Goal: Task Accomplishment & Management: Manage account settings

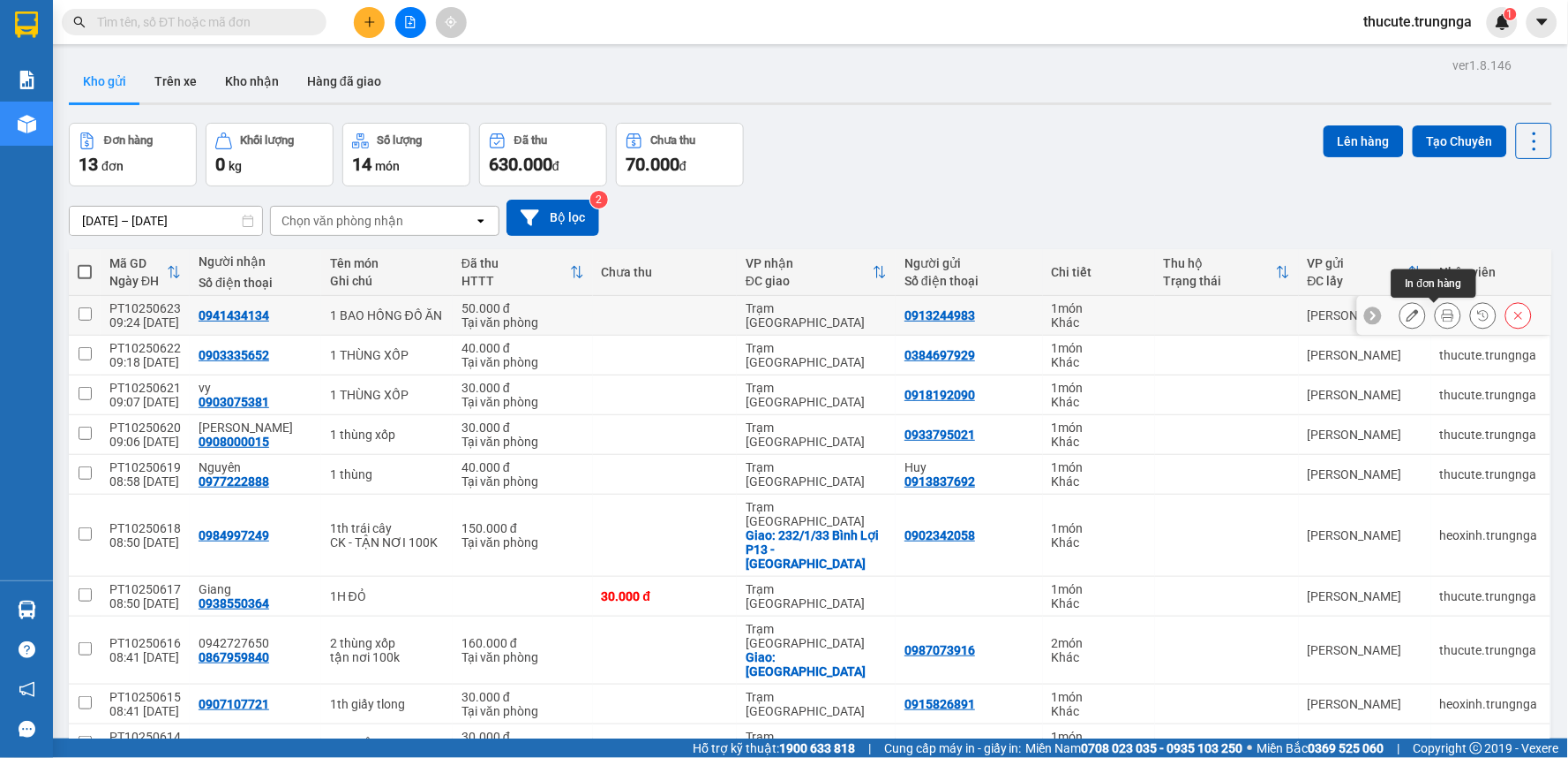
click at [1442, 316] on icon at bounding box center [1448, 315] width 12 height 12
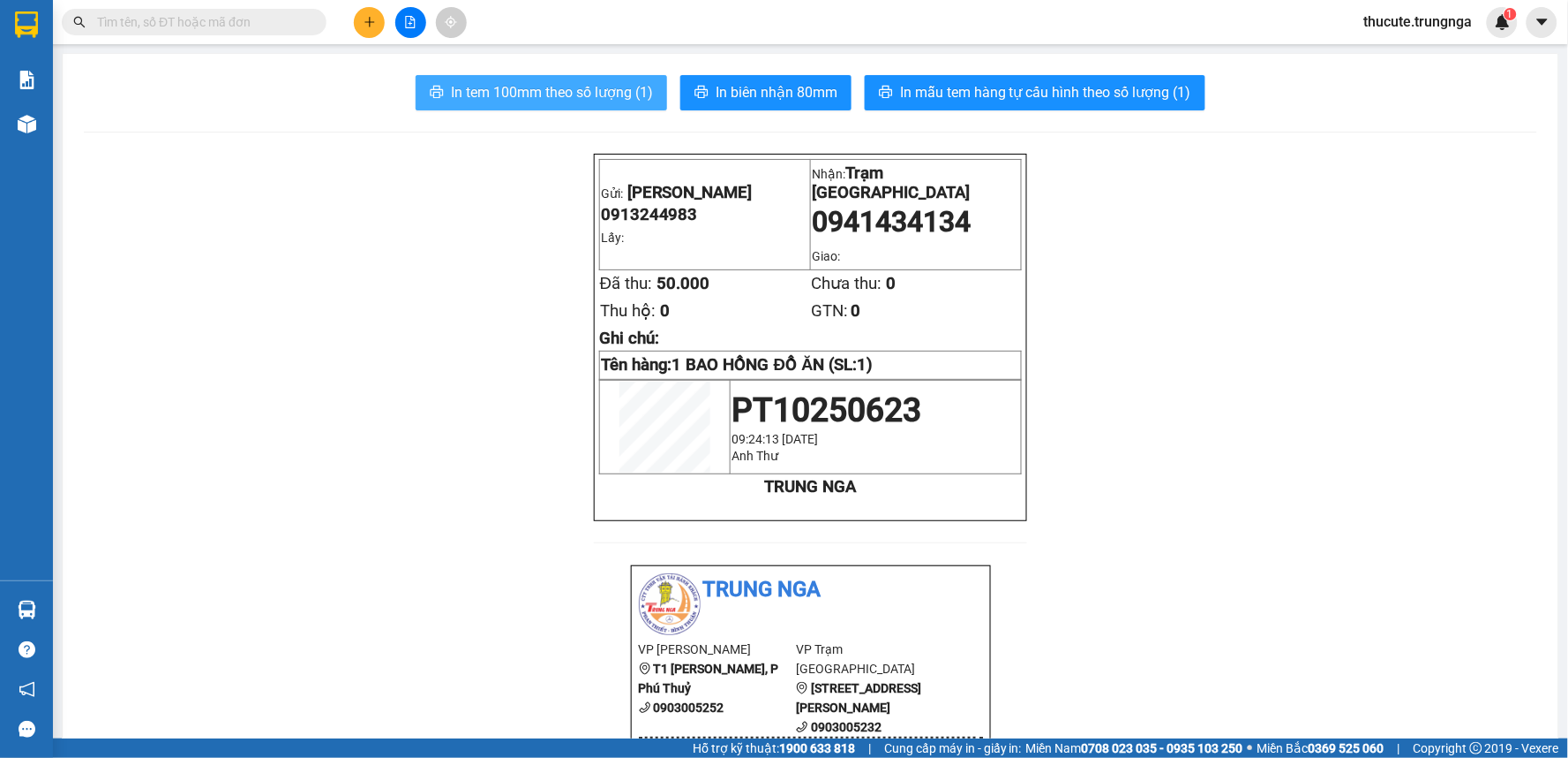
click at [540, 97] on span "In tem 100mm theo số lượng (1)" at bounding box center [551, 92] width 202 height 22
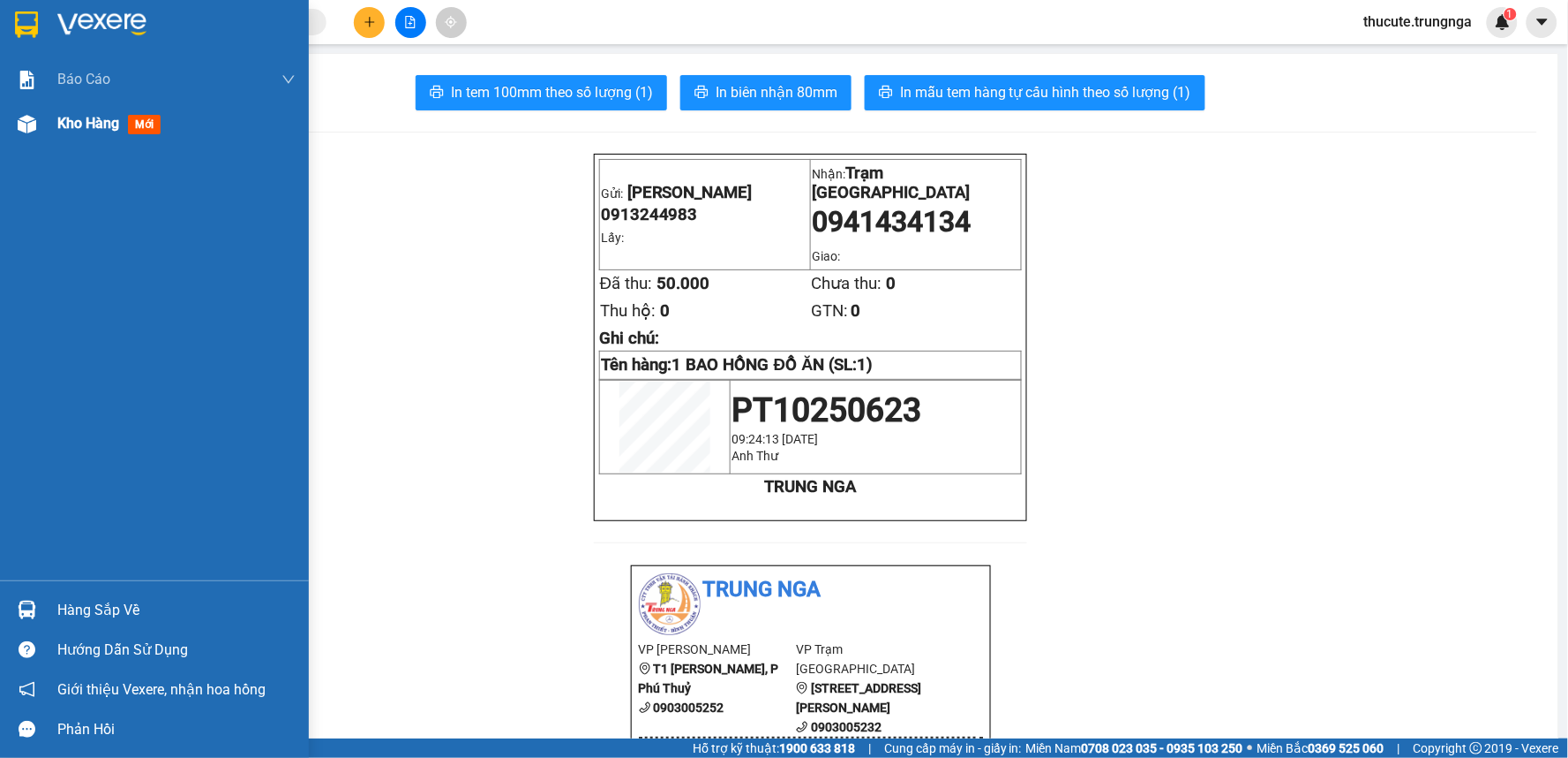
click at [39, 120] on div at bounding box center [27, 124] width 31 height 31
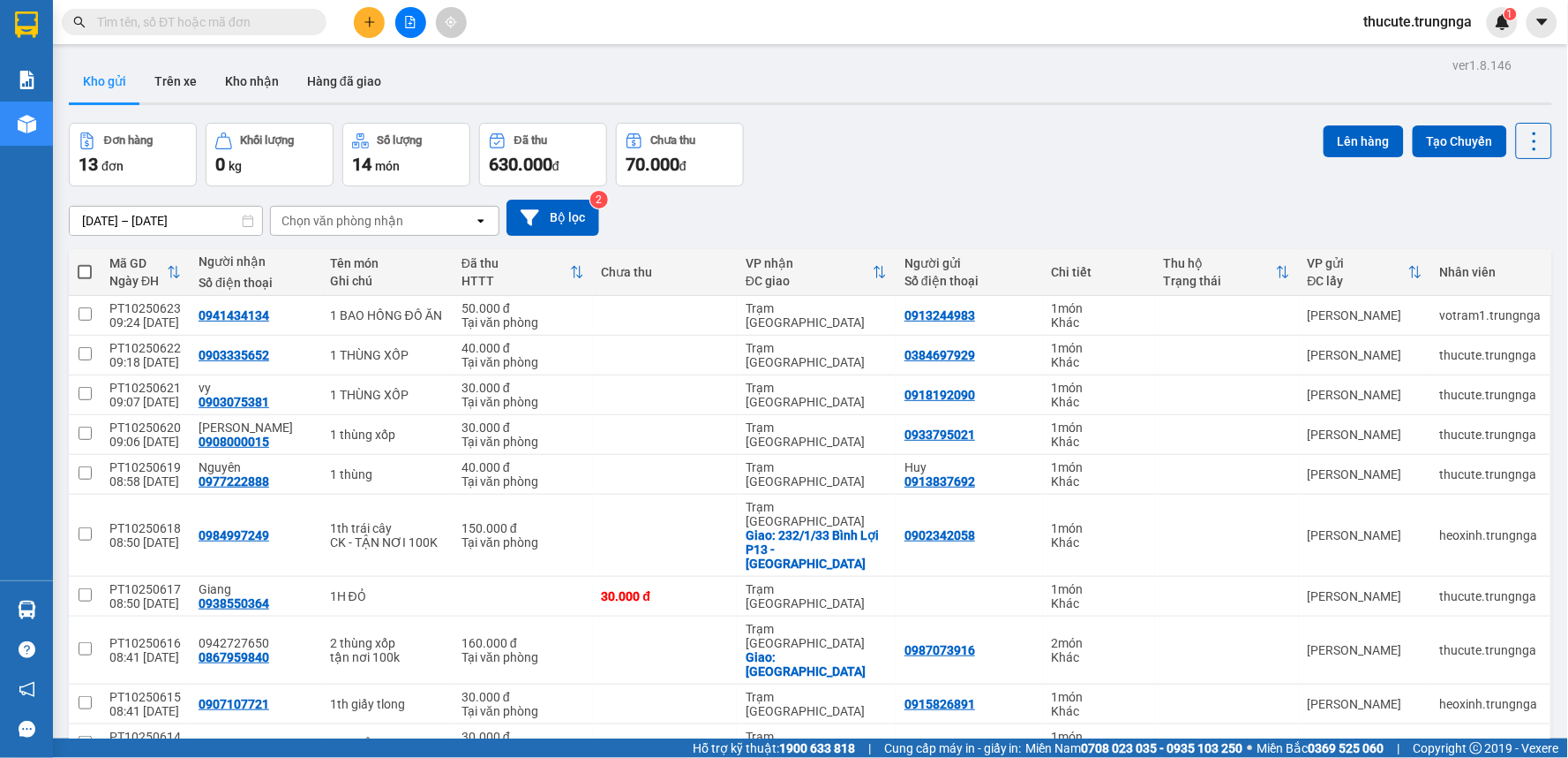
click at [252, 16] on input "text" at bounding box center [200, 22] width 208 height 19
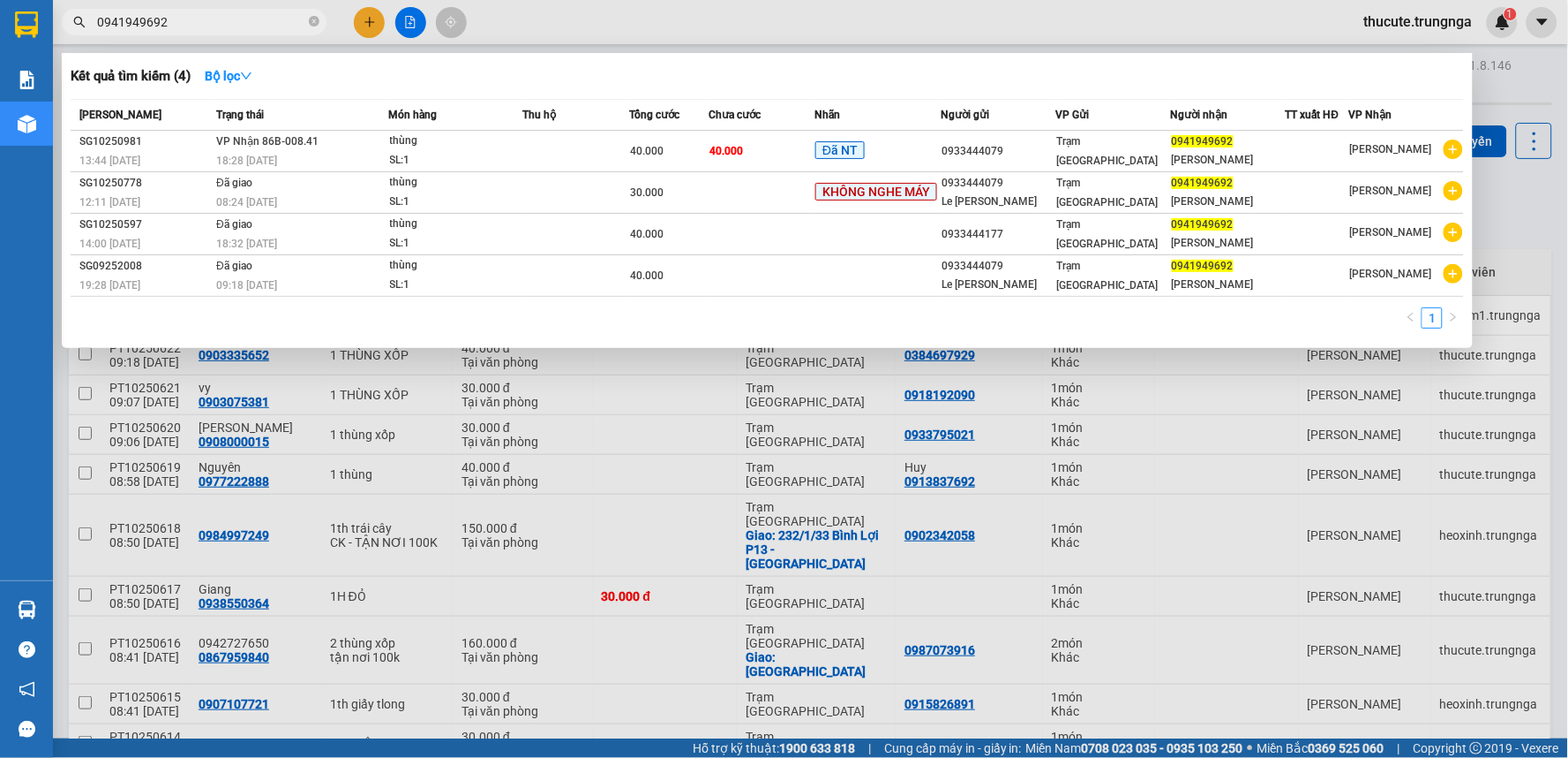
type input "0941949692"
click at [366, 23] on div at bounding box center [784, 379] width 1568 height 758
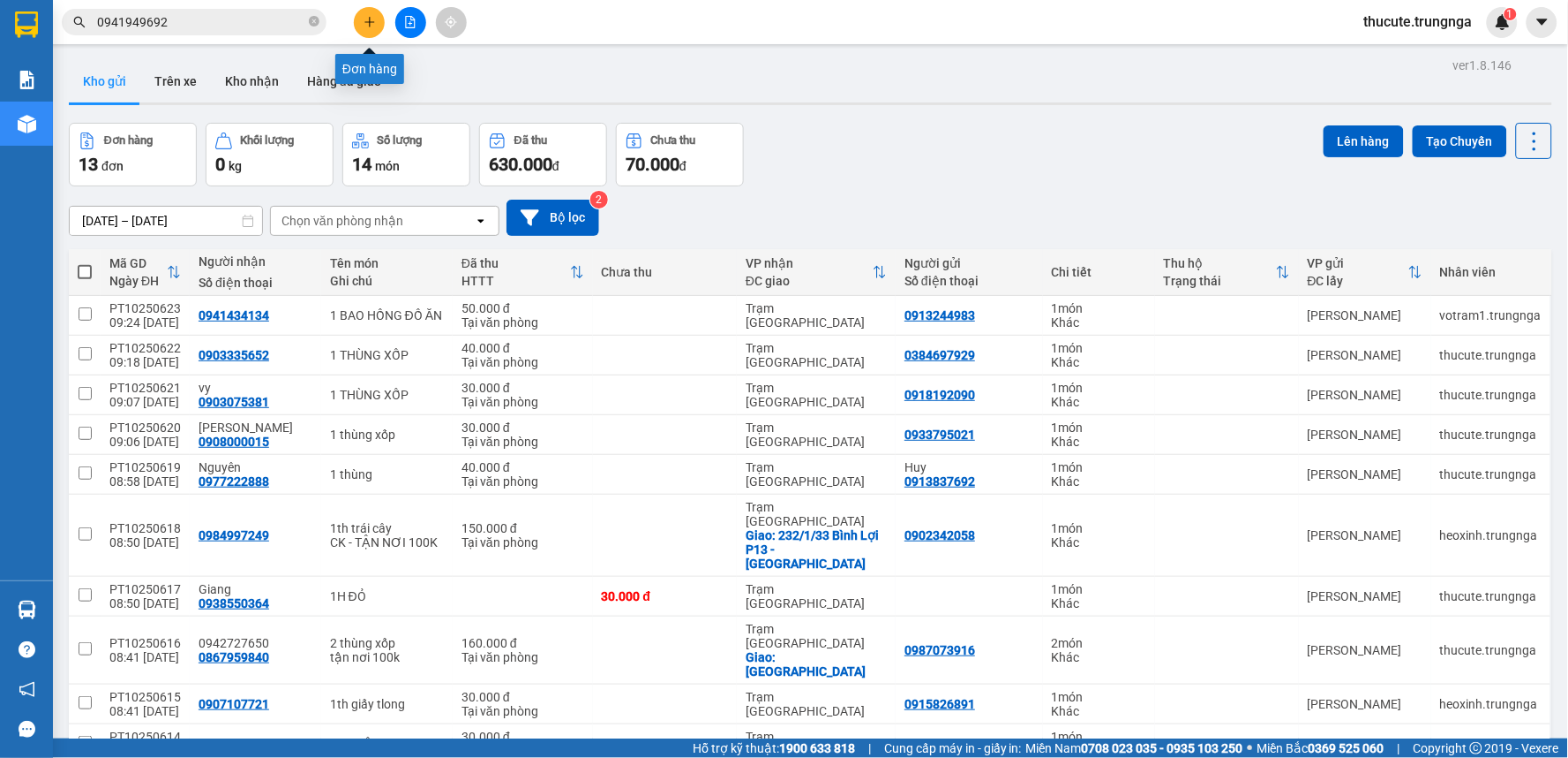
click at [366, 23] on icon "plus" at bounding box center [369, 22] width 12 height 12
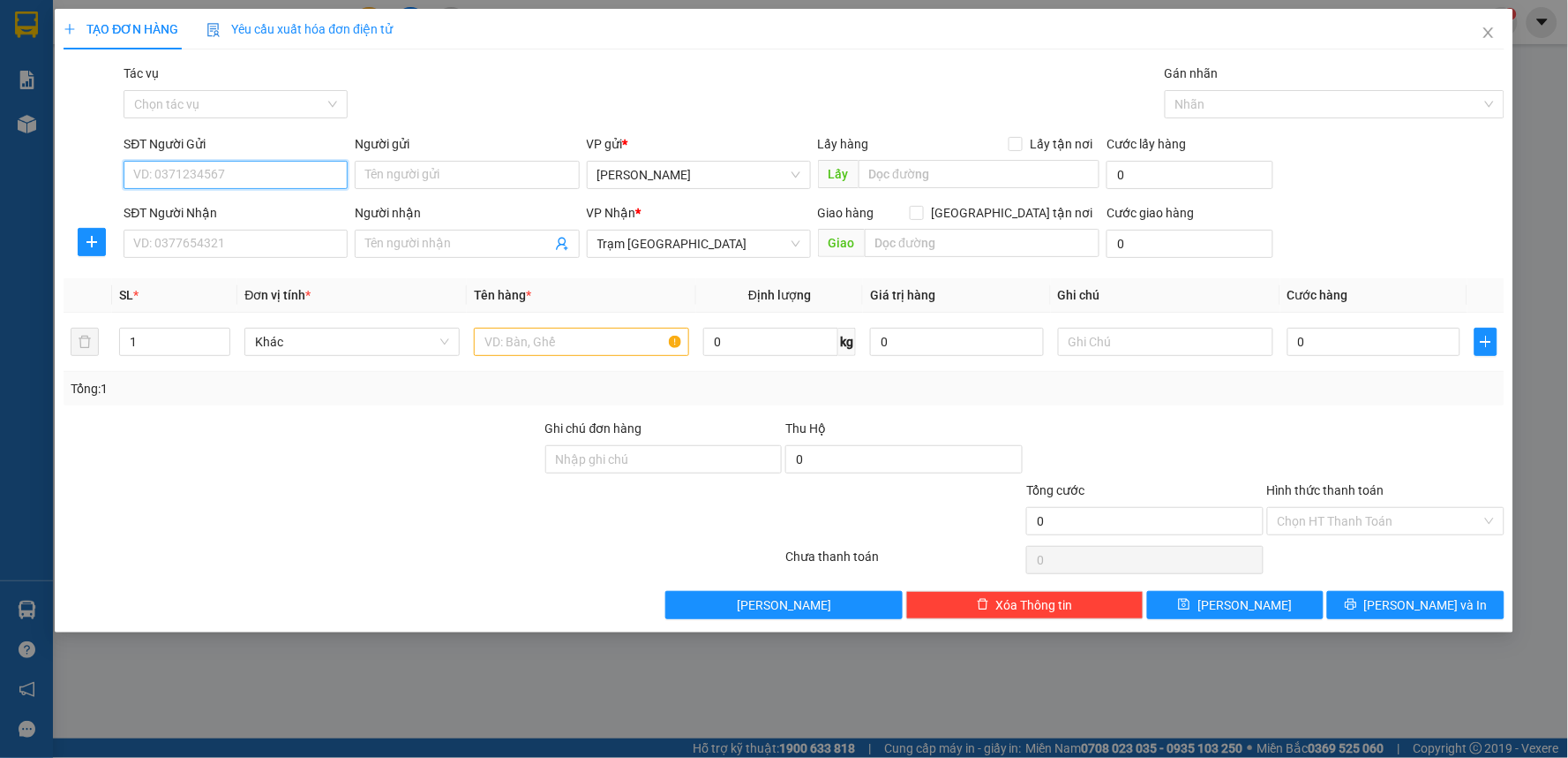
click at [246, 182] on input "SĐT Người Gửi" at bounding box center [236, 174] width 224 height 28
type input "0971717140"
click at [192, 215] on div "0971717140" at bounding box center [236, 210] width 203 height 19
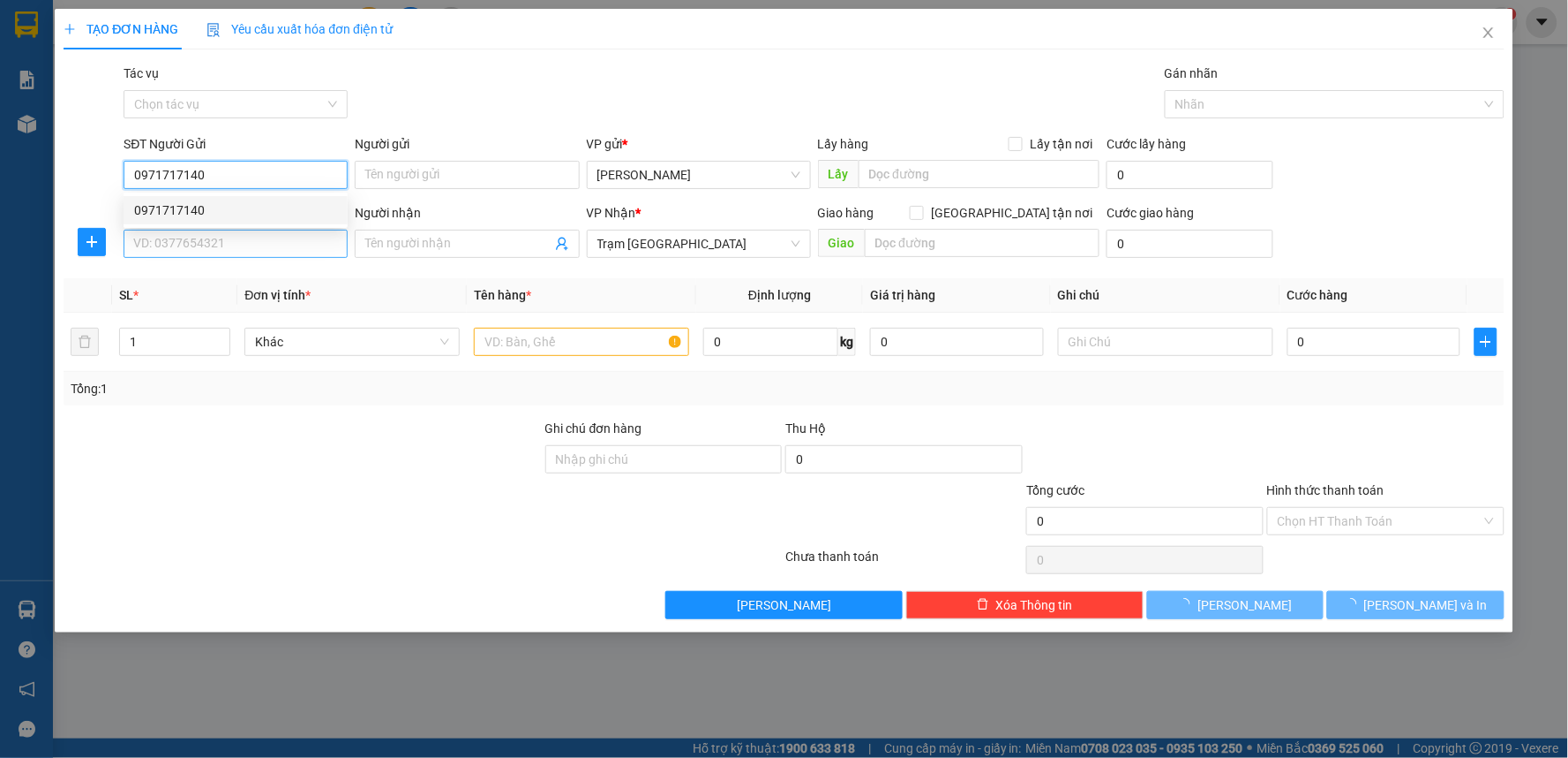
type input "30.000"
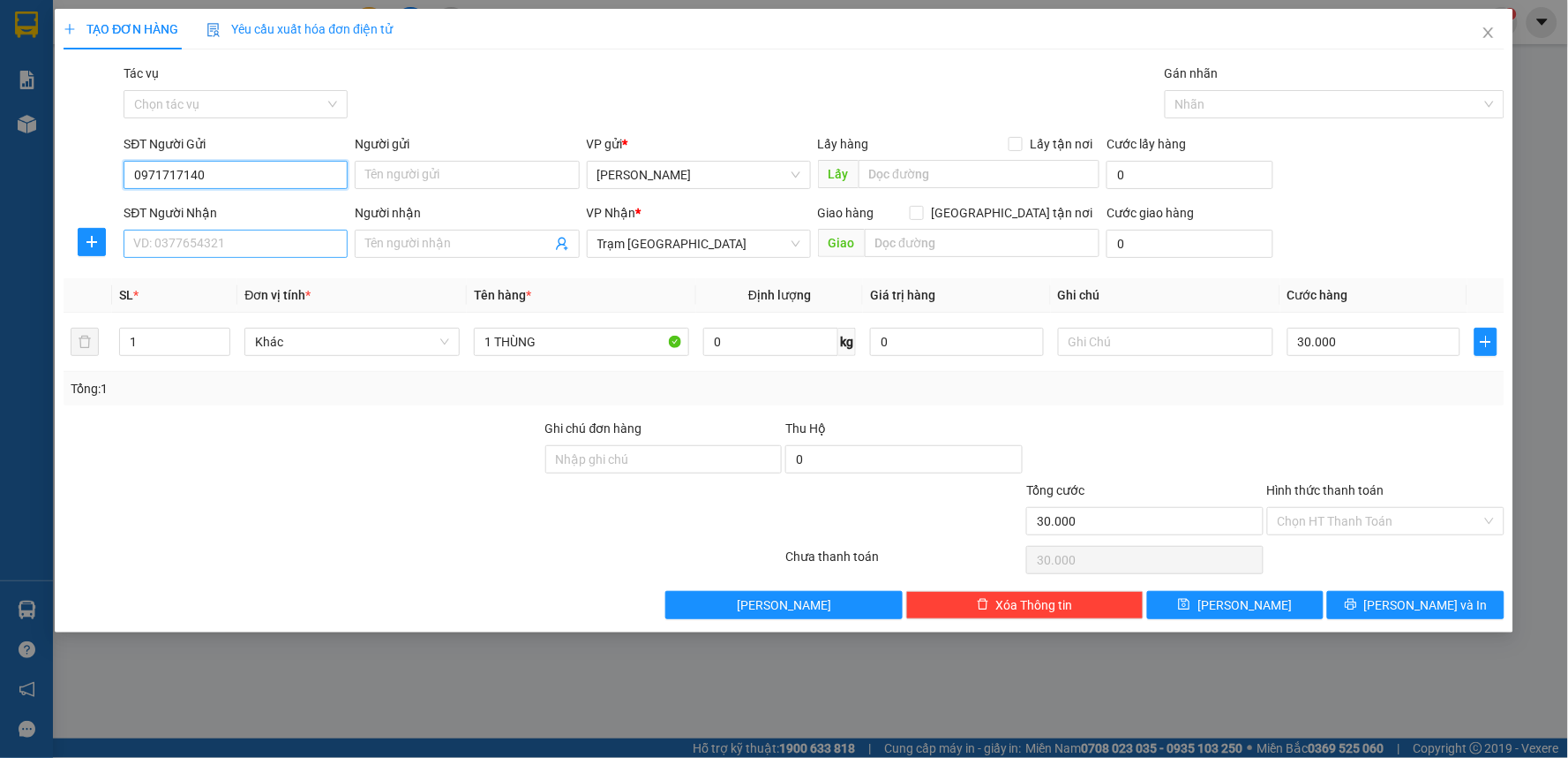
type input "0971717140"
click at [212, 244] on input "SĐT Người Nhận" at bounding box center [236, 243] width 224 height 28
click at [248, 277] on div "0907272682 - anh Duy Xo" at bounding box center [236, 279] width 203 height 19
type input "0907272682"
type input "anh Duy Xo"
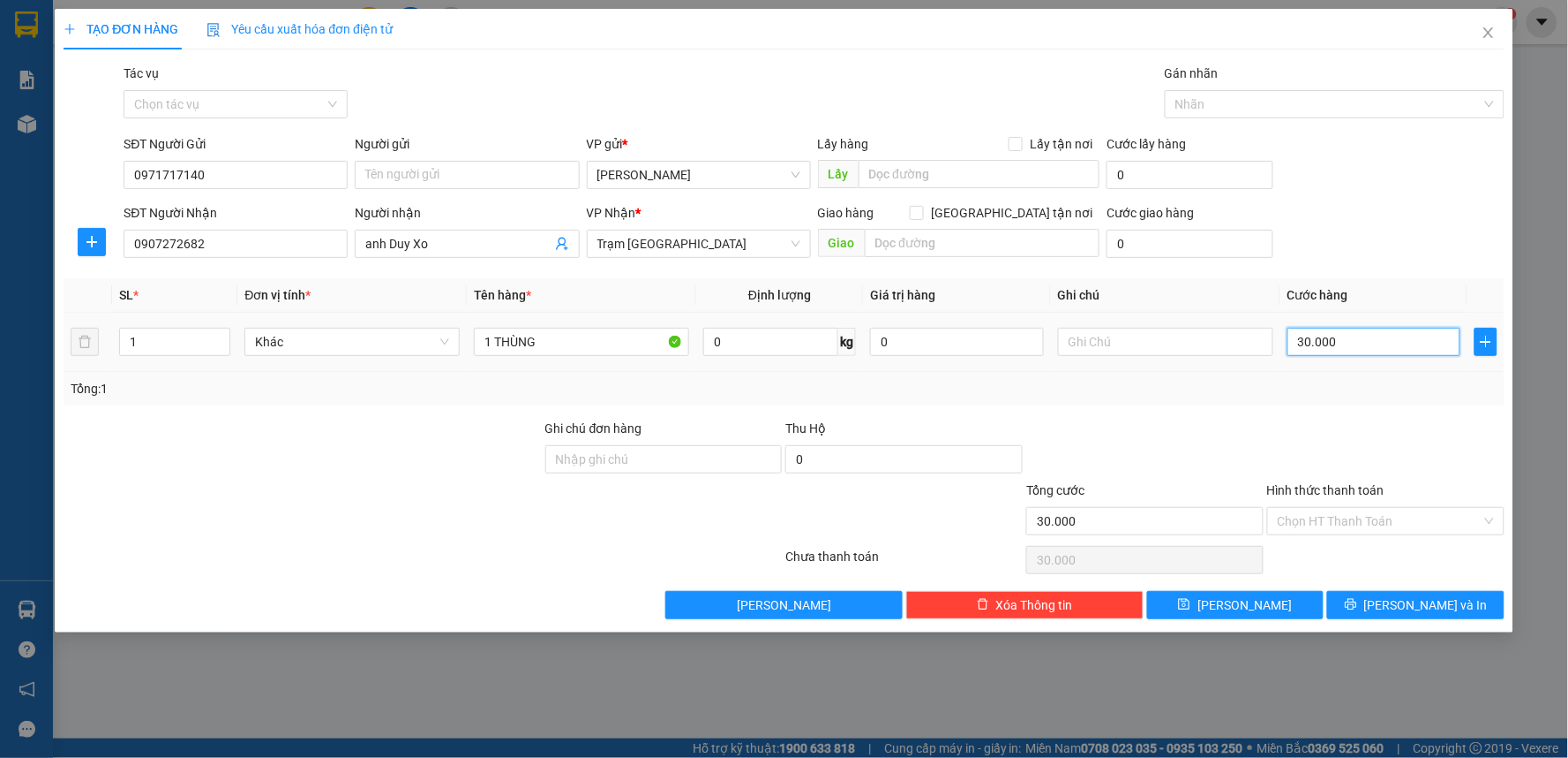
click at [1363, 342] on input "30.000" at bounding box center [1374, 341] width 174 height 28
type input "4"
type input "40"
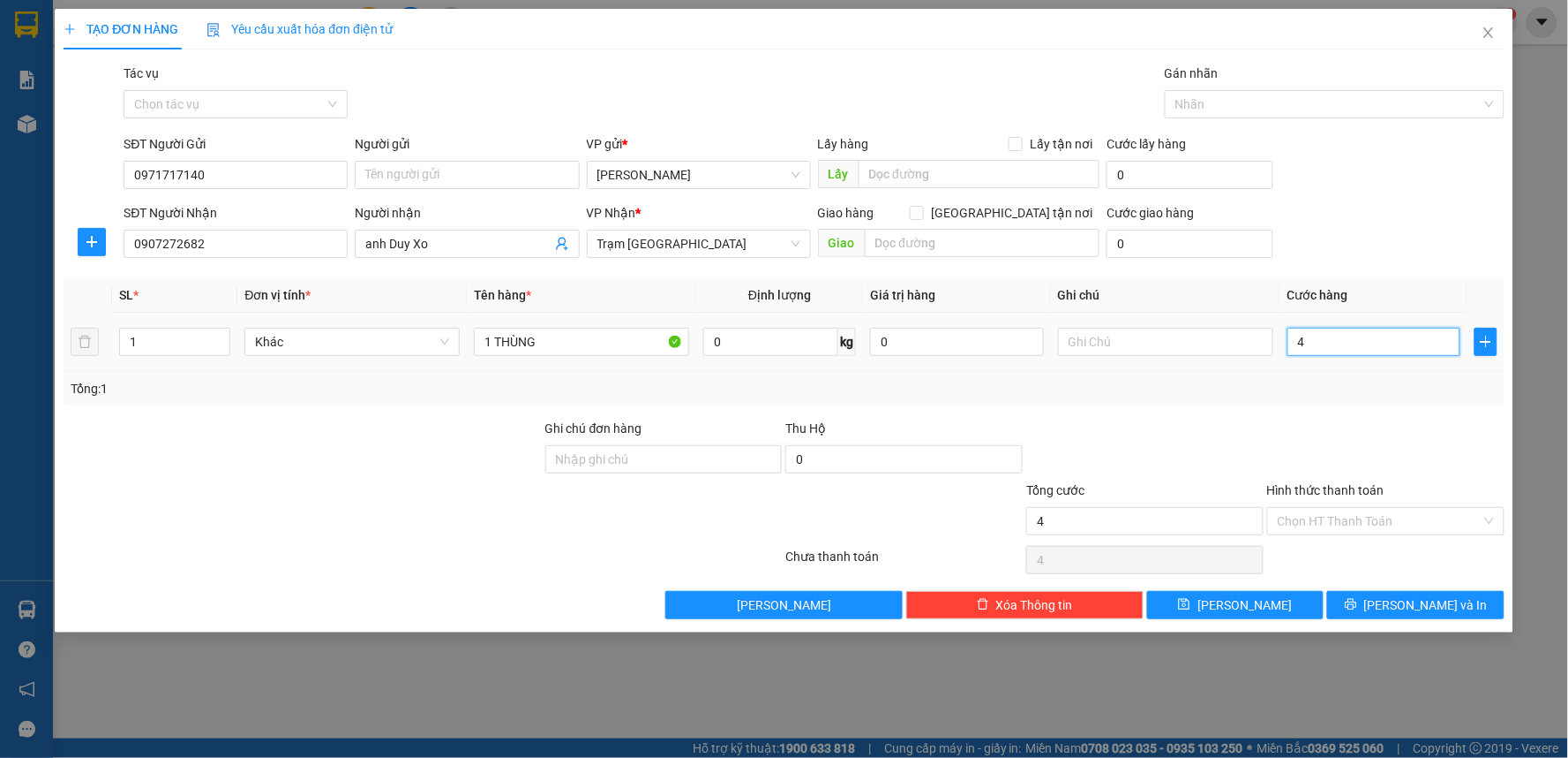
type input "40"
type input "40.000"
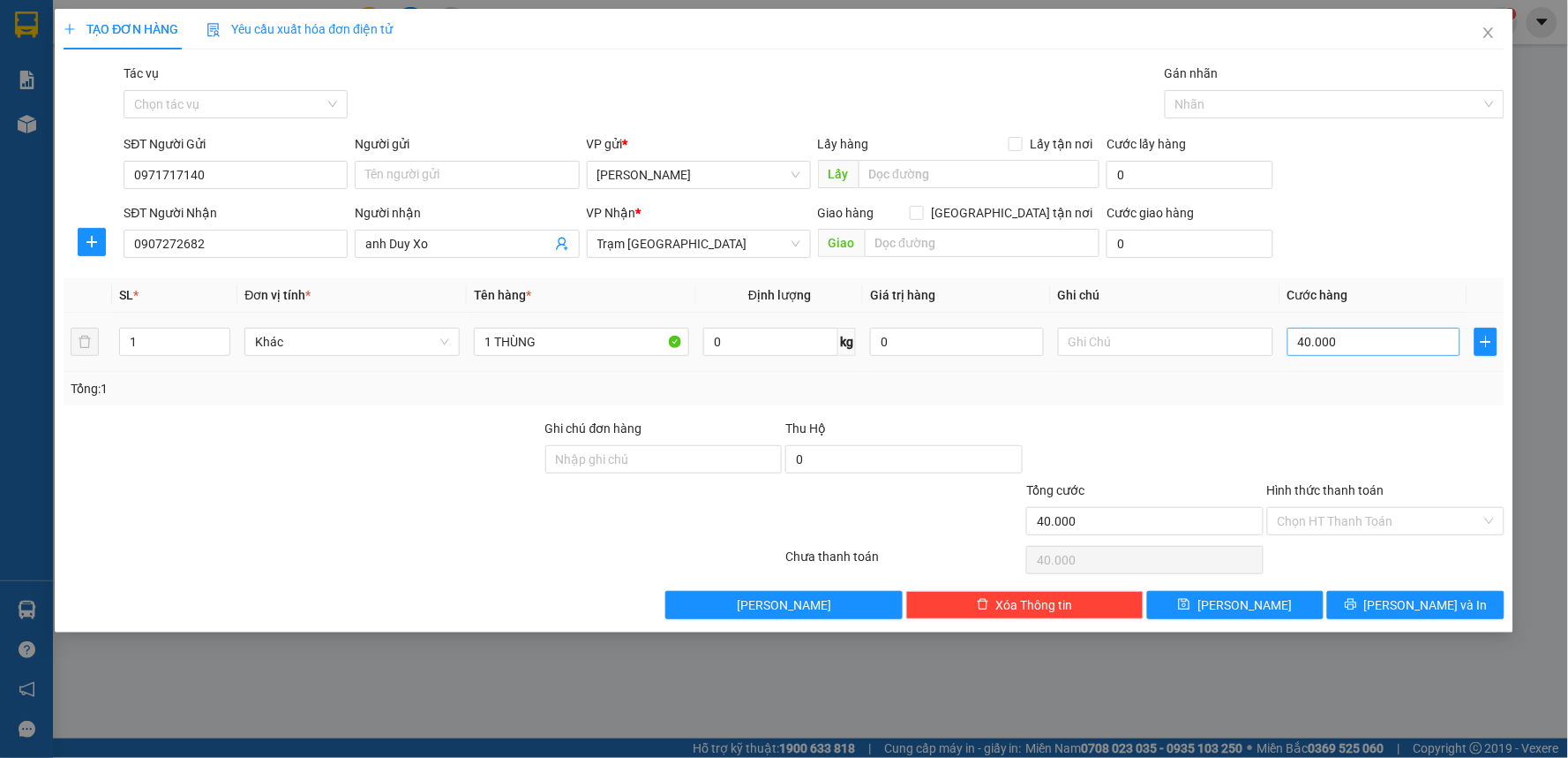
drag, startPoint x: 1298, startPoint y: 403, endPoint x: 1343, endPoint y: 355, distance: 65.8
click at [1299, 403] on div "Tổng: 1" at bounding box center [784, 388] width 1441 height 34
click at [1302, 514] on input "Hình thức thanh toán" at bounding box center [1379, 521] width 204 height 27
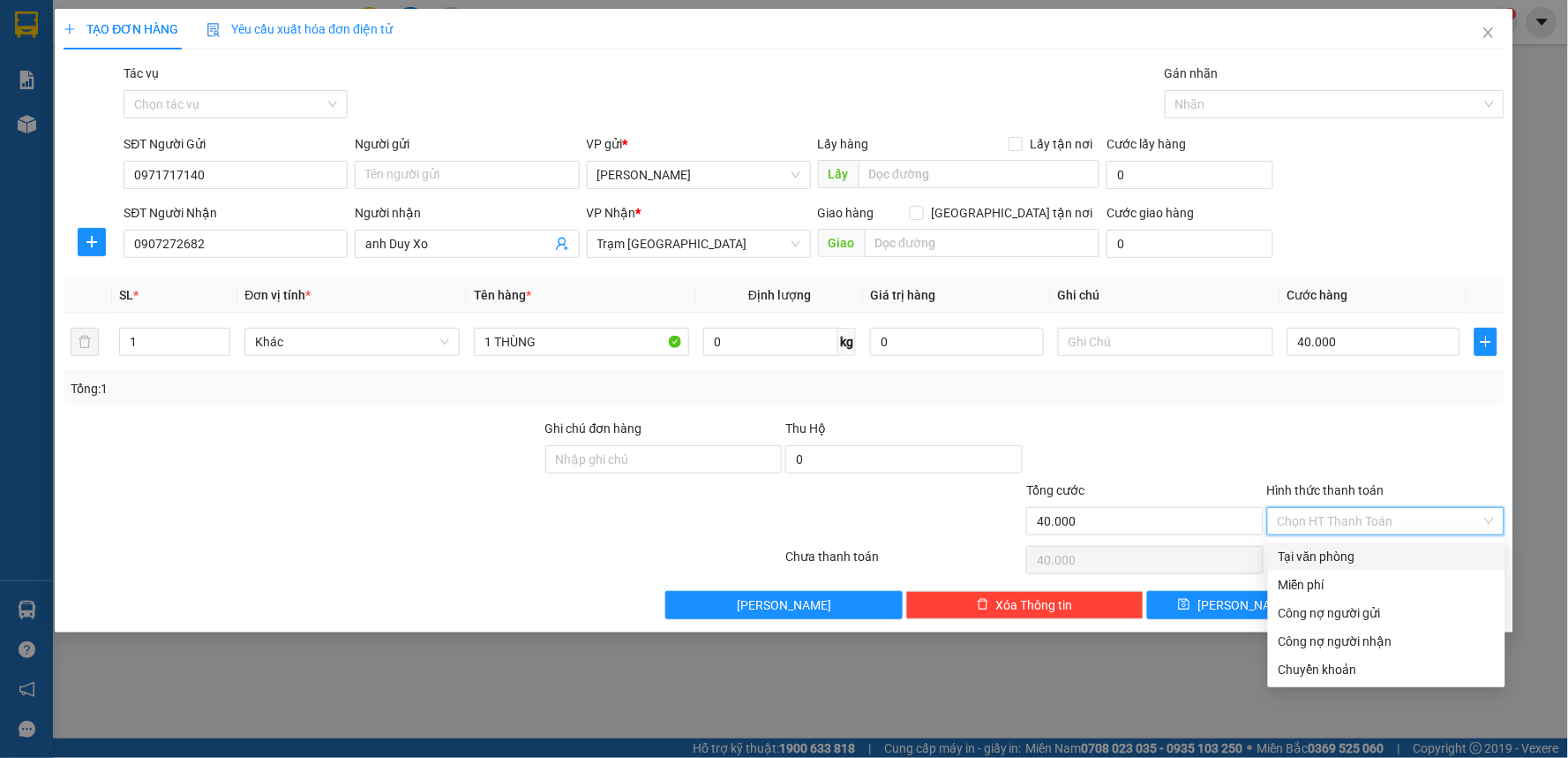
click at [1233, 462] on div at bounding box center [1144, 449] width 241 height 61
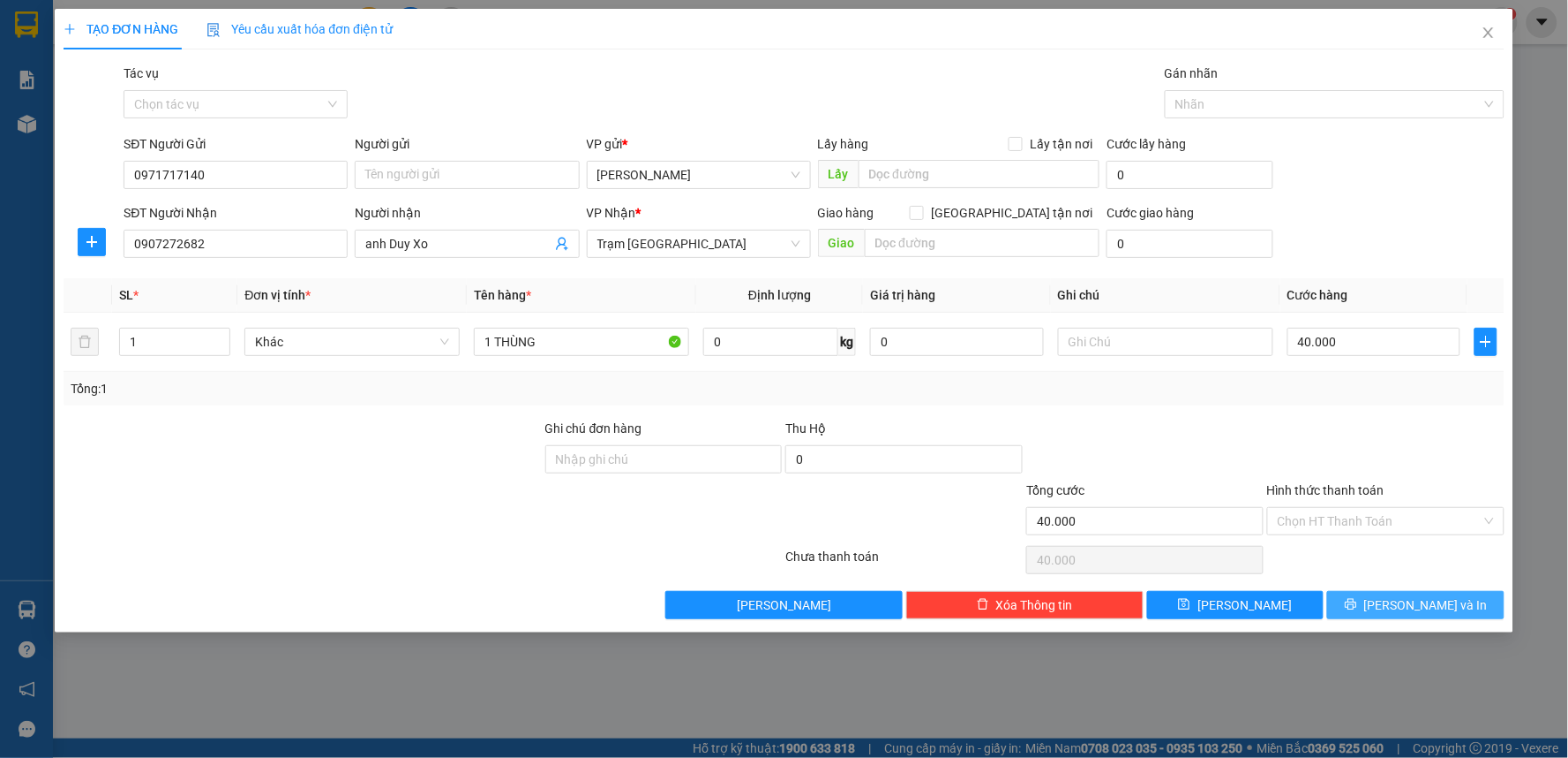
click at [1362, 593] on button "[PERSON_NAME] và In" at bounding box center [1416, 604] width 177 height 28
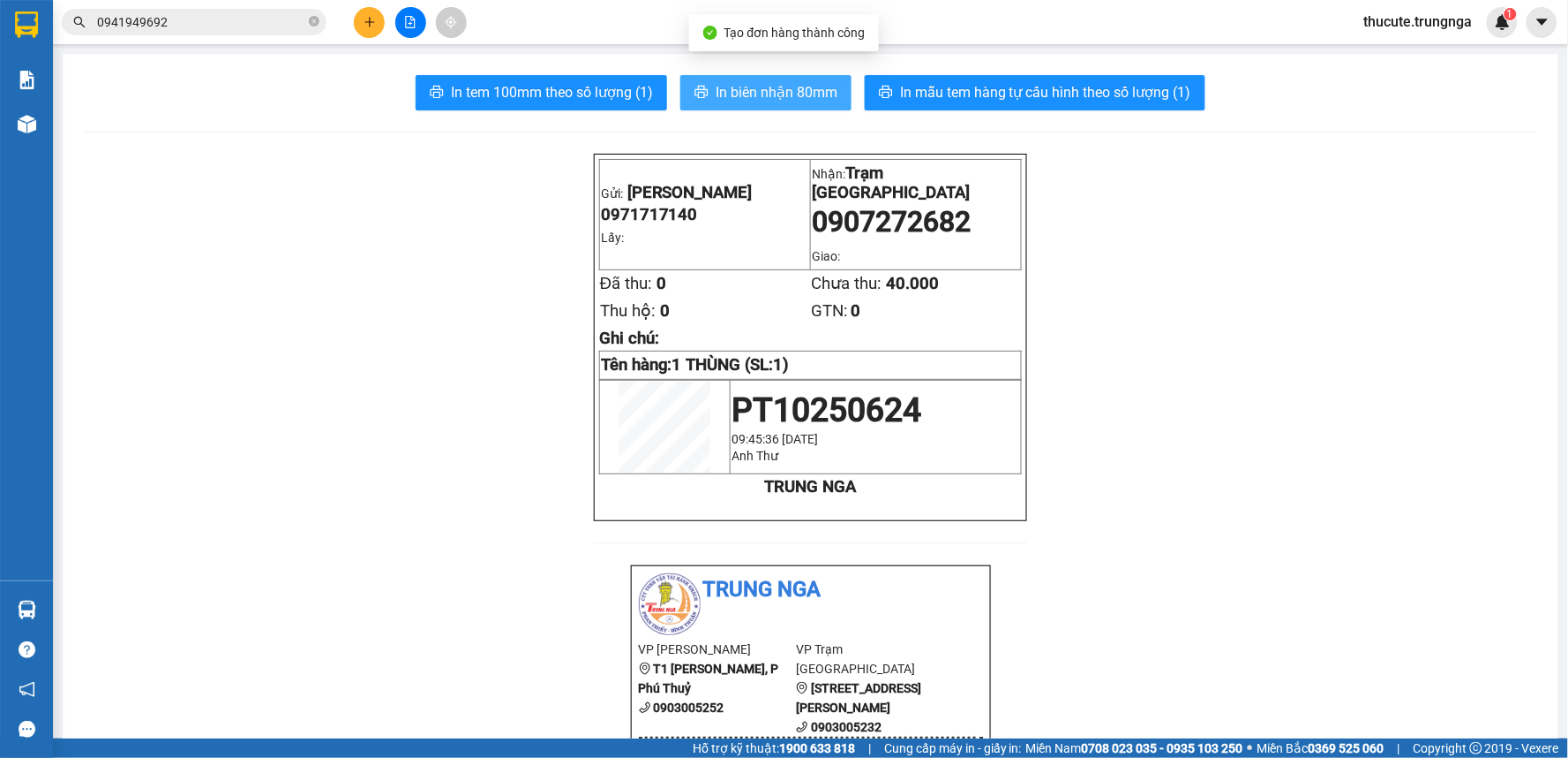
drag, startPoint x: 790, startPoint y: 100, endPoint x: 277, endPoint y: 189, distance: 520.7
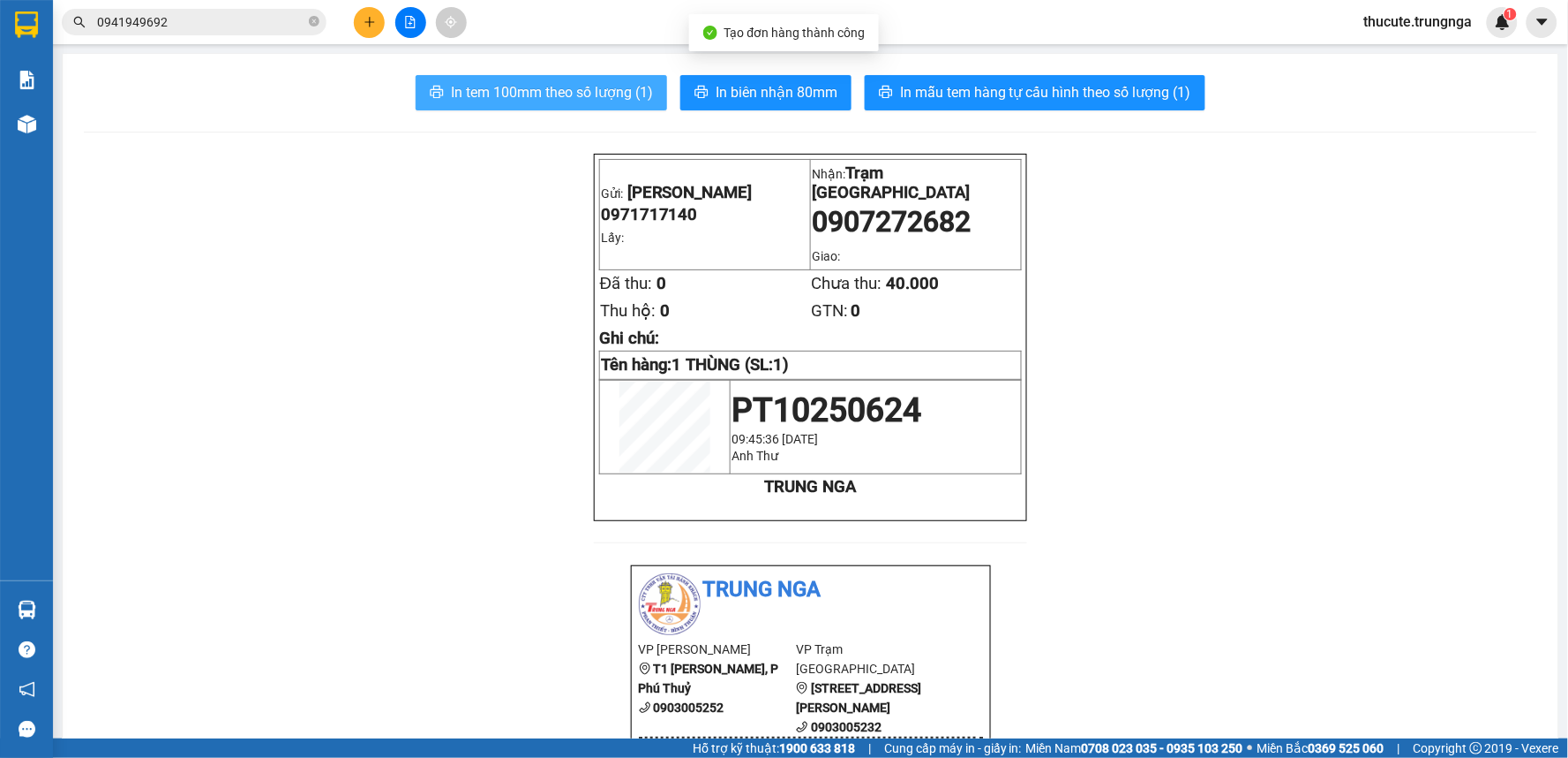
drag, startPoint x: 402, startPoint y: 109, endPoint x: 413, endPoint y: 107, distance: 11.2
click at [407, 108] on div "In tem 100mm theo số lượng (1) In biên nhận 80mm In mẫu tem hàng tự cấu hình th…" at bounding box center [810, 92] width 1454 height 36
click at [431, 102] on button "In tem 100mm theo số lượng (1)" at bounding box center [541, 92] width 251 height 36
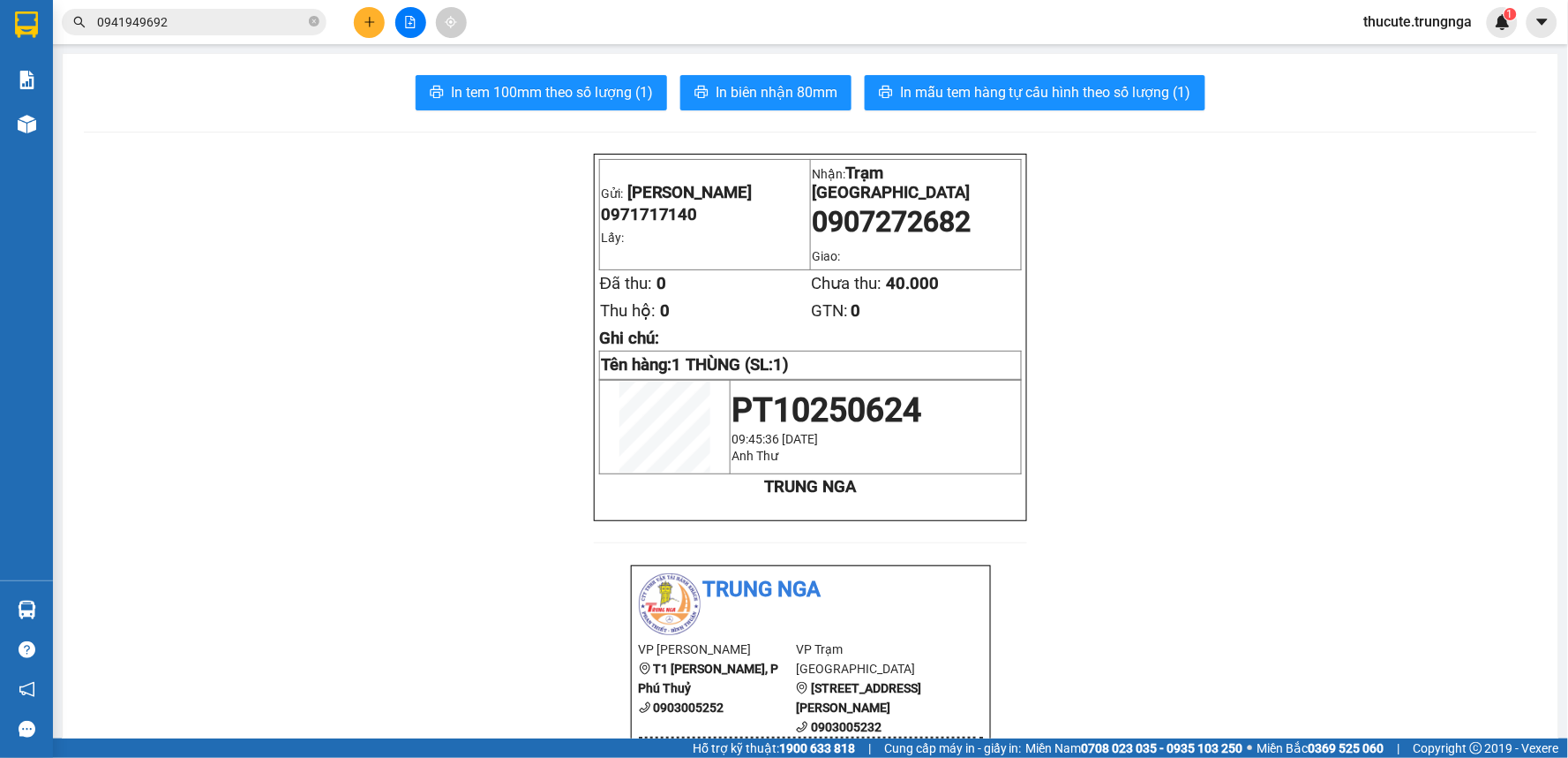
click at [208, 13] on input "0941949692" at bounding box center [200, 22] width 208 height 19
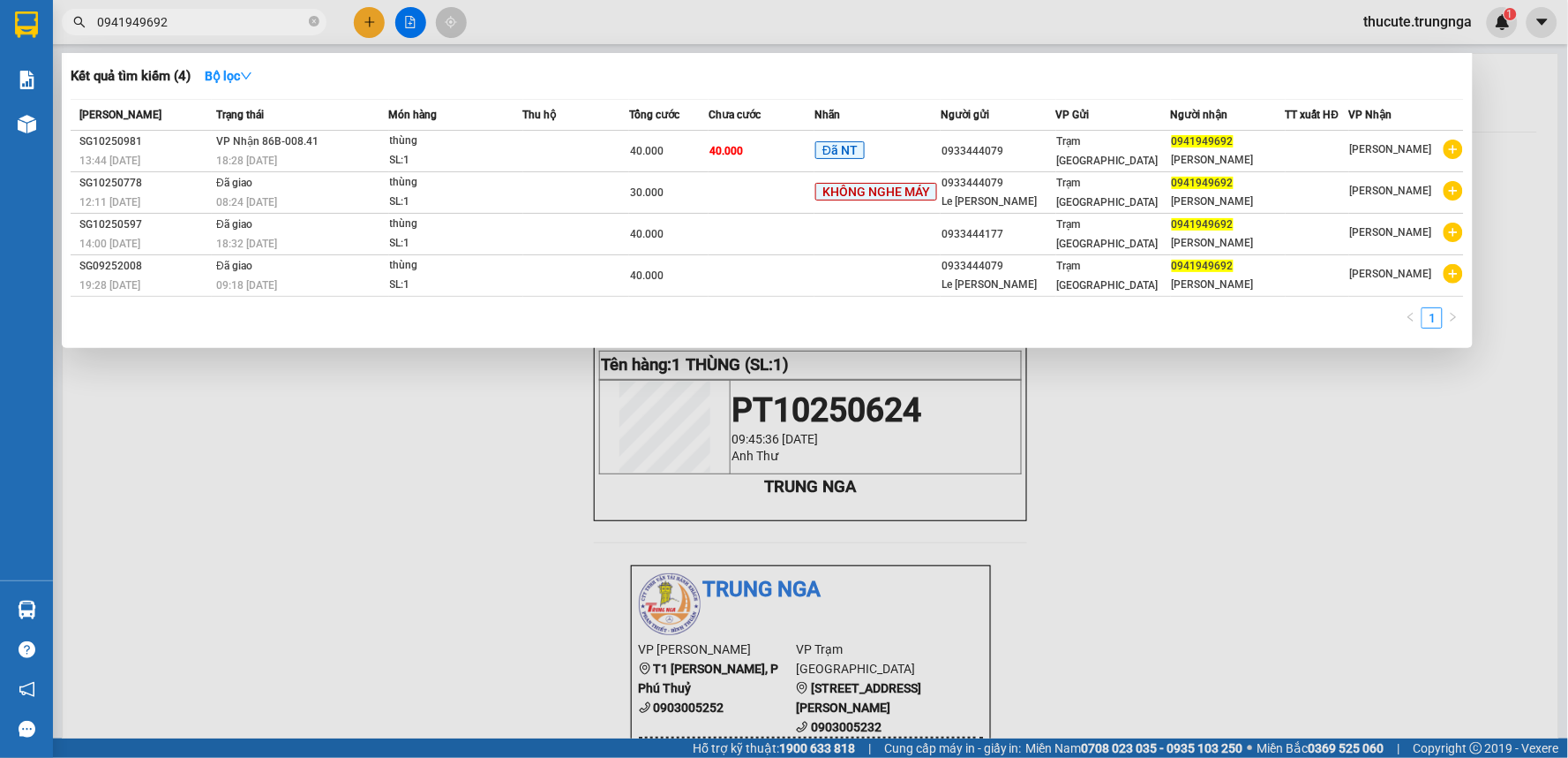
click at [208, 13] on input "0941949692" at bounding box center [200, 22] width 208 height 19
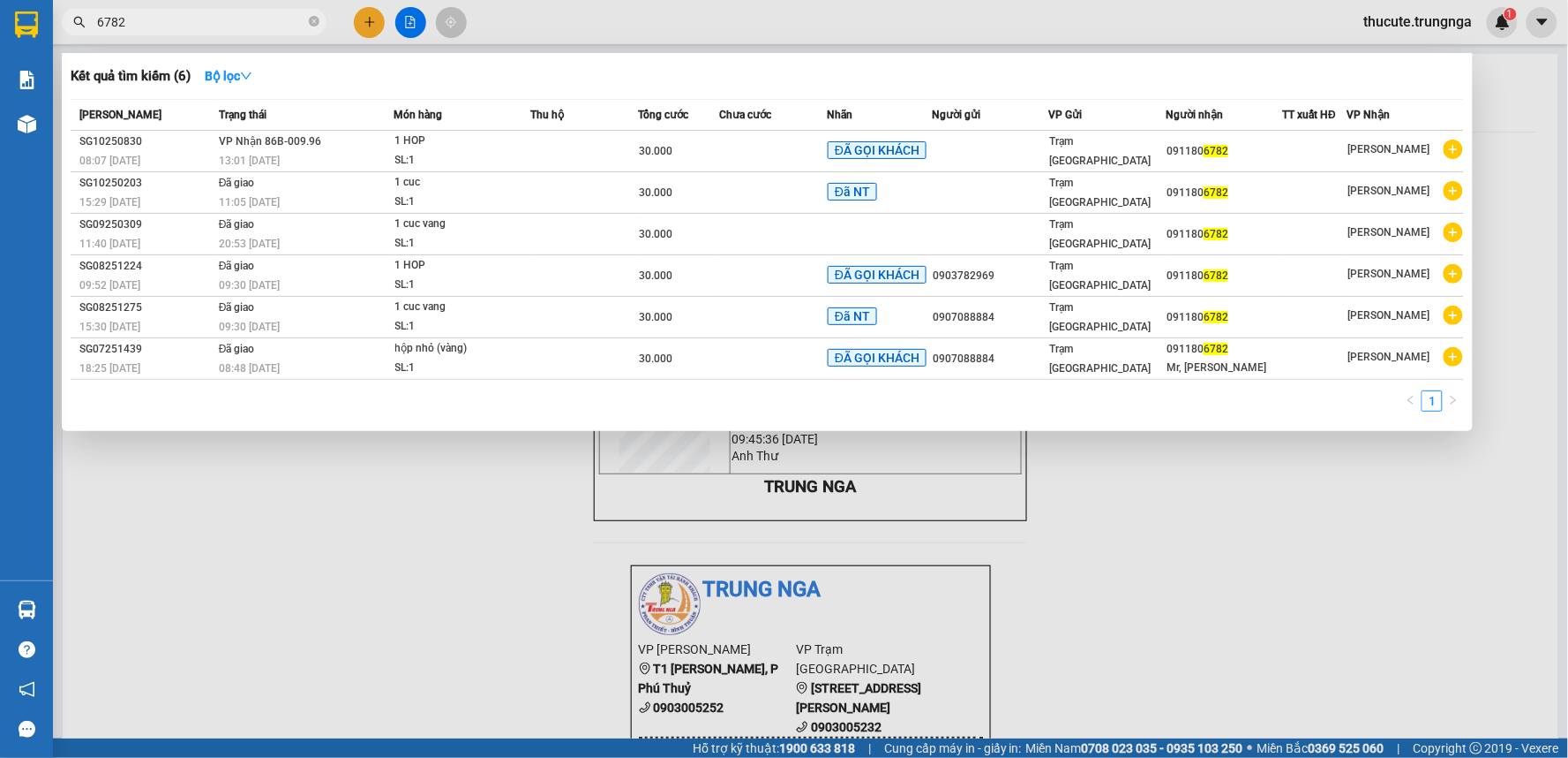
type input "6782"
click at [375, 25] on div at bounding box center [784, 379] width 1568 height 758
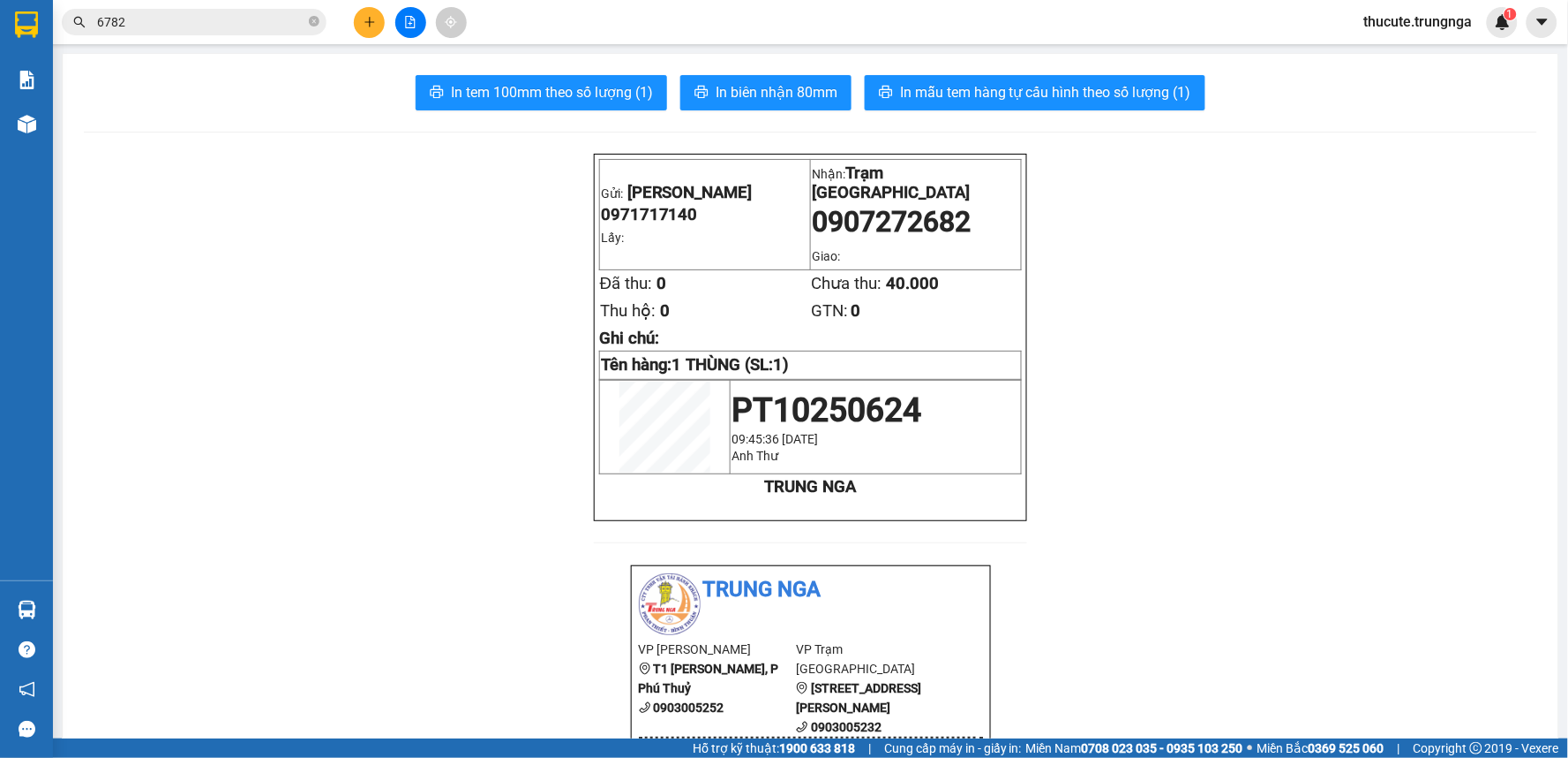
click at [374, 25] on icon "plus" at bounding box center [369, 22] width 12 height 12
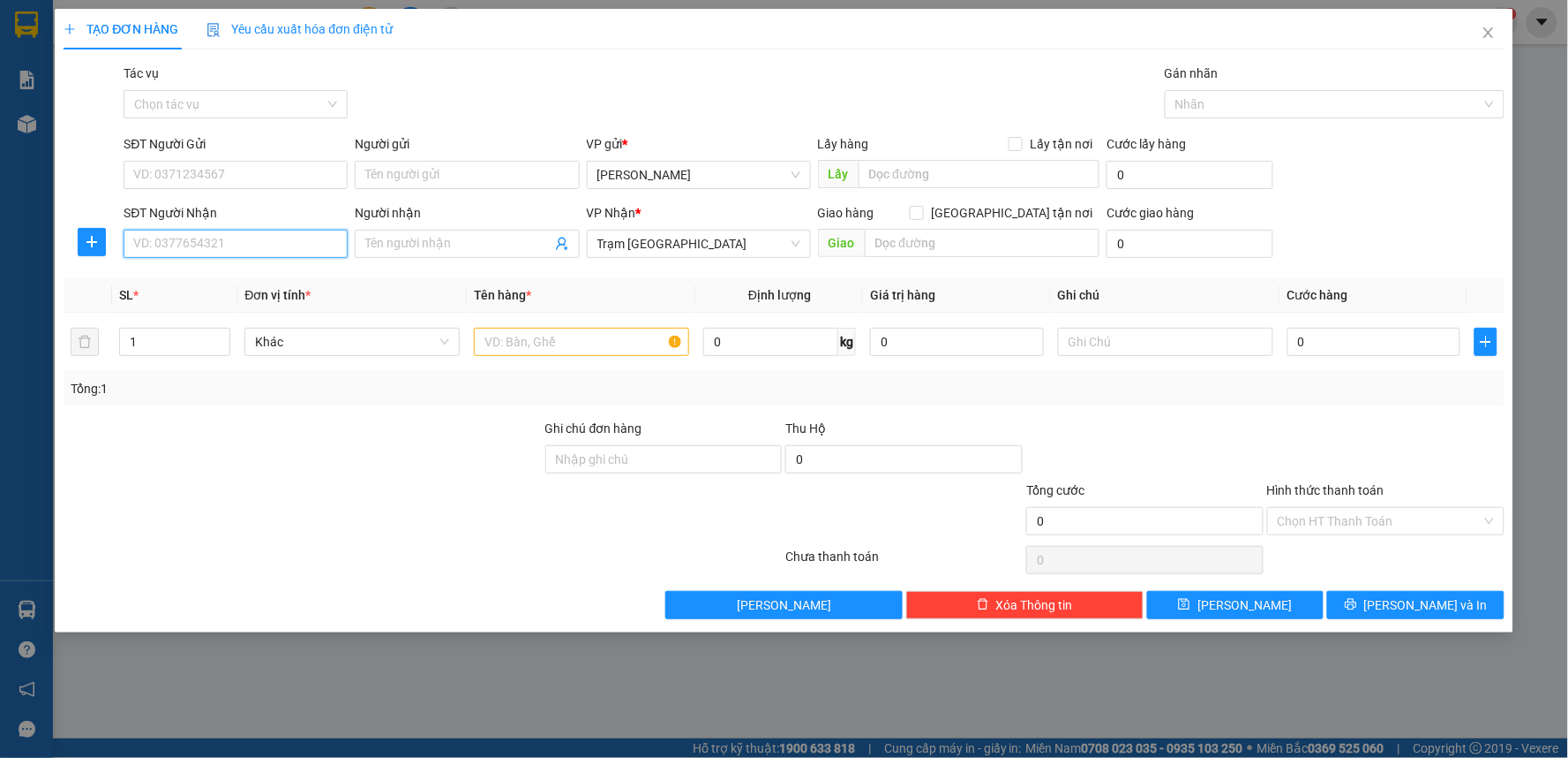
click at [175, 240] on input "SĐT Người Nhận" at bounding box center [236, 243] width 224 height 28
type input "0907576099"
click at [276, 163] on input "SĐT Người Gửi" at bounding box center [236, 174] width 224 height 28
type input "0905025025"
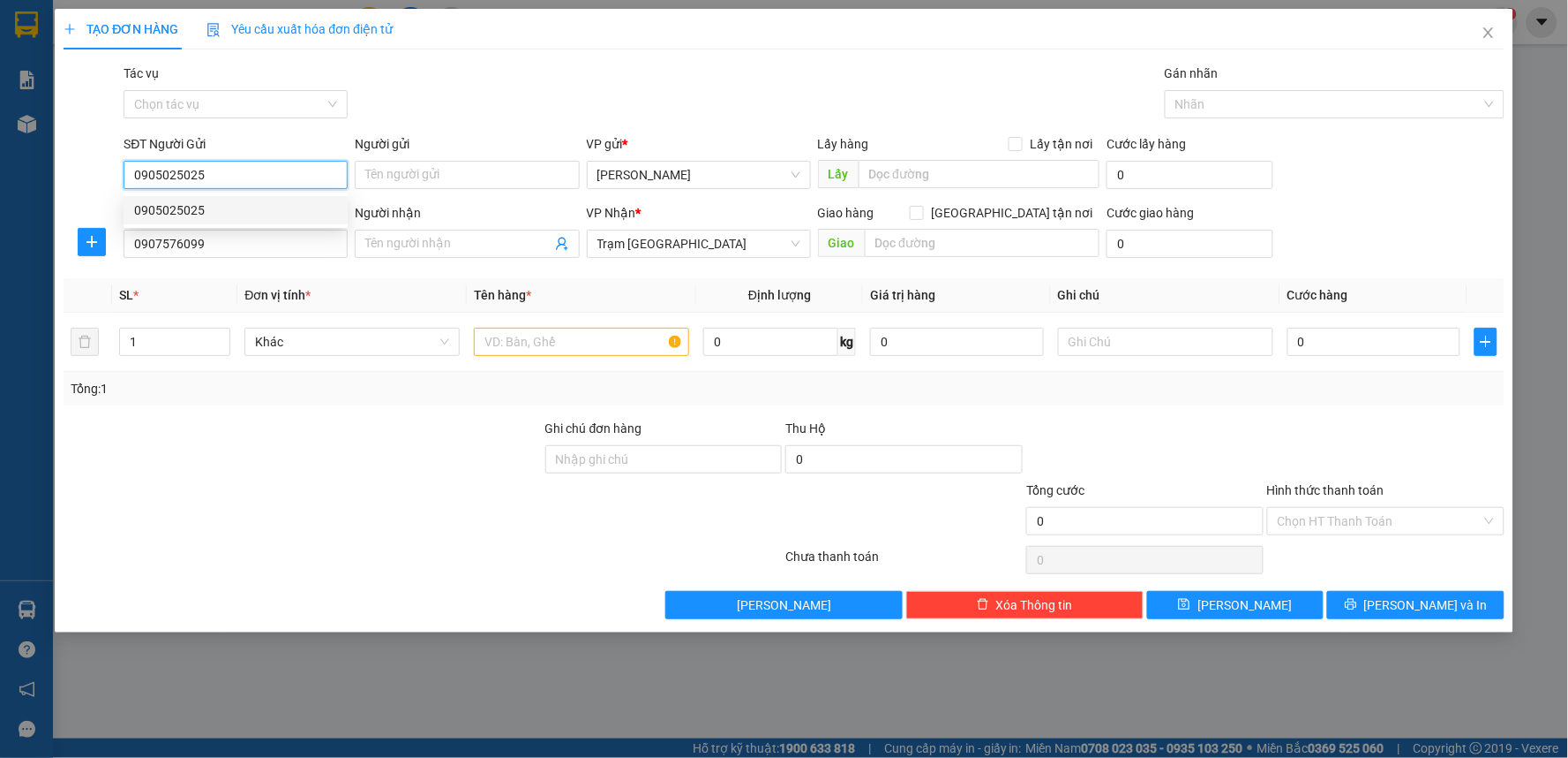
drag, startPoint x: 229, startPoint y: 208, endPoint x: 218, endPoint y: 204, distance: 11.7
click at [230, 208] on div "0905025025" at bounding box center [236, 210] width 203 height 19
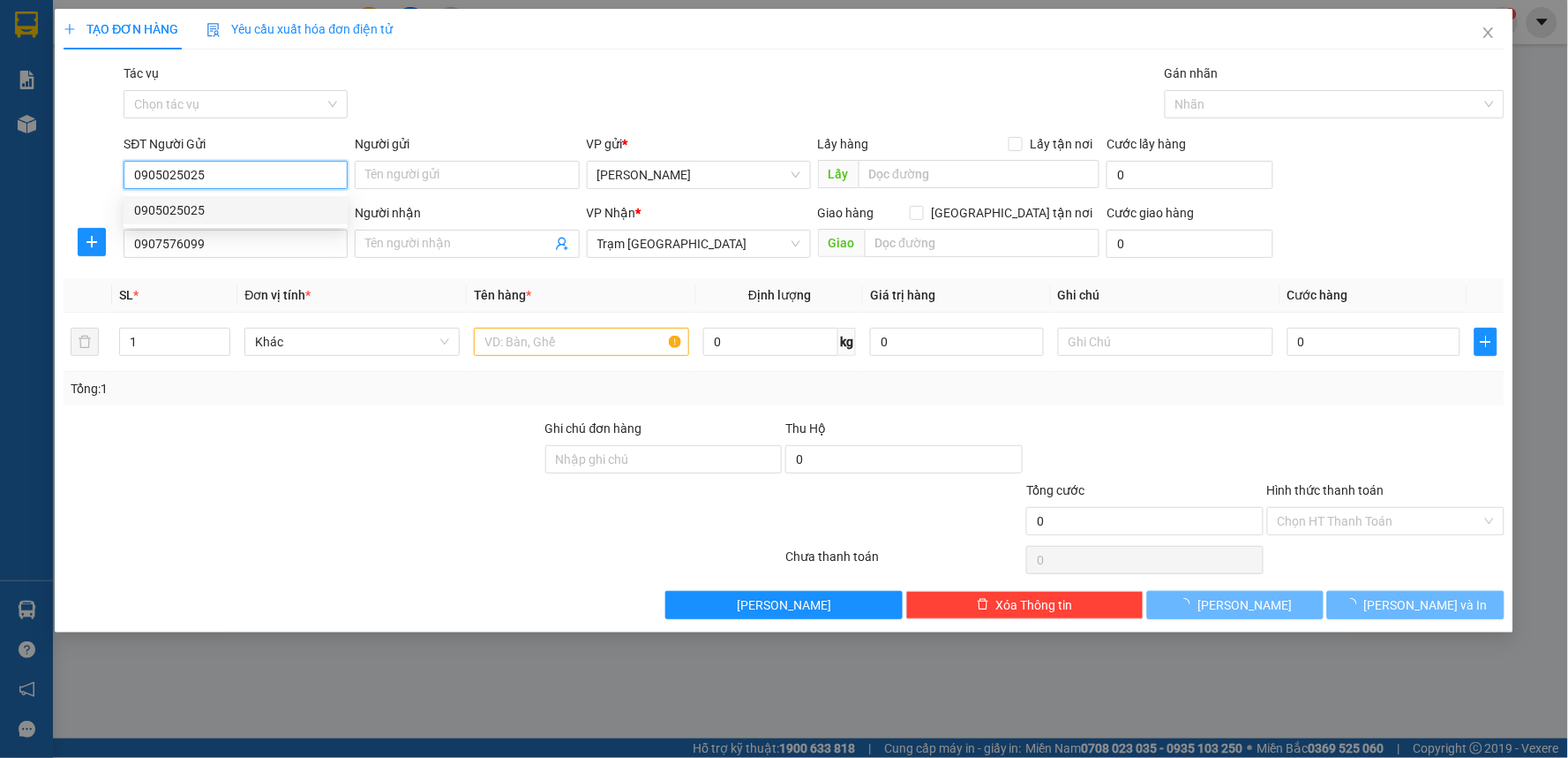
type input "30.000"
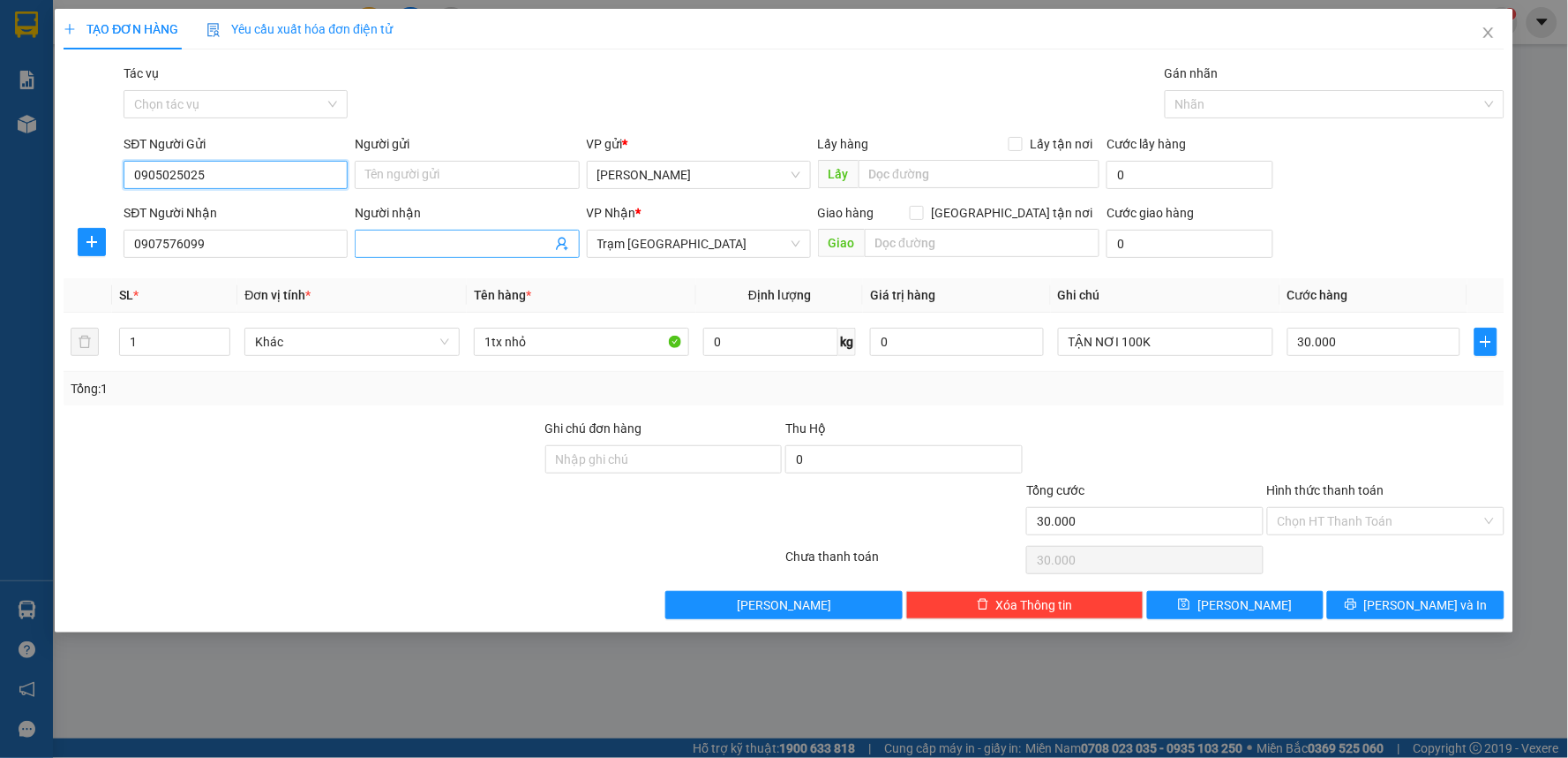
type input "0905025025"
click at [507, 234] on input "Người nhận" at bounding box center [457, 244] width 185 height 19
type input "1 thùng xốp"
click at [975, 237] on input "text" at bounding box center [983, 242] width 236 height 28
type input "d"
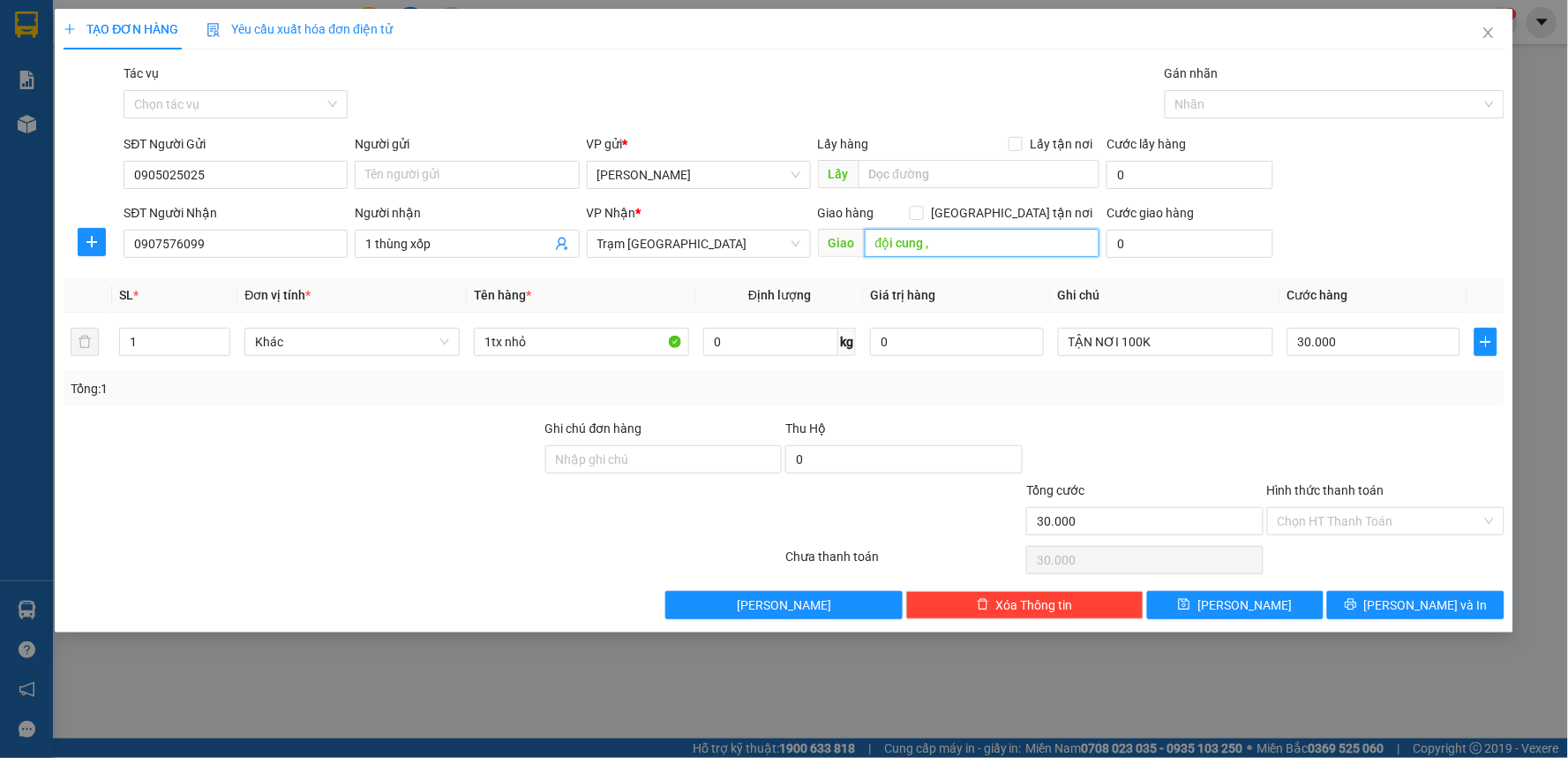
click at [868, 241] on input "đội cung ," at bounding box center [983, 242] width 236 height 28
click at [1011, 248] on input "157 đội cung ," at bounding box center [983, 242] width 236 height 28
click at [1377, 338] on input "30.000" at bounding box center [1374, 341] width 174 height 28
click at [1001, 244] on input "157 đội cung ," at bounding box center [983, 242] width 236 height 28
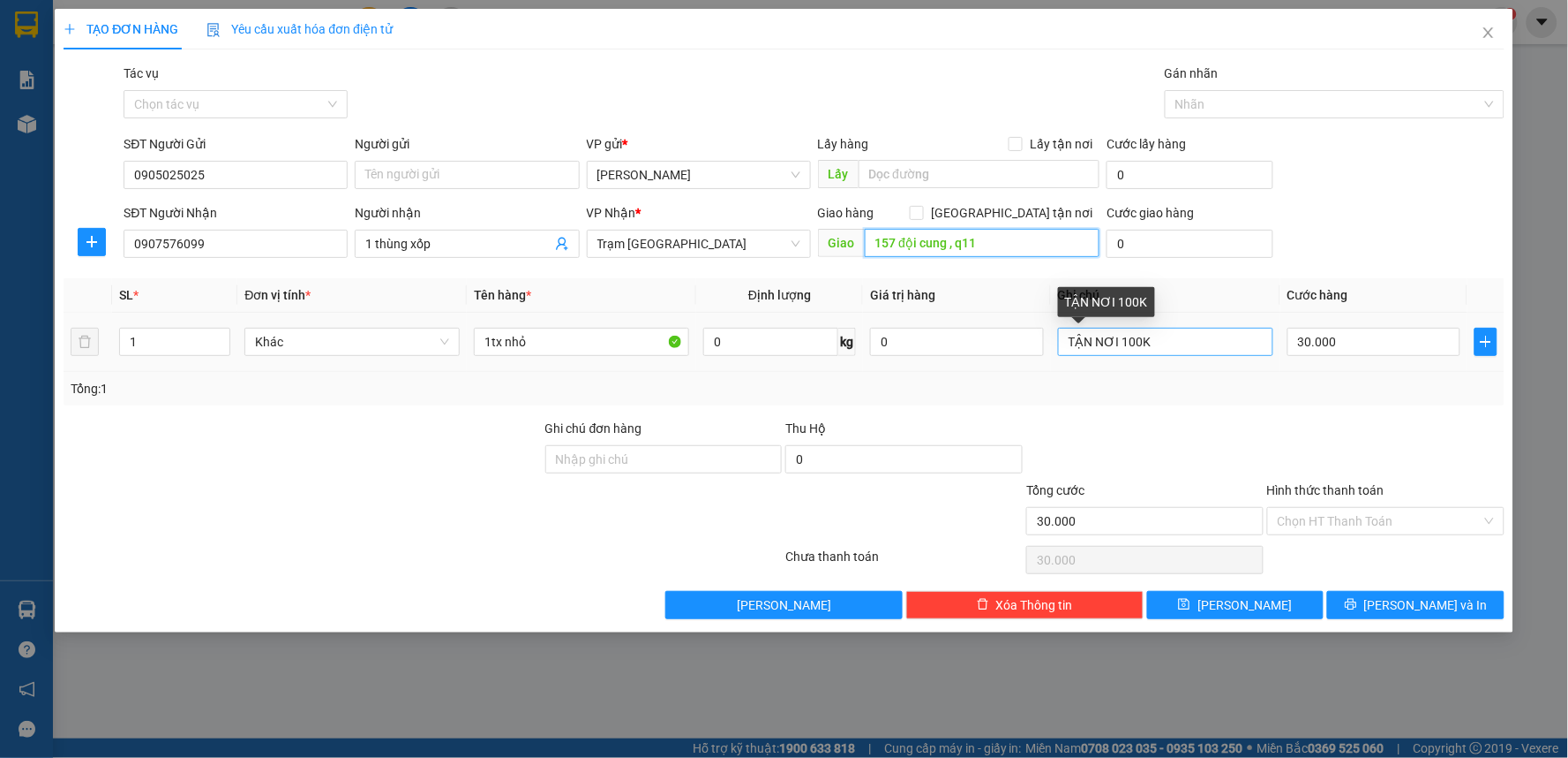
type input "157 đội cung , q11"
click at [1135, 343] on input "TẬN NƠI 100K" at bounding box center [1165, 341] width 216 height 28
type input "TẬN NƠI 80K"
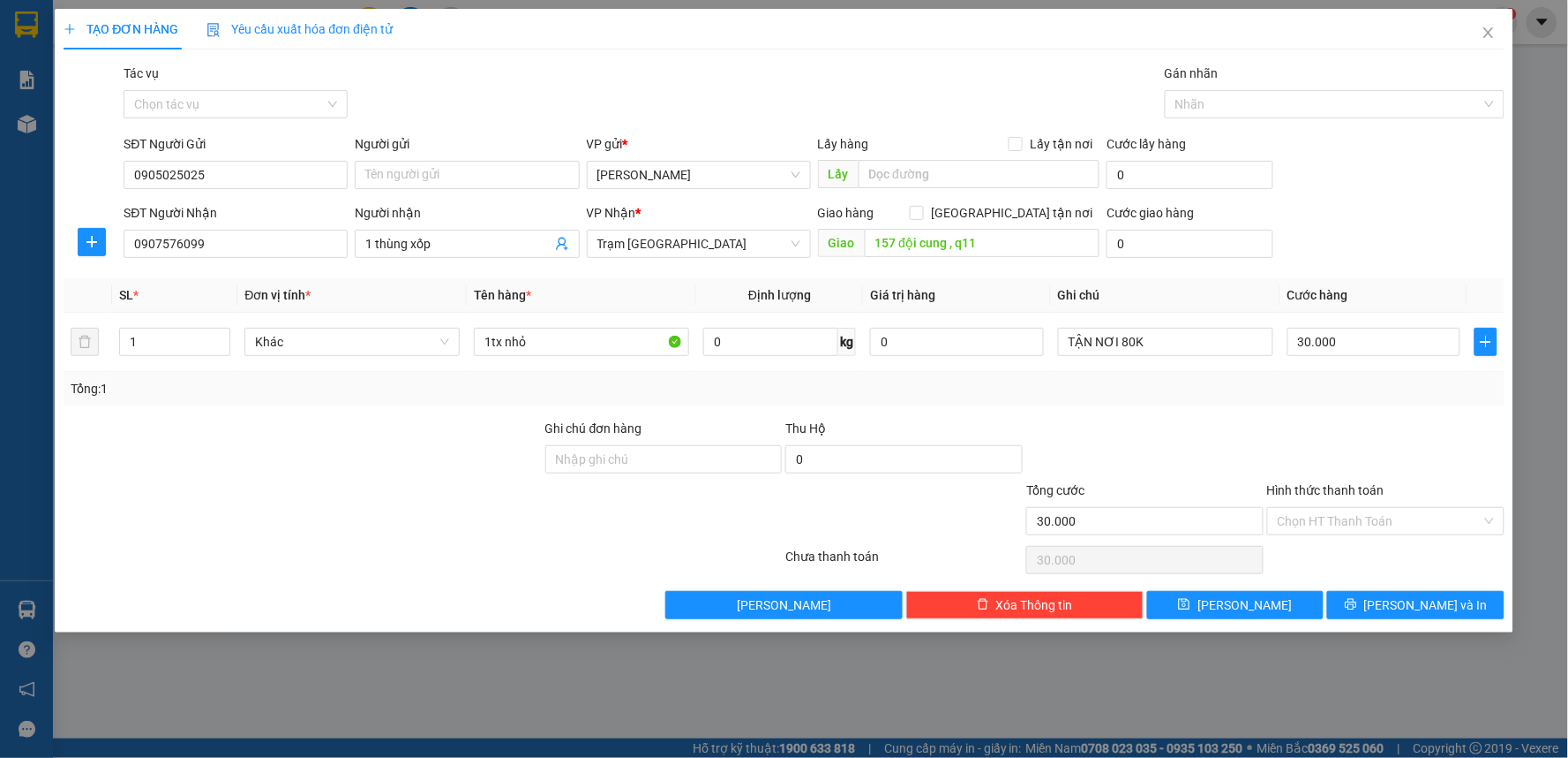
click at [1275, 437] on div at bounding box center [1386, 449] width 241 height 61
click at [1360, 349] on input "30.000" at bounding box center [1374, 341] width 174 height 28
type input "4"
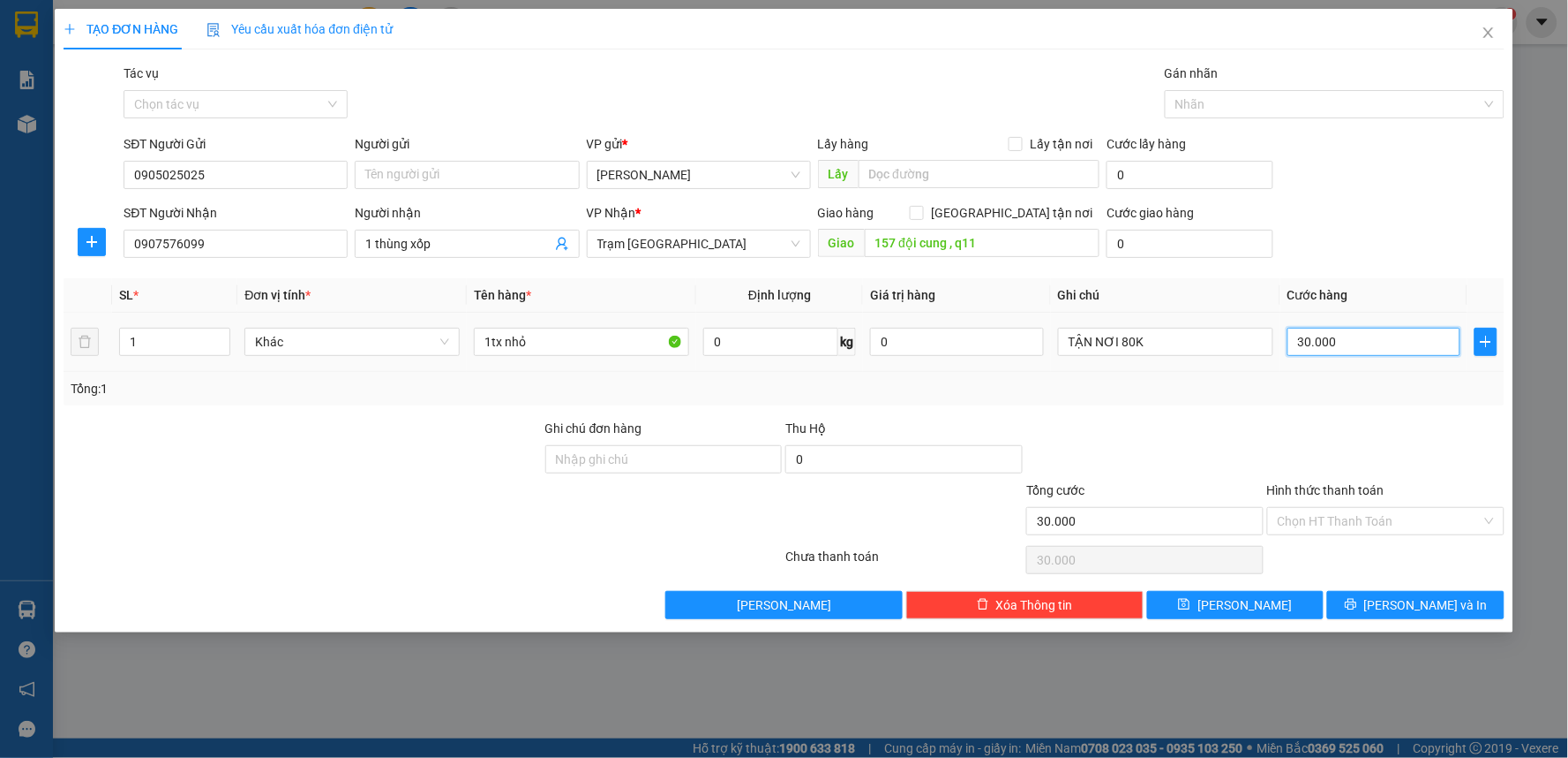
type input "4"
type input "40"
type input "40.000"
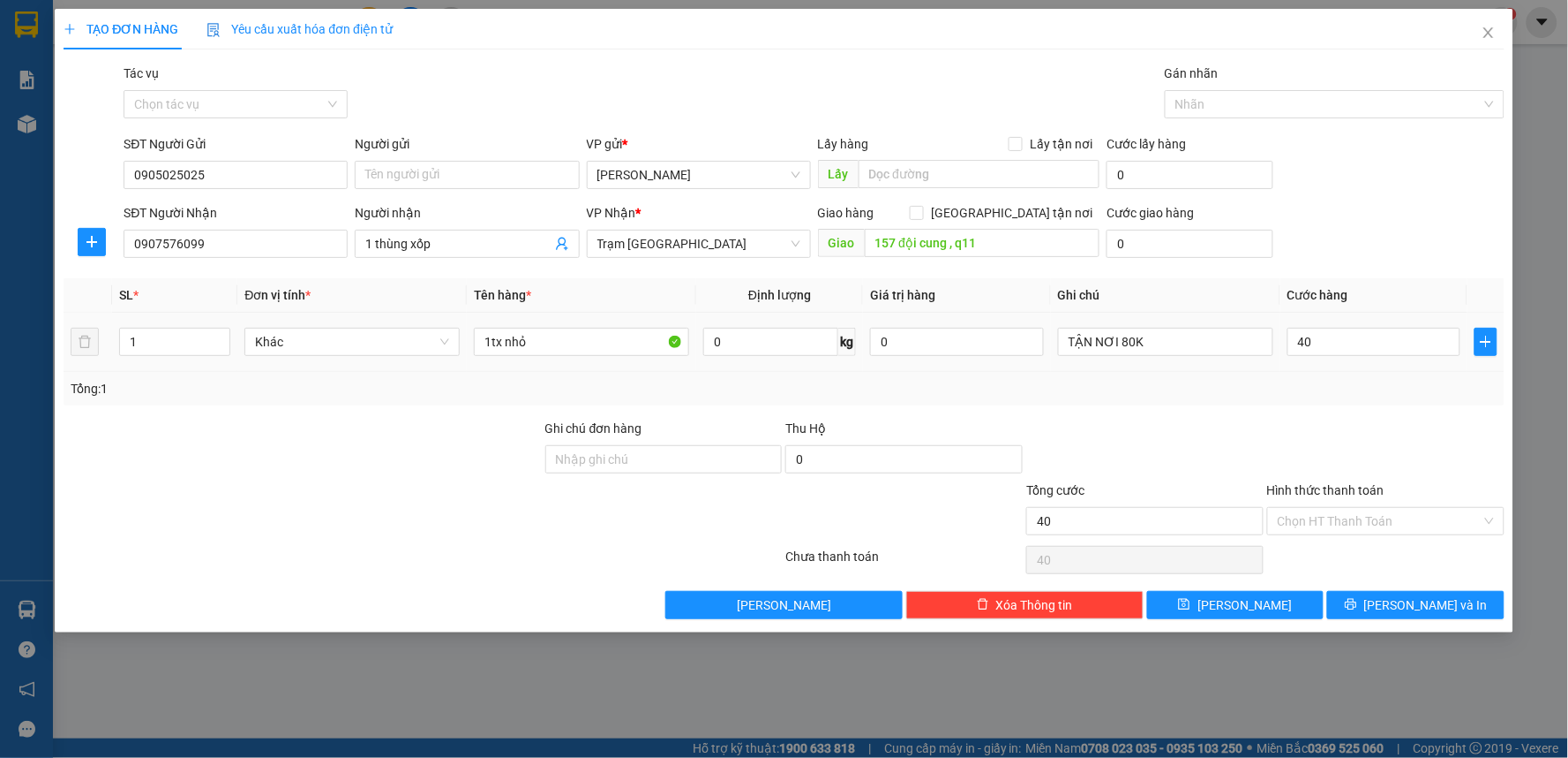
type input "40.000"
click at [1366, 391] on div "Tổng: 1" at bounding box center [784, 389] width 1427 height 19
drag, startPoint x: 1326, startPoint y: 413, endPoint x: 1384, endPoint y: 426, distance: 59.4
click at [1384, 426] on div at bounding box center [1386, 449] width 241 height 61
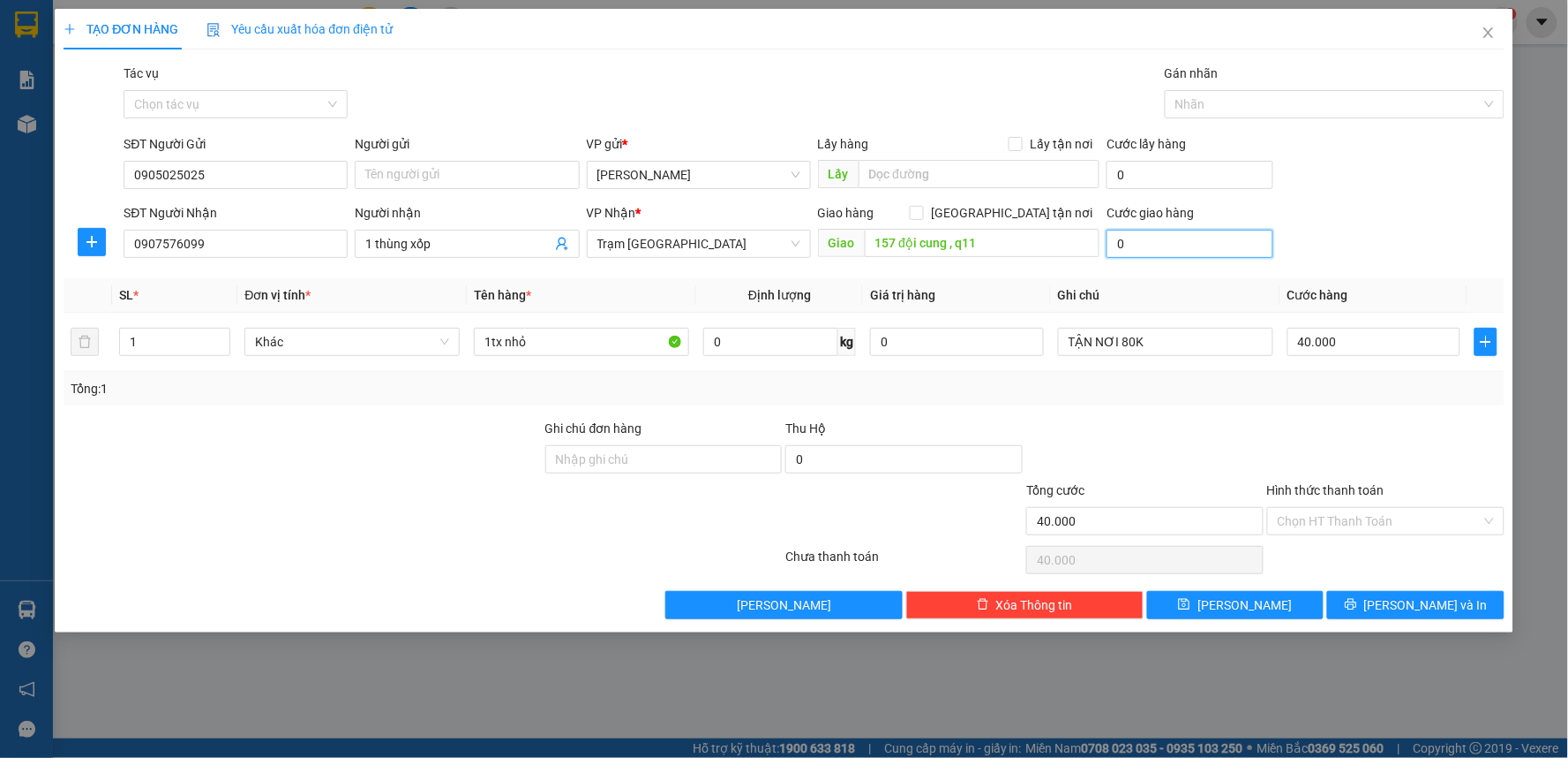
click at [1150, 249] on input "0" at bounding box center [1190, 243] width 167 height 28
type input "8"
type input "40.008"
type input "80"
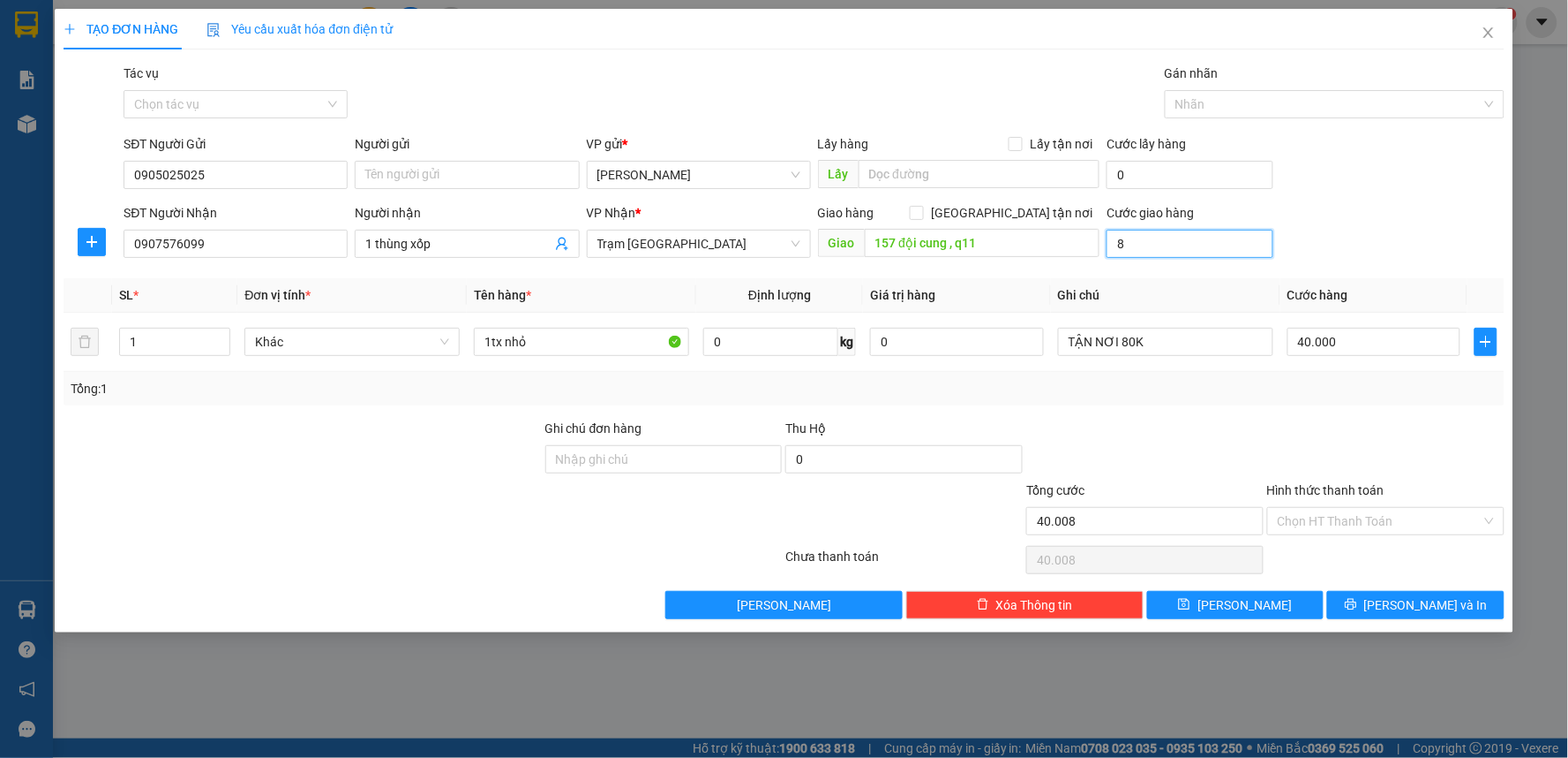
type input "40.080"
type input "80.000"
type input "120.000"
click at [1317, 411] on div "Transit Pickup Surcharge Ids Transit Deliver Surcharge Ids Transit Deliver Surc…" at bounding box center [784, 341] width 1441 height 556
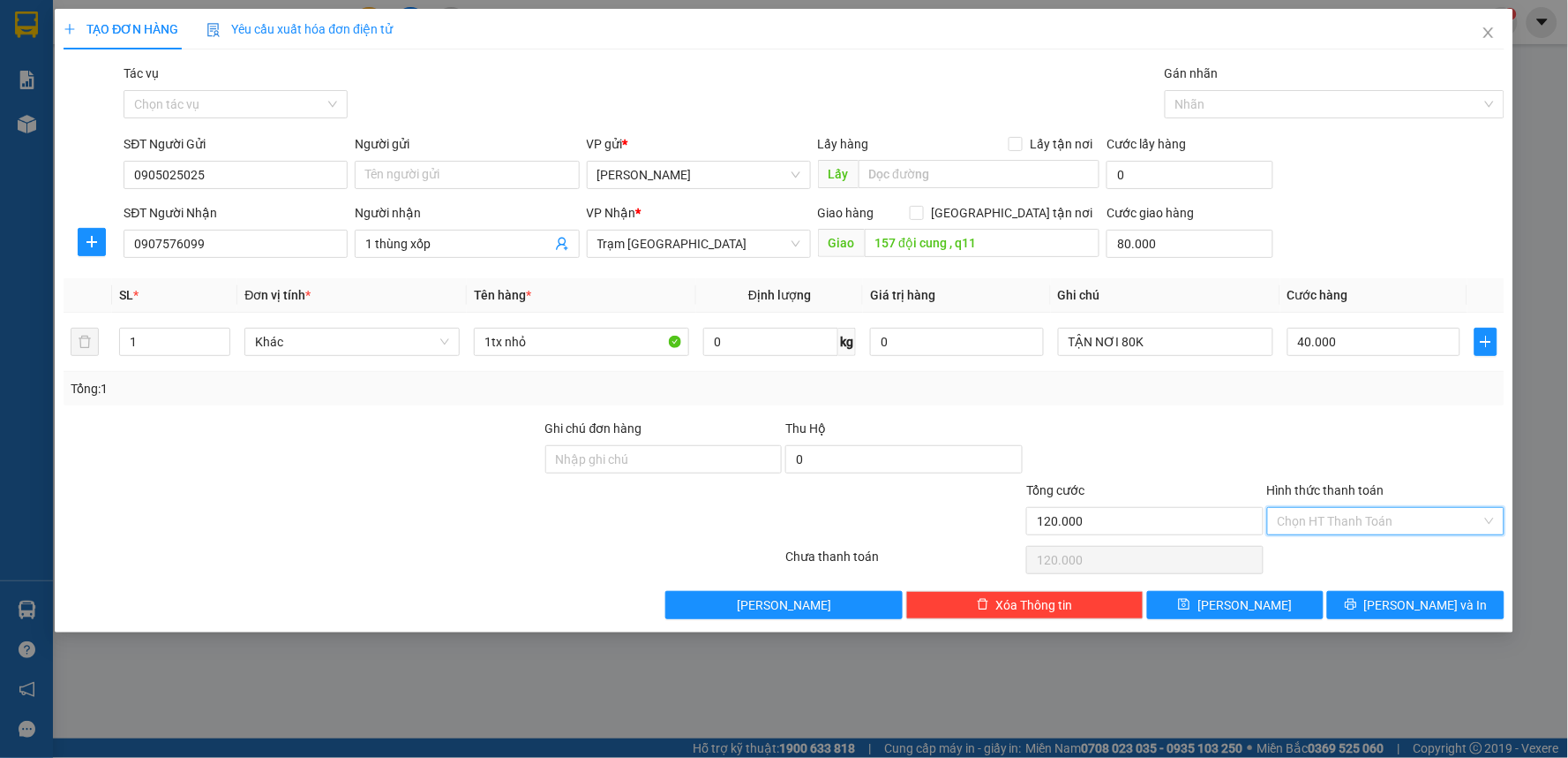
click at [1333, 514] on input "Hình thức thanh toán" at bounding box center [1379, 521] width 204 height 27
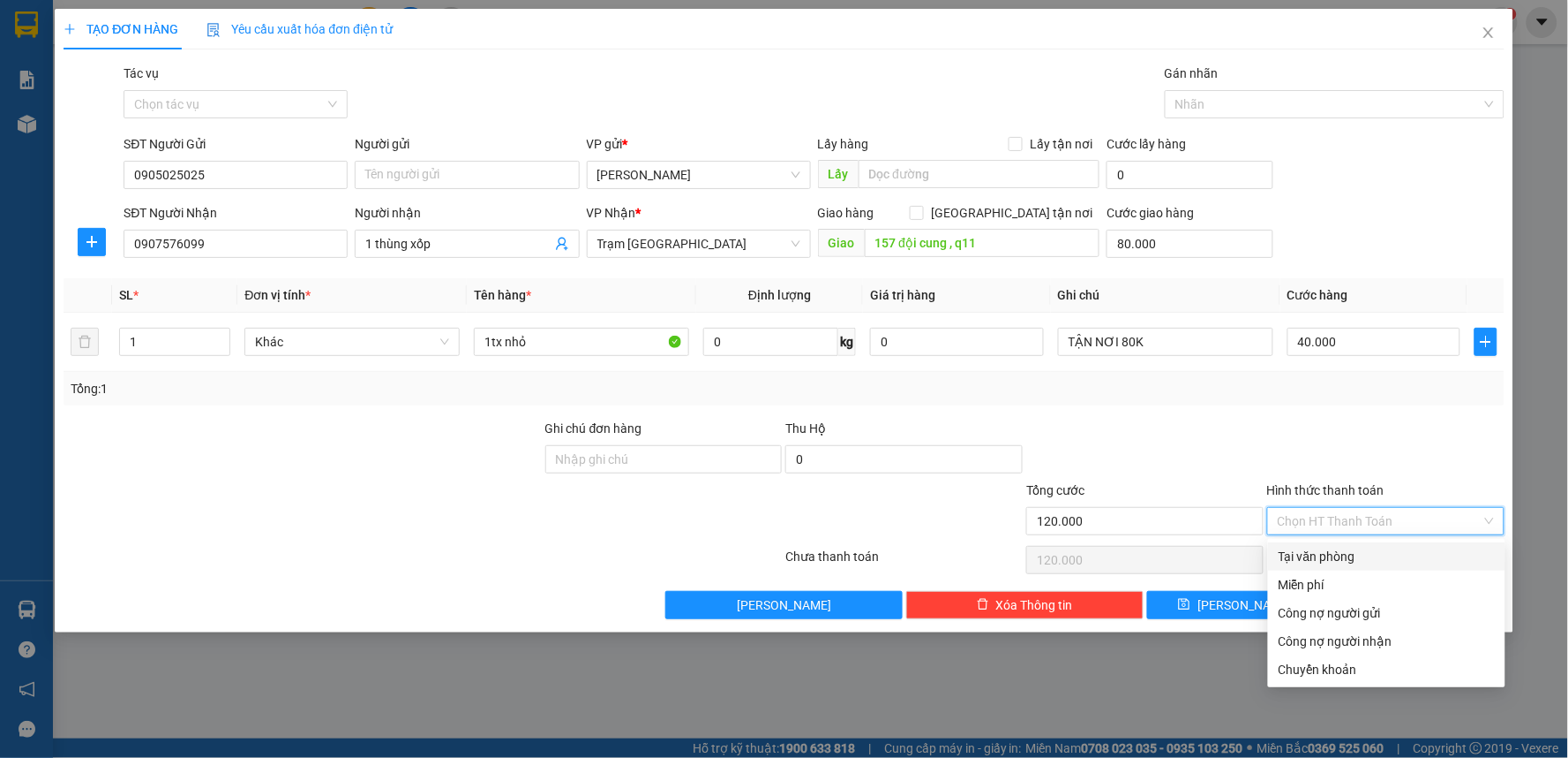
click at [1311, 545] on div "Tại văn phòng" at bounding box center [1387, 556] width 238 height 28
type input "0"
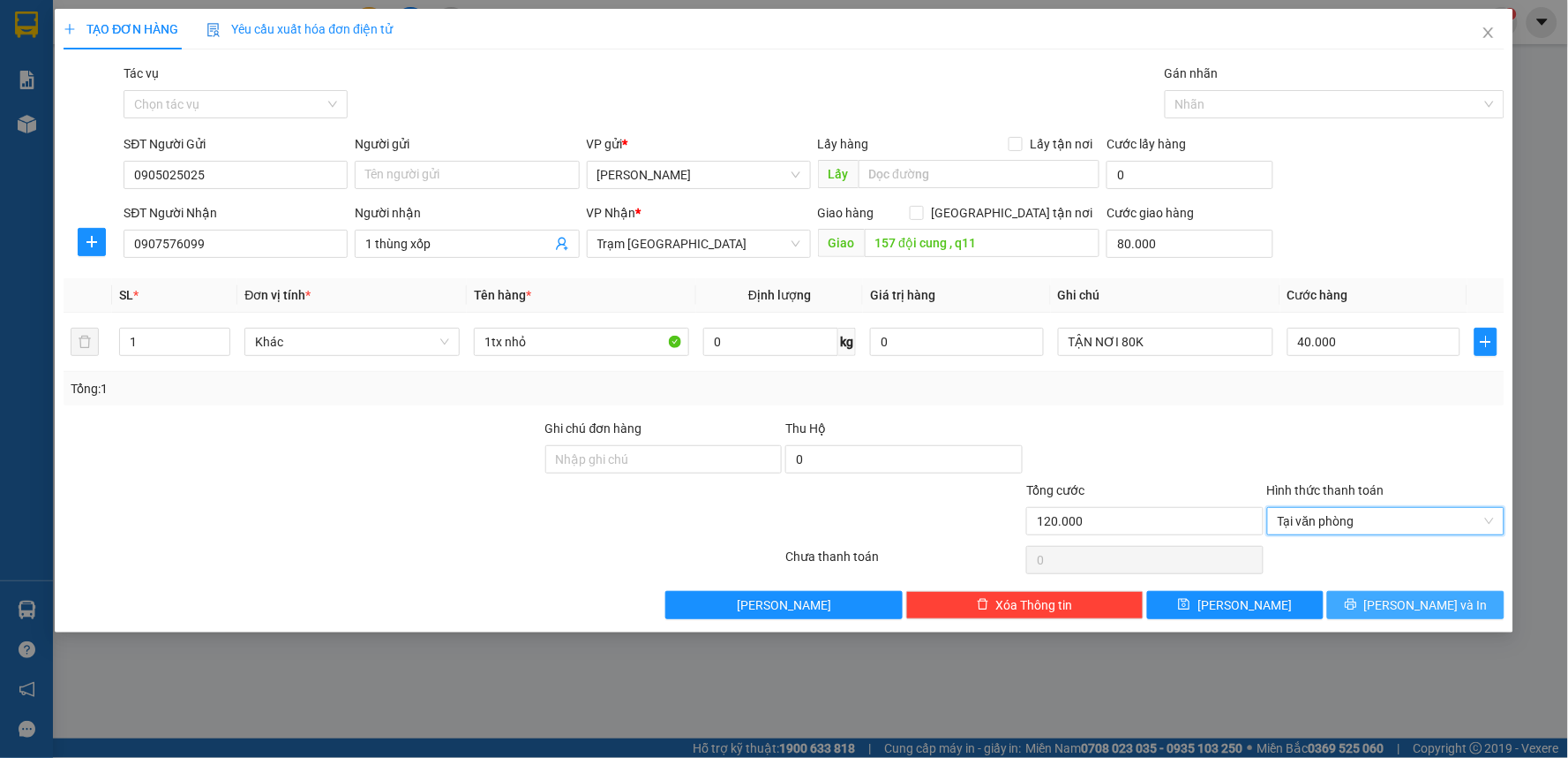
click at [1425, 610] on span "[PERSON_NAME] và In" at bounding box center [1426, 604] width 124 height 19
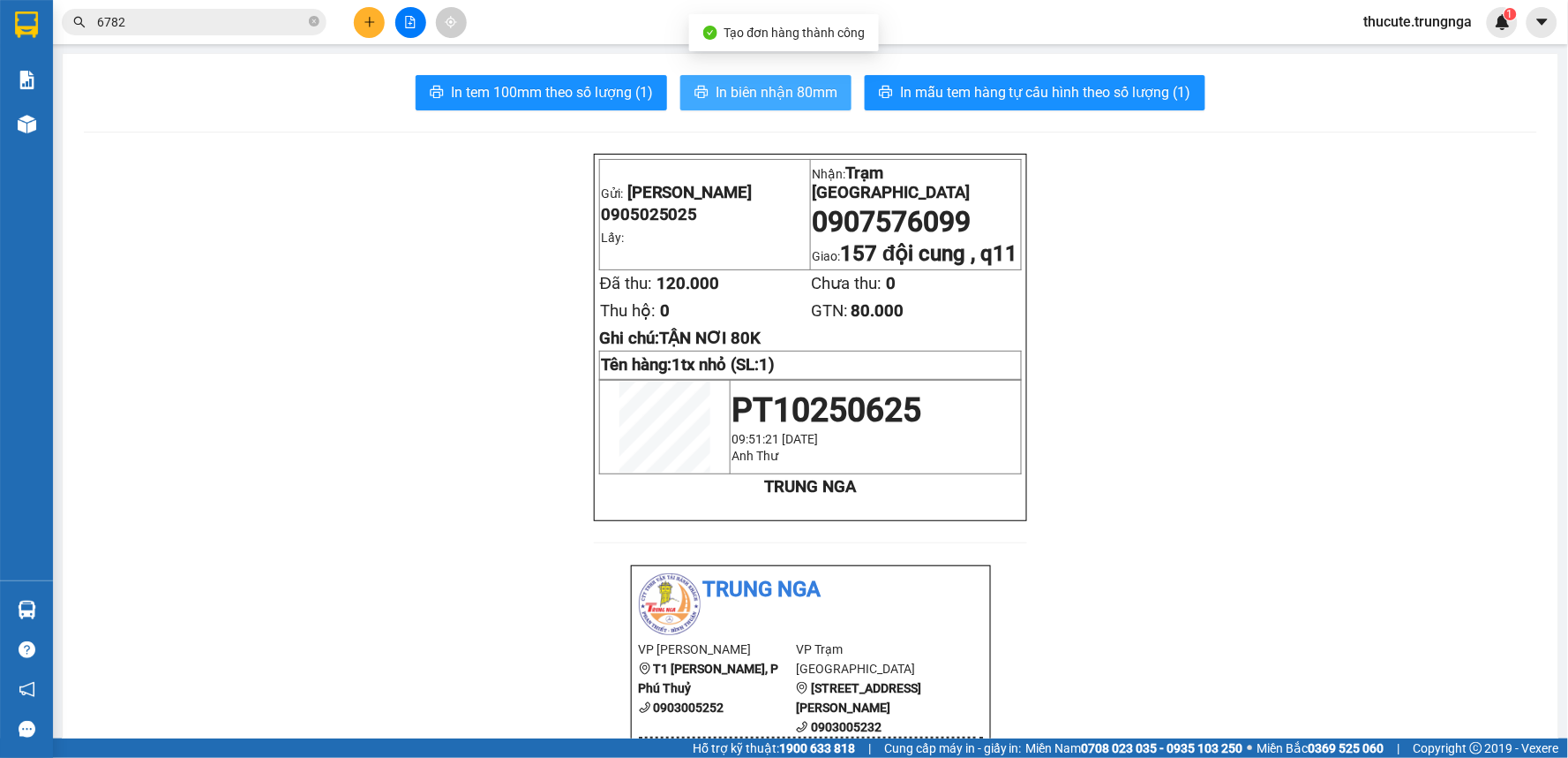
click at [768, 99] on span "In biên nhận 80mm" at bounding box center [776, 92] width 122 height 22
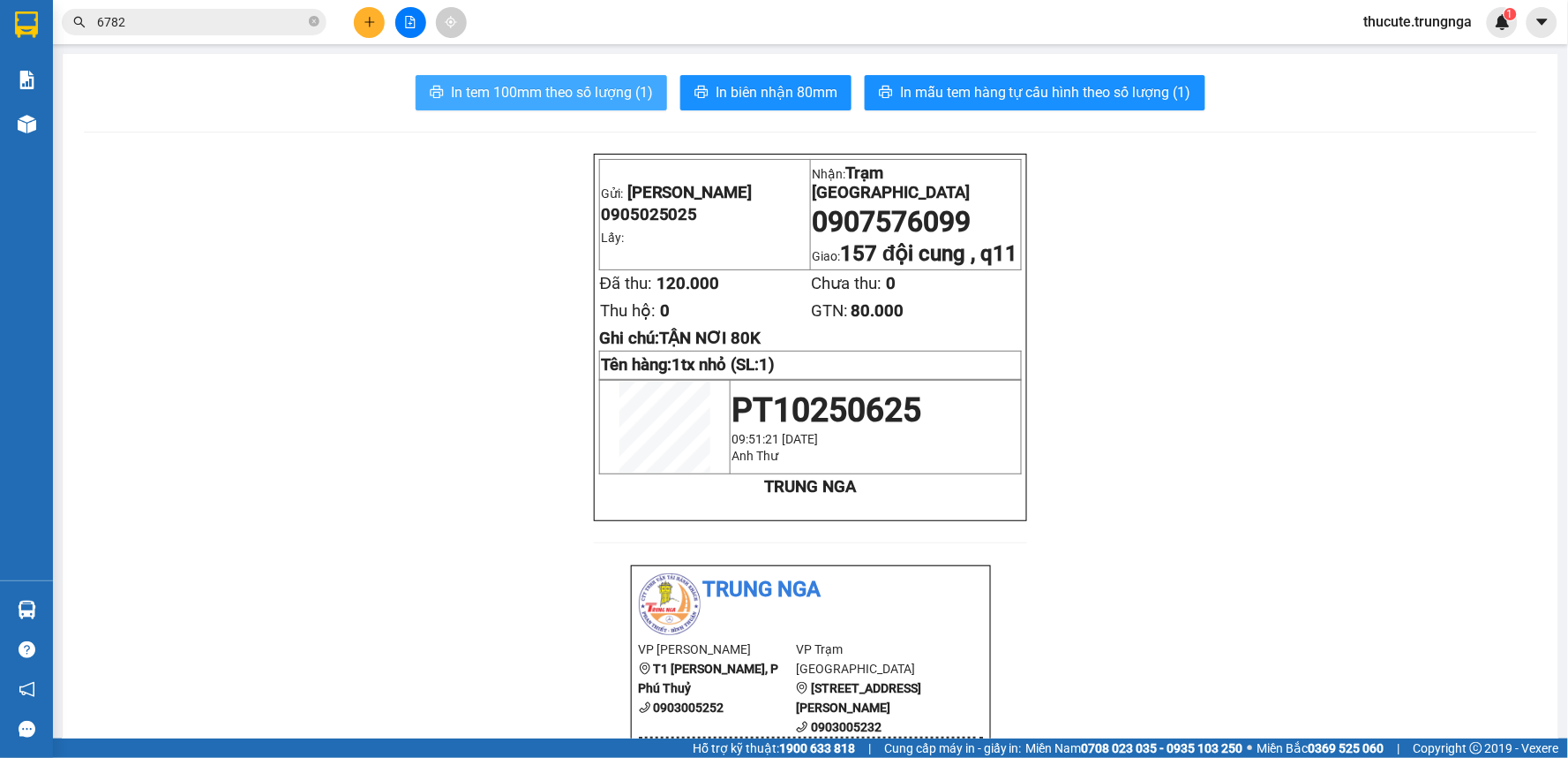
click at [577, 94] on span "In tem 100mm theo số lượng (1)" at bounding box center [551, 92] width 202 height 22
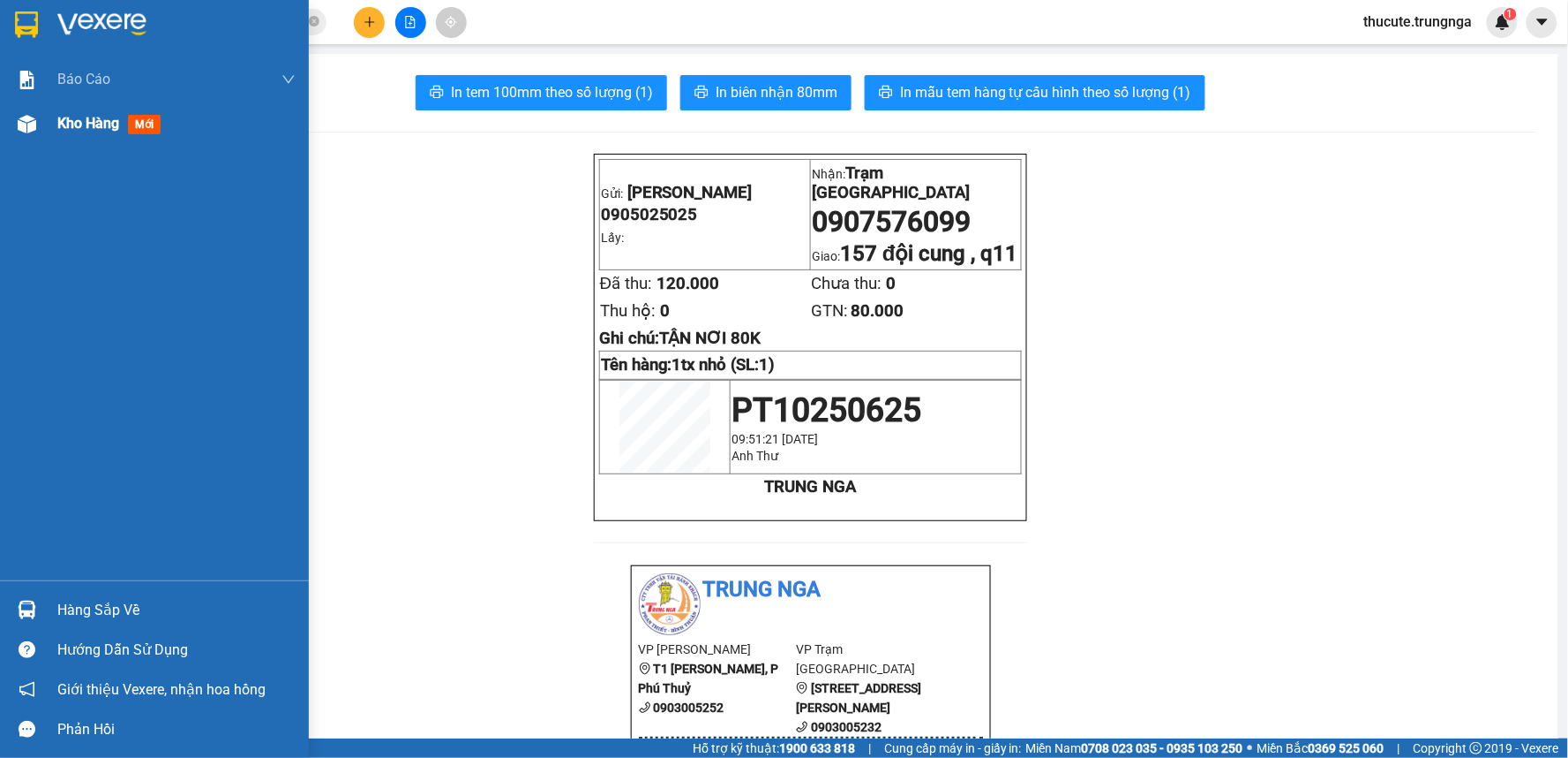
click at [91, 116] on span "Kho hàng" at bounding box center [88, 123] width 61 height 16
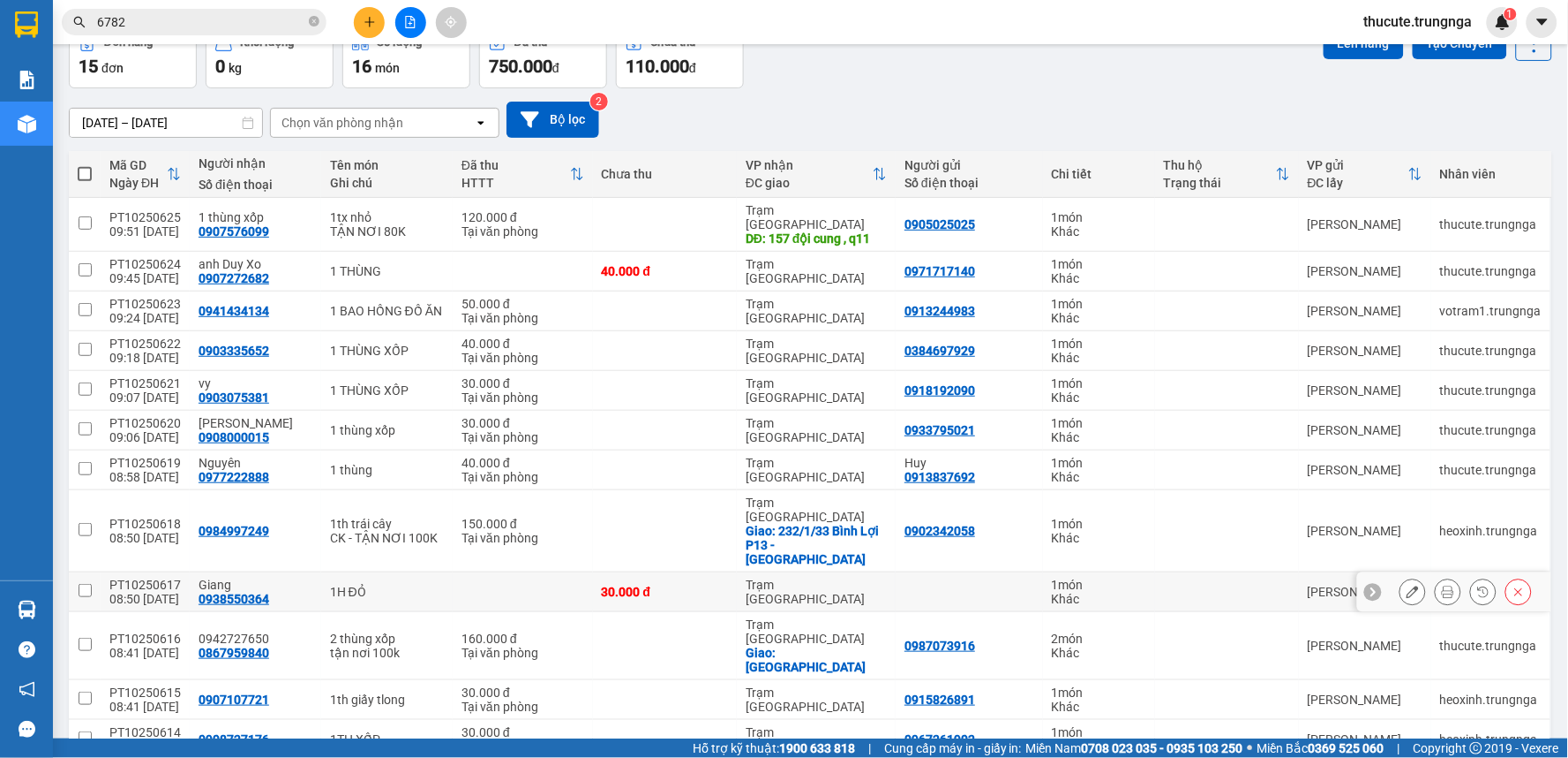
scroll to position [241, 0]
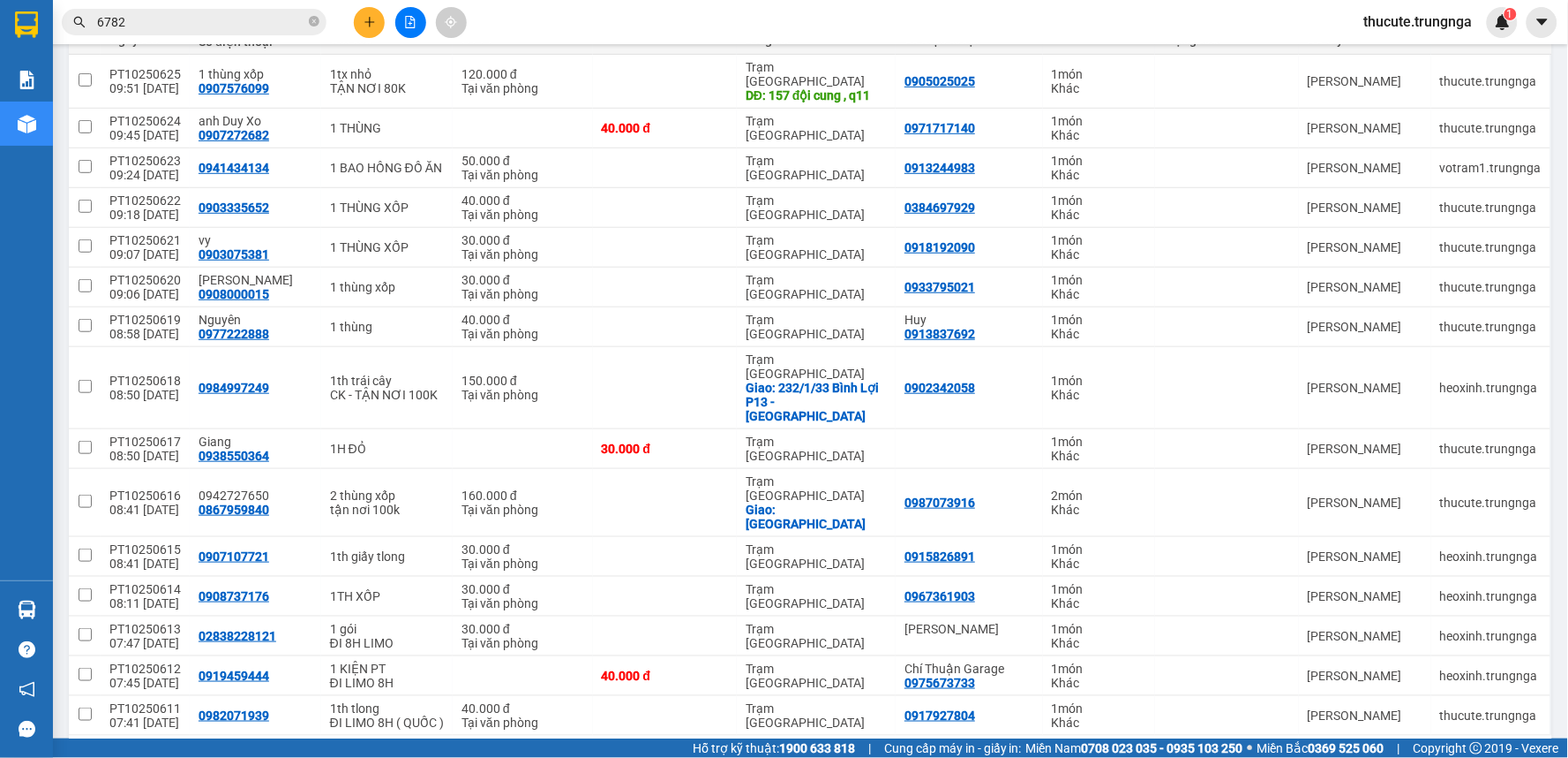
click at [226, 38] on div "Kết quả tìm kiếm ( 6 ) Bộ lọc Mã ĐH Trạng thái Món hàng Thu hộ Tổng cước Chưa c…" at bounding box center [784, 22] width 1568 height 44
click at [216, 28] on input "6782" at bounding box center [200, 22] width 208 height 19
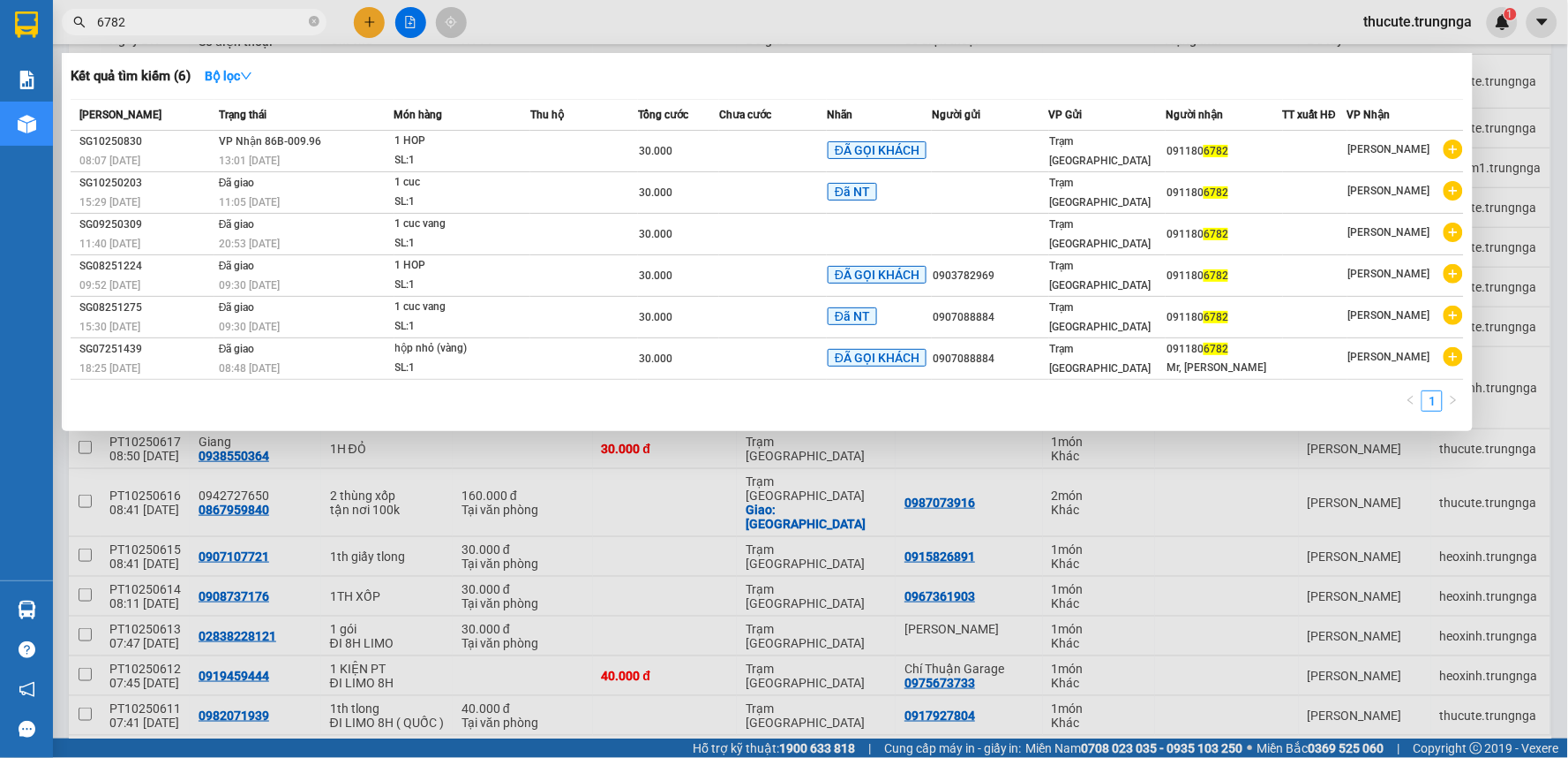
click at [216, 28] on input "6782" at bounding box center [200, 22] width 208 height 19
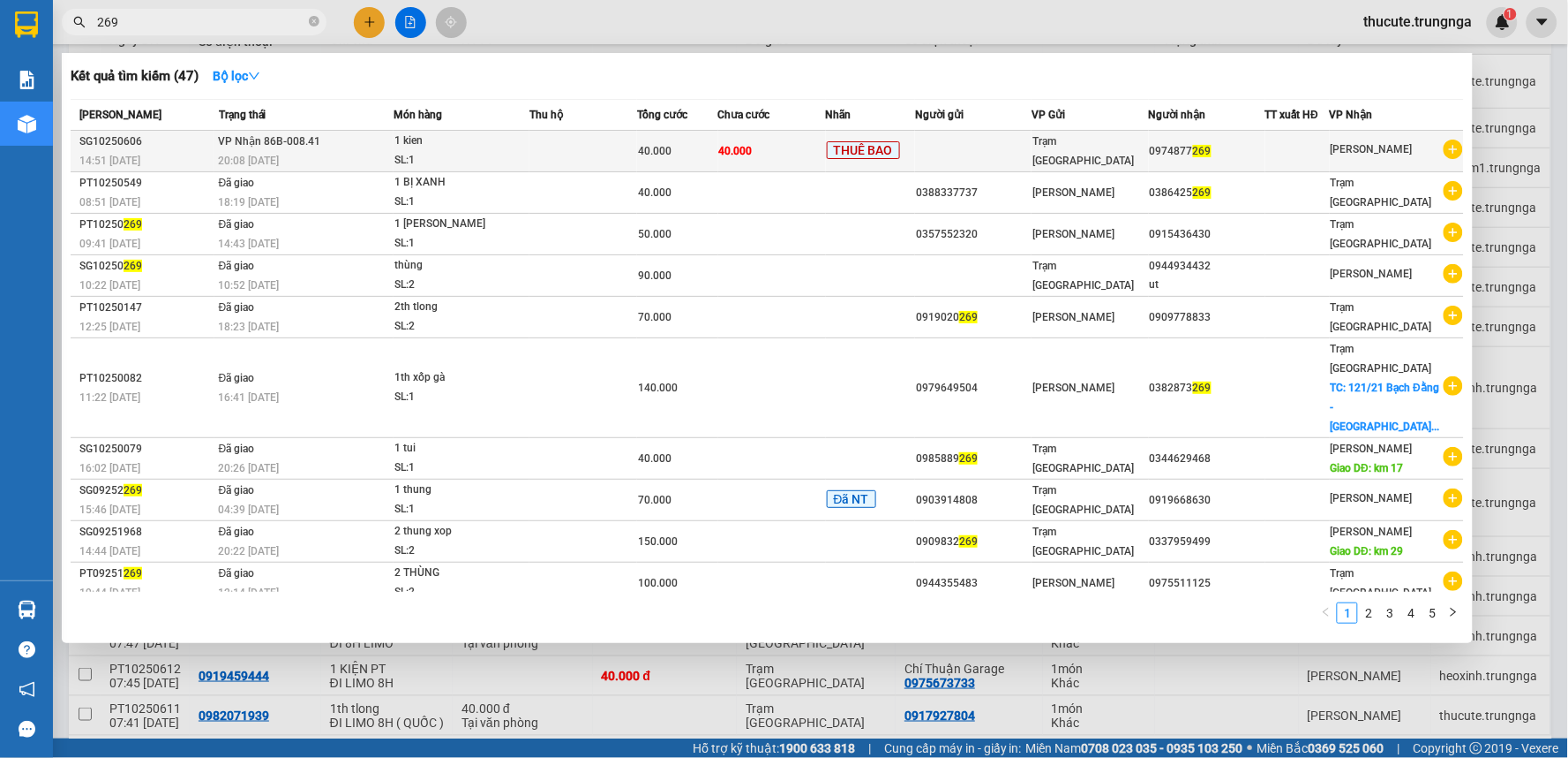
type input "269"
click at [971, 137] on td at bounding box center [972, 151] width 116 height 41
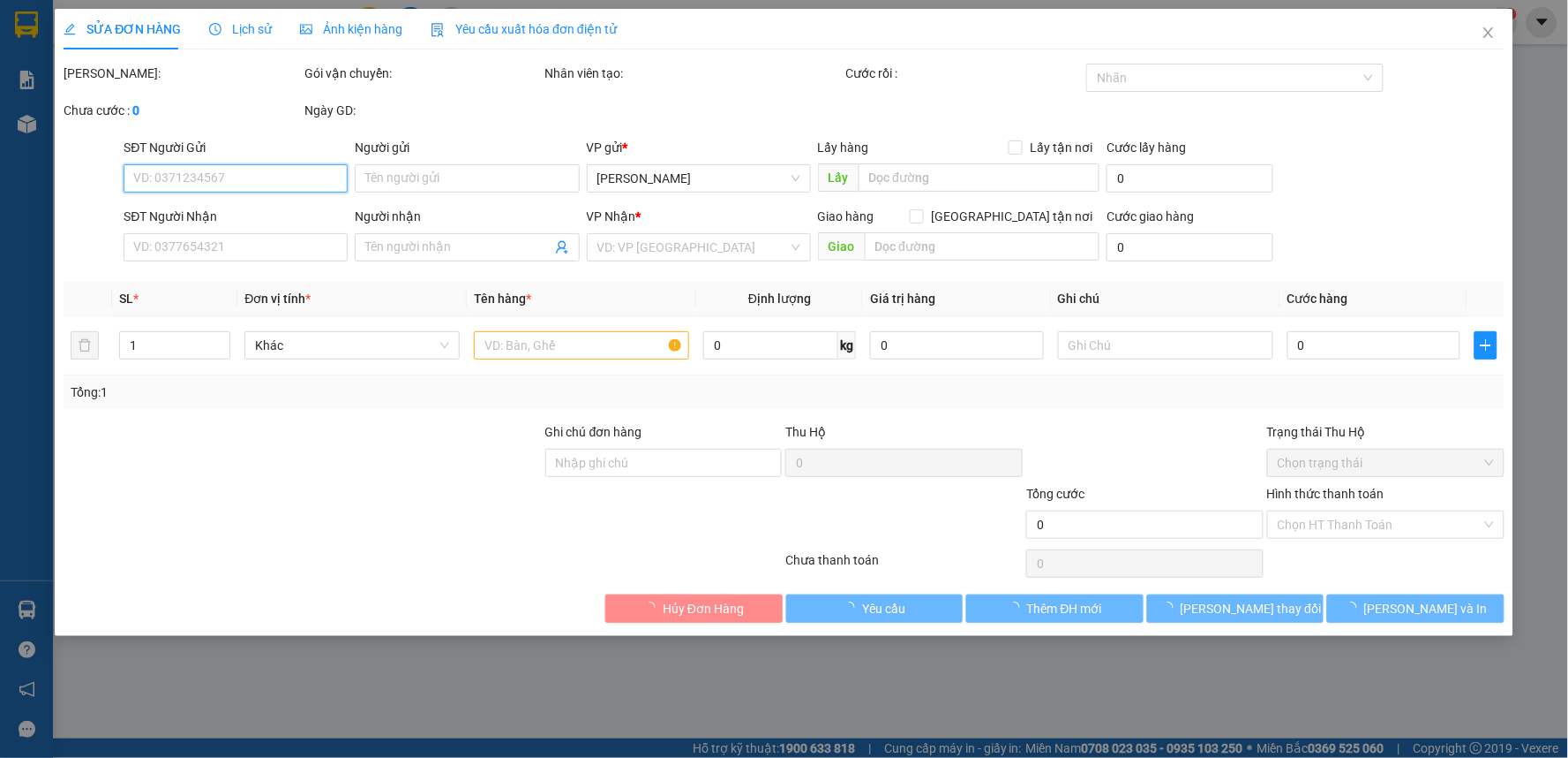
type input "0974877269"
type input "40.000"
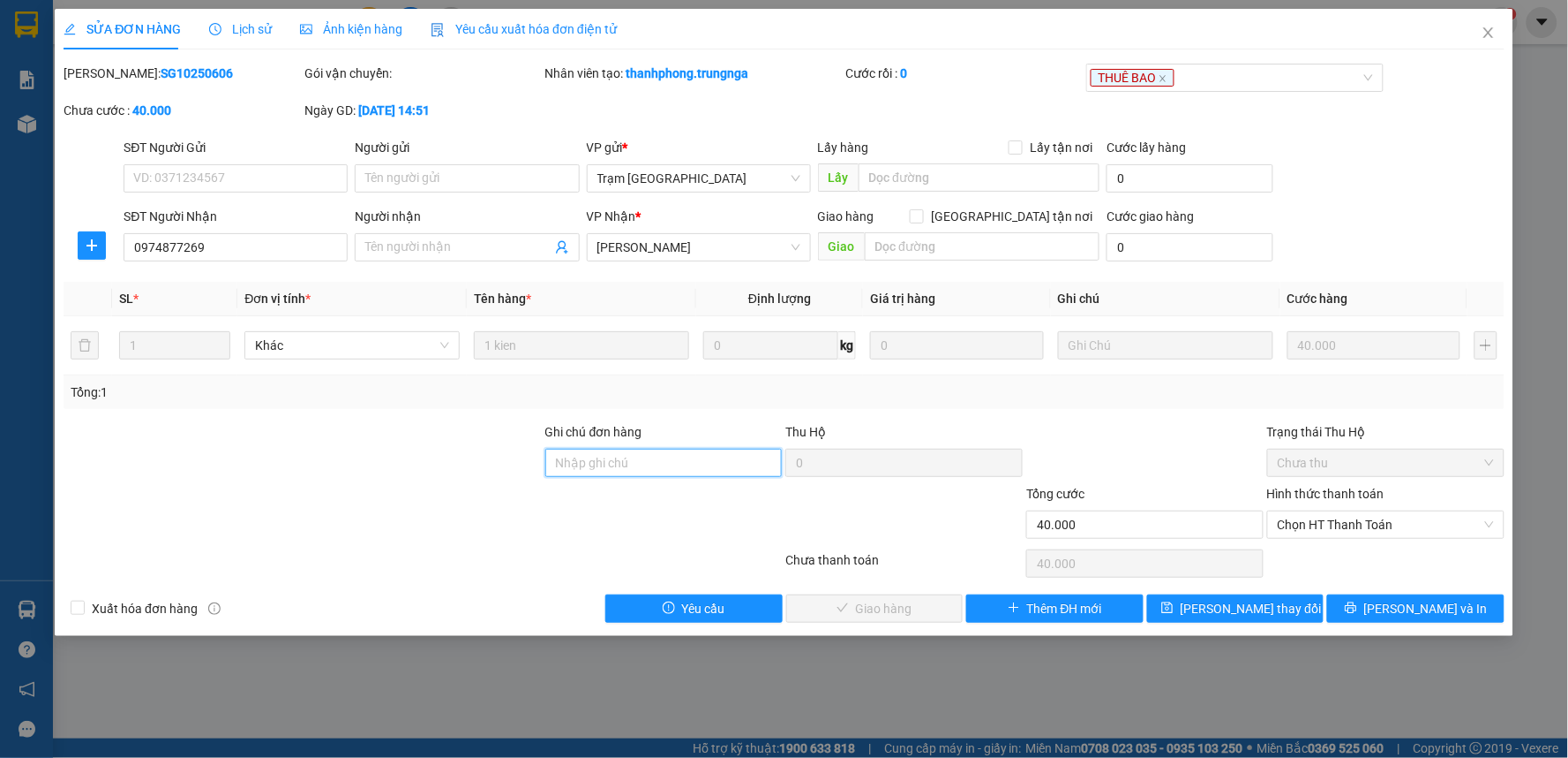
click at [615, 471] on input "Ghi chú đơn hàng" at bounding box center [665, 462] width 238 height 28
type input "vũ nhận"
click at [1199, 601] on button "[PERSON_NAME] thay đổi" at bounding box center [1235, 607] width 177 height 28
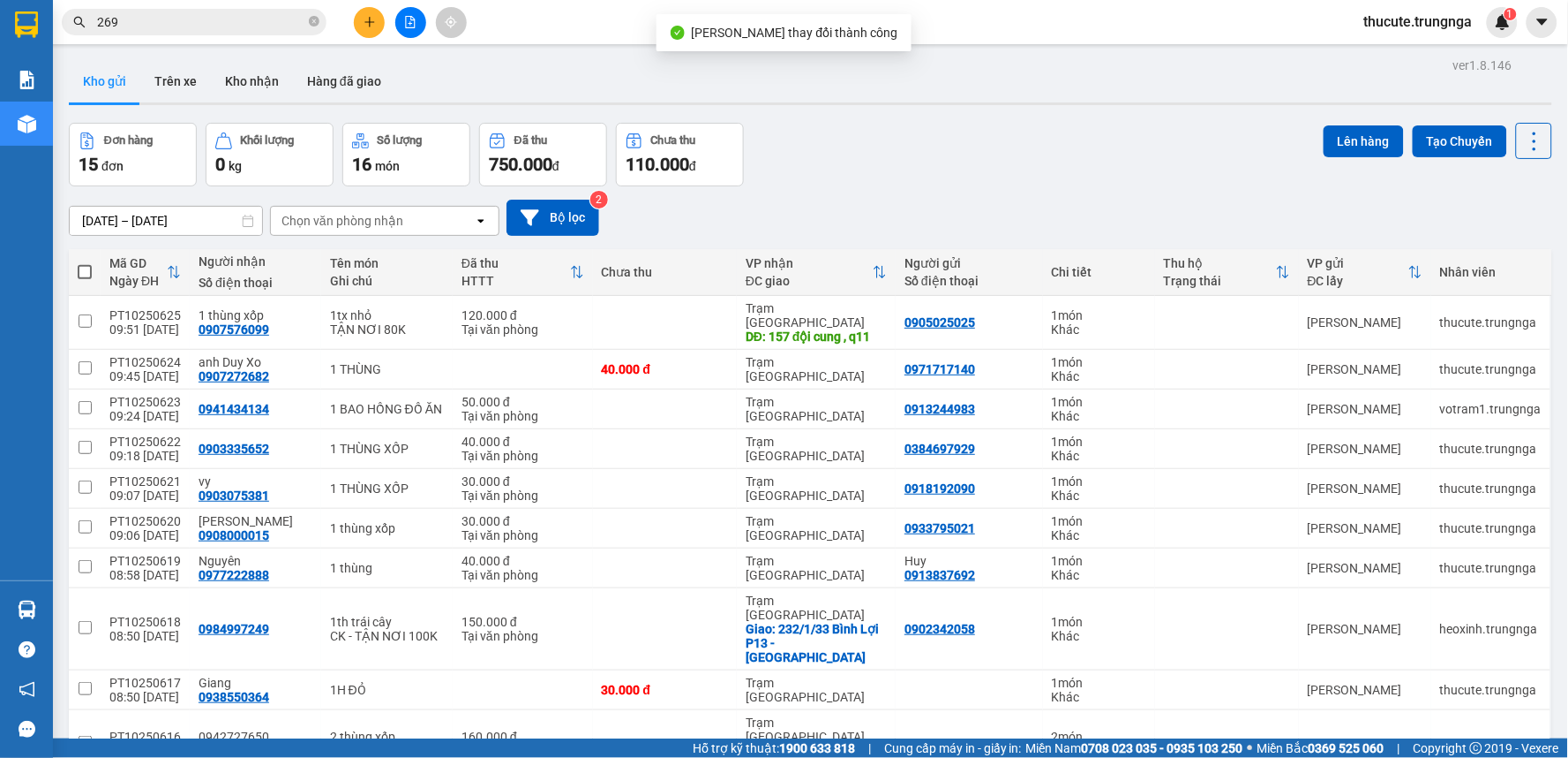
click at [369, 17] on icon "plus" at bounding box center [369, 21] width 1 height 10
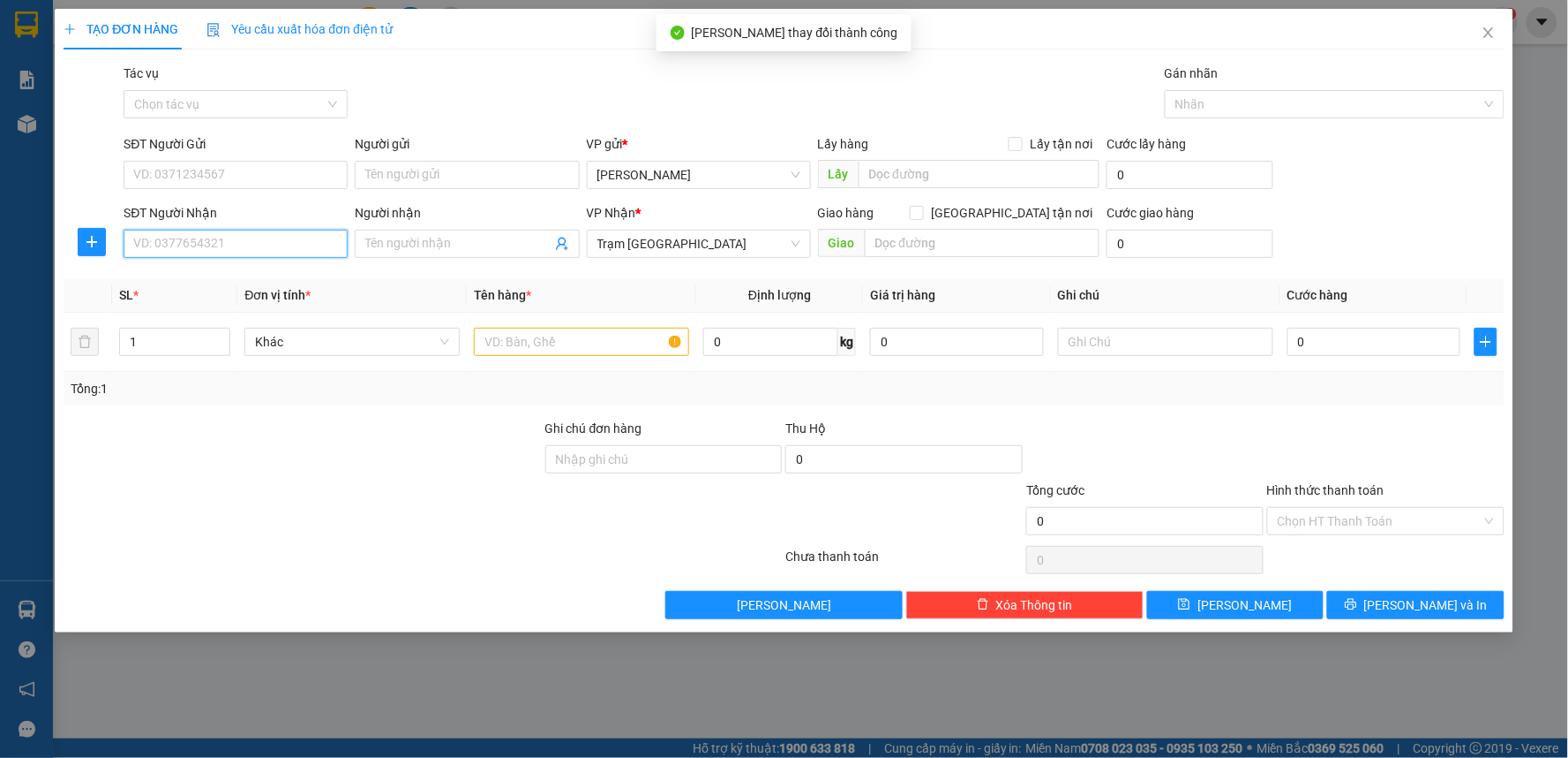
click at [213, 234] on input "SĐT Người Nhận" at bounding box center [236, 243] width 224 height 28
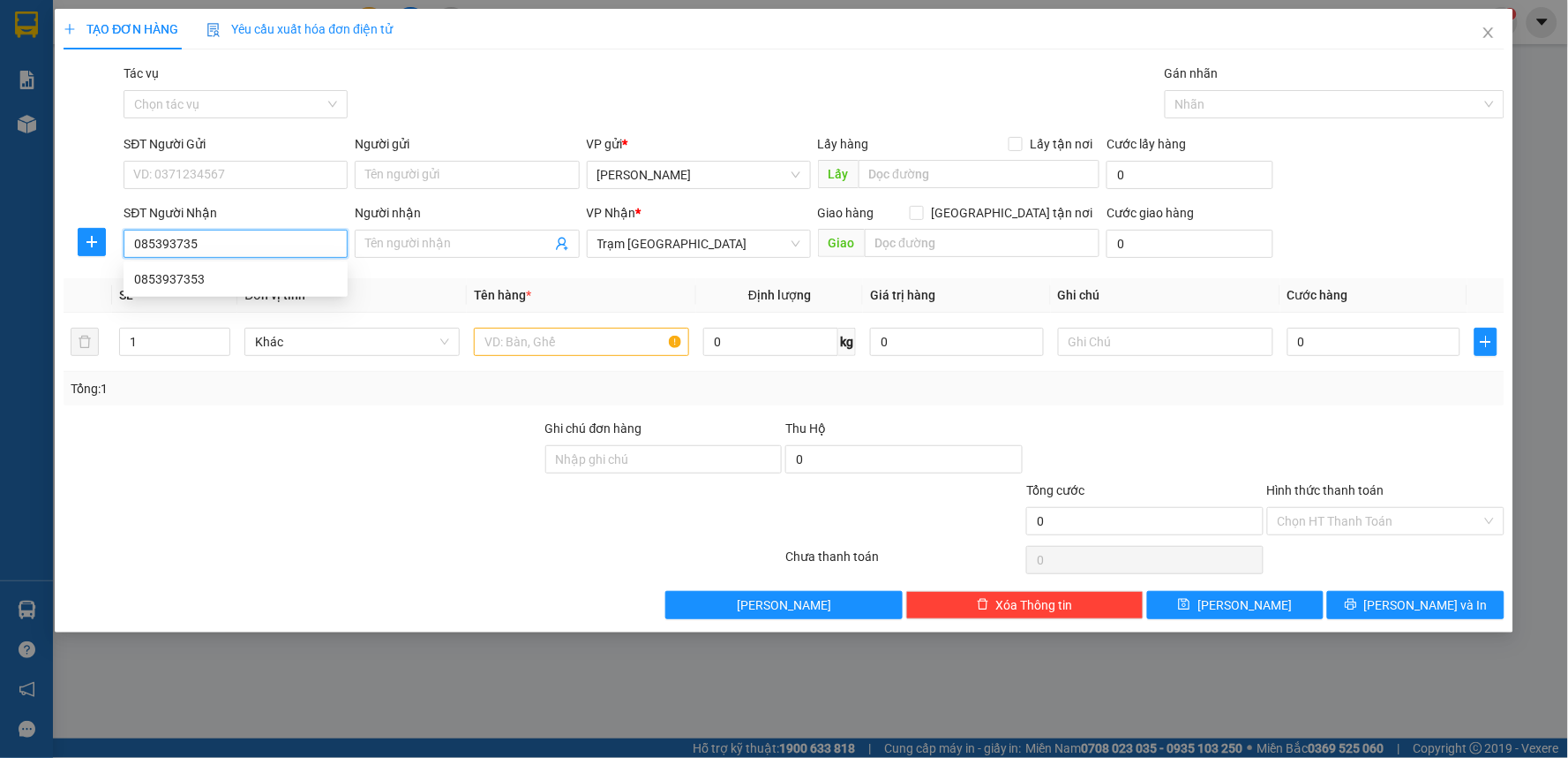
type input "0853937353"
click at [218, 265] on div "0853937353" at bounding box center [236, 278] width 224 height 28
type input "60.000"
type input "0853937353"
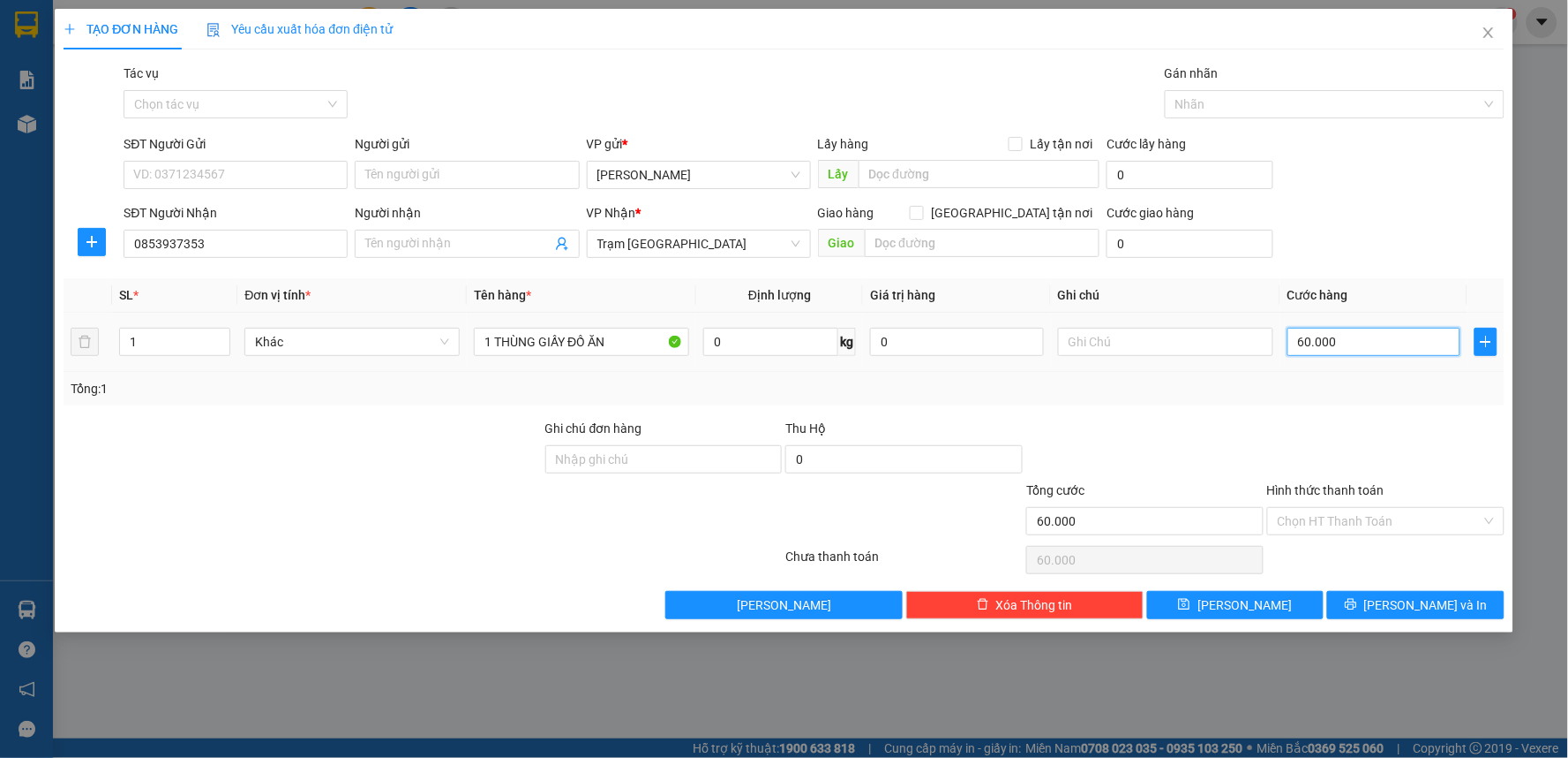
click at [1370, 343] on input "60.000" at bounding box center [1374, 341] width 174 height 28
type input "5"
type input "50"
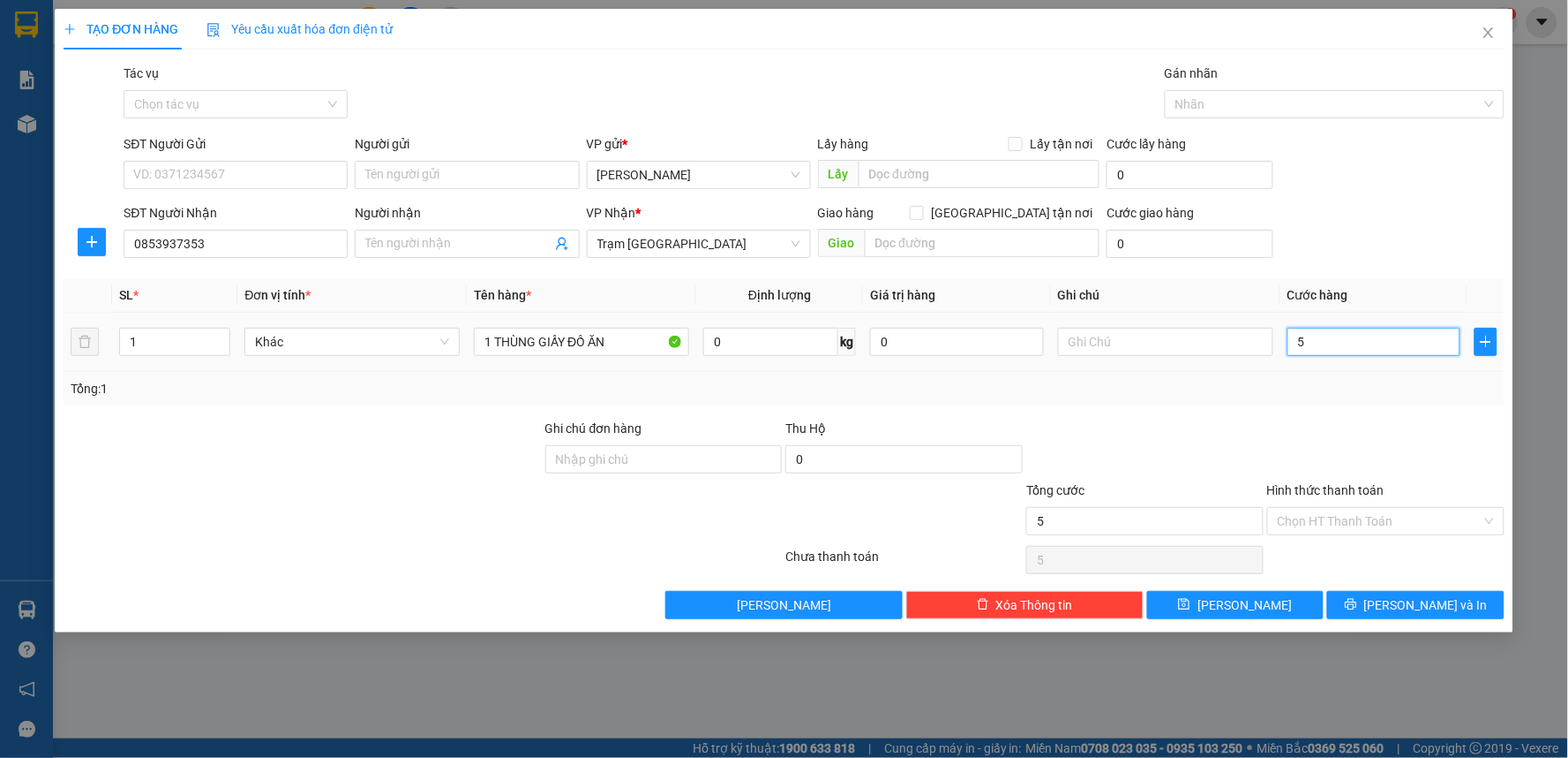
type input "50"
click at [1354, 339] on input "50" at bounding box center [1374, 341] width 174 height 28
type input "4"
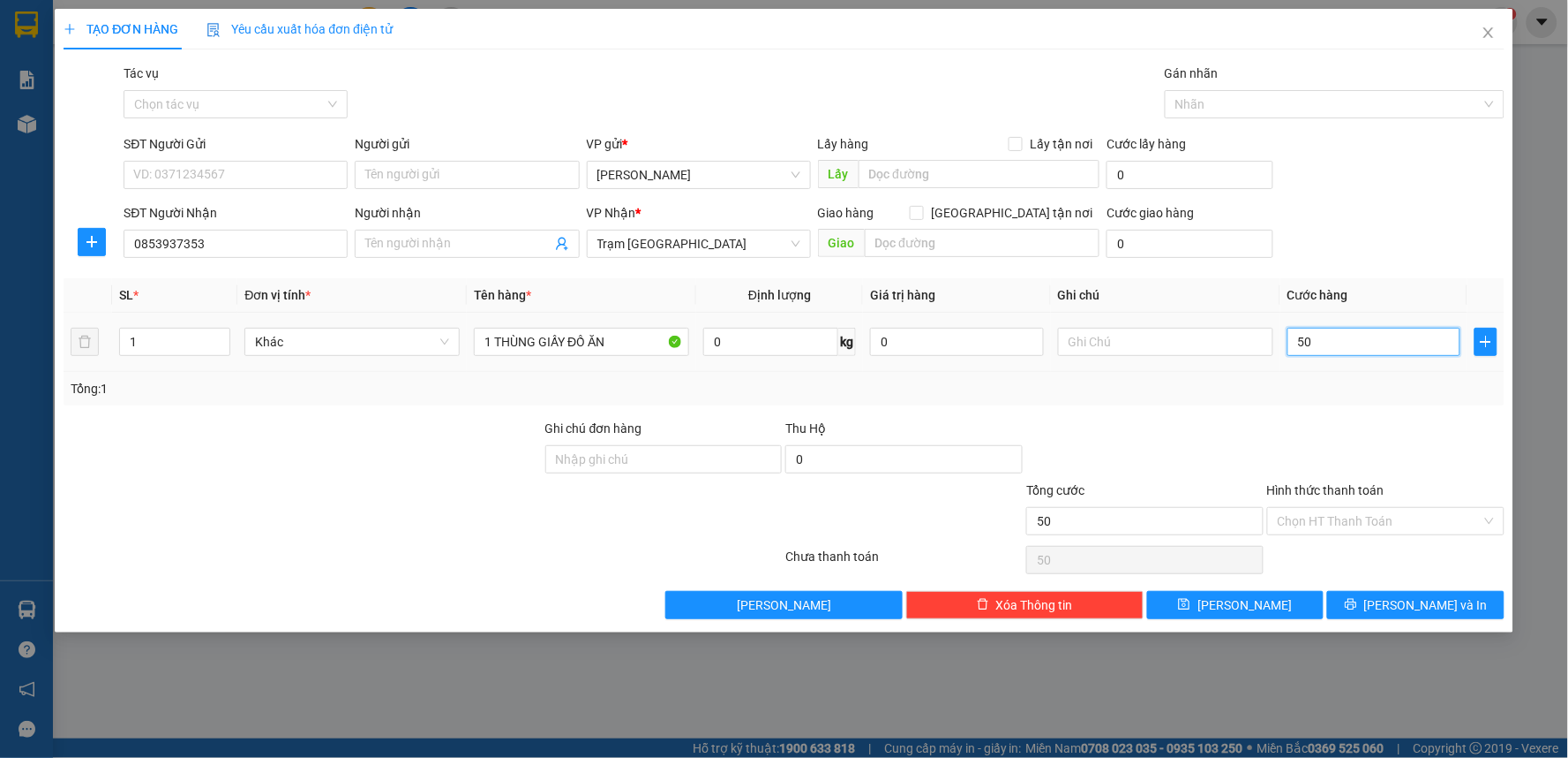
type input "4"
type input "40"
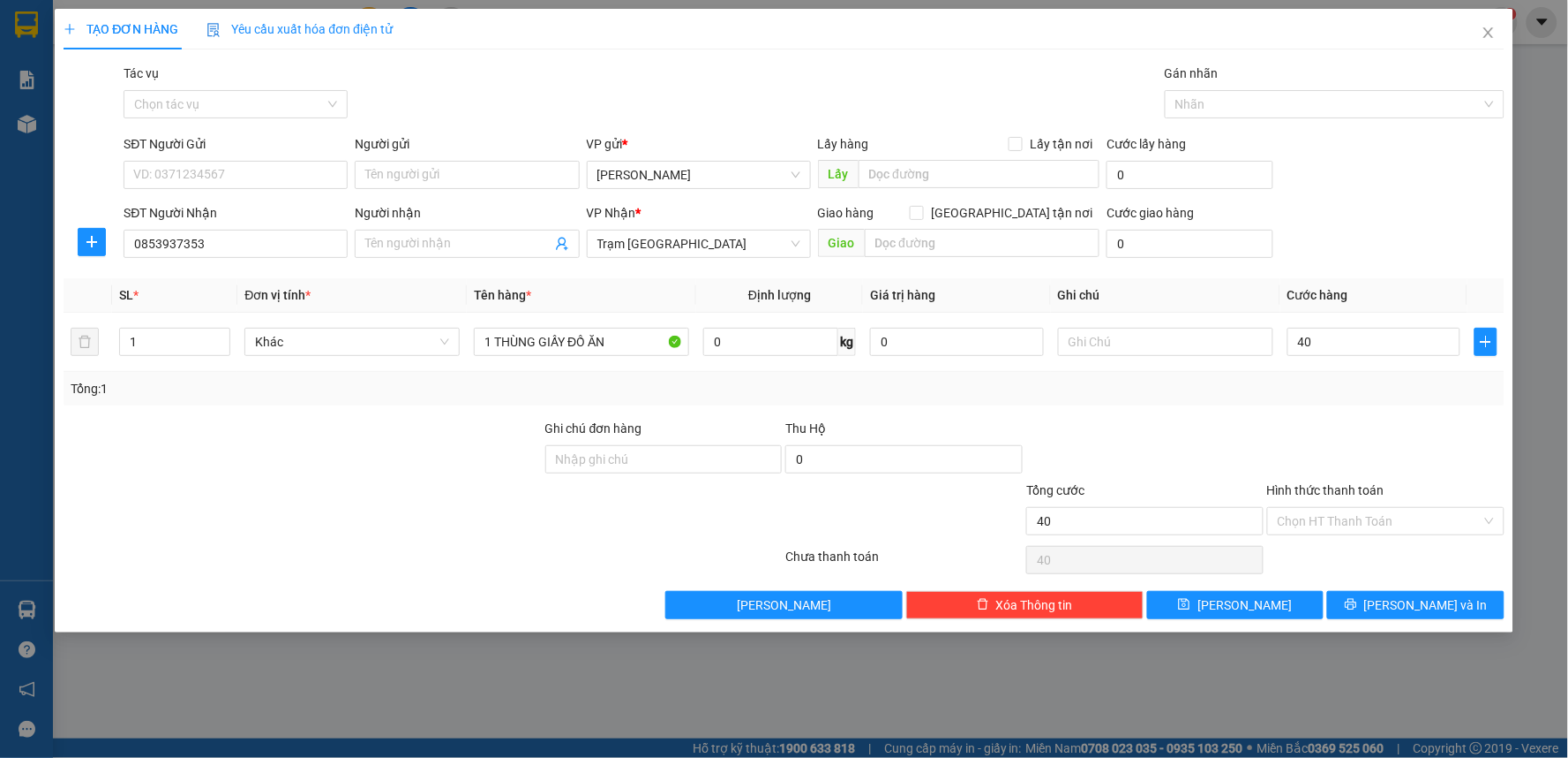
type input "40.000"
click at [1306, 404] on div "Tổng: 1" at bounding box center [784, 388] width 1441 height 34
click at [1326, 527] on input "Hình thức thanh toán" at bounding box center [1379, 521] width 204 height 27
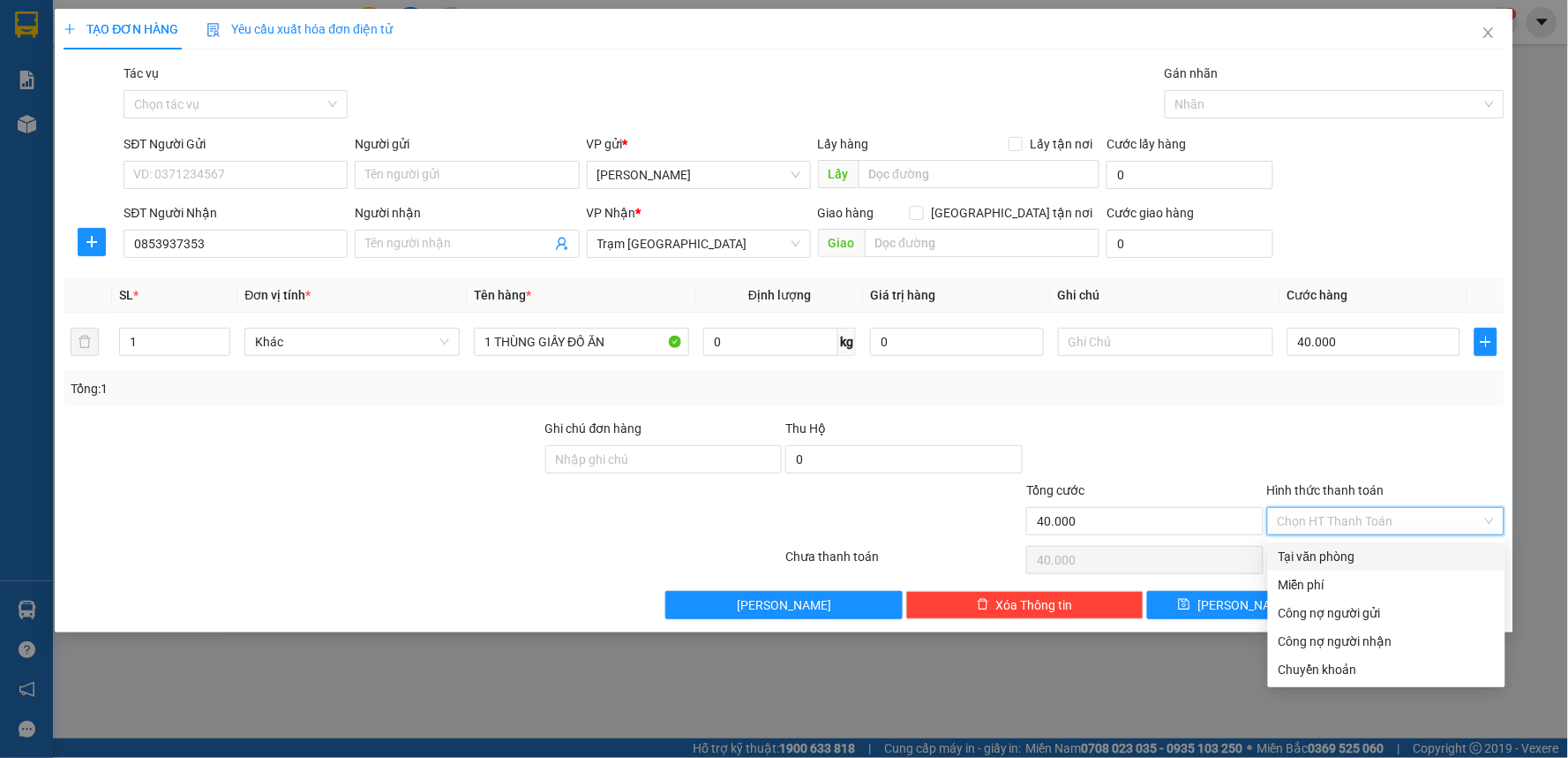
click at [1301, 551] on div "Tại văn phòng" at bounding box center [1386, 557] width 216 height 19
type input "0"
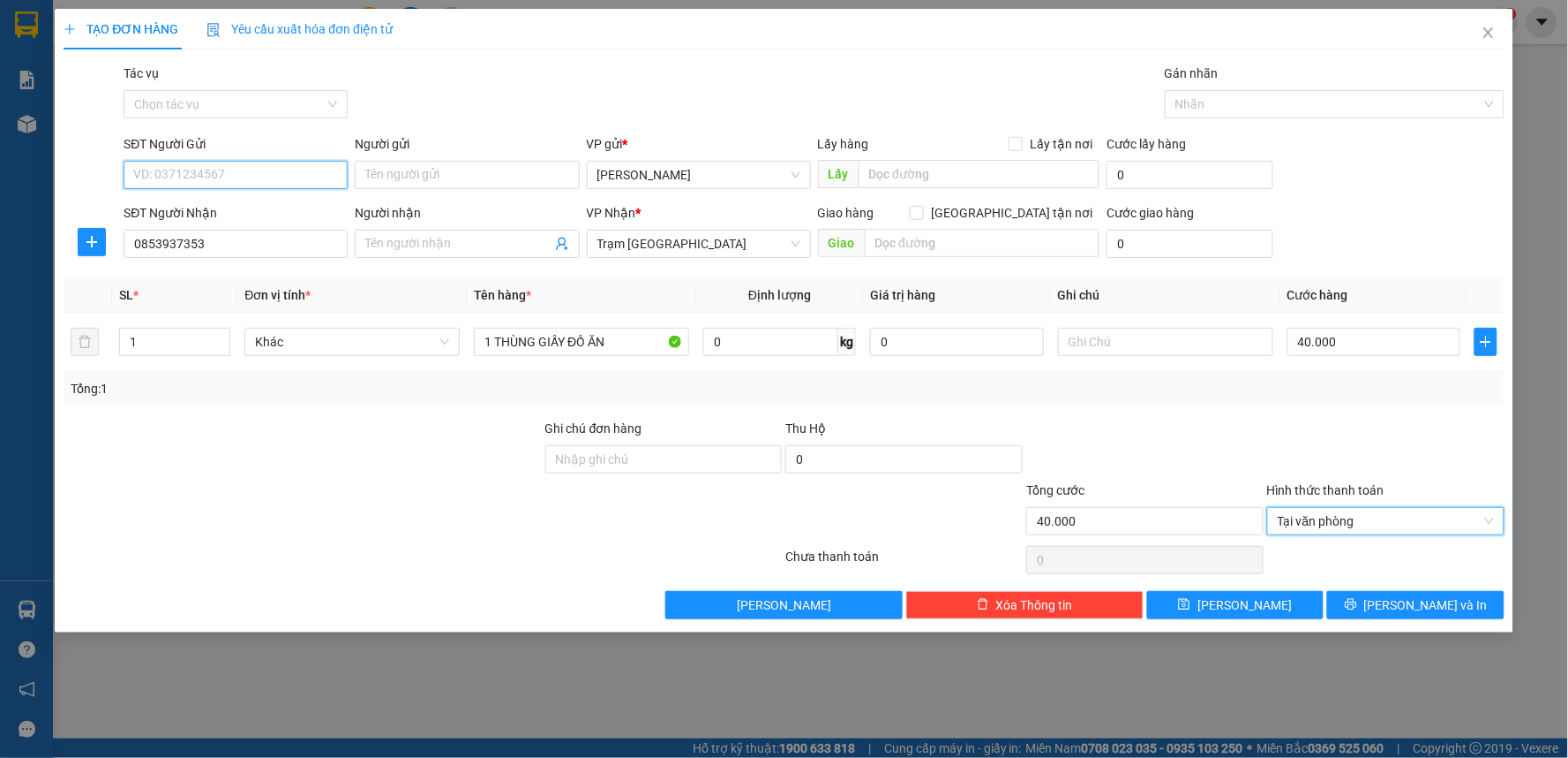
click at [231, 170] on input "SĐT Người Gửi" at bounding box center [236, 174] width 224 height 28
click at [242, 210] on div "0917220604" at bounding box center [236, 210] width 203 height 19
type input "0917220604"
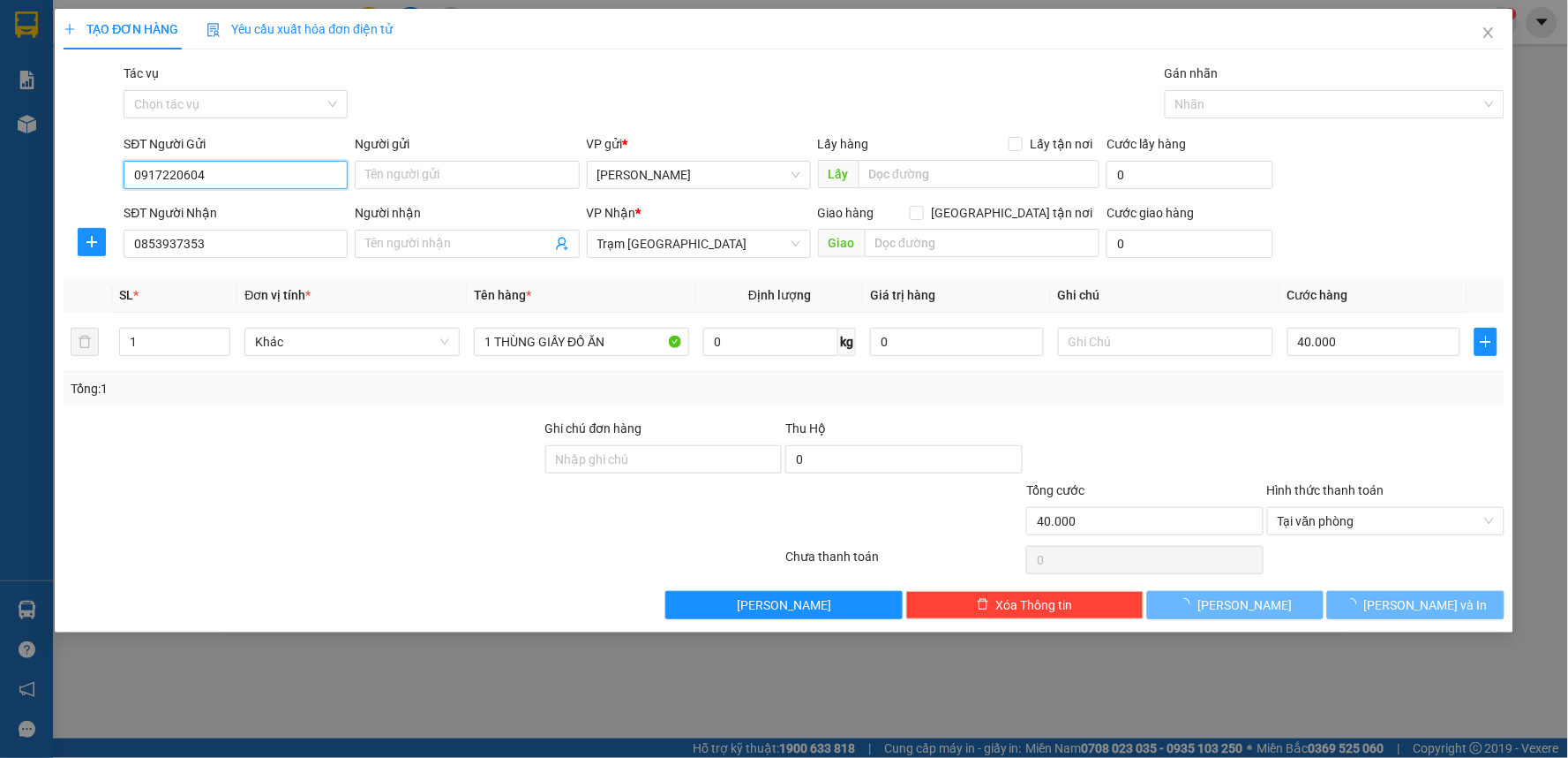
type input "60.000"
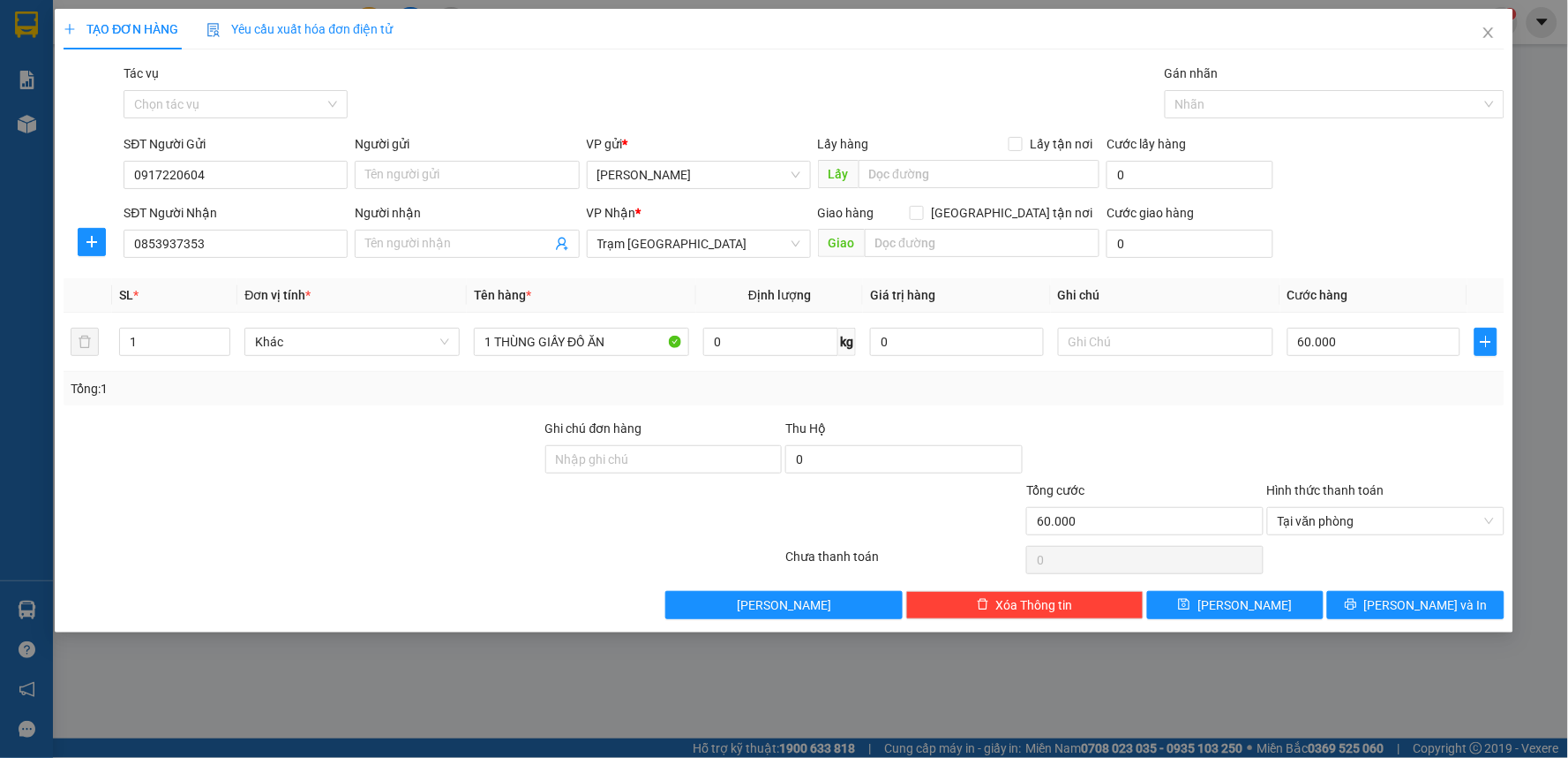
click at [351, 533] on div at bounding box center [302, 511] width 481 height 61
drag, startPoint x: 1477, startPoint y: 604, endPoint x: 1455, endPoint y: 590, distance: 26.1
click at [1477, 605] on button "[PERSON_NAME] và In" at bounding box center [1416, 604] width 177 height 28
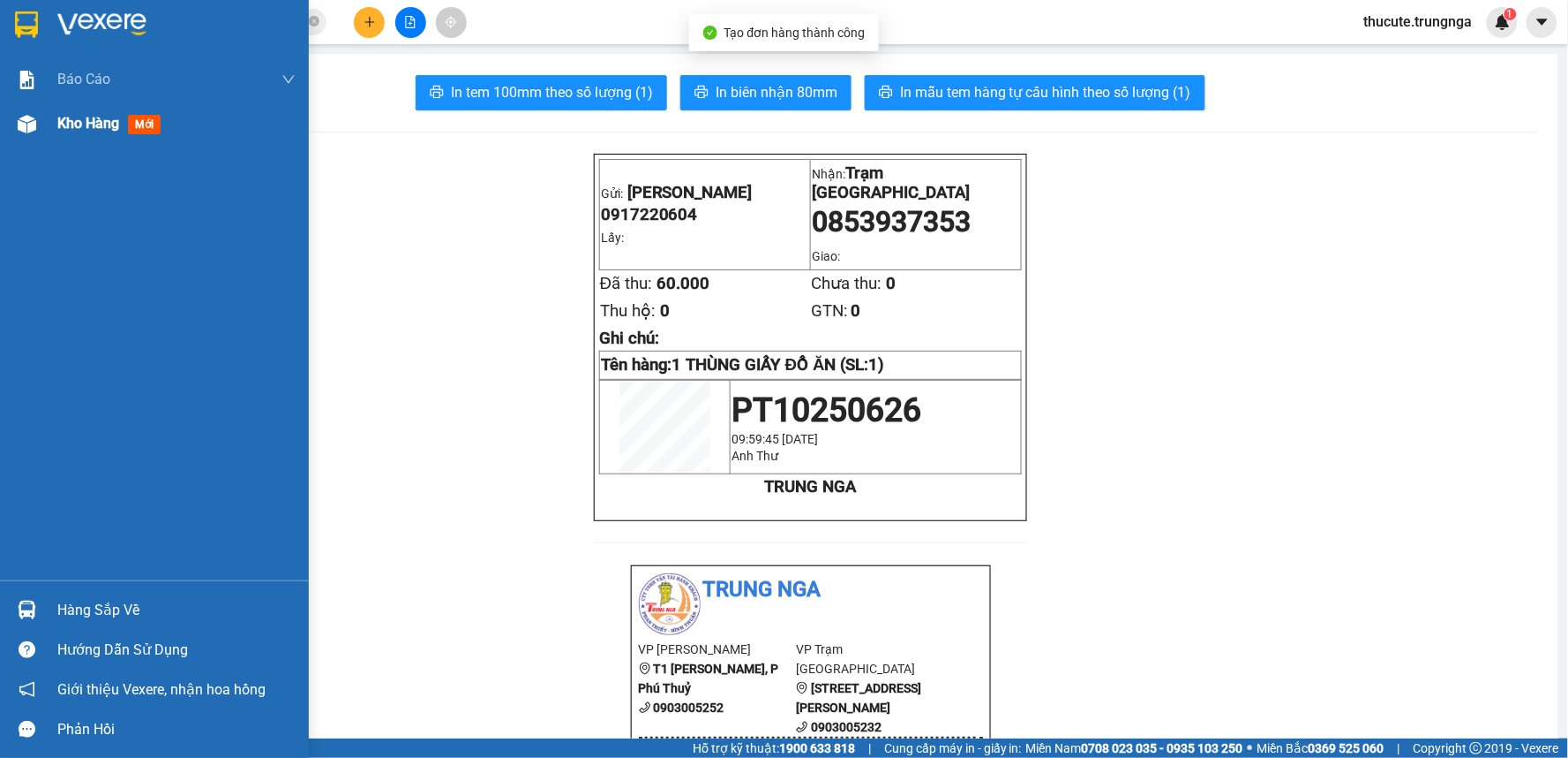
click at [58, 124] on span "Kho hàng" at bounding box center [88, 123] width 61 height 16
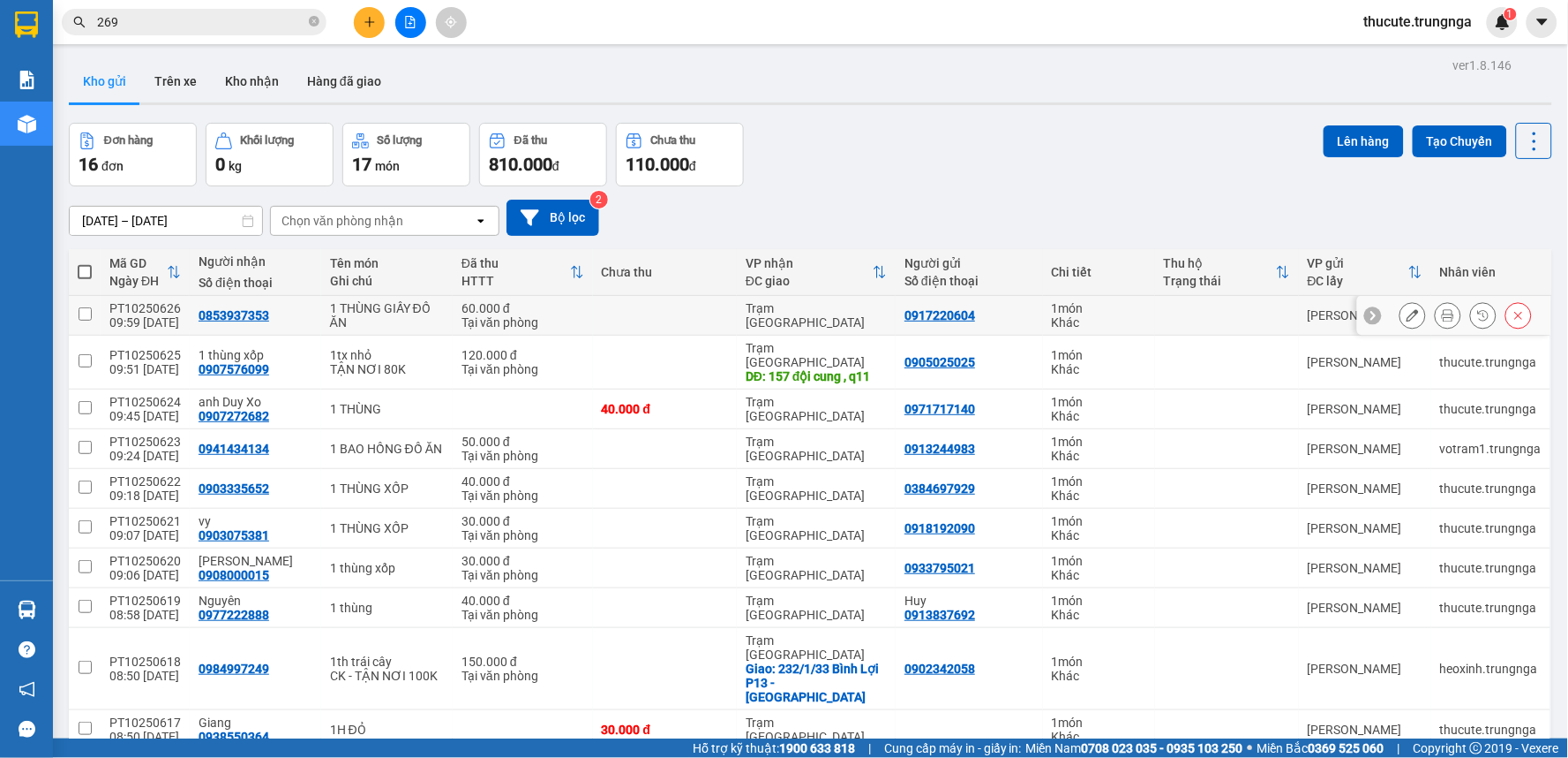
click at [1407, 318] on icon at bounding box center [1413, 315] width 12 height 12
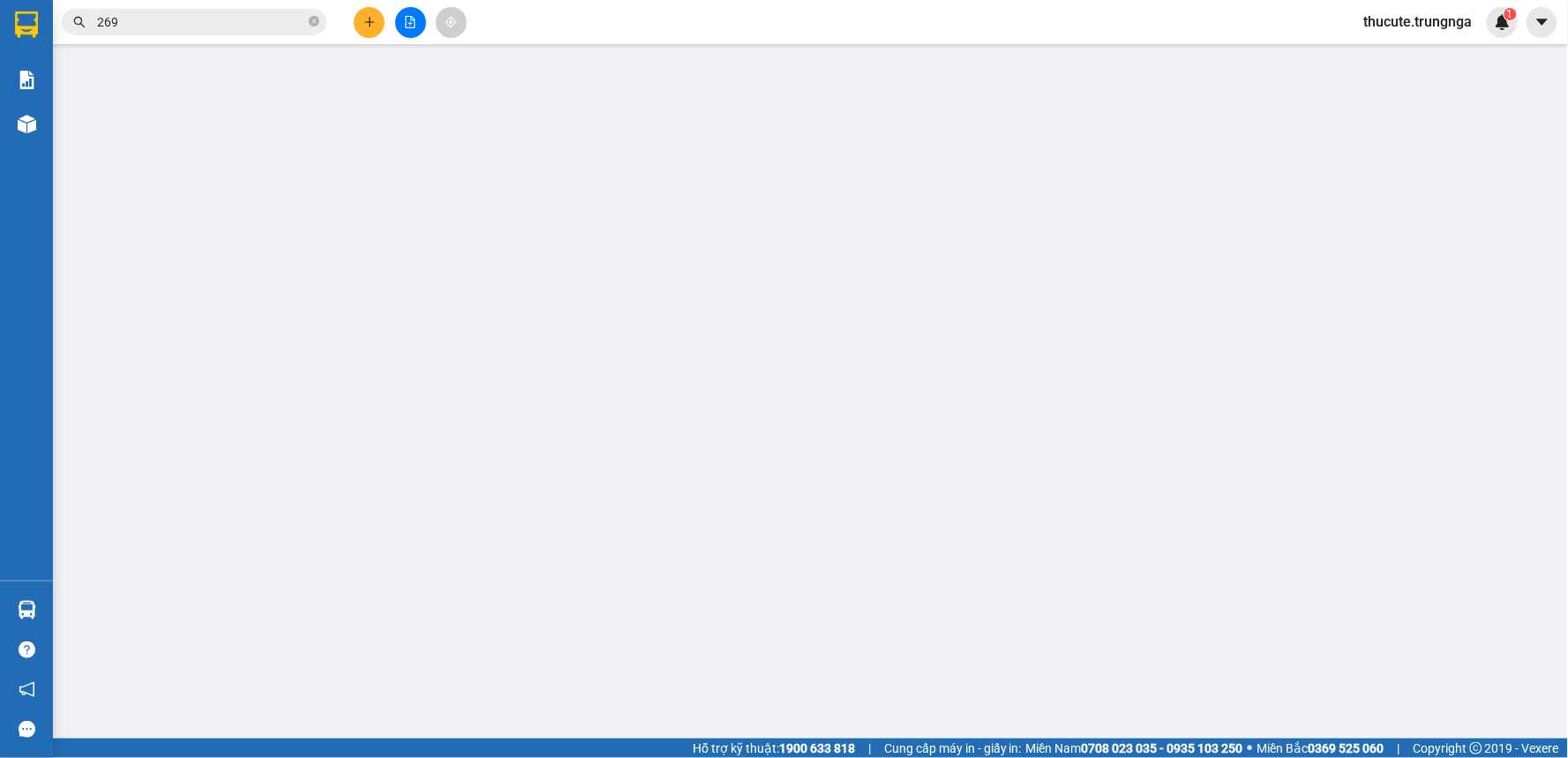
type input "0917220604"
type input "0853937353"
type input "60.000"
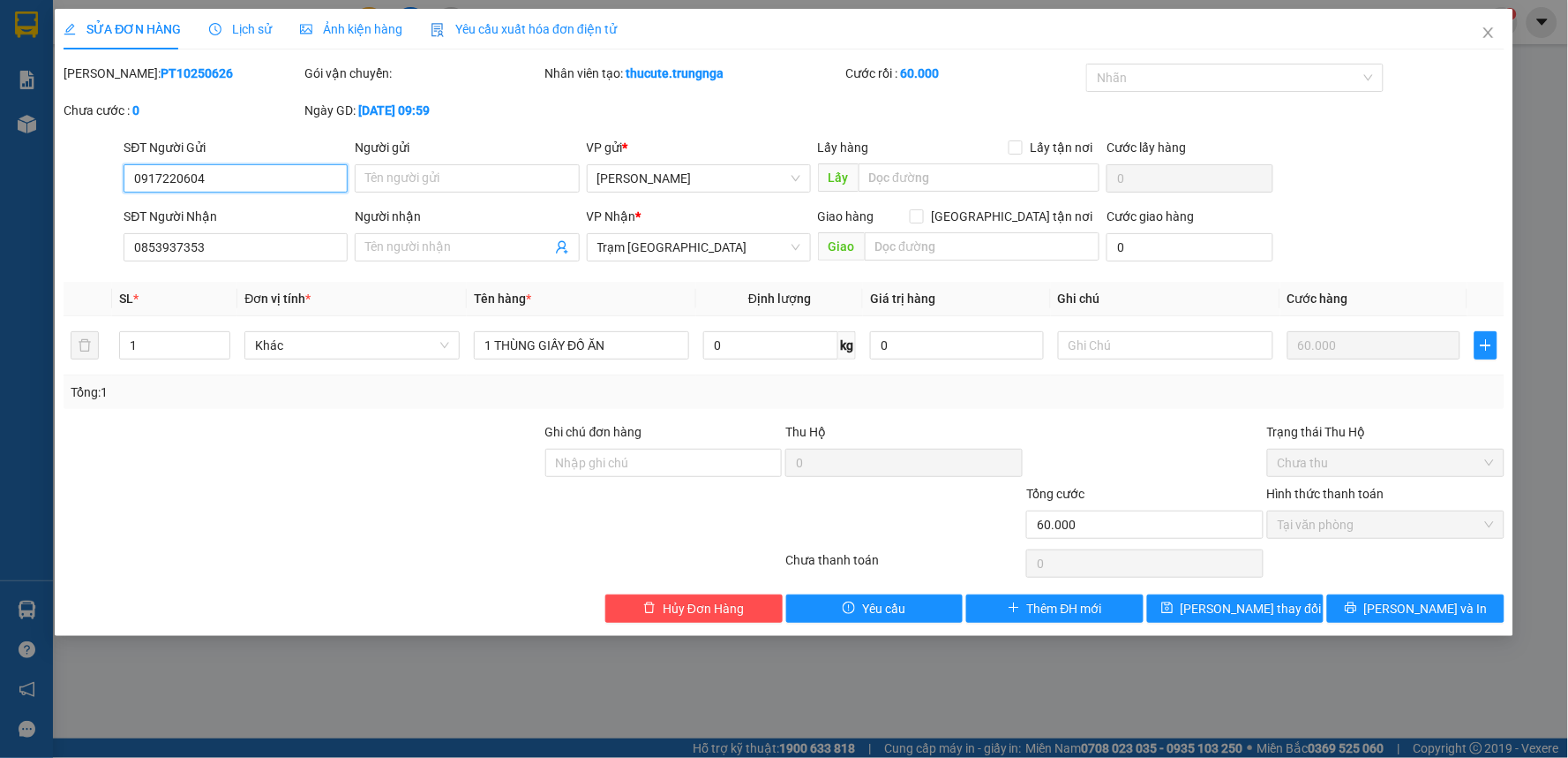
click at [1327, 521] on span "Tại văn phòng" at bounding box center [1385, 525] width 216 height 27
click at [244, 239] on input "0853937353" at bounding box center [236, 247] width 224 height 28
click at [1486, 40] on span "Close" at bounding box center [1489, 34] width 50 height 50
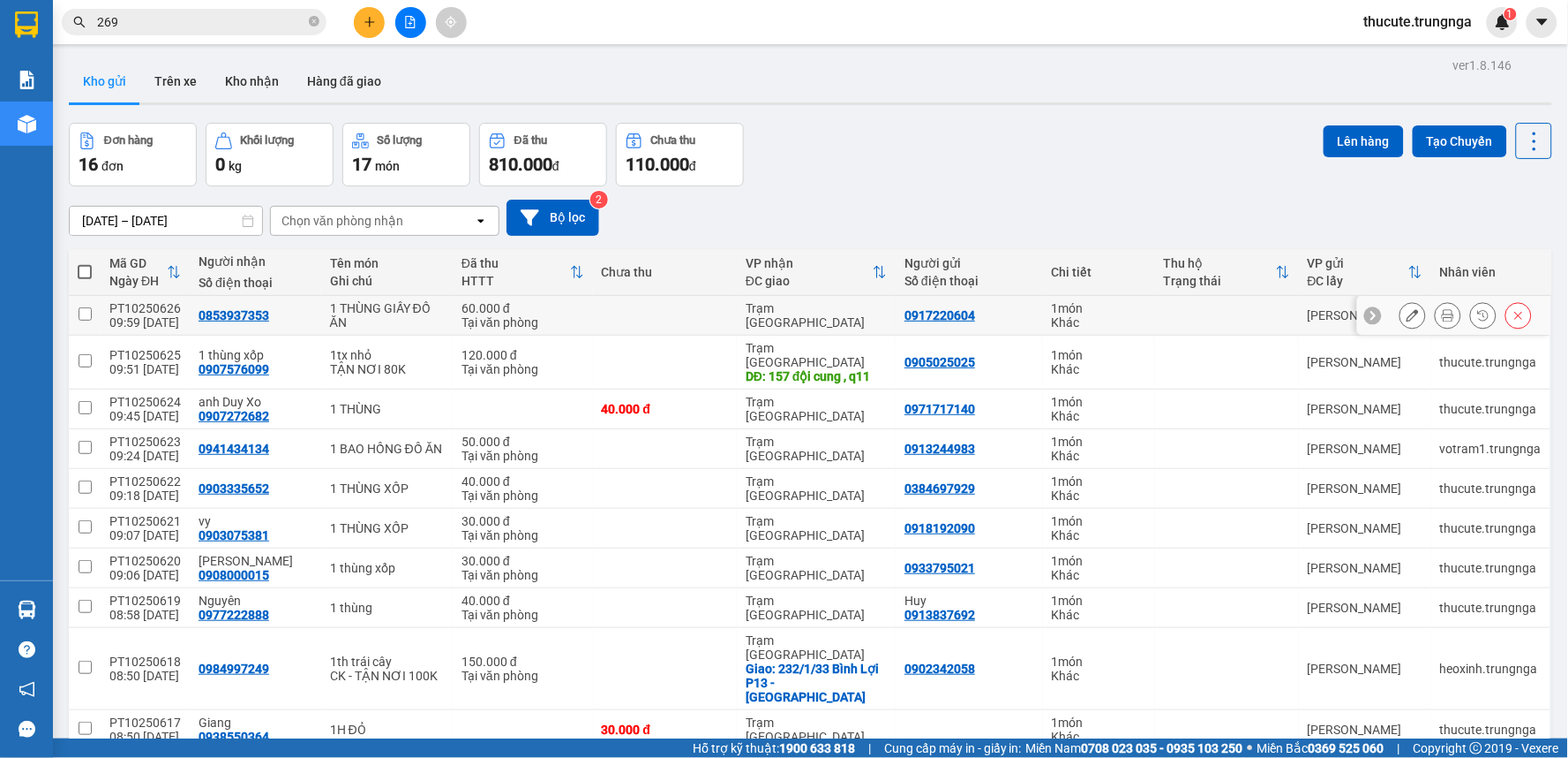
click at [1407, 316] on icon at bounding box center [1413, 315] width 12 height 12
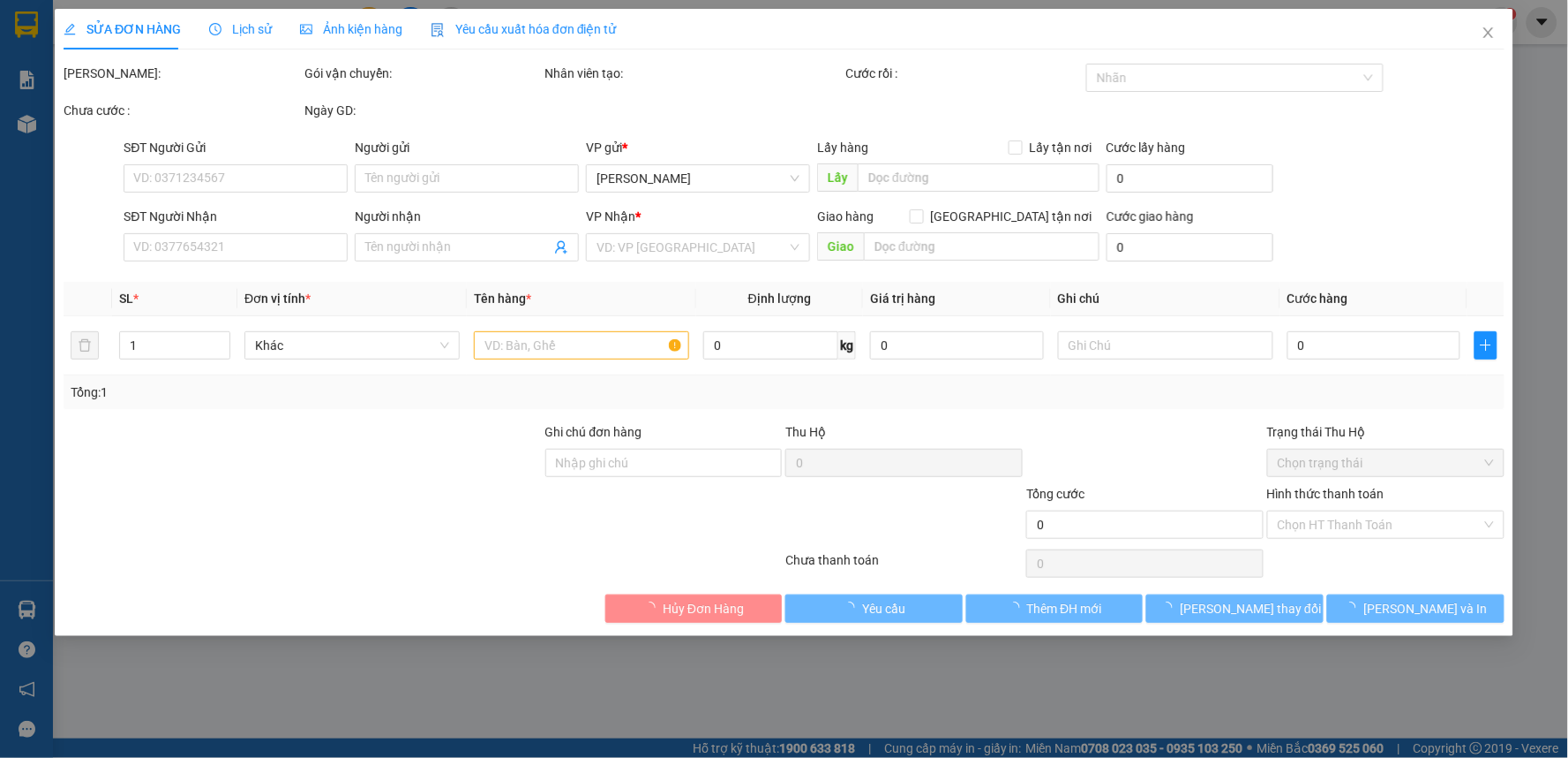
type input "0917220604"
type input "0853937353"
type input "60.000"
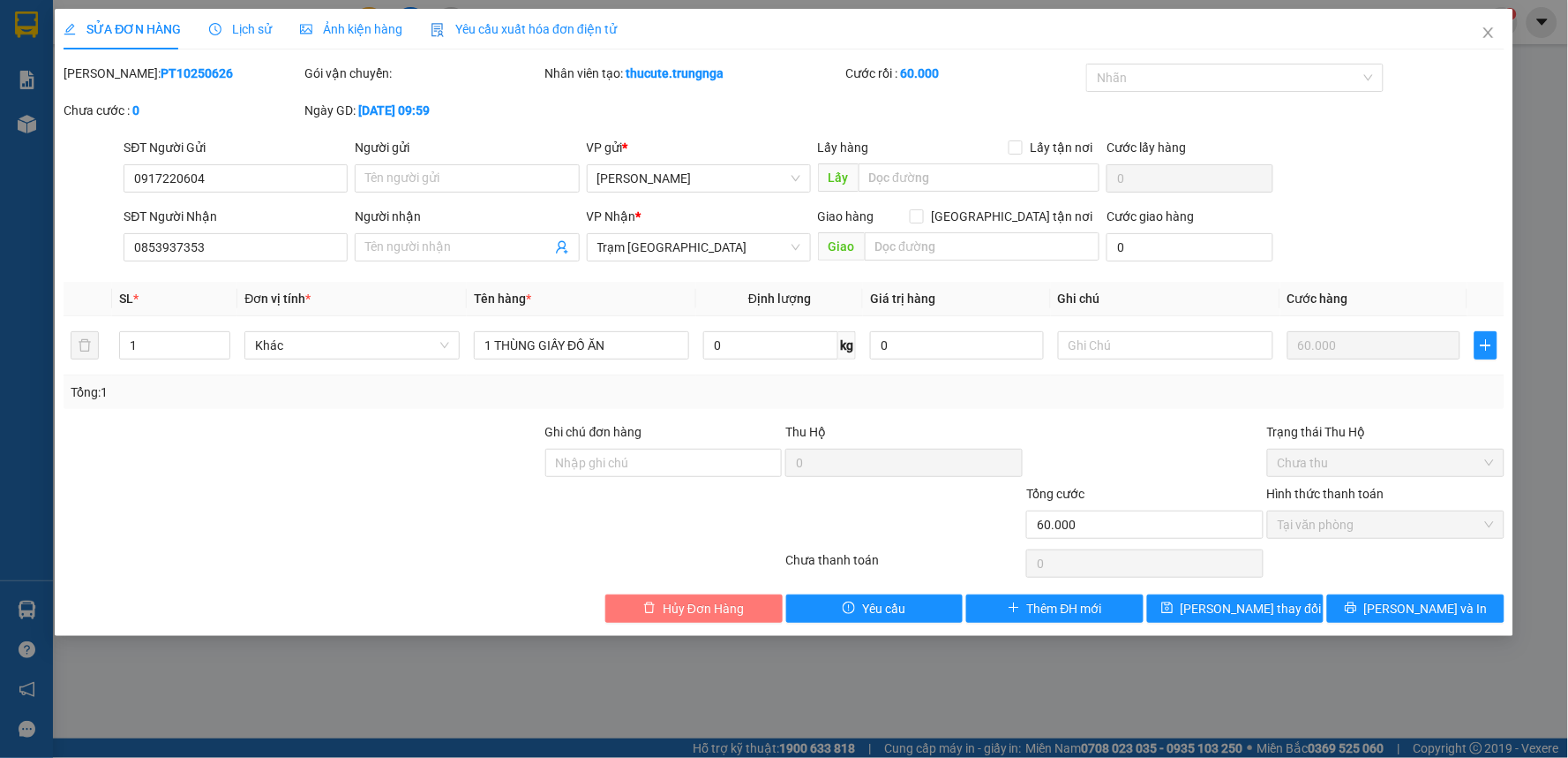
click at [712, 611] on span "Hủy Đơn Hàng" at bounding box center [703, 608] width 82 height 19
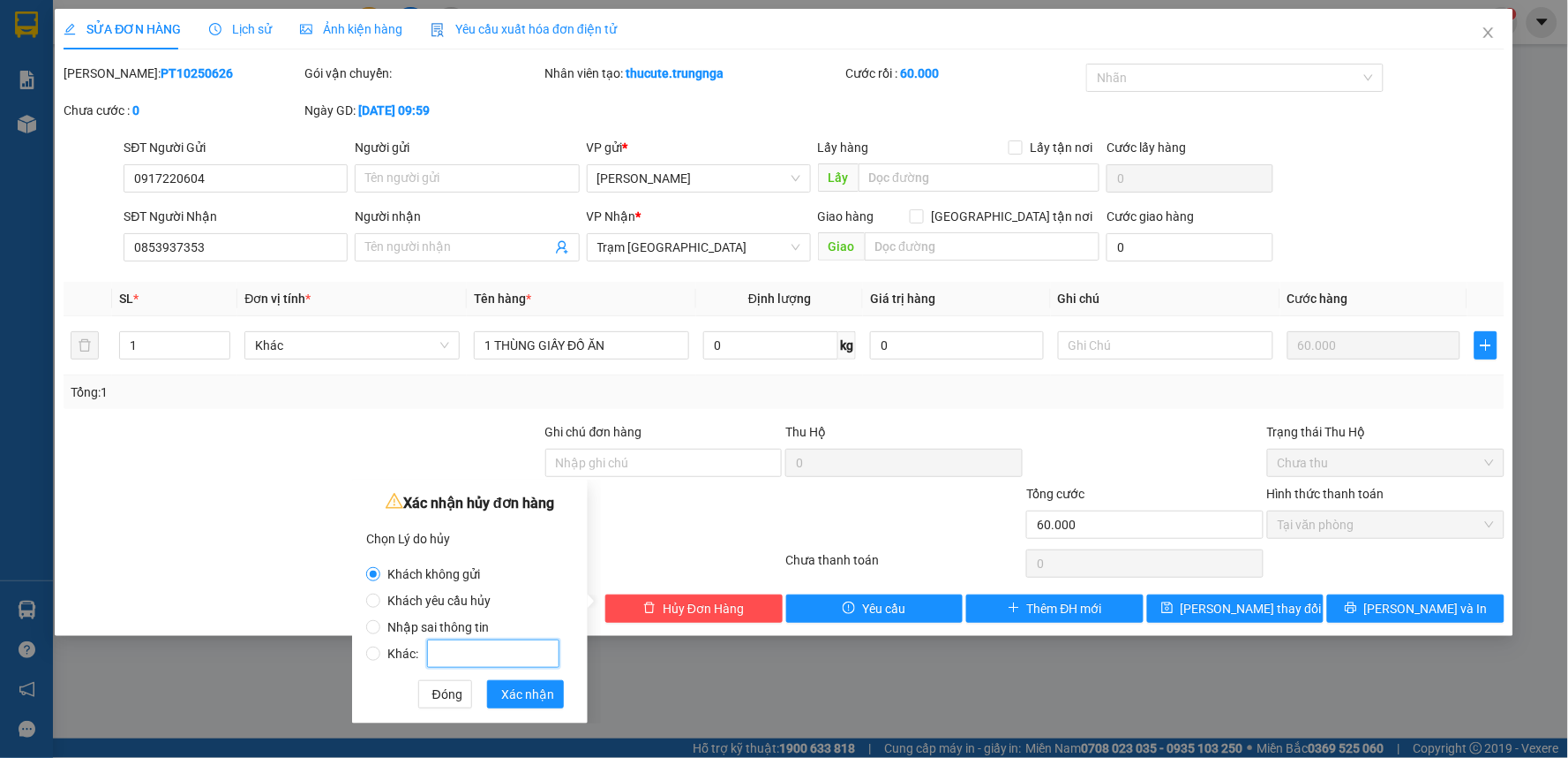
click at [450, 655] on input "Khác:" at bounding box center [493, 652] width 132 height 28
radio input "false"
radio input "true"
type input "em nhập lộn giá"
click at [512, 694] on span "Xác nhận" at bounding box center [527, 694] width 53 height 19
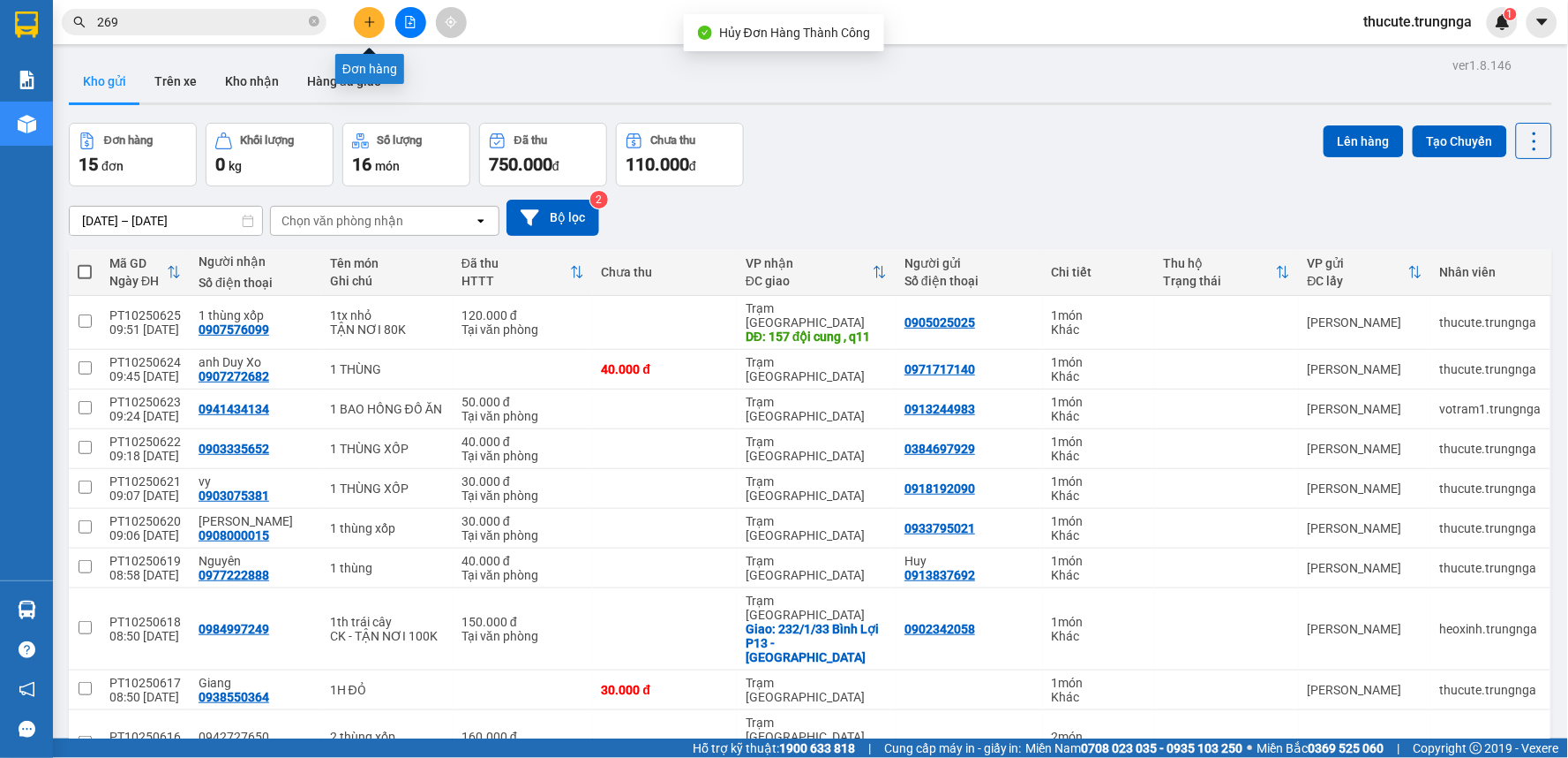
click at [375, 21] on icon "plus" at bounding box center [369, 22] width 12 height 12
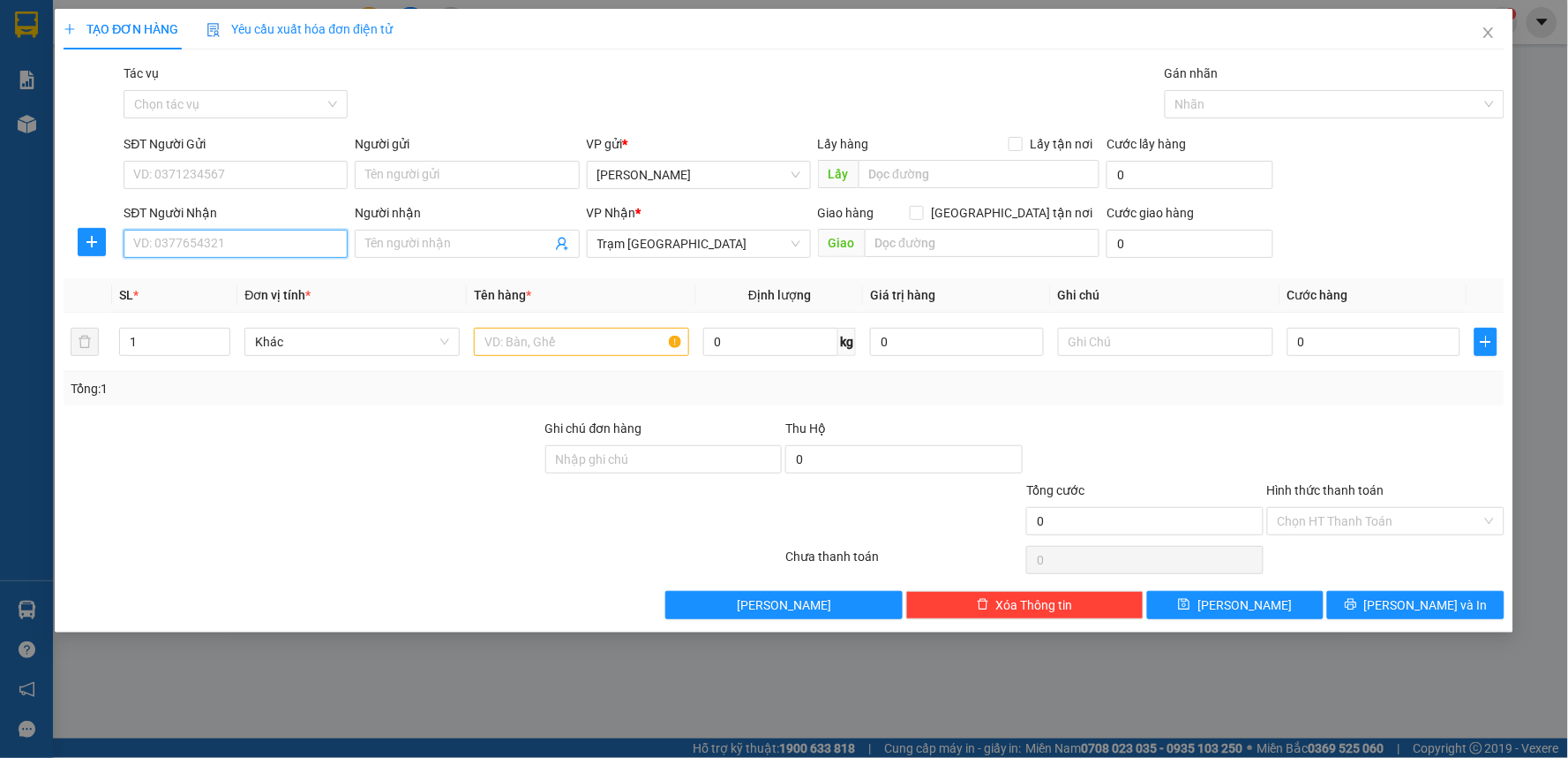
click at [260, 239] on input "SĐT Người Nhận" at bounding box center [236, 243] width 224 height 28
paste input "0853937353"
type input "0853937353"
click at [246, 160] on input "SĐT Người Gửi" at bounding box center [236, 174] width 224 height 28
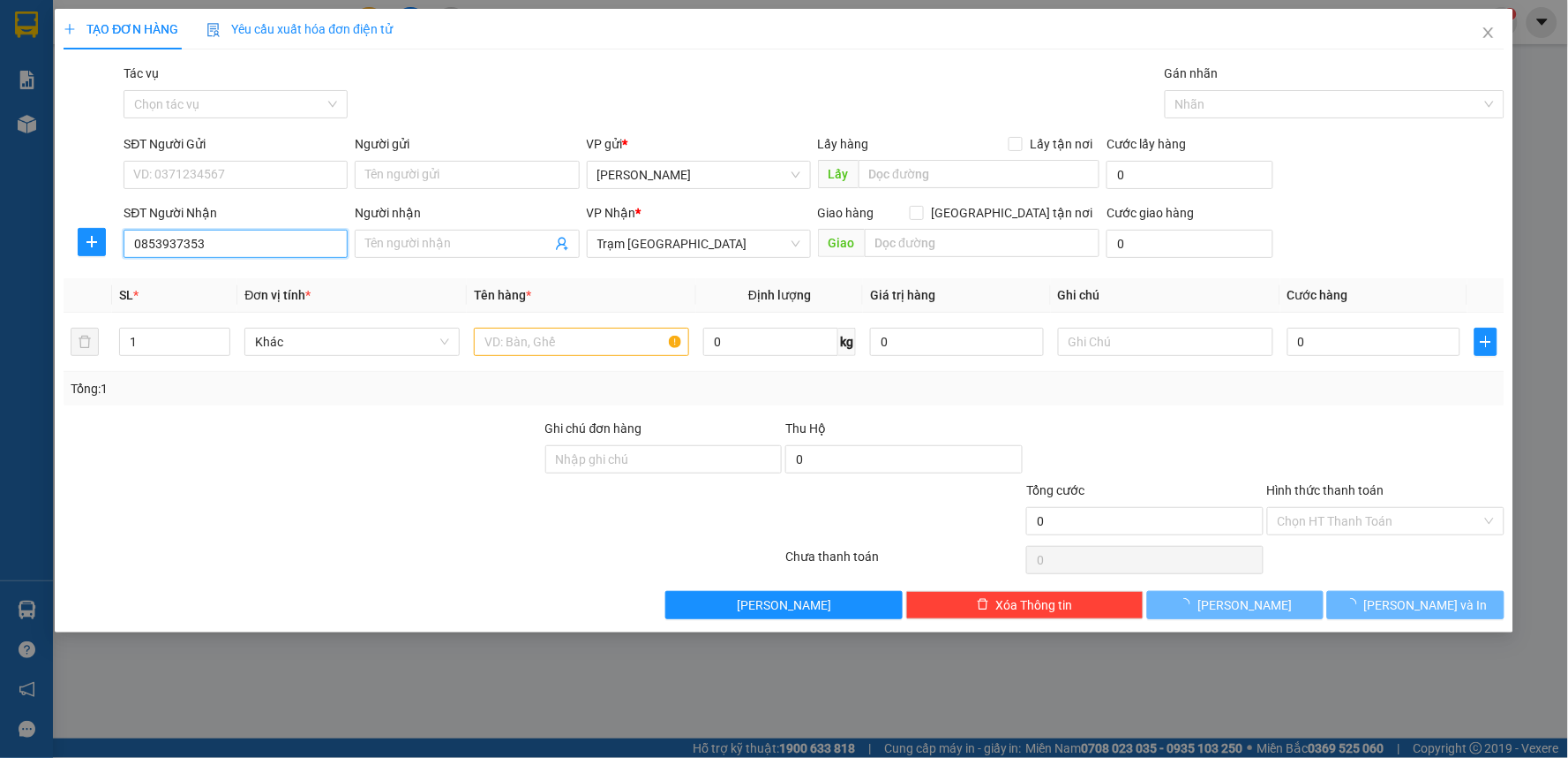
click at [235, 239] on input "0853937353" at bounding box center [236, 243] width 224 height 28
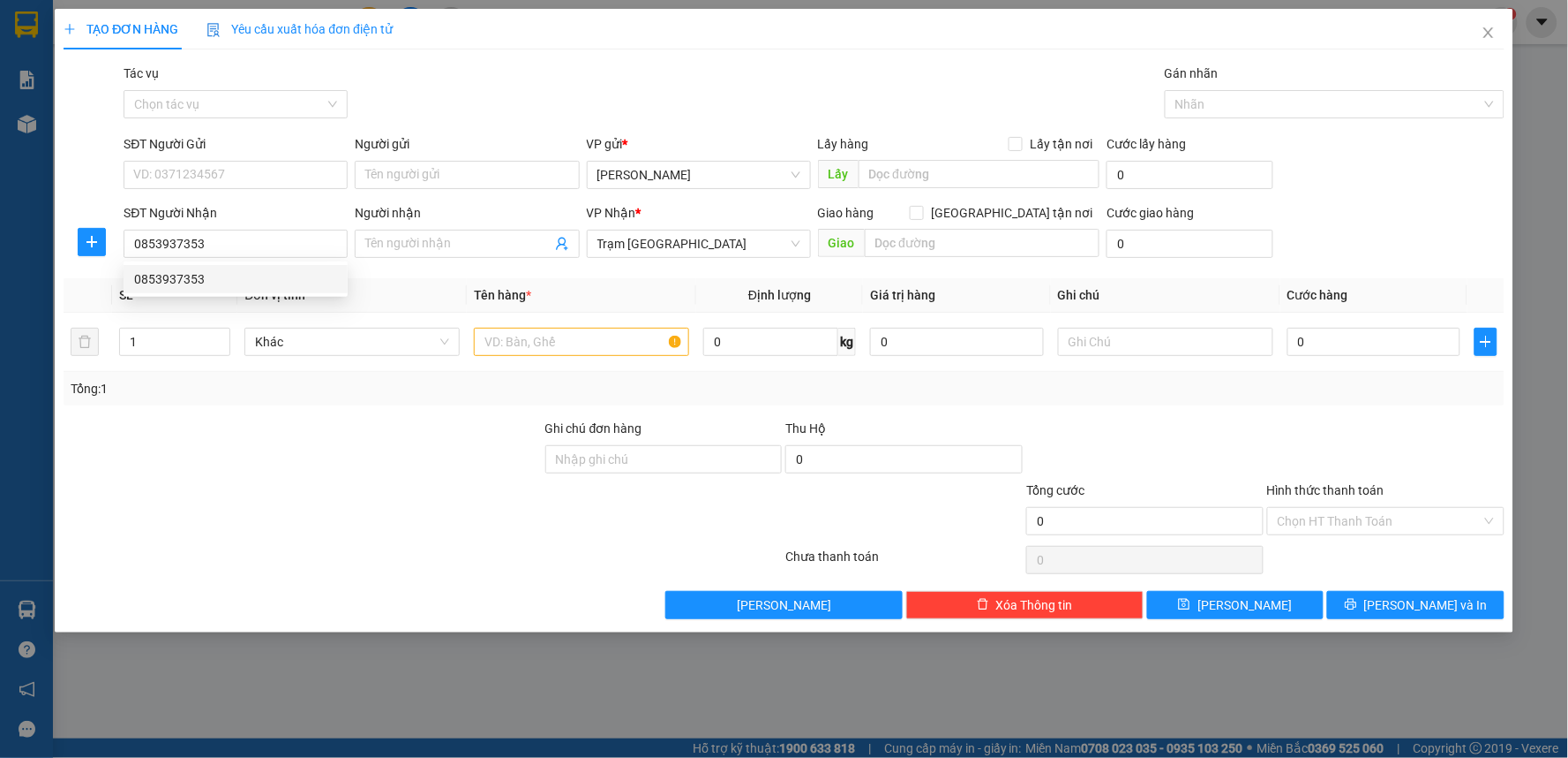
click at [230, 261] on body "Kết quả tìm kiếm ( 47 ) Bộ lọc Mã ĐH Trạng thái Món hàng Thu hộ Tổng cước Chưa …" at bounding box center [784, 379] width 1568 height 758
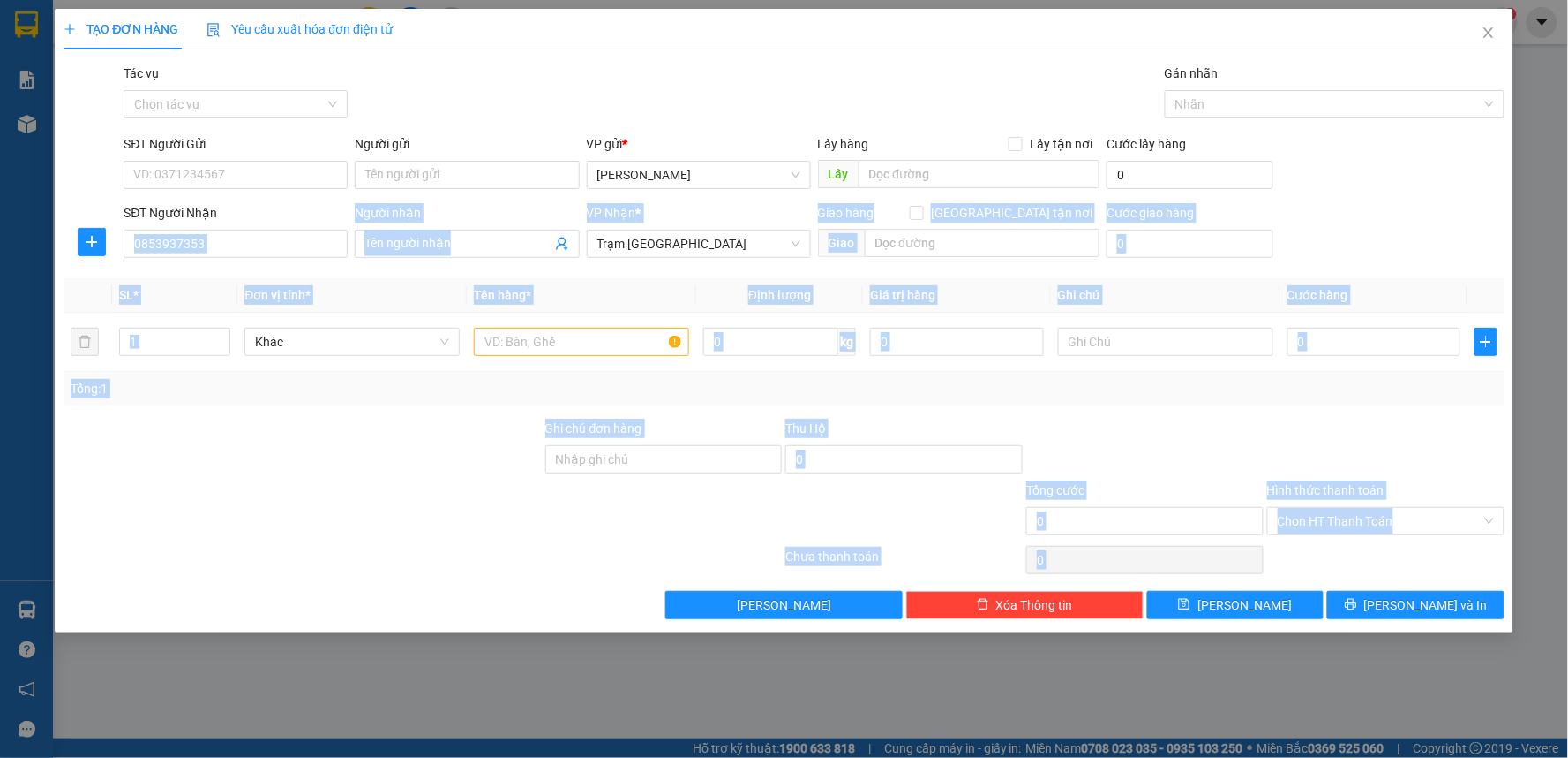
click at [226, 271] on div "Transit Pickup Surcharge Ids Transit Deliver Surcharge Ids Transit Deliver Surc…" at bounding box center [784, 341] width 1441 height 556
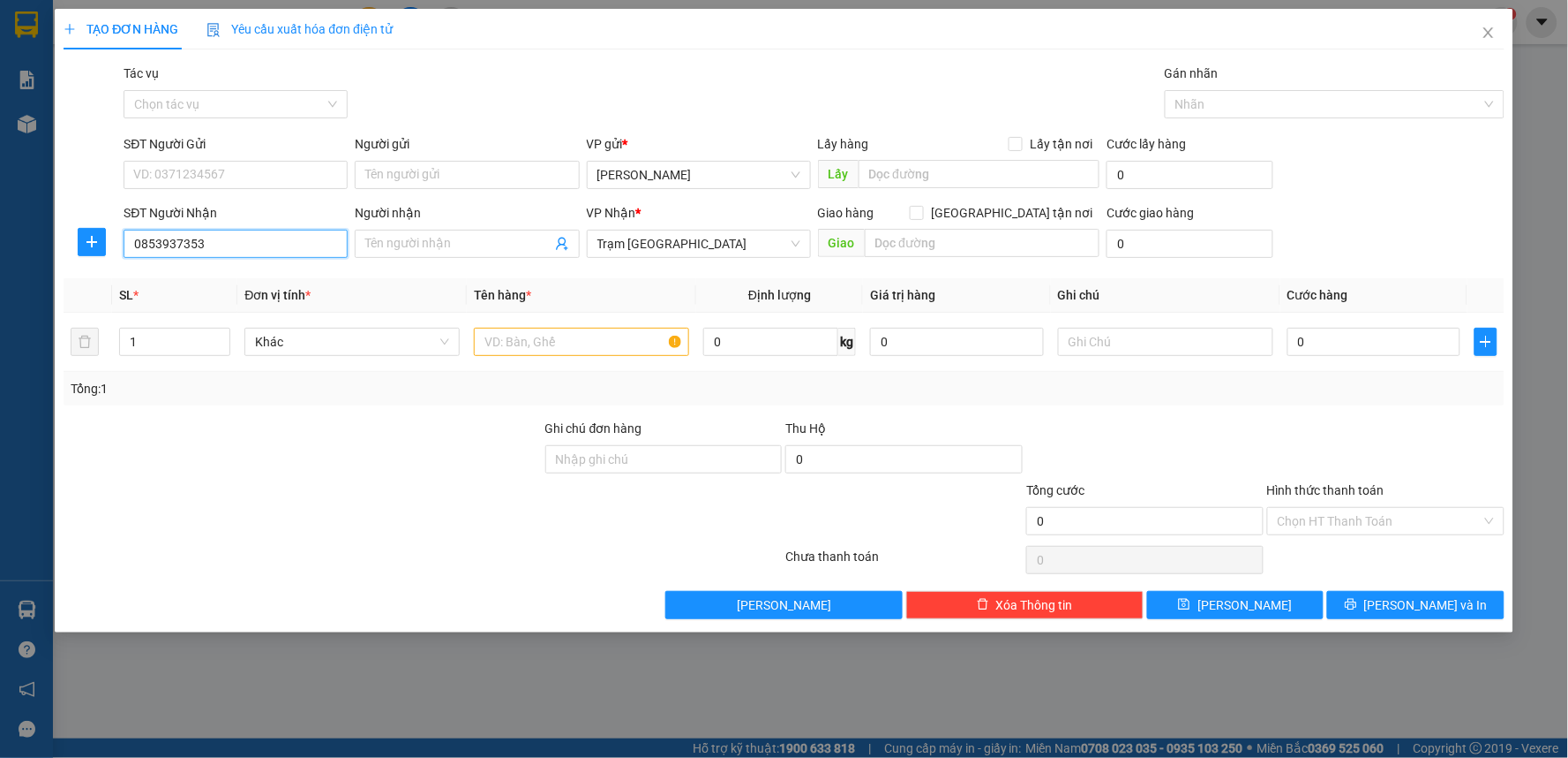
click at [227, 241] on input "0853937353" at bounding box center [236, 243] width 224 height 28
click at [225, 274] on div "0853937353" at bounding box center [236, 279] width 203 height 19
type input "60.000"
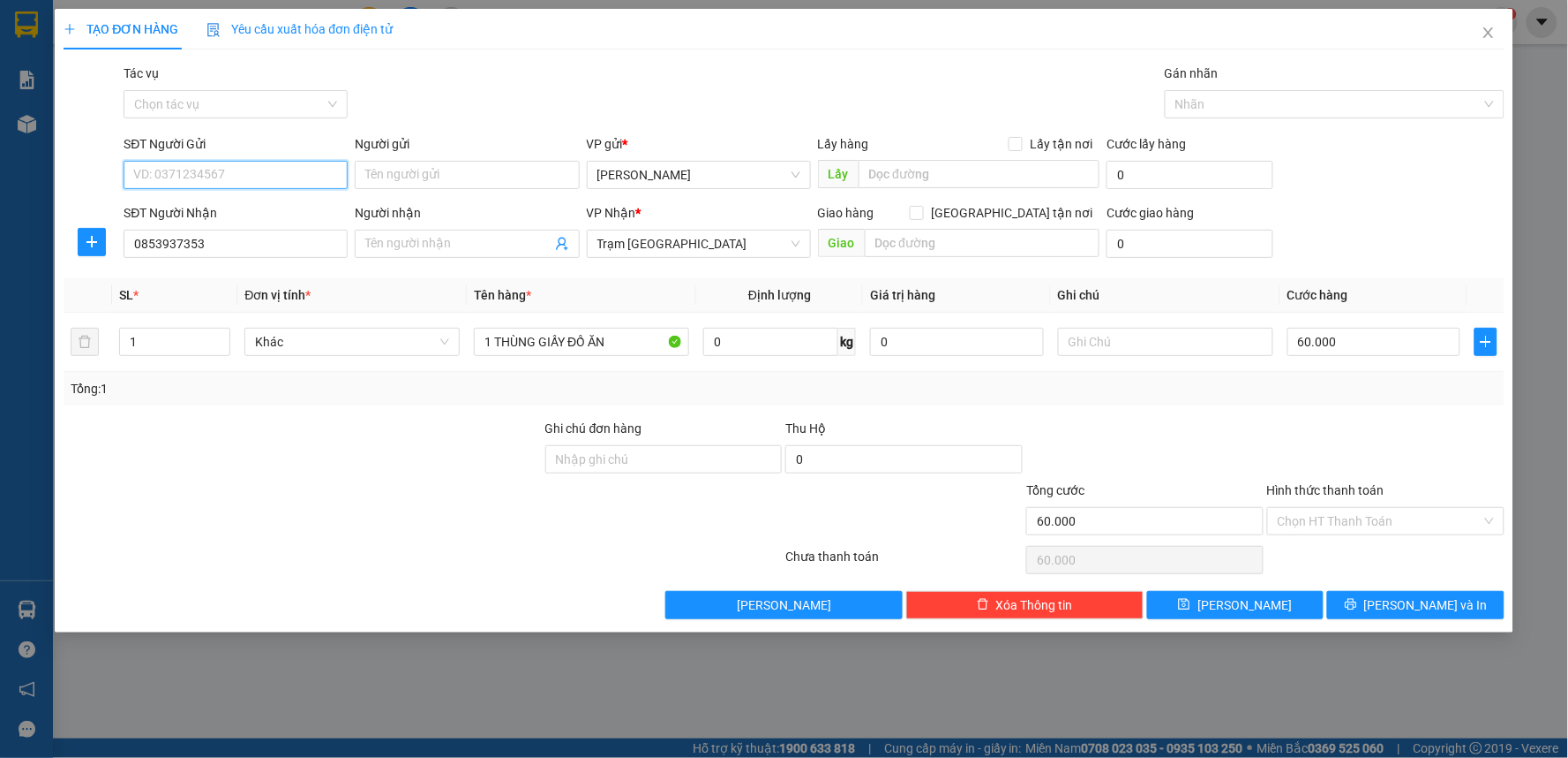
click at [227, 183] on input "SĐT Người Gửi" at bounding box center [236, 174] width 224 height 28
click at [222, 212] on div "0917220604" at bounding box center [236, 210] width 203 height 19
type input "0917220604"
click at [1339, 347] on input "60.000" at bounding box center [1374, 341] width 174 height 28
type input "4"
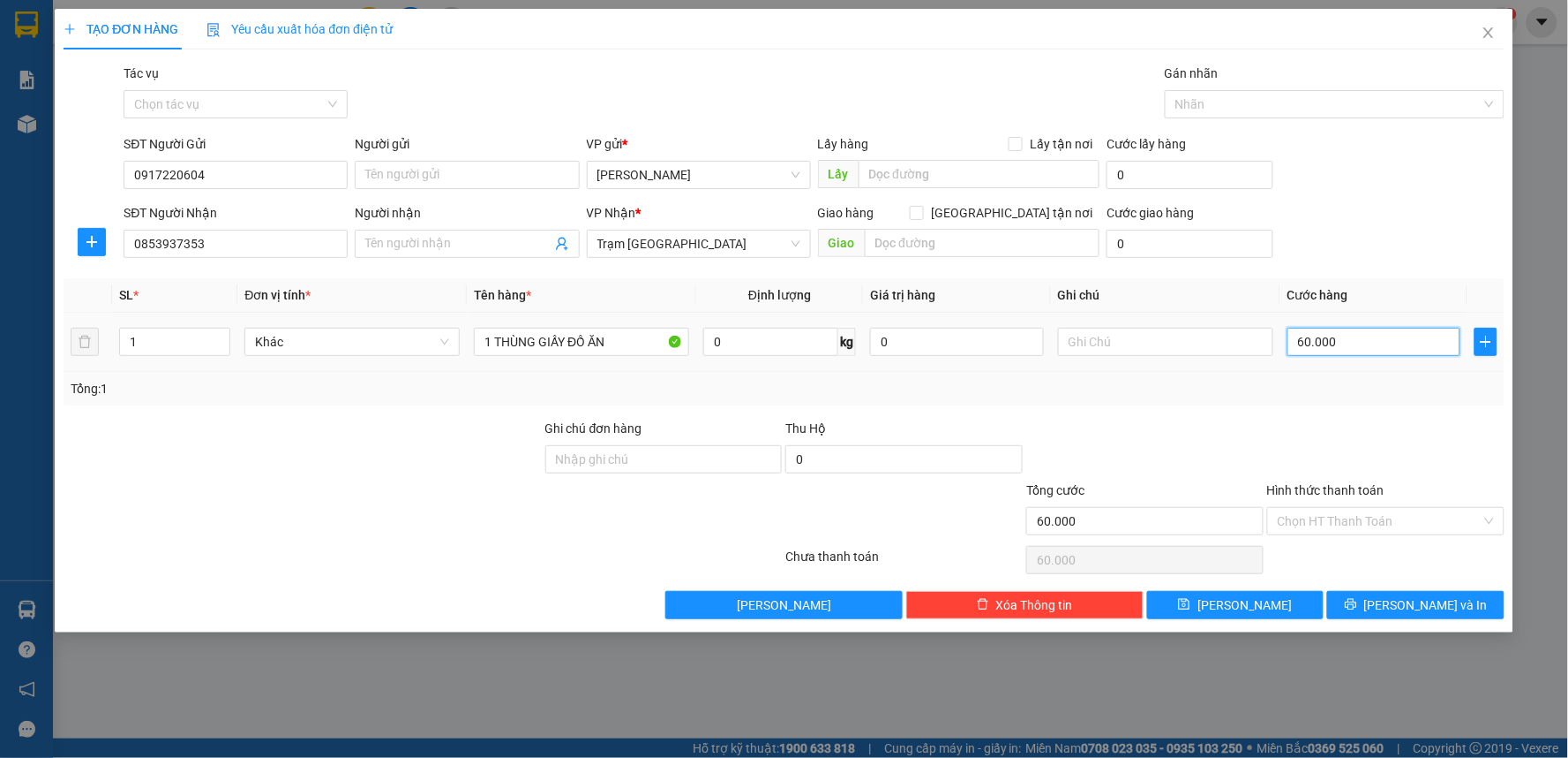
type input "4"
type input "40"
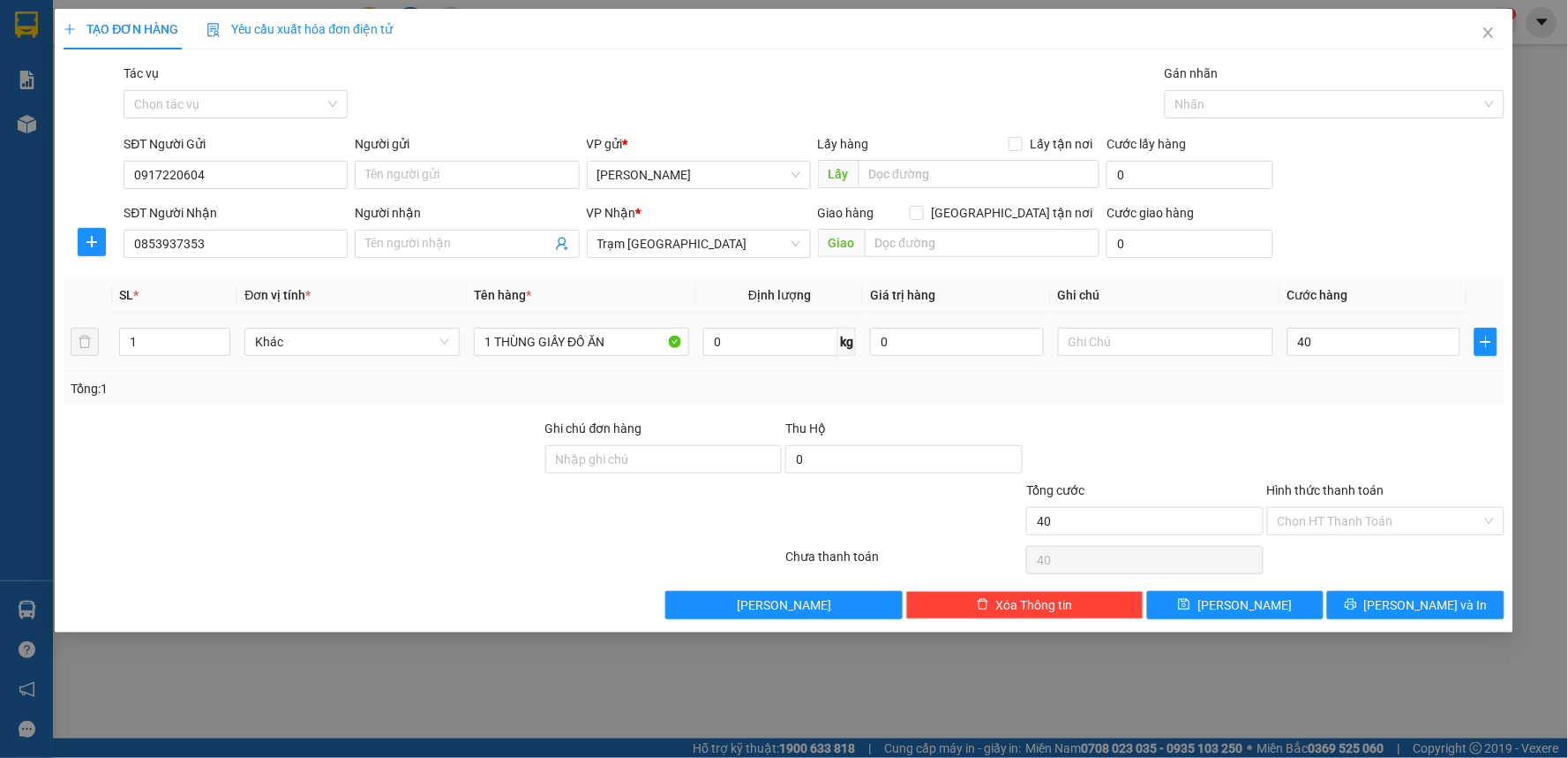
type input "40.000"
click at [1347, 401] on div "Tổng: 1" at bounding box center [784, 388] width 1441 height 34
click at [1350, 526] on input "Hình thức thanh toán" at bounding box center [1379, 521] width 204 height 27
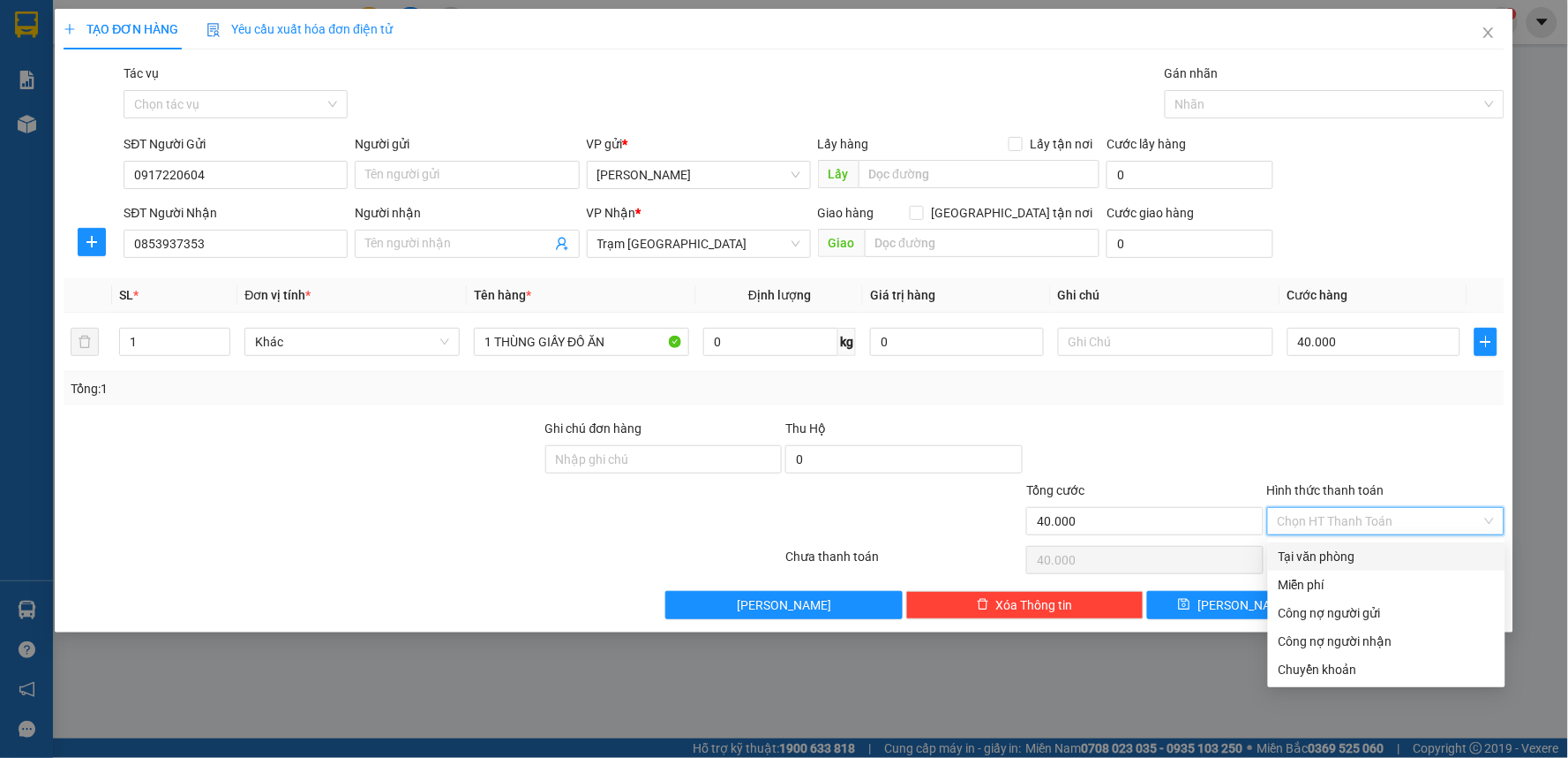
click at [1331, 561] on div "Tại văn phòng" at bounding box center [1386, 557] width 216 height 19
type input "0"
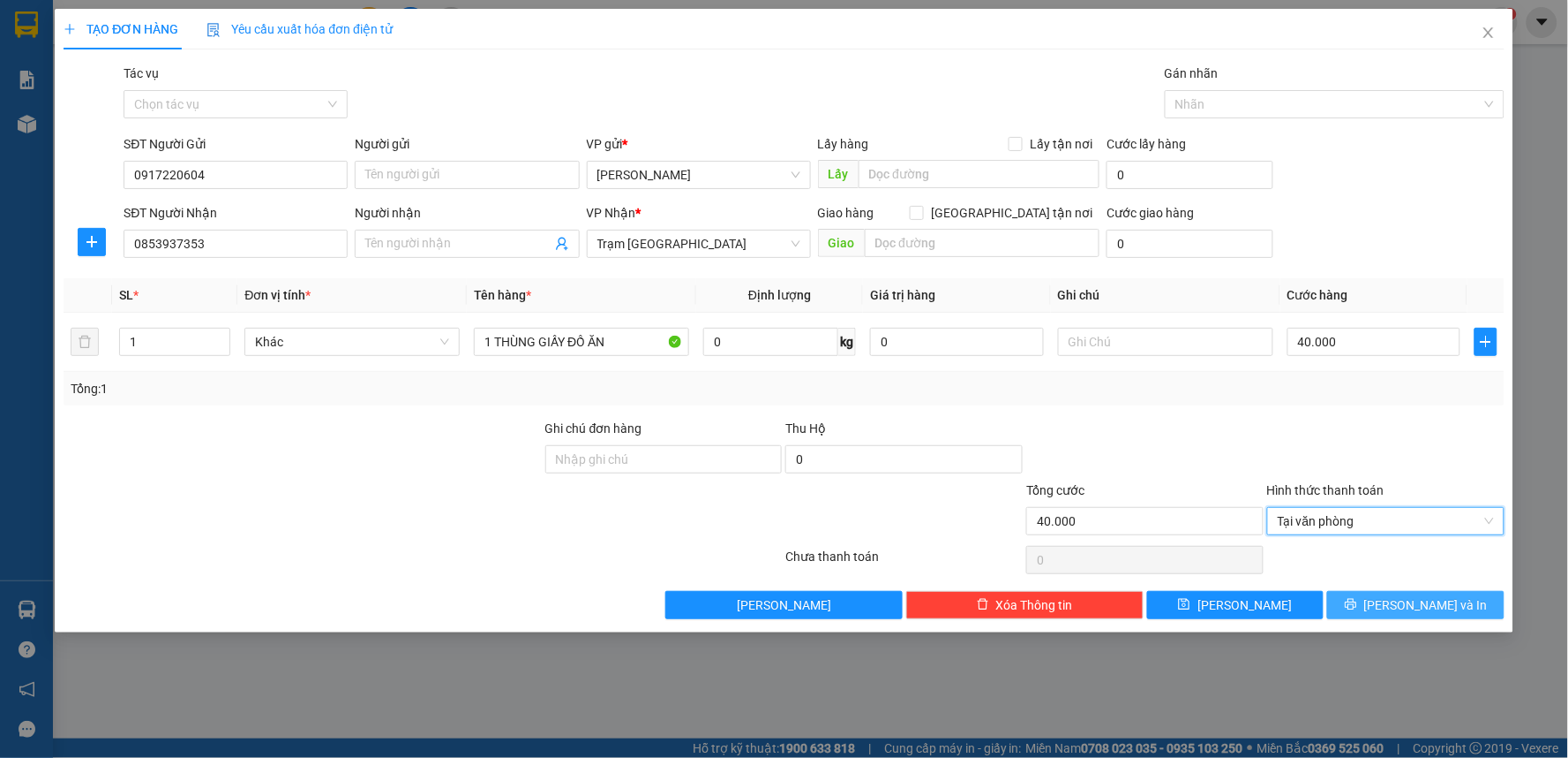
click at [1399, 599] on button "[PERSON_NAME] và In" at bounding box center [1416, 604] width 177 height 28
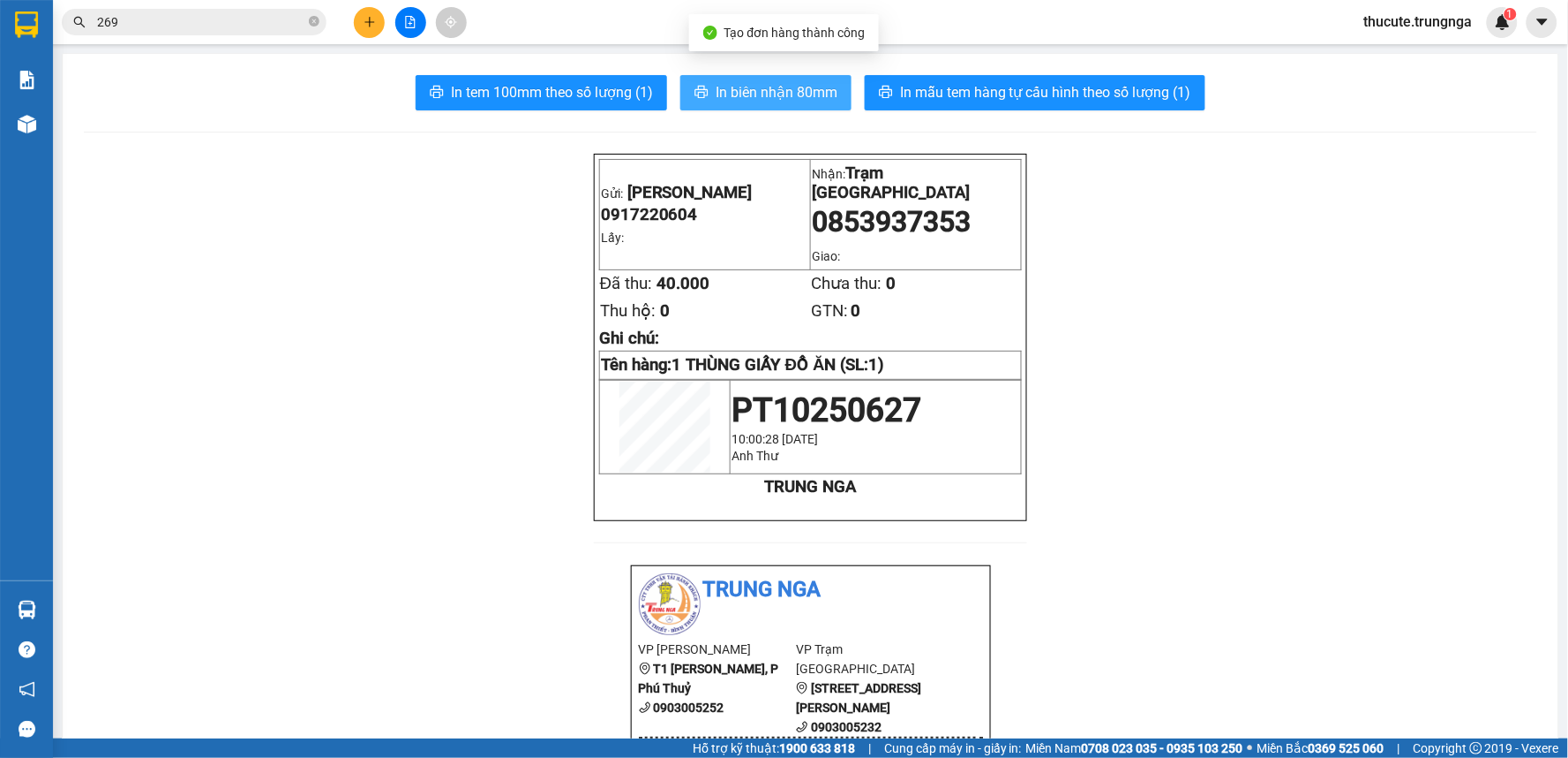
click at [786, 92] on span "In biên nhận 80mm" at bounding box center [776, 92] width 122 height 22
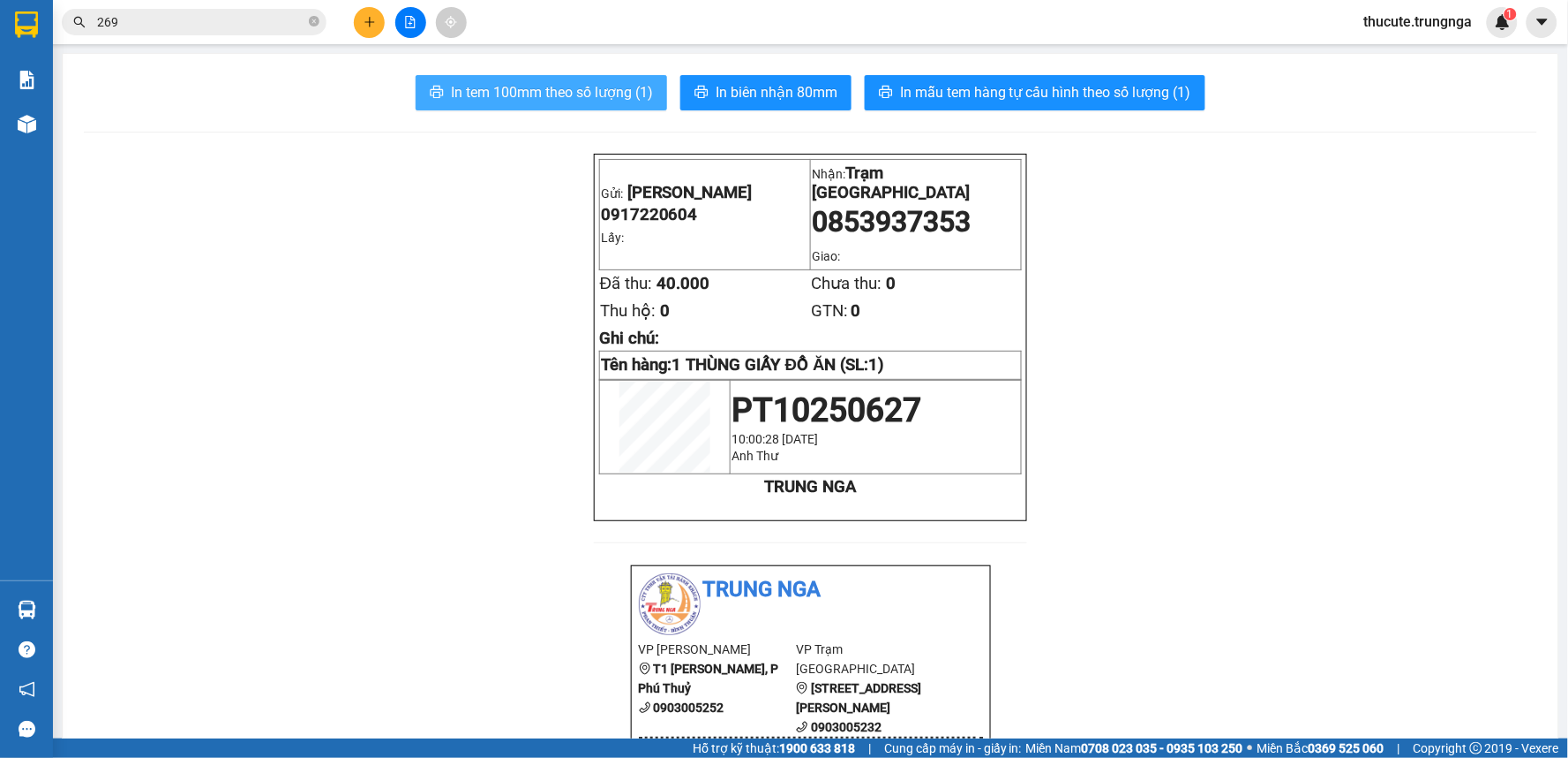
click at [589, 99] on span "In tem 100mm theo số lượng (1)" at bounding box center [551, 92] width 202 height 22
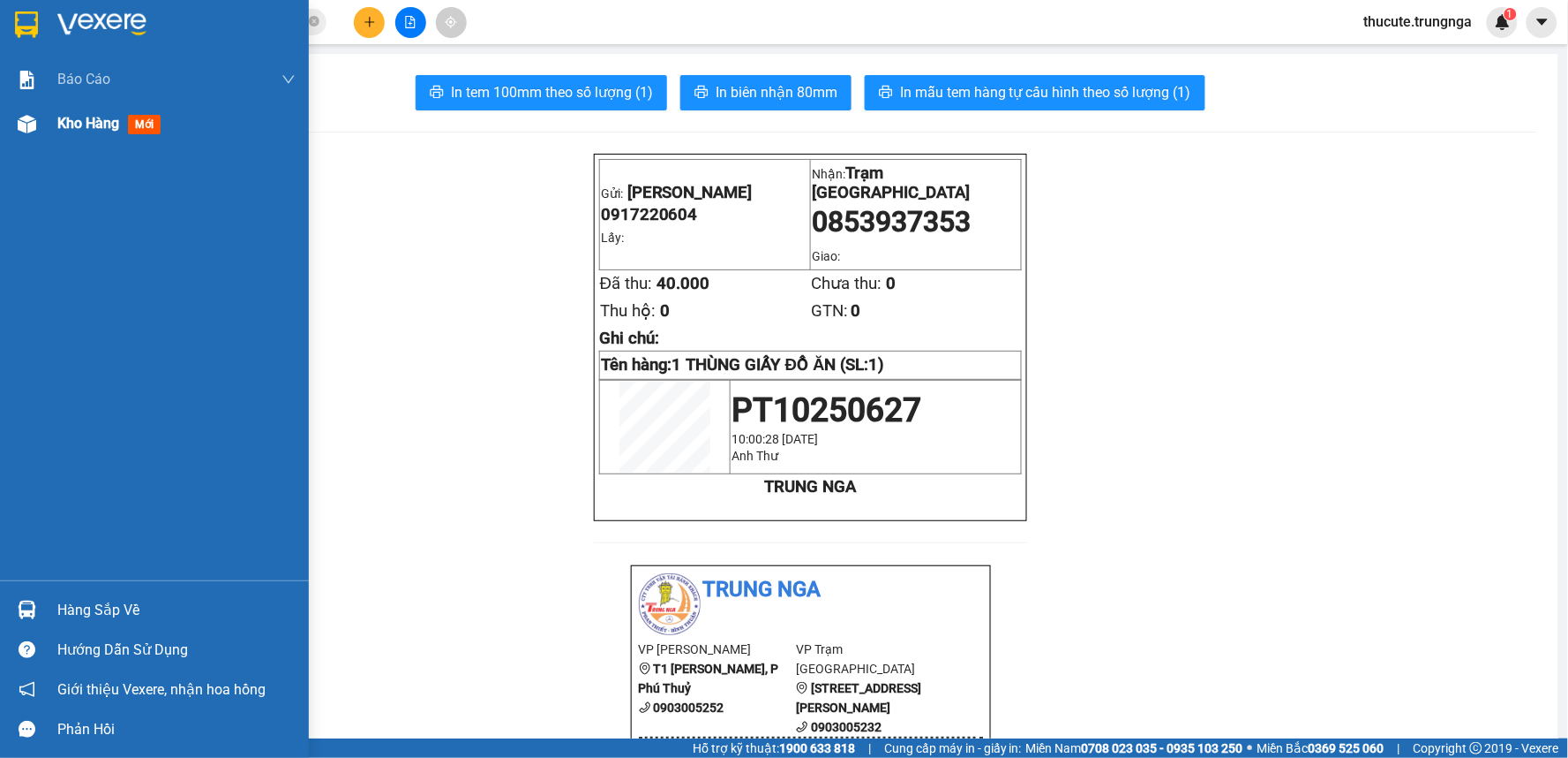
click at [73, 138] on div "Kho hàng mới" at bounding box center [176, 124] width 238 height 44
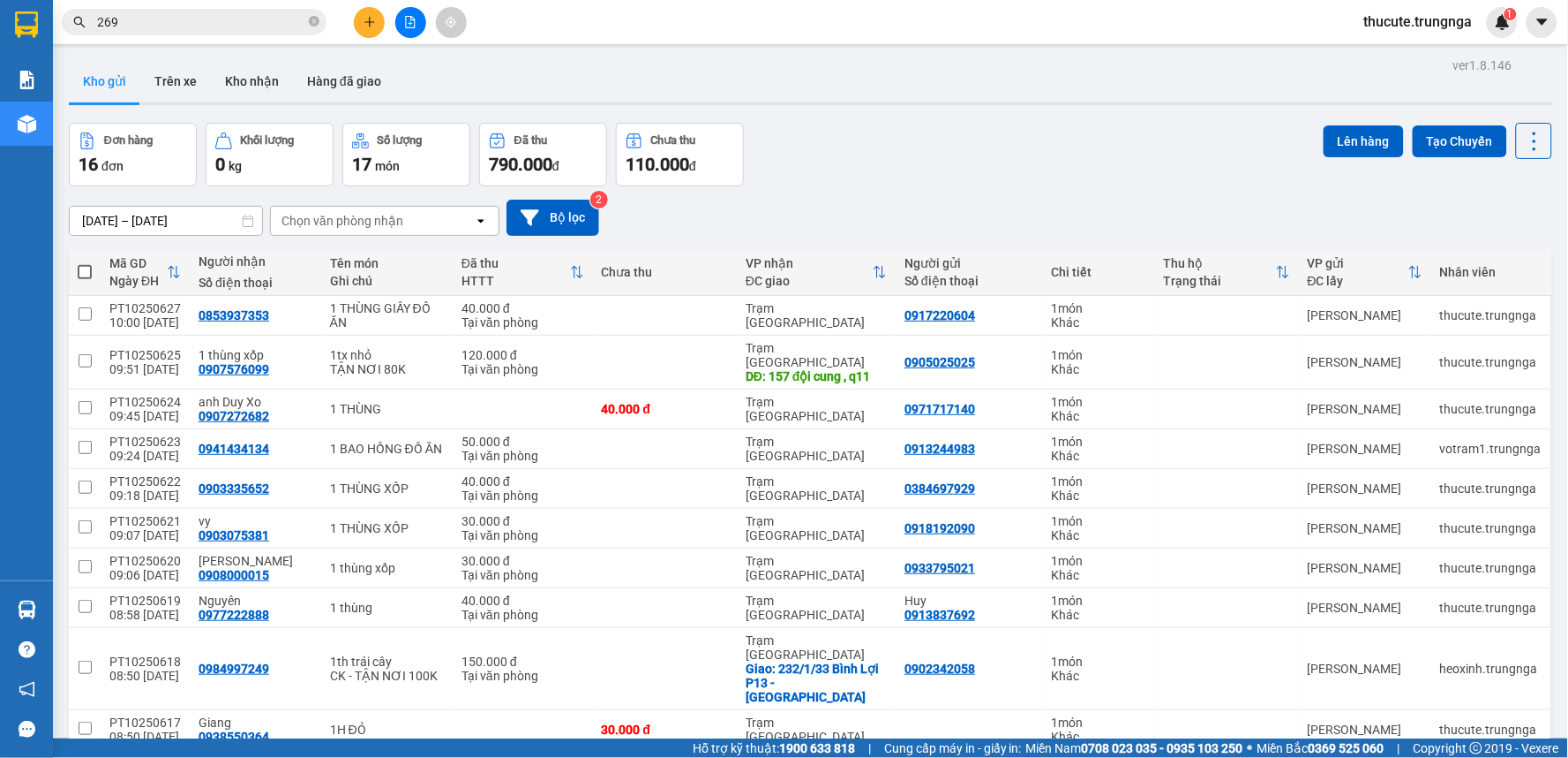
click at [372, 17] on icon "plus" at bounding box center [369, 22] width 12 height 12
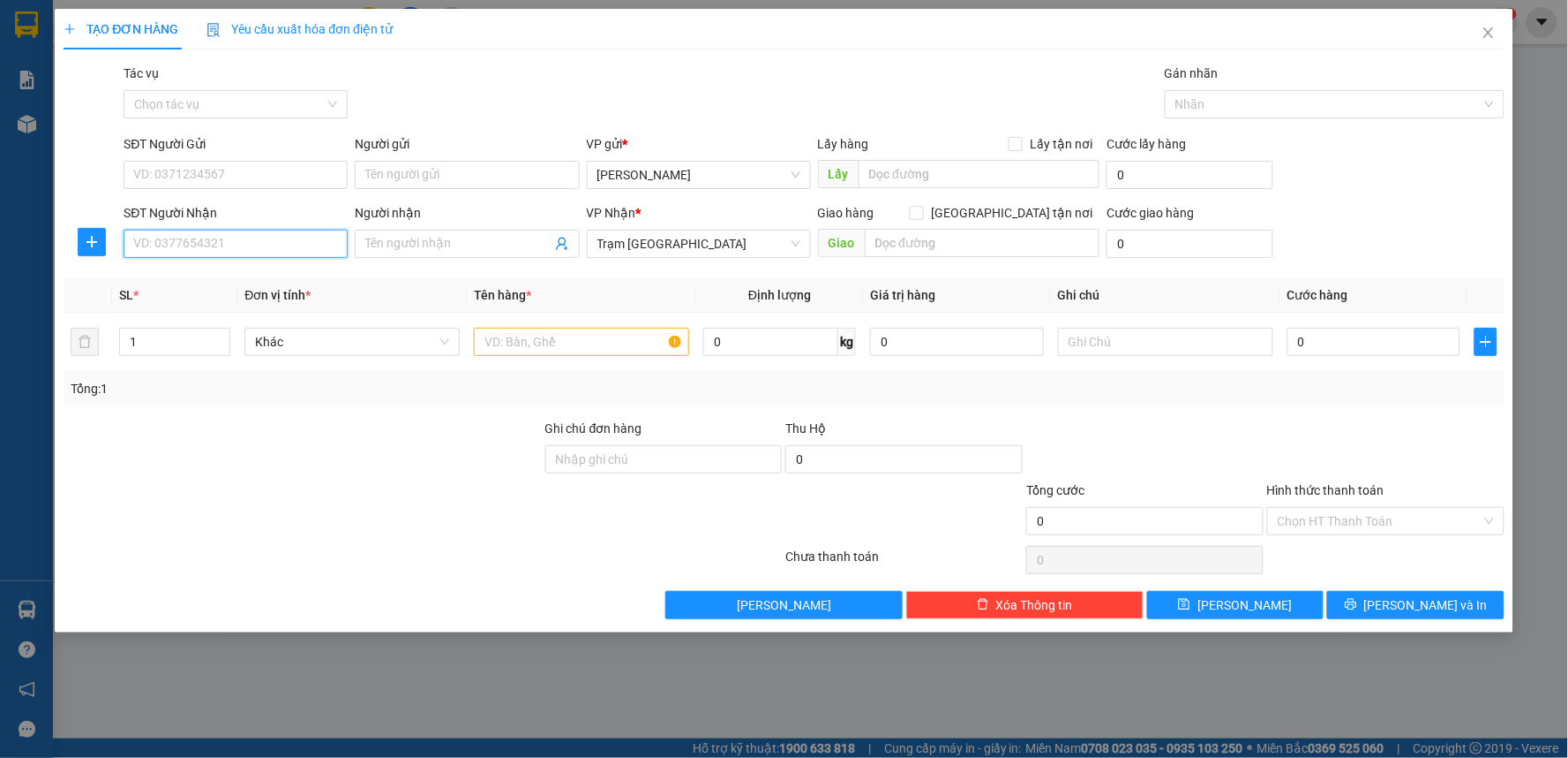
click at [238, 245] on input "SĐT Người Nhận" at bounding box center [236, 243] width 224 height 28
type input "0918737127"
click at [204, 160] on input "SĐT Người Gửi" at bounding box center [236, 174] width 224 height 28
click at [927, 249] on input "text" at bounding box center [983, 242] width 236 height 28
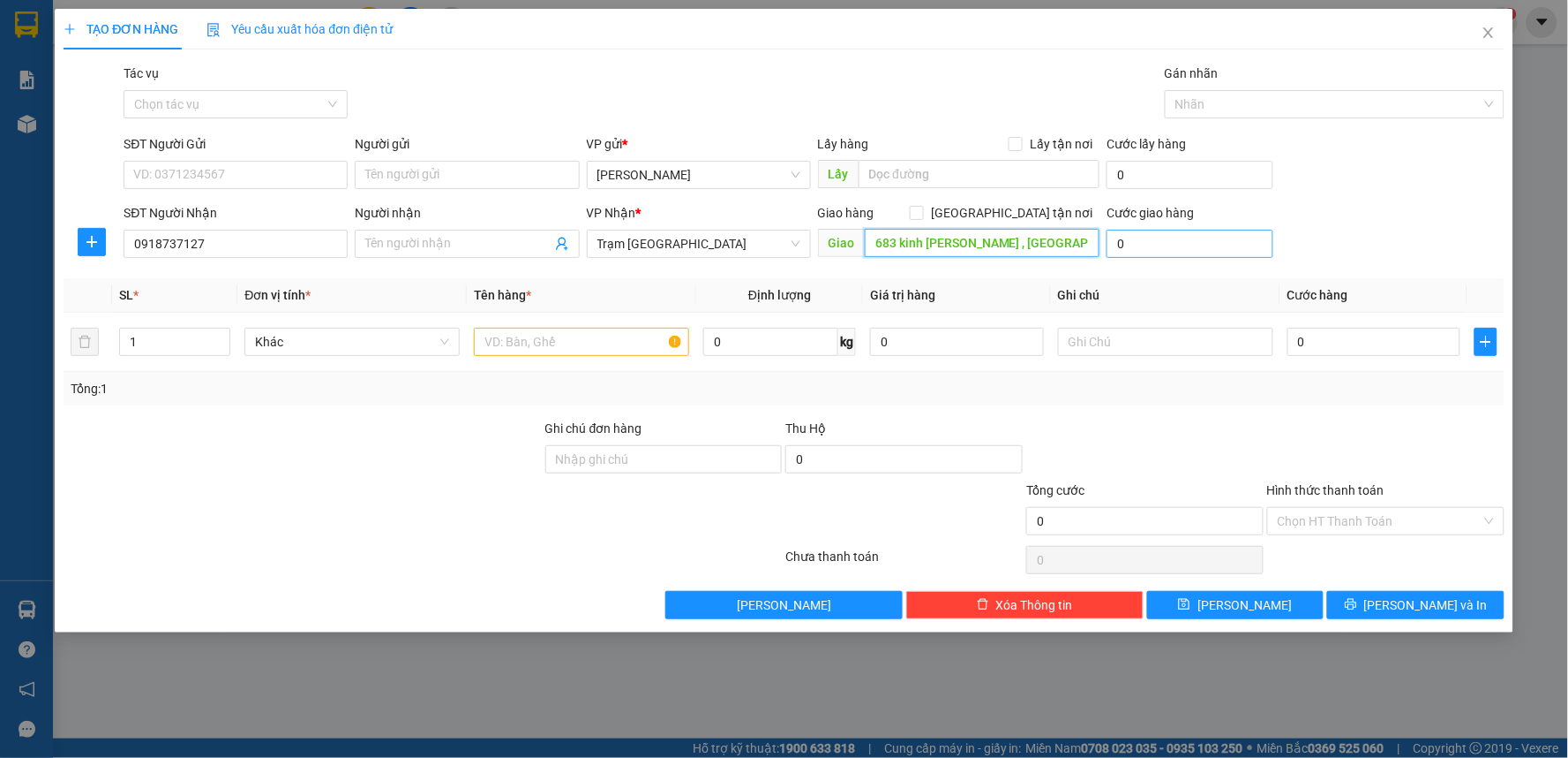
type input "683 kinh dương vương , bình tân"
click at [1160, 249] on input "0" at bounding box center [1190, 243] width 167 height 28
type input "1"
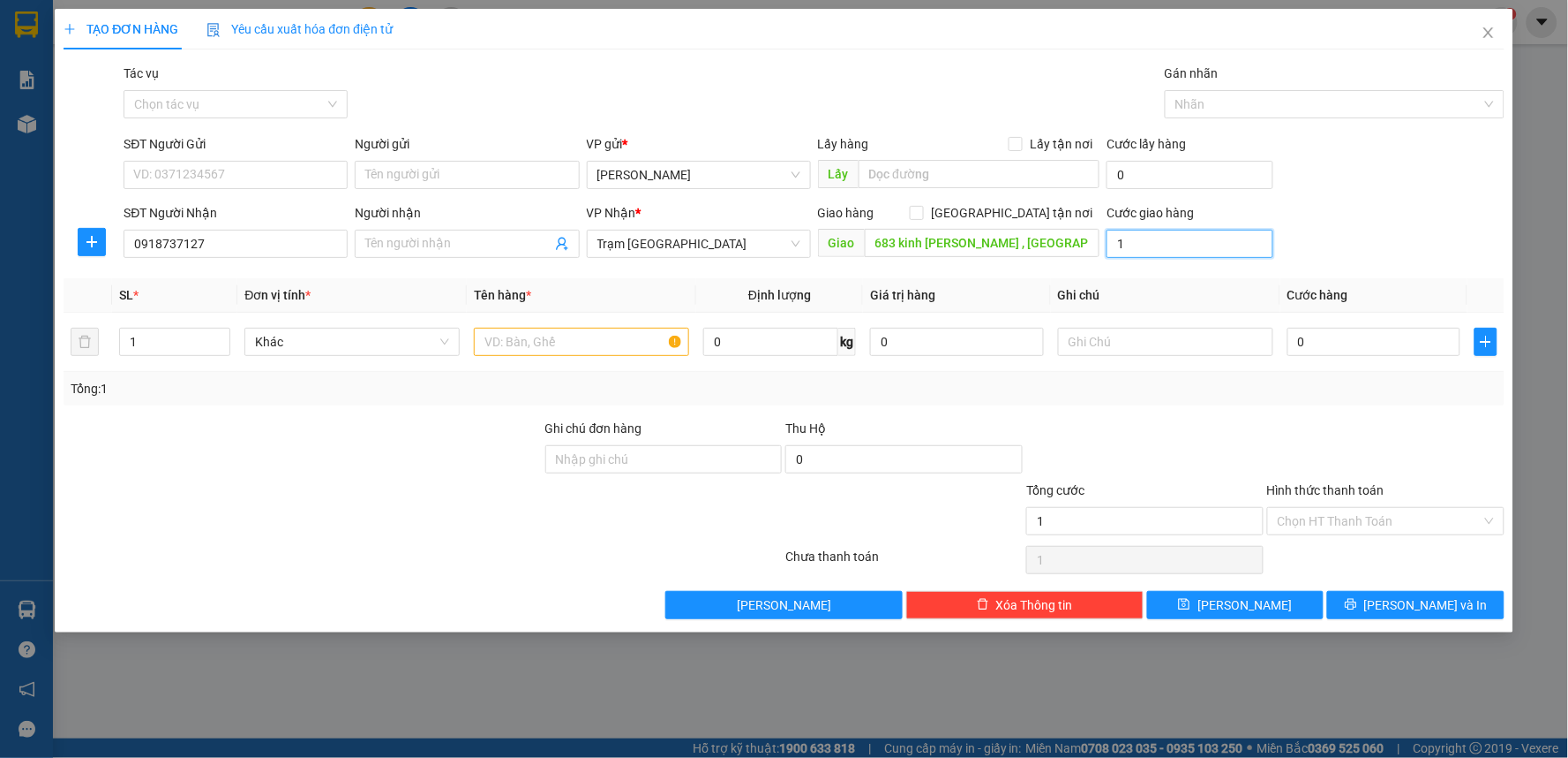
type input "10"
type input "100"
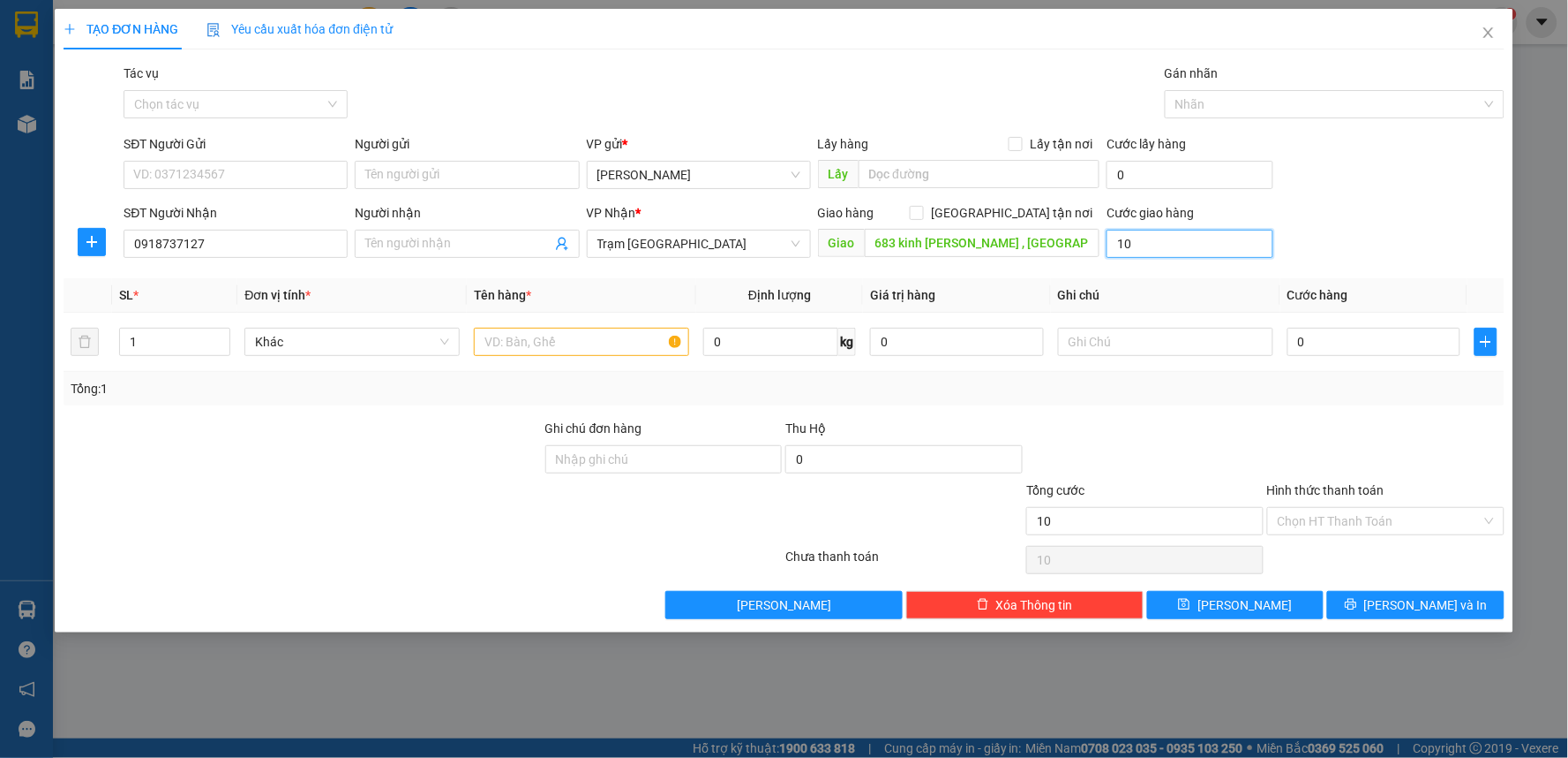
type input "100"
type input "100.000"
click at [1317, 243] on div "SĐT Người Nhận 0918737127 Người nhận Tên người nhận VP Nhận * Trạm Sài Gòn Giao…" at bounding box center [813, 234] width 1388 height 61
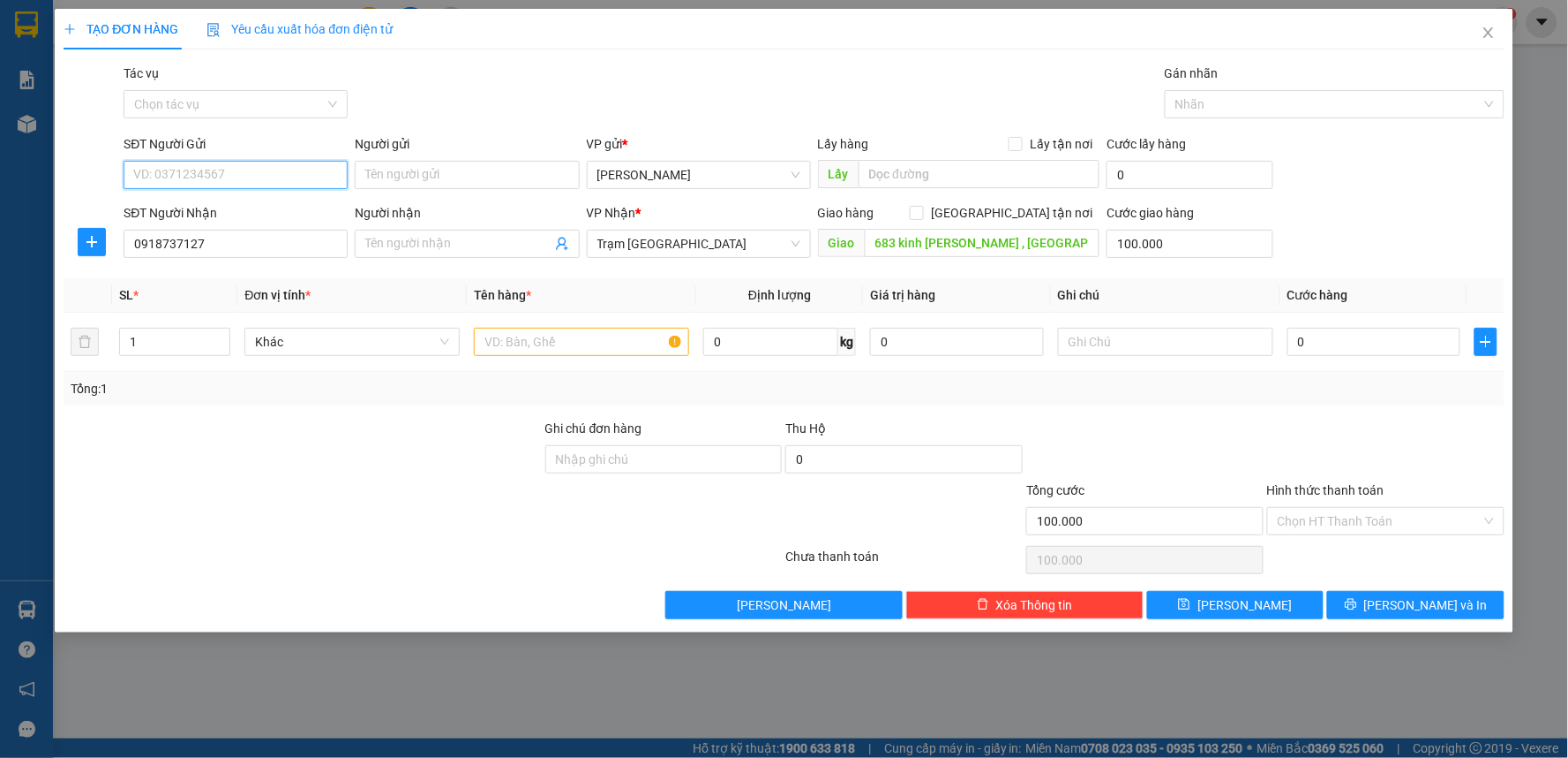
click at [257, 178] on input "SĐT Người Gửi" at bounding box center [236, 174] width 224 height 28
type input "0829827273"
drag, startPoint x: 616, startPoint y: 464, endPoint x: 741, endPoint y: 443, distance: 126.8
click at [616, 464] on input "Ghi chú đơn hàng" at bounding box center [665, 459] width 238 height 28
drag, startPoint x: 1312, startPoint y: 375, endPoint x: 1222, endPoint y: 389, distance: 91.1
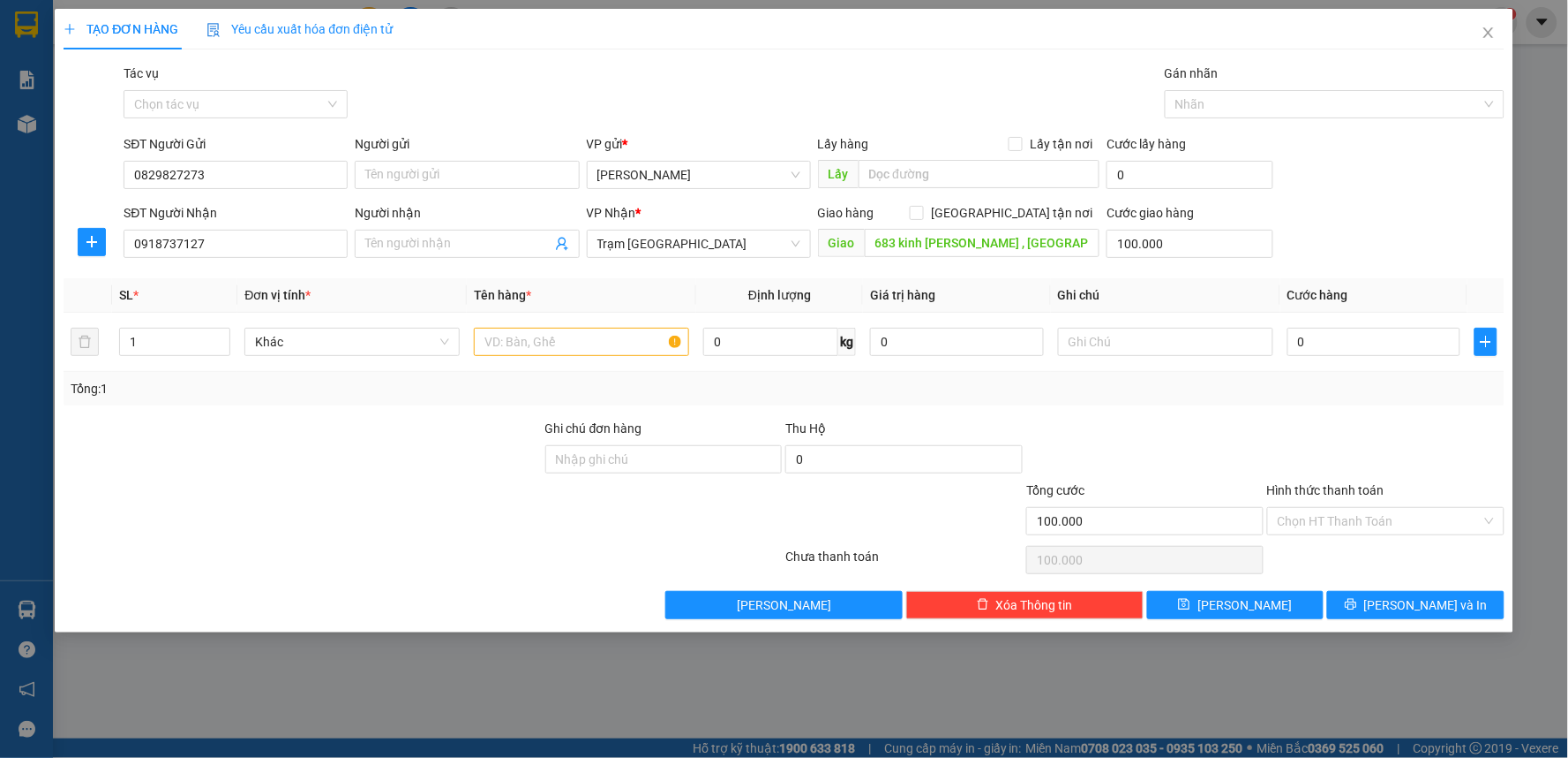
click at [1310, 375] on div "Tổng: 1" at bounding box center [784, 388] width 1441 height 34
click at [559, 359] on div at bounding box center [581, 342] width 216 height 36
click at [554, 342] on input "text" at bounding box center [581, 341] width 216 height 28
type input "1 thùng xốp"
click at [1336, 326] on div "0" at bounding box center [1374, 342] width 174 height 36
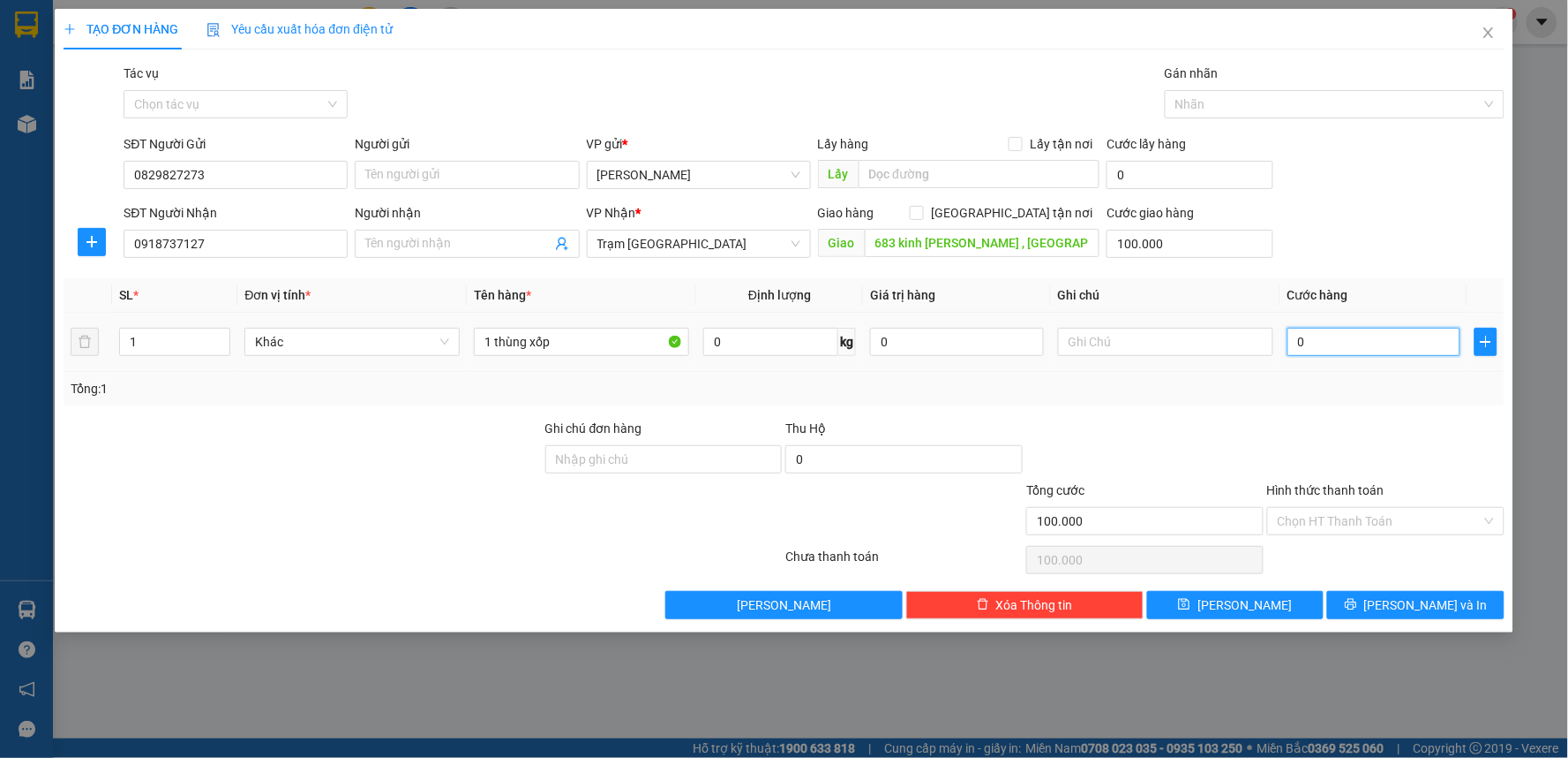
click at [1345, 334] on input "0" at bounding box center [1374, 341] width 174 height 28
type input "7"
type input "100.007"
type input "70"
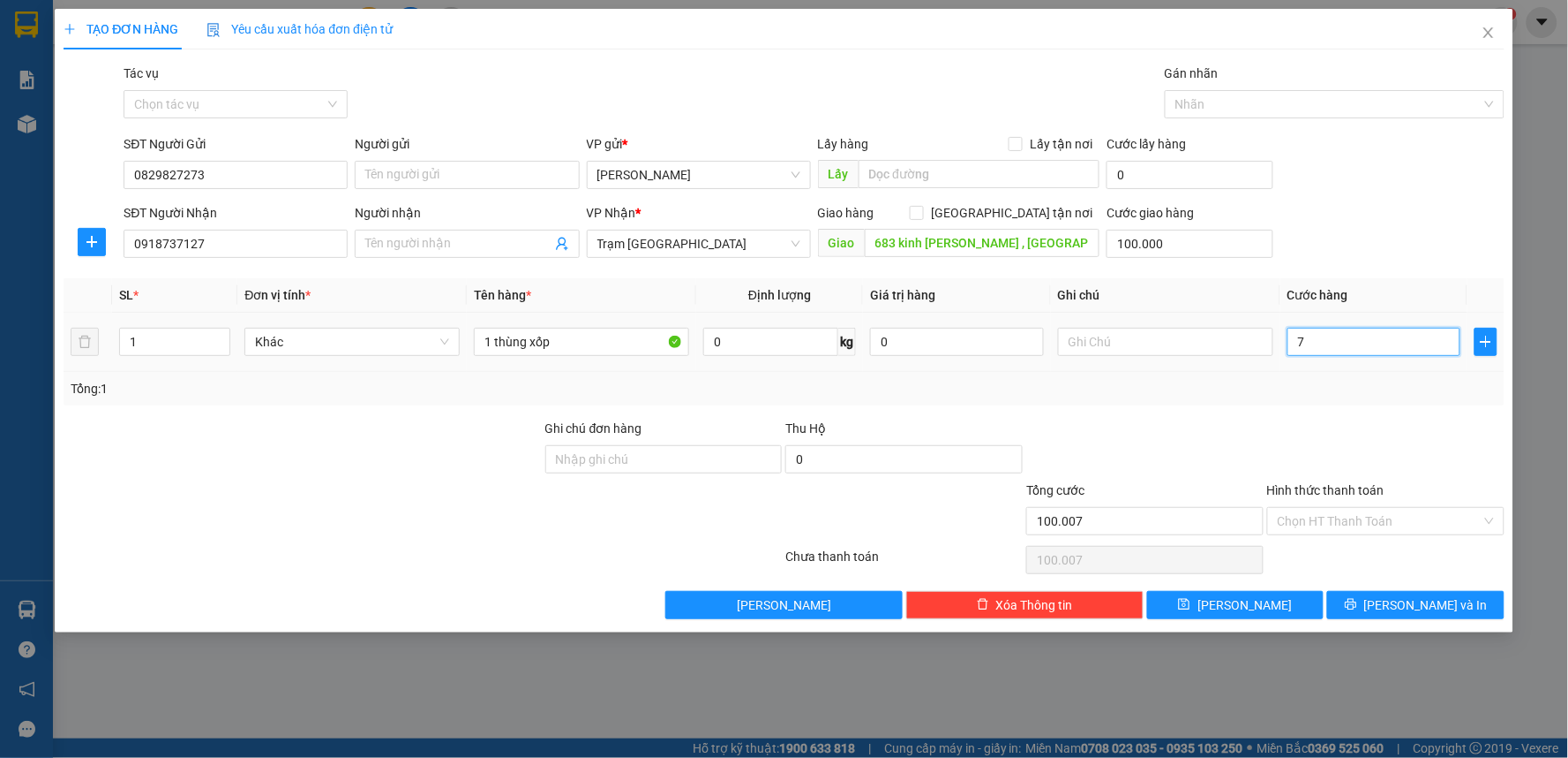
type input "100.070"
type input "70.000"
type input "170.000"
click at [1306, 380] on div "Tổng: 1" at bounding box center [784, 389] width 1427 height 19
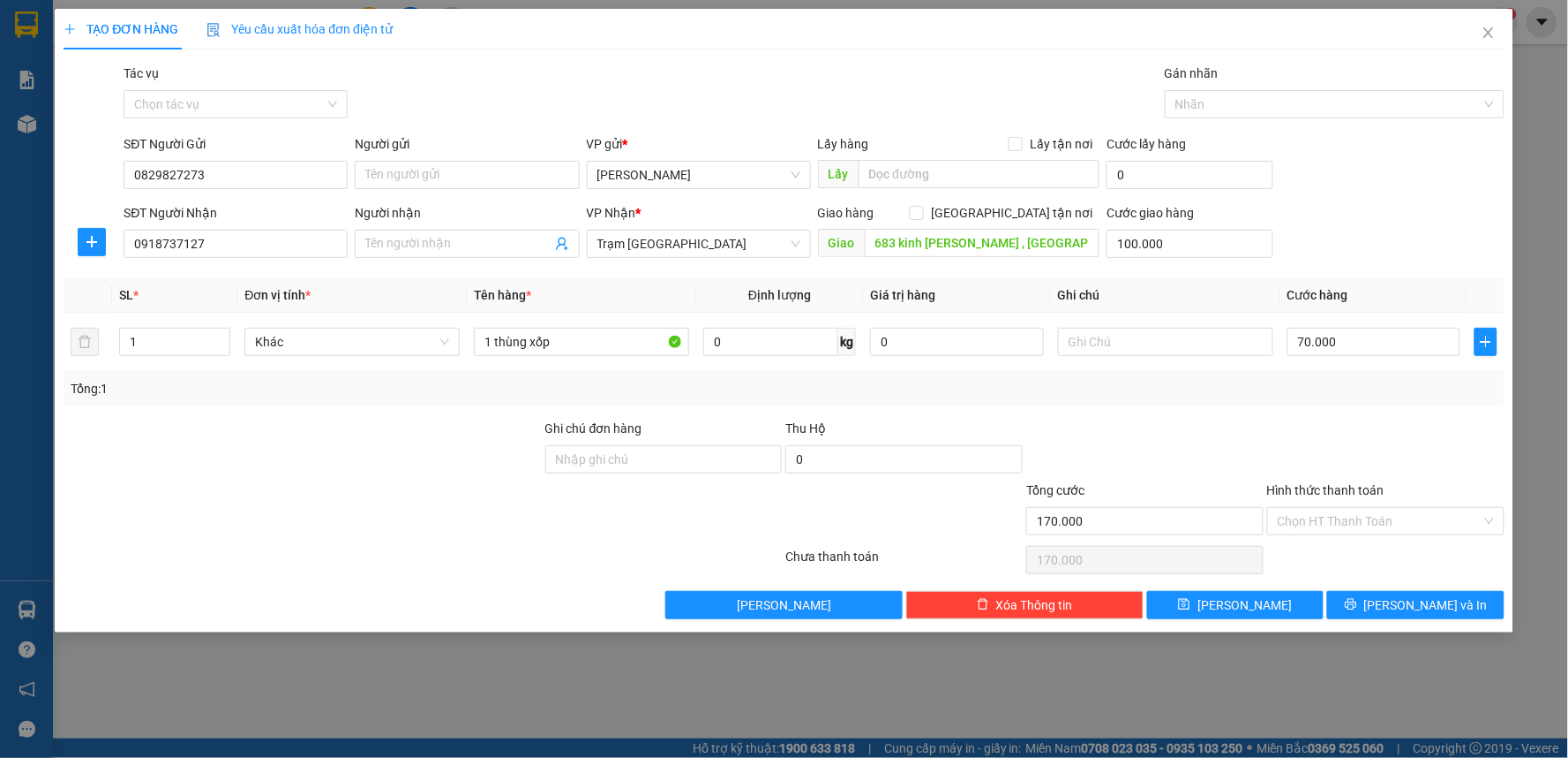
click at [1301, 385] on div "Tổng: 1" at bounding box center [784, 389] width 1427 height 19
click at [1336, 523] on input "Hình thức thanh toán" at bounding box center [1379, 521] width 204 height 27
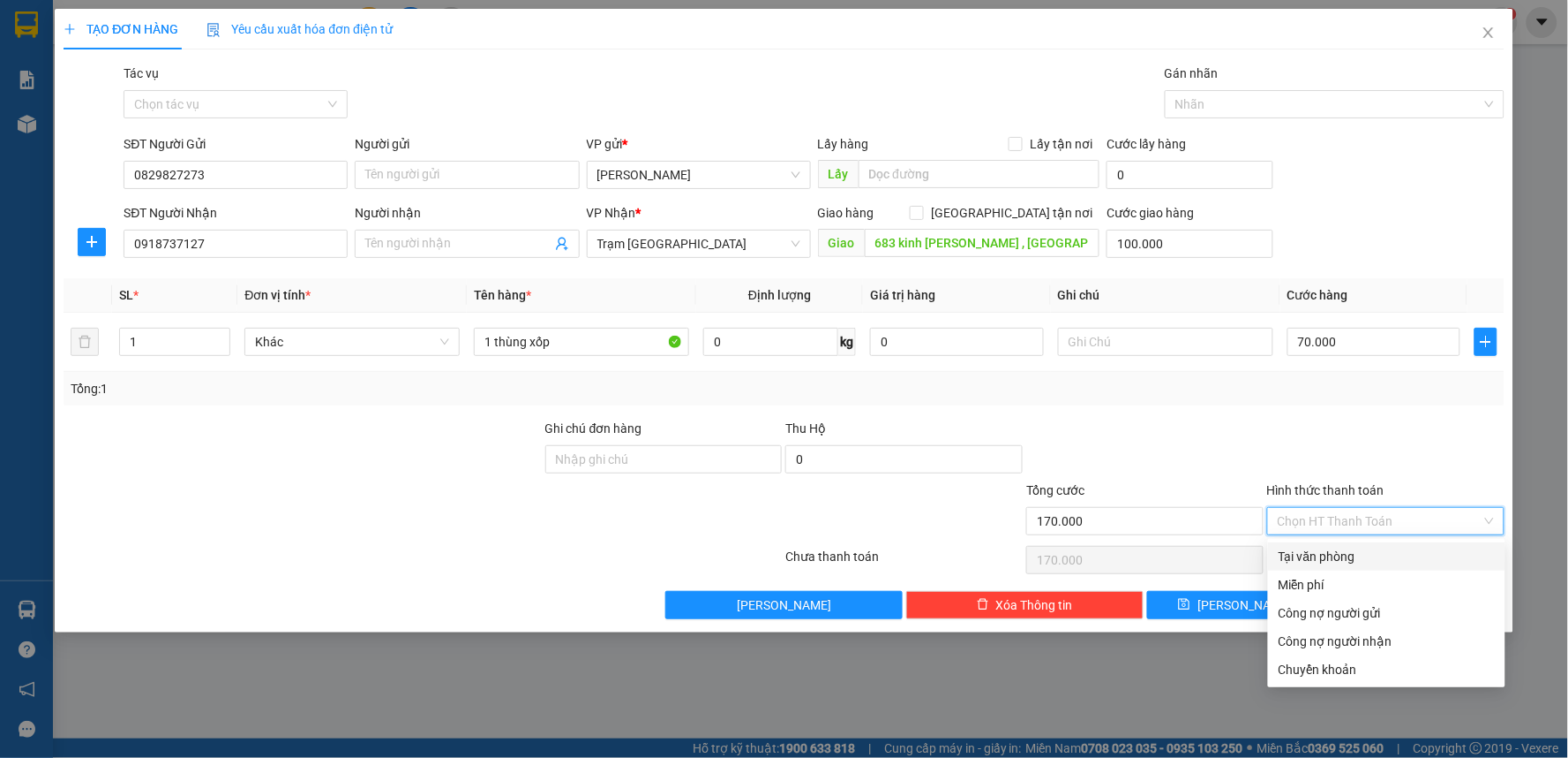
click at [1334, 552] on div "Tại văn phòng" at bounding box center [1386, 557] width 216 height 19
type input "0"
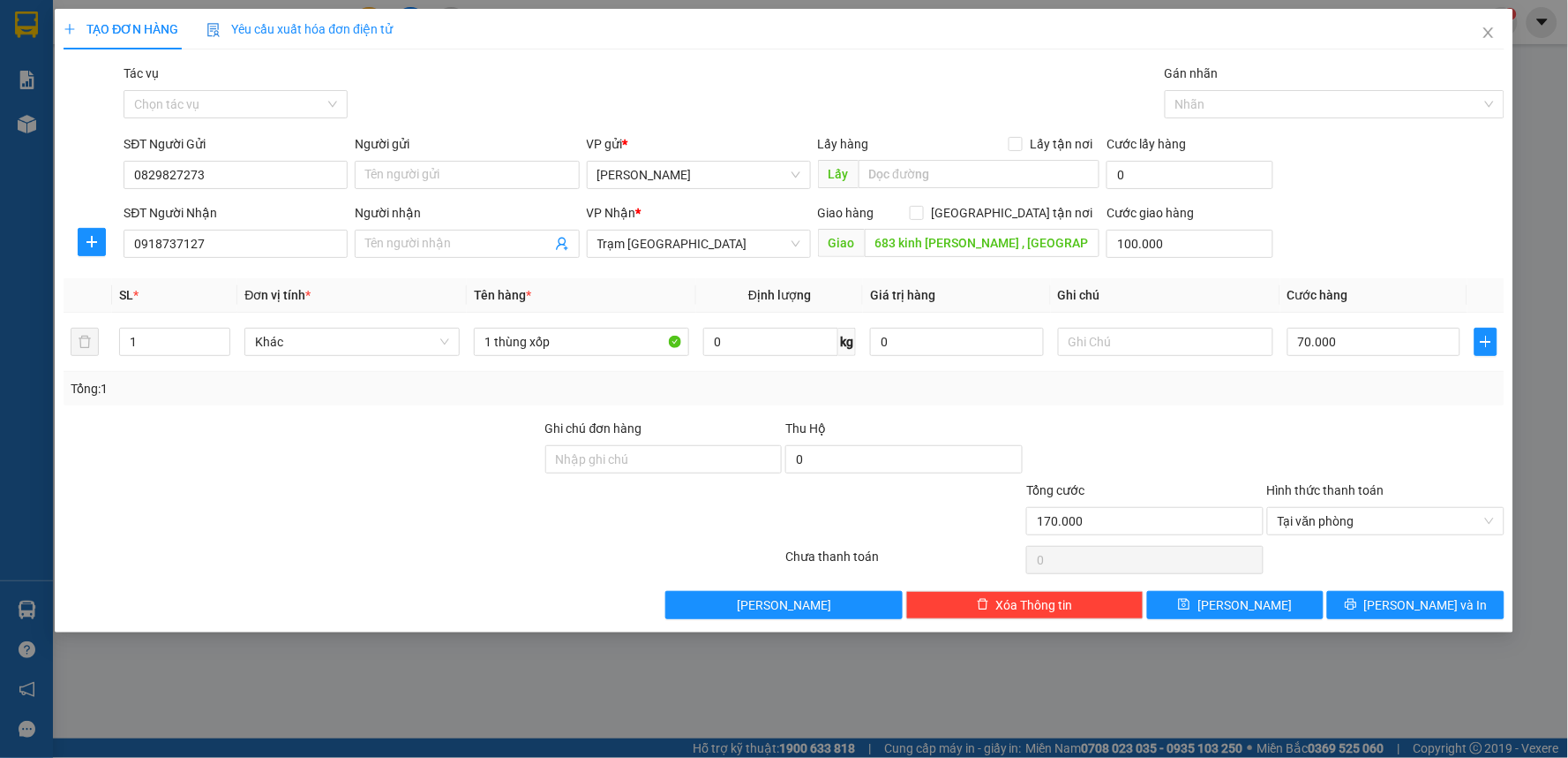
click at [1280, 386] on div "Tổng: 1" at bounding box center [784, 389] width 1427 height 19
click at [1356, 610] on icon "printer" at bounding box center [1350, 604] width 12 height 12
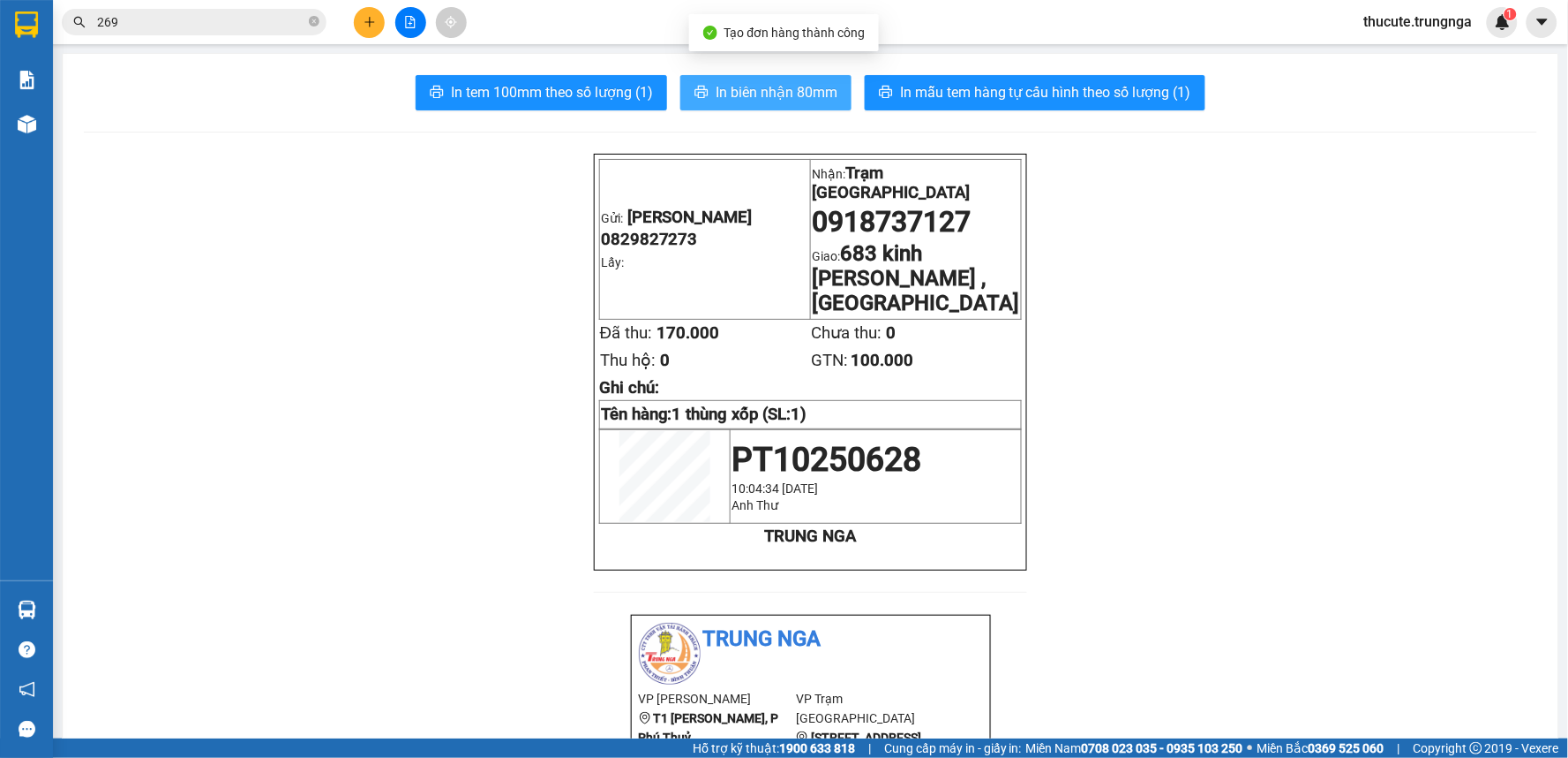
click at [781, 98] on span "In biên nhận 80mm" at bounding box center [776, 92] width 122 height 22
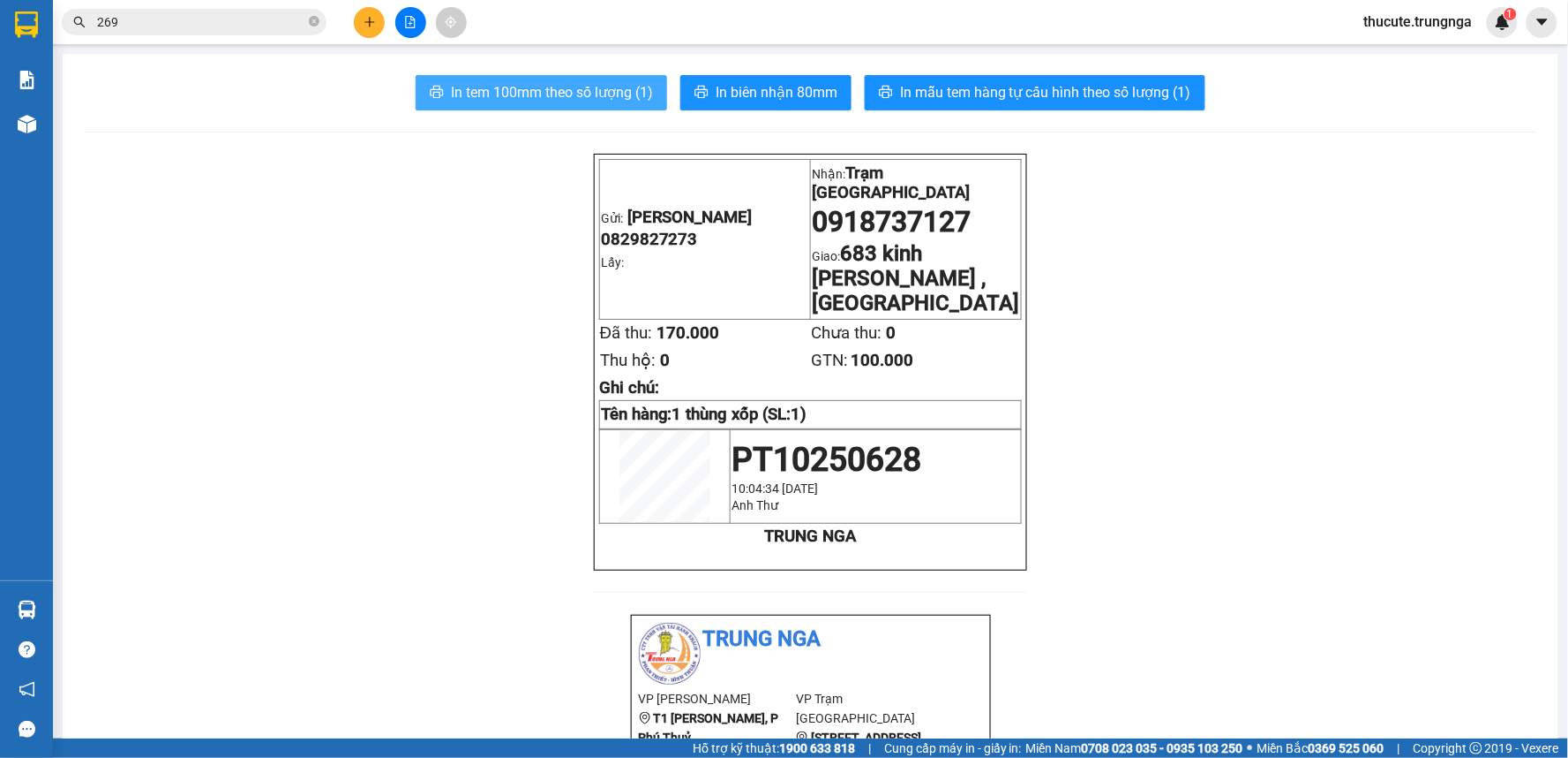
click at [501, 95] on span "In tem 100mm theo số lượng (1)" at bounding box center [551, 92] width 202 height 22
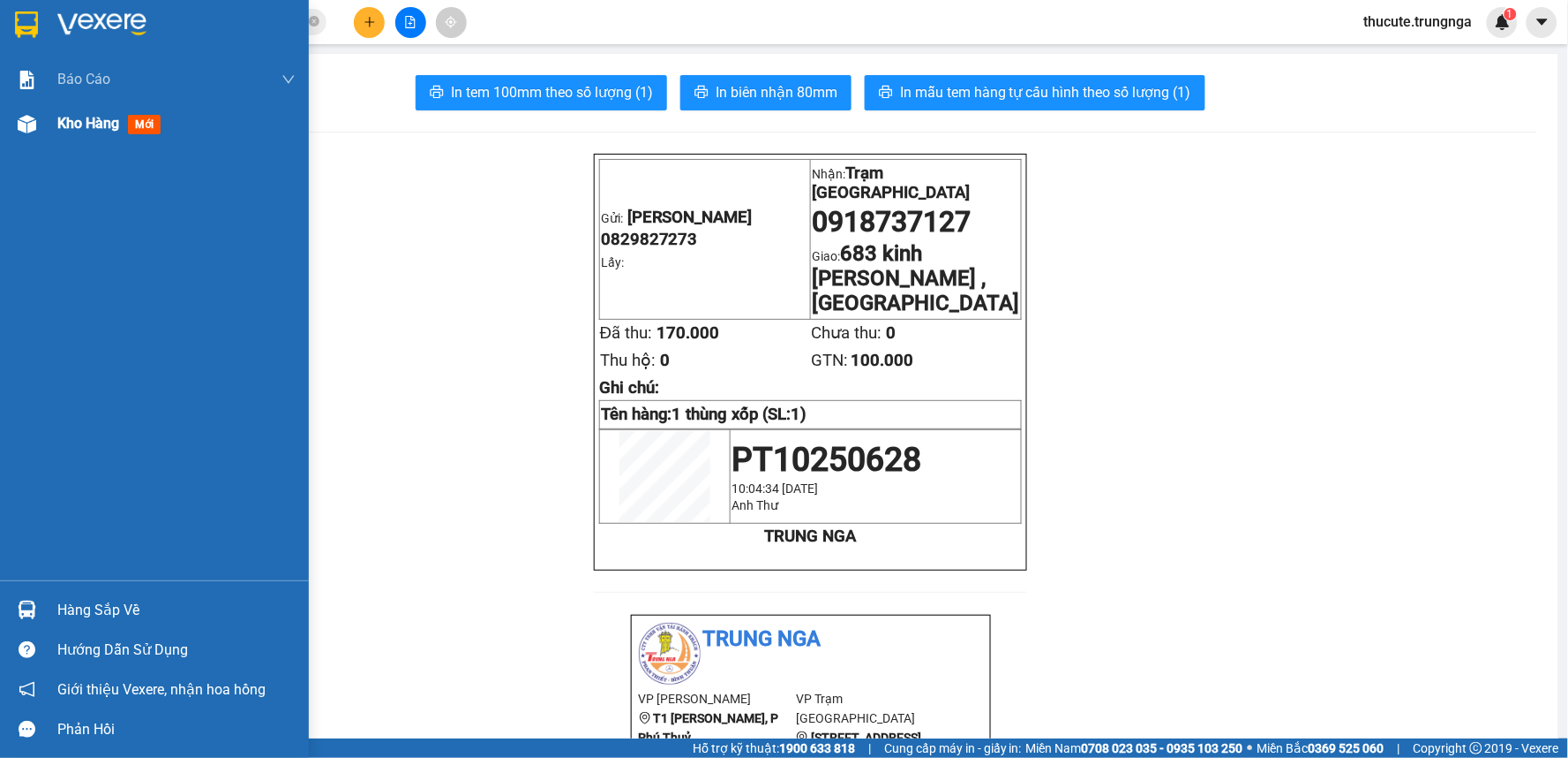
click at [47, 130] on div "Kho hàng mới" at bounding box center [154, 124] width 309 height 44
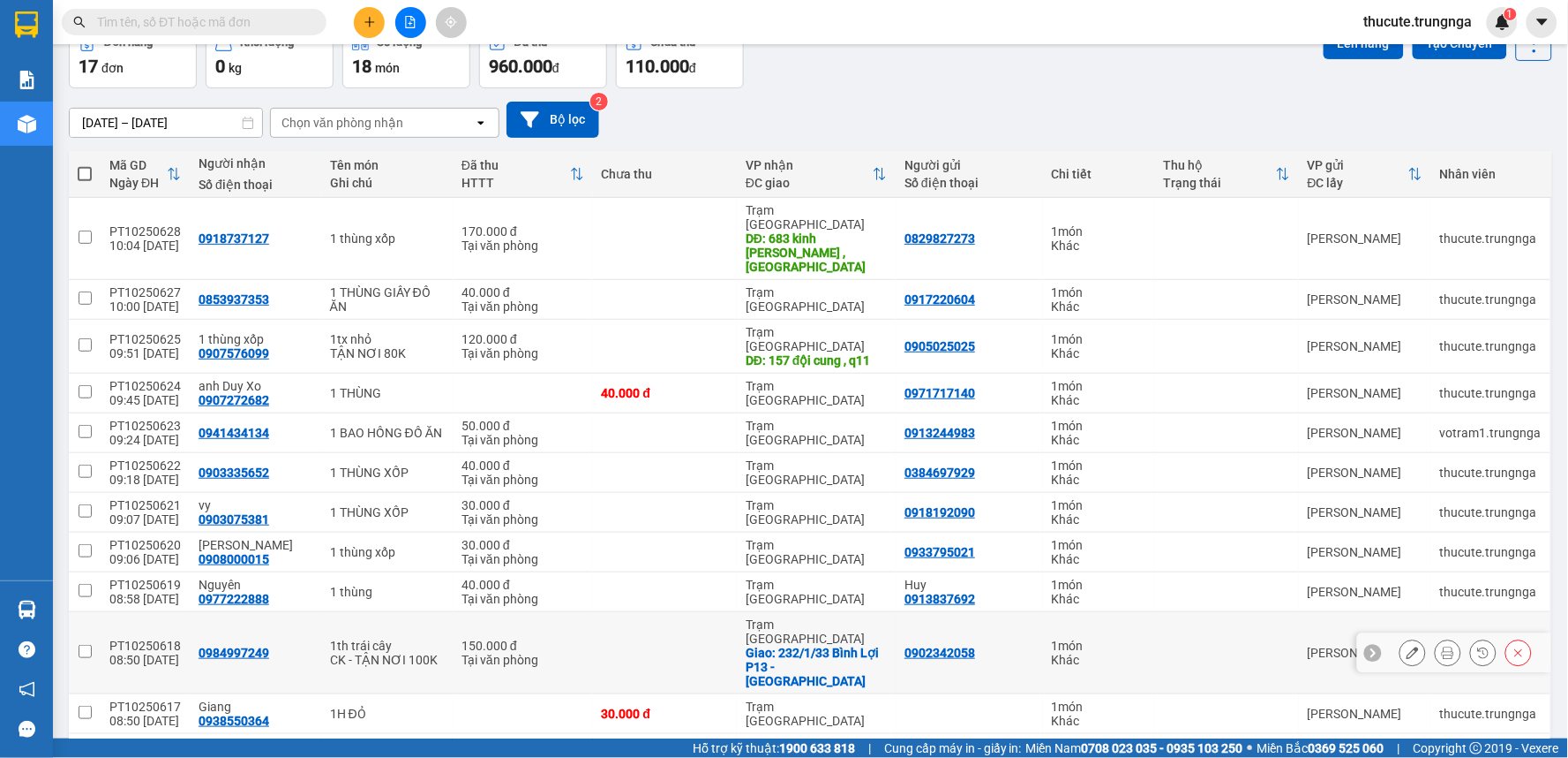
scroll to position [294, 0]
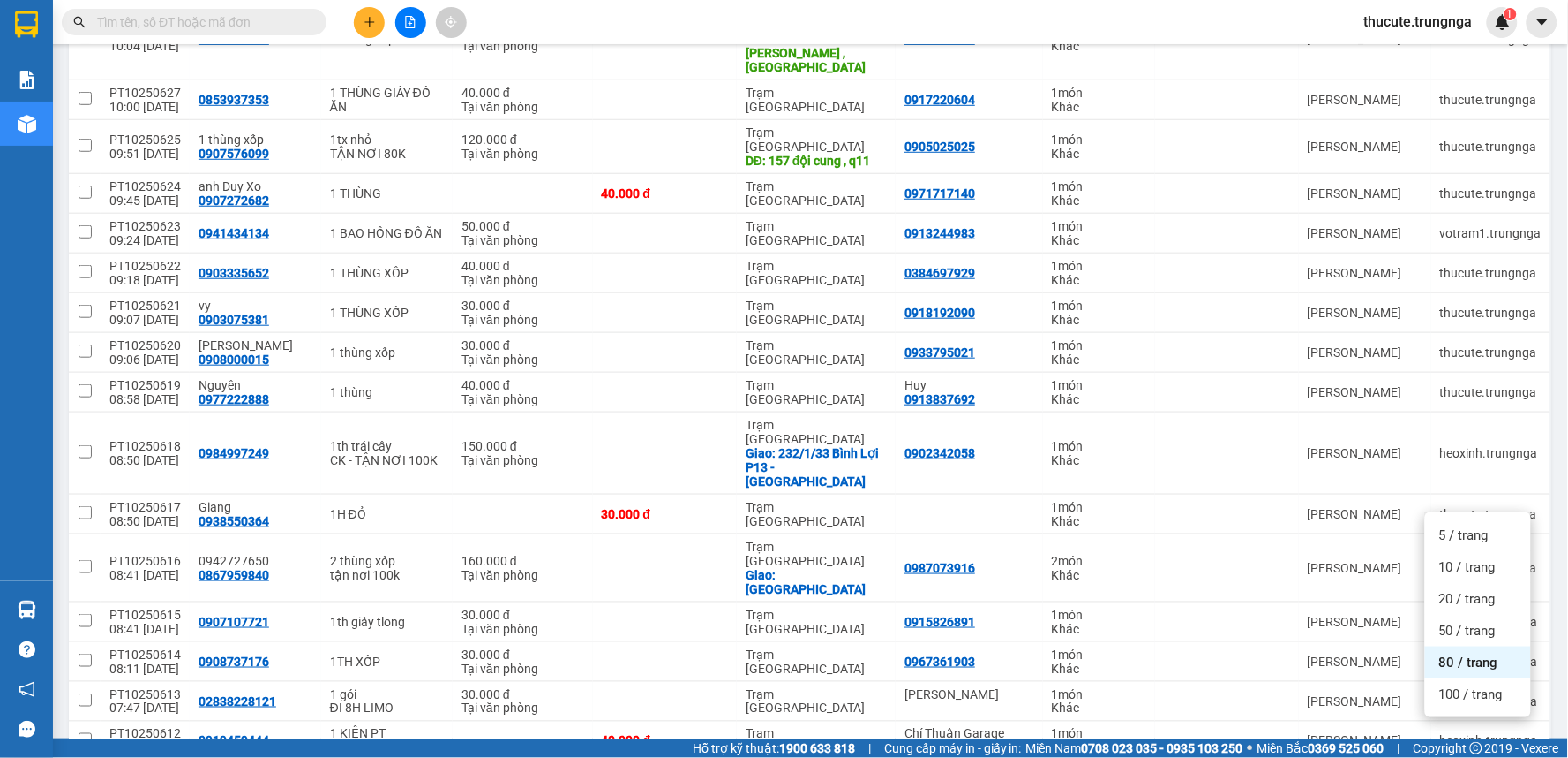
click at [1457, 648] on div "80 / trang" at bounding box center [1478, 662] width 105 height 32
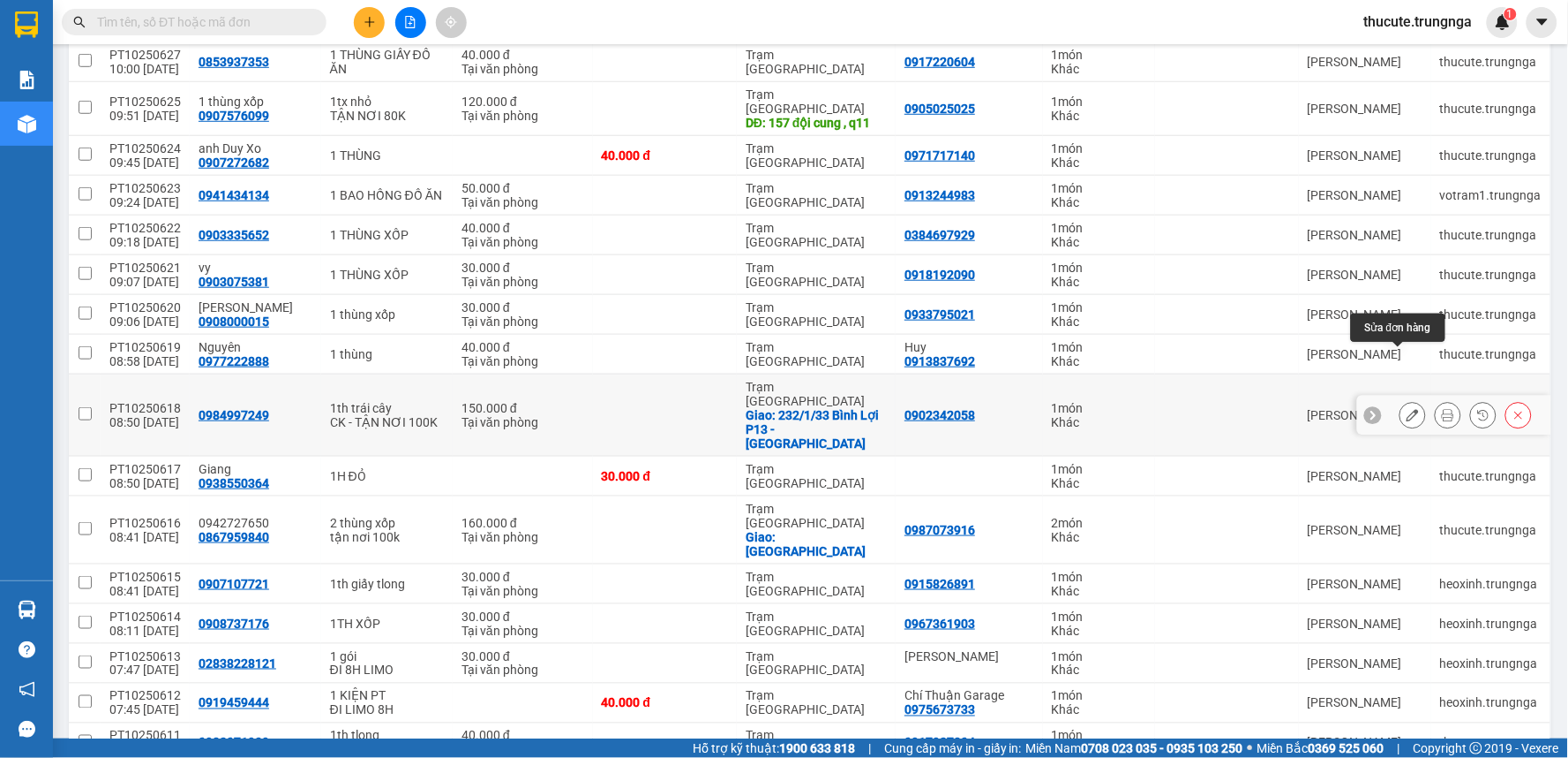
click at [1407, 409] on icon at bounding box center [1413, 415] width 12 height 12
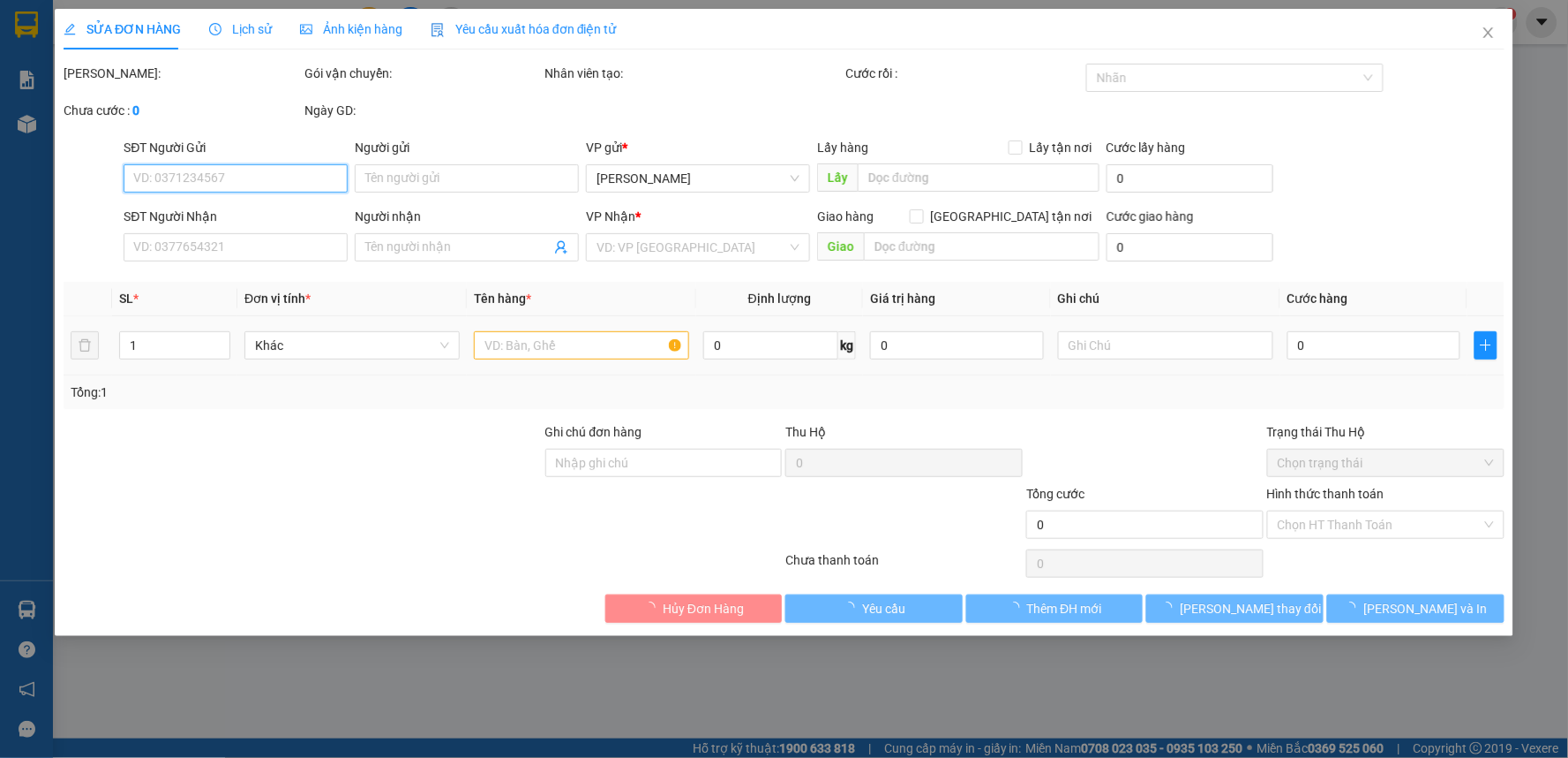
type input "0902342058"
type input "0984997249"
checkbox input "true"
type input "232/1/33 Bình Lợi P13 - [GEOGRAPHIC_DATA]"
type input "150.000"
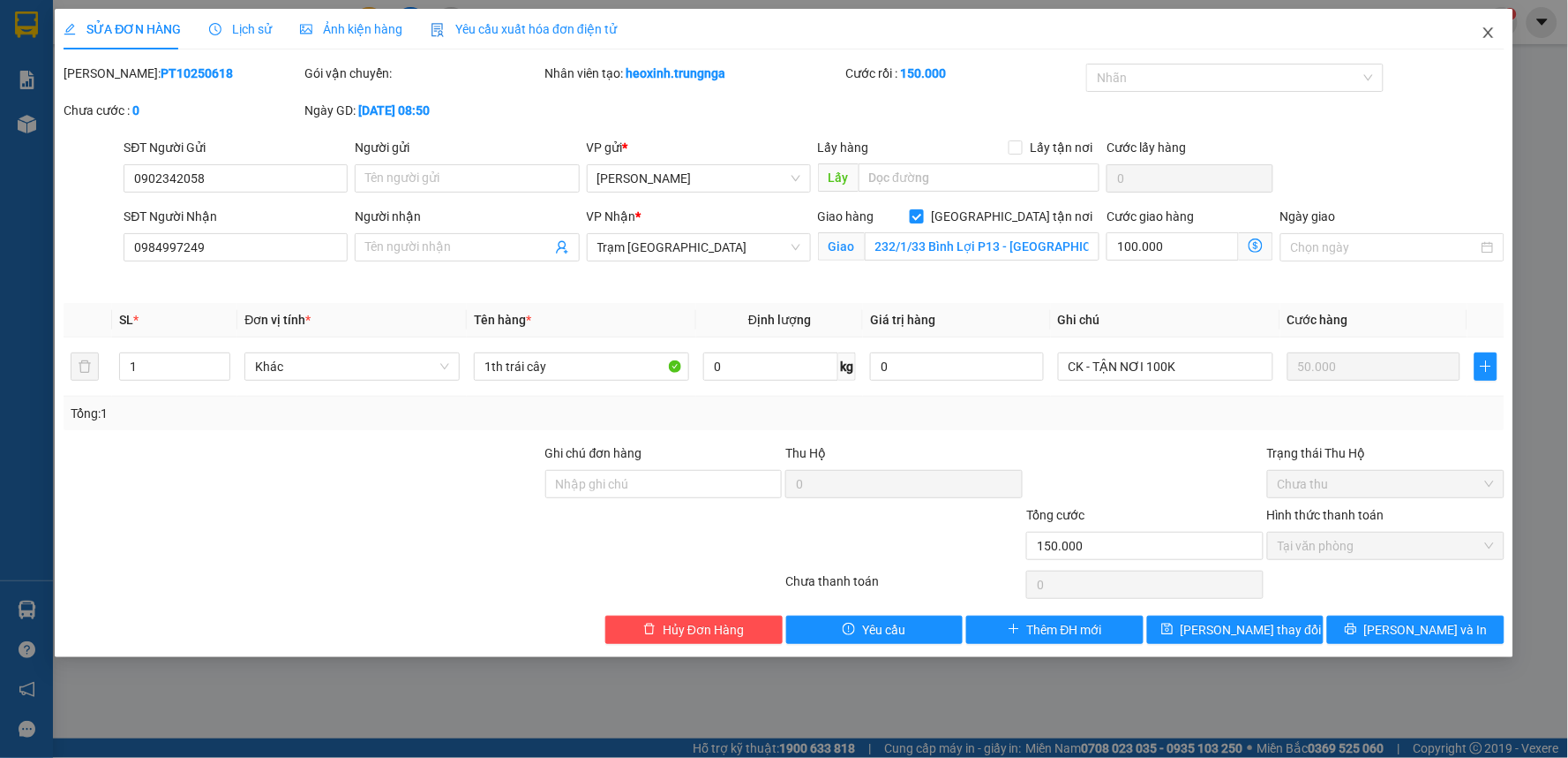
click at [1487, 41] on span "Close" at bounding box center [1489, 34] width 50 height 50
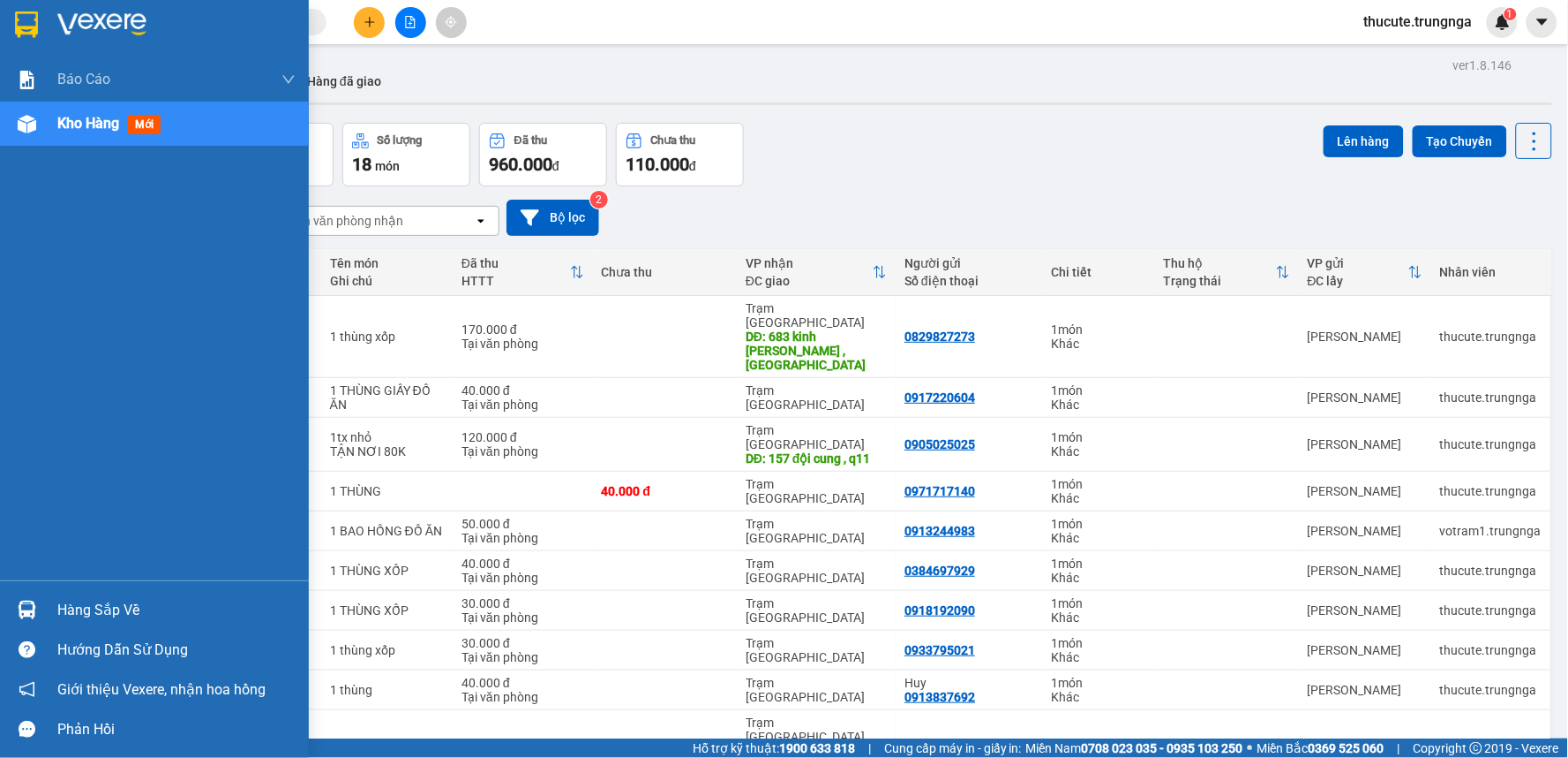
click at [105, 115] on span "Kho hàng" at bounding box center [88, 123] width 61 height 16
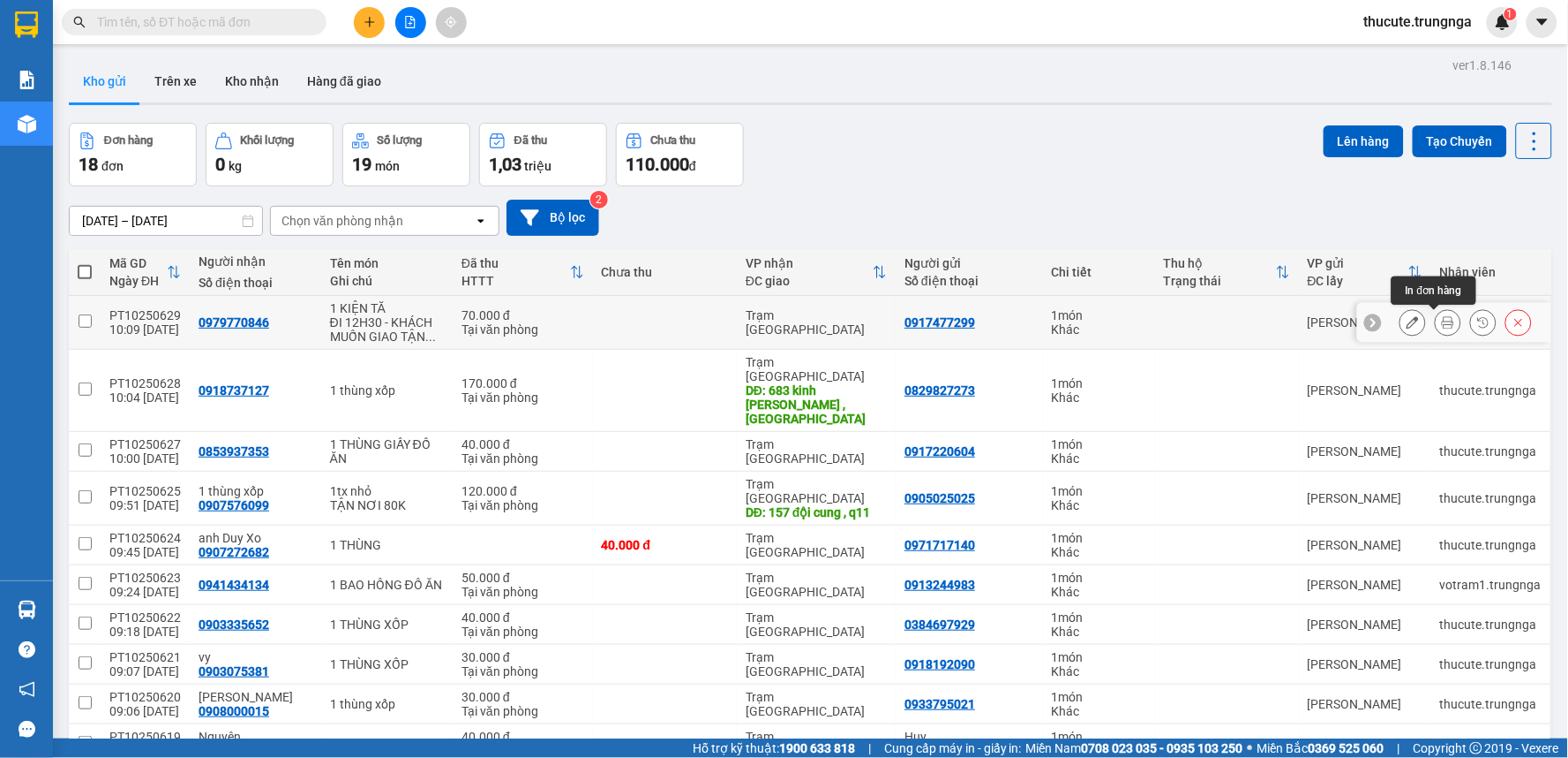
click at [1442, 319] on icon at bounding box center [1448, 321] width 12 height 12
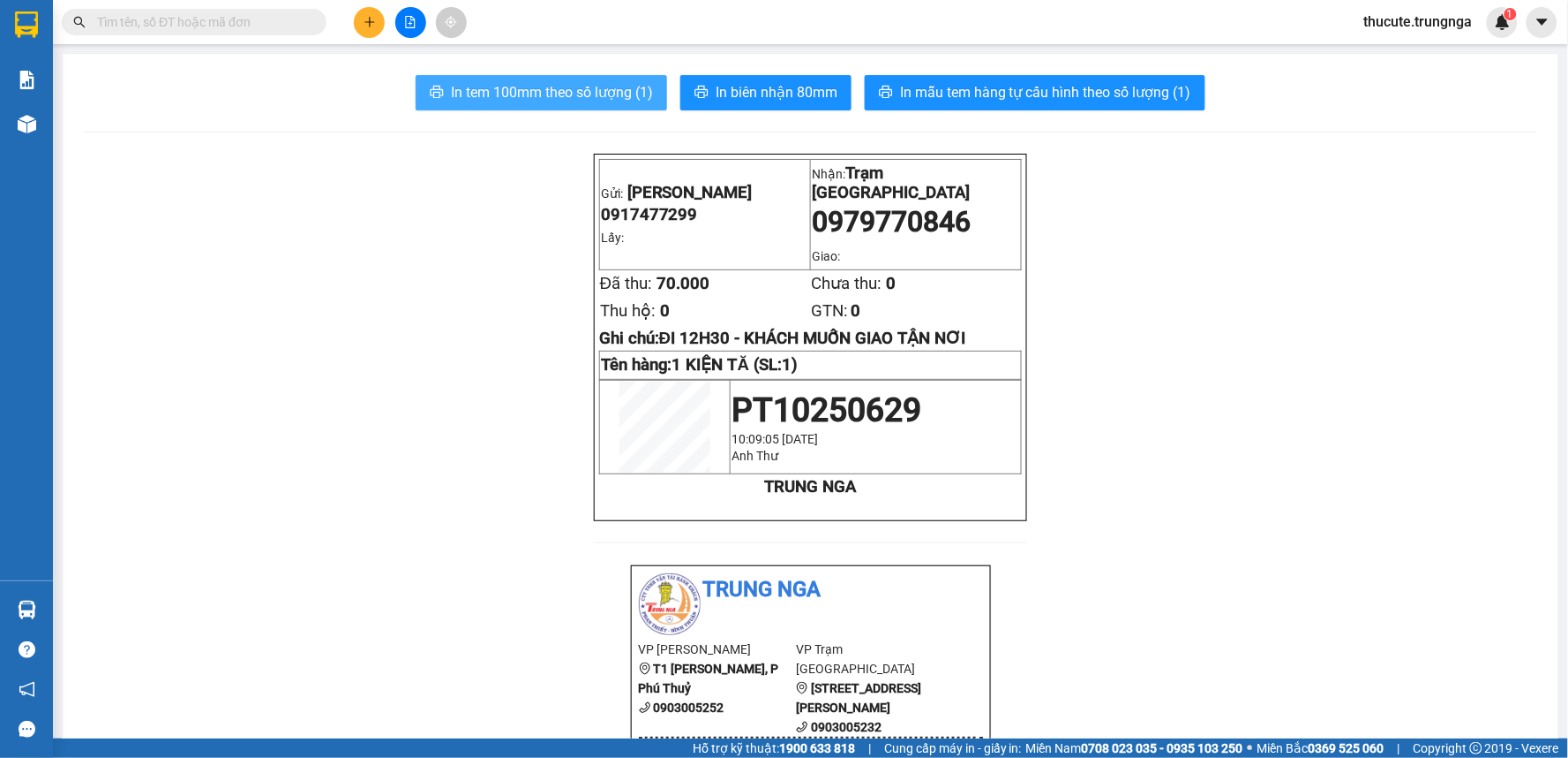
click at [527, 94] on span "In tem 100mm theo số lượng (1)" at bounding box center [551, 92] width 202 height 22
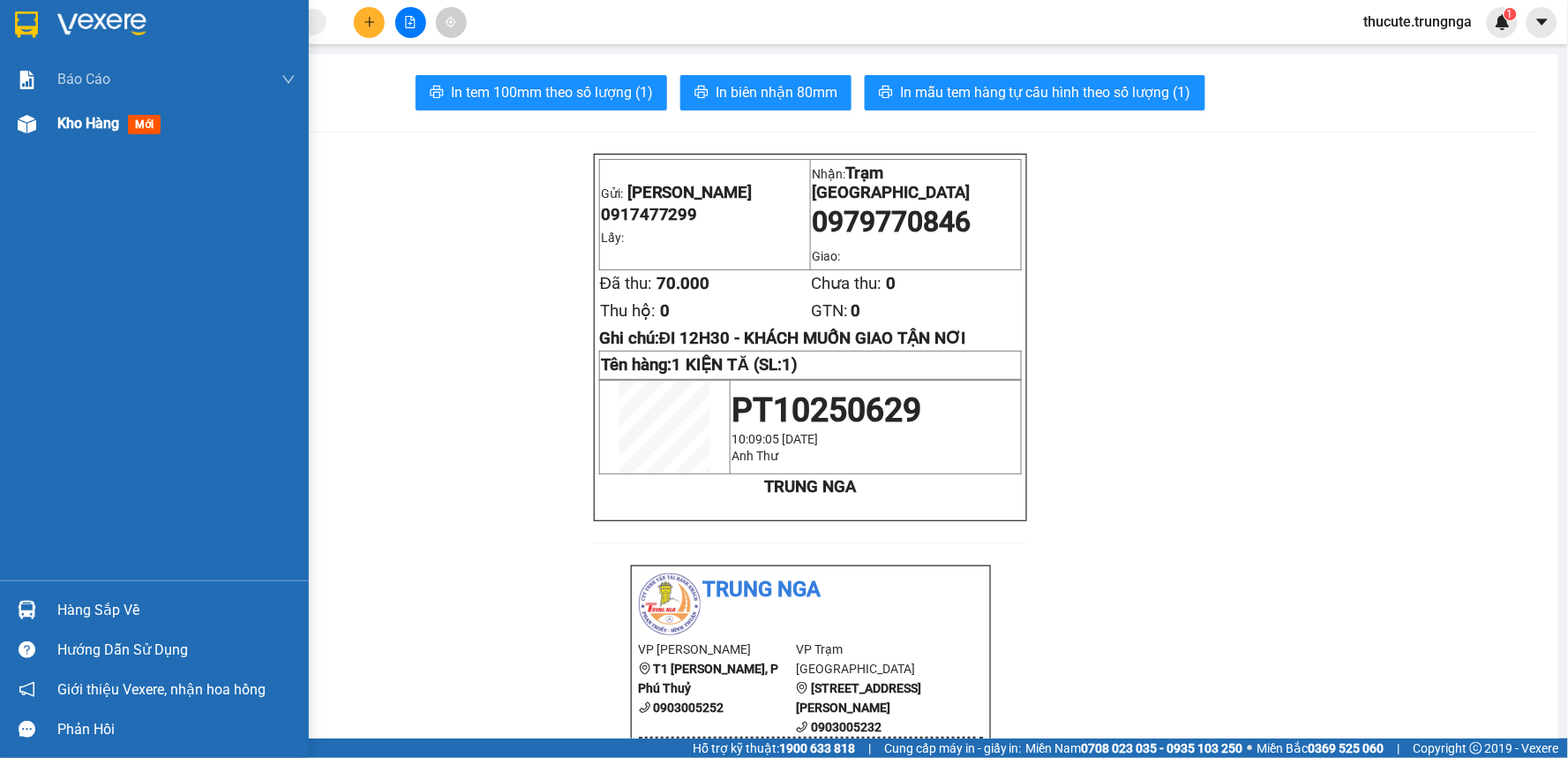
click at [23, 142] on div "Kho hàng mới" at bounding box center [154, 124] width 309 height 44
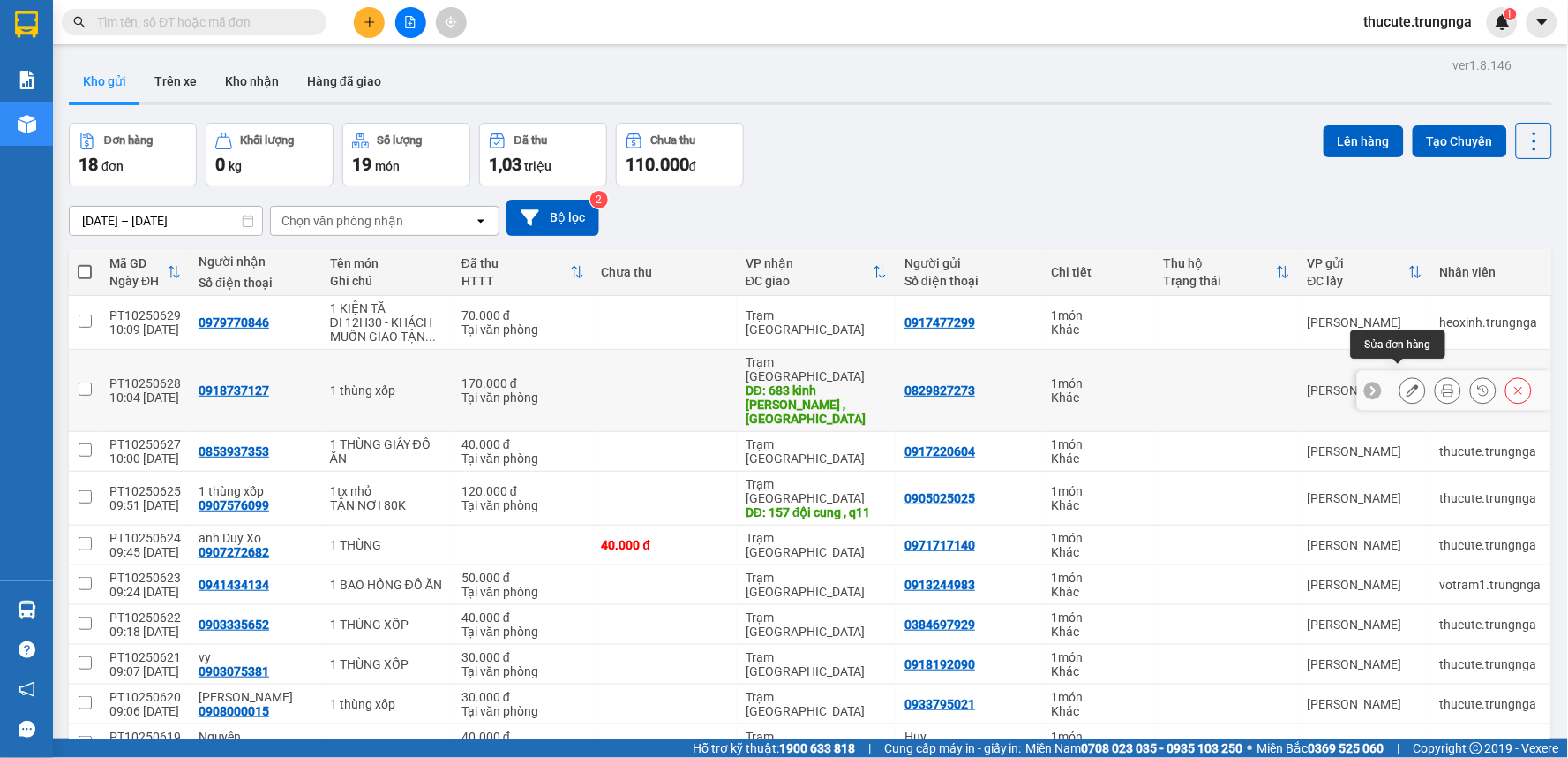
click at [1400, 383] on button at bounding box center [1413, 391] width 25 height 31
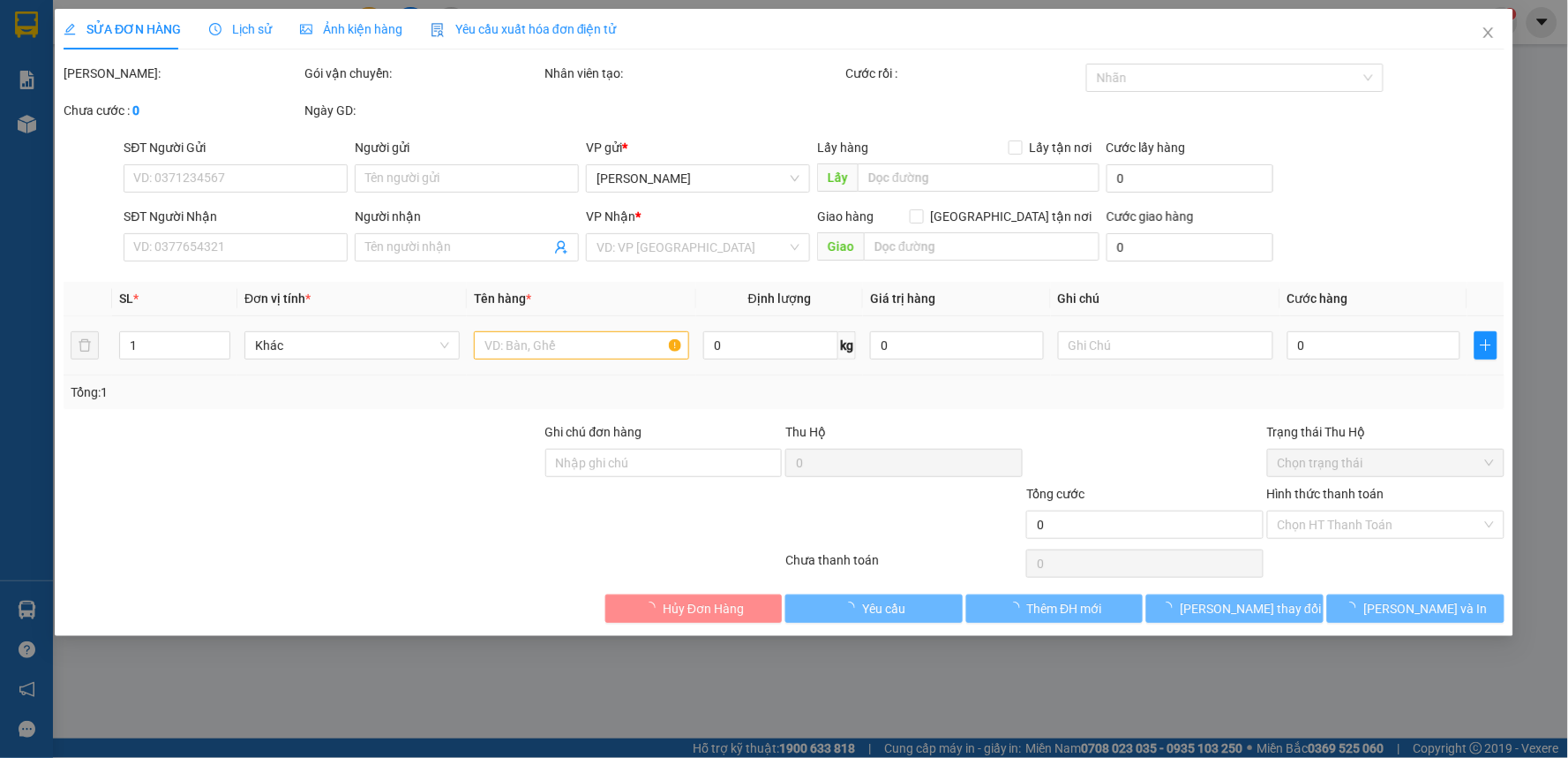
type input "0829827273"
type input "0918737127"
type input "683 kinh dương vương , bình tân"
type input "100.000"
type input "170.000"
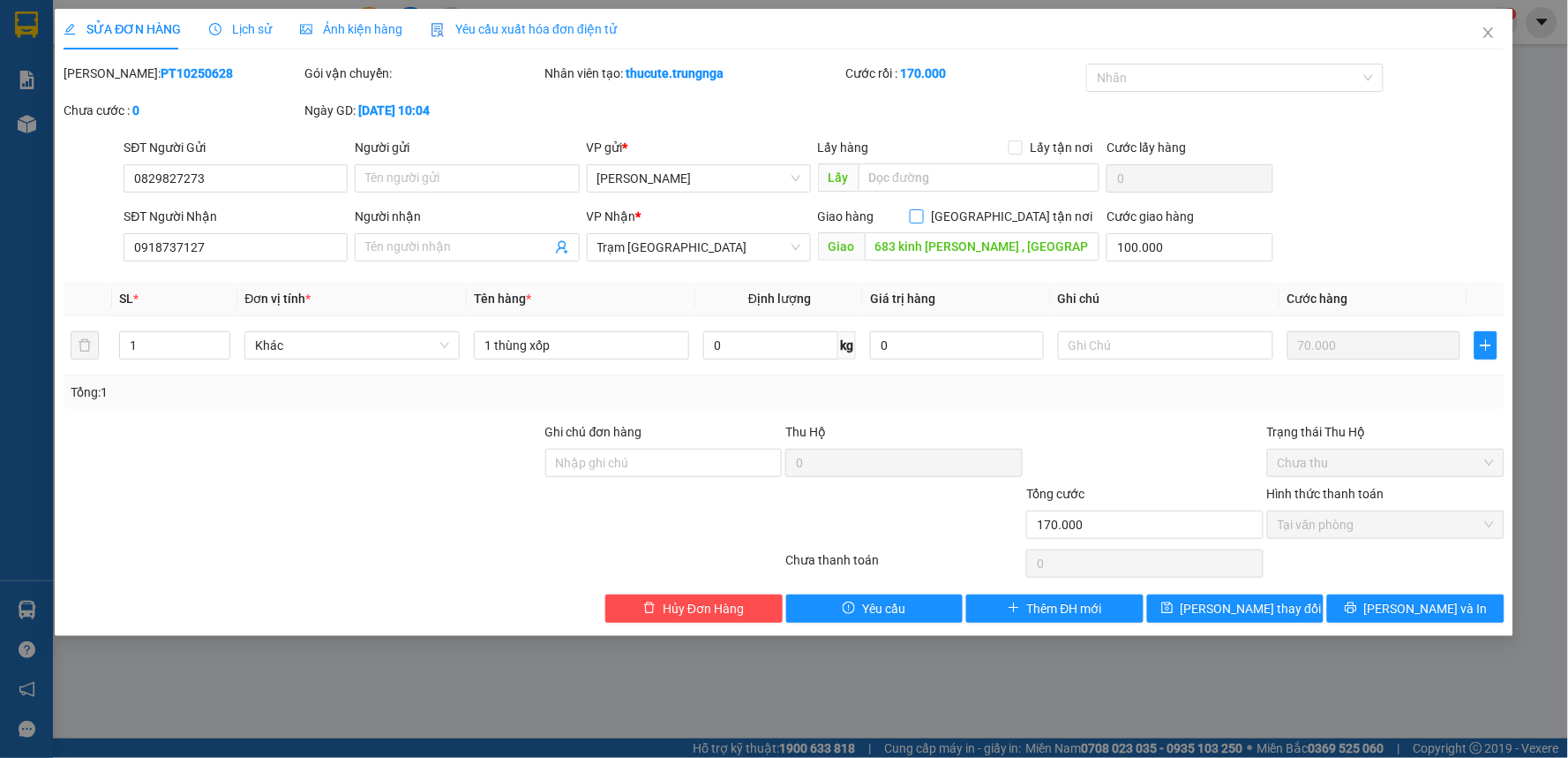
click at [924, 219] on span at bounding box center [917, 216] width 14 height 14
click at [923, 219] on input "[GEOGRAPHIC_DATA] tận nơi" at bounding box center [916, 215] width 12 height 12
checkbox input "true"
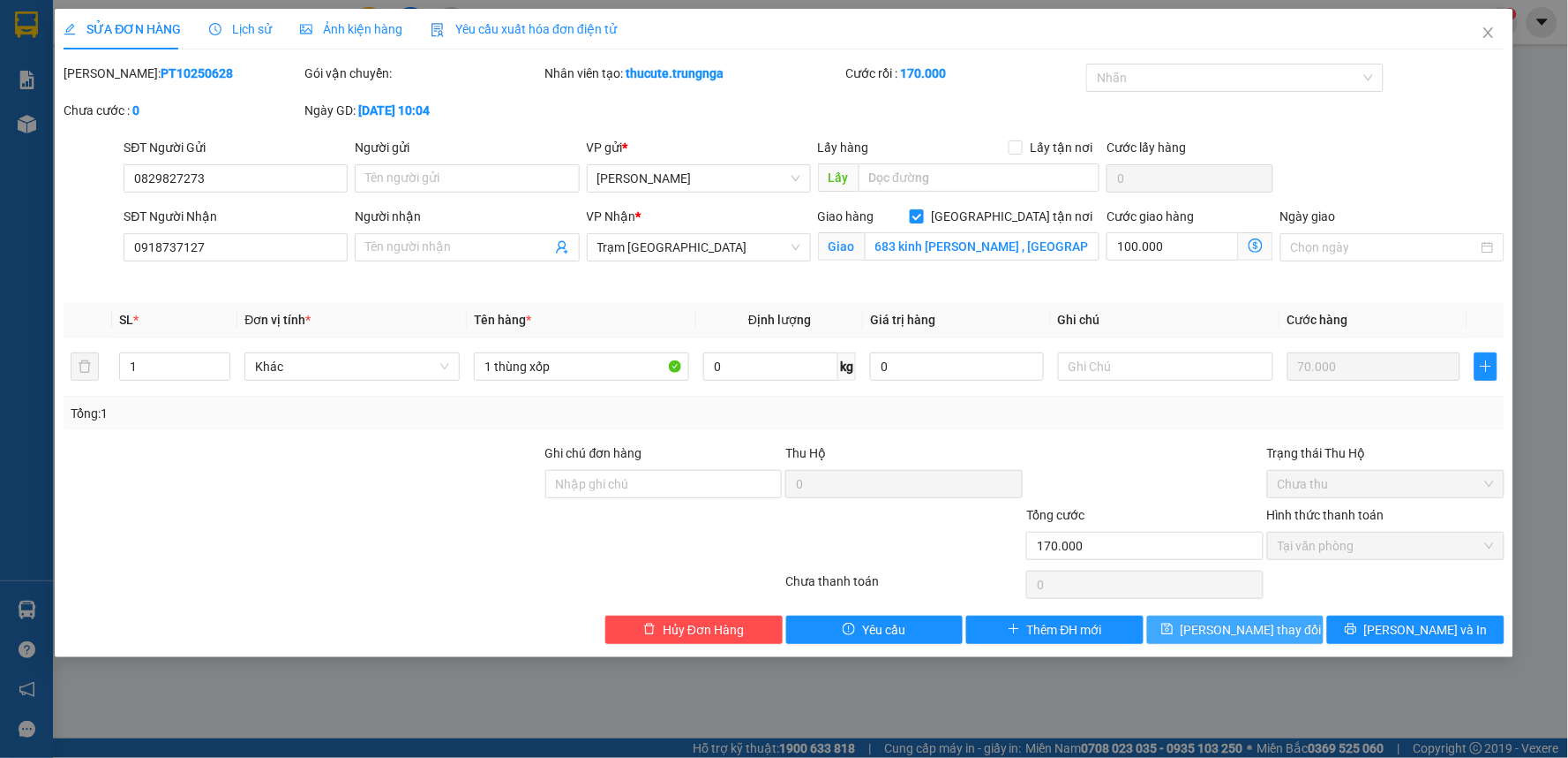
click at [1174, 627] on icon "save" at bounding box center [1167, 628] width 12 height 12
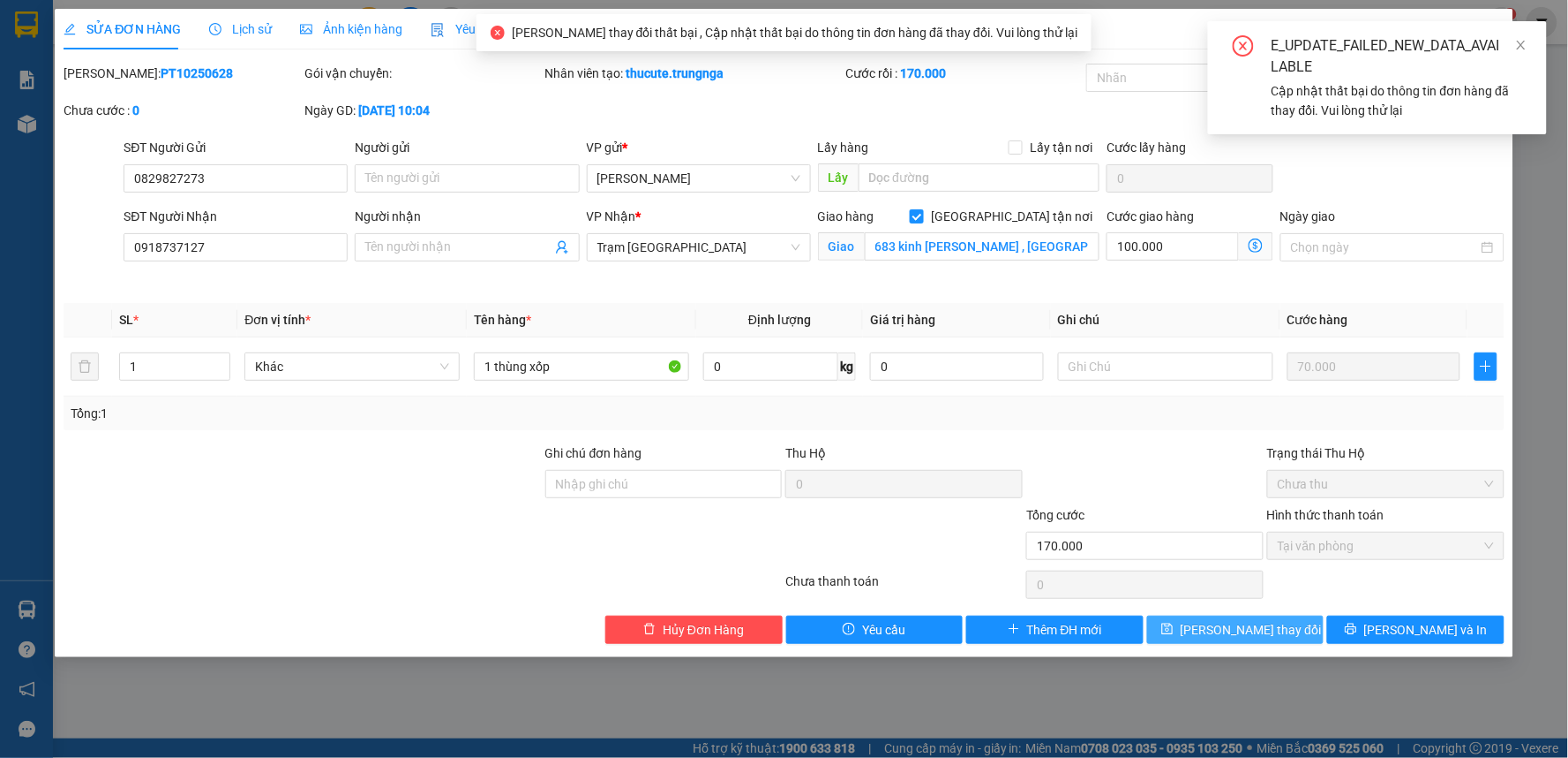
drag, startPoint x: 1539, startPoint y: 47, endPoint x: 1528, endPoint y: 49, distance: 11.2
click at [1537, 48] on div "E_UPDATE_FAILED_NEW_DATA_AVAILABLE Cập nhật thất bại do thông tin đơn hàng đã t…" at bounding box center [1377, 78] width 339 height 113
click at [1522, 49] on icon "close" at bounding box center [1521, 44] width 12 height 12
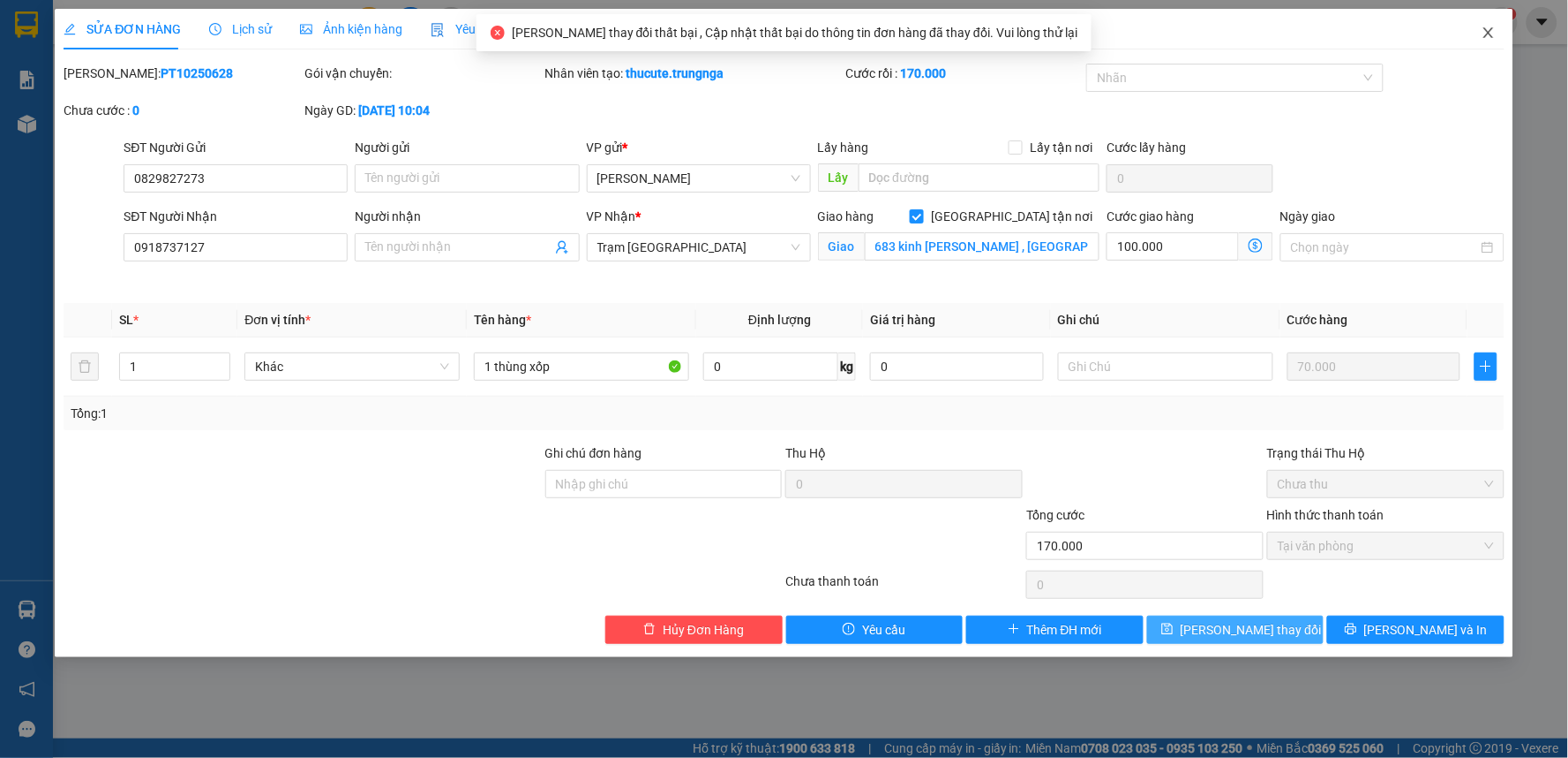
click at [1484, 39] on icon "close" at bounding box center [1488, 33] width 14 height 14
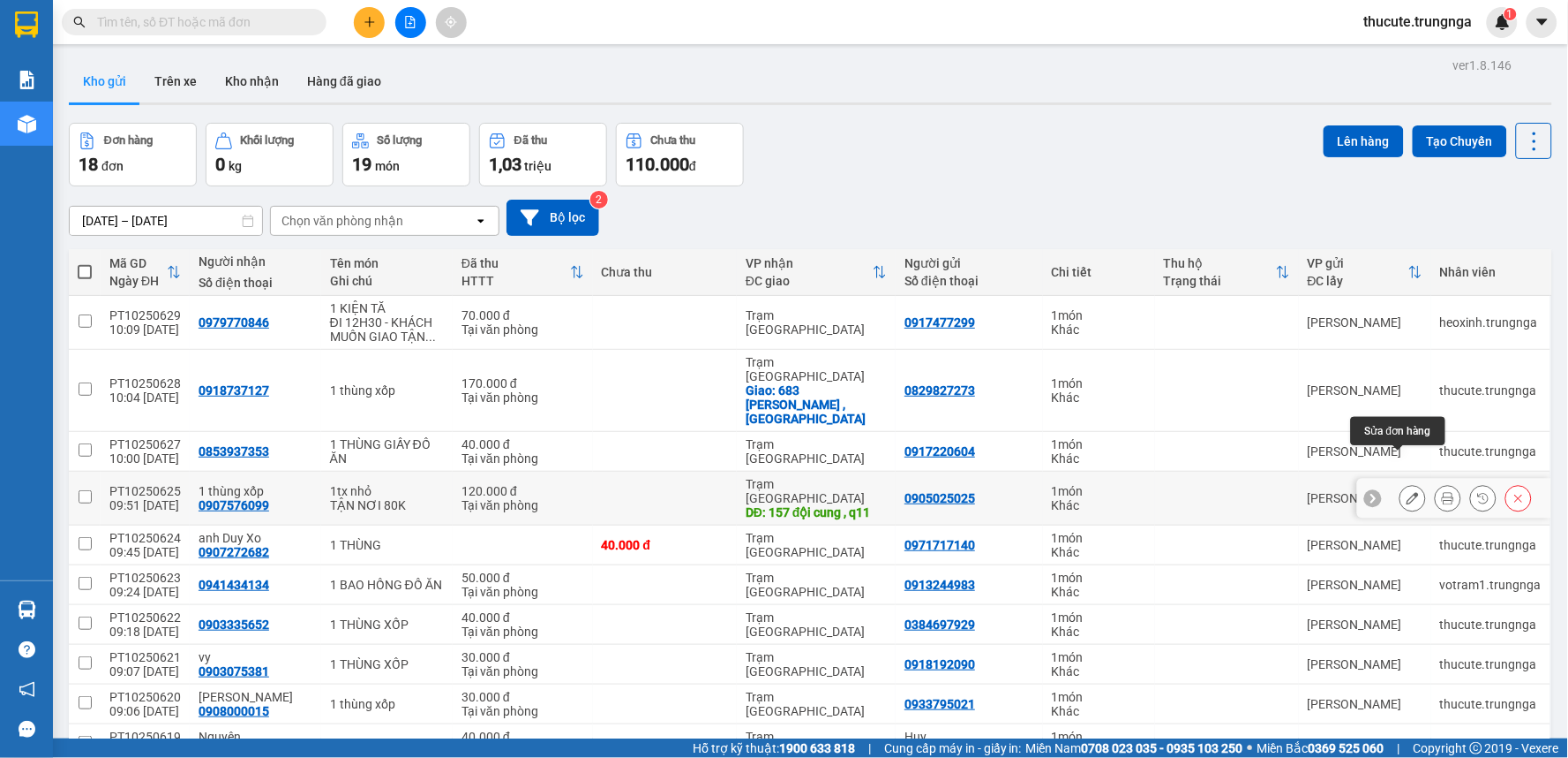
click at [1407, 492] on icon at bounding box center [1413, 498] width 12 height 12
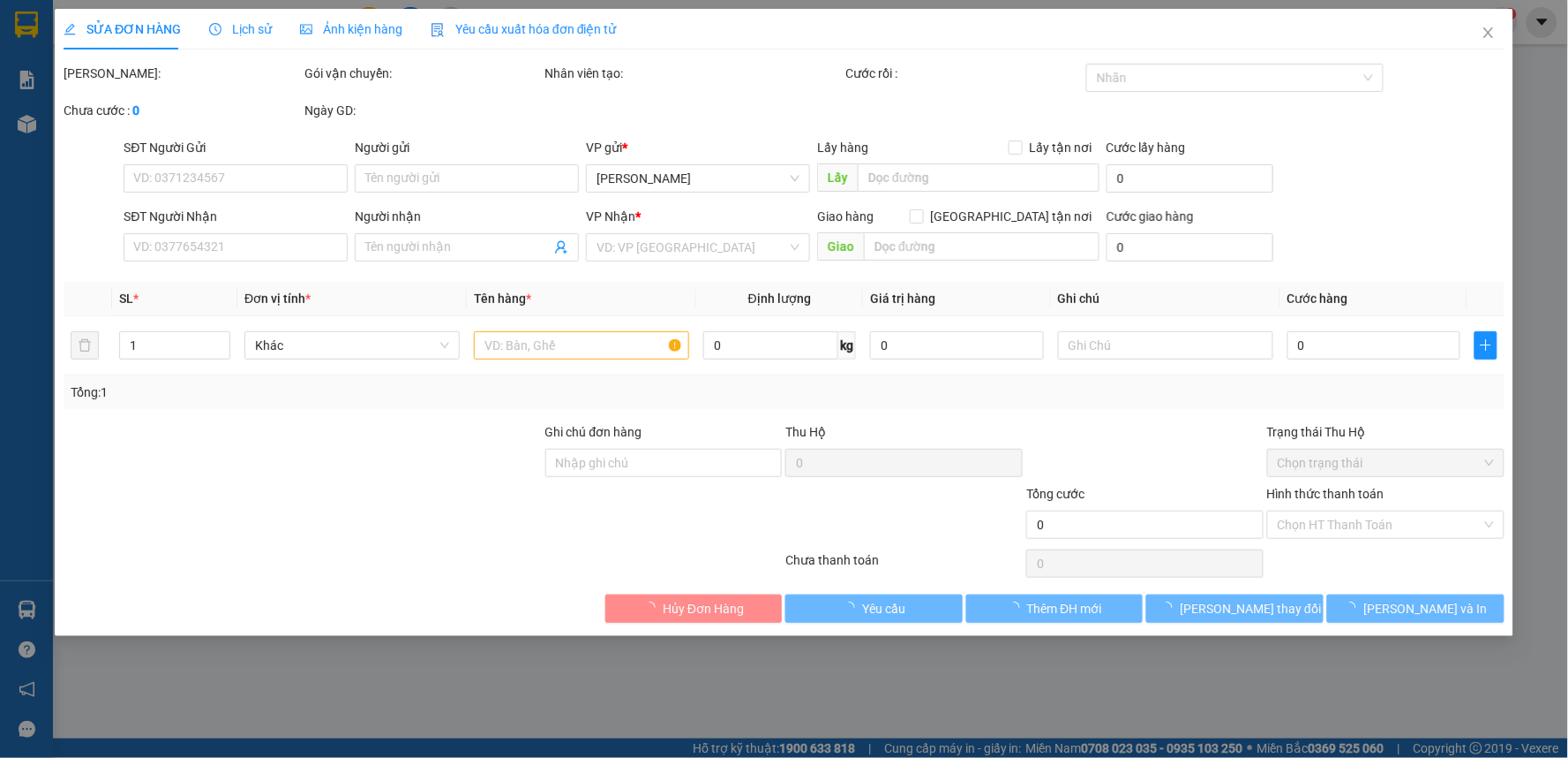
type input "0905025025"
type input "0907576099"
type input "1 thùng xốp"
type input "157 đội cung , q11"
type input "80.000"
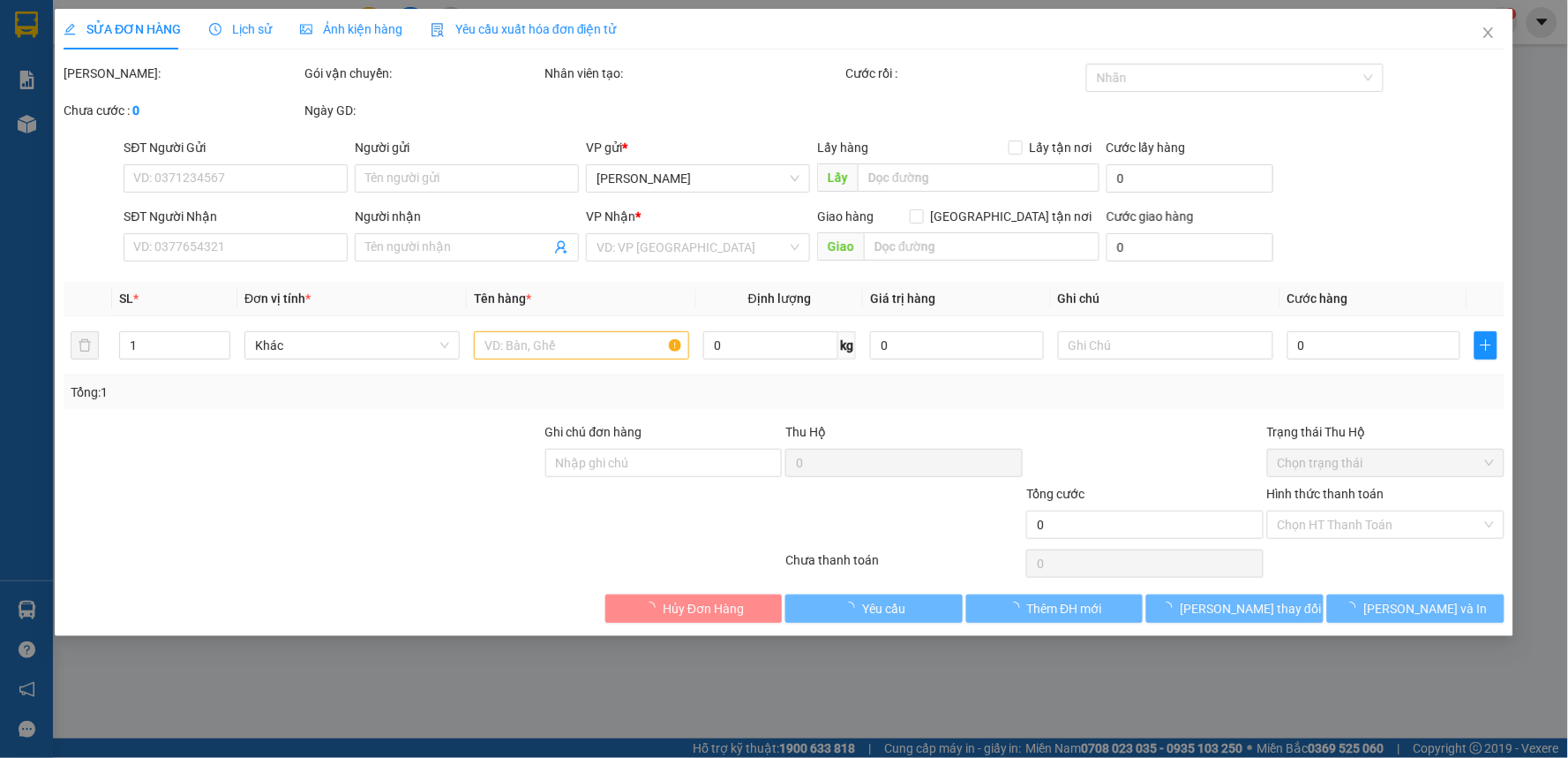
type input "120.000"
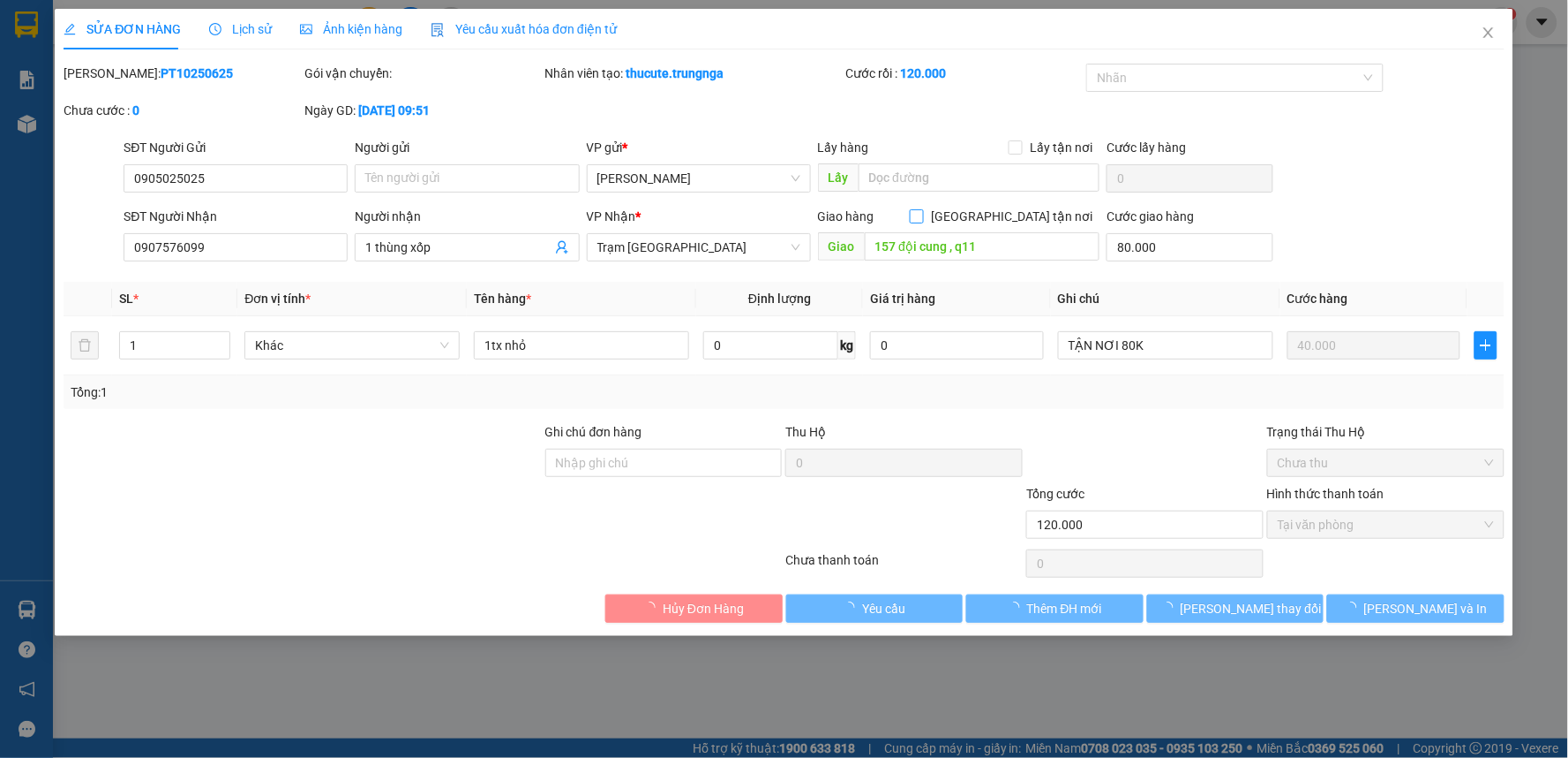
click at [923, 212] on input "[GEOGRAPHIC_DATA] tận nơi" at bounding box center [916, 215] width 12 height 12
checkbox input "true"
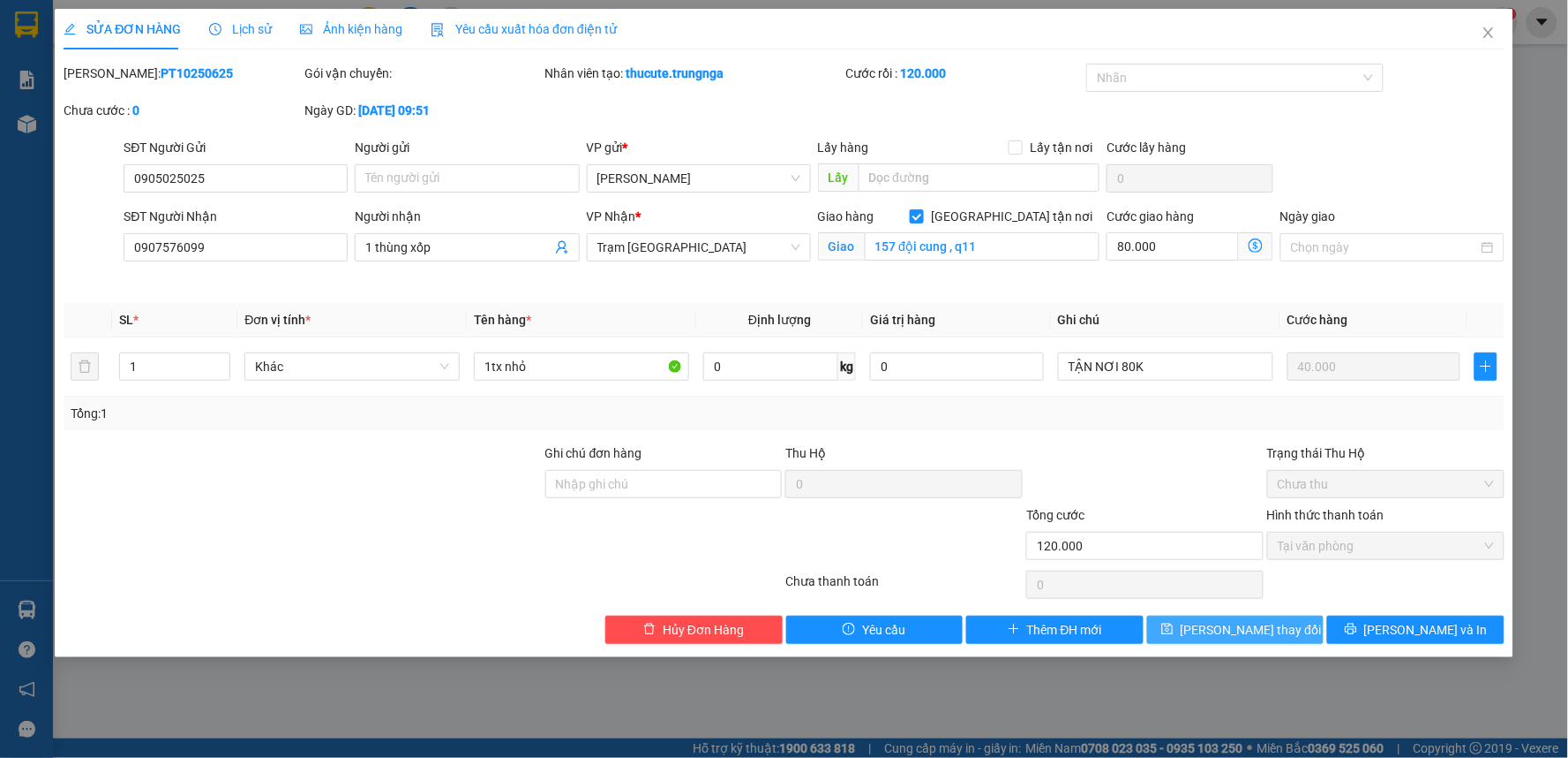
click at [1244, 624] on span "[PERSON_NAME] thay đổi" at bounding box center [1251, 629] width 141 height 19
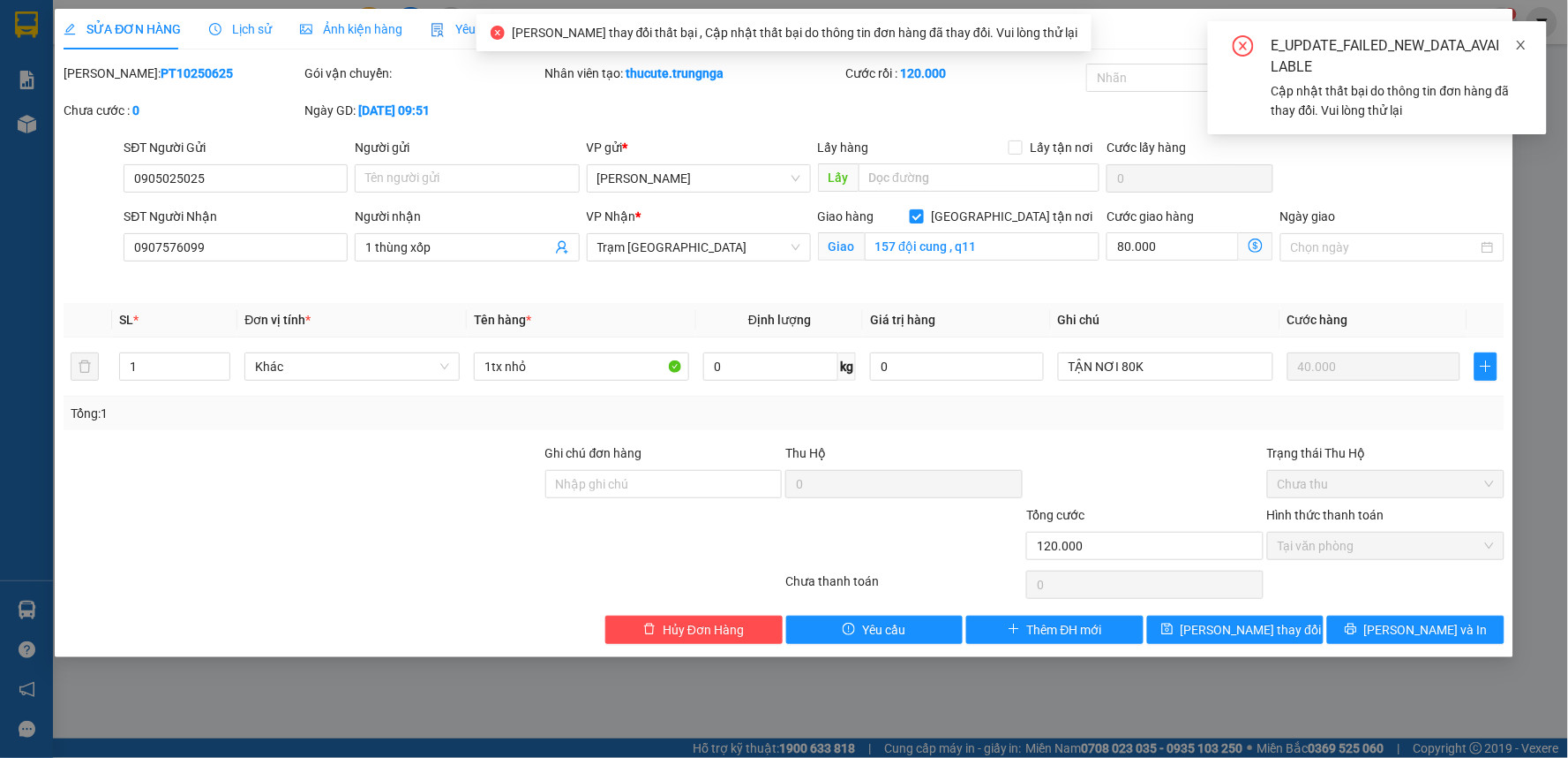
click at [1522, 47] on icon "close" at bounding box center [1521, 44] width 12 height 12
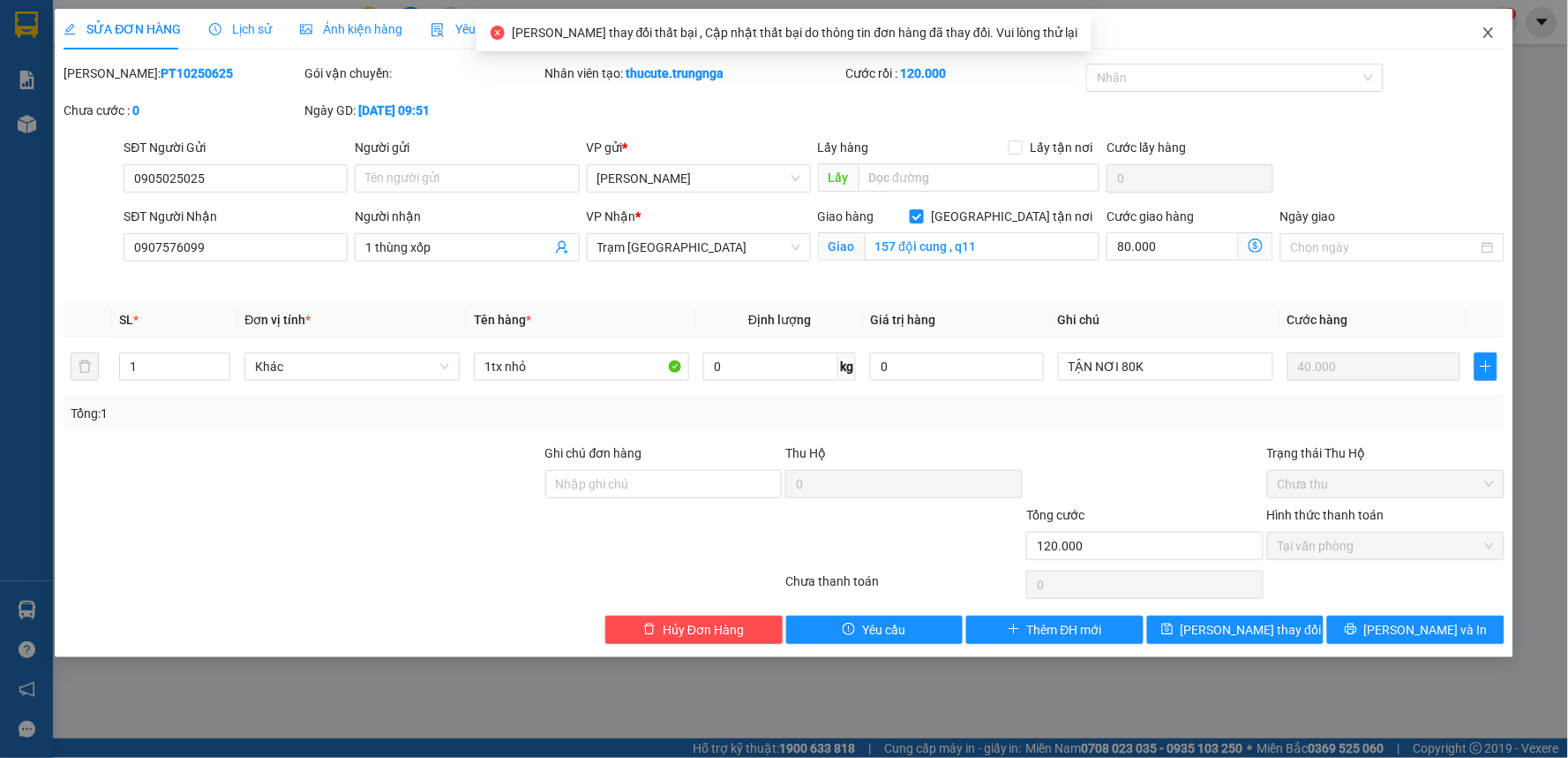
click at [1486, 30] on icon "close" at bounding box center [1488, 33] width 10 height 11
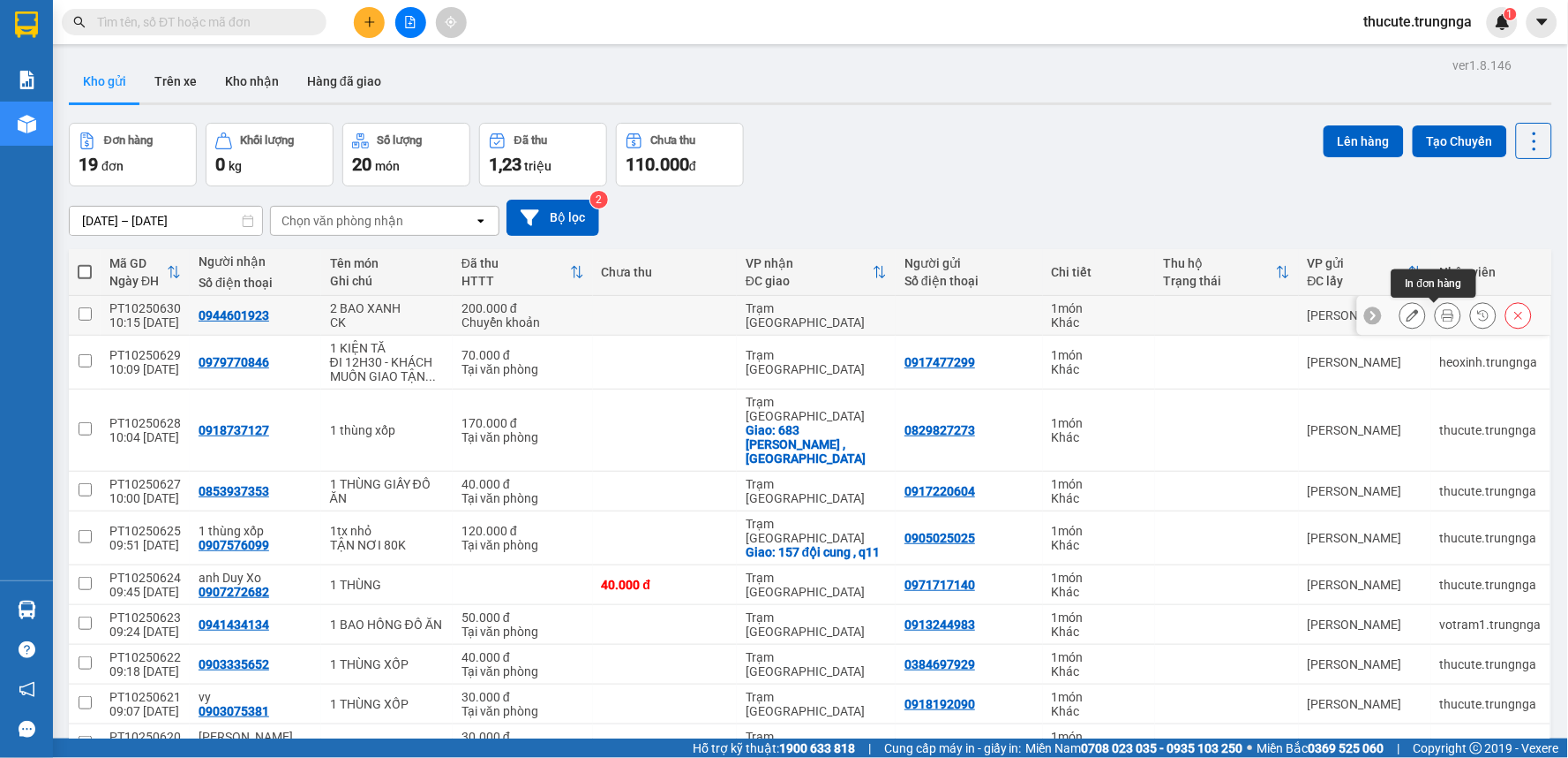
click at [1442, 313] on icon at bounding box center [1448, 315] width 12 height 12
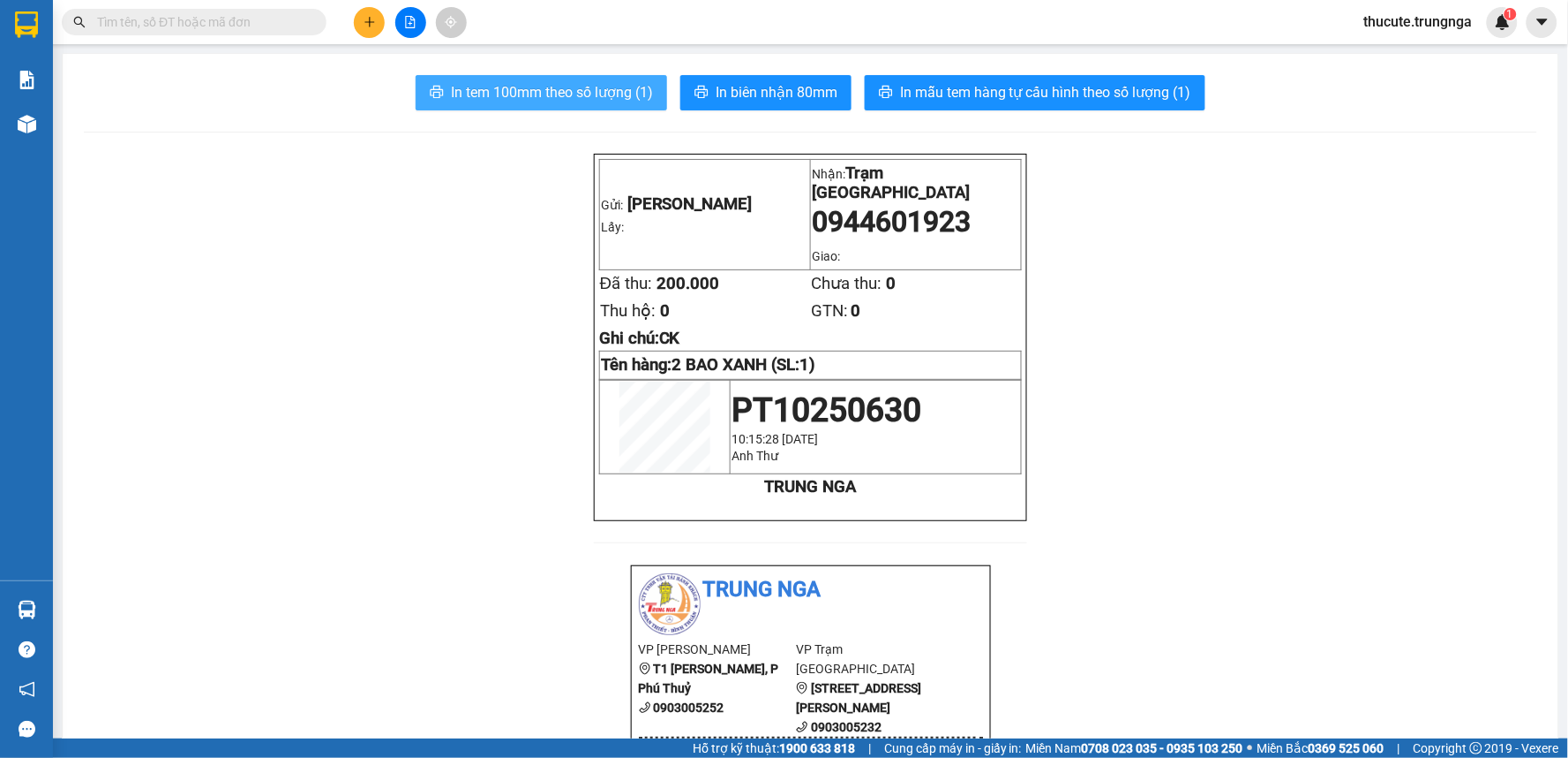
click at [559, 83] on span "In tem 100mm theo số lượng (1)" at bounding box center [551, 92] width 202 height 22
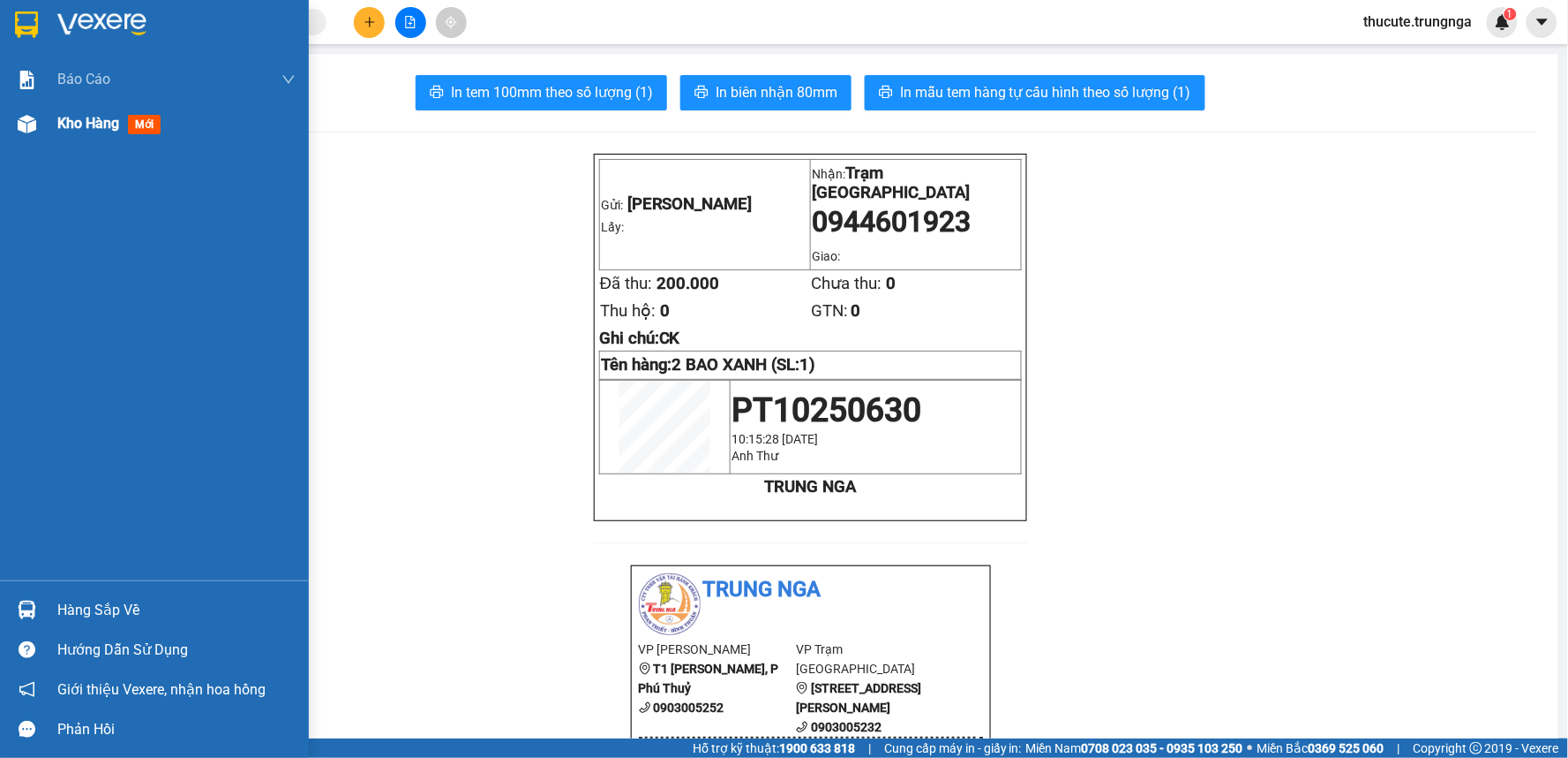
click at [77, 118] on span "Kho hàng" at bounding box center [88, 123] width 61 height 16
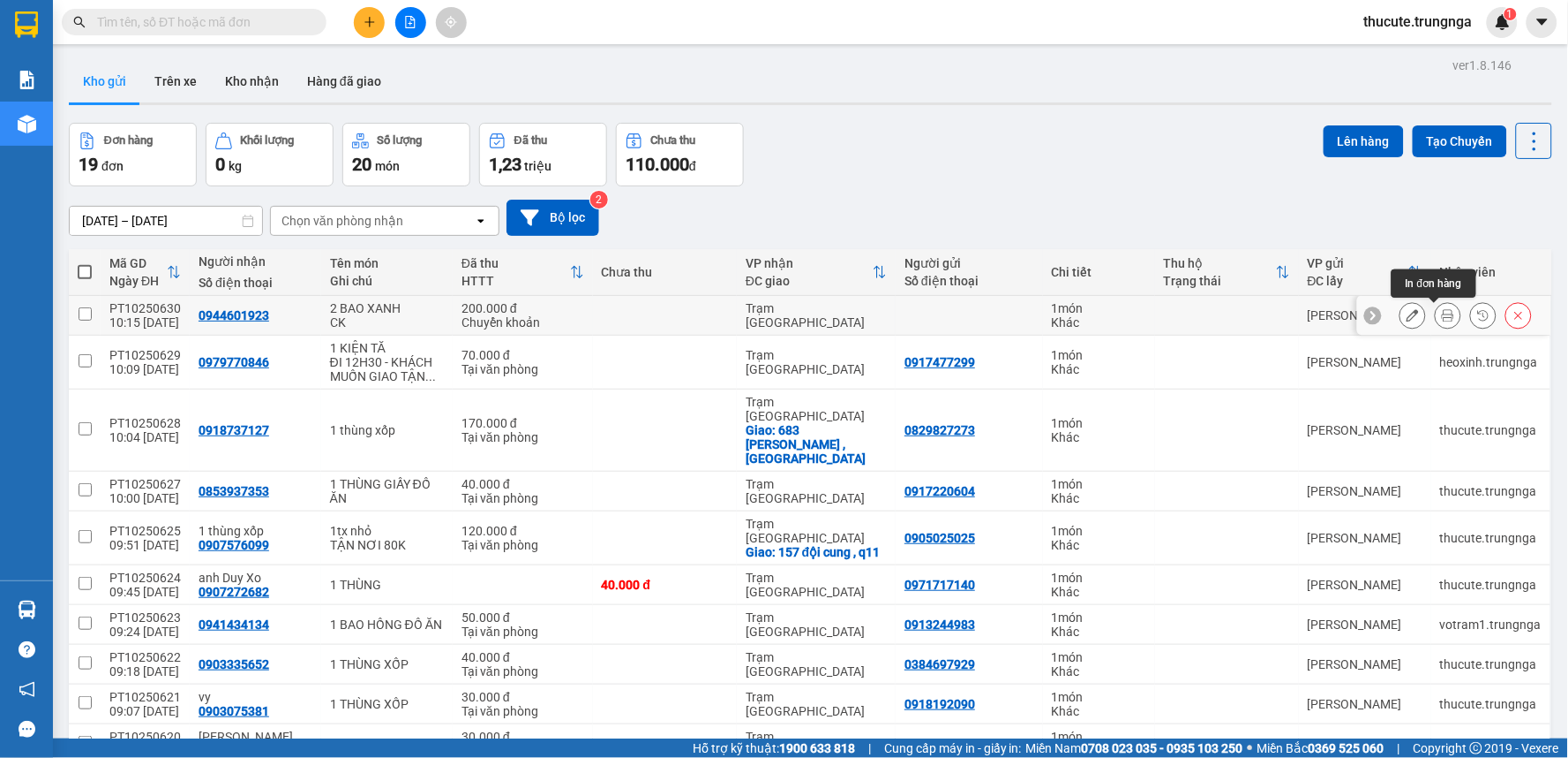
click at [1442, 310] on icon at bounding box center [1448, 315] width 12 height 12
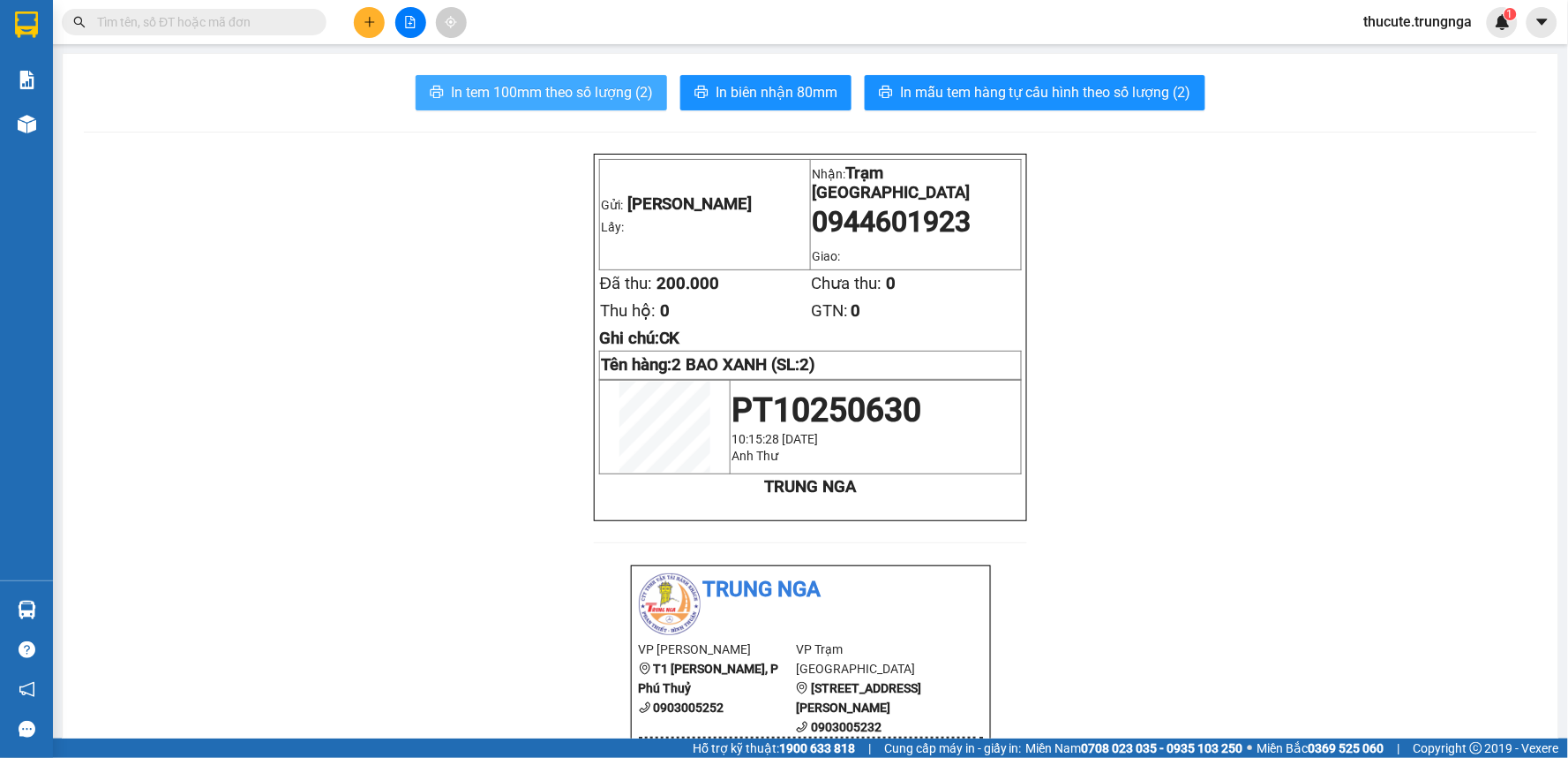
click at [588, 90] on span "In tem 100mm theo số lượng (2)" at bounding box center [551, 92] width 202 height 22
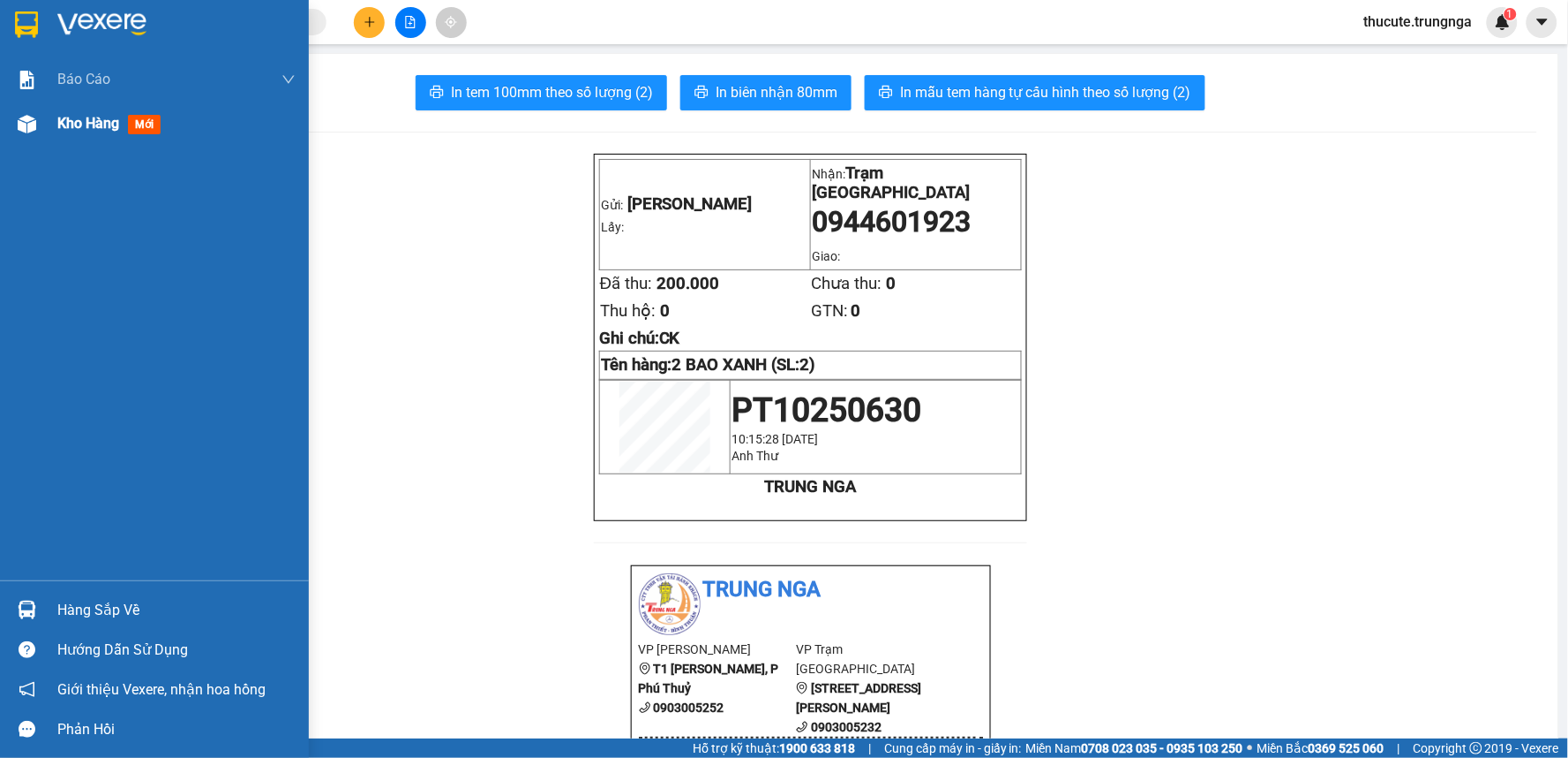
click at [59, 137] on div "Kho hàng mới" at bounding box center [176, 124] width 238 height 44
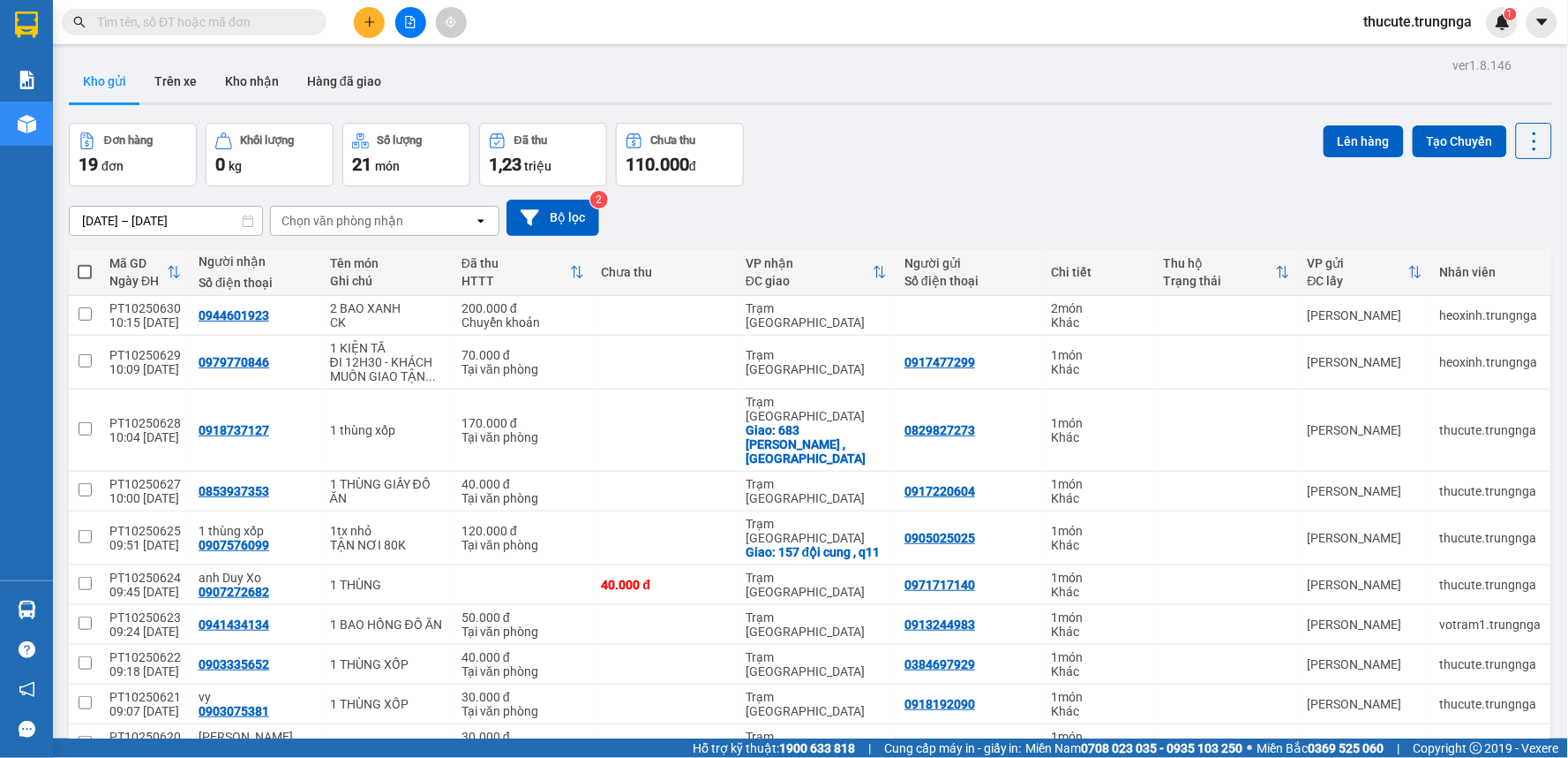
click at [371, 22] on icon "plus" at bounding box center [369, 21] width 10 height 1
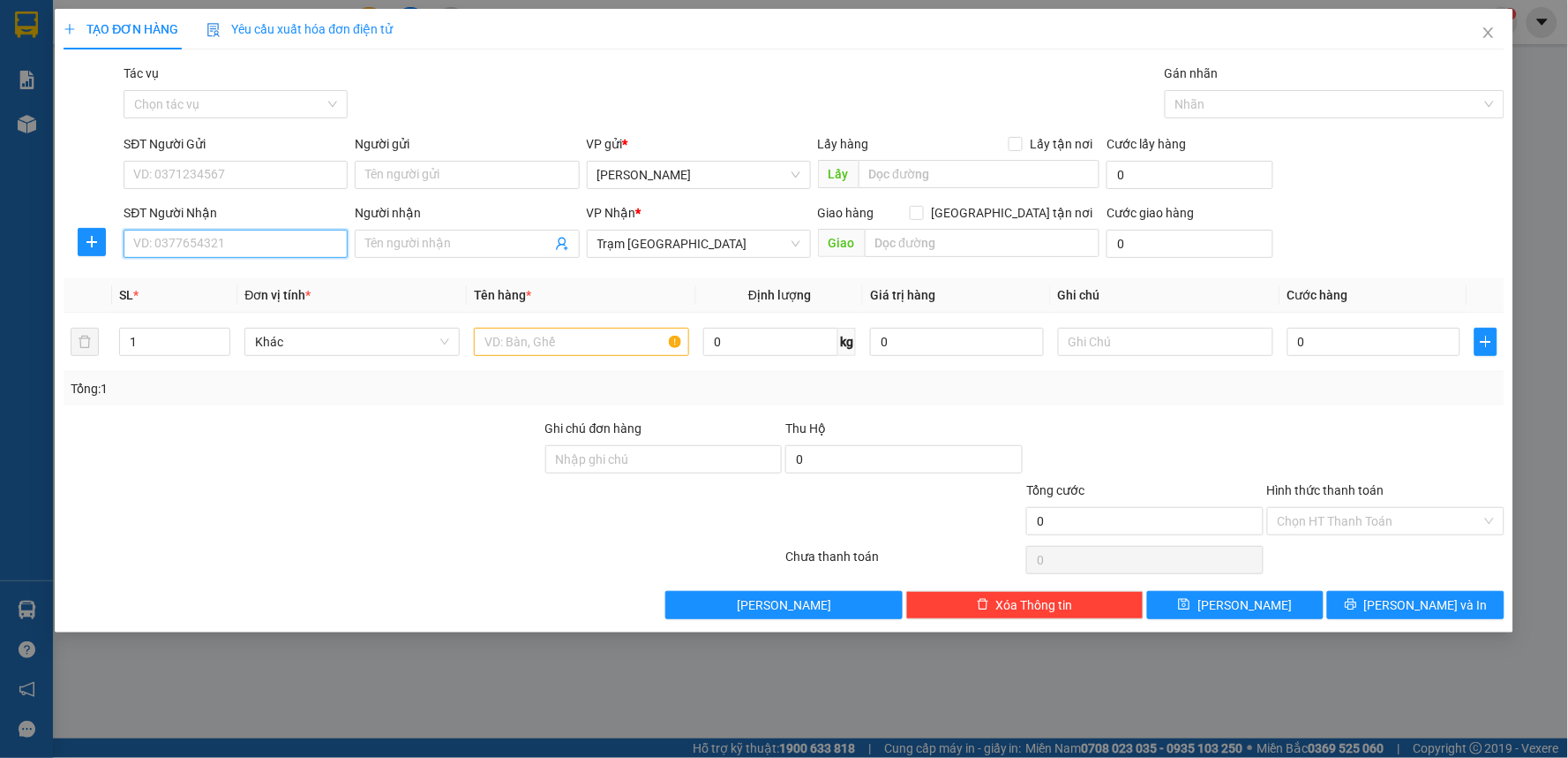
click at [235, 244] on input "SĐT Người Nhận" at bounding box center [236, 243] width 224 height 28
type input "0909373047"
click at [247, 152] on div "SĐT Người Gửi" at bounding box center [236, 144] width 224 height 19
click at [247, 160] on input "SĐT Người Gửi" at bounding box center [236, 174] width 224 height 28
click at [243, 157] on div "SĐT Người Gửi" at bounding box center [236, 148] width 224 height 27
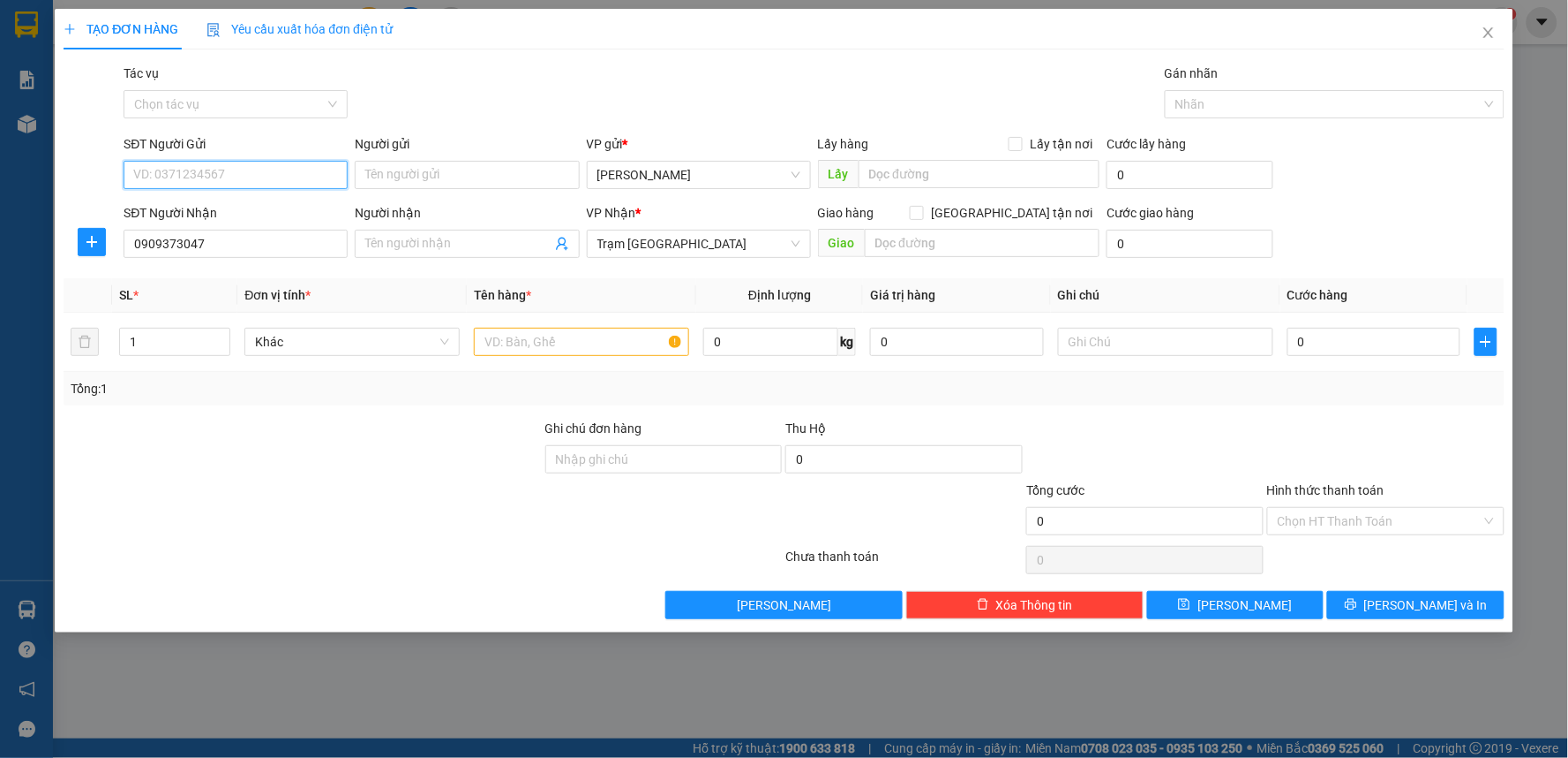
click at [240, 164] on input "SĐT Người Gửi" at bounding box center [236, 174] width 224 height 28
type input "0989103106"
click at [589, 353] on input "text" at bounding box center [581, 341] width 216 height 28
click at [963, 237] on input "text" at bounding box center [983, 242] width 236 height 28
click at [923, 214] on input "[GEOGRAPHIC_DATA] tận nơi" at bounding box center [916, 211] width 12 height 12
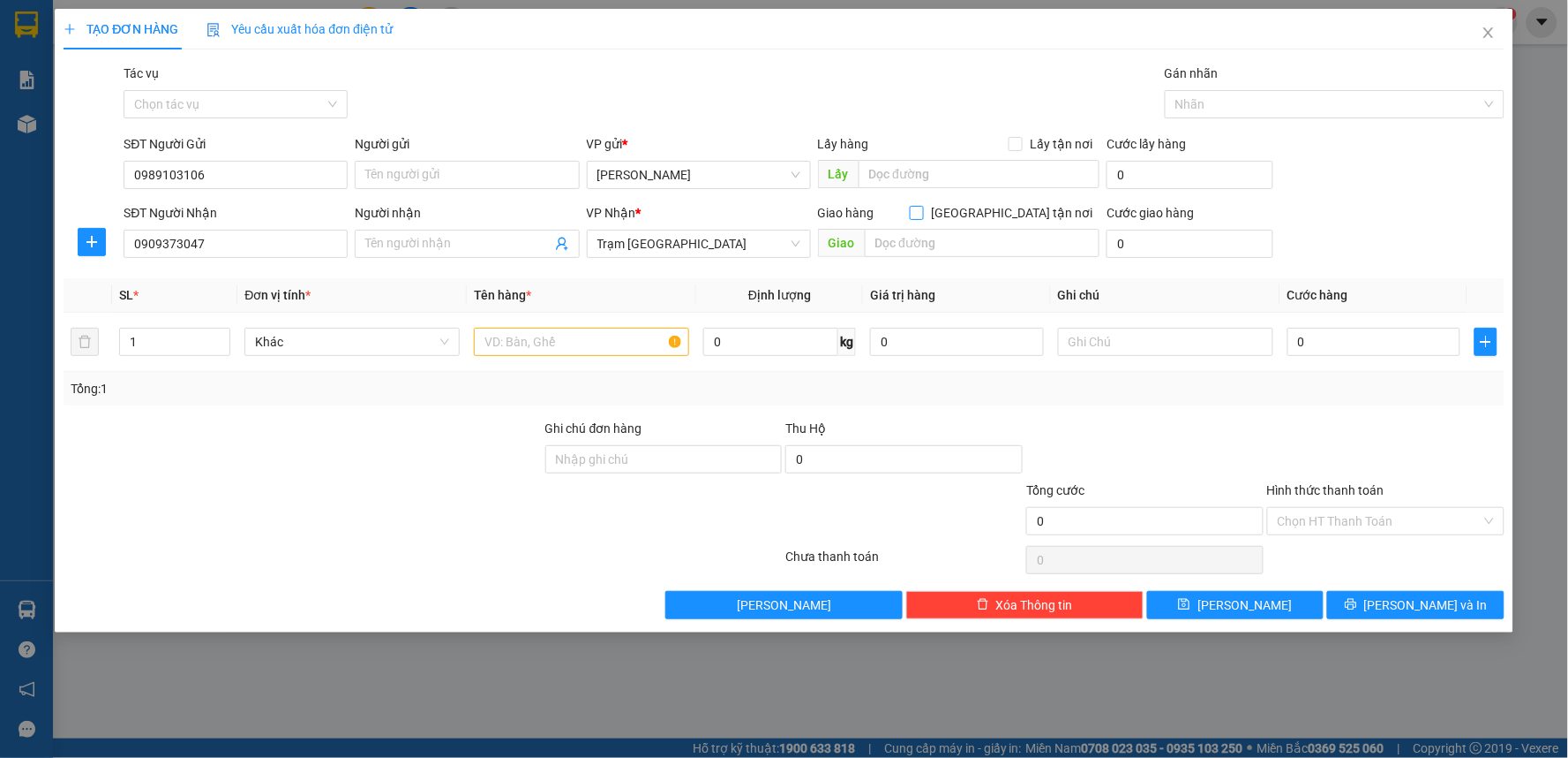
checkbox input "true"
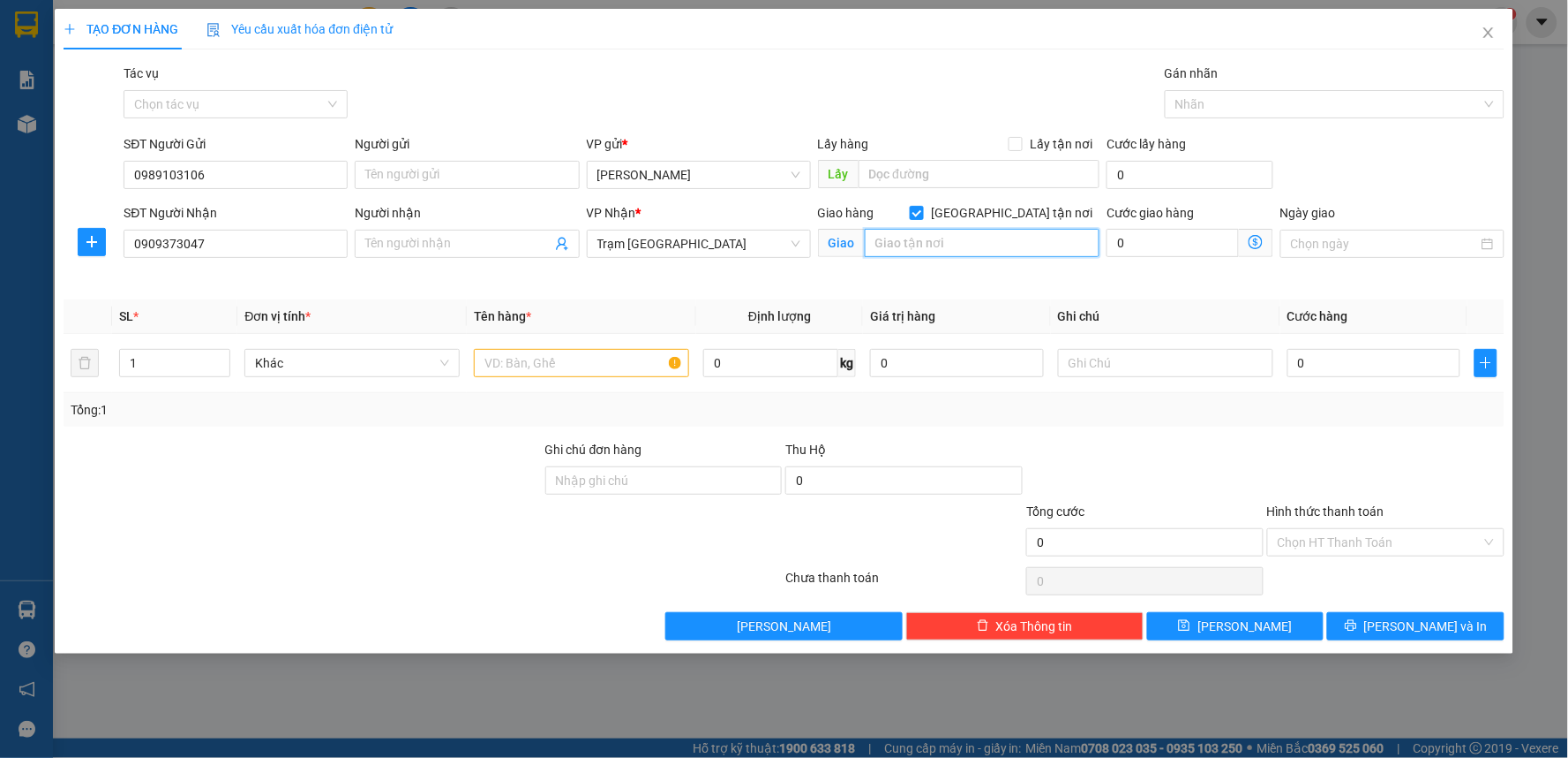
click at [1004, 241] on input "text" at bounding box center [983, 242] width 236 height 28
type input "1"
type input "bình chánh"
click at [1347, 244] on input "Ngày giao" at bounding box center [1384, 244] width 187 height 19
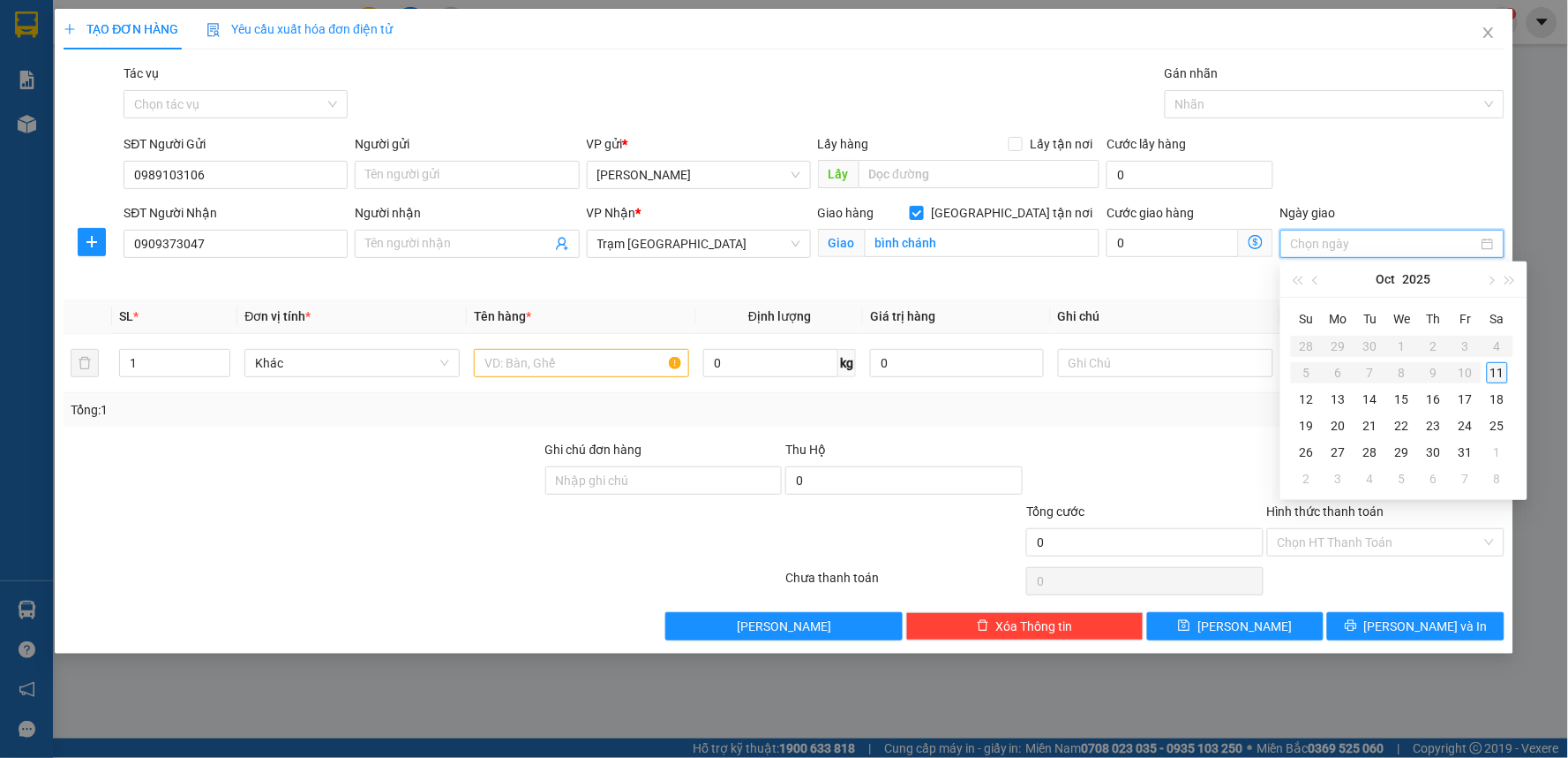
type input "[DATE]"
click at [1506, 376] on div "11" at bounding box center [1498, 372] width 21 height 21
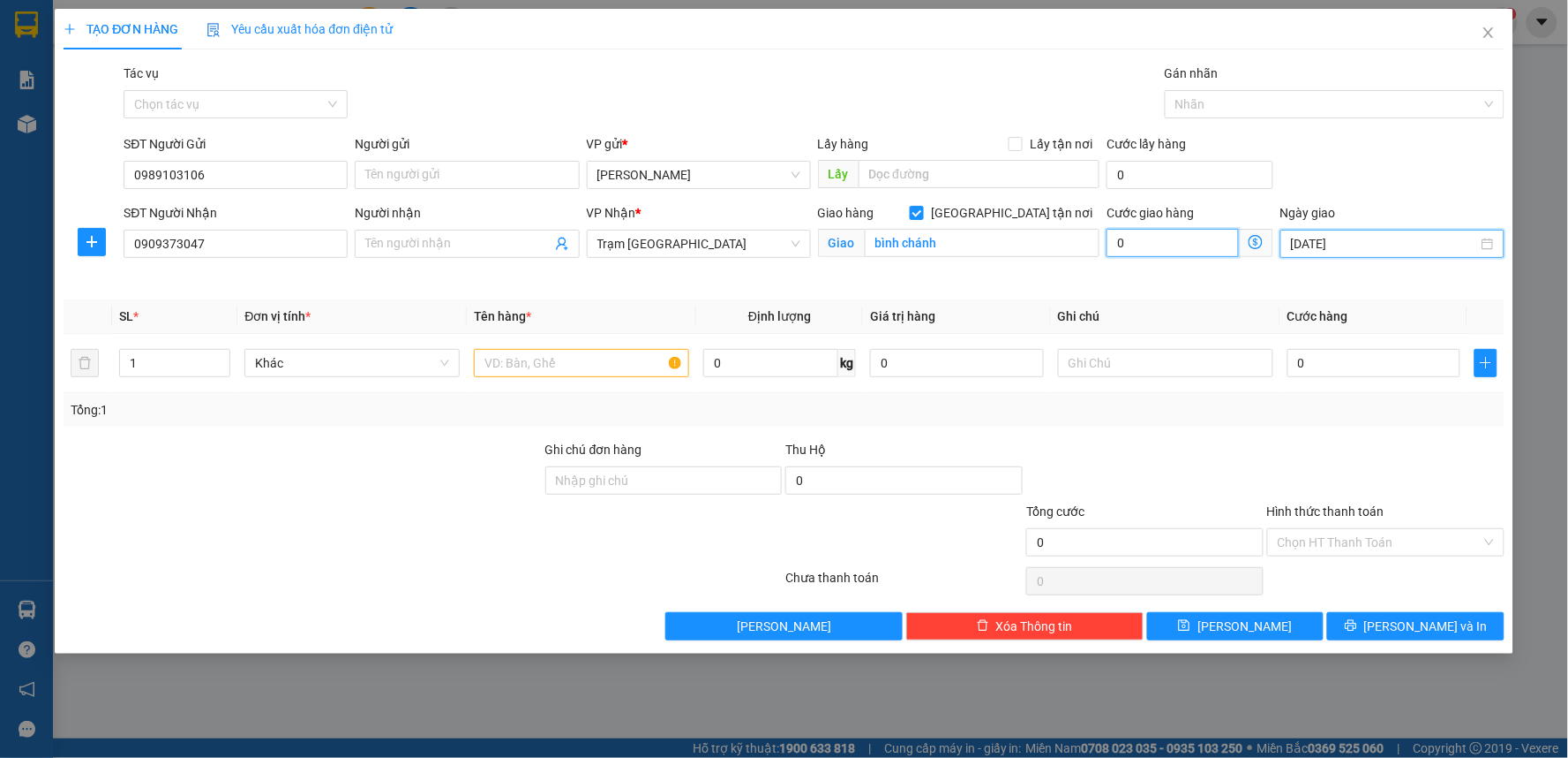
click at [1178, 242] on input "0" at bounding box center [1173, 242] width 132 height 28
type input "1"
type input "15"
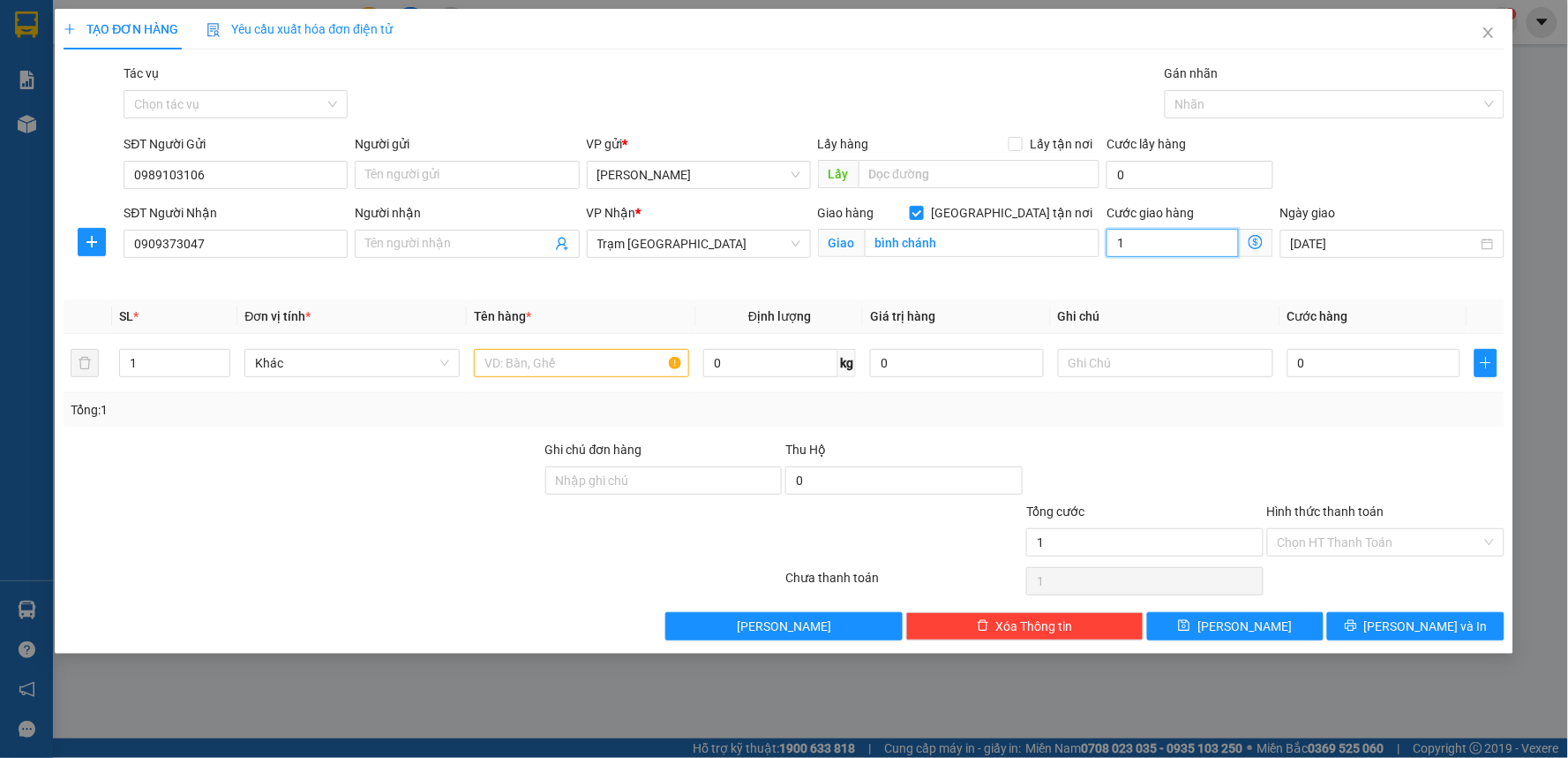
type input "15"
type input "150"
type input "150.000"
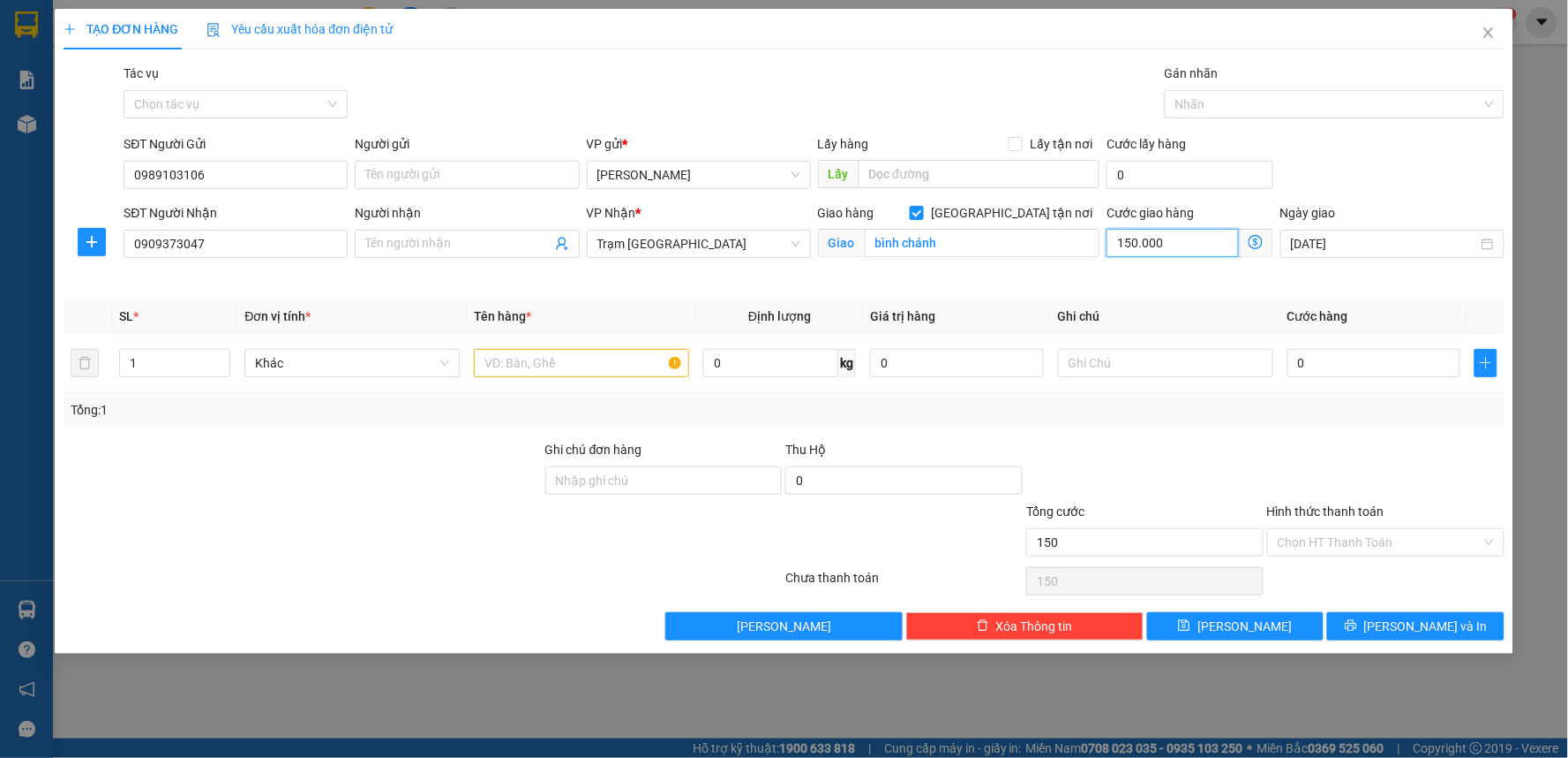
type input "150.000"
click at [1065, 307] on th "Ghi chú" at bounding box center [1165, 317] width 229 height 35
drag, startPoint x: 1355, startPoint y: 385, endPoint x: 1348, endPoint y: 373, distance: 13.9
click at [1355, 385] on td "0" at bounding box center [1374, 364] width 188 height 59
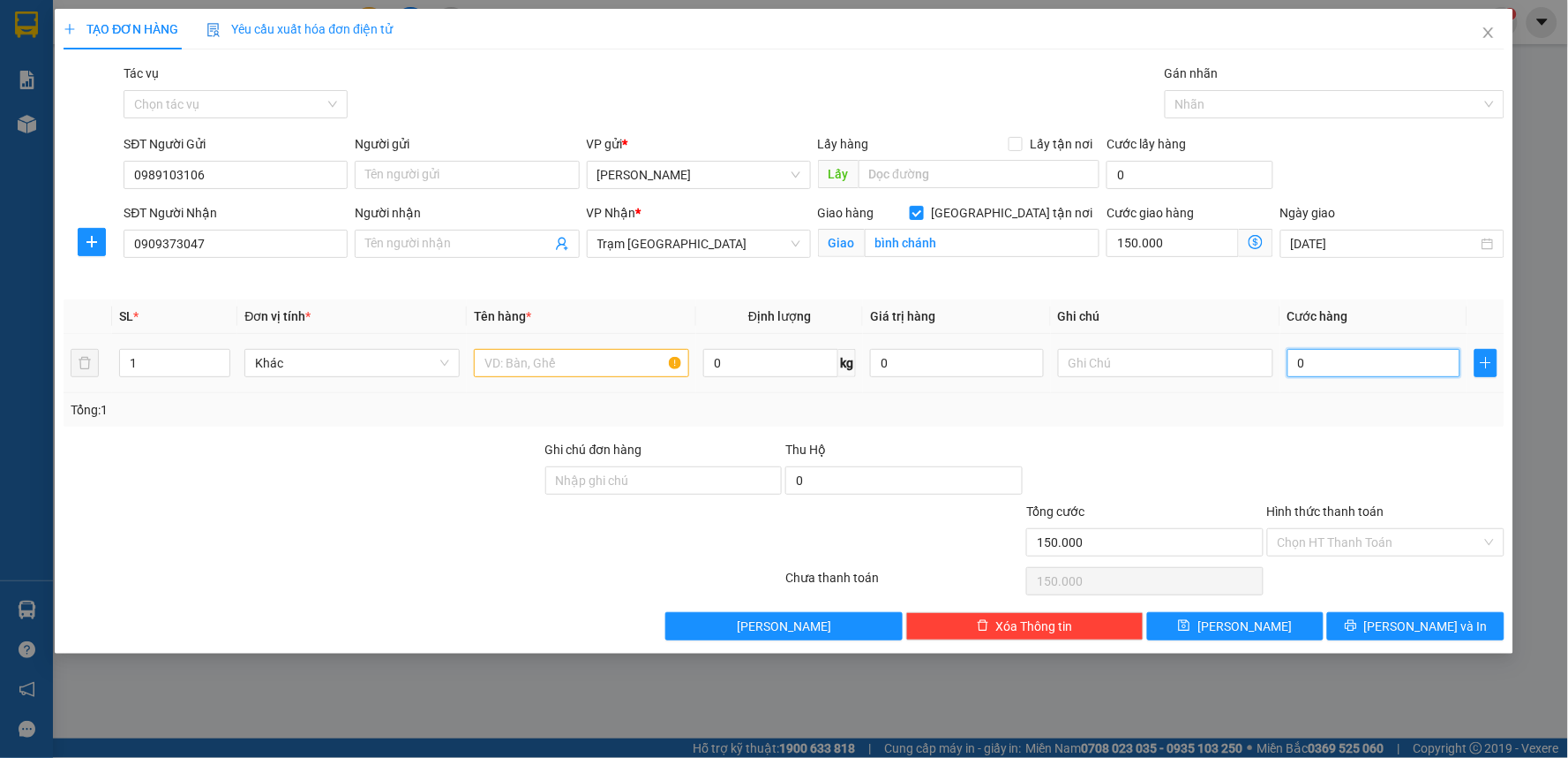
click at [1346, 370] on input "0" at bounding box center [1374, 362] width 174 height 28
type input "7"
type input "150.007"
type input "70"
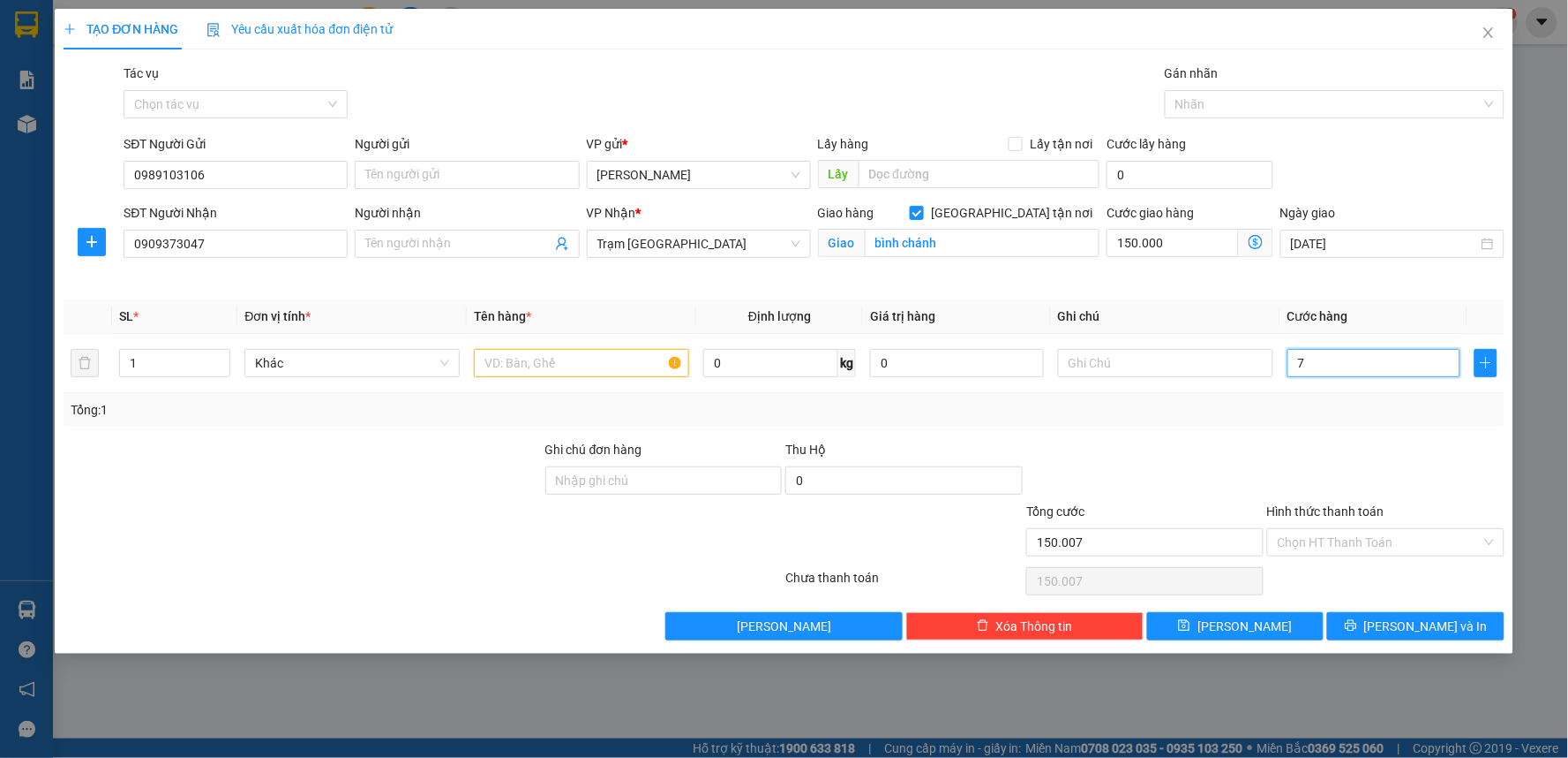
type input "150.070"
type input "70.000"
type input "220.000"
click at [1441, 455] on div at bounding box center [1386, 470] width 241 height 61
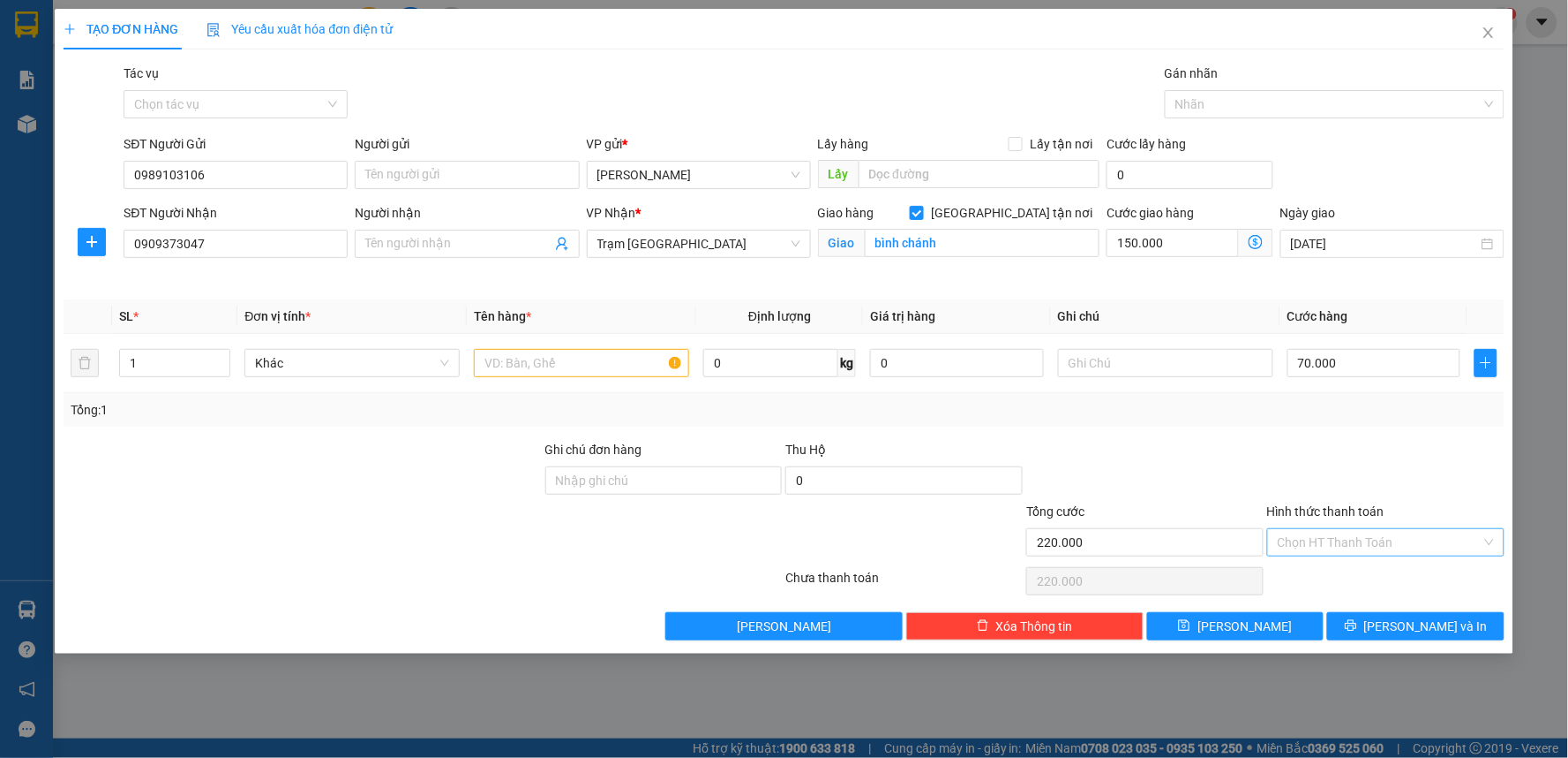
click at [1383, 532] on input "Hình thức thanh toán" at bounding box center [1379, 542] width 204 height 27
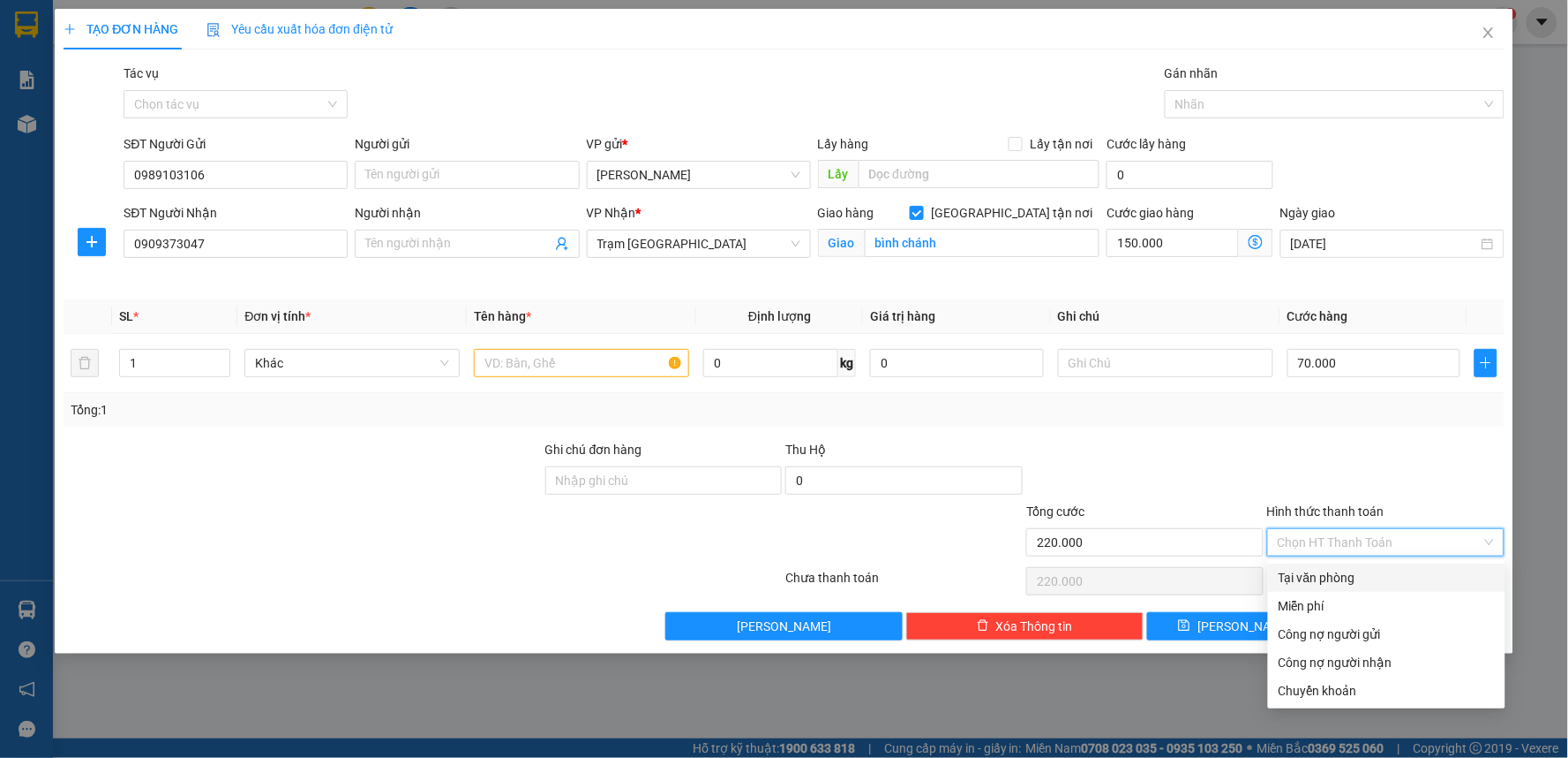
click at [1346, 575] on div "Tại văn phòng" at bounding box center [1386, 578] width 216 height 19
type input "0"
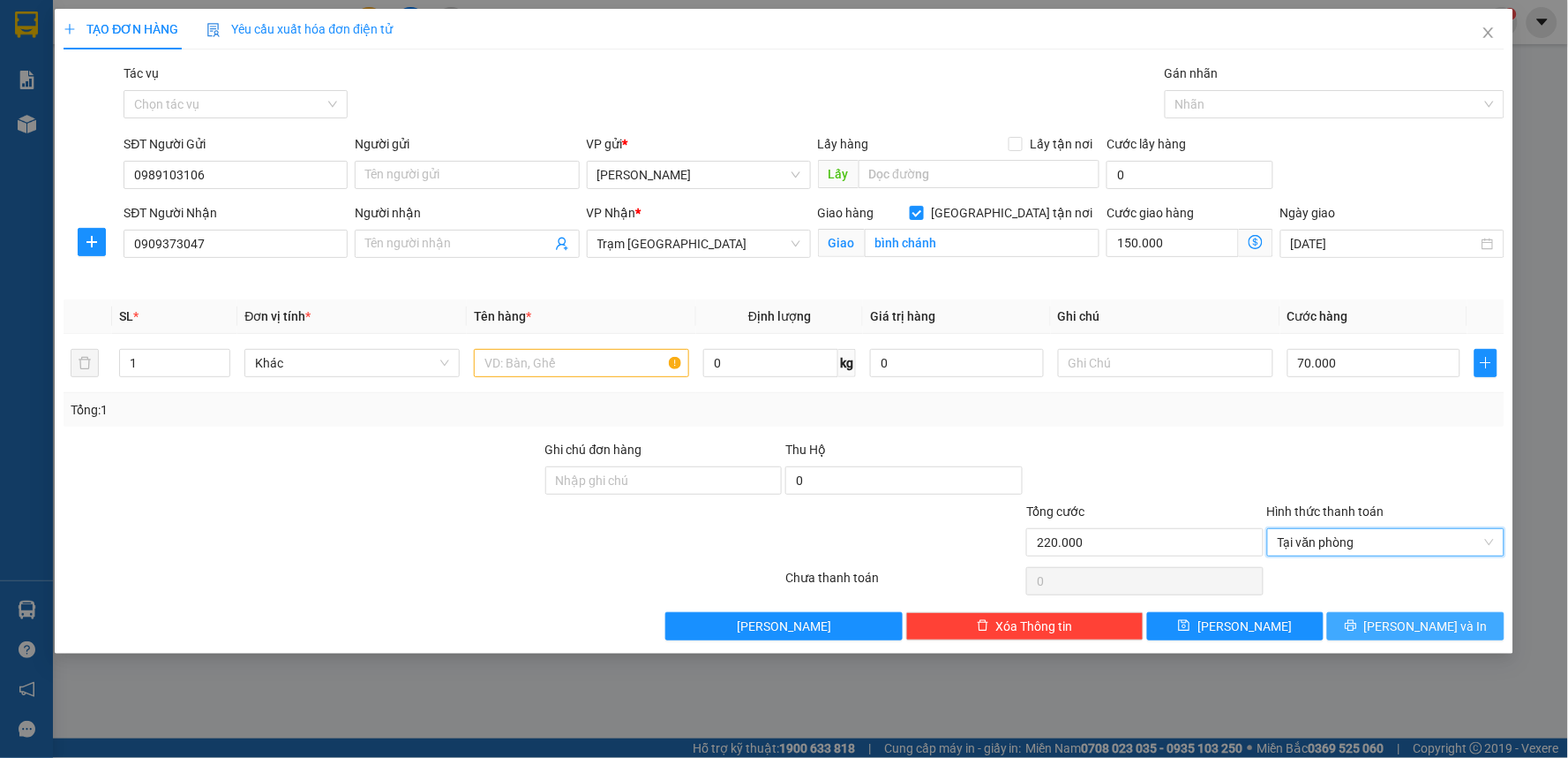
click at [1410, 618] on span "[PERSON_NAME] và In" at bounding box center [1426, 626] width 124 height 19
click at [532, 368] on input "text" at bounding box center [581, 362] width 216 height 28
type input "t"
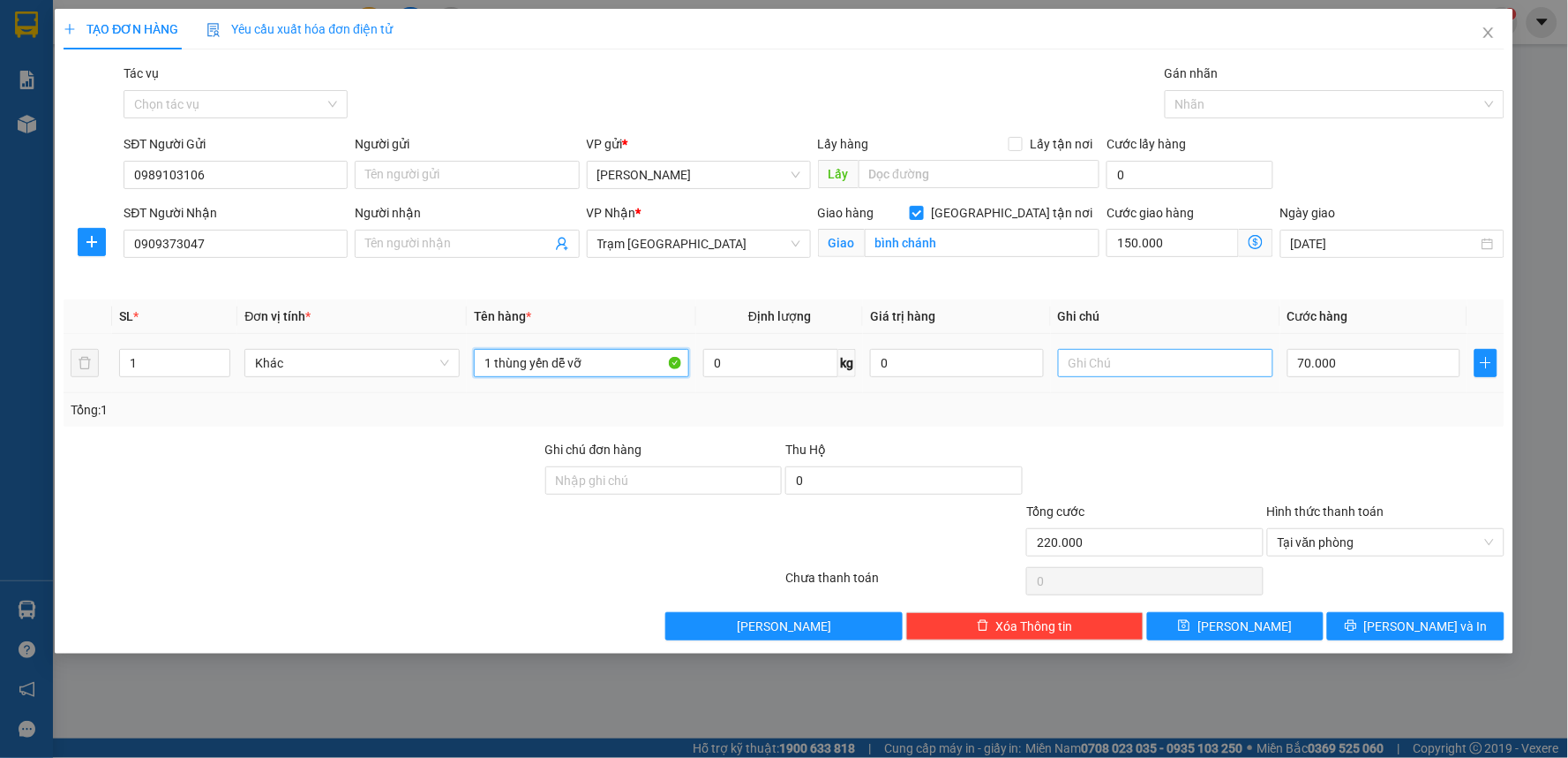
type input "1 thùng yến dễ vỡ"
click at [1147, 362] on input "text" at bounding box center [1165, 362] width 216 height 28
type input "t"
click at [1329, 541] on span "Tại văn phòng" at bounding box center [1385, 542] width 216 height 27
type input "tận nơi 150k"
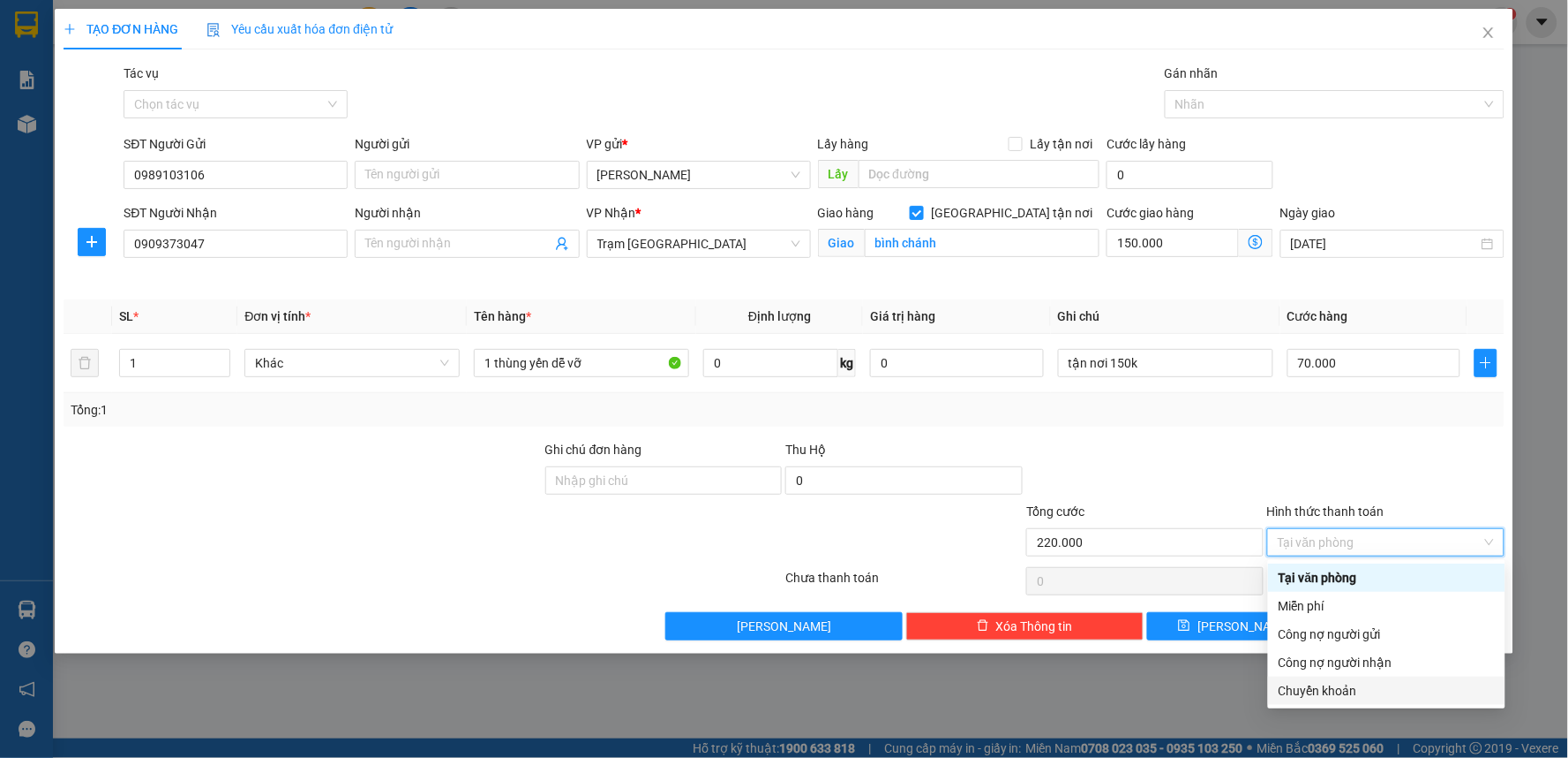
click at [1317, 694] on div "Chuyển khoản" at bounding box center [1386, 690] width 216 height 19
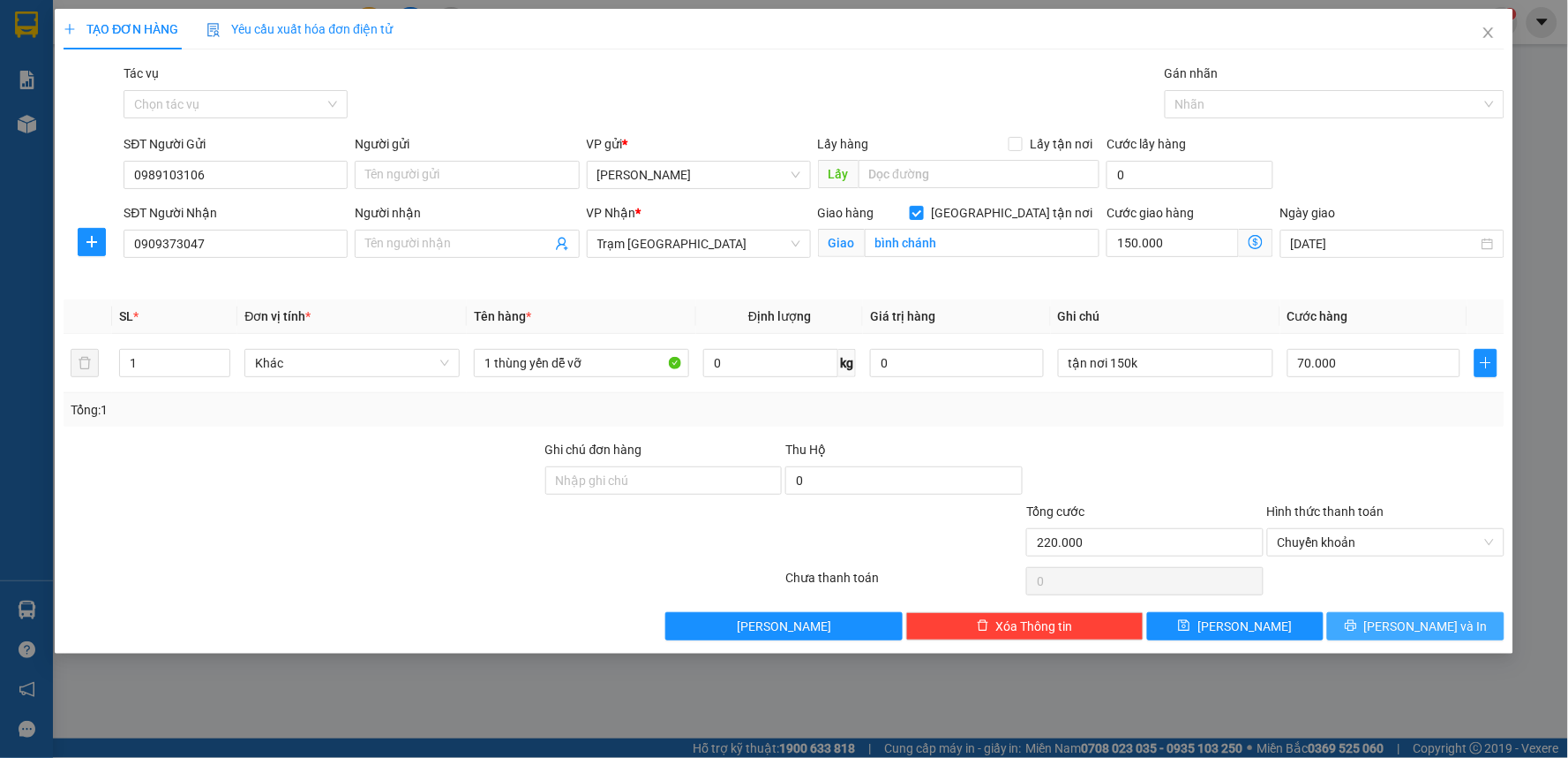
click at [1440, 627] on span "[PERSON_NAME] và In" at bounding box center [1426, 626] width 124 height 19
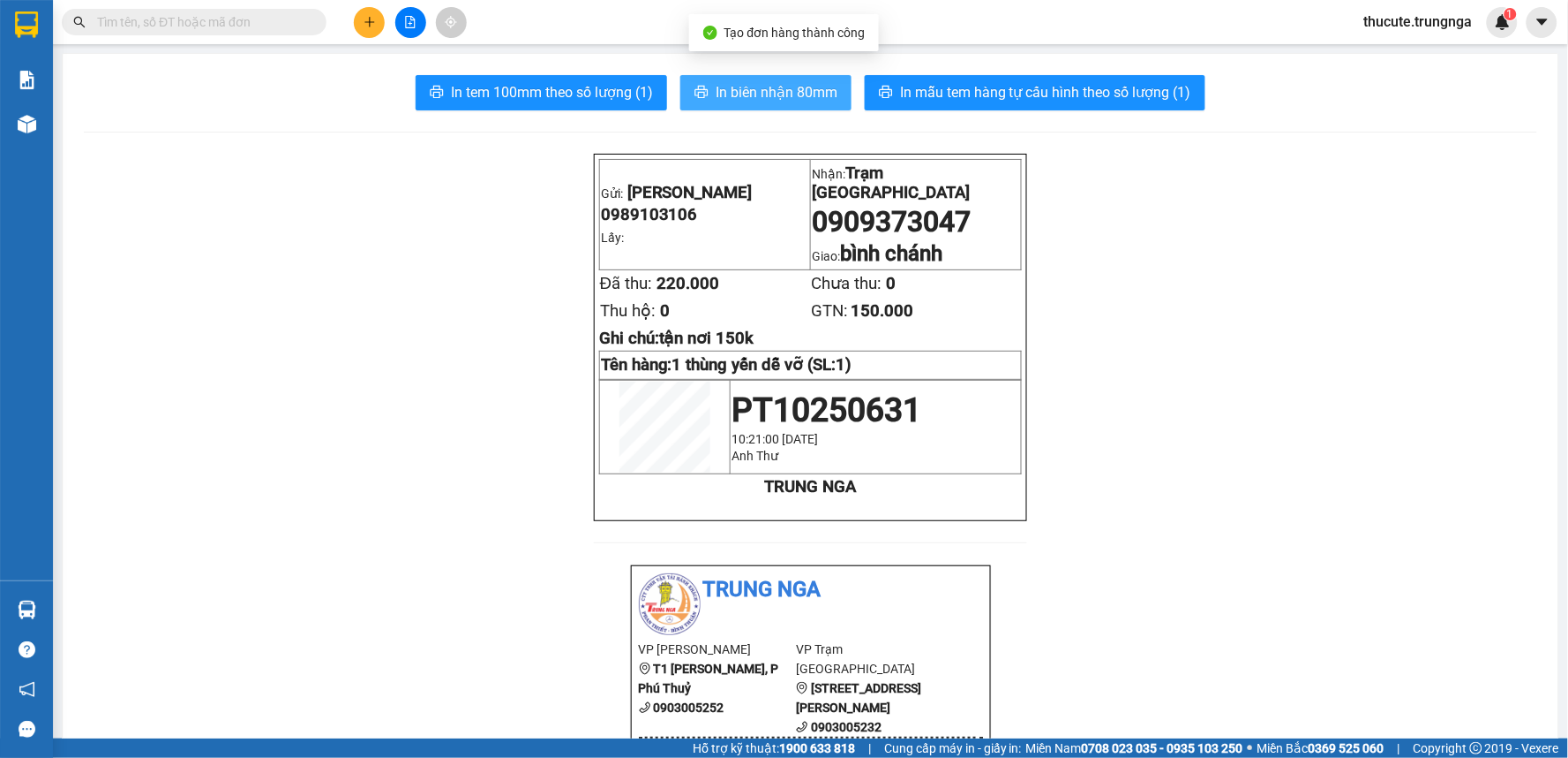
click at [743, 84] on span "In biên nhận 80mm" at bounding box center [776, 92] width 122 height 22
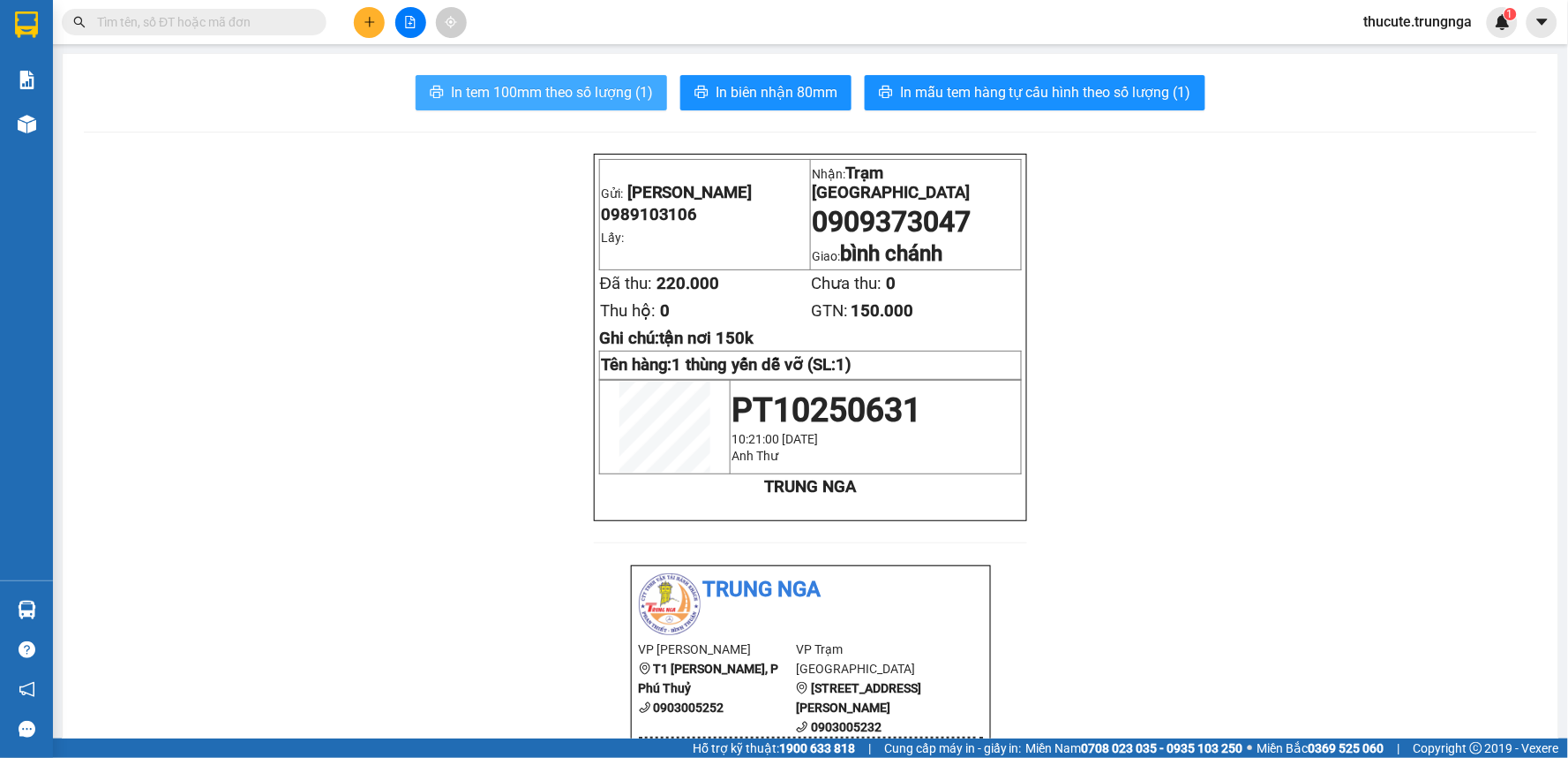
click at [568, 91] on span "In tem 100mm theo số lượng (1)" at bounding box center [551, 92] width 202 height 22
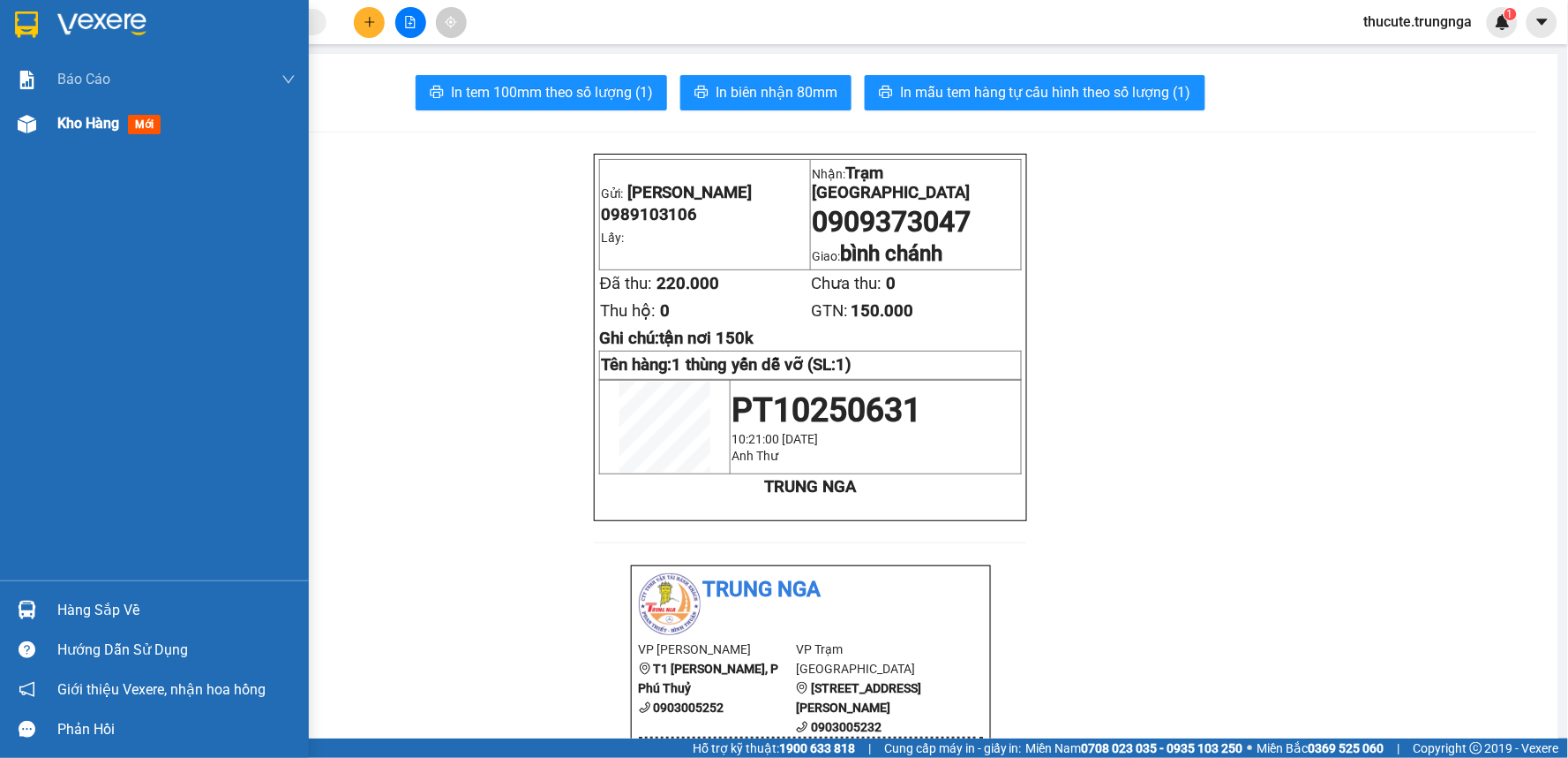
click at [76, 115] on span "Kho hàng" at bounding box center [88, 123] width 61 height 16
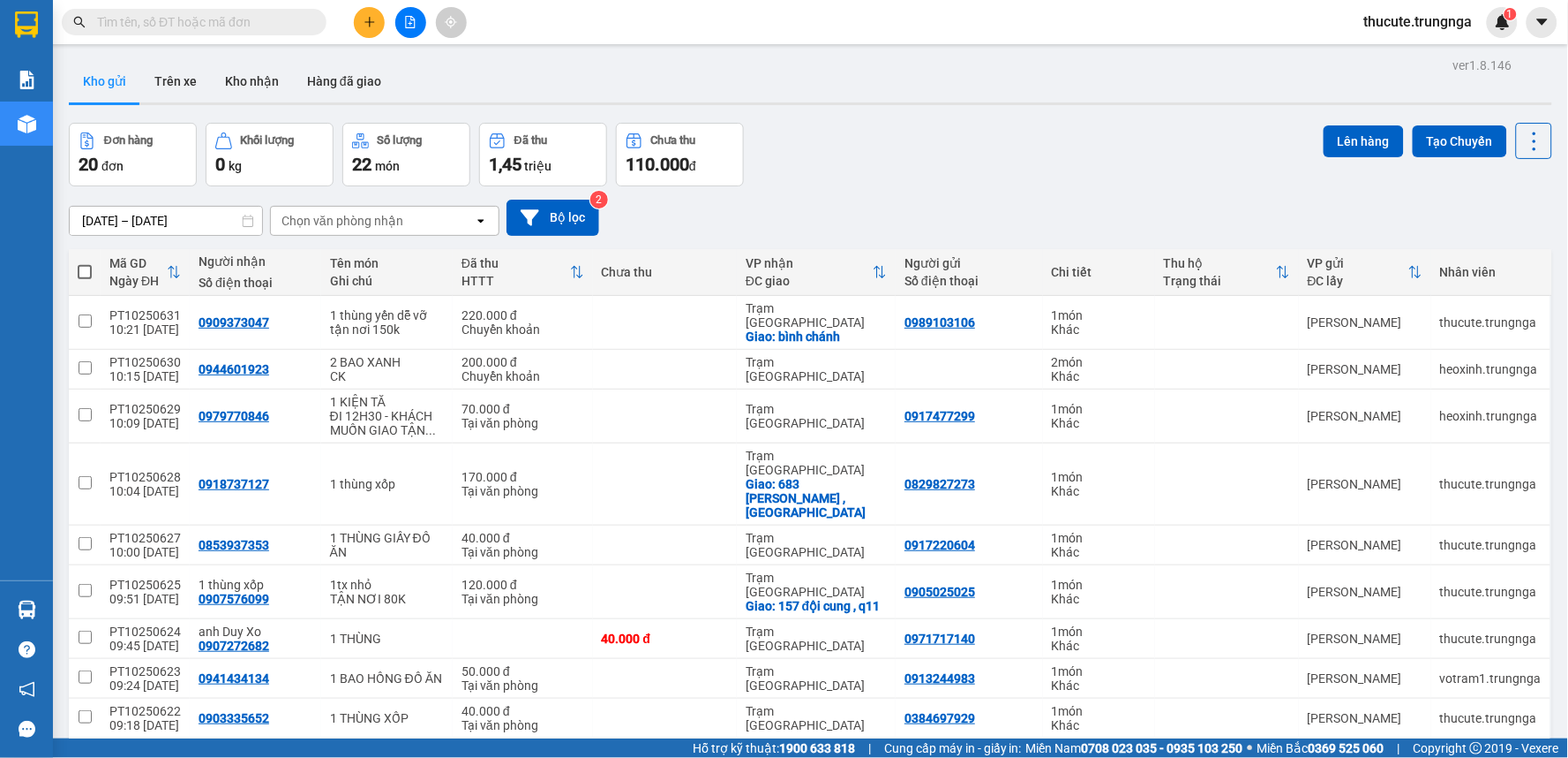
click at [83, 266] on span at bounding box center [84, 272] width 14 height 14
click at [84, 263] on input "checkbox" at bounding box center [84, 263] width 0 height 0
checkbox input "true"
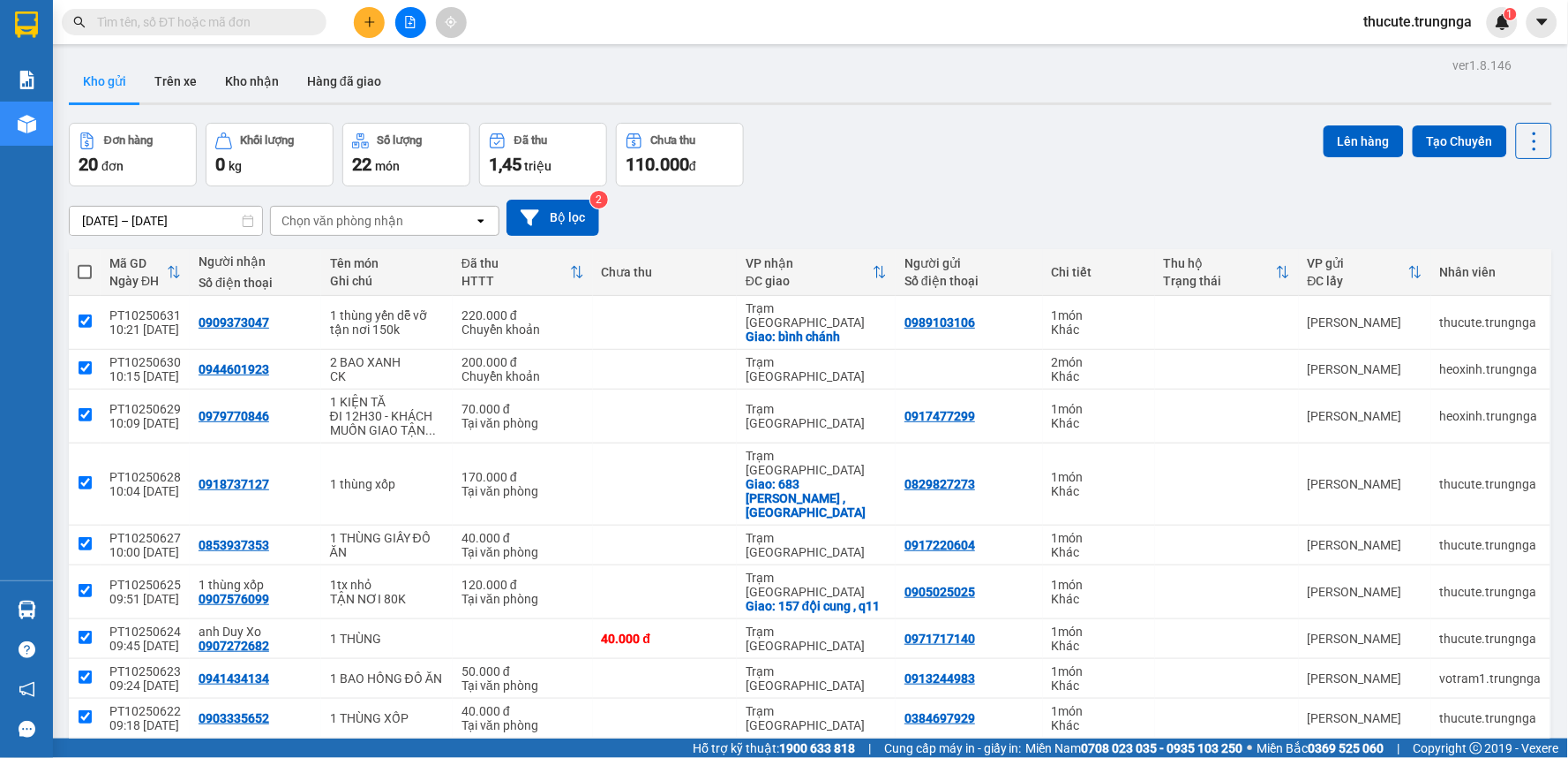
checkbox input "true"
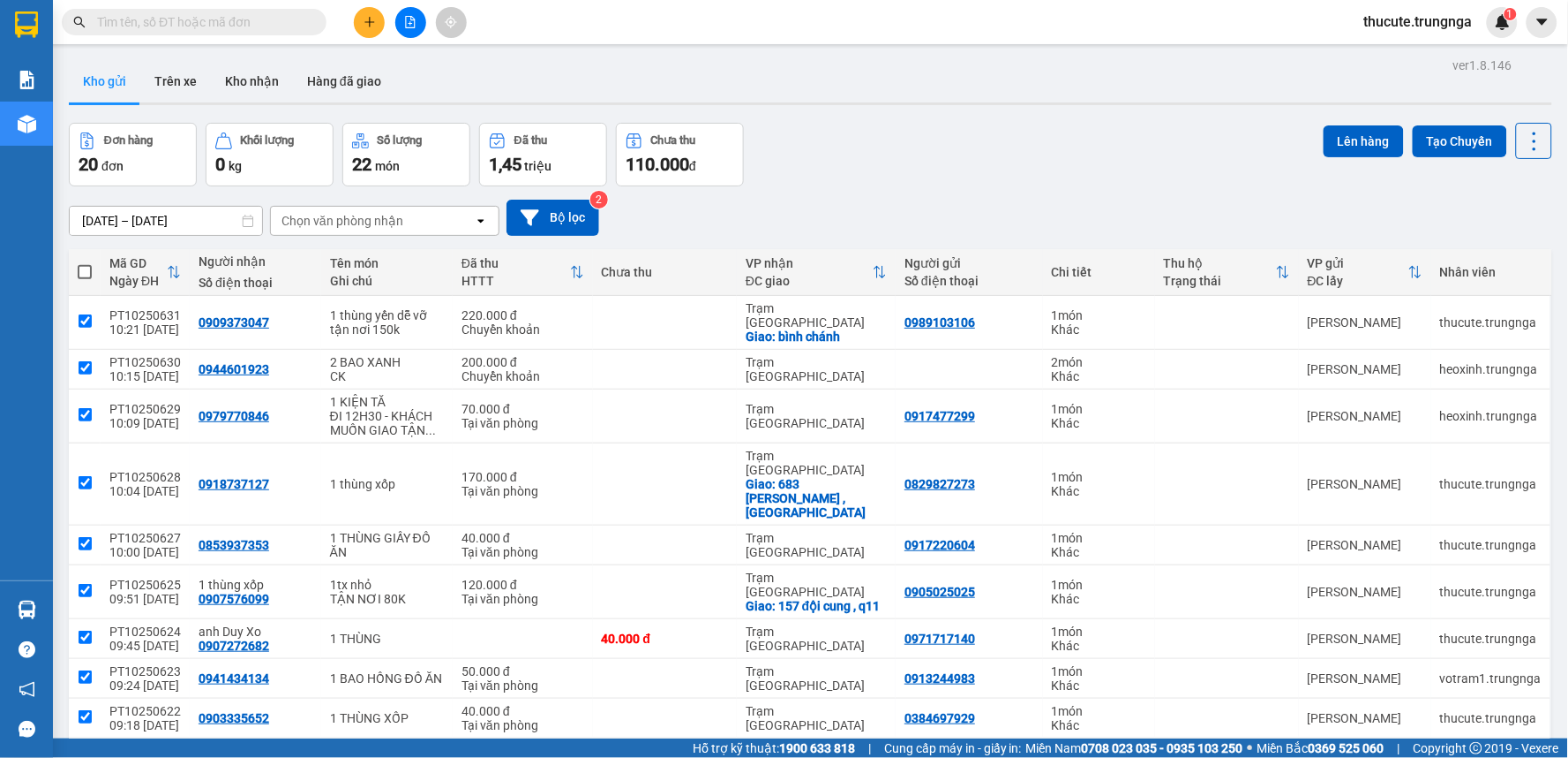
checkbox input "true"
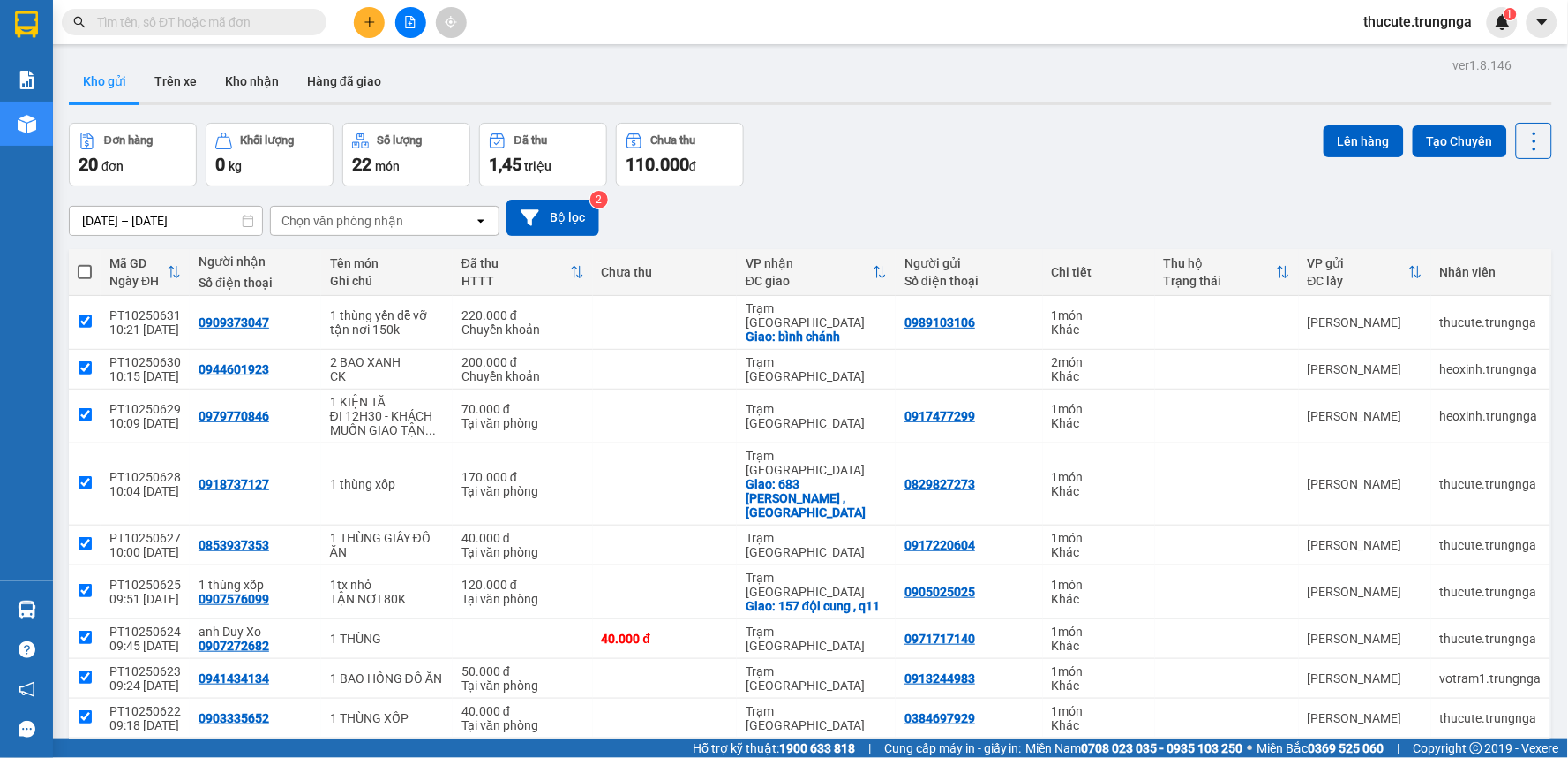
checkbox input "true"
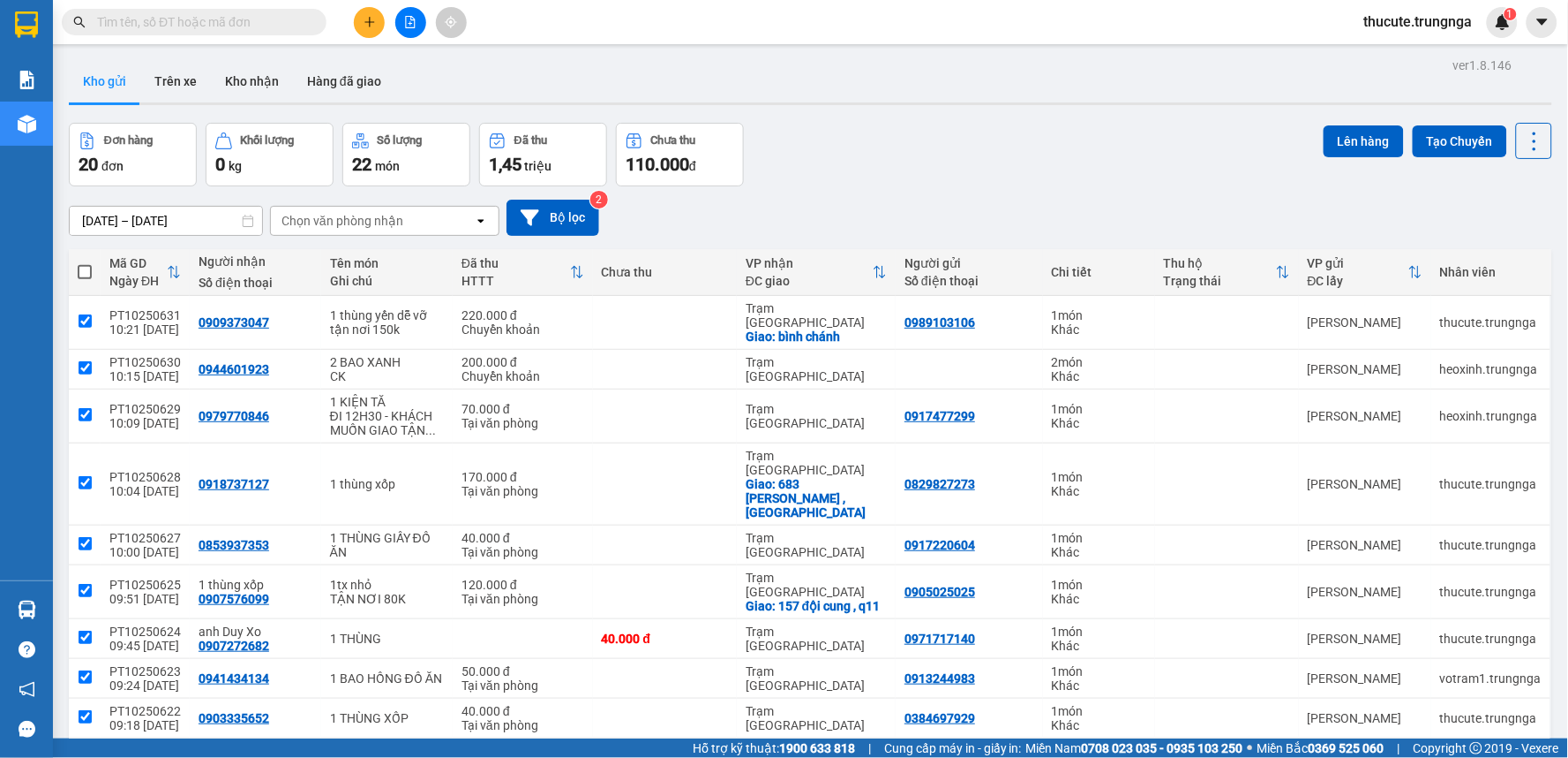
checkbox input "true"
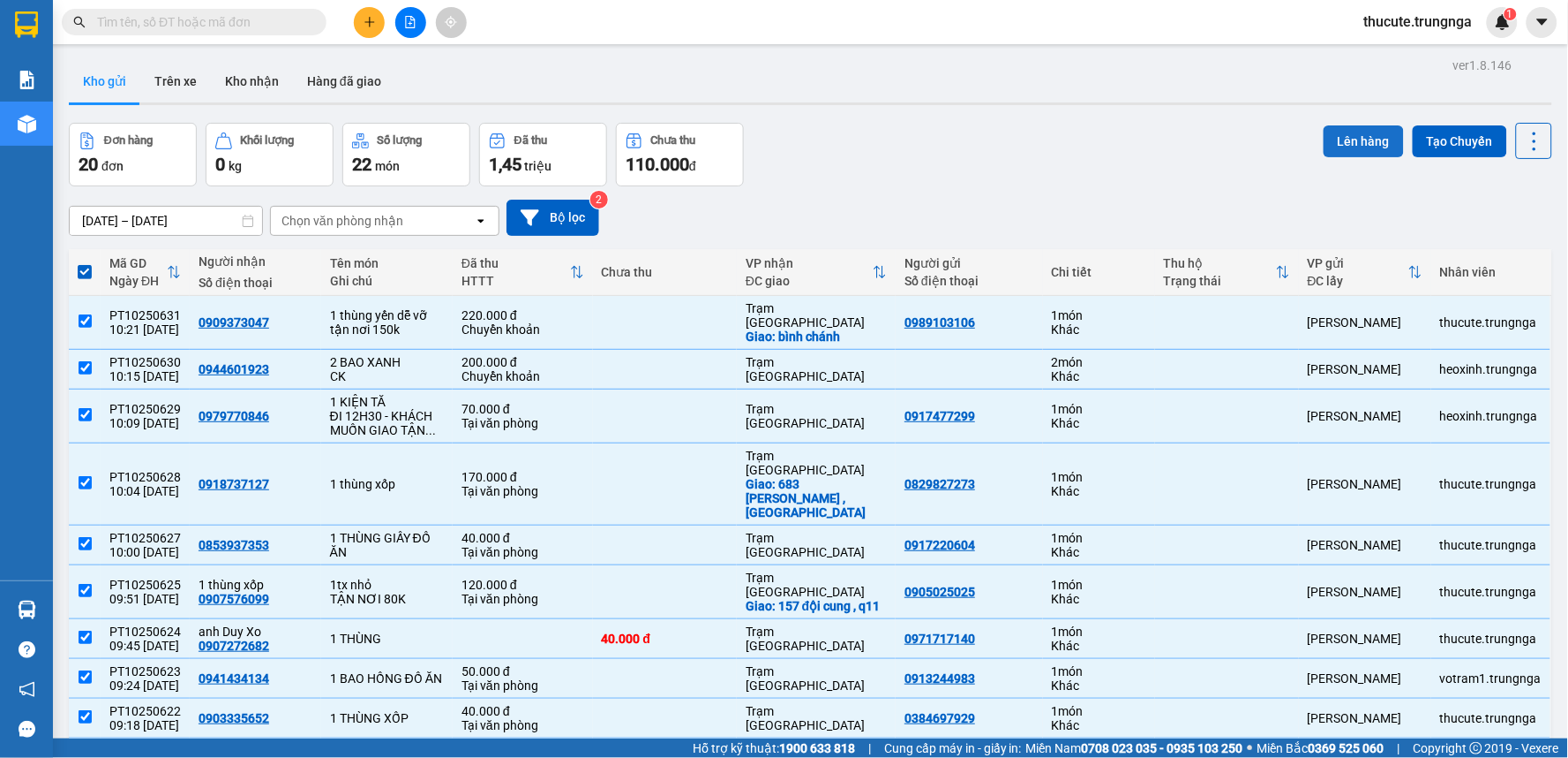
click at [1339, 135] on button "Lên hàng" at bounding box center [1364, 141] width 81 height 32
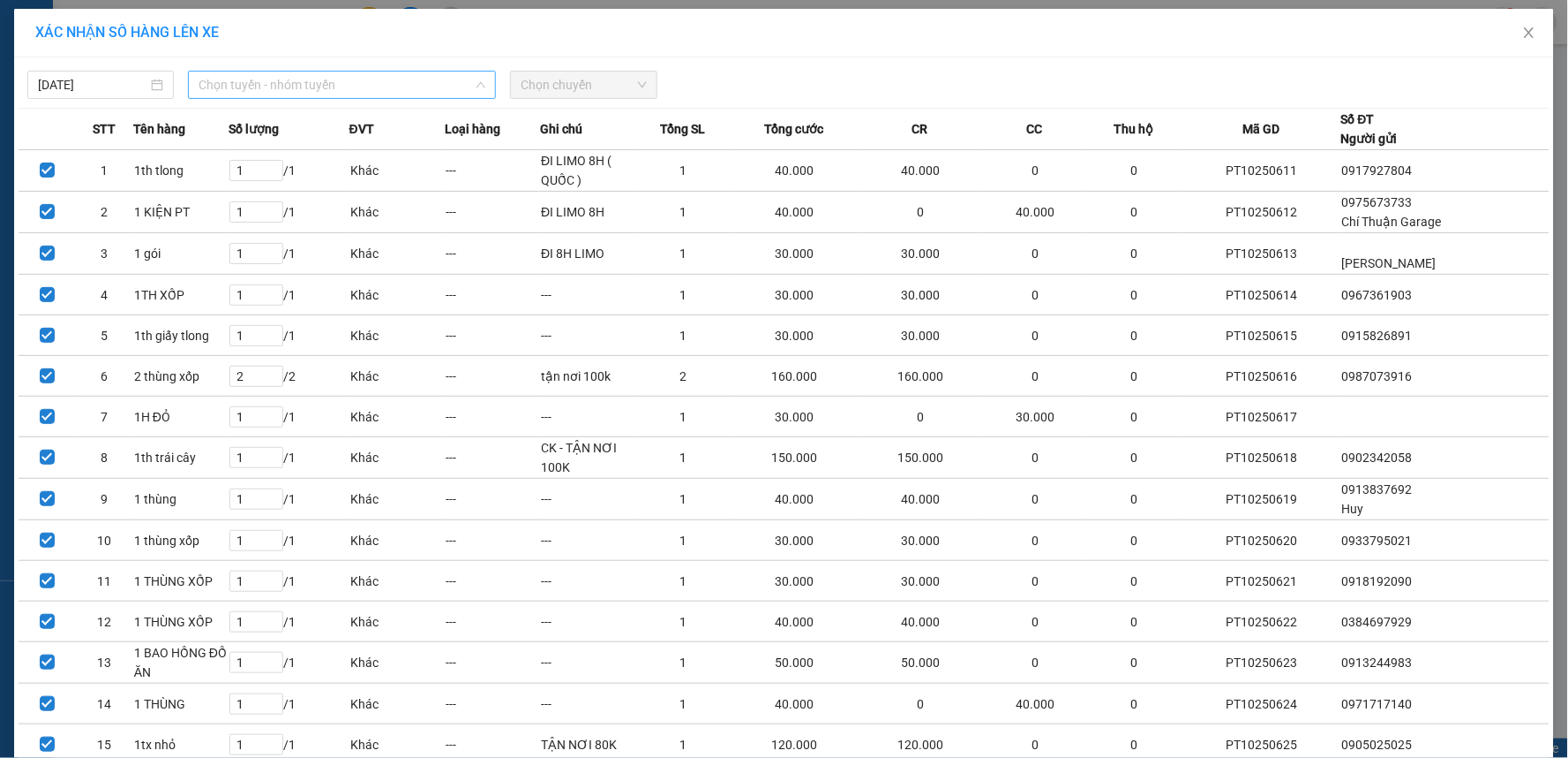
click at [245, 85] on span "Chọn tuyến - nhóm tuyến" at bounding box center [341, 85] width 287 height 27
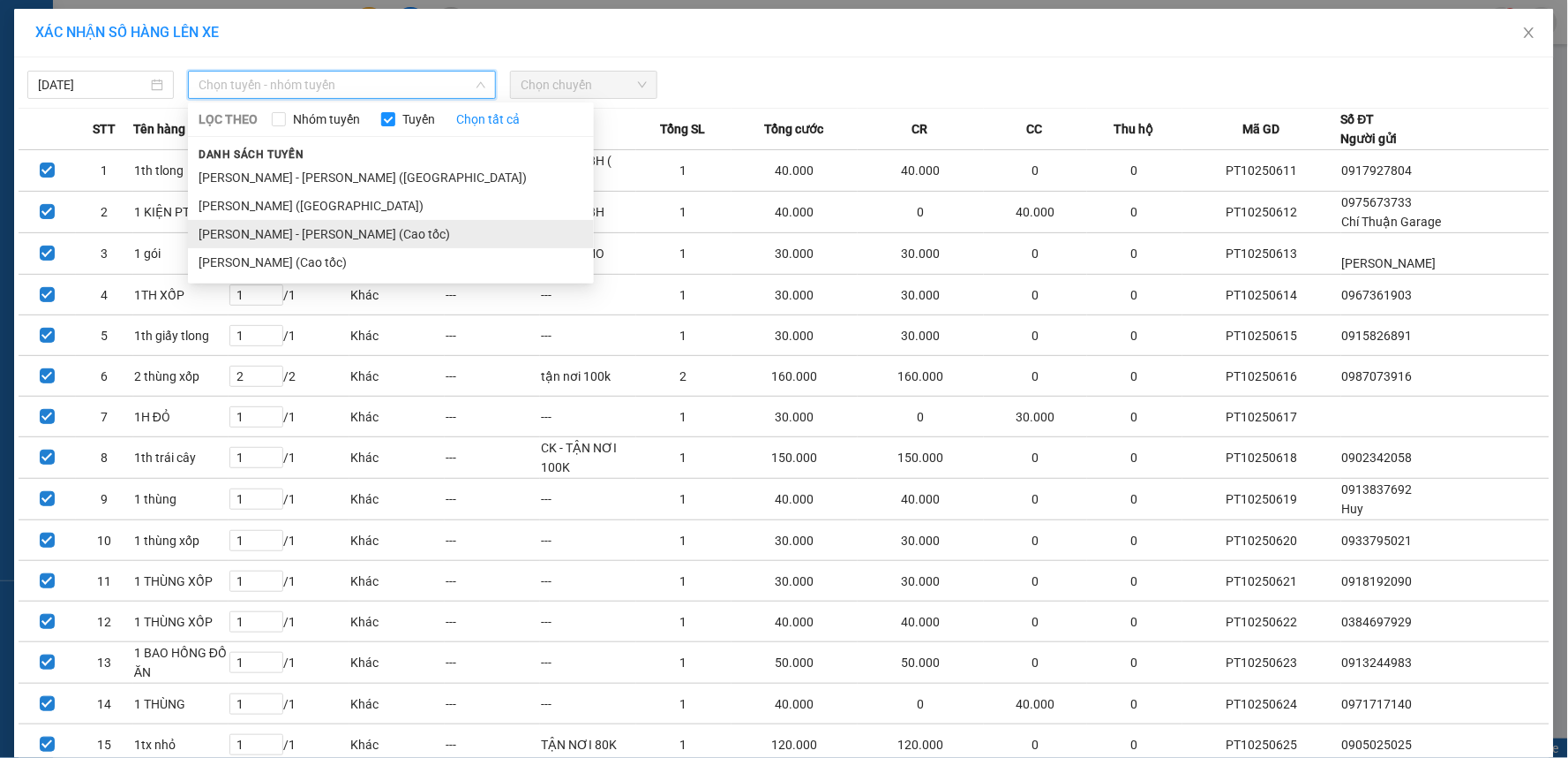
click at [285, 230] on li "[PERSON_NAME] - [PERSON_NAME] (Cao tốc)" at bounding box center [390, 233] width 406 height 28
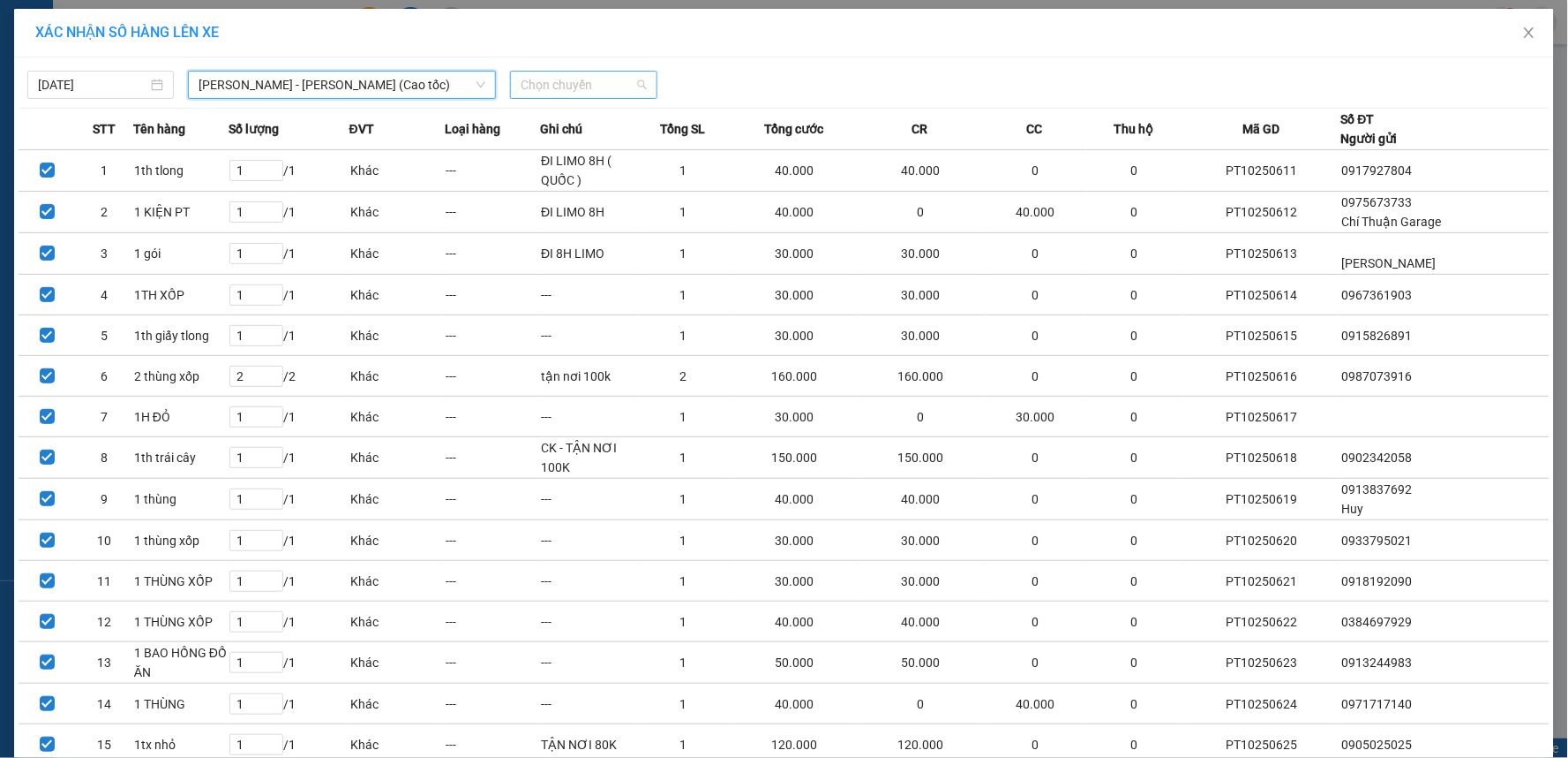
click at [545, 91] on span "Chọn chuyến" at bounding box center [583, 85] width 126 height 27
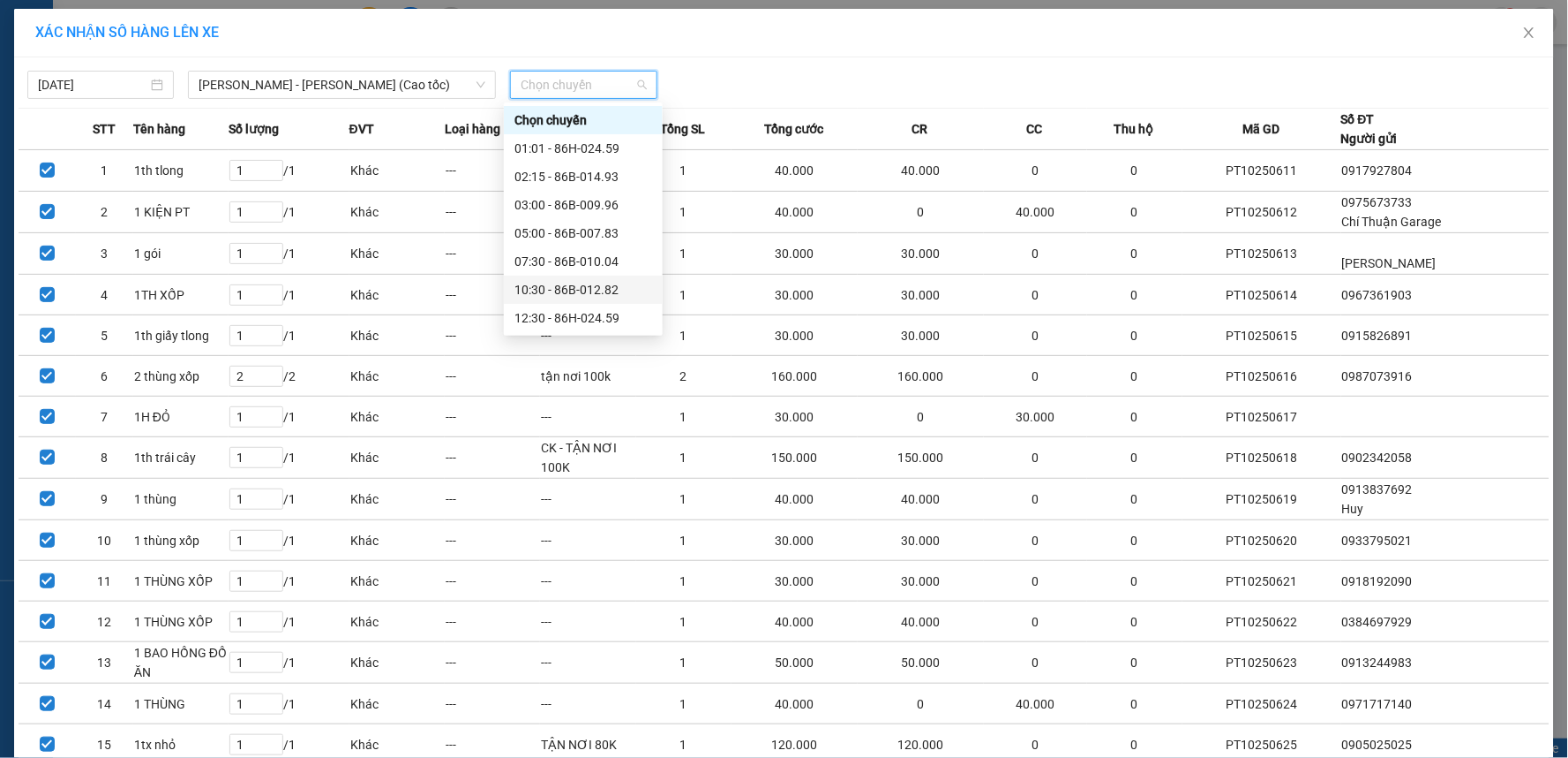
click at [549, 287] on div "10:30 - 86B-012.82" at bounding box center [583, 290] width 138 height 19
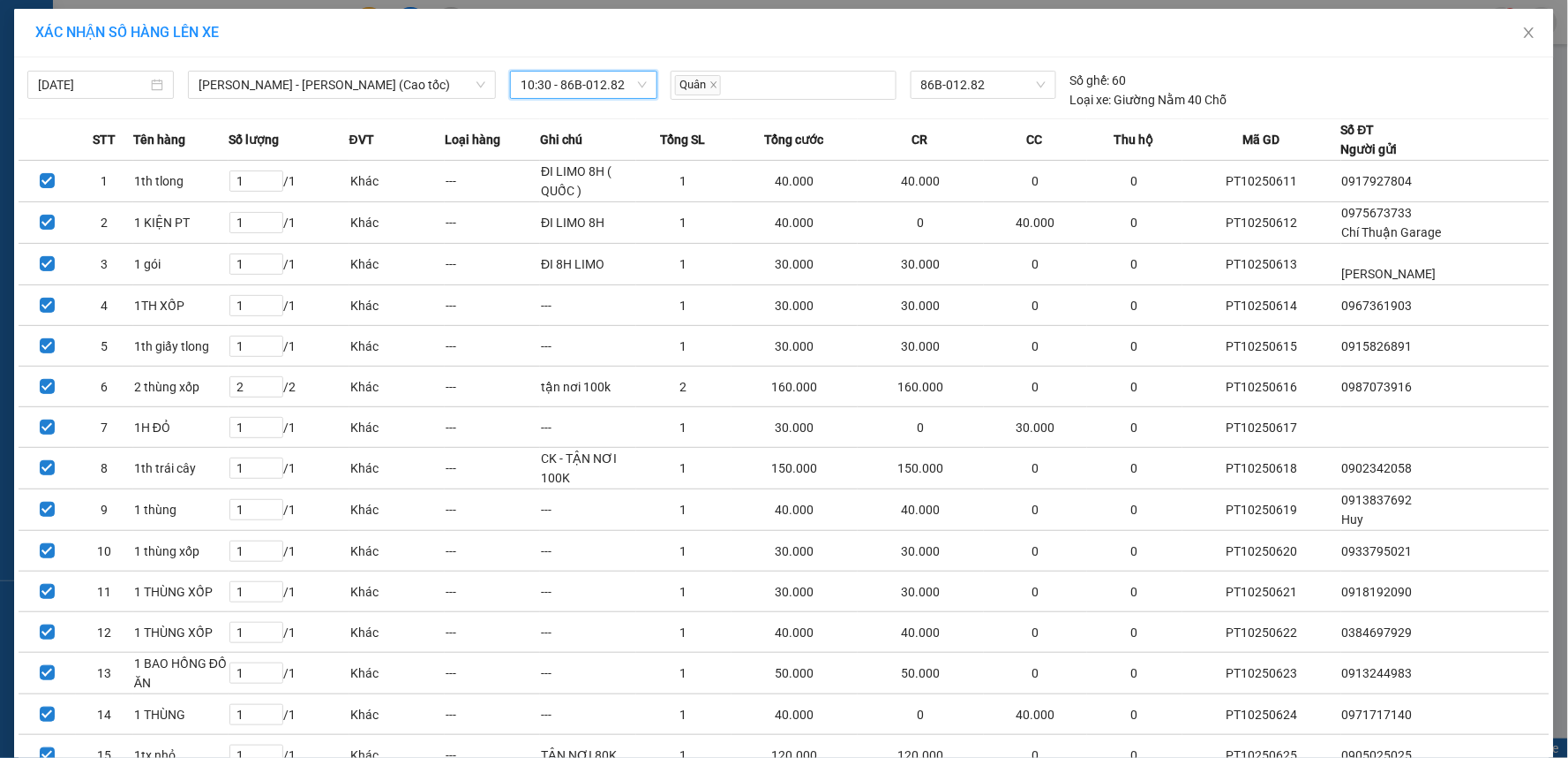
scroll to position [363, 0]
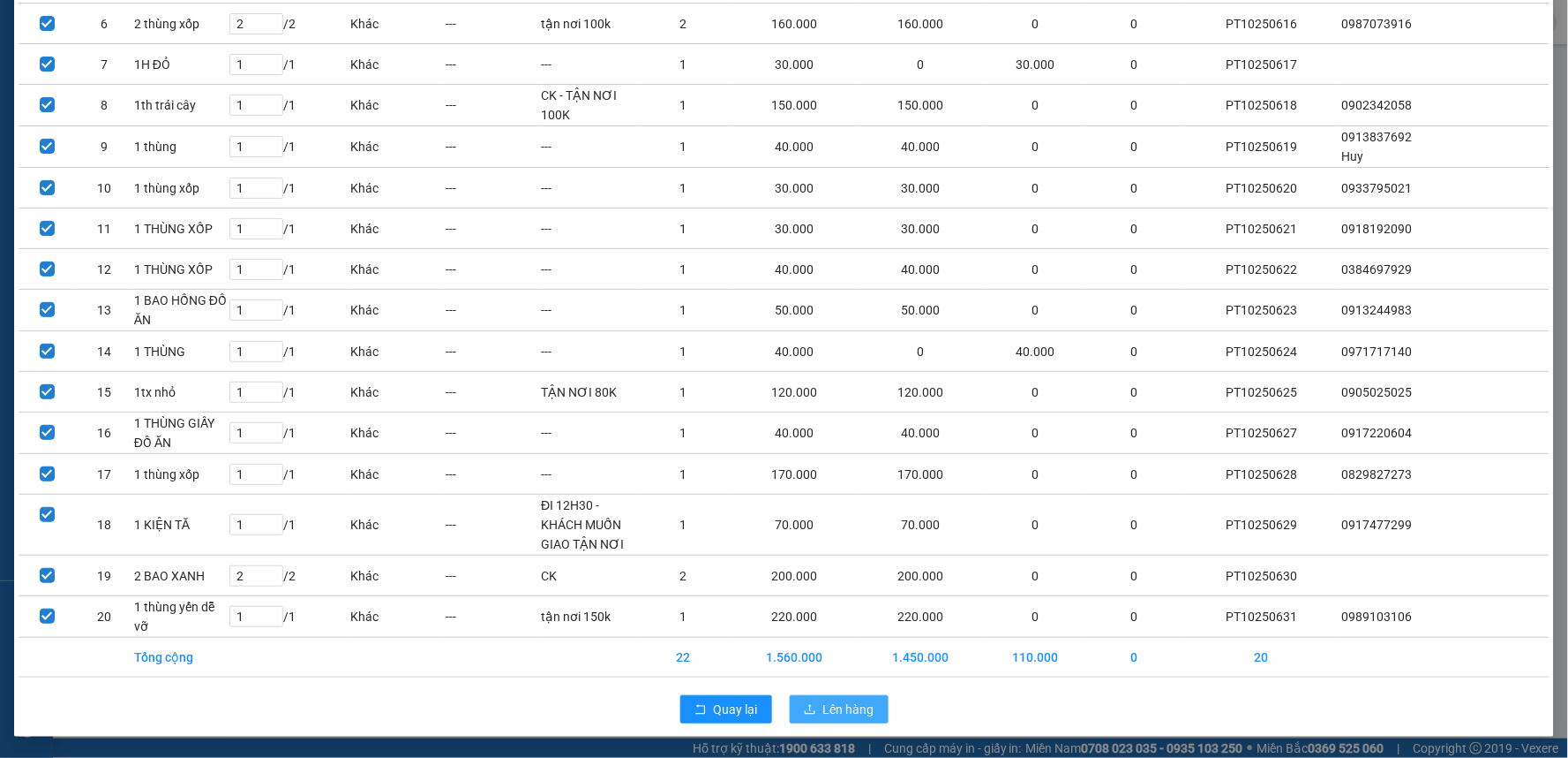
click at [839, 720] on button "Lên hàng" at bounding box center [839, 708] width 99 height 28
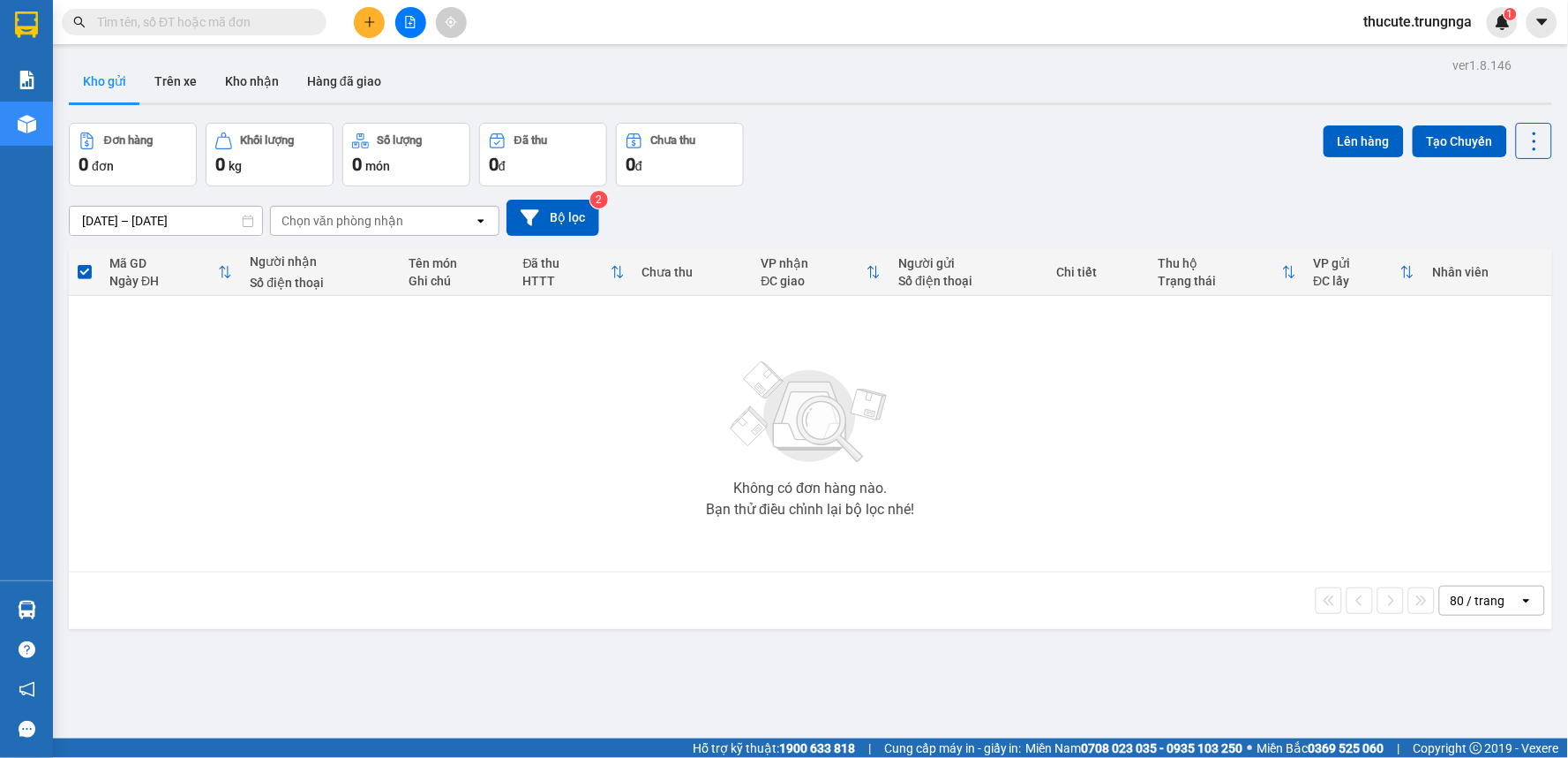
click at [84, 272] on span at bounding box center [84, 272] width 14 height 14
click at [84, 263] on input "checkbox" at bounding box center [84, 263] width 0 height 0
click at [106, 331] on div "Không có đơn hàng nào. Bạn thử điều chỉnh lại bộ lọc nhé!" at bounding box center [810, 434] width 1465 height 265
click at [410, 20] on icon "file-add" at bounding box center [410, 22] width 12 height 12
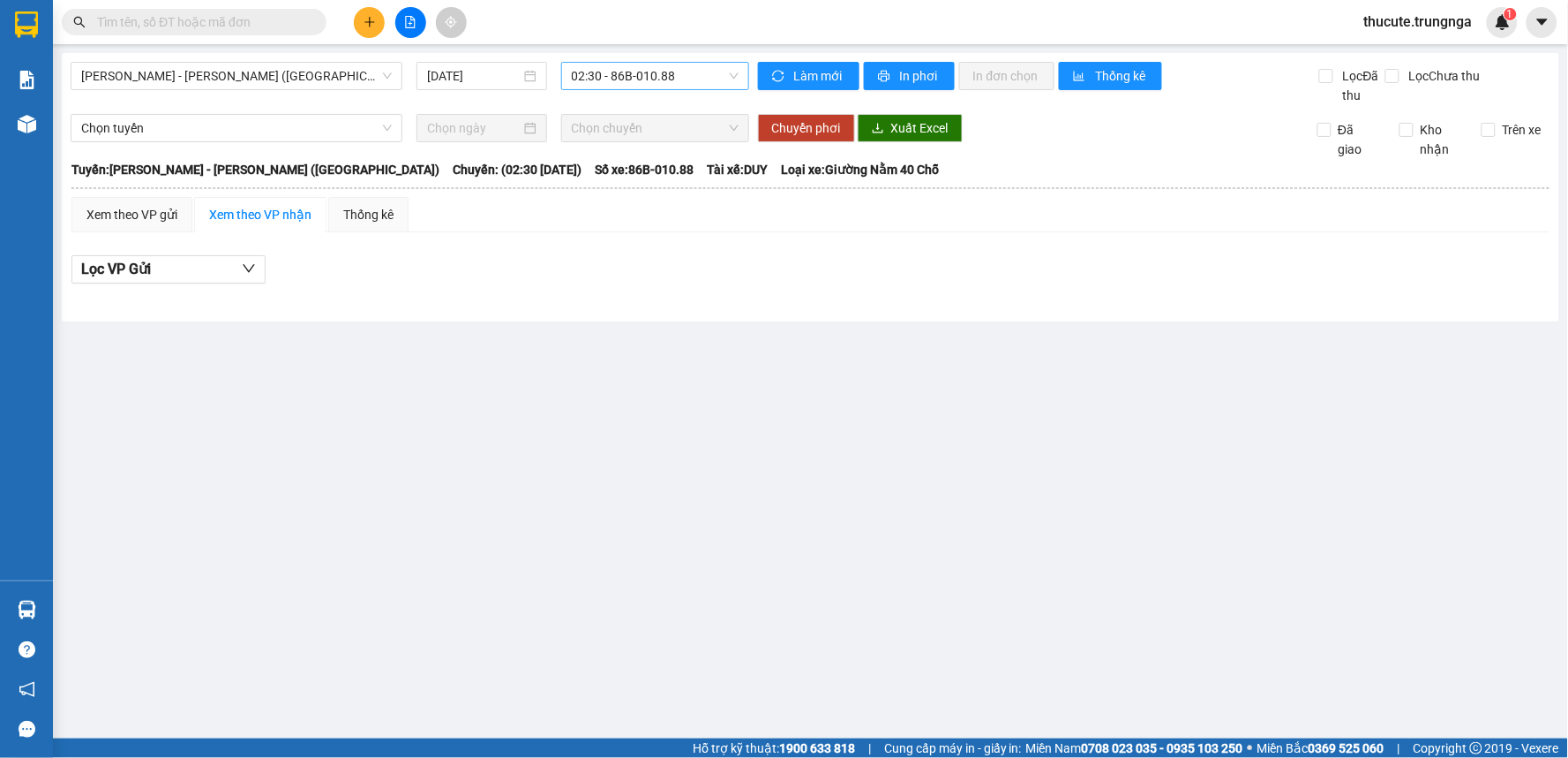
click at [614, 83] on span "02:30 - 86B-010.88" at bounding box center [655, 76] width 167 height 27
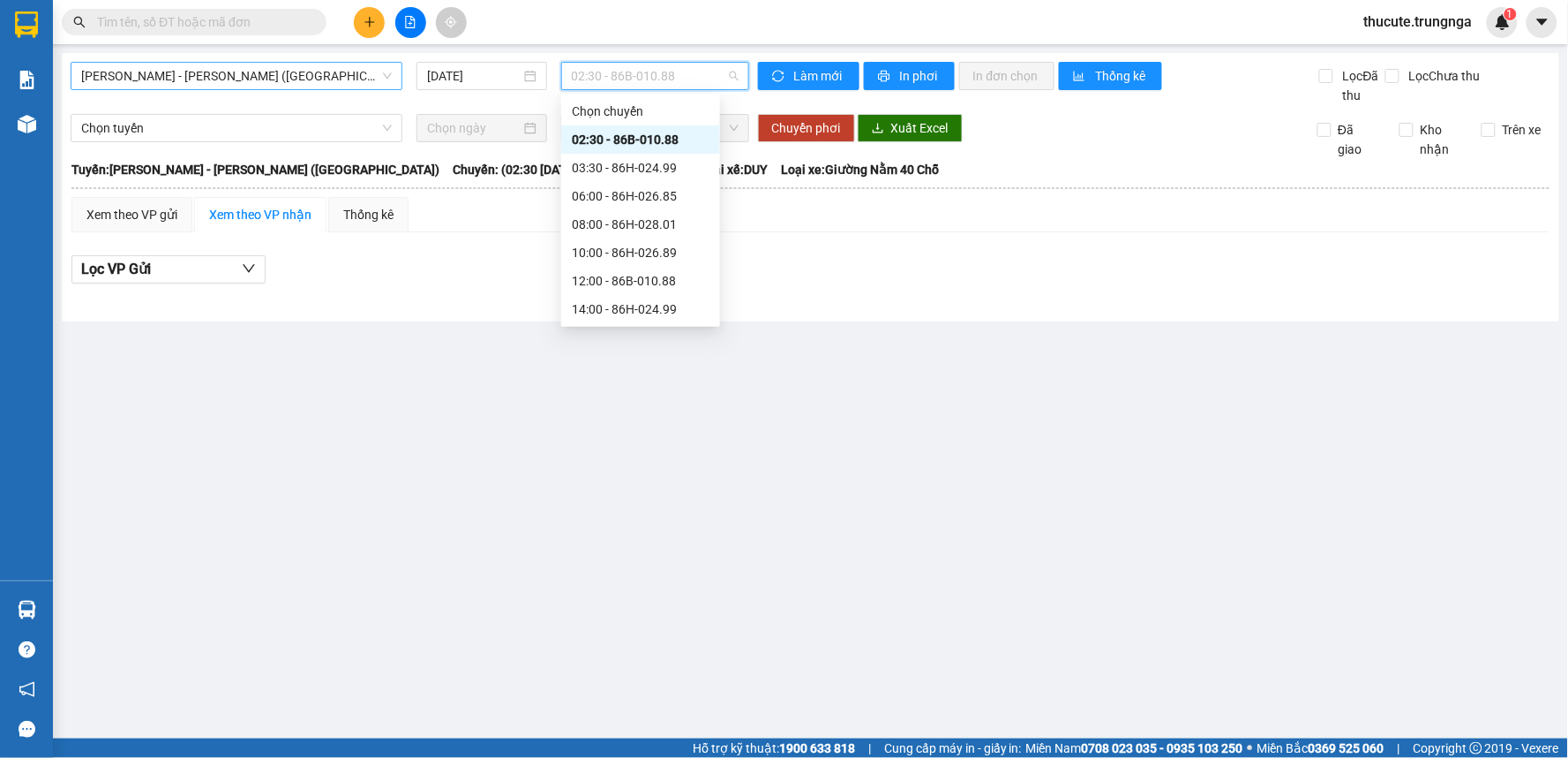
click at [313, 66] on span "Phan Thiết - Hồ Chí Minh (Ghế)" at bounding box center [237, 76] width 311 height 27
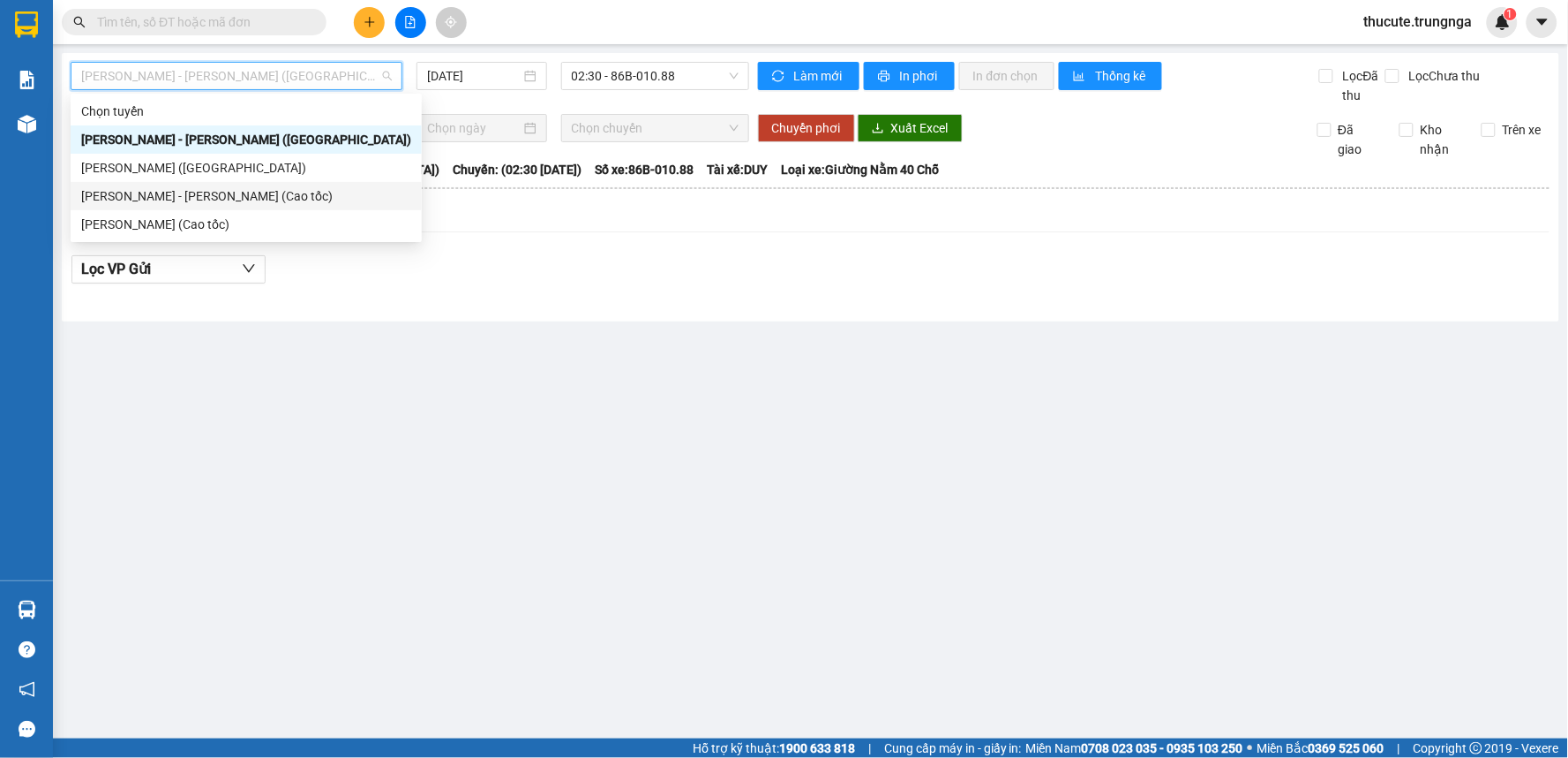
click at [251, 201] on div "[PERSON_NAME] - [PERSON_NAME] (Cao tốc)" at bounding box center [246, 196] width 330 height 19
type input "[DATE]"
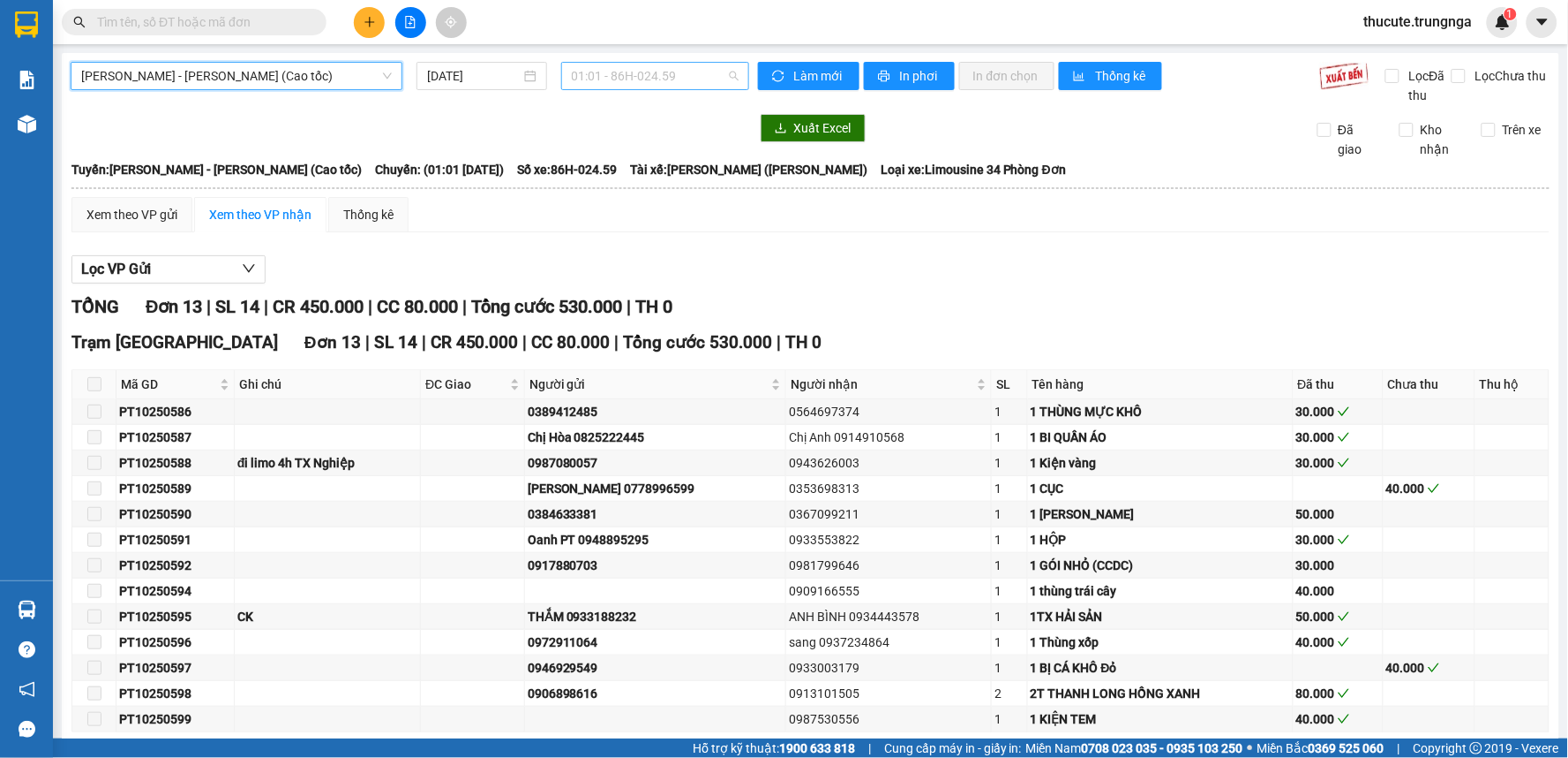
click at [618, 74] on span "01:01 - 86H-024.59" at bounding box center [655, 76] width 167 height 27
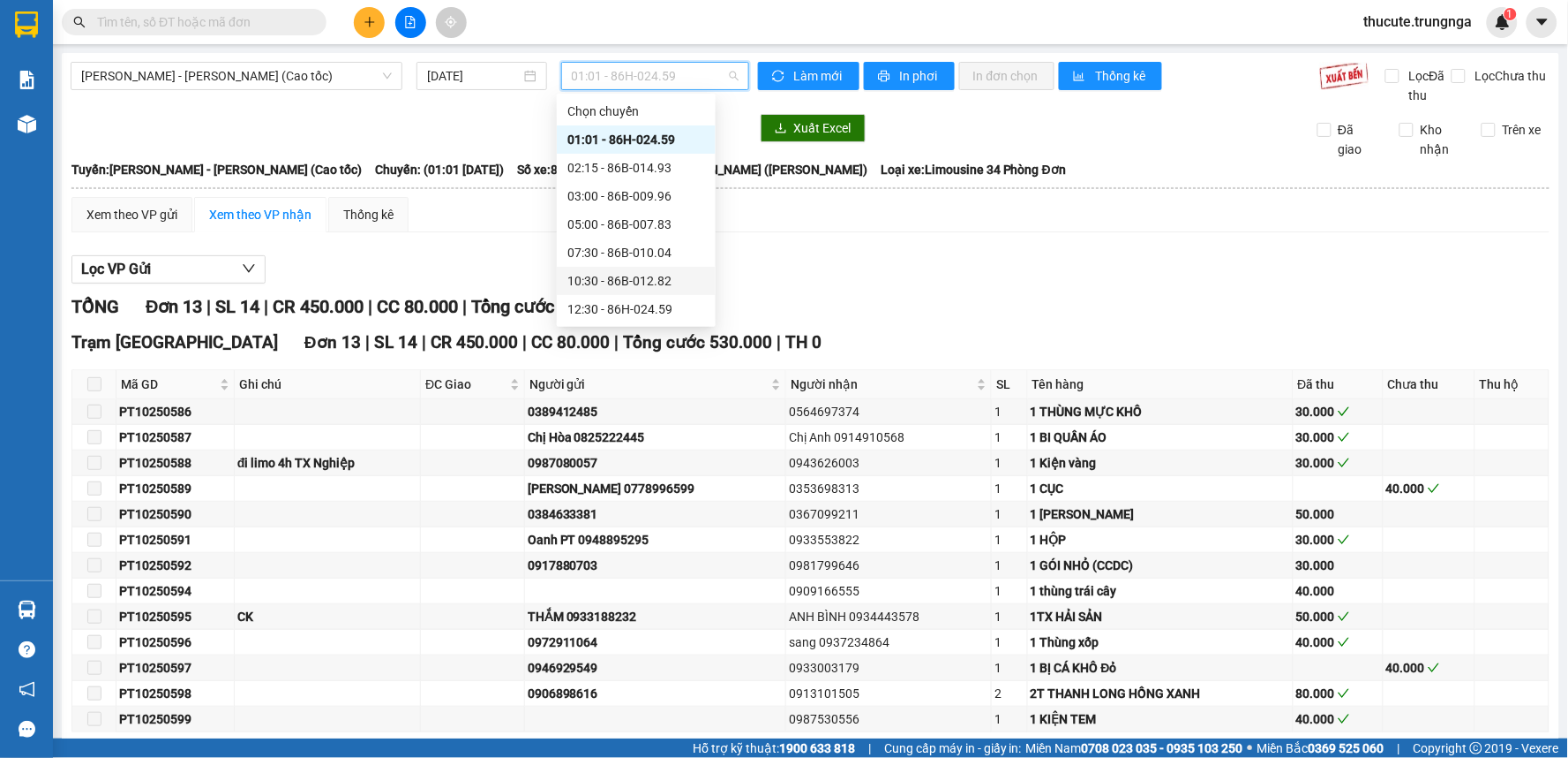
click at [626, 281] on div "10:30 - 86B-012.82" at bounding box center [637, 281] width 138 height 19
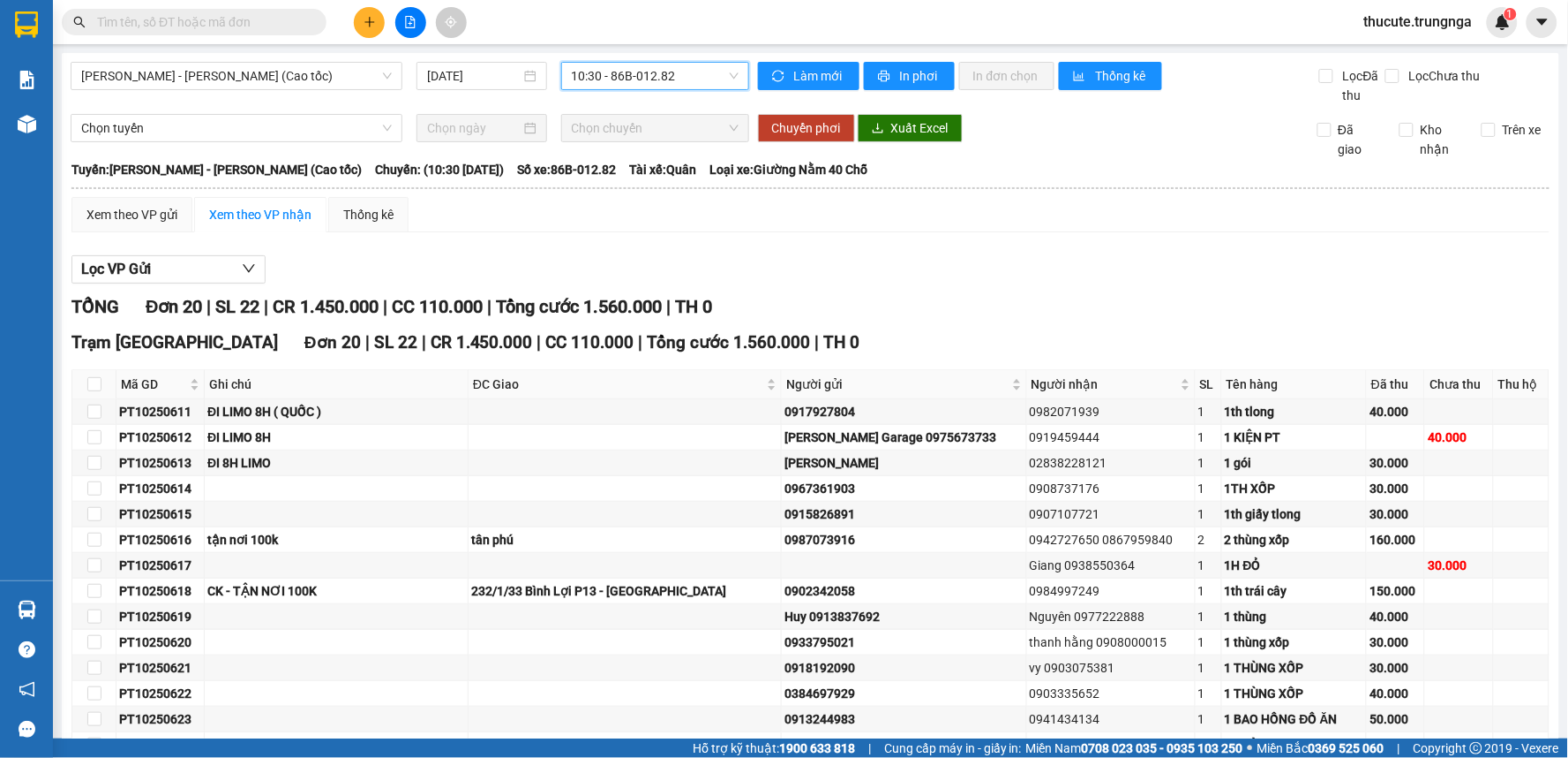
click at [624, 256] on div "Lọc VP Gửi" at bounding box center [810, 270] width 1478 height 29
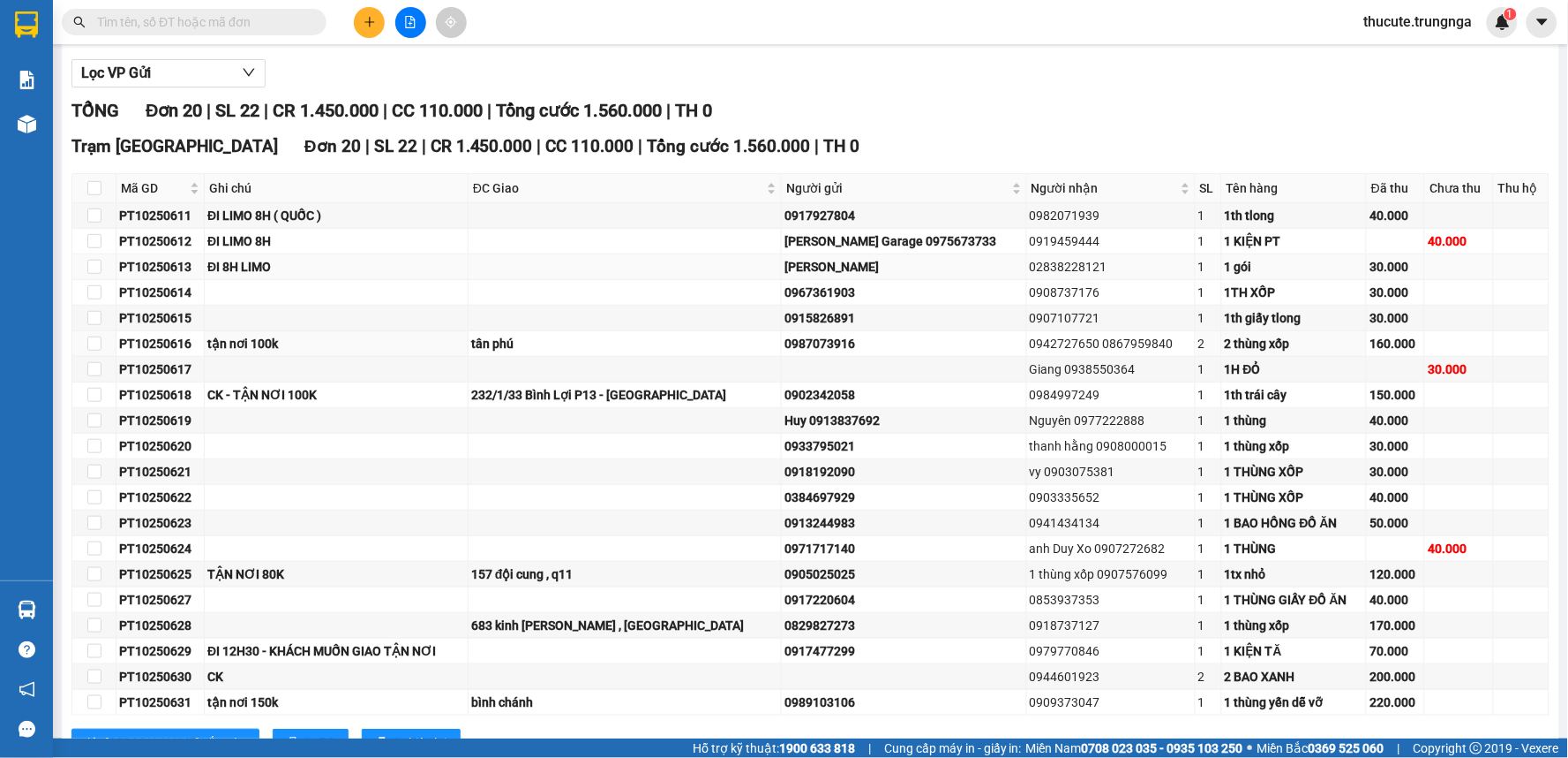
scroll to position [265, 0]
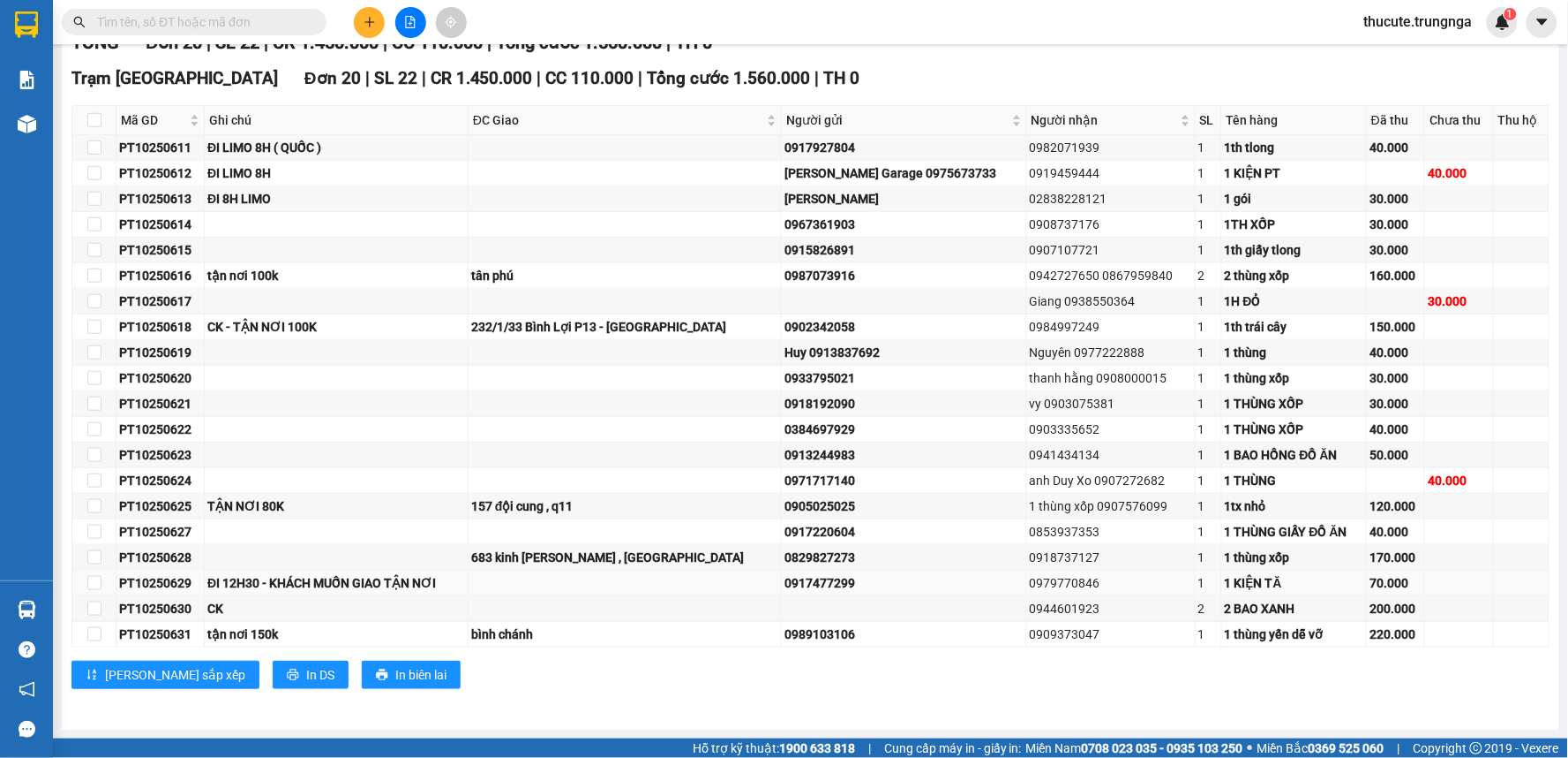
click at [233, 580] on div "ĐI 12H30 - KHÁCH MUỐN GIAO TẬN NƠI" at bounding box center [336, 582] width 258 height 19
drag, startPoint x: 209, startPoint y: 586, endPoint x: 1081, endPoint y: 584, distance: 872.0
click at [1081, 584] on tr "PT10250629 ĐI 12H30 - KHÁCH MUỐN GIAO TẬN NƠI 0917477299 0979770846 1 1 KIỆN TĂ…" at bounding box center [810, 582] width 1477 height 26
drag, startPoint x: 455, startPoint y: 557, endPoint x: 465, endPoint y: 557, distance: 10.0
click at [465, 557] on td at bounding box center [336, 557] width 264 height 26
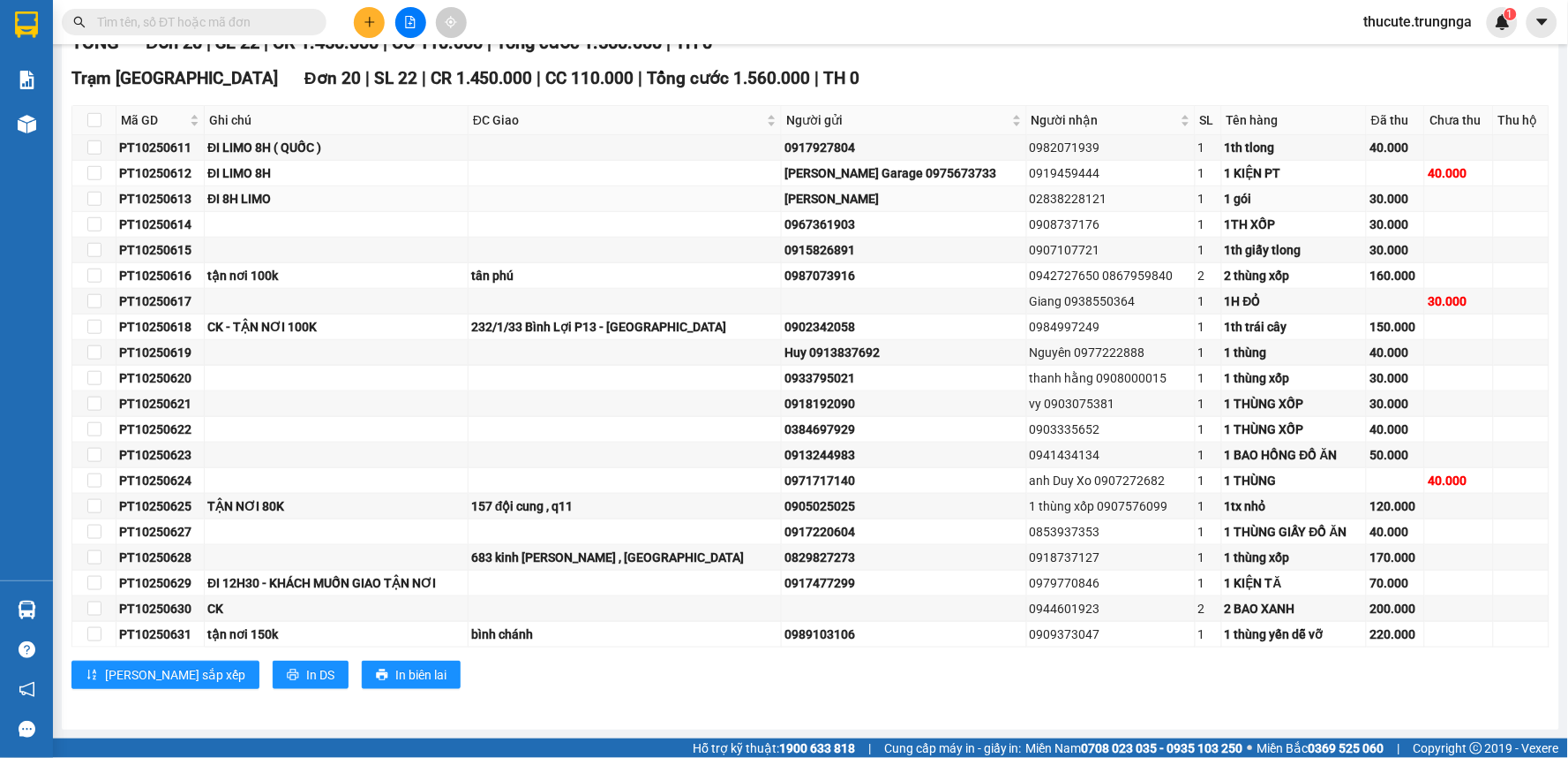
scroll to position [0, 0]
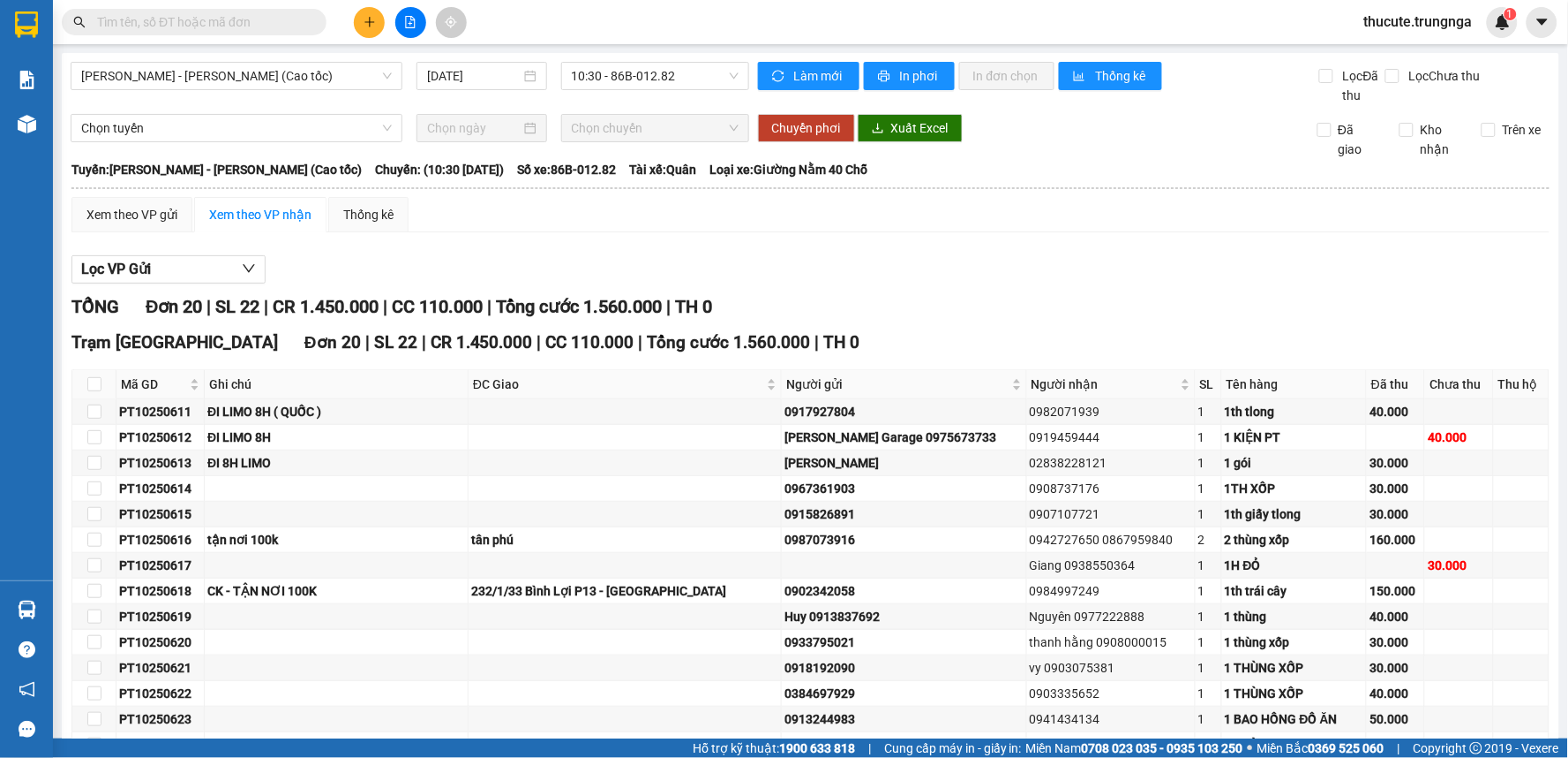
click at [378, 21] on button at bounding box center [369, 22] width 31 height 31
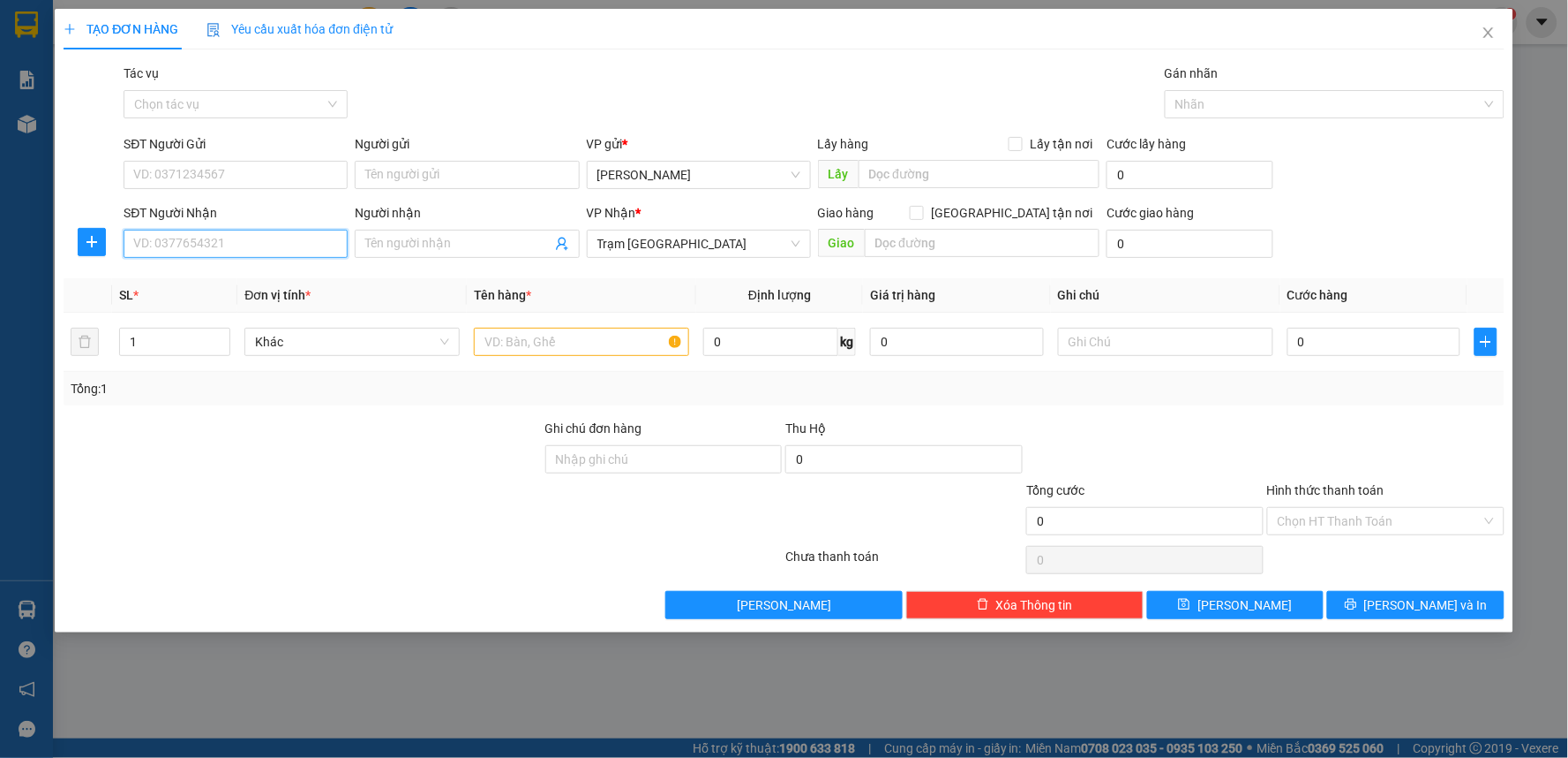
click at [258, 250] on input "SĐT Người Nhận" at bounding box center [236, 243] width 224 height 28
click at [1495, 31] on icon "close" at bounding box center [1488, 33] width 14 height 14
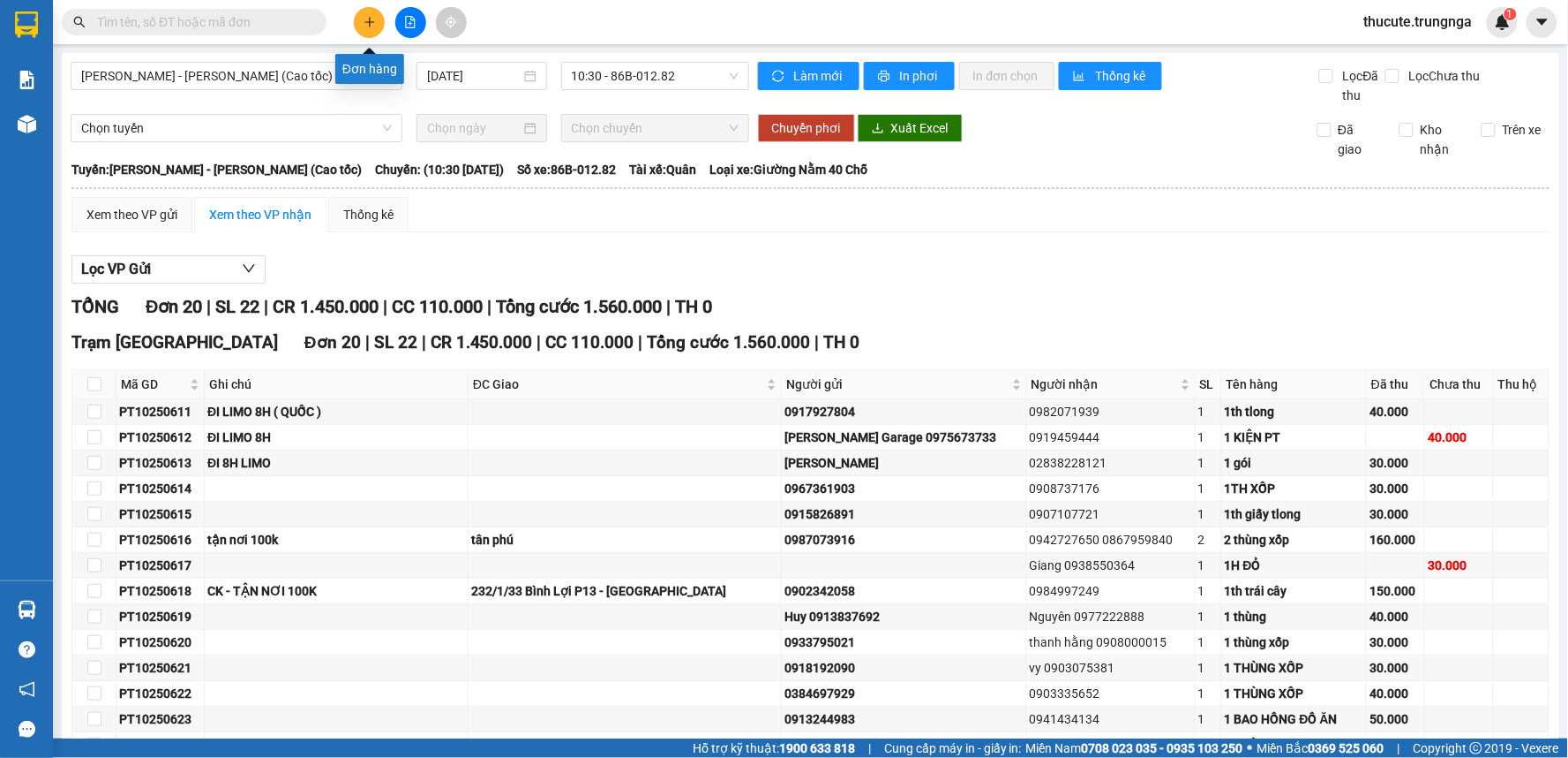
click at [360, 20] on button at bounding box center [369, 22] width 31 height 31
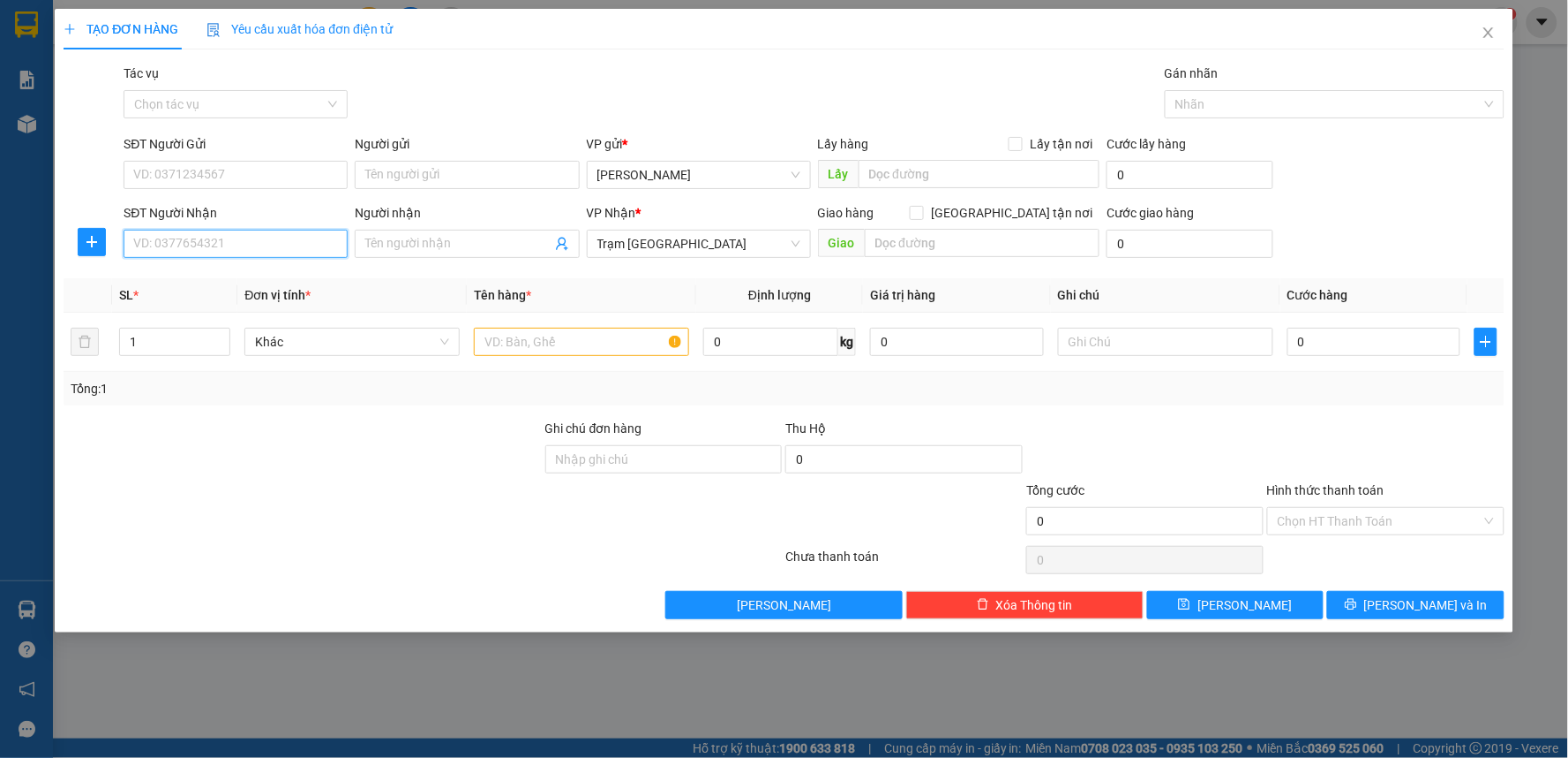
click at [219, 249] on input "SĐT Người Nhận" at bounding box center [236, 243] width 224 height 28
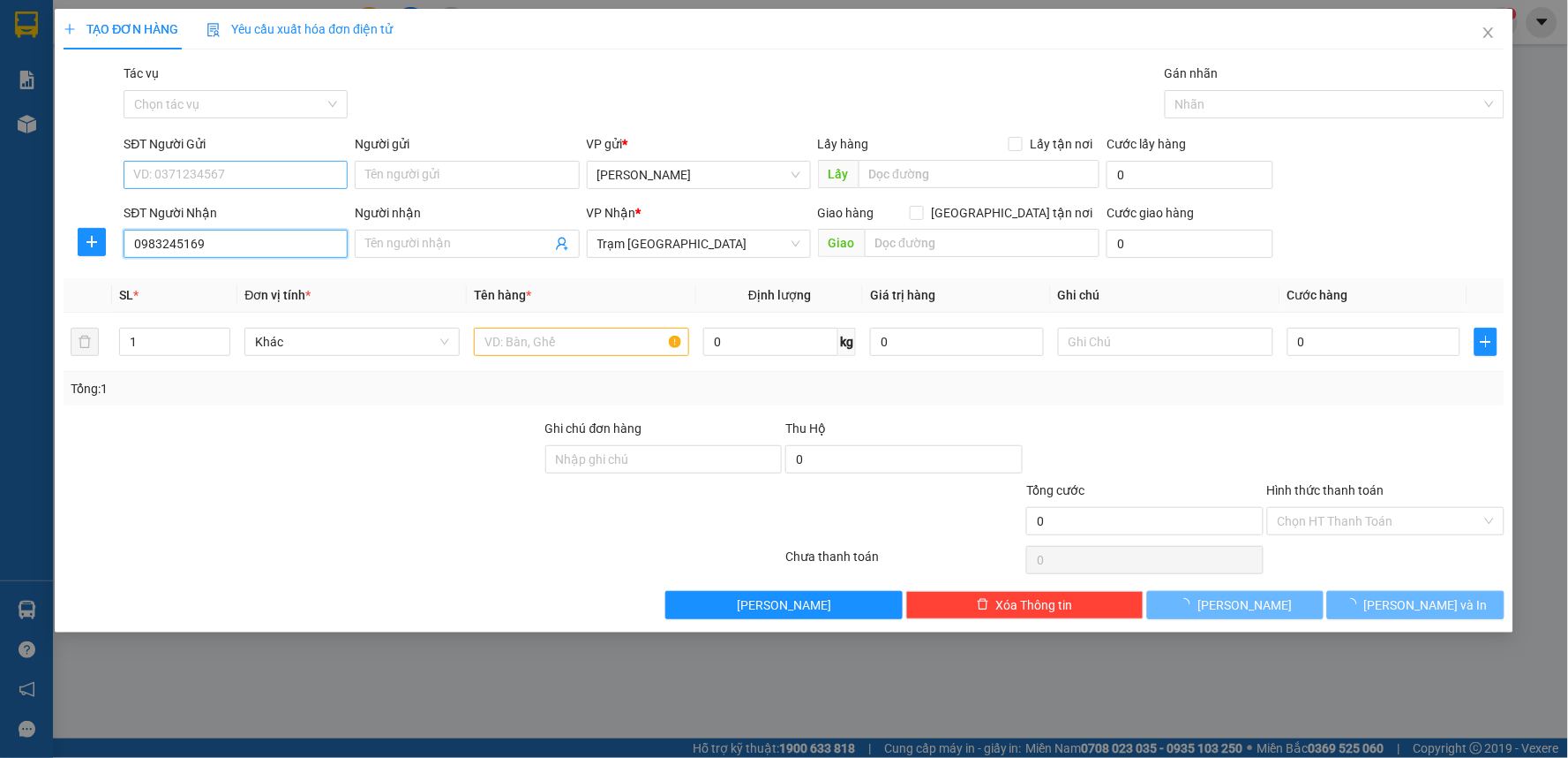
type input "0983245169"
click at [242, 169] on input "SĐT Người Gửi" at bounding box center [236, 174] width 224 height 28
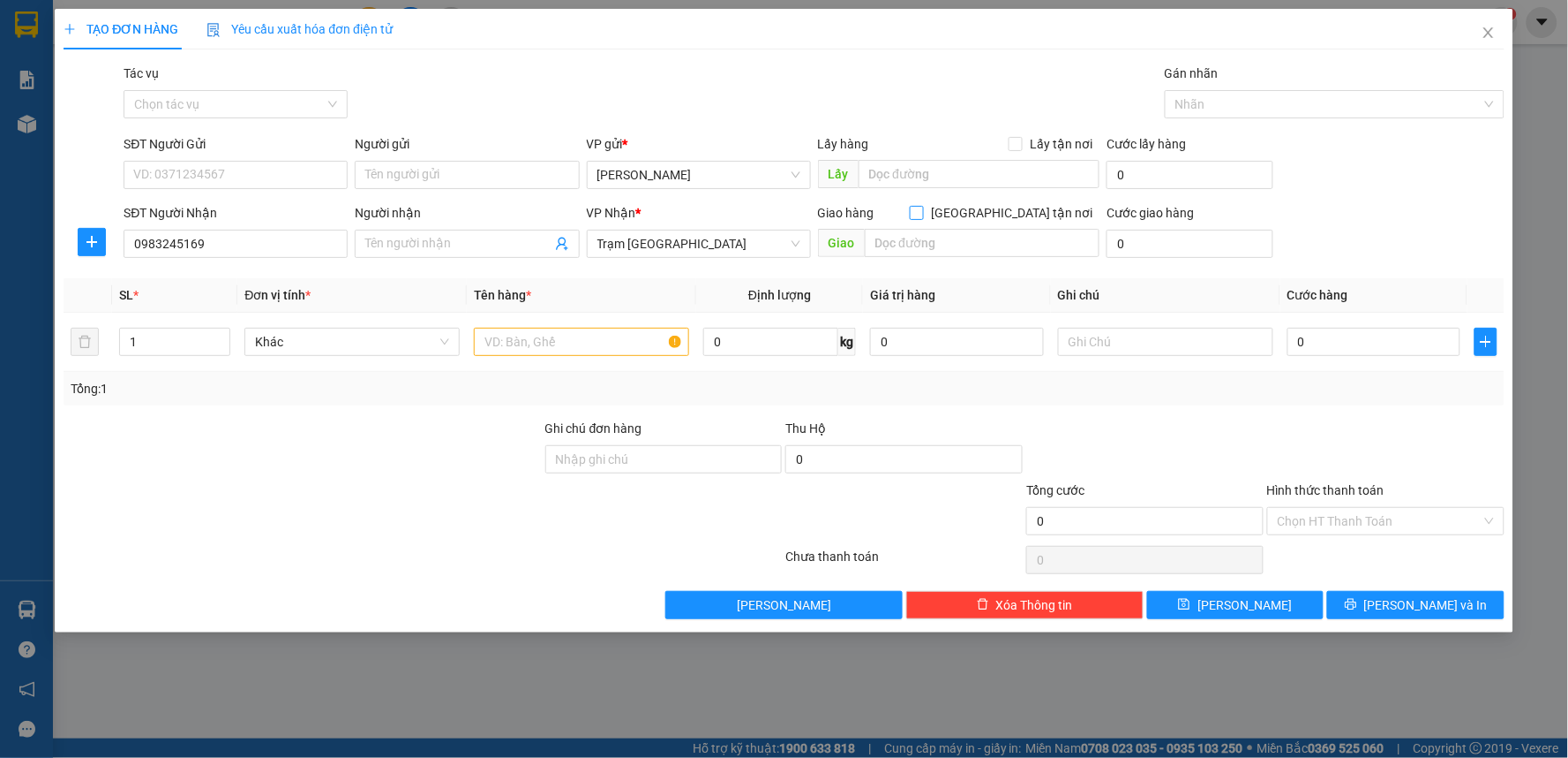
click at [923, 214] on input "[GEOGRAPHIC_DATA] tận nơi" at bounding box center [916, 211] width 12 height 12
checkbox input "true"
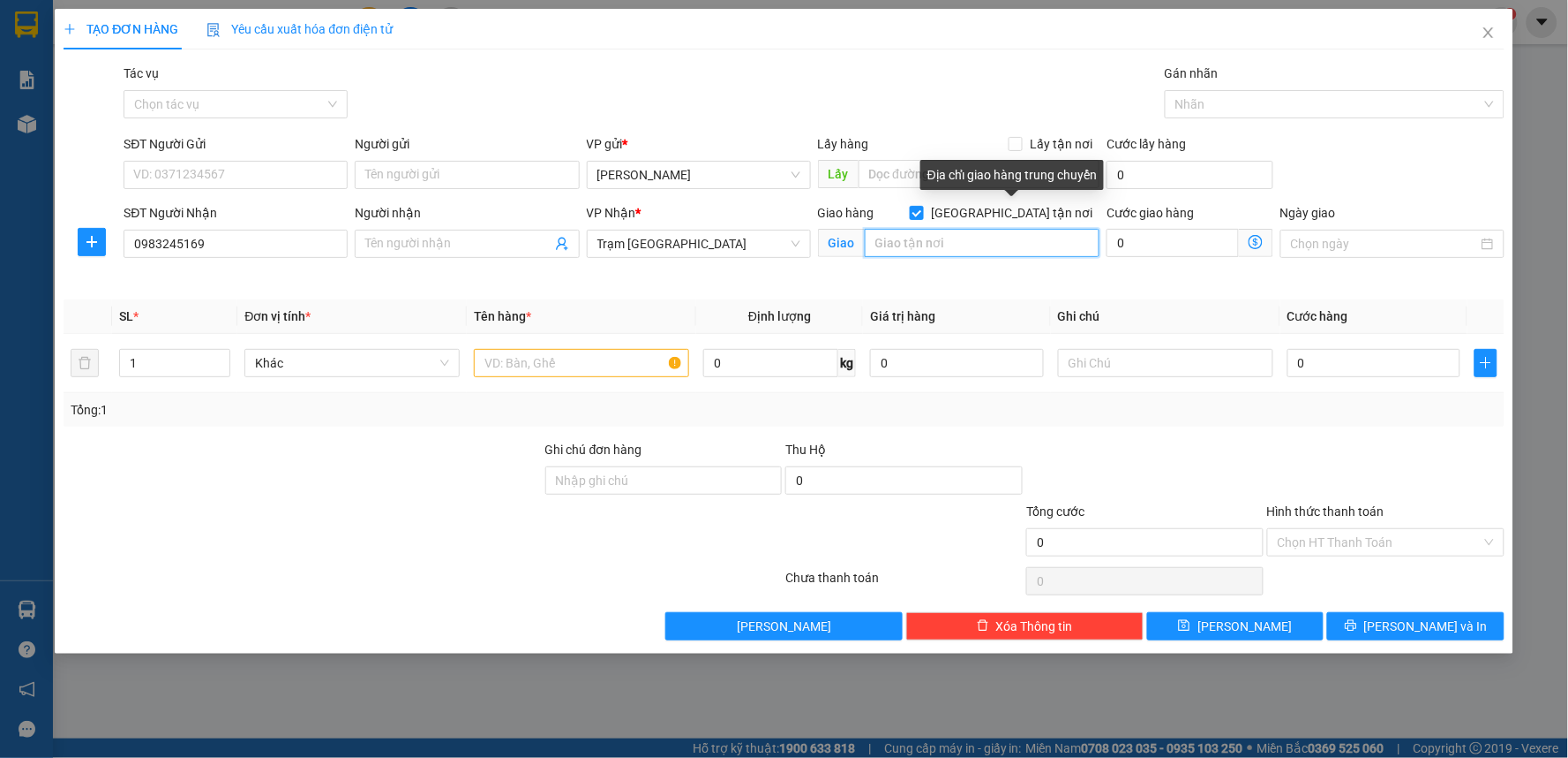
click at [990, 251] on input "text" at bounding box center [983, 242] width 236 height 28
type input "q3"
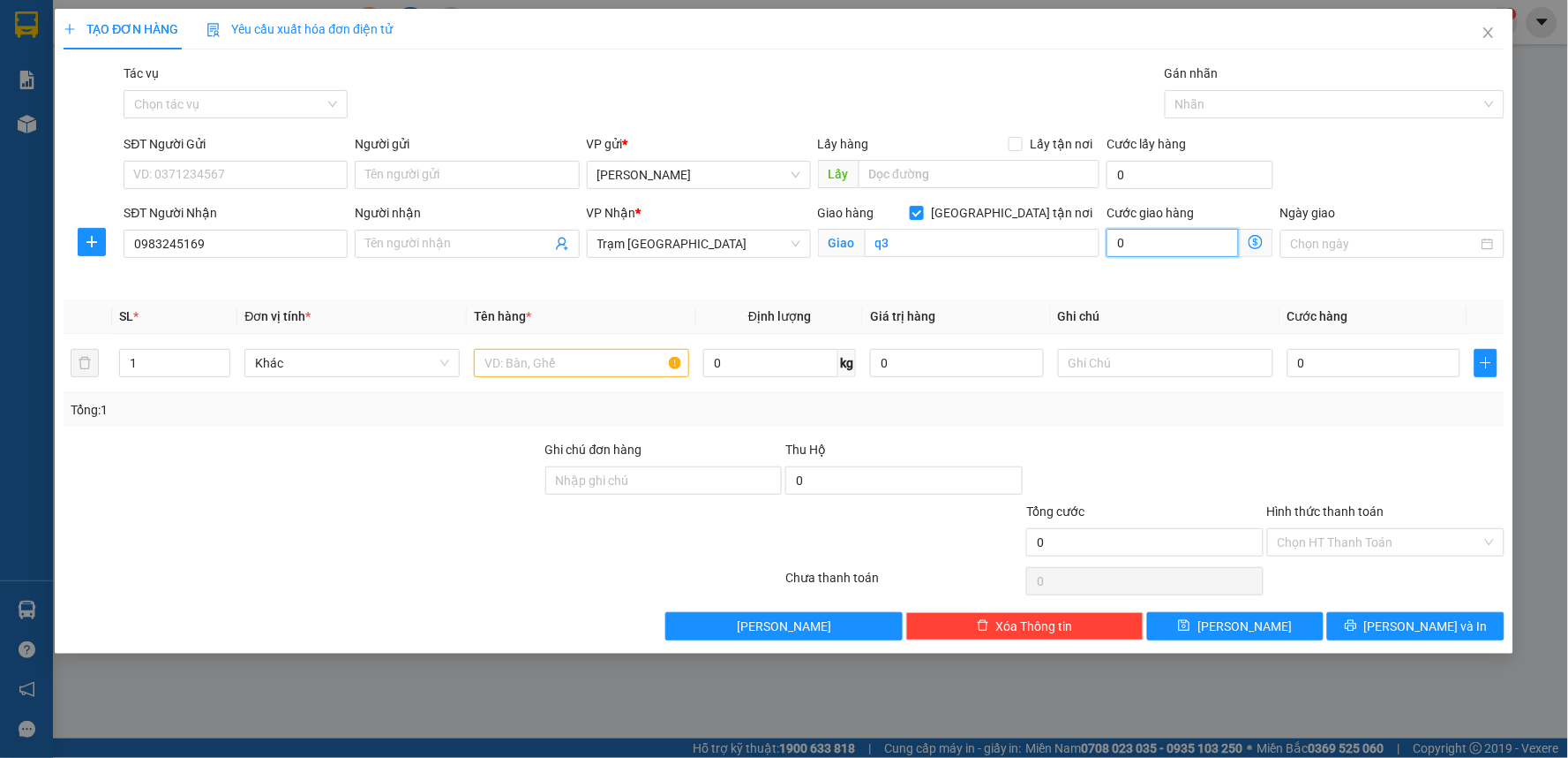
click at [1189, 253] on input "0" at bounding box center [1173, 242] width 132 height 28
type input "8"
type input "0"
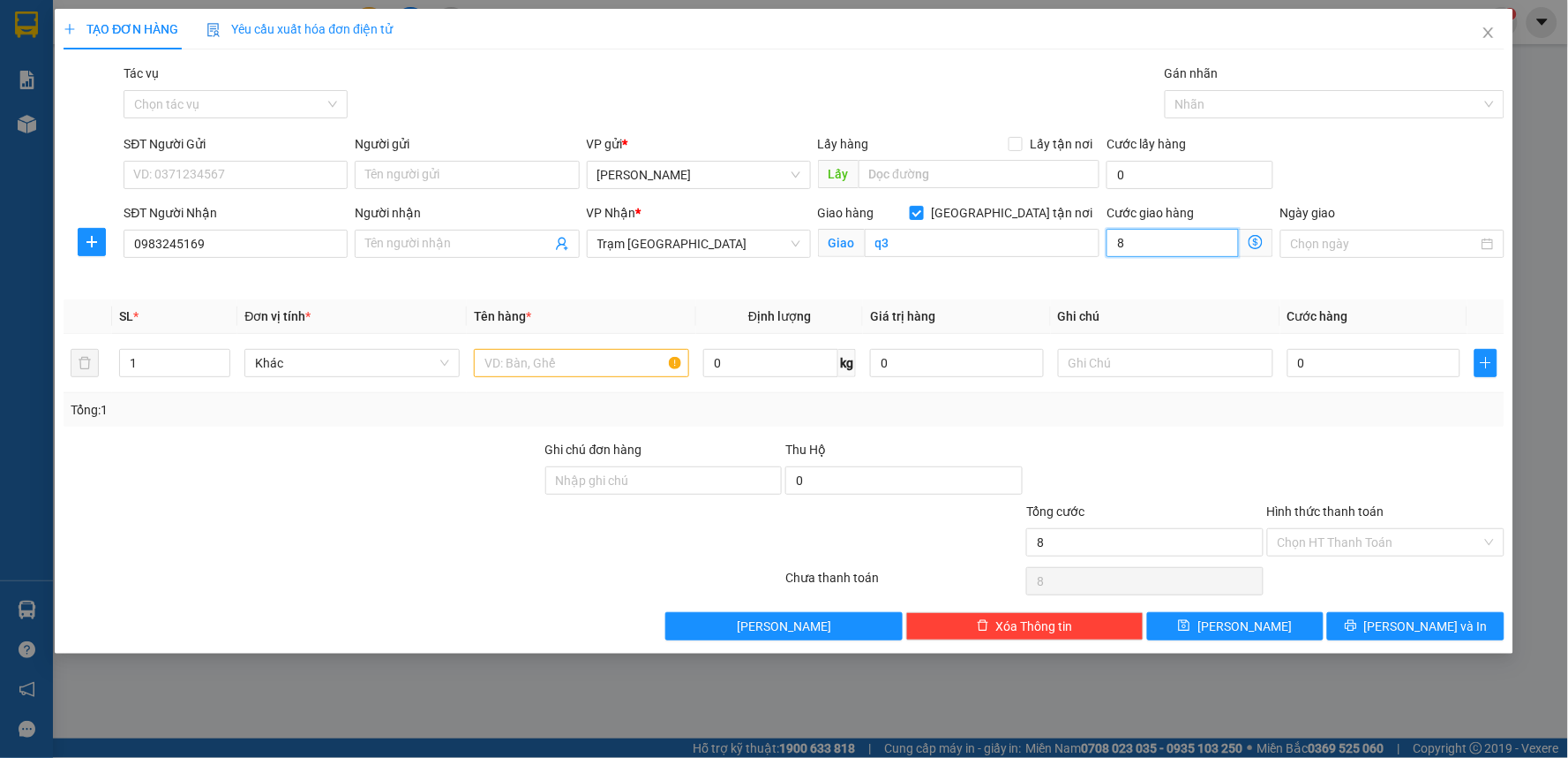
type input "0"
type input "5"
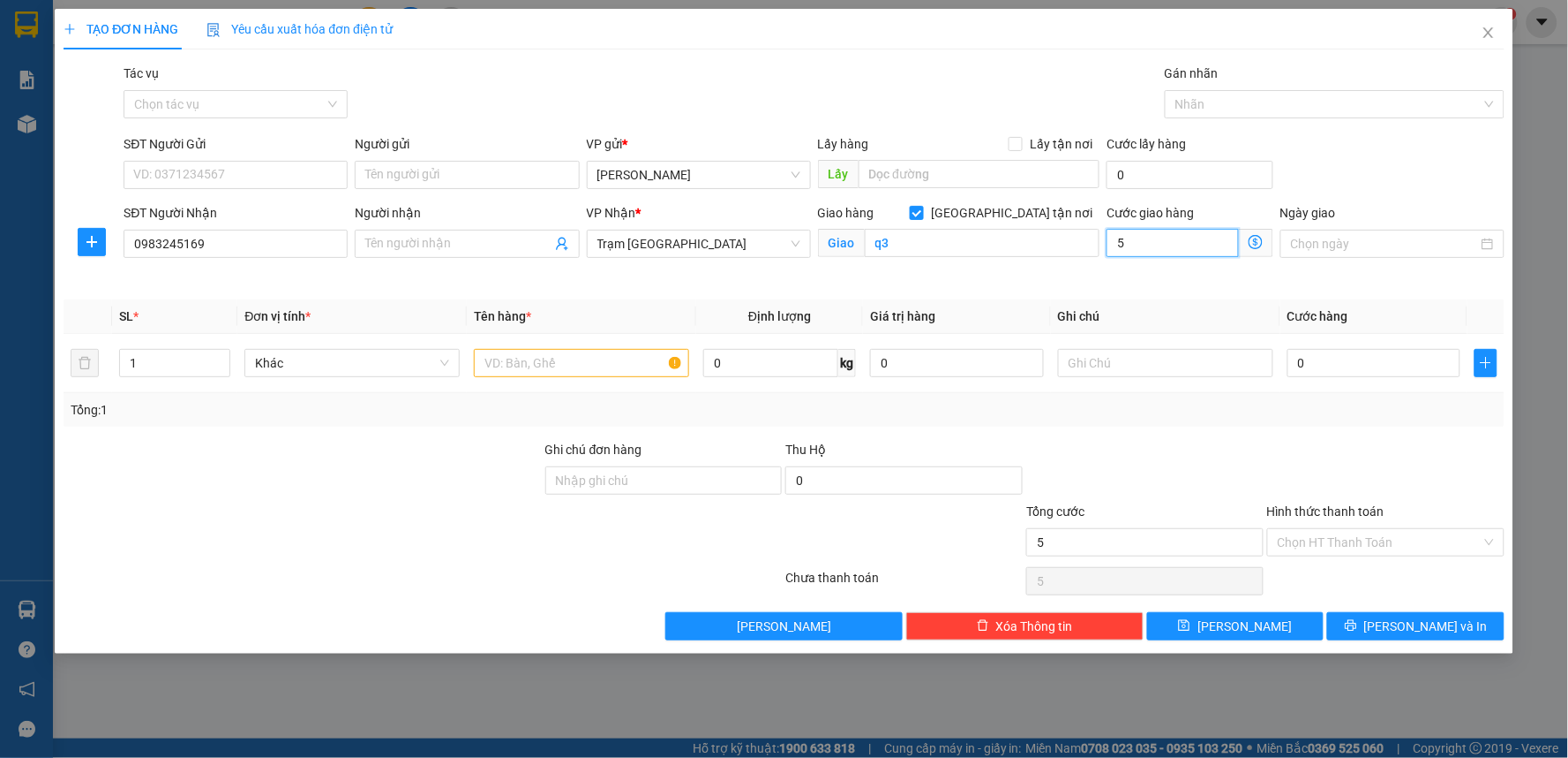
type input "50"
type input "50.000"
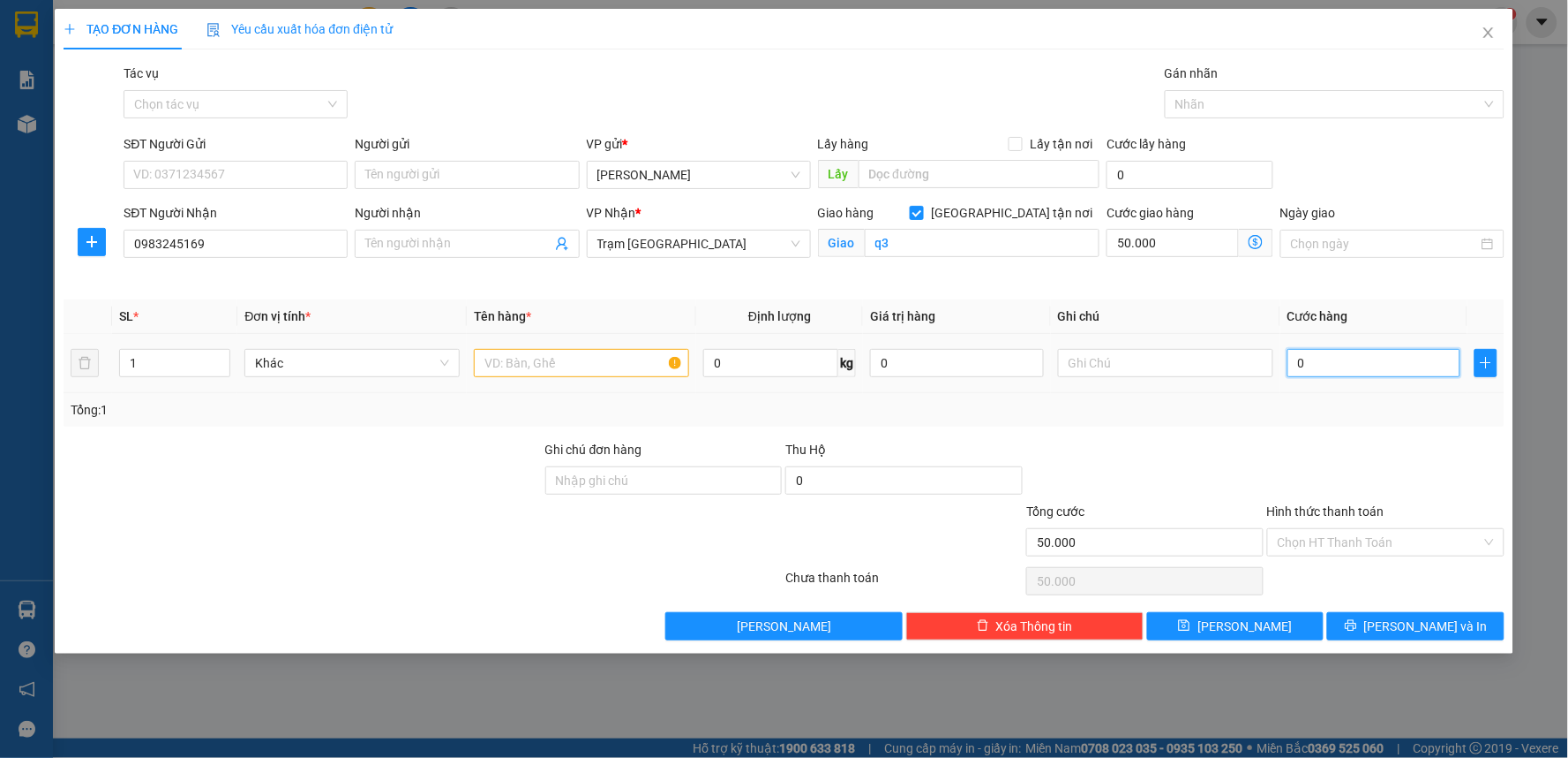
click at [1304, 366] on input "0" at bounding box center [1374, 362] width 174 height 28
type input "4"
type input "50.004"
type input "40"
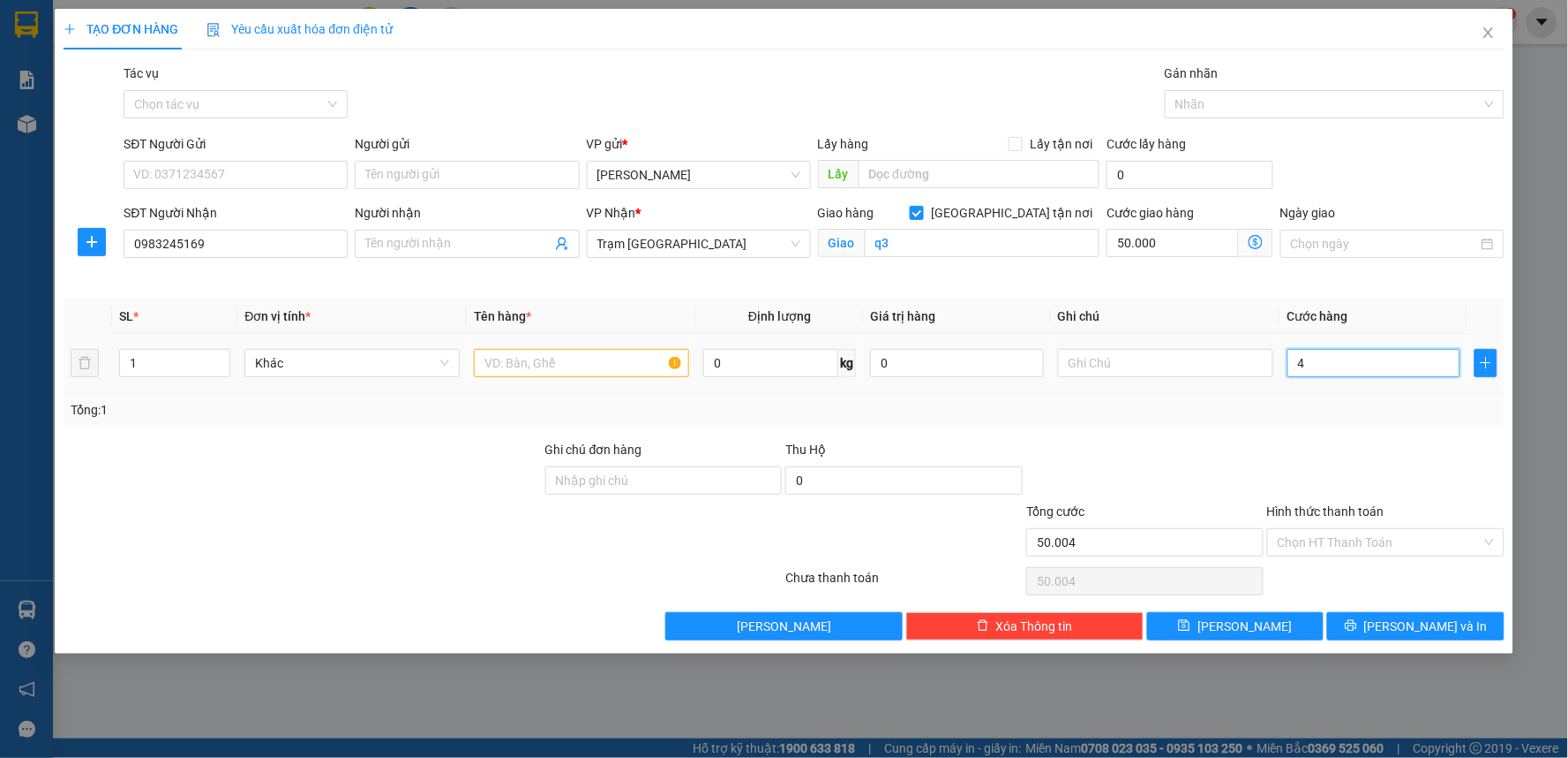
type input "50.040"
type input "40.000"
type input "90.000"
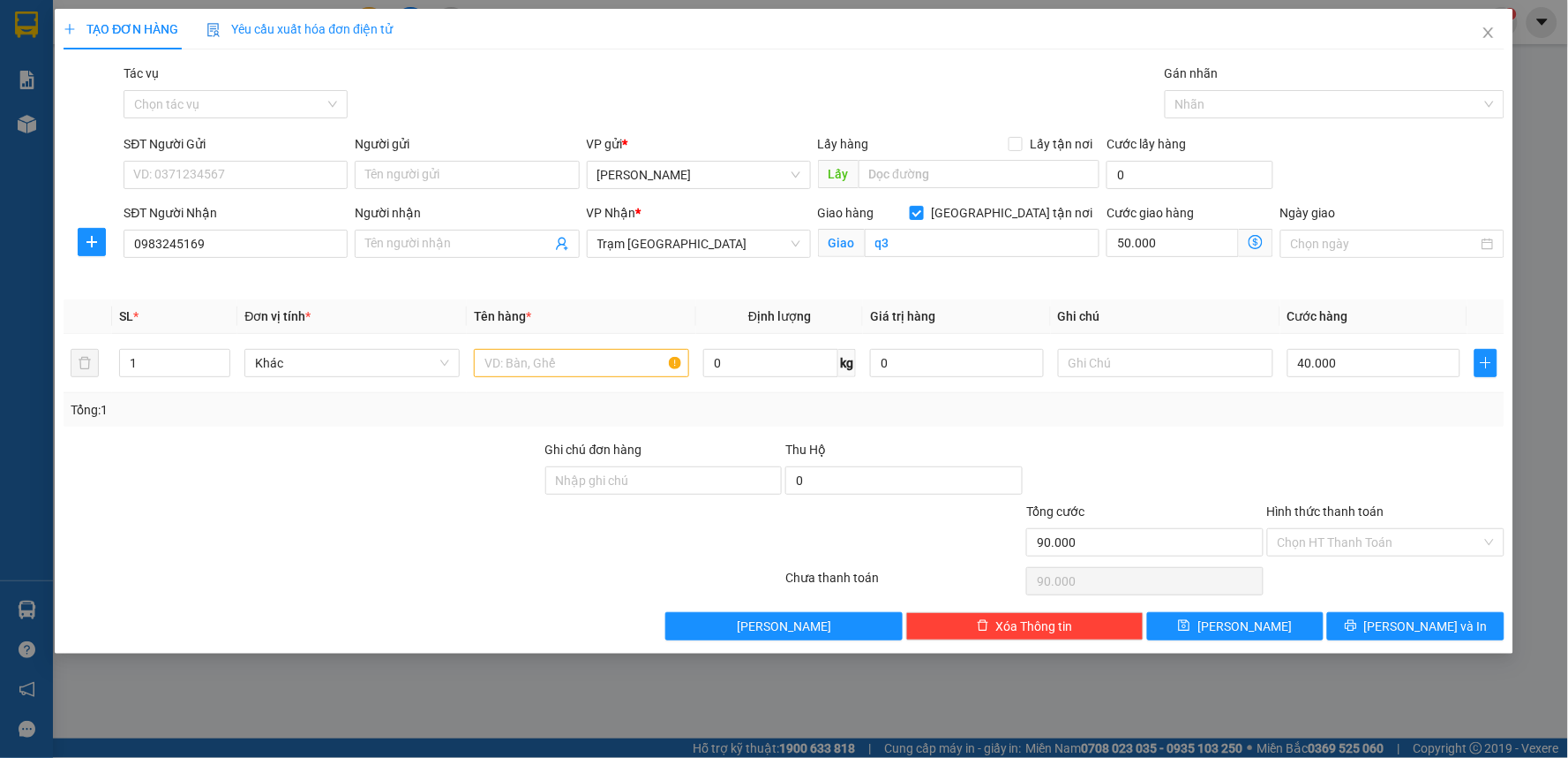
click at [1291, 472] on div at bounding box center [1386, 470] width 241 height 61
click at [516, 348] on input "text" at bounding box center [581, 362] width 216 height 28
type input "t"
type input "1tx"
click at [240, 171] on input "SĐT Người Gửi" at bounding box center [236, 174] width 224 height 28
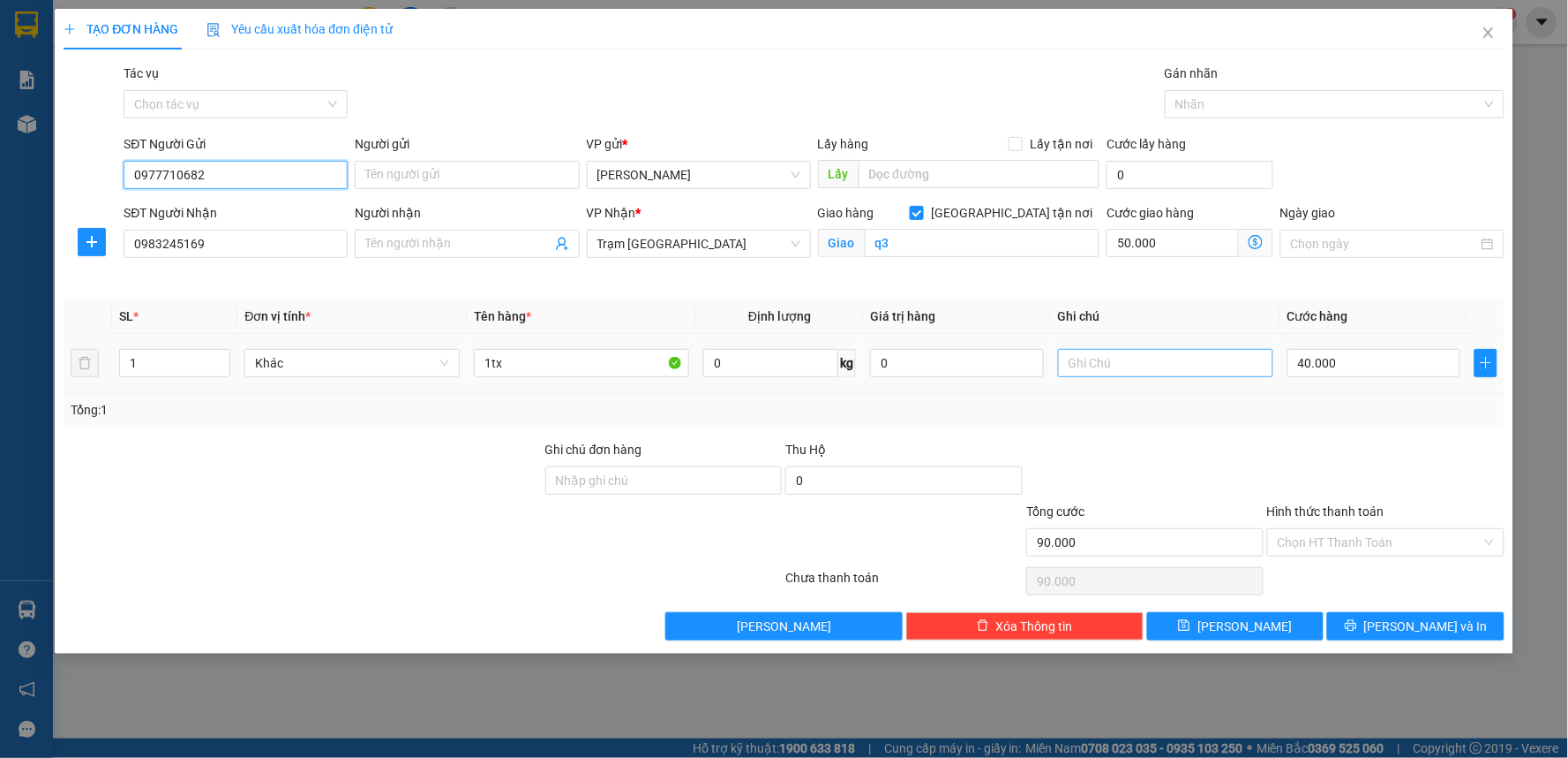
type input "0977710682"
click at [1079, 367] on input "text" at bounding box center [1165, 362] width 216 height 28
type input "tận nơi 50k"
drag, startPoint x: 1366, startPoint y: 551, endPoint x: 1388, endPoint y: 541, distance: 24.2
click at [1369, 551] on input "Hình thức thanh toán" at bounding box center [1379, 542] width 204 height 27
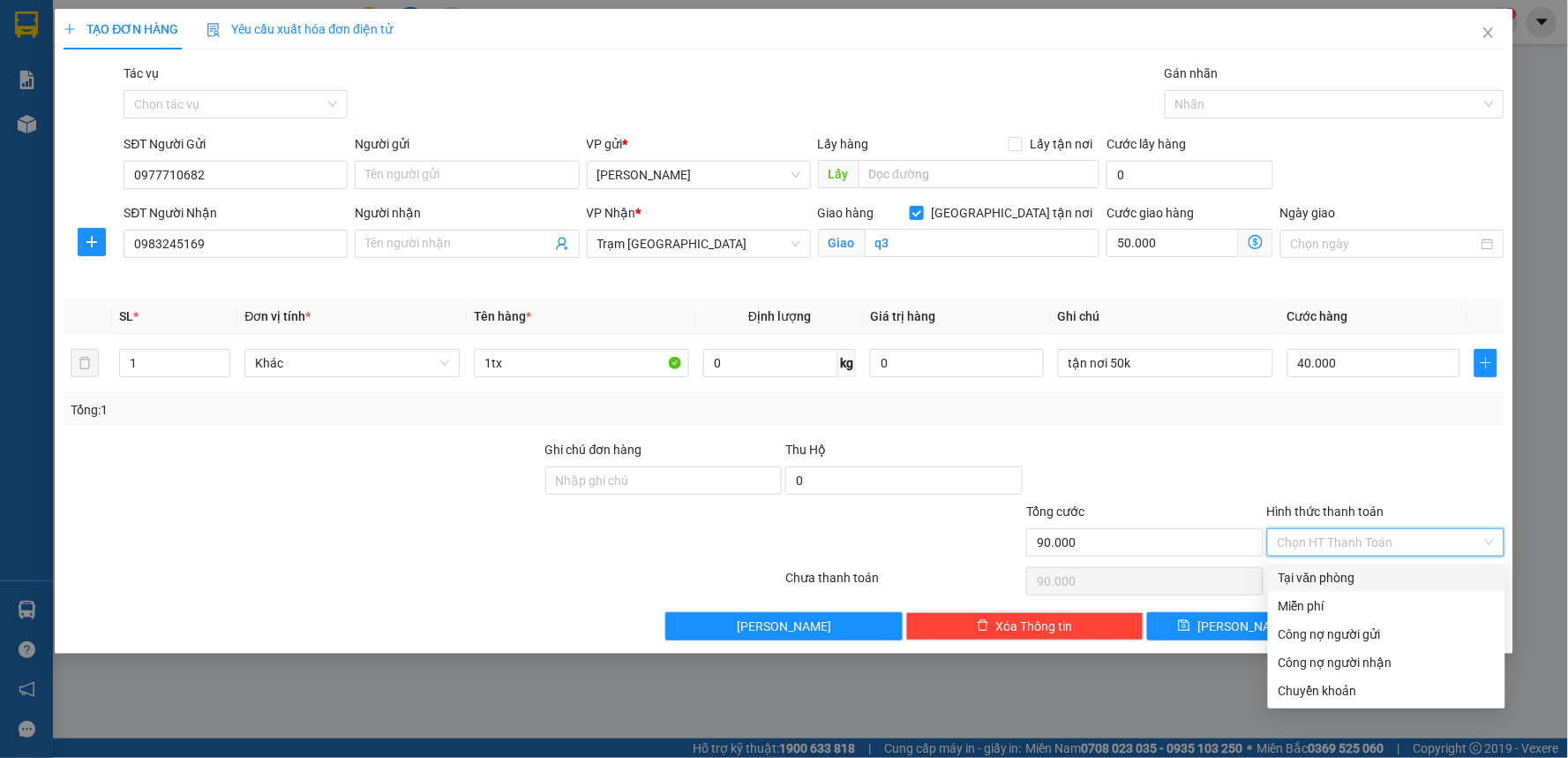
click at [1418, 580] on div "Tại văn phòng" at bounding box center [1386, 578] width 216 height 19
type input "0"
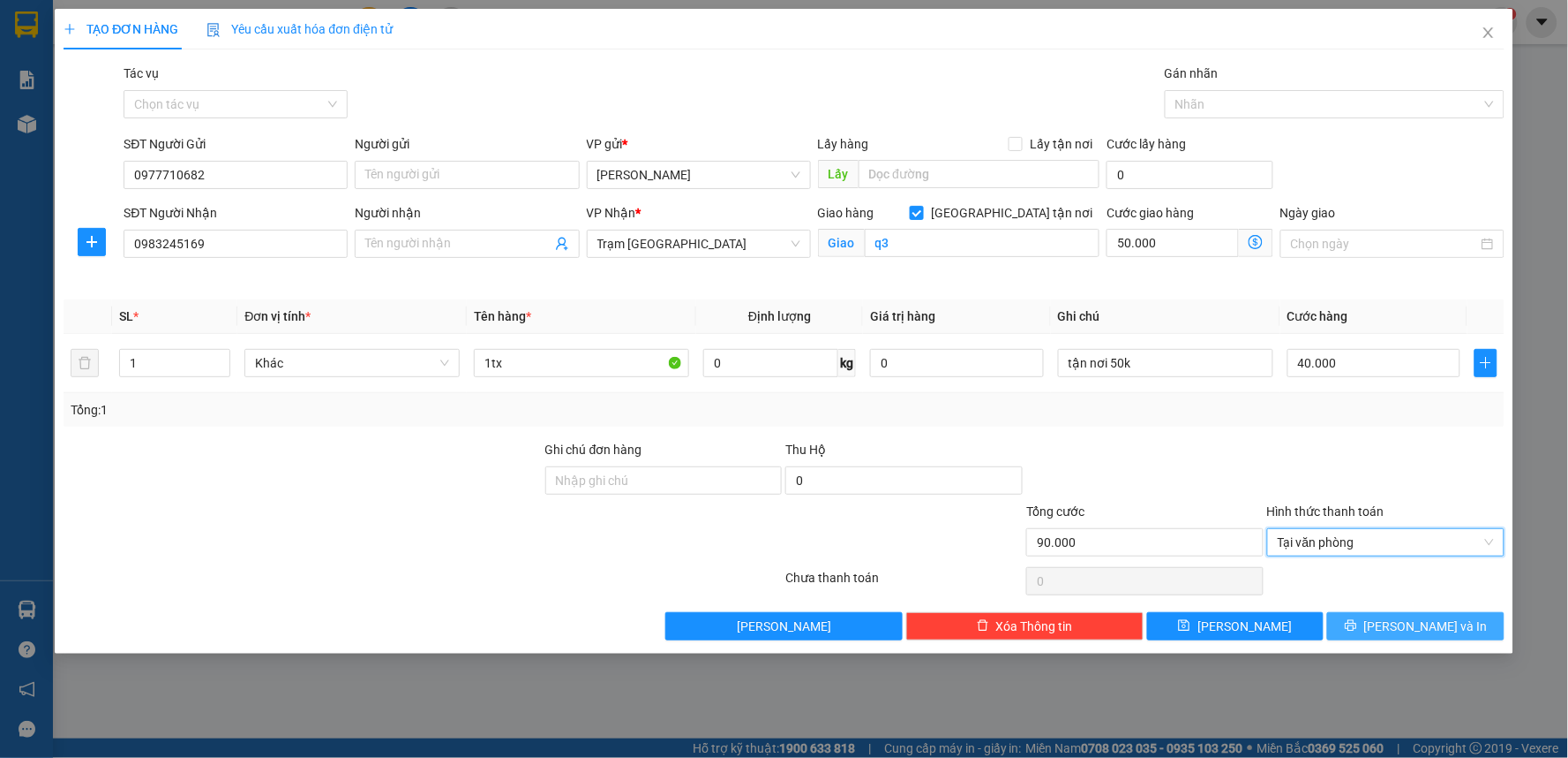
click at [1440, 629] on span "[PERSON_NAME] và In" at bounding box center [1426, 626] width 124 height 19
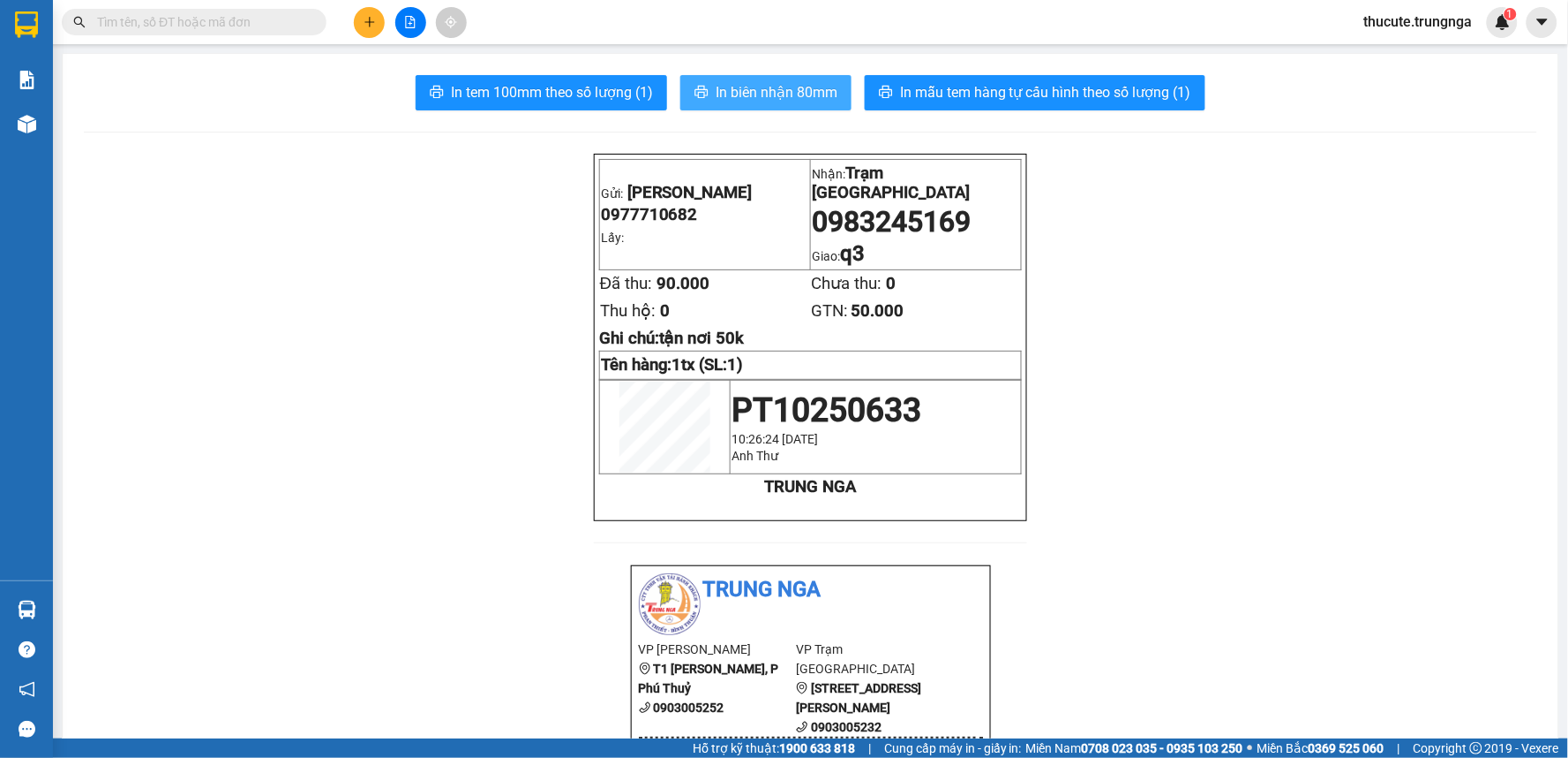
click at [783, 94] on span "In biên nhận 80mm" at bounding box center [776, 92] width 122 height 22
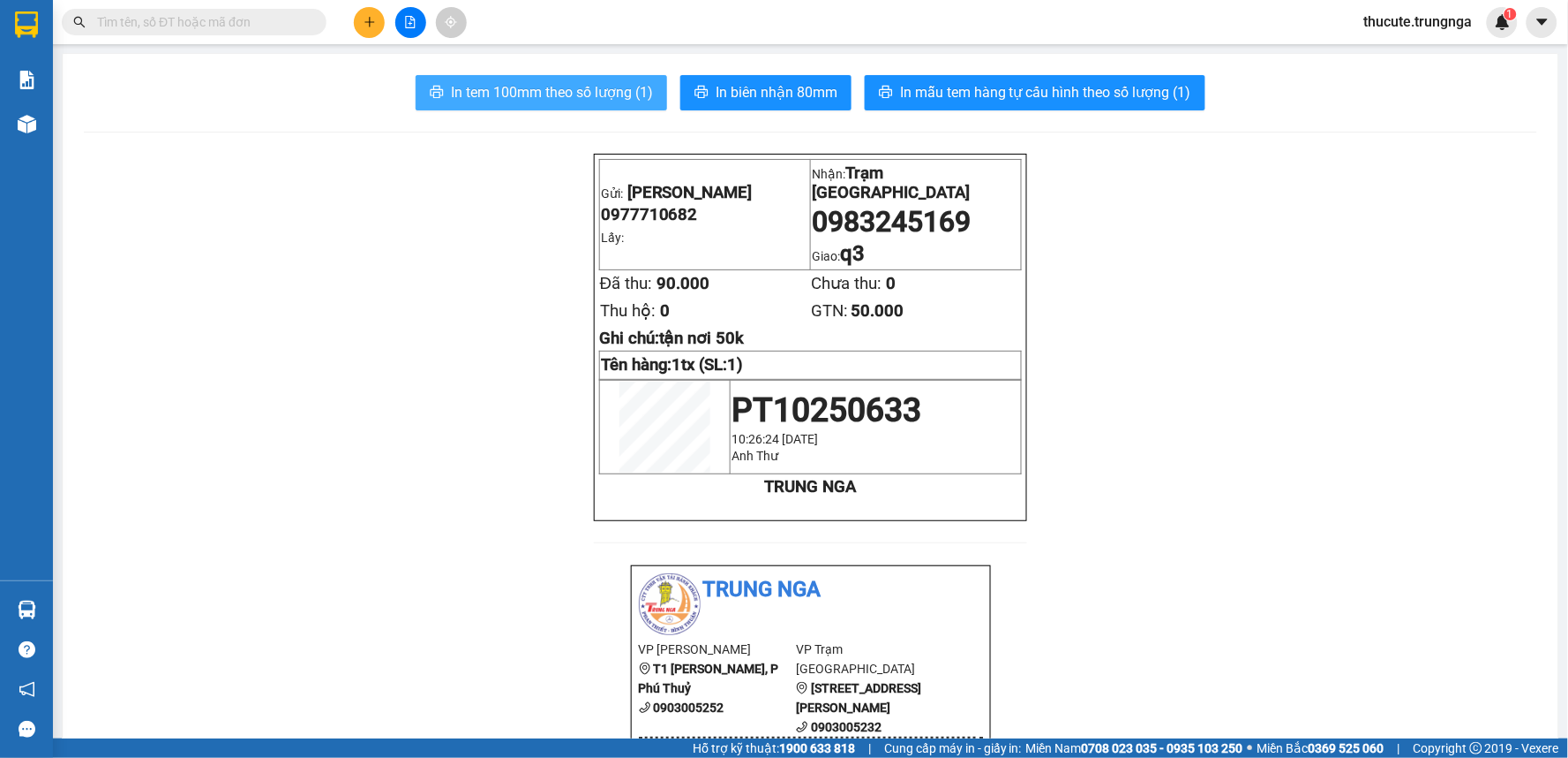
click at [620, 83] on span "In tem 100mm theo số lượng (1)" at bounding box center [551, 92] width 202 height 22
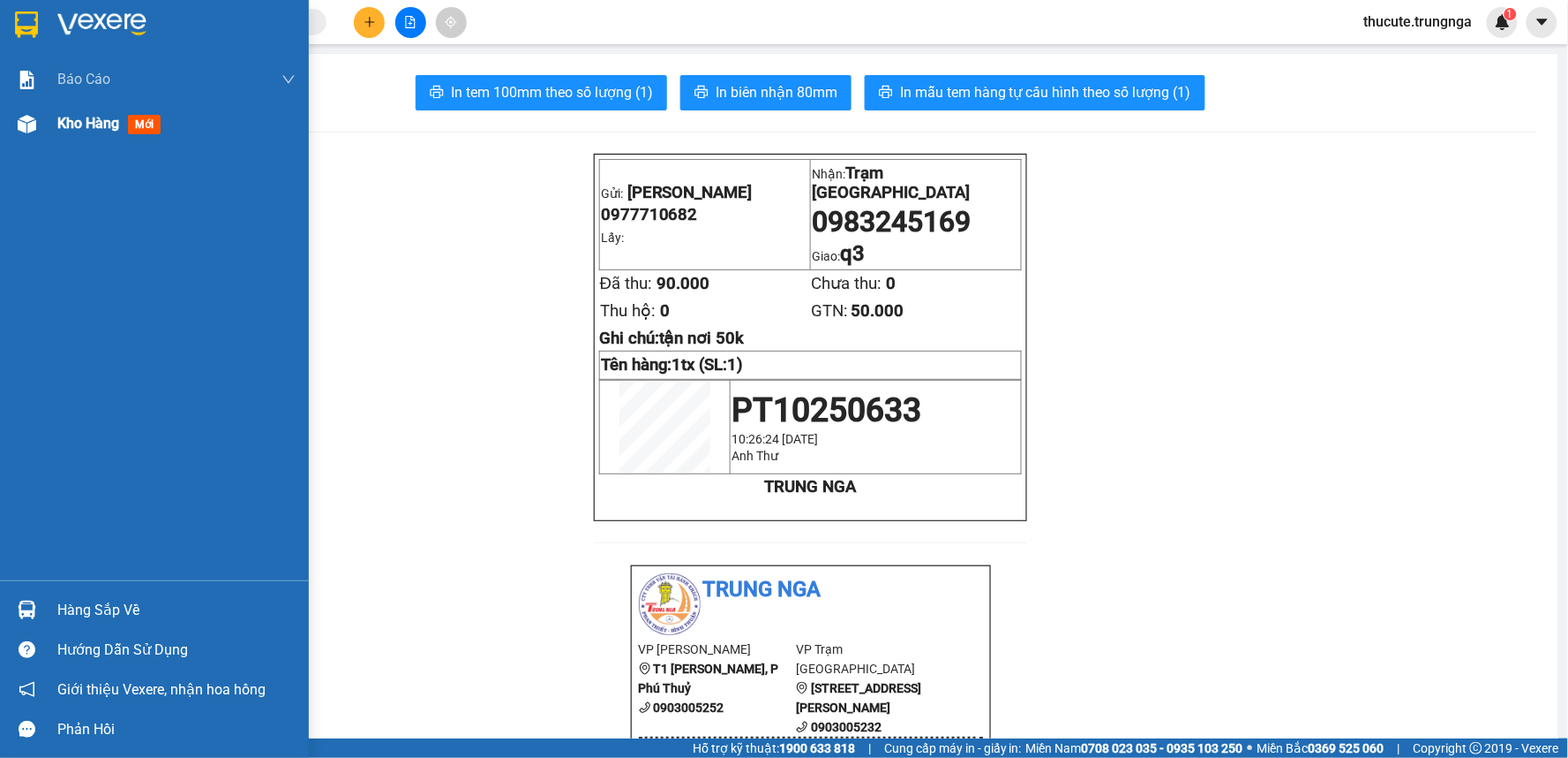
click at [89, 129] on span "Kho hàng" at bounding box center [88, 123] width 61 height 16
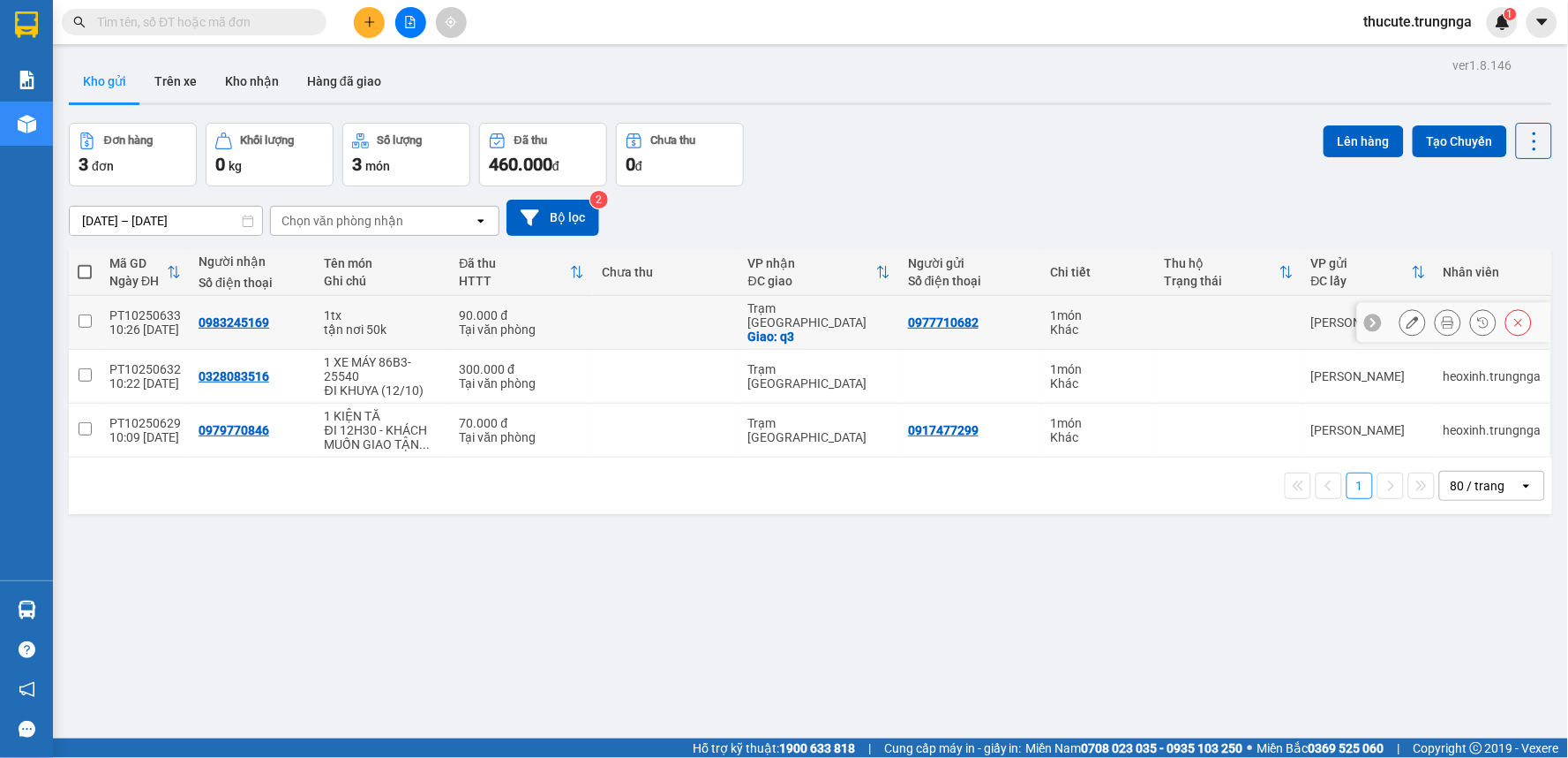
click at [80, 315] on input "checkbox" at bounding box center [85, 321] width 13 height 13
checkbox input "true"
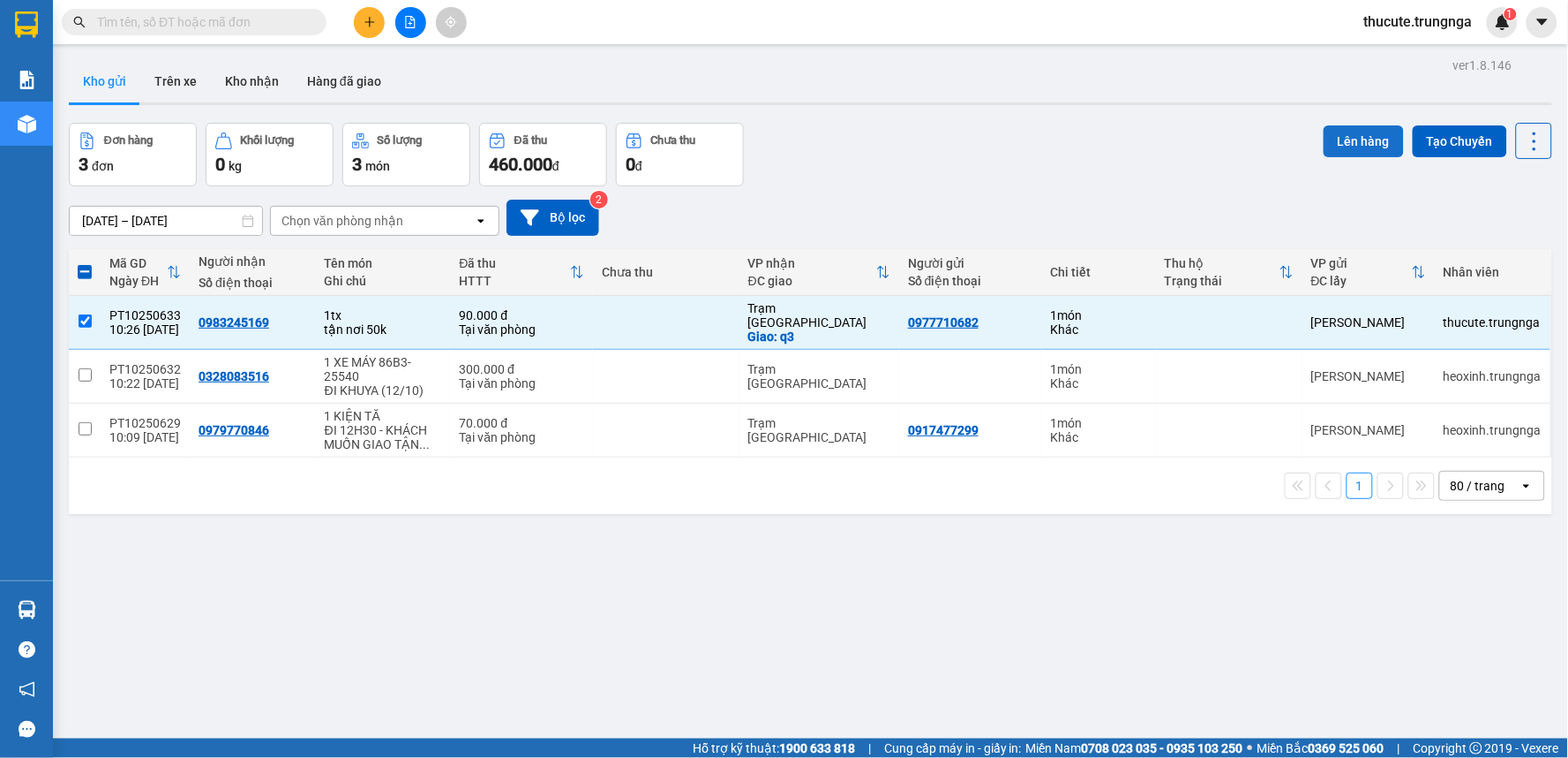
click at [1361, 143] on button "Lên hàng" at bounding box center [1364, 141] width 81 height 32
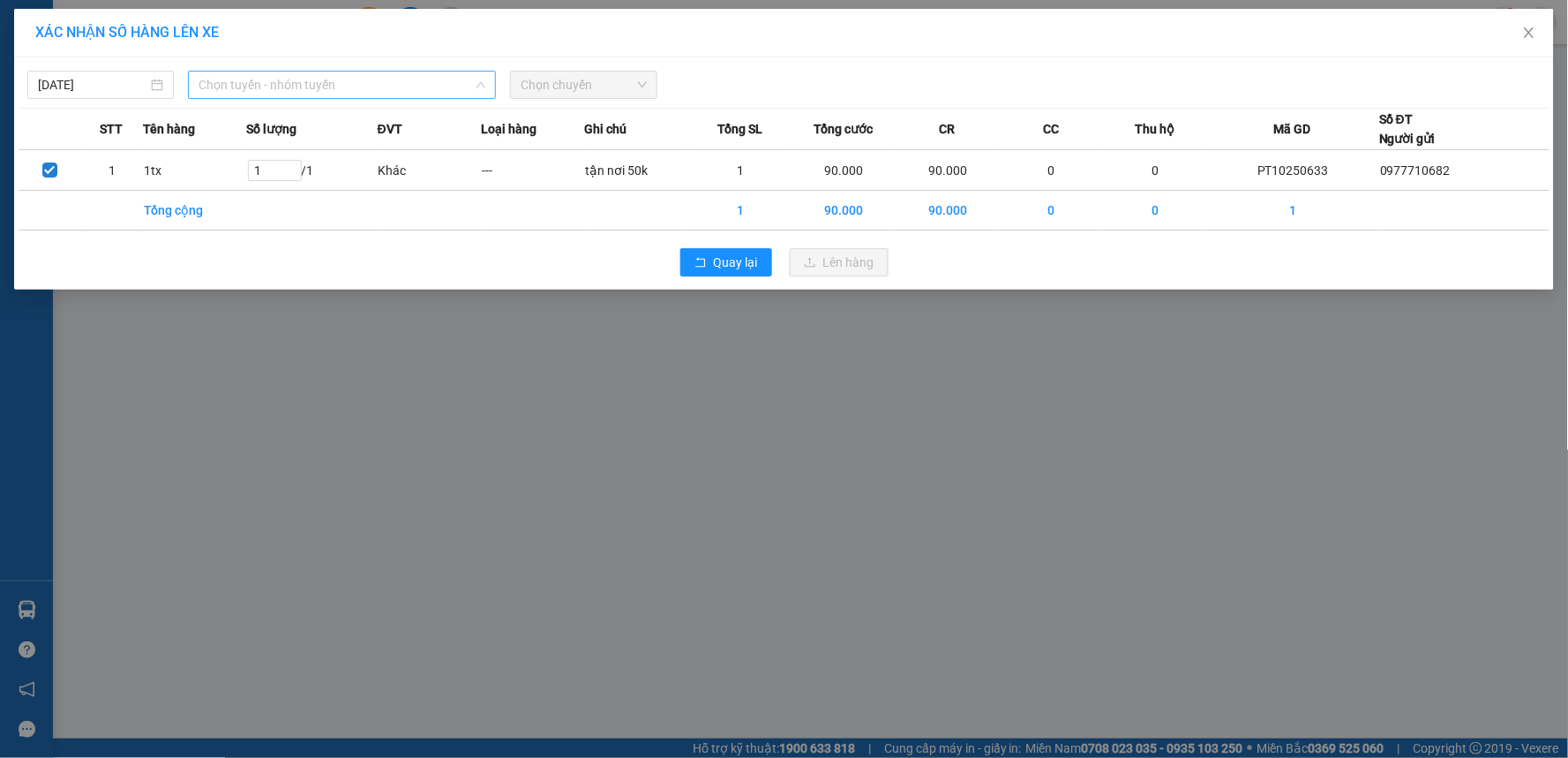
click at [334, 83] on span "Chọn tuyến - nhóm tuyến" at bounding box center [341, 85] width 287 height 27
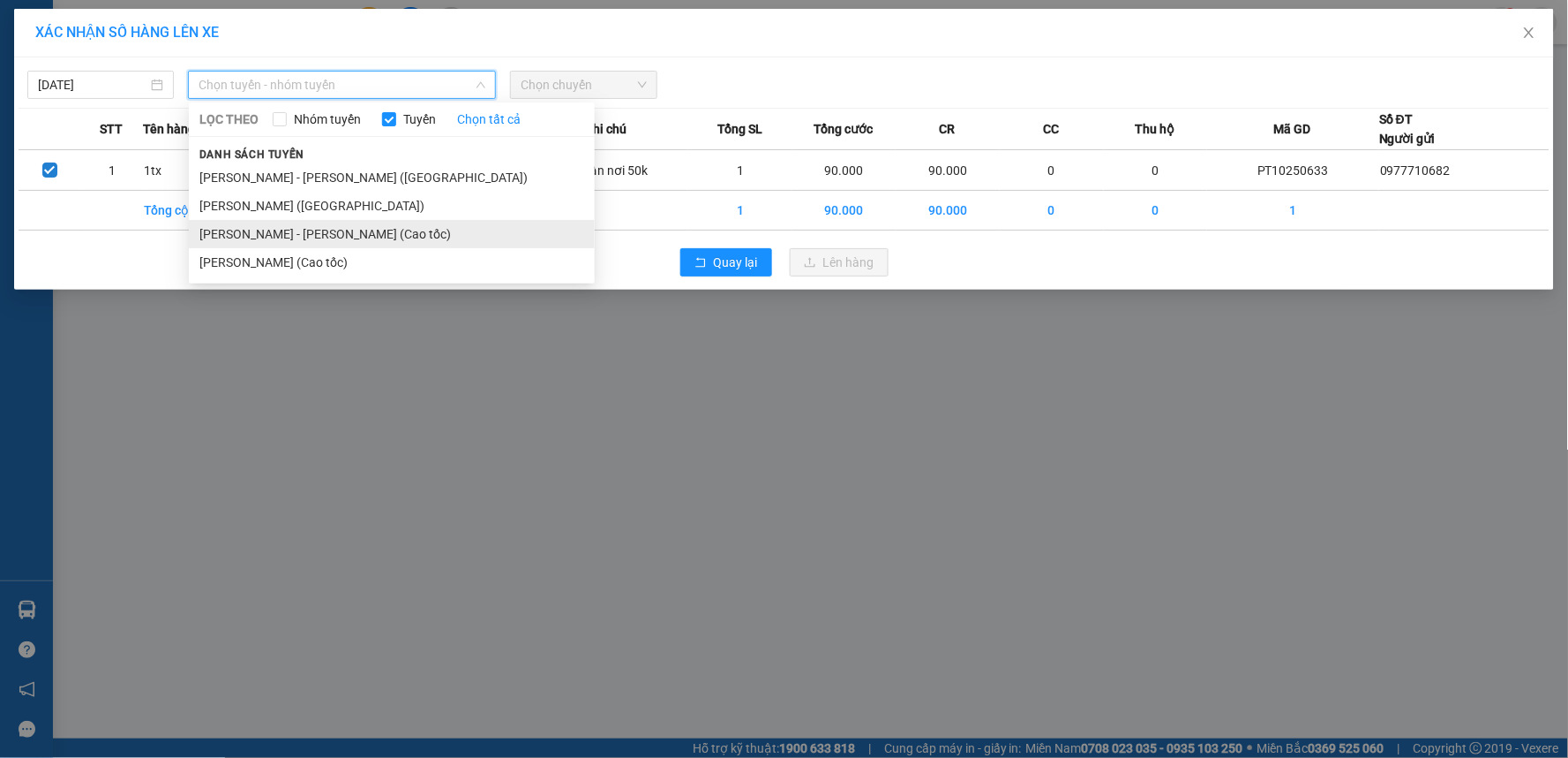
click at [270, 243] on li "[PERSON_NAME] - [PERSON_NAME] (Cao tốc)" at bounding box center [391, 233] width 406 height 28
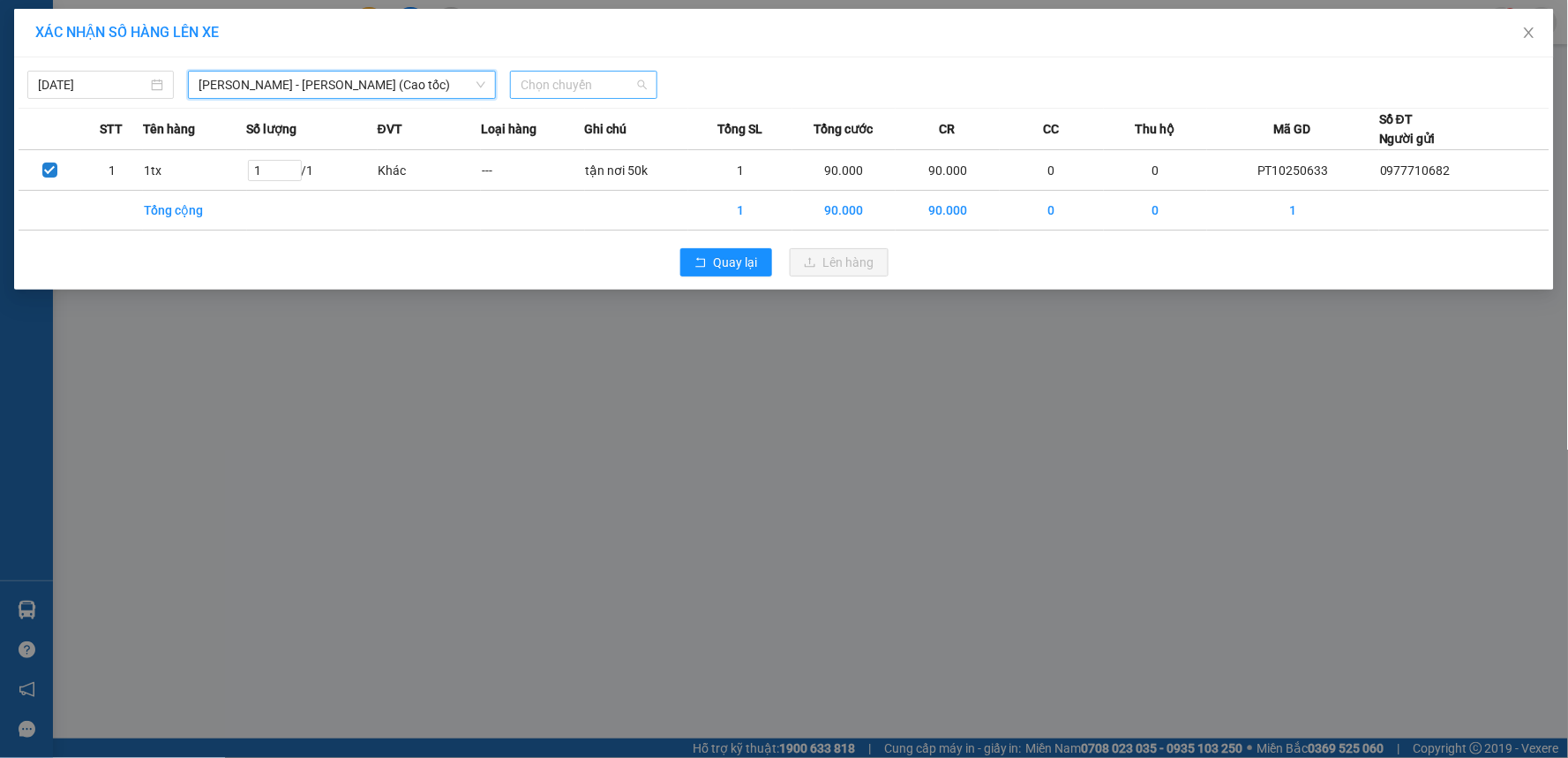
click at [571, 84] on span "Chọn chuyến" at bounding box center [583, 85] width 126 height 27
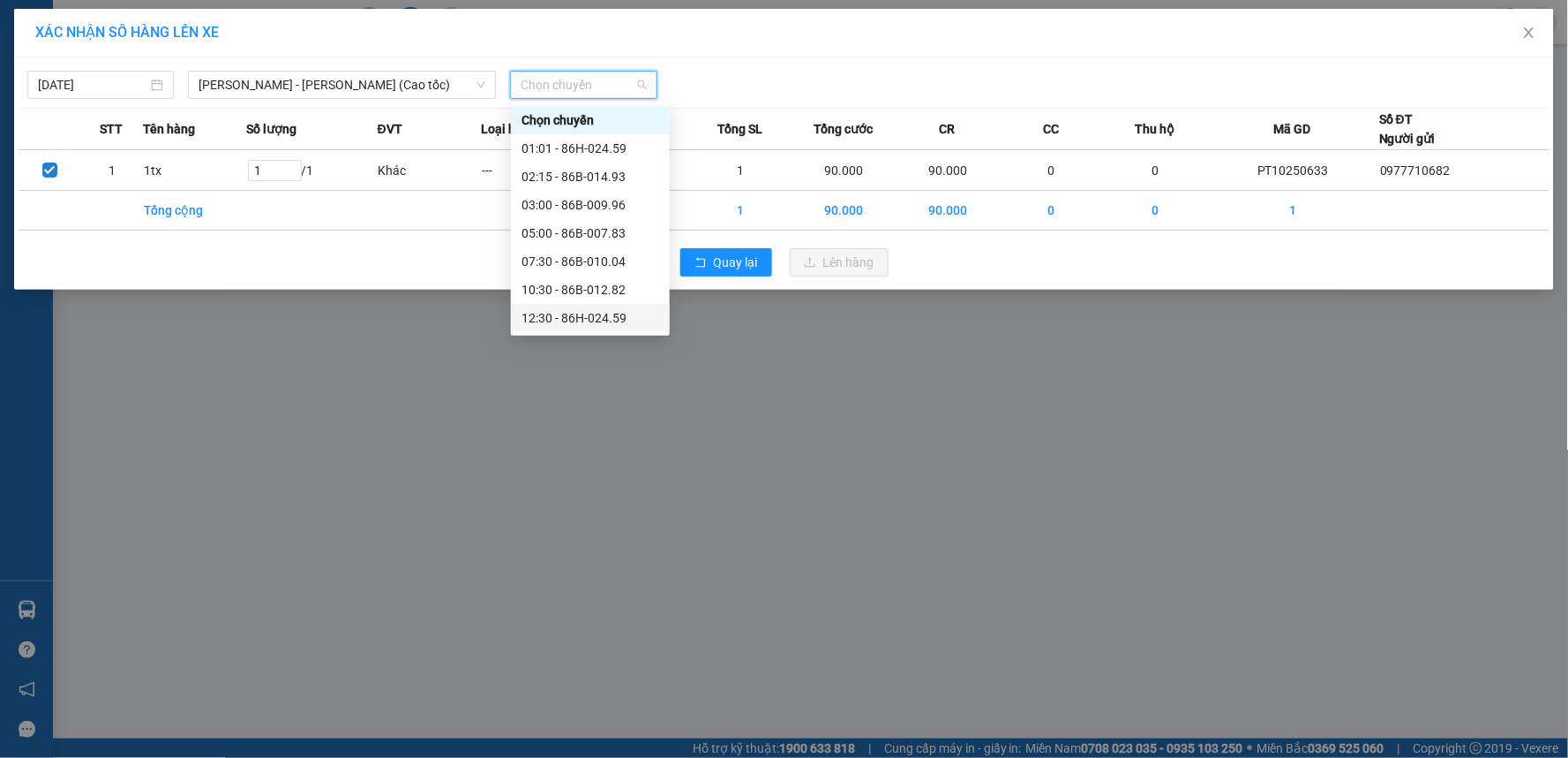
click at [554, 296] on div "10:30 - 86B-012.82" at bounding box center [591, 290] width 138 height 19
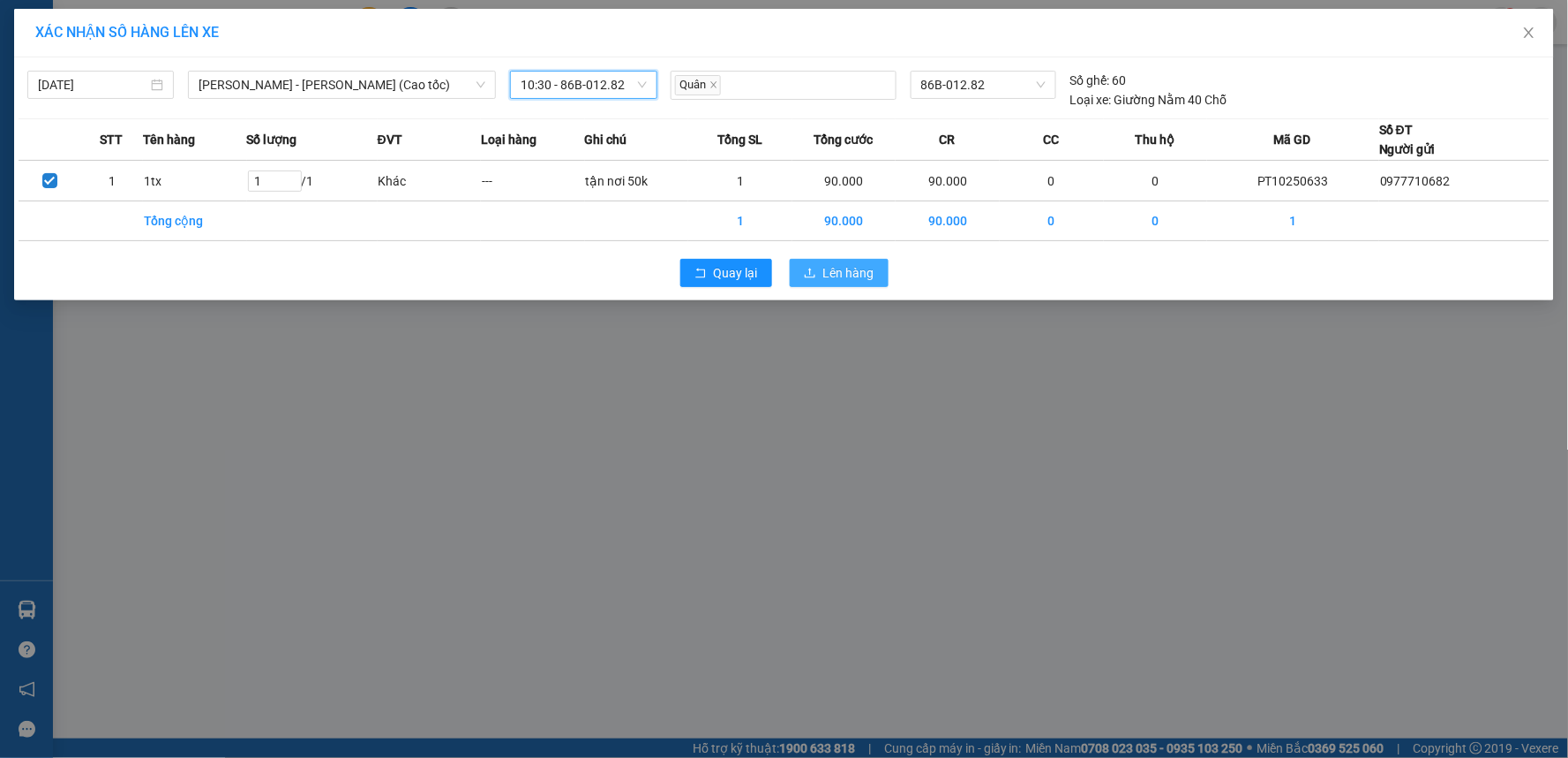
click at [842, 271] on span "Lên hàng" at bounding box center [849, 272] width 51 height 19
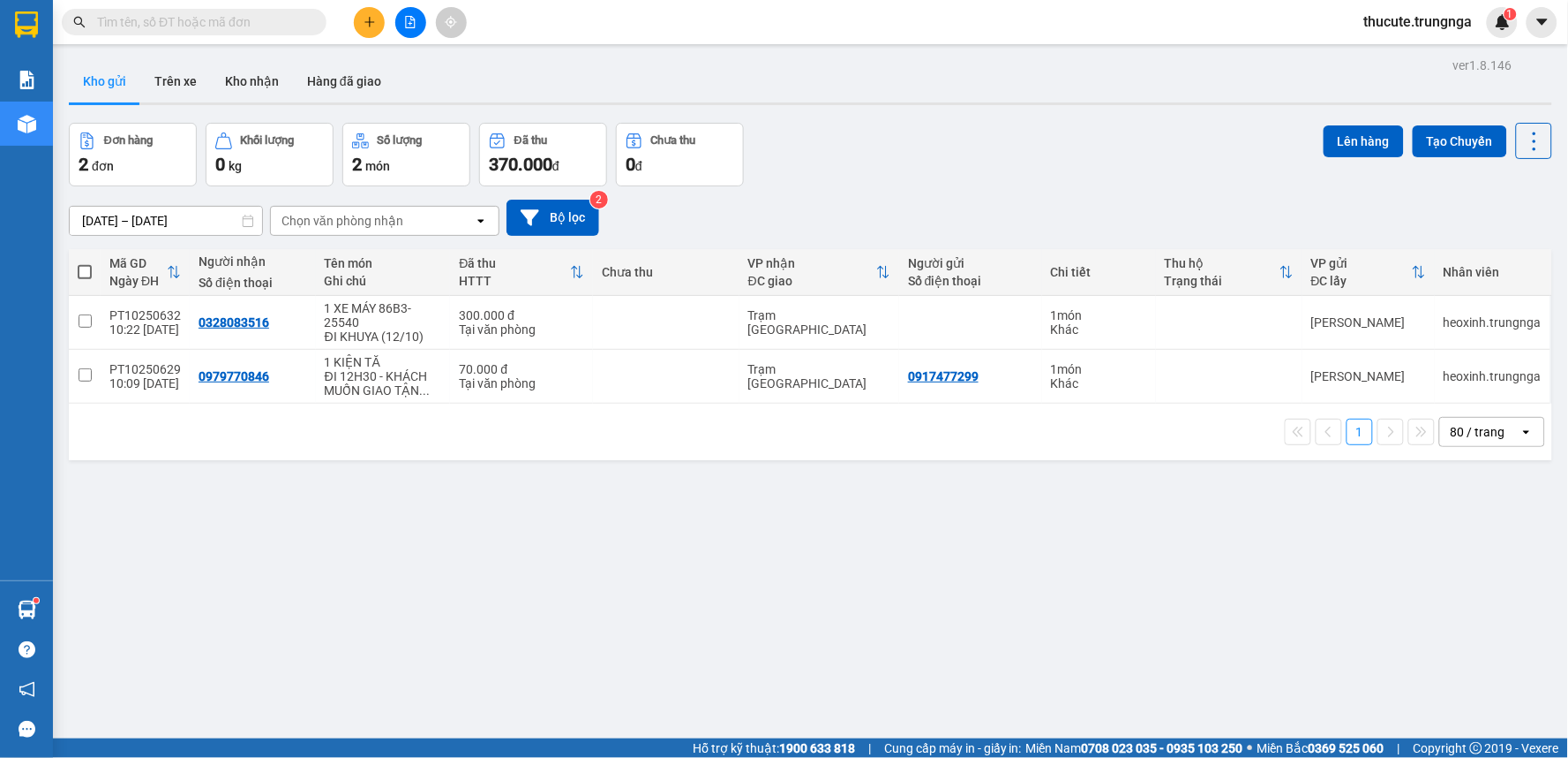
click at [410, 25] on icon "file-add" at bounding box center [410, 22] width 12 height 12
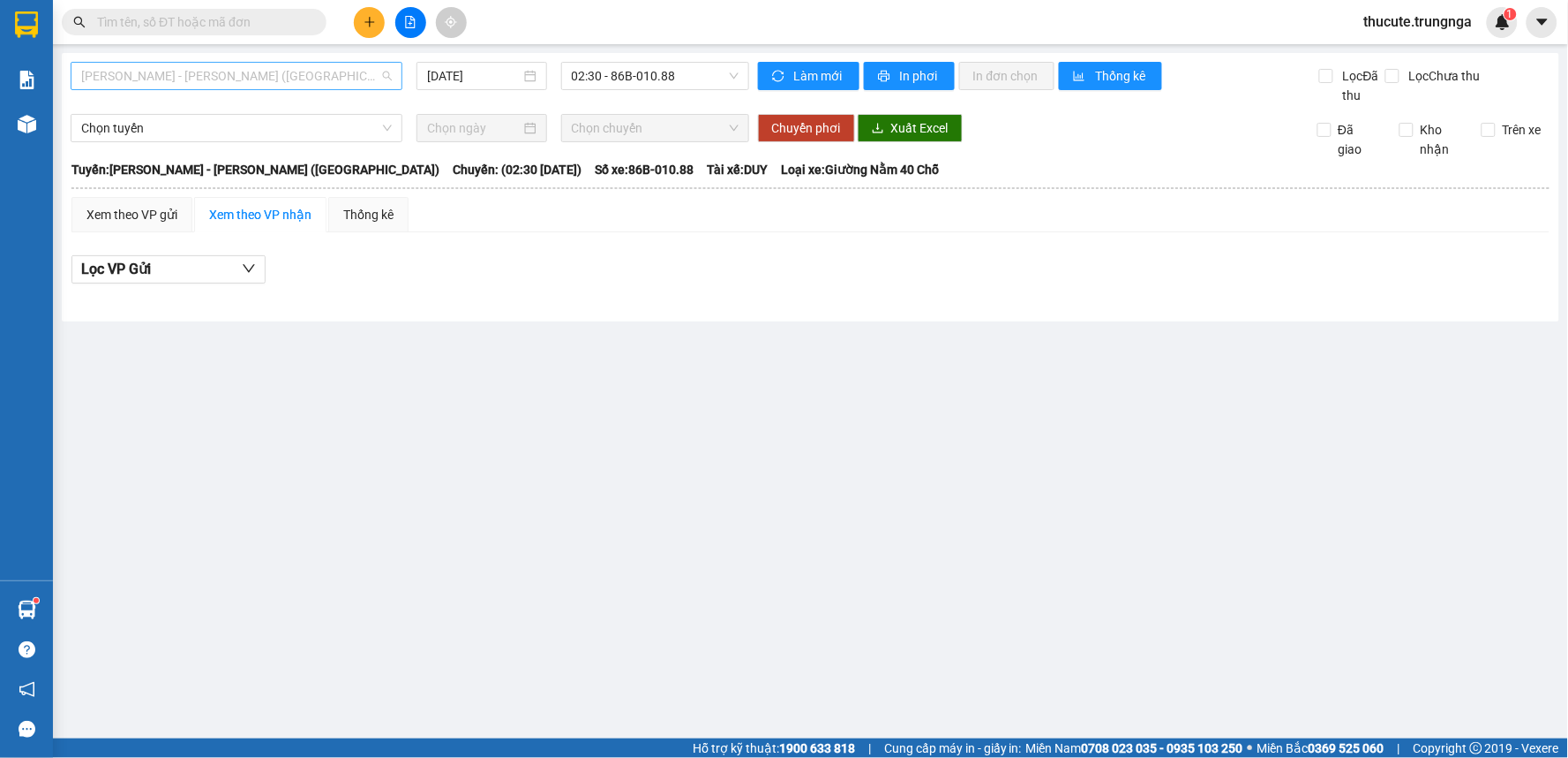
click at [304, 75] on span "Phan Thiết - Hồ Chí Minh (Ghế)" at bounding box center [237, 76] width 311 height 27
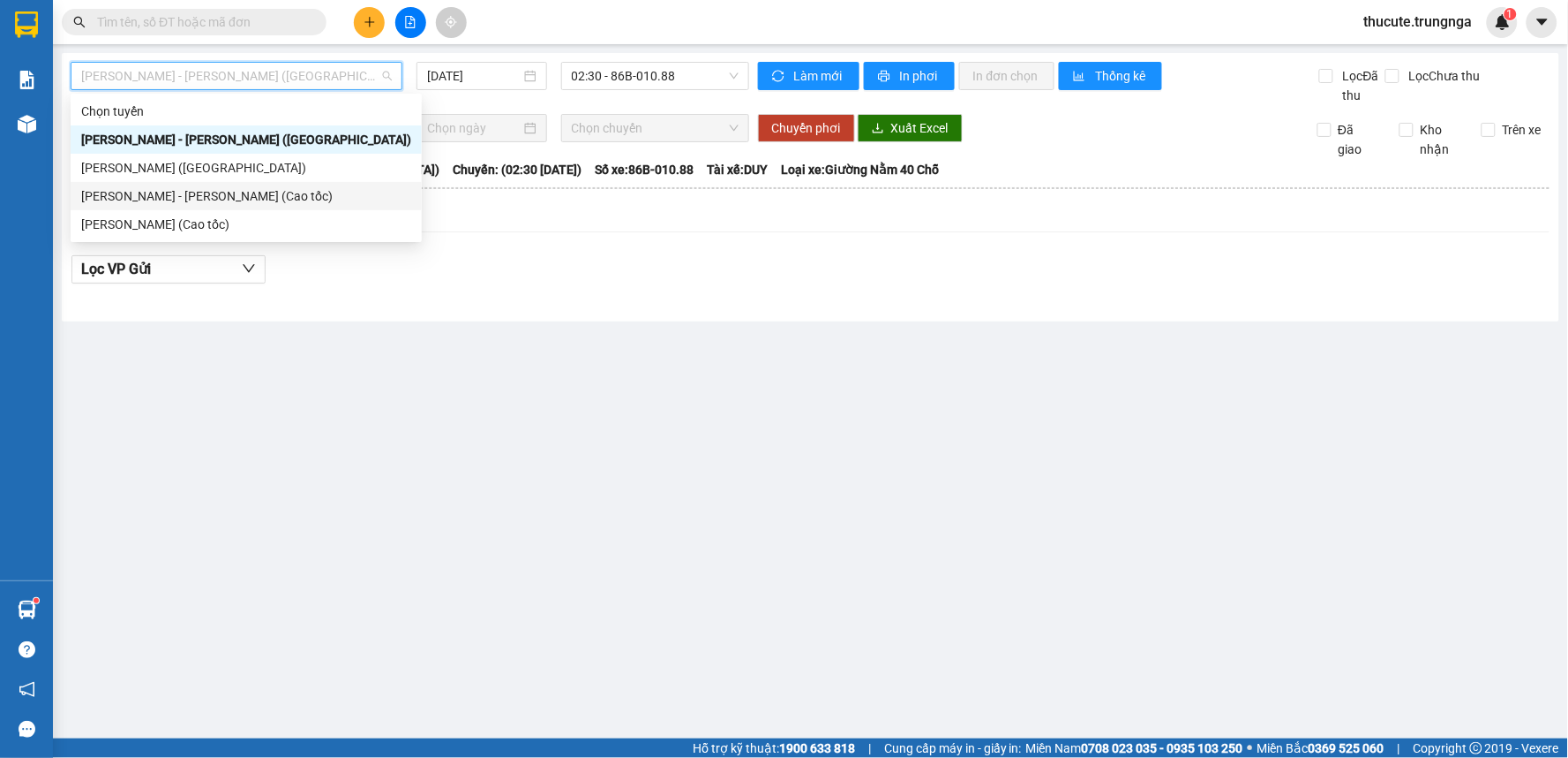
click at [271, 199] on div "[PERSON_NAME] - [PERSON_NAME] (Cao tốc)" at bounding box center [246, 196] width 330 height 19
type input "[DATE]"
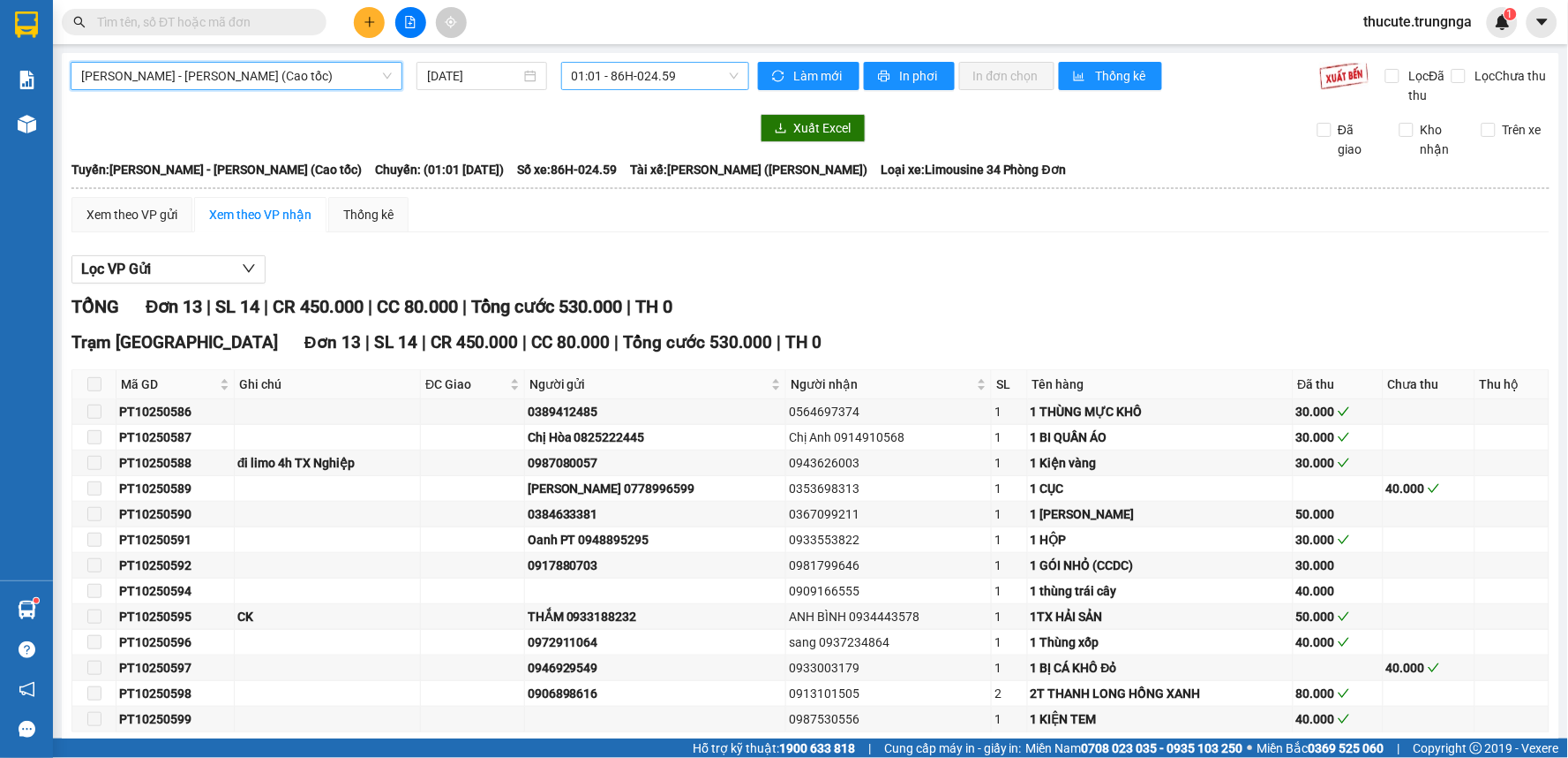
click at [647, 83] on span "01:01 - 86H-024.59" at bounding box center [655, 76] width 167 height 27
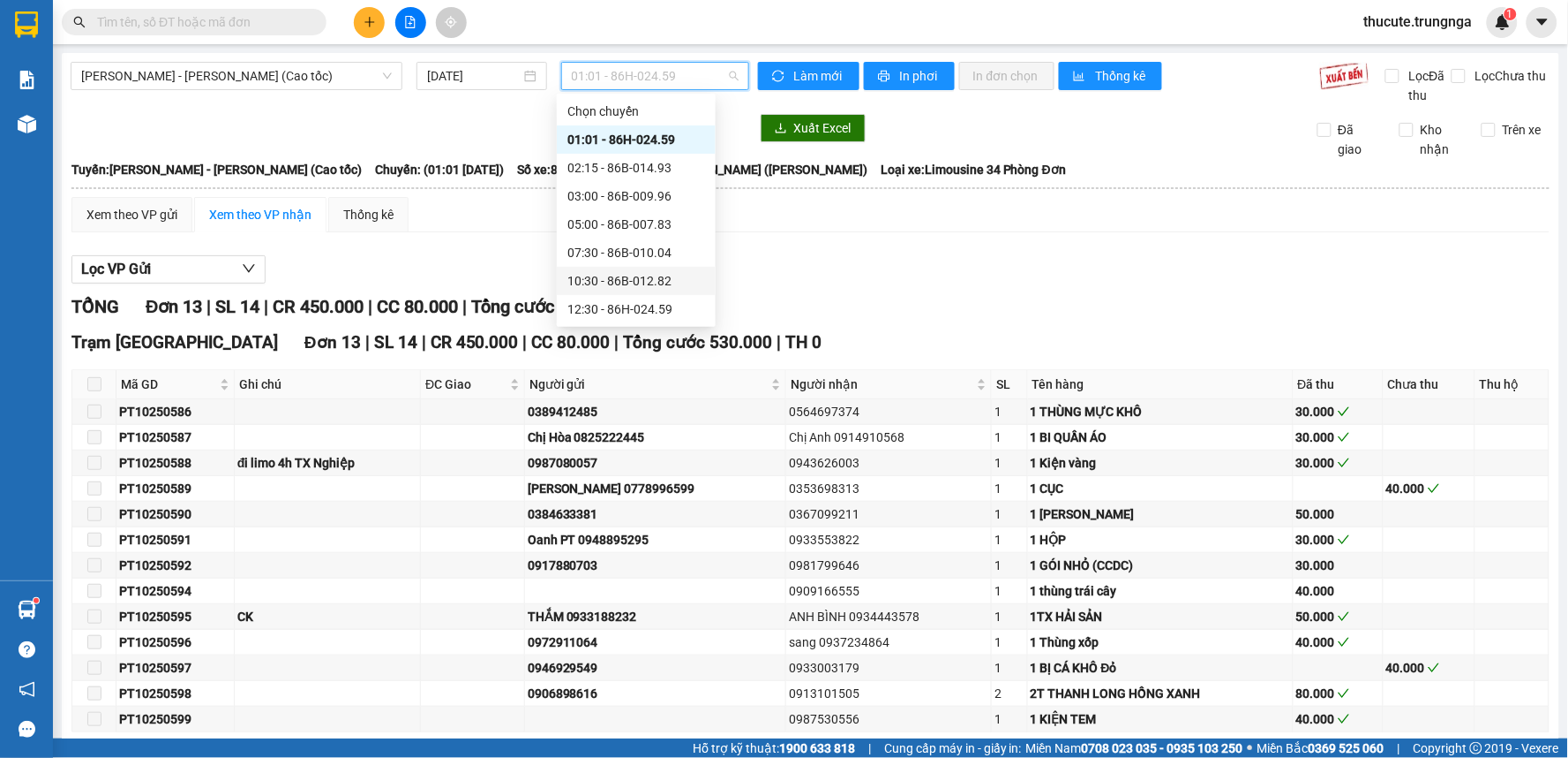
click at [620, 272] on div "10:30 - 86B-012.82" at bounding box center [637, 281] width 138 height 19
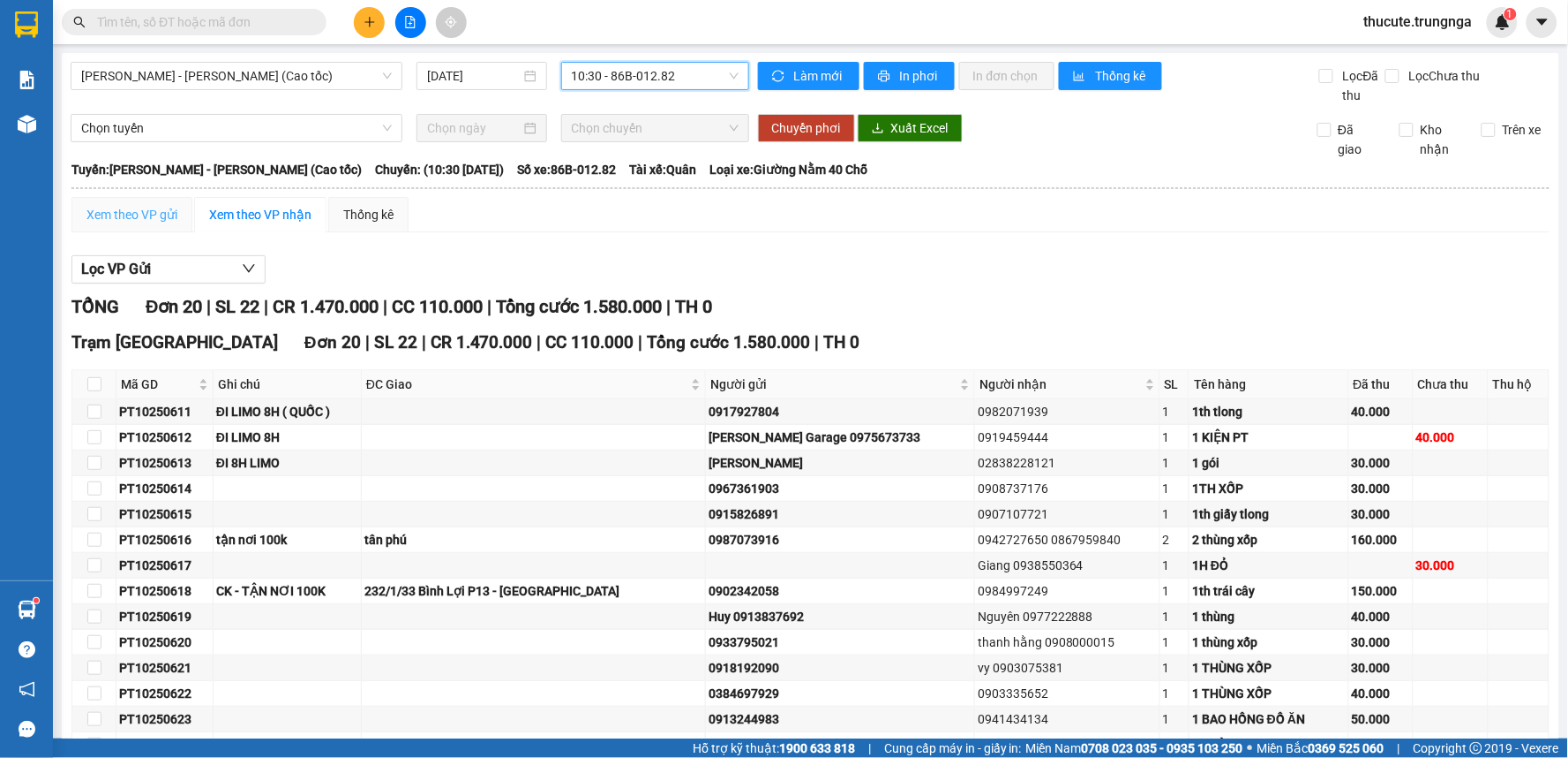
drag, startPoint x: 150, startPoint y: 186, endPoint x: 147, endPoint y: 222, distance: 36.1
click at [147, 203] on table "Trung Nga 02523829182 73 Nguyễn Hội, P. Phú Tài PHƠI HÀNG 10:31 - 11/10/2025 Tu…" at bounding box center [810, 567] width 1480 height 817
click at [147, 222] on div "Xem theo VP gửi" at bounding box center [131, 214] width 91 height 19
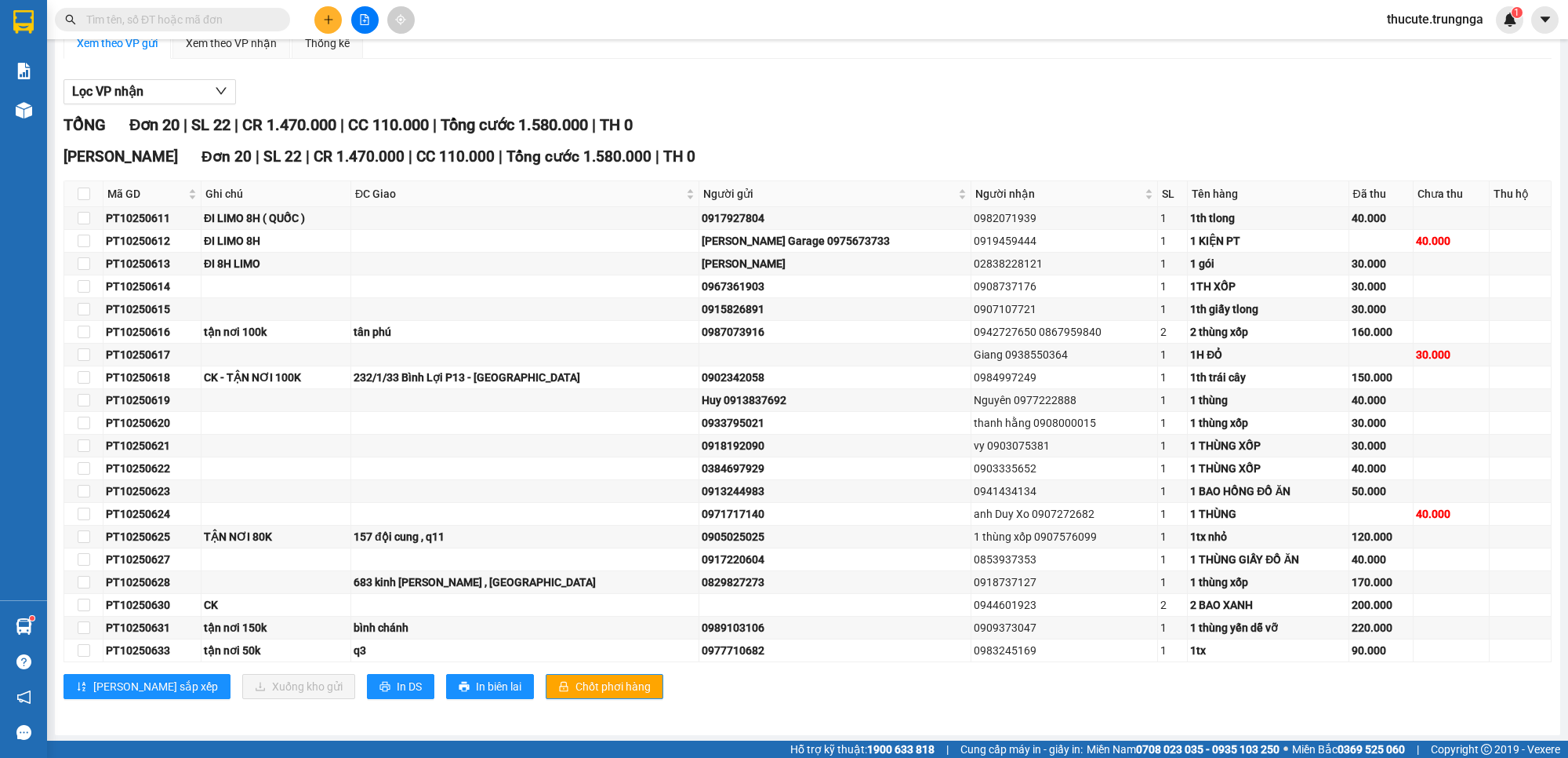
drag, startPoint x: 1365, startPoint y: 0, endPoint x: 1025, endPoint y: 123, distance: 361.6
click at [1025, 123] on div "TỔNG Đơn 20 | SL 22 | CR 1.470.000 | CC 110.000 | Tổng cước 1.580.000 | TH 0" at bounding box center [808, 125] width 1489 height 25
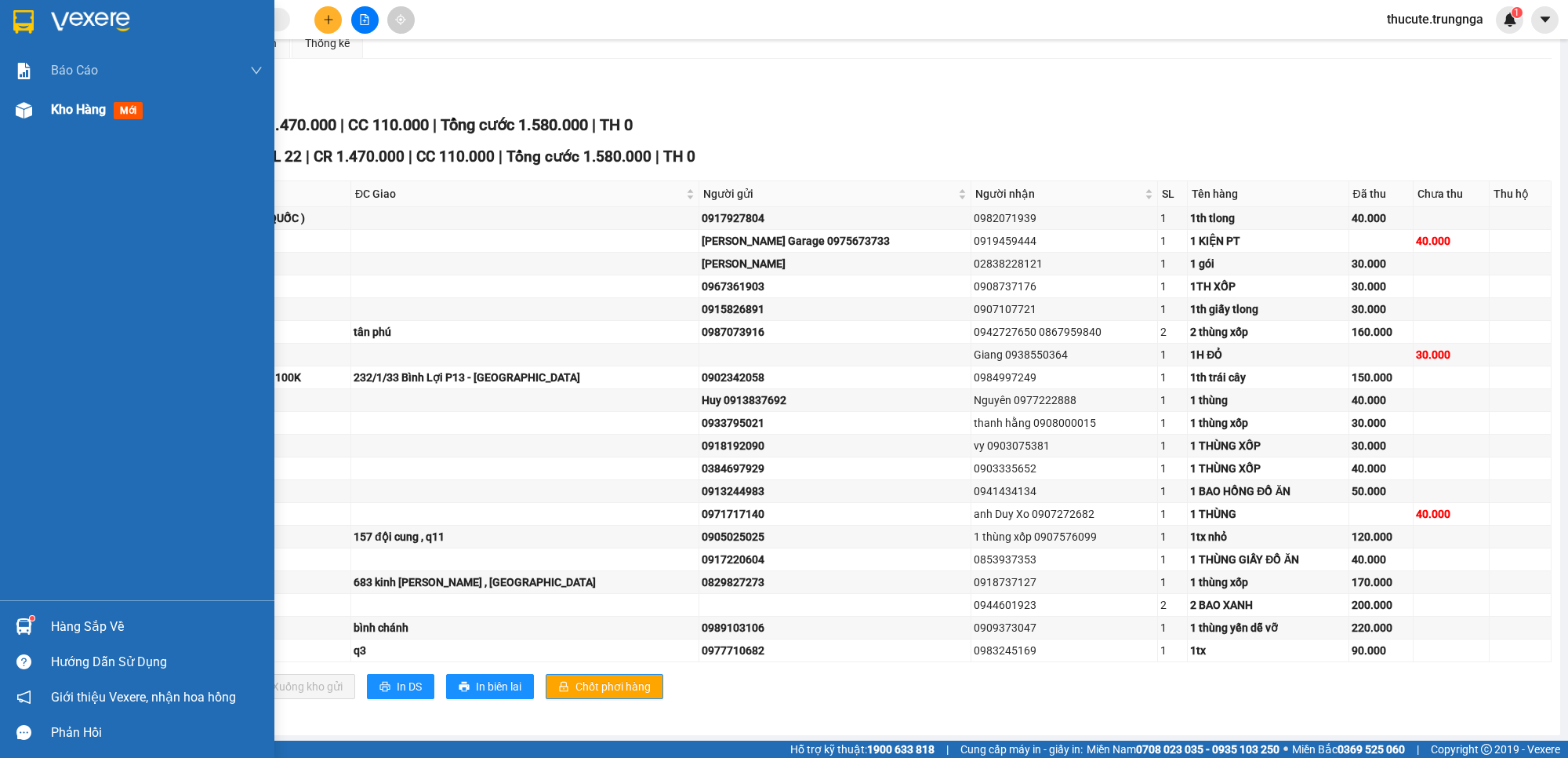
click at [44, 111] on div "Kho hàng mới" at bounding box center [137, 110] width 274 height 39
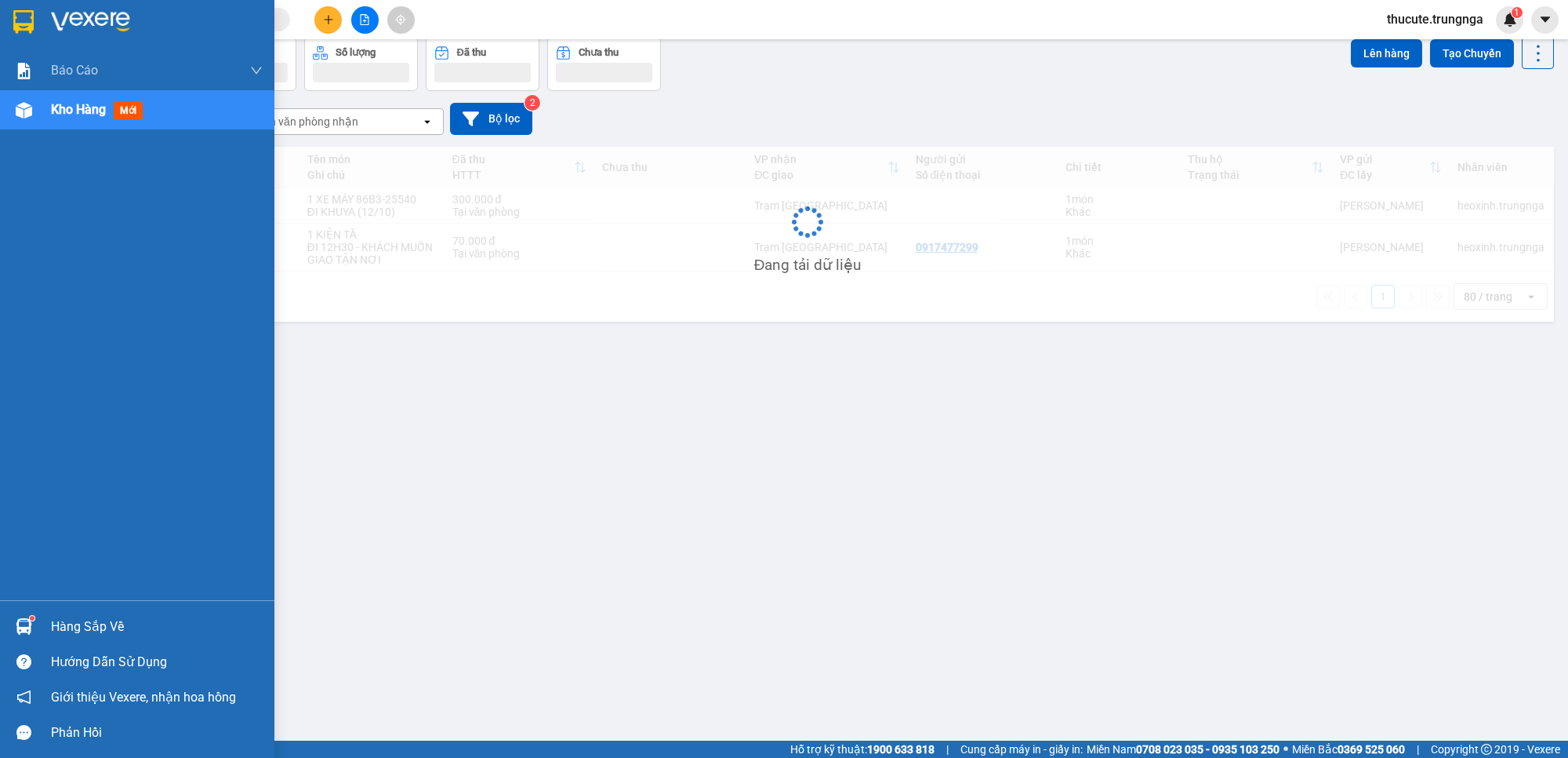
scroll to position [72, 0]
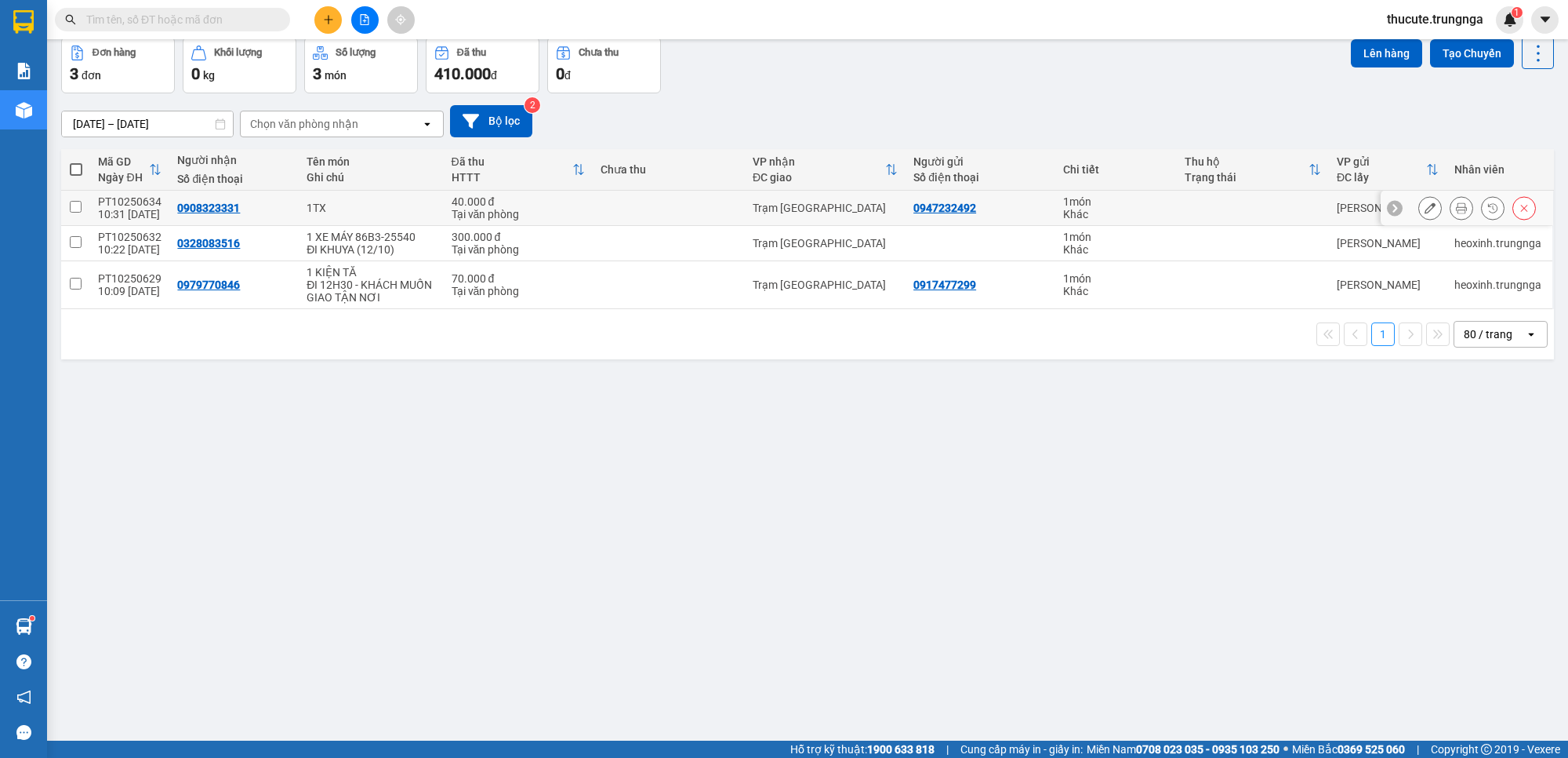
click at [1392, 205] on icon at bounding box center [1461, 207] width 11 height 11
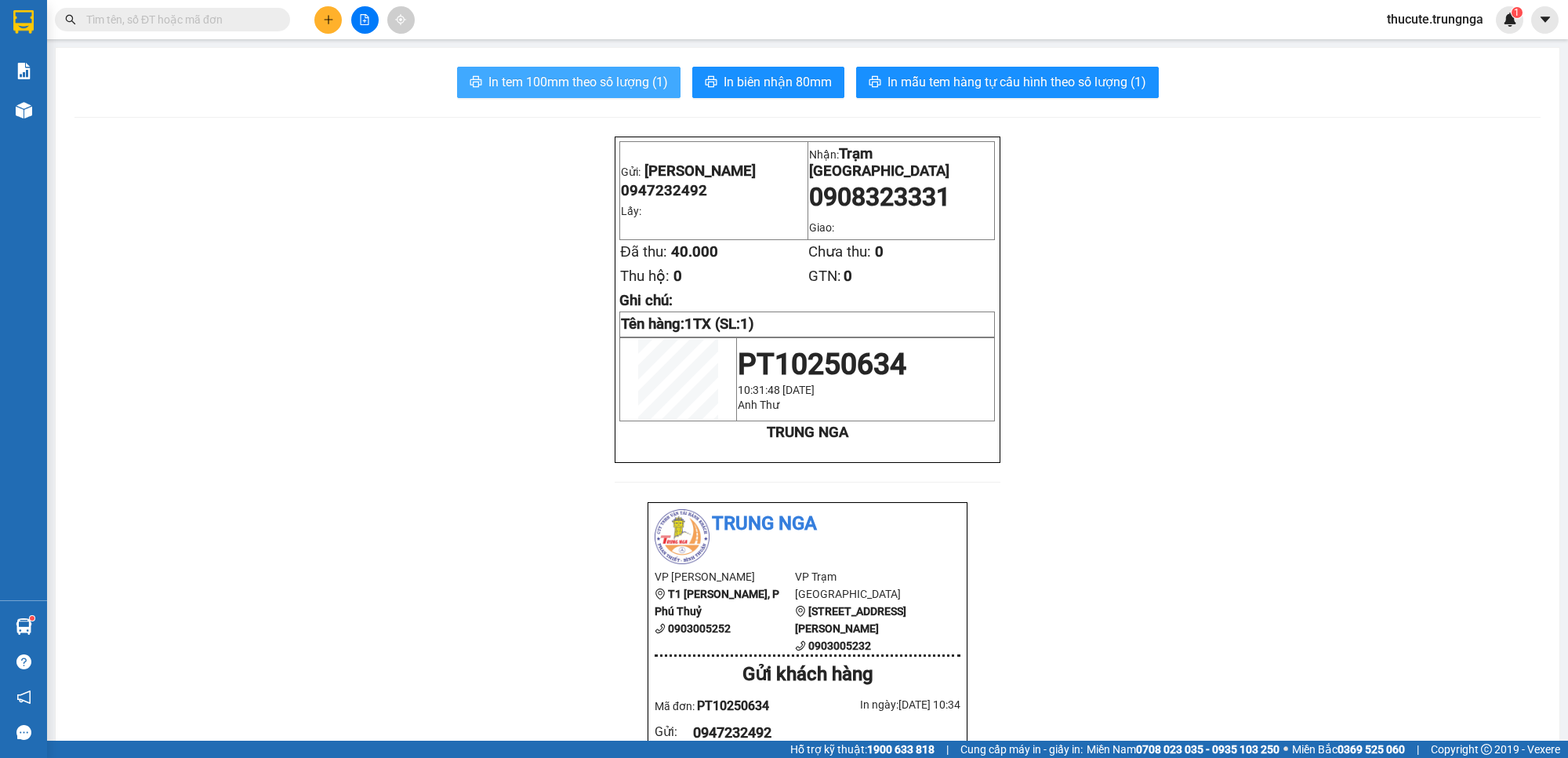
click at [576, 84] on span "In tem 100mm theo số lượng (1)" at bounding box center [578, 82] width 180 height 20
click at [51, 113] on main "In tem 100mm theo số lượng (1) In biên nhận 80mm In mẫu tem hàng tự cấu hình th…" at bounding box center [784, 370] width 1568 height 741
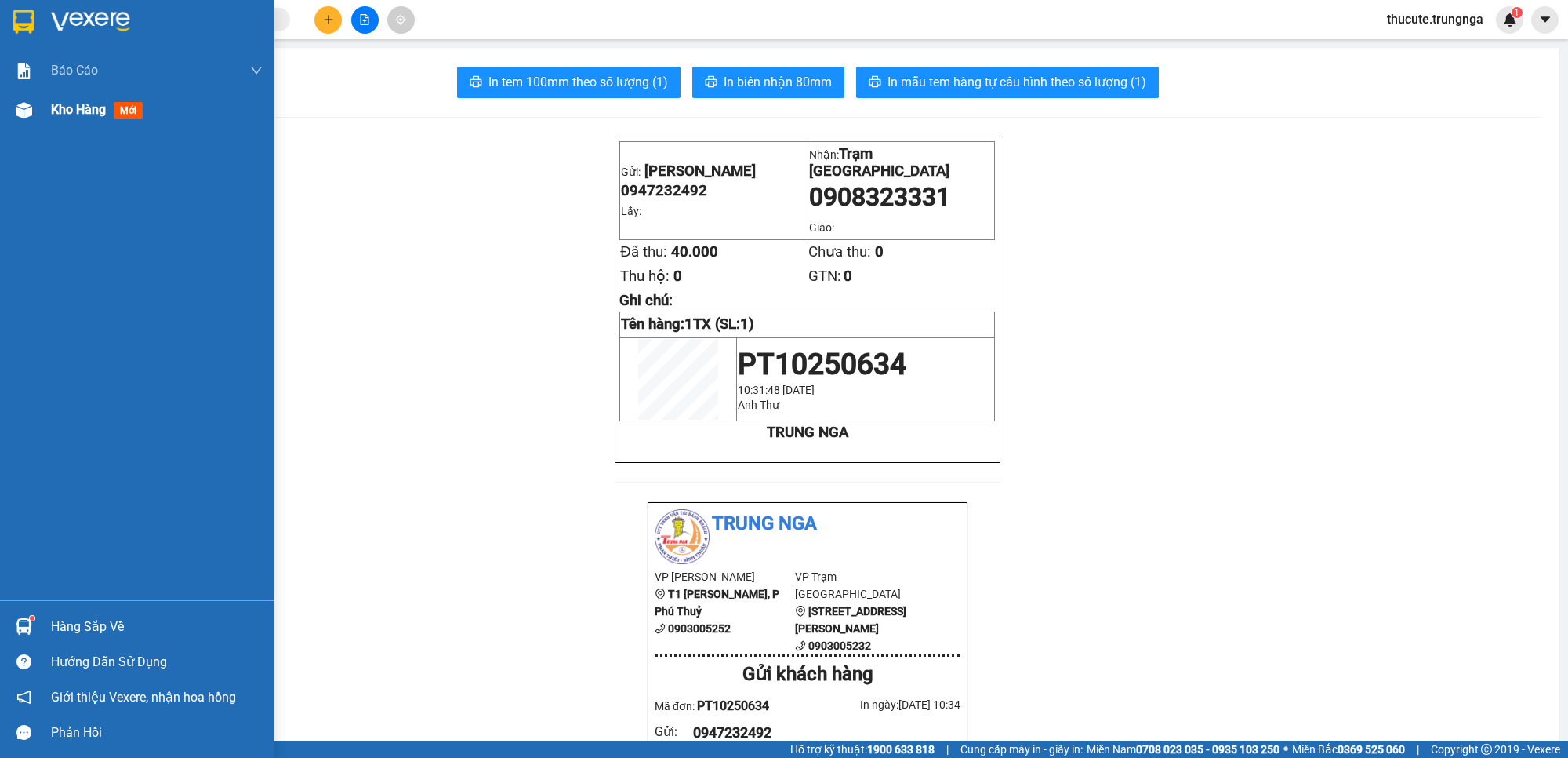
click at [39, 112] on div "Kho hàng mới" at bounding box center [137, 110] width 274 height 39
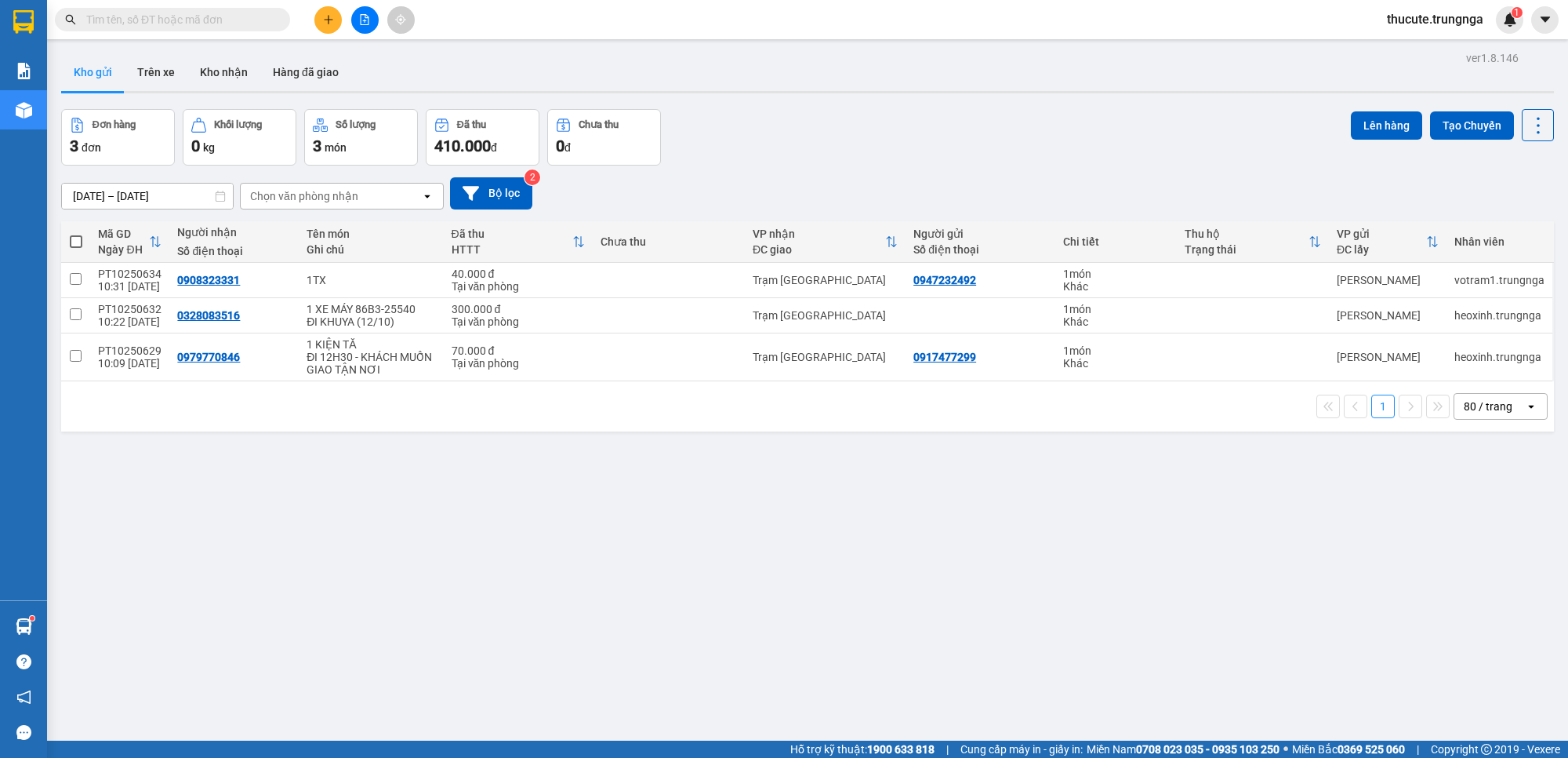
click at [226, 16] on input "text" at bounding box center [178, 20] width 185 height 17
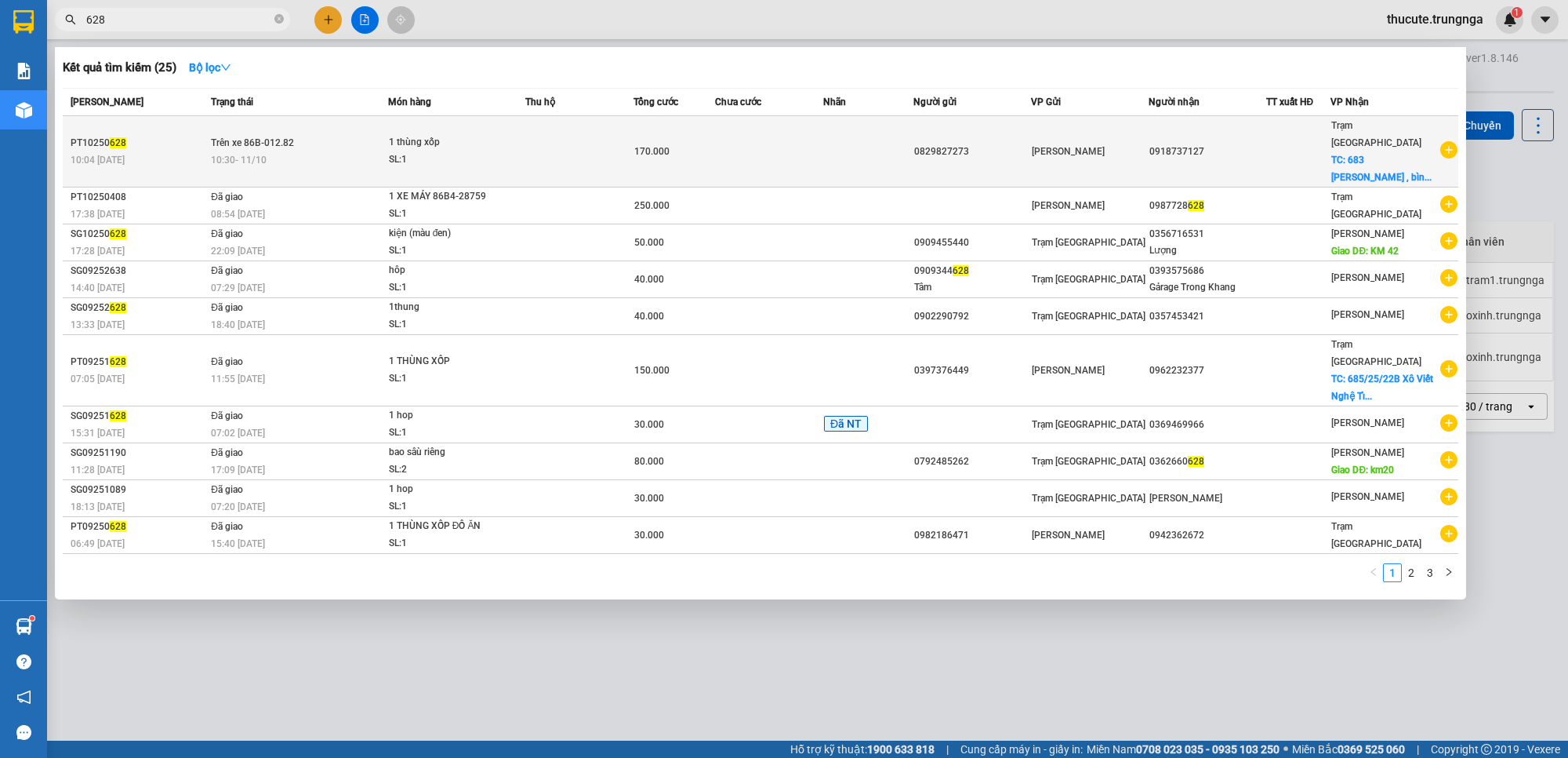
type input "628"
click at [622, 142] on td at bounding box center [579, 152] width 108 height 72
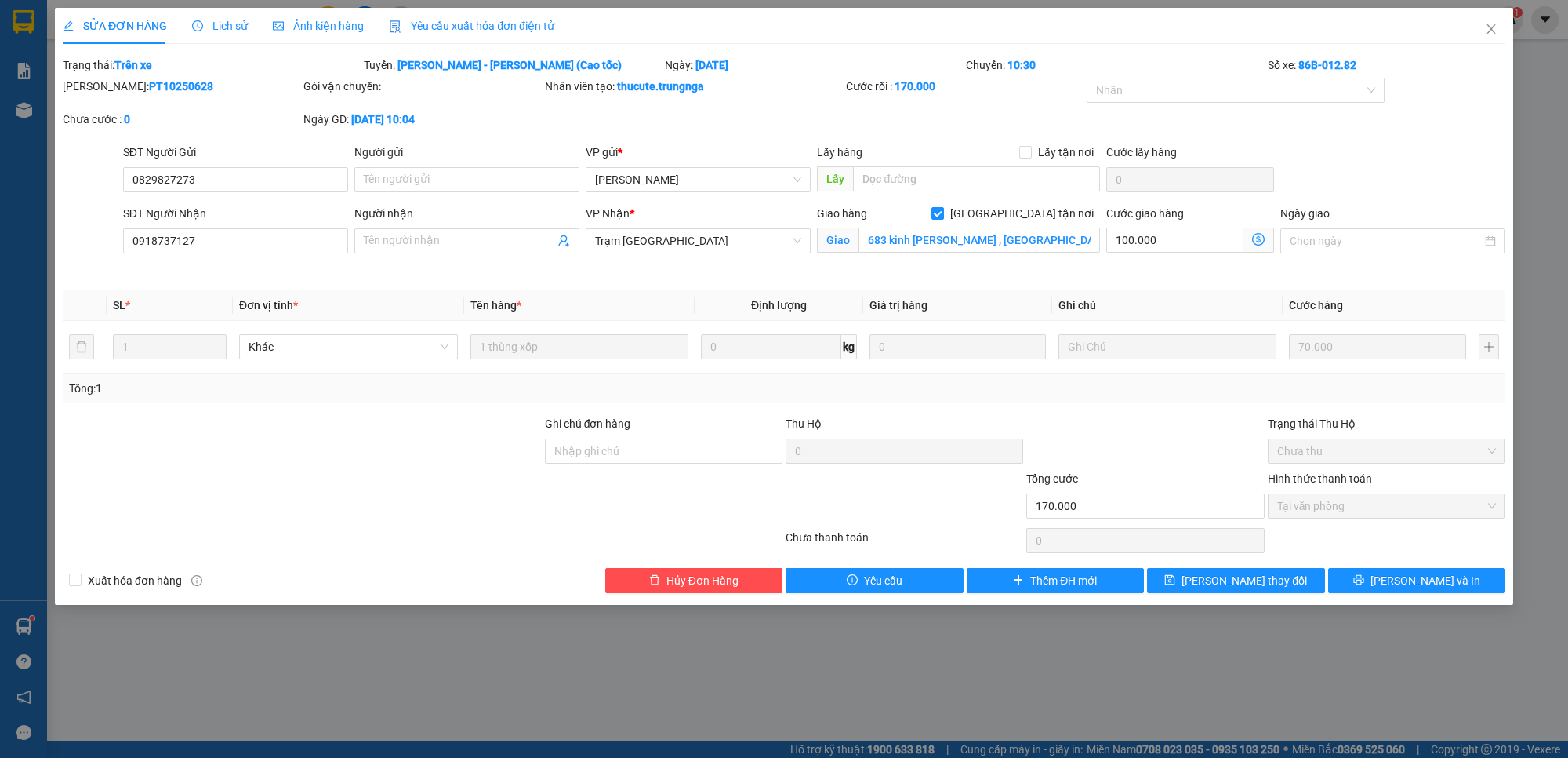
click at [210, 20] on span "Lịch sử" at bounding box center [219, 26] width 55 height 13
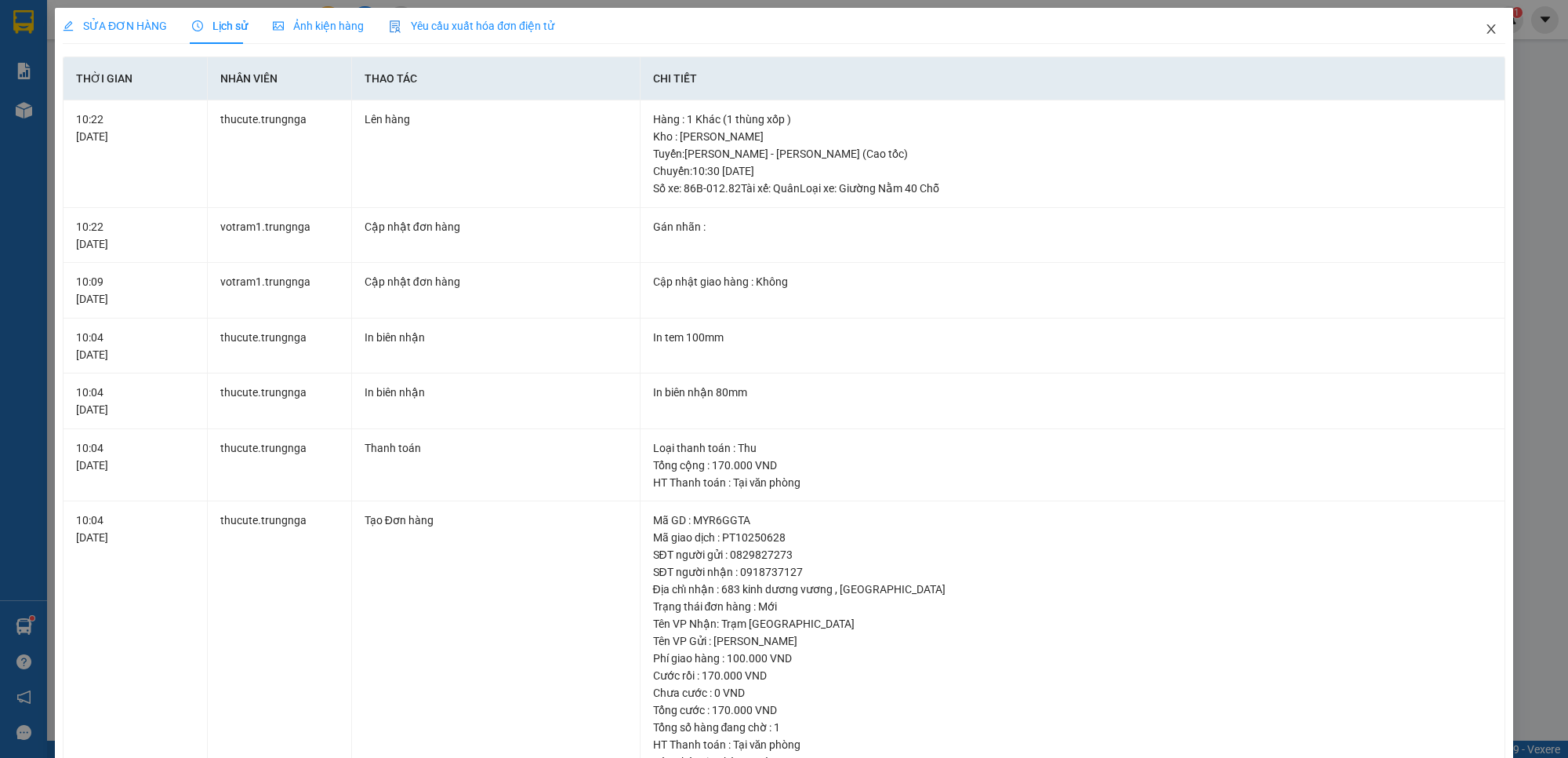
click at [1392, 26] on icon "close" at bounding box center [1491, 29] width 9 height 9
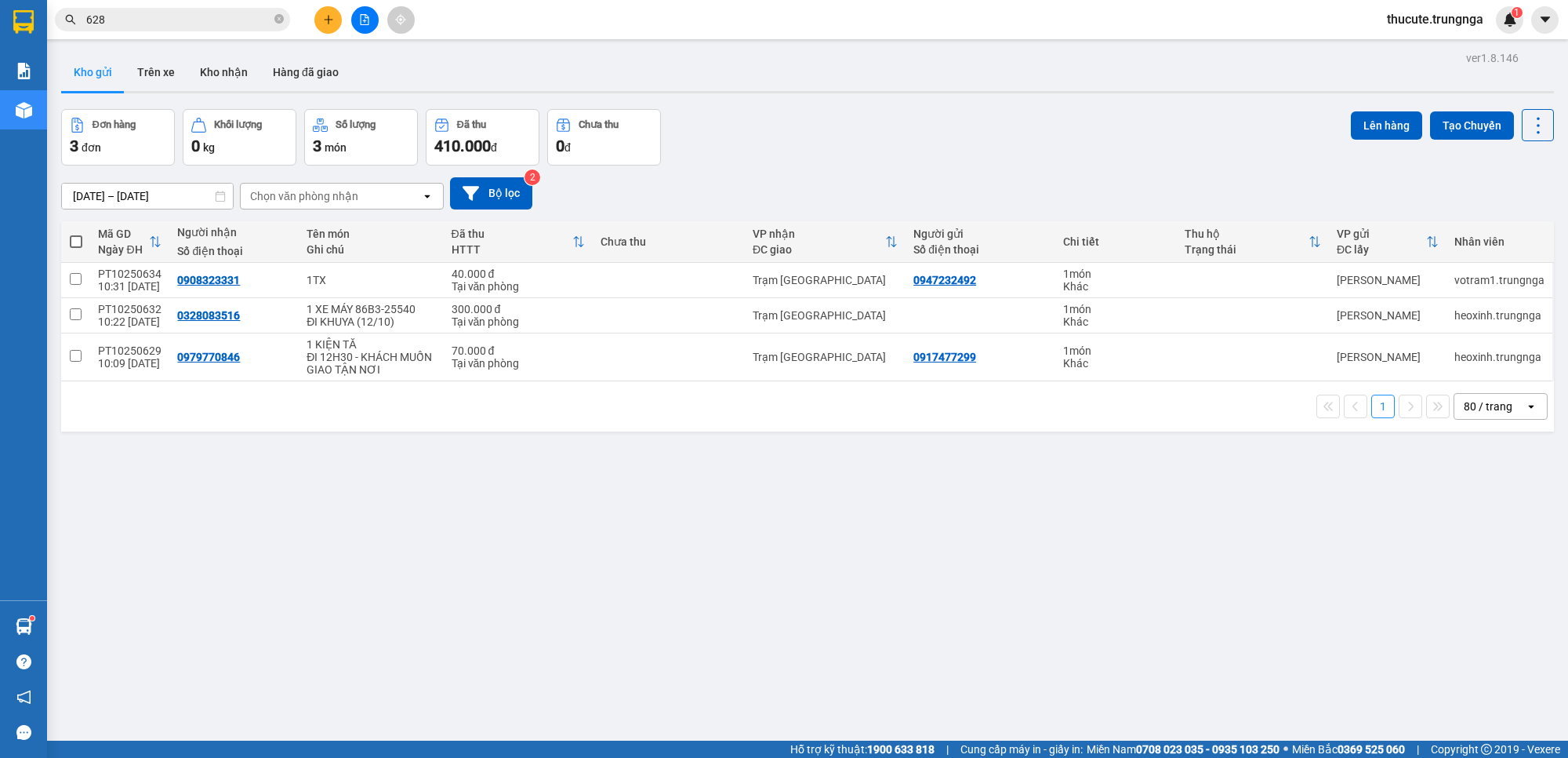
click at [367, 20] on icon "file-add" at bounding box center [364, 20] width 11 height 11
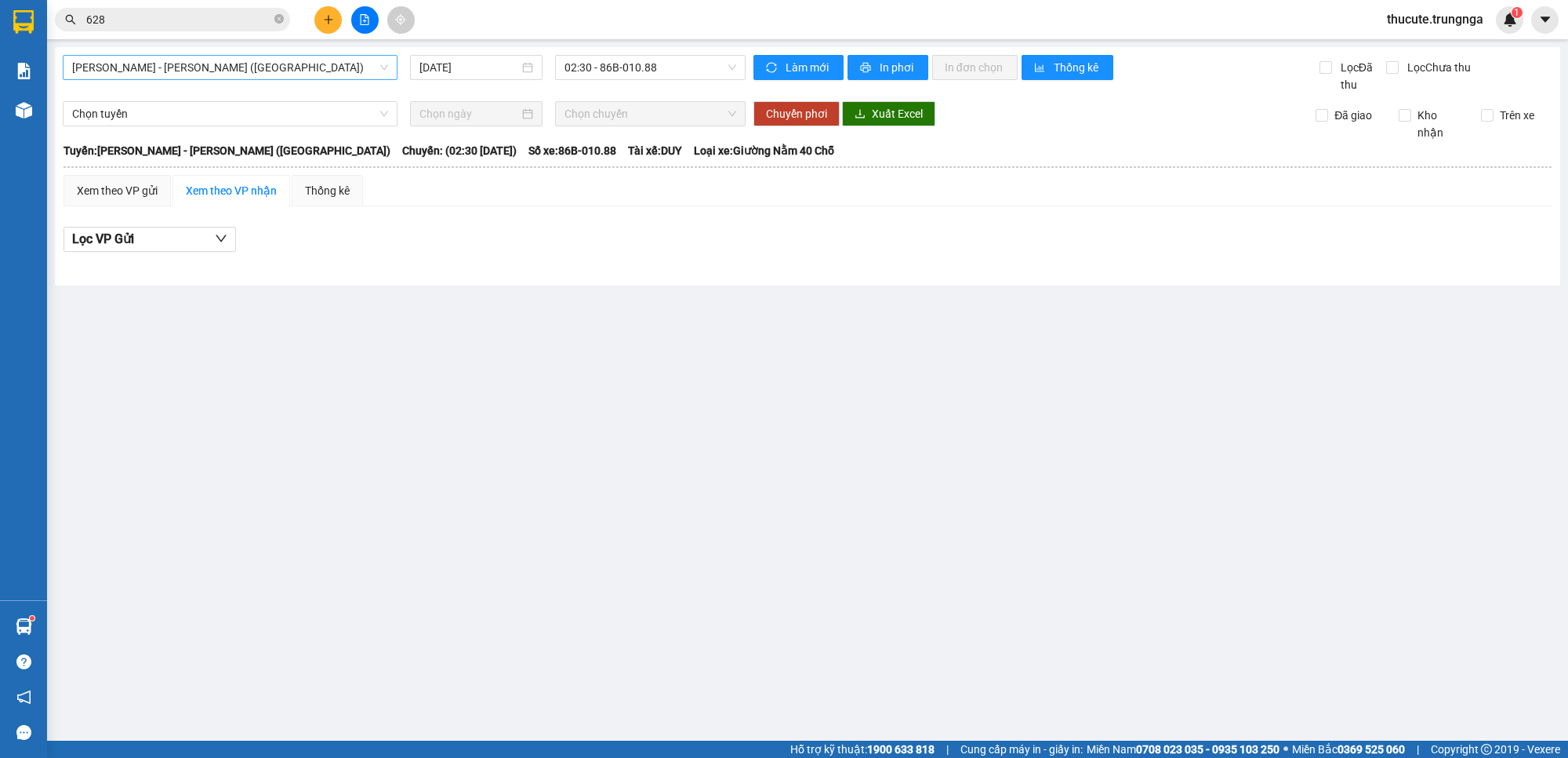
click at [275, 64] on span "Phan Thiết - Hồ Chí Minh (Ghế)" at bounding box center [230, 67] width 316 height 24
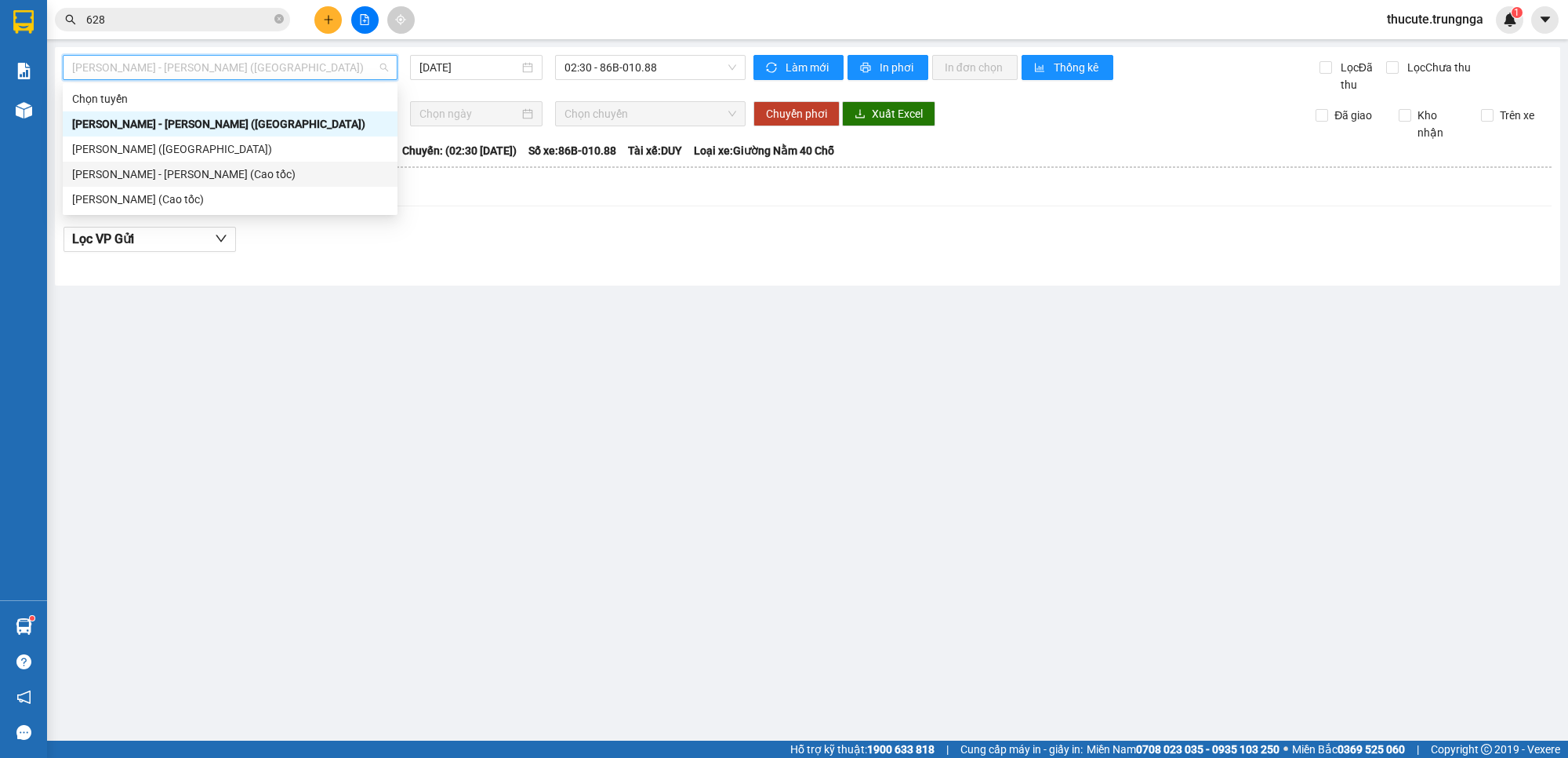
click at [239, 174] on div "[PERSON_NAME] - [PERSON_NAME] (Cao tốc)" at bounding box center [230, 174] width 316 height 17
type input "[DATE]"
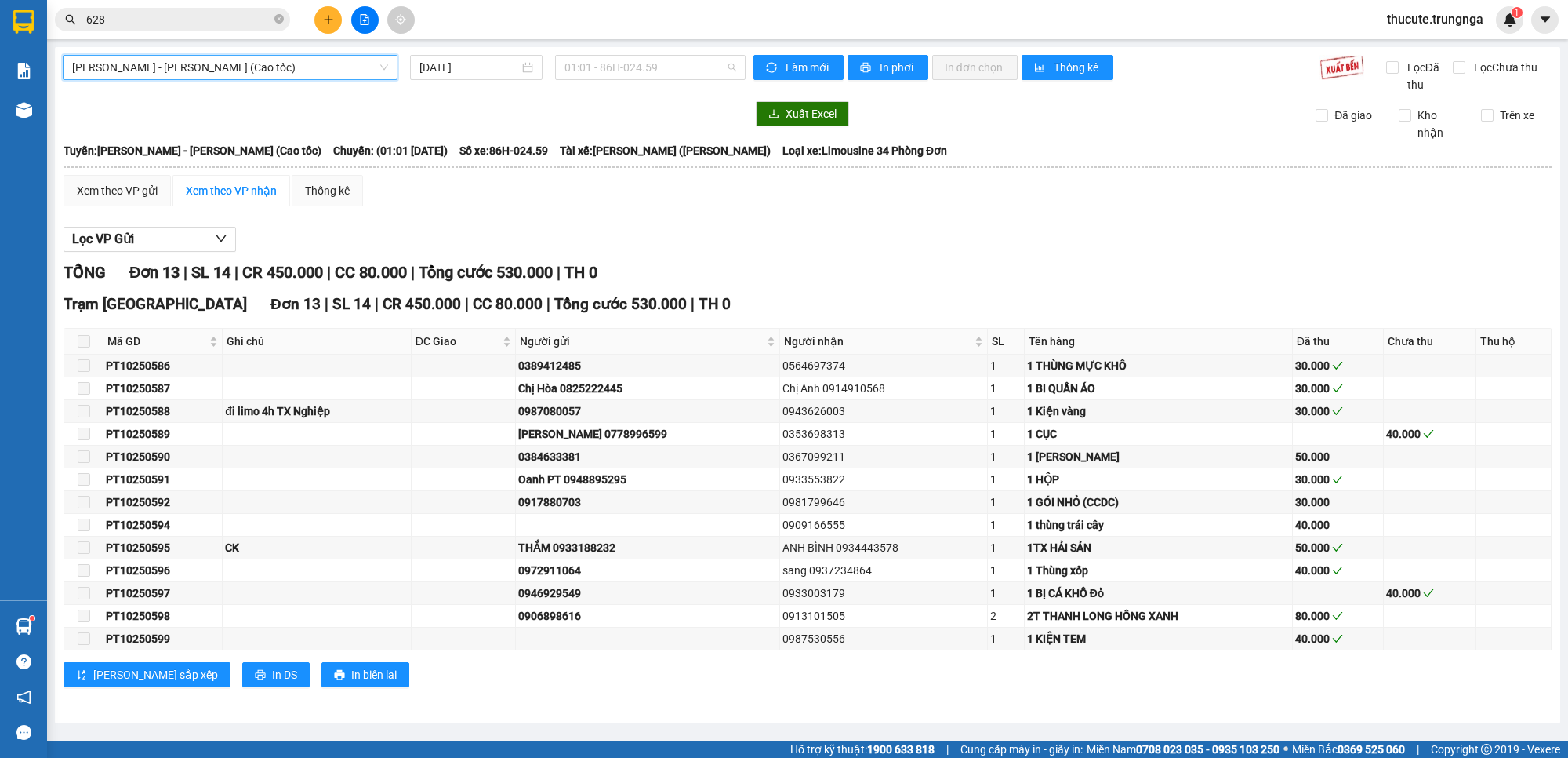
drag, startPoint x: 633, startPoint y: 65, endPoint x: 616, endPoint y: 115, distance: 52.8
click at [633, 67] on span "01:01 - 86H-024.59" at bounding box center [651, 67] width 172 height 24
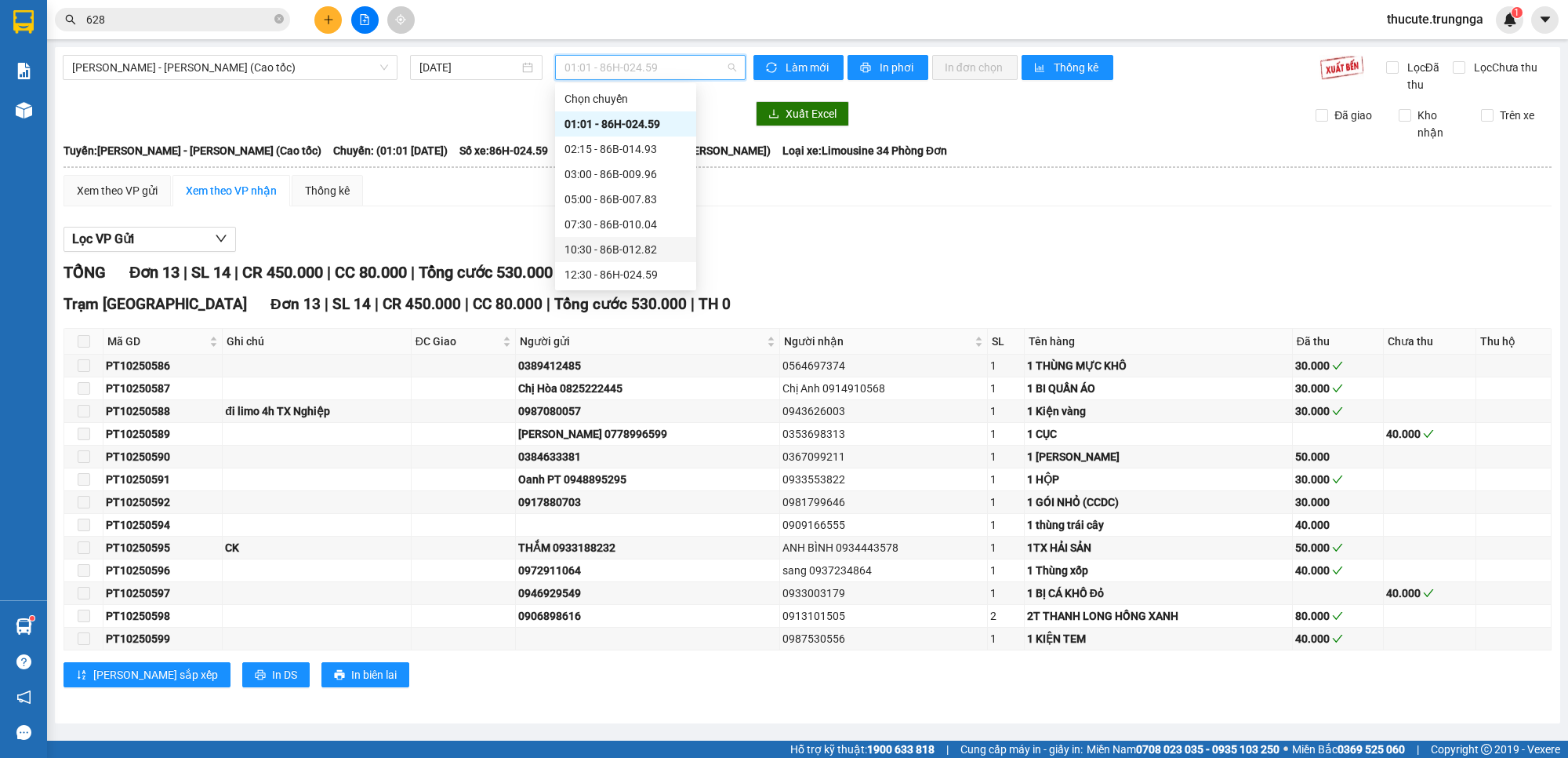
click at [594, 241] on div "10:30 - 86B-012.82" at bounding box center [626, 250] width 123 height 17
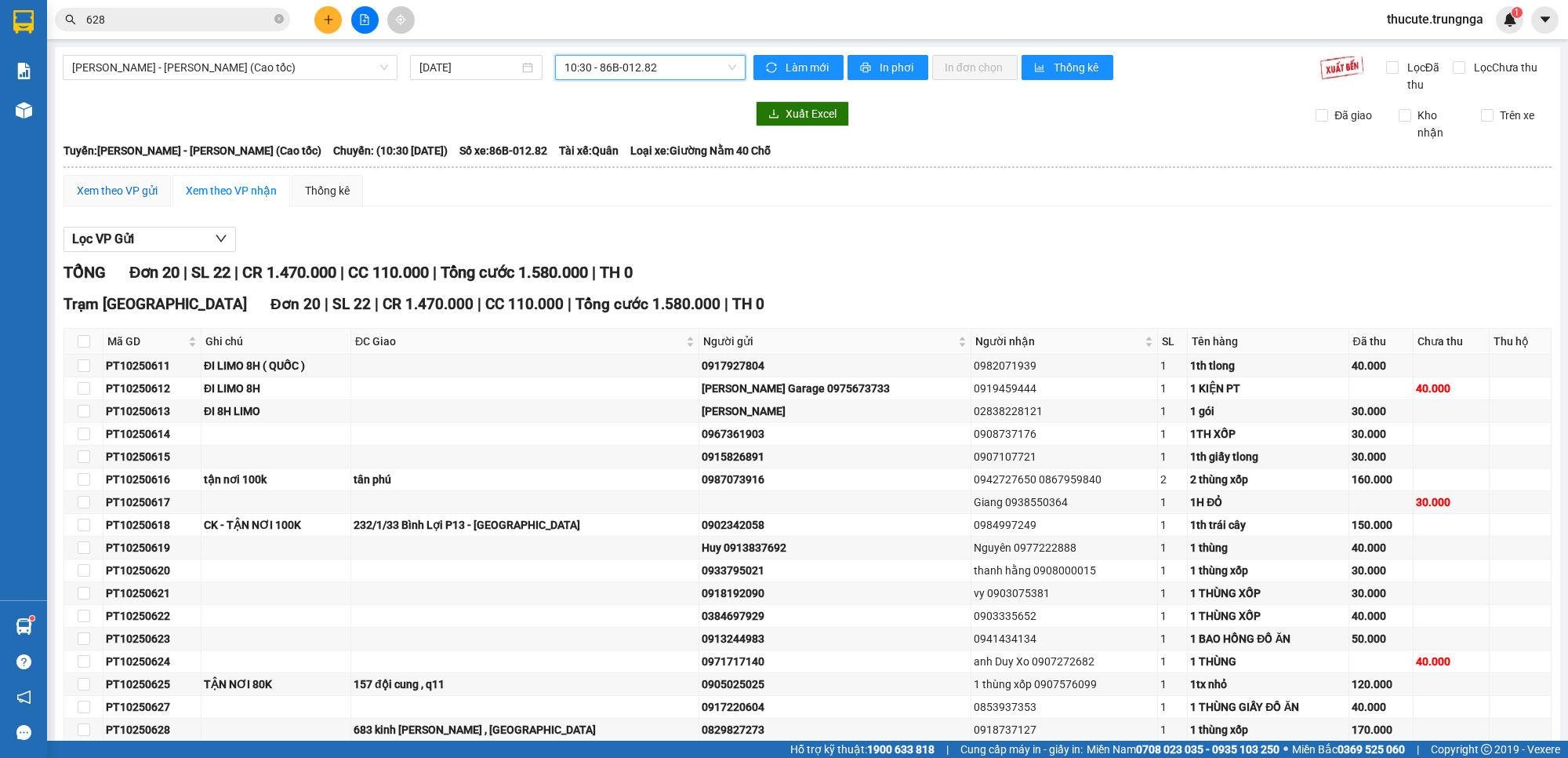
click at [91, 185] on div "Xem theo VP gửi" at bounding box center [117, 190] width 81 height 17
click at [328, 12] on button at bounding box center [328, 20] width 27 height 27
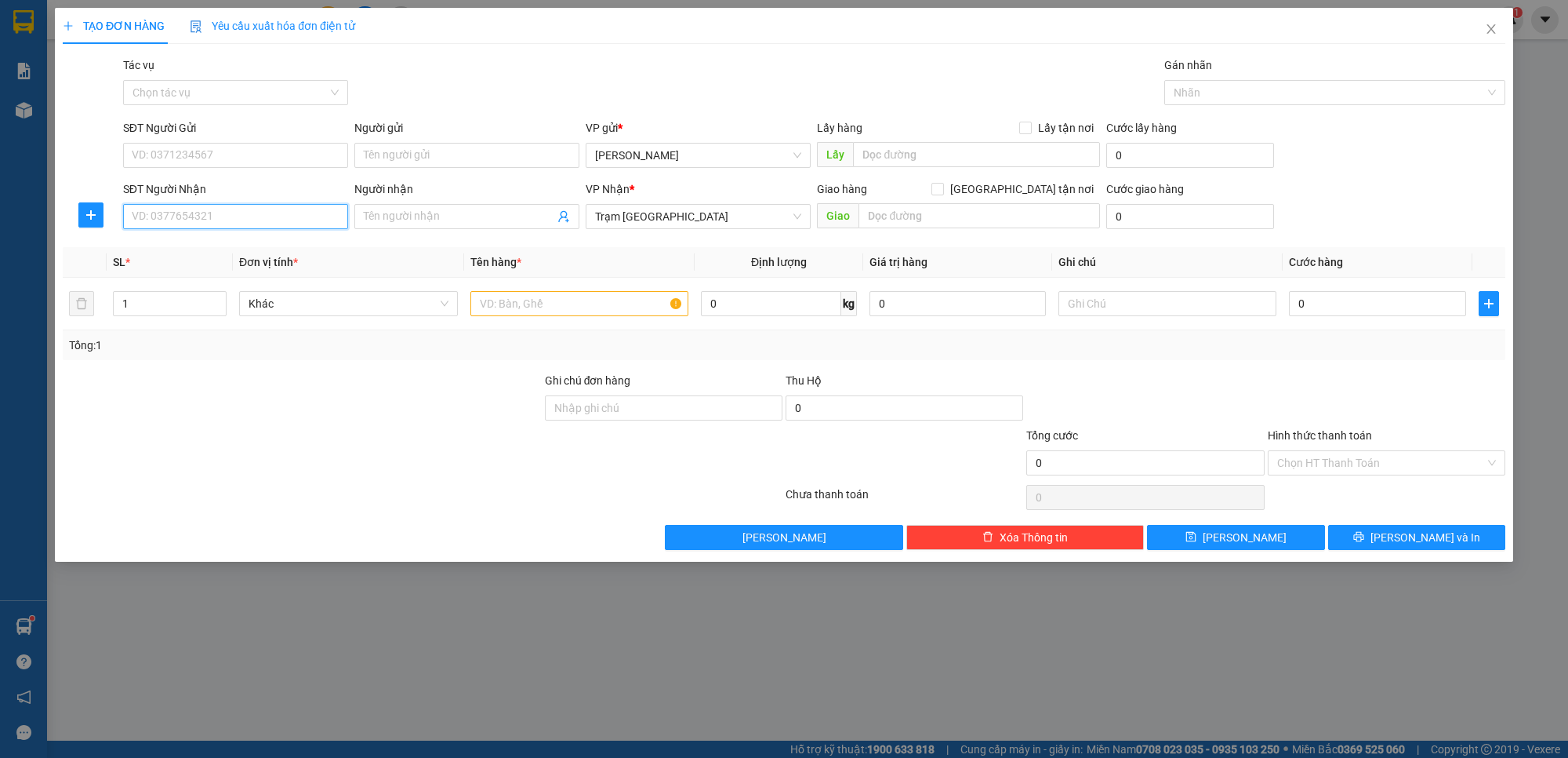
click at [182, 229] on input "SĐT Người Nhận" at bounding box center [235, 216] width 225 height 25
type input "0907680980"
drag, startPoint x: 245, startPoint y: 253, endPoint x: 243, endPoint y: 240, distance: 13.2
click at [248, 252] on div "0907680980" at bounding box center [236, 249] width 206 height 17
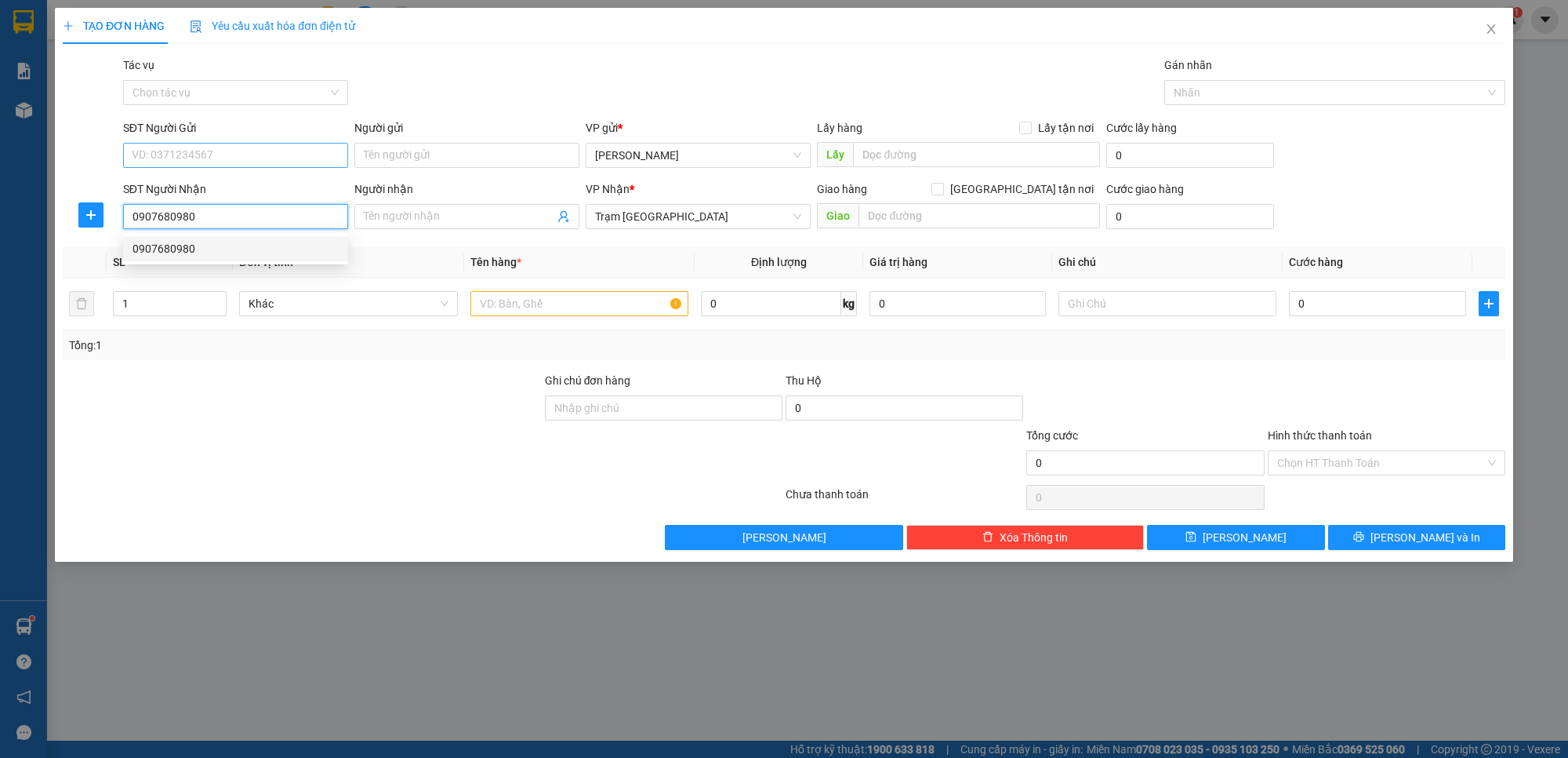
type input "30.000"
type input "0907680980"
click at [232, 148] on input "SĐT Người Gửi" at bounding box center [235, 154] width 225 height 25
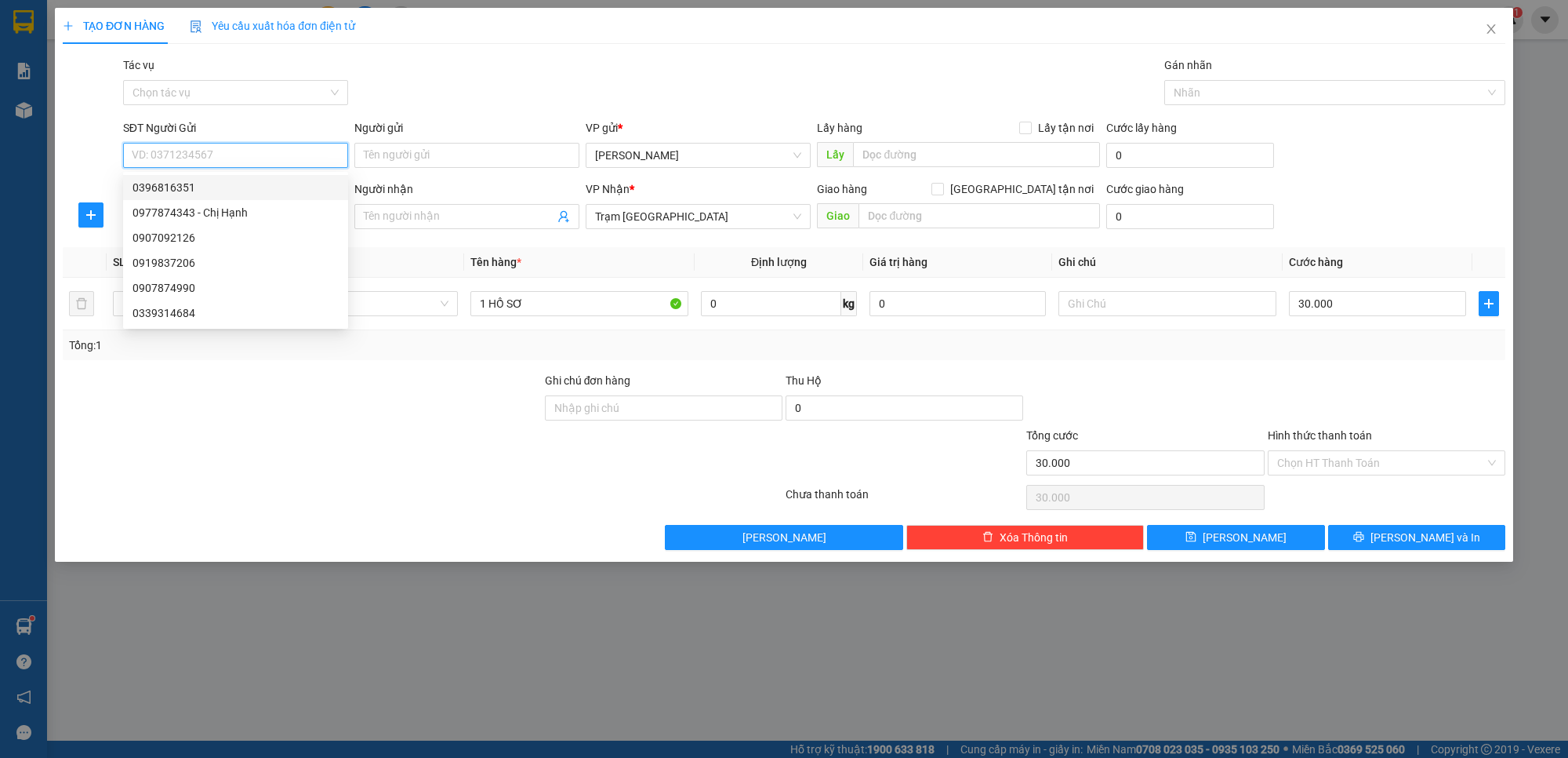
click at [193, 192] on div "0396816351" at bounding box center [236, 188] width 206 height 17
type input "0396816351"
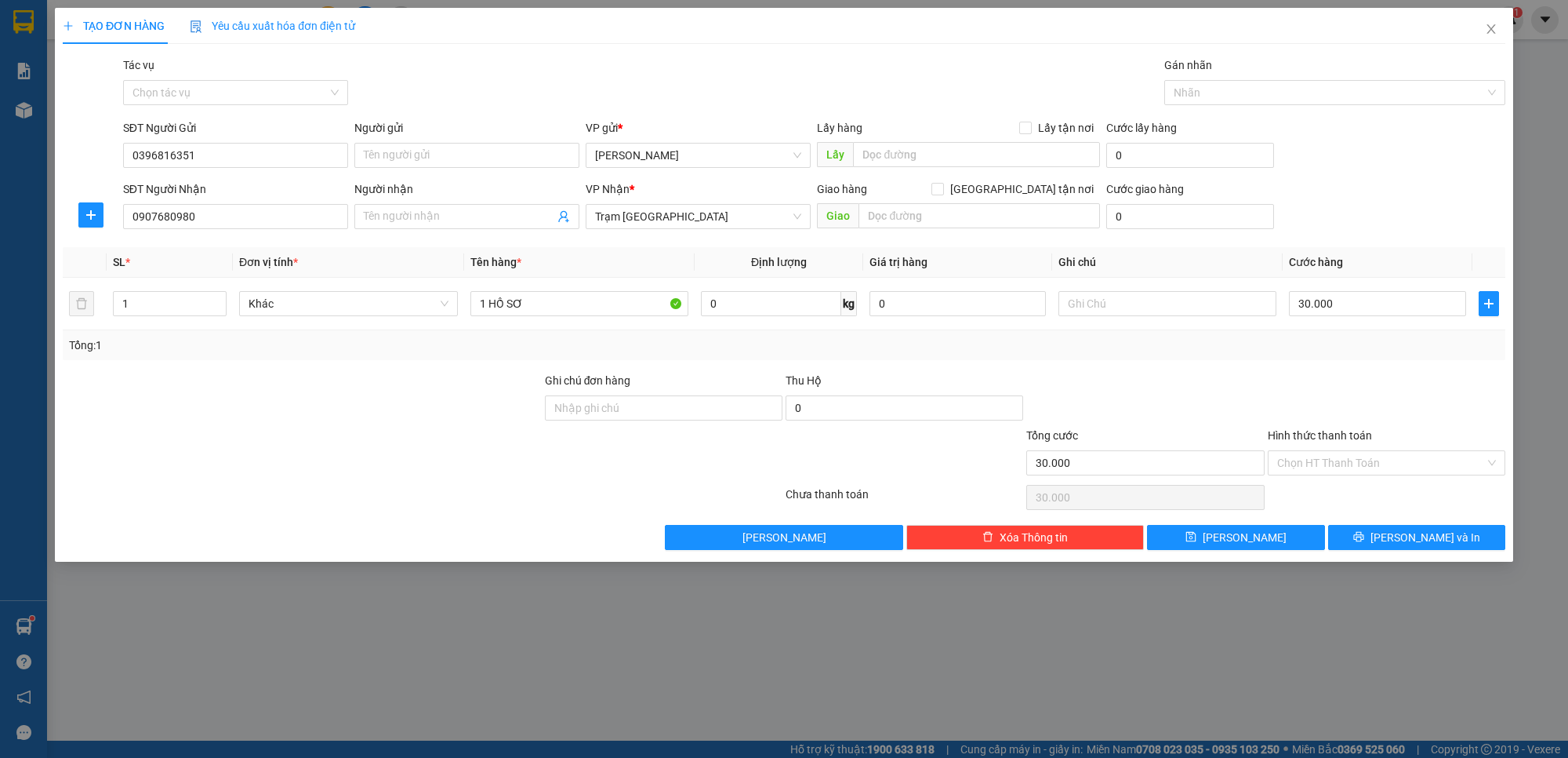
click at [359, 261] on th "Đơn vị tính *" at bounding box center [348, 263] width 231 height 31
click at [1294, 463] on input "Hình thức thanh toán" at bounding box center [1381, 463] width 208 height 24
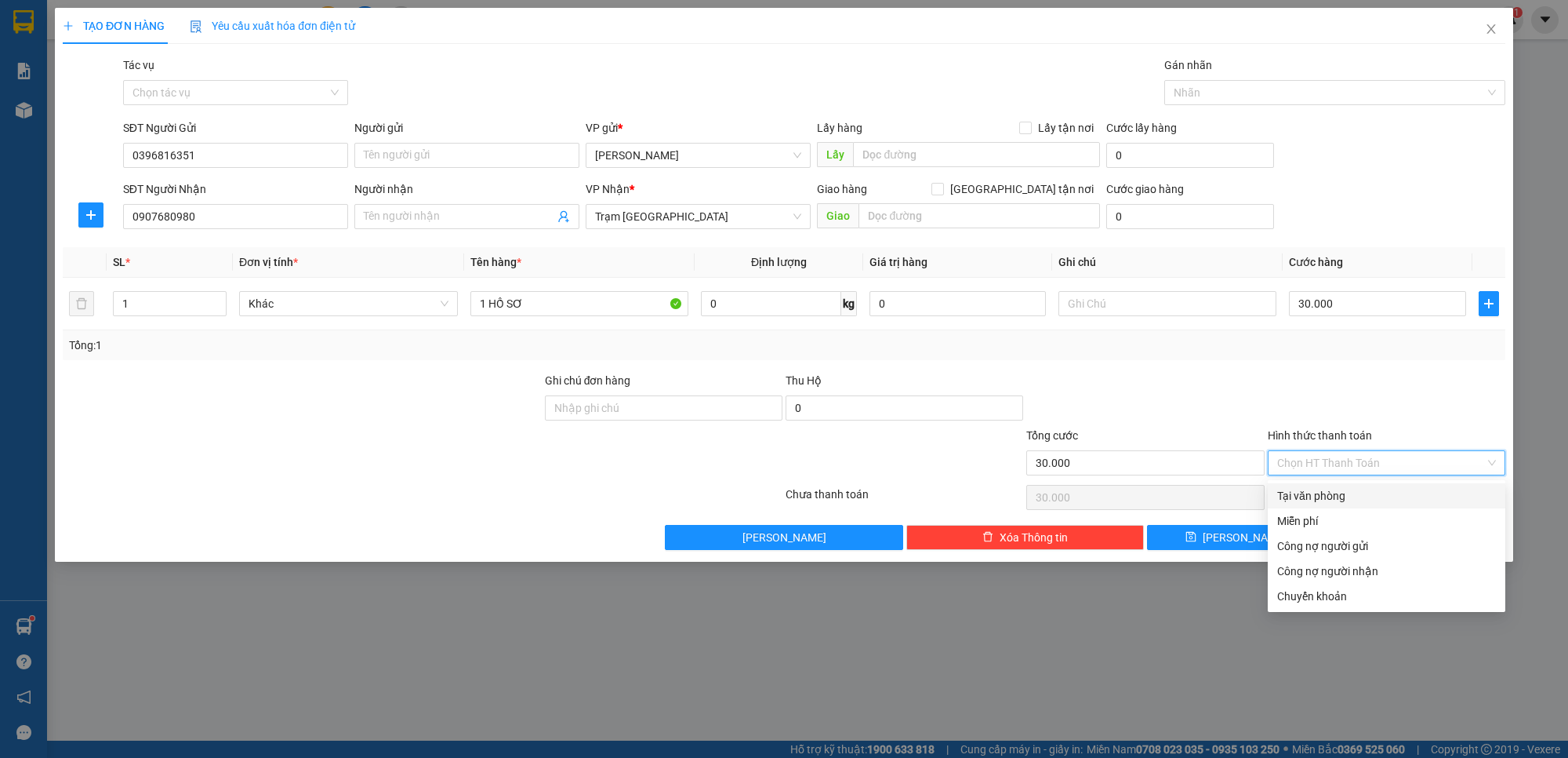
click at [1300, 488] on div "Tại văn phòng" at bounding box center [1386, 495] width 219 height 17
type input "0"
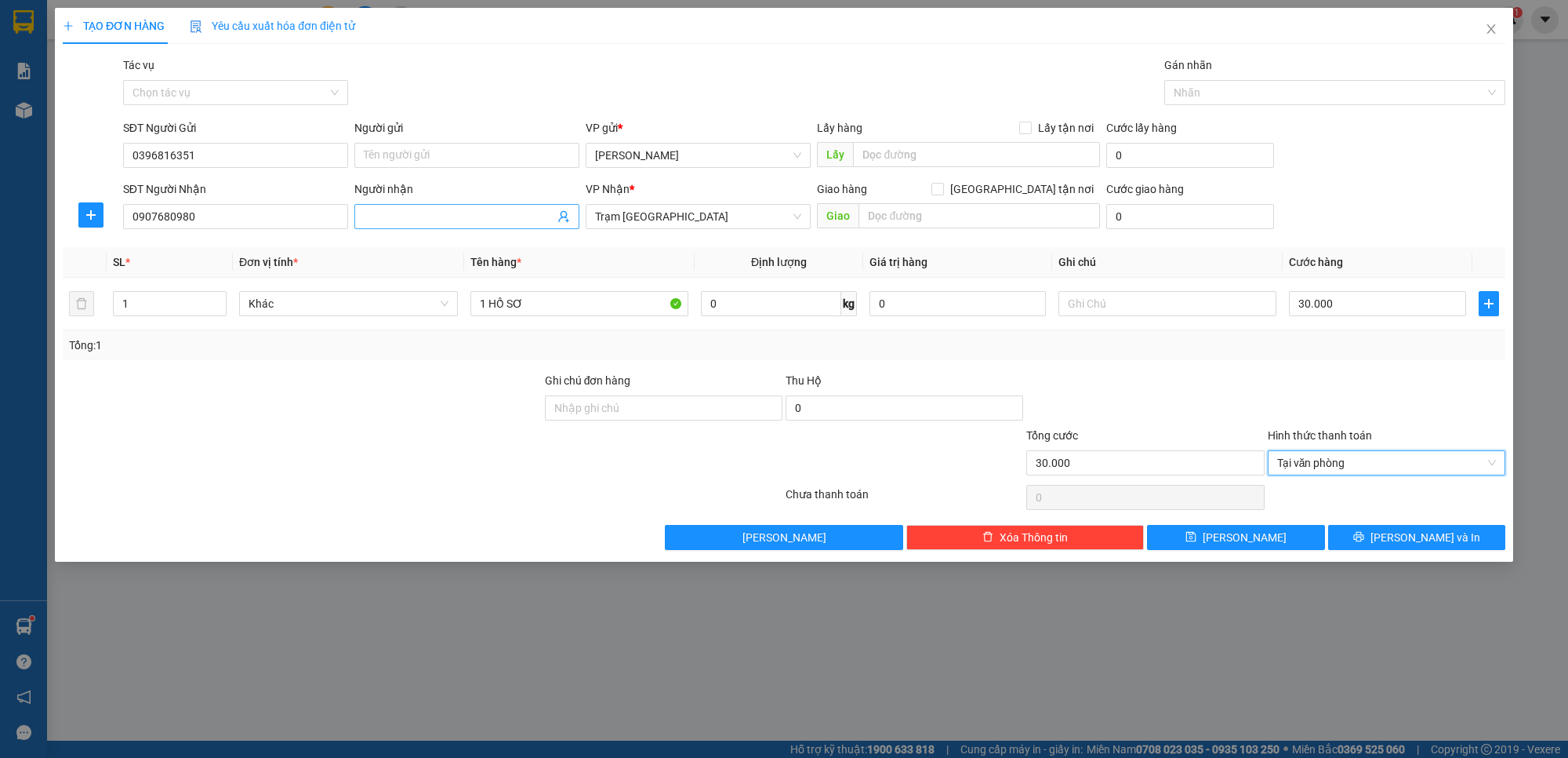
click at [416, 211] on input "Người nhận" at bounding box center [459, 217] width 191 height 17
click at [1376, 468] on span "Tại văn phòng" at bounding box center [1386, 463] width 219 height 24
type input "trang"
click at [1218, 382] on div at bounding box center [1145, 399] width 241 height 55
click at [1392, 528] on button "[PERSON_NAME] và In" at bounding box center [1417, 537] width 178 height 25
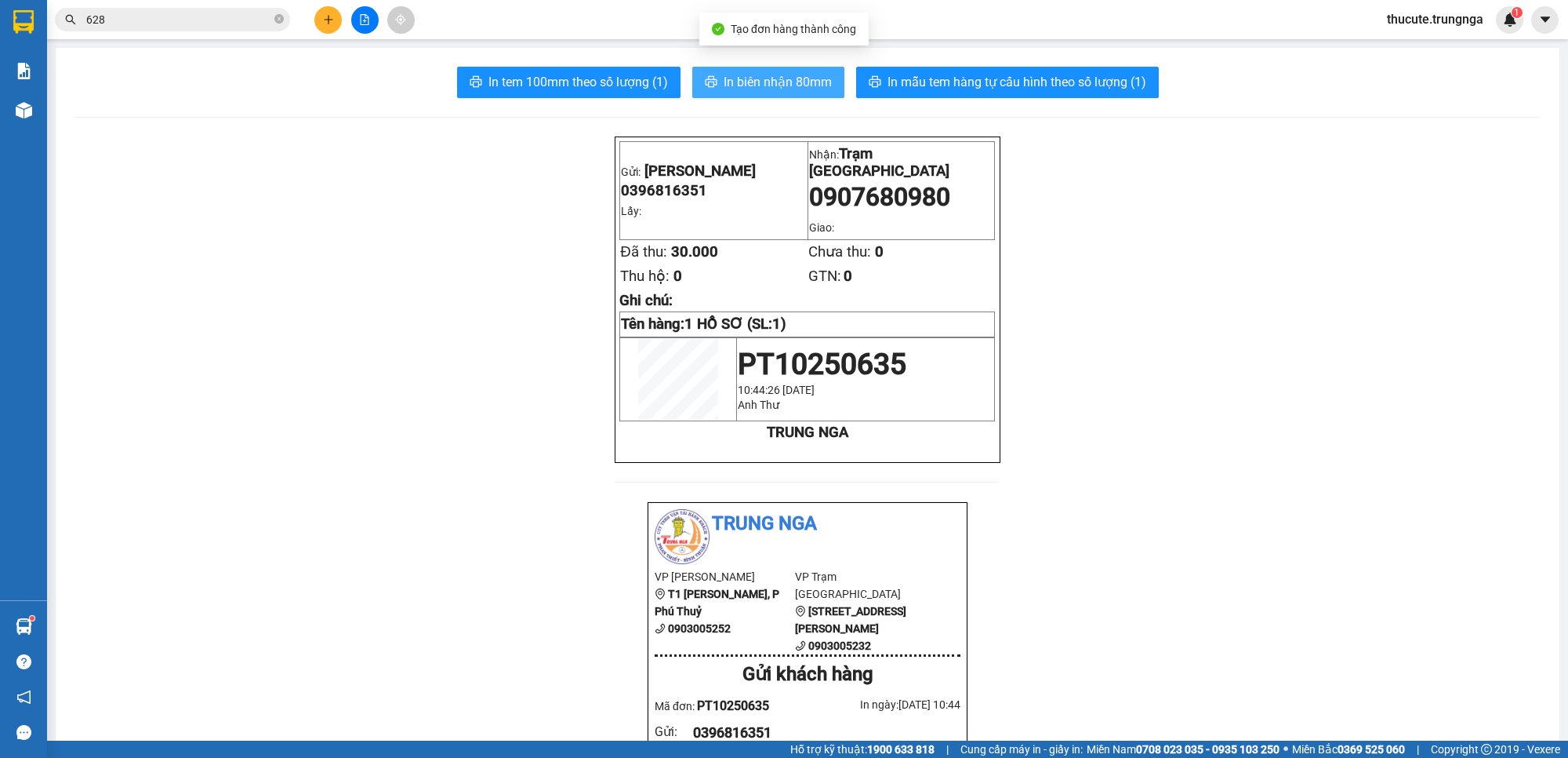
click at [735, 76] on span "In biên nhận 80mm" at bounding box center [777, 82] width 108 height 20
click at [602, 84] on span "In tem 100mm theo số lượng (1)" at bounding box center [578, 82] width 180 height 20
click at [198, 21] on input "628" at bounding box center [178, 20] width 185 height 17
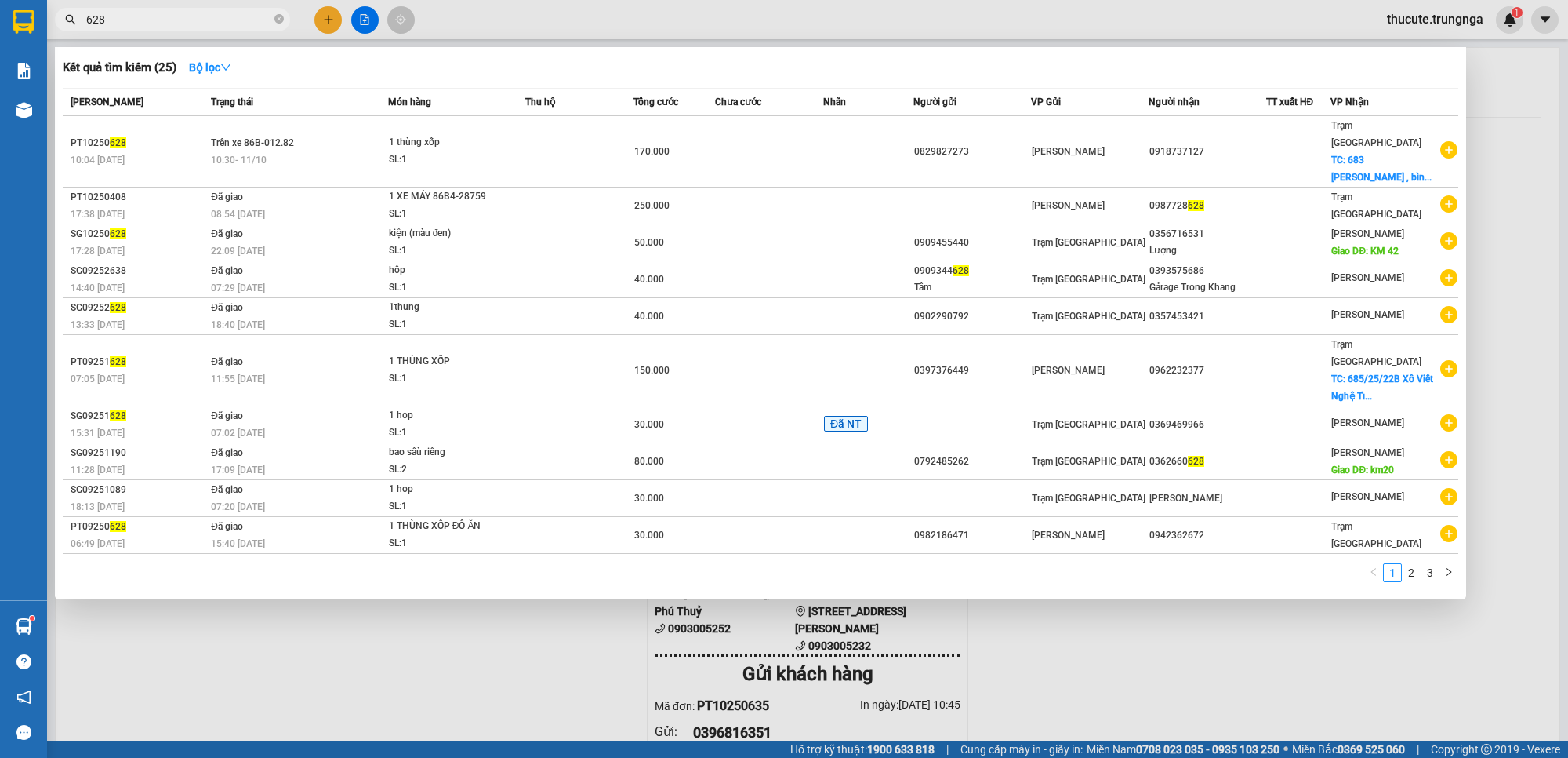
click at [198, 21] on input "628" at bounding box center [178, 20] width 185 height 17
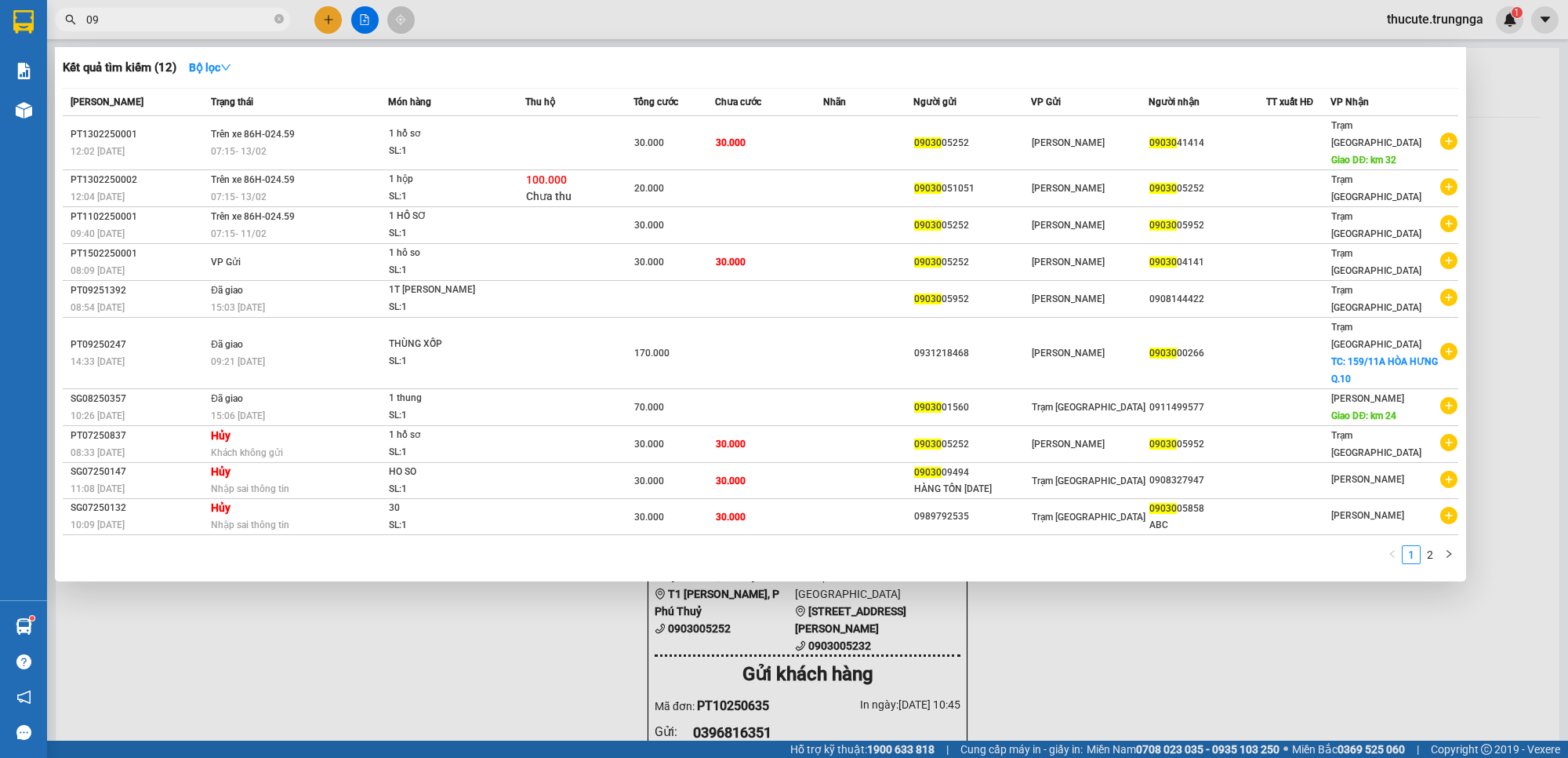
type input "0"
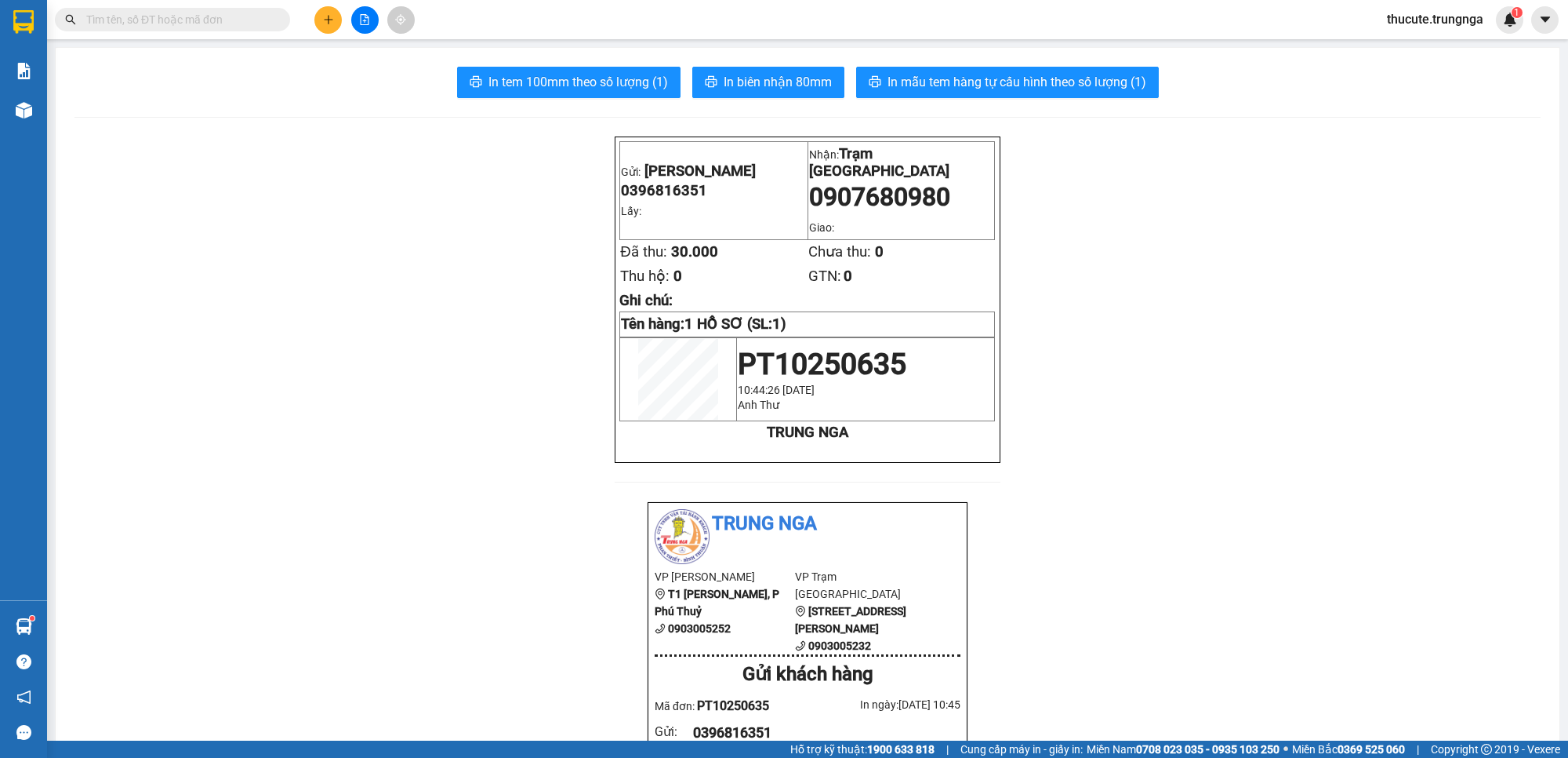
click at [135, 27] on input "text" at bounding box center [178, 20] width 185 height 17
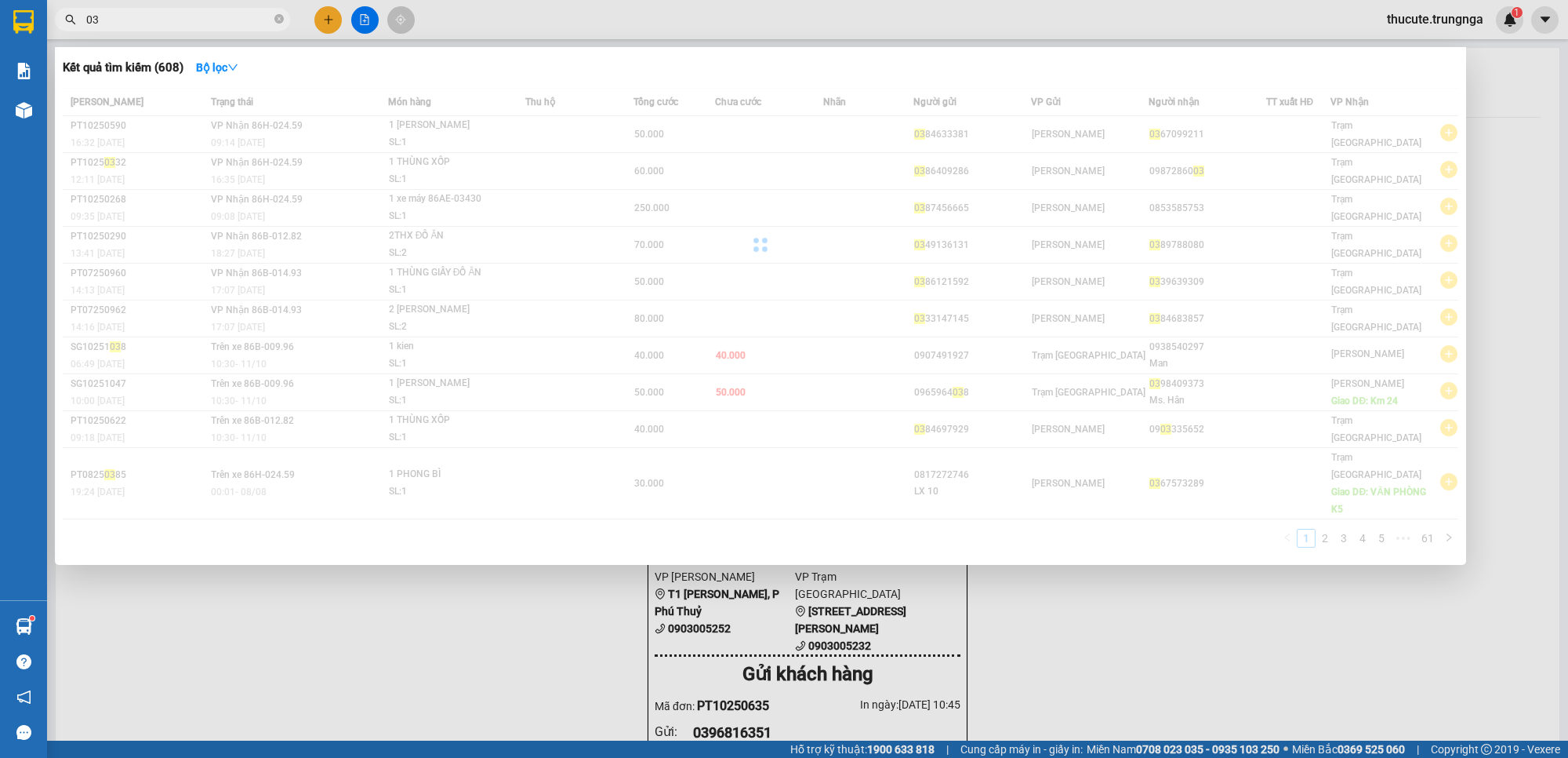
type input "0"
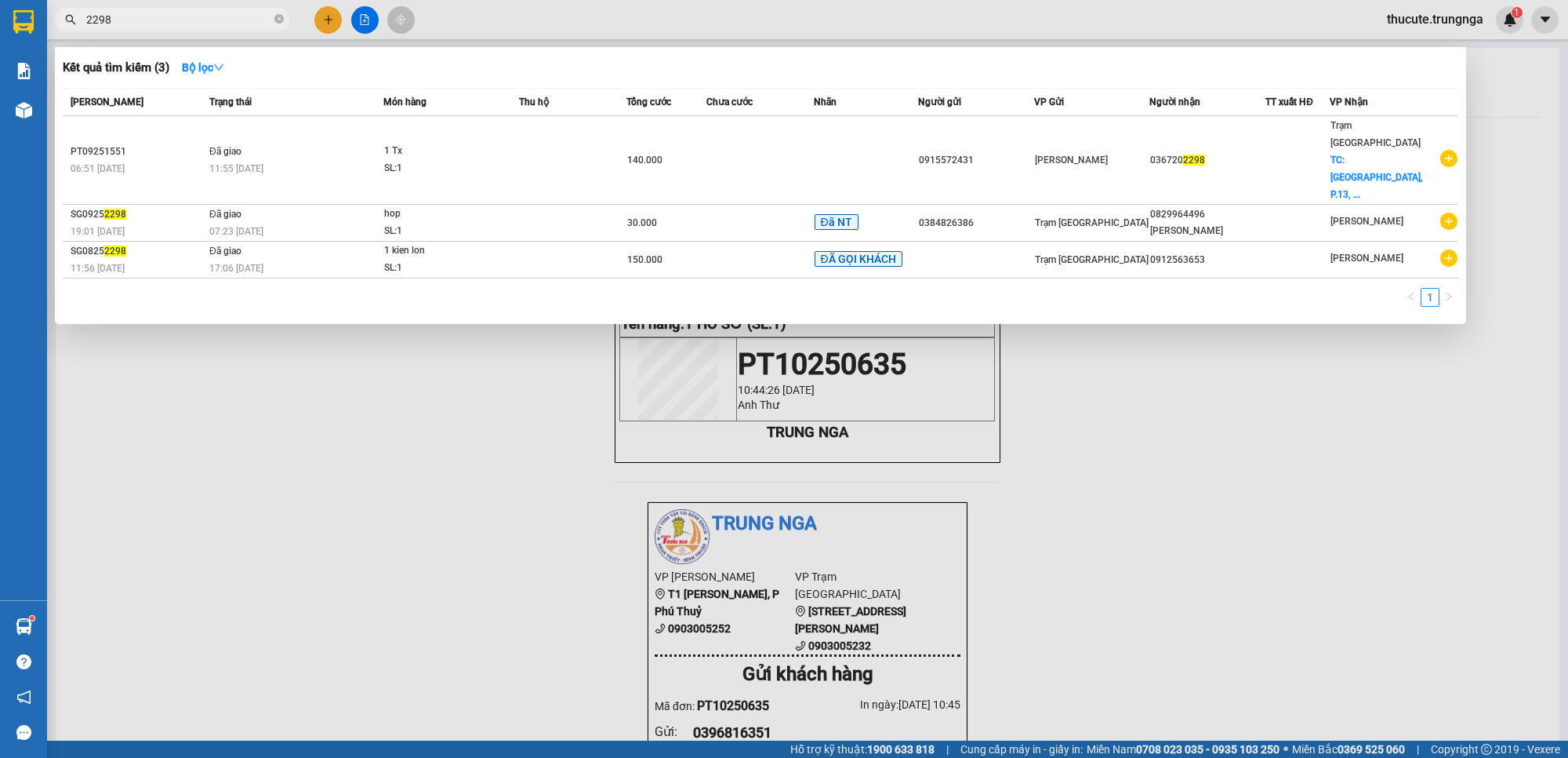
click at [171, 14] on input "2298" at bounding box center [178, 20] width 185 height 17
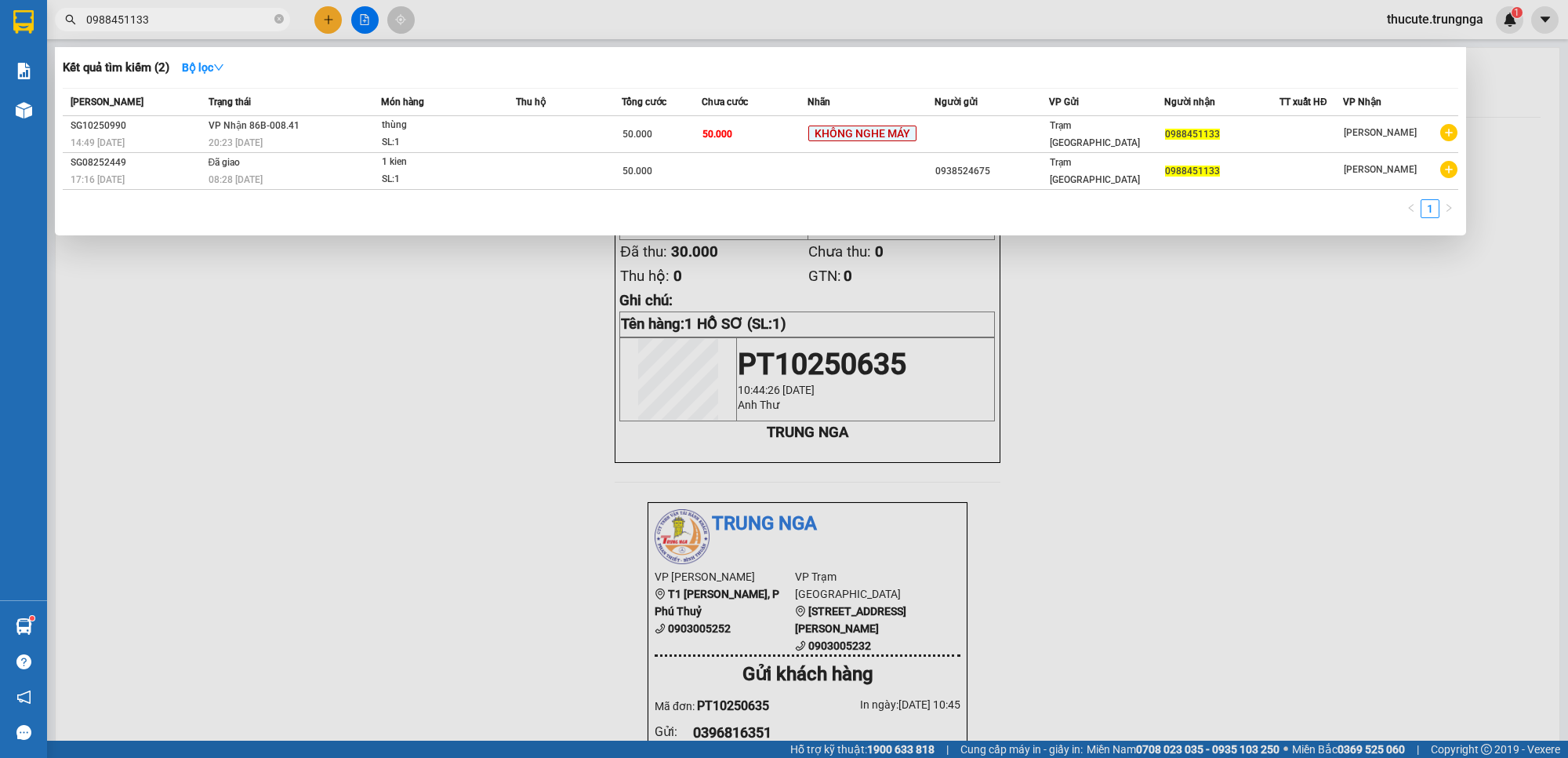
click at [151, 12] on input "0988451133" at bounding box center [178, 20] width 185 height 17
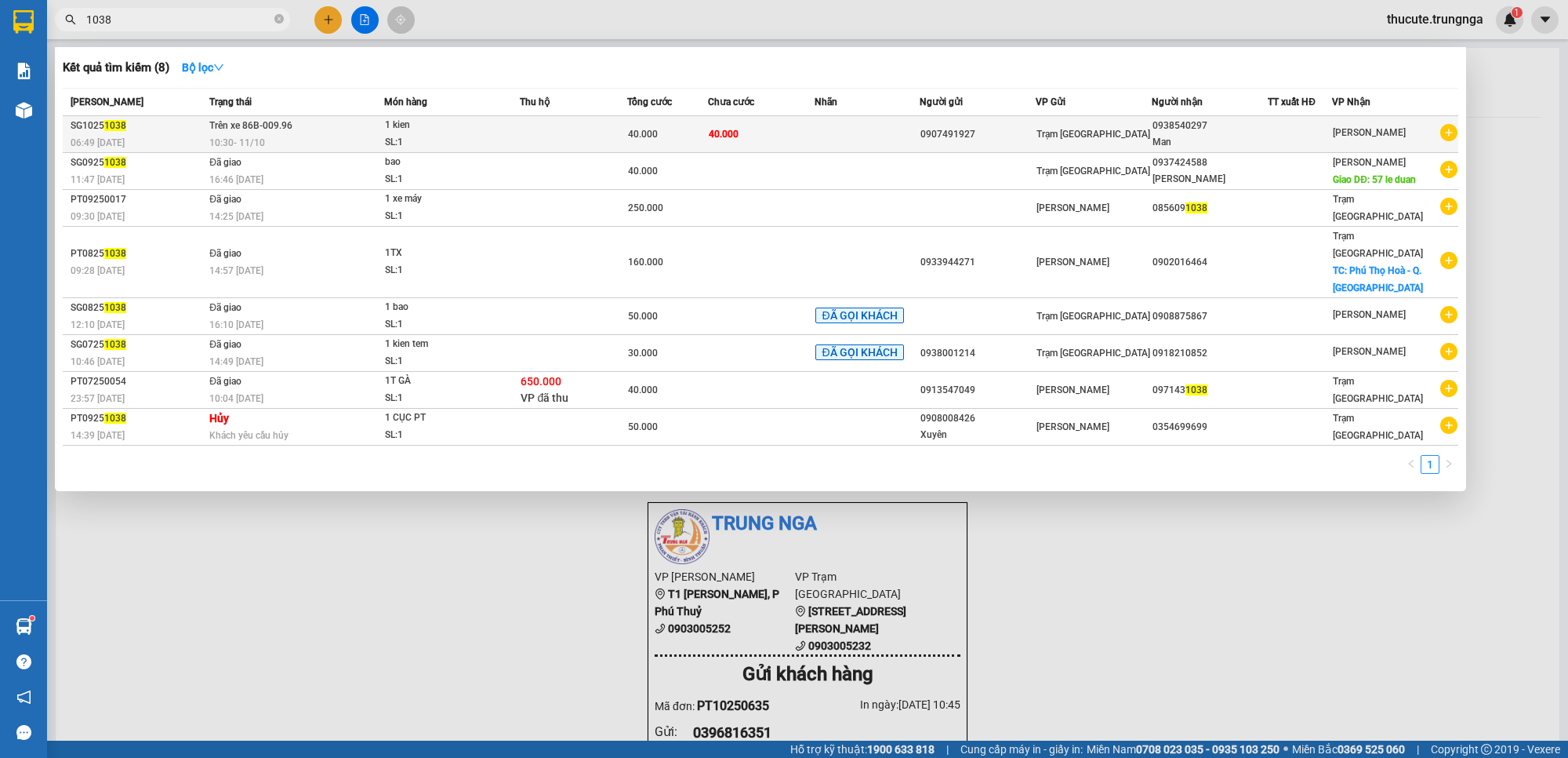
type input "1038"
click at [428, 135] on div "SL: 1" at bounding box center [444, 142] width 118 height 17
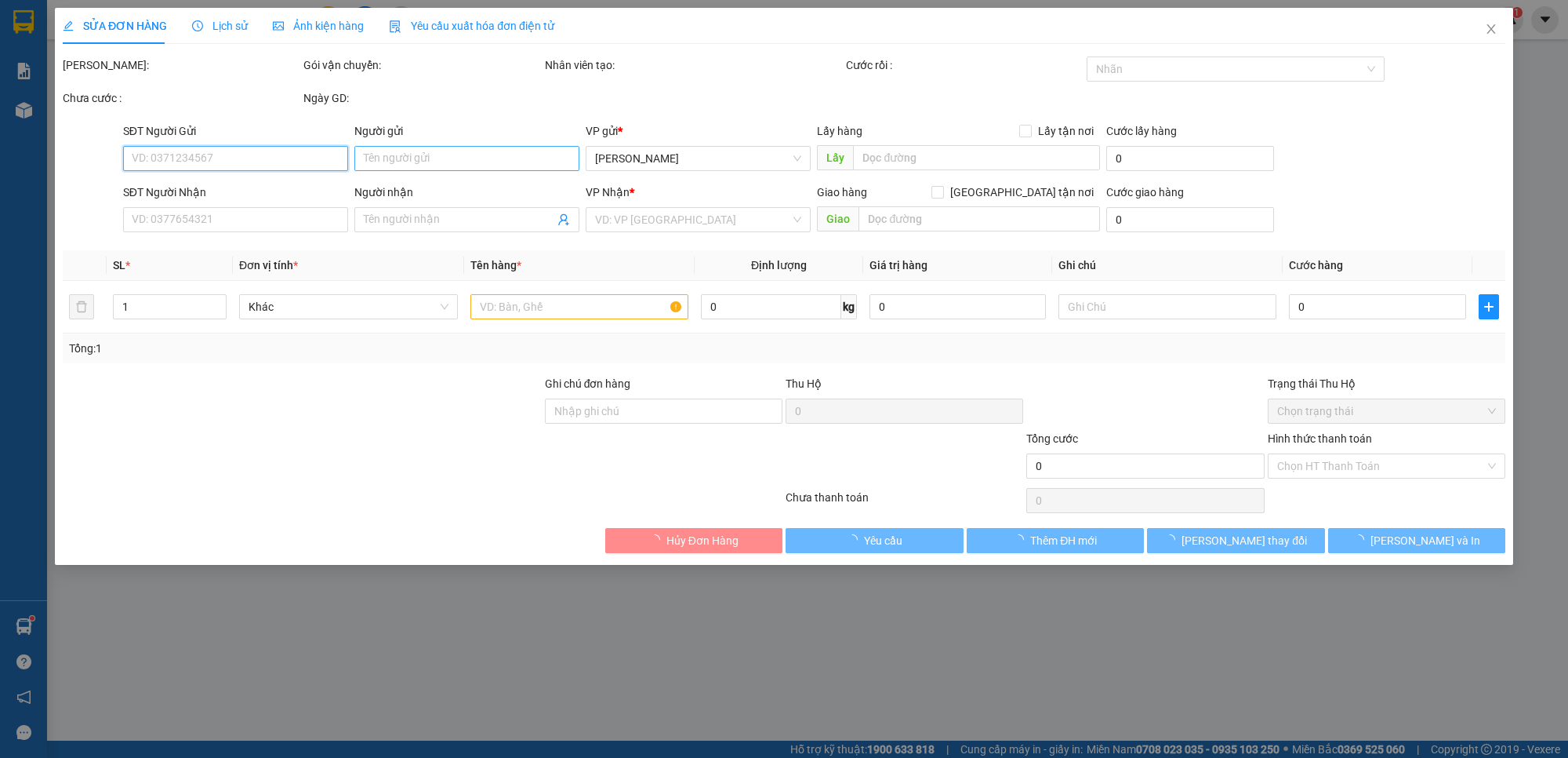
type input "0907491927"
type input "0938540297"
type input "Man"
type input "A PHI"
type input "40.000"
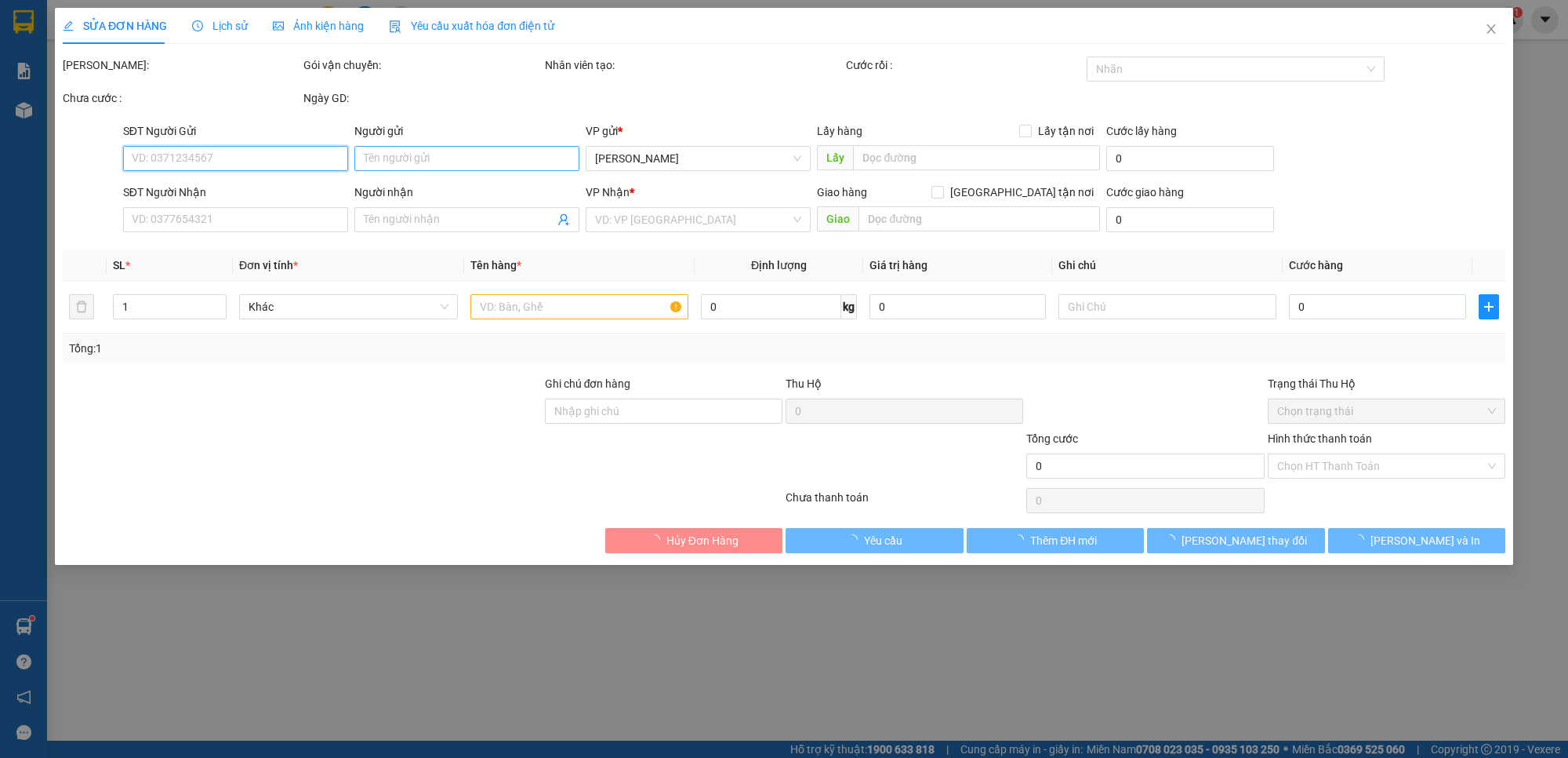
type input "40.000"
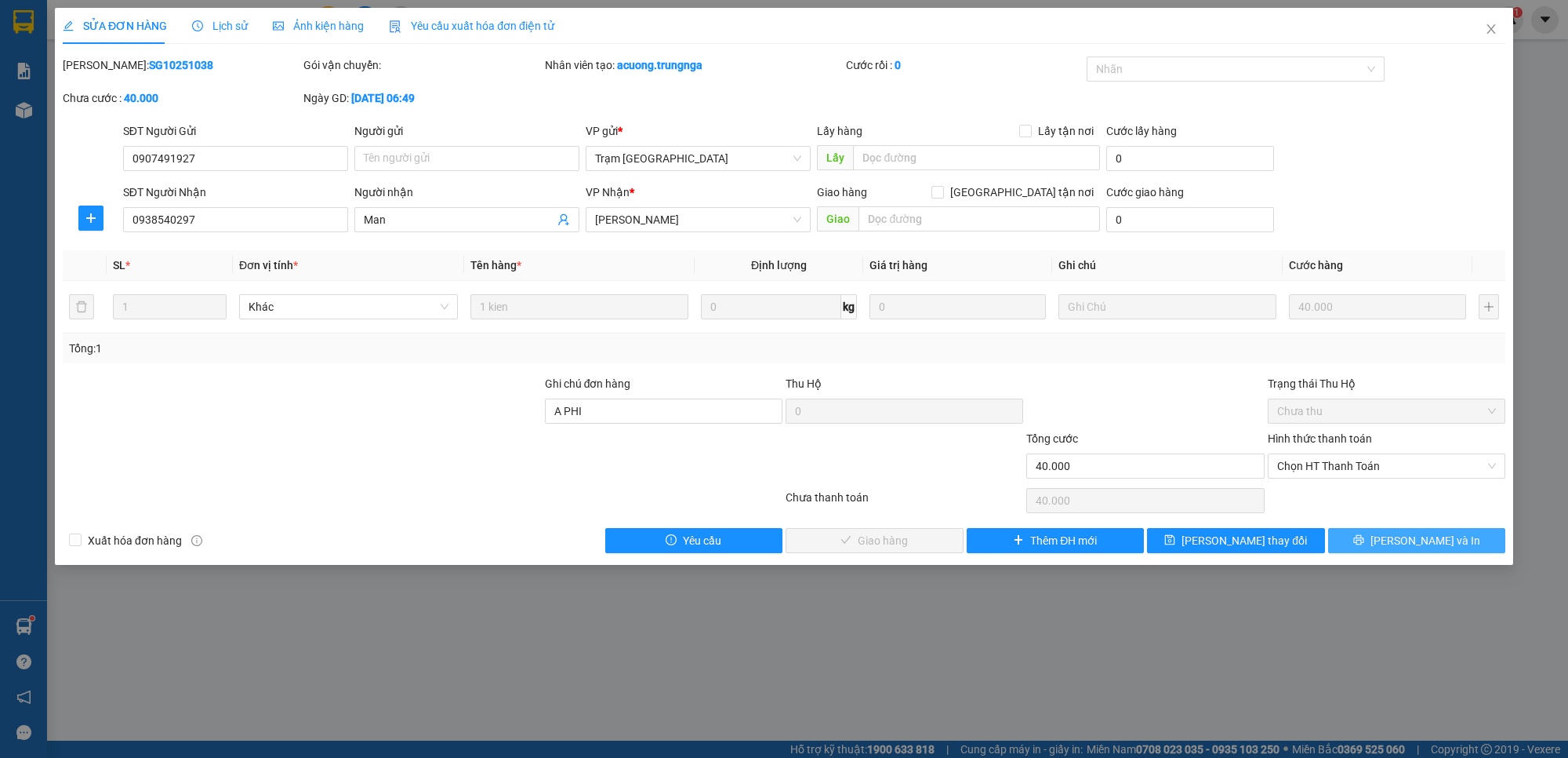
click at [1392, 546] on button "[PERSON_NAME] và In" at bounding box center [1417, 540] width 178 height 25
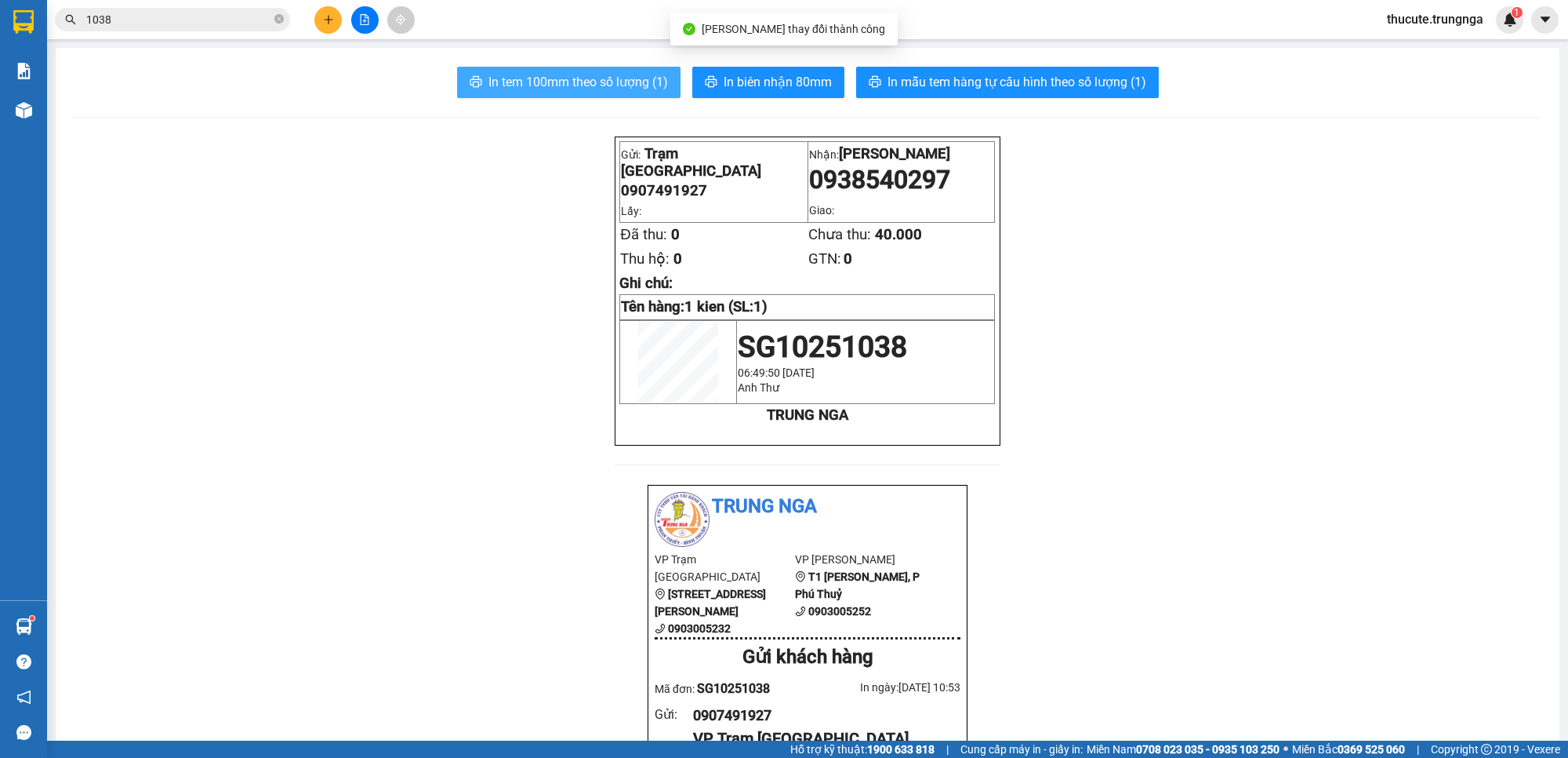
click at [534, 80] on span "In tem 100mm theo số lượng (1)" at bounding box center [578, 82] width 180 height 20
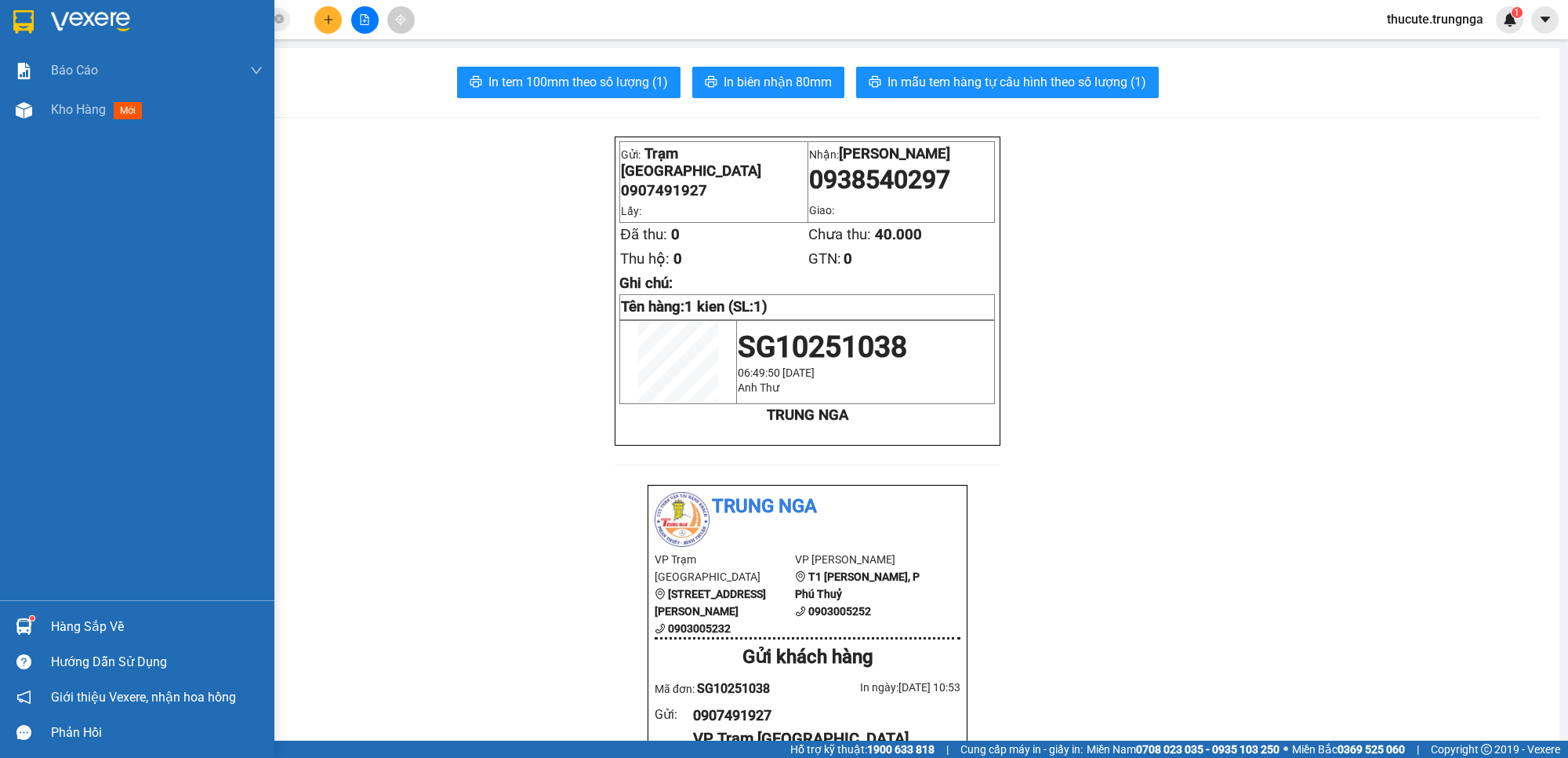
click at [60, 106] on span "Kho hàng" at bounding box center [78, 109] width 55 height 14
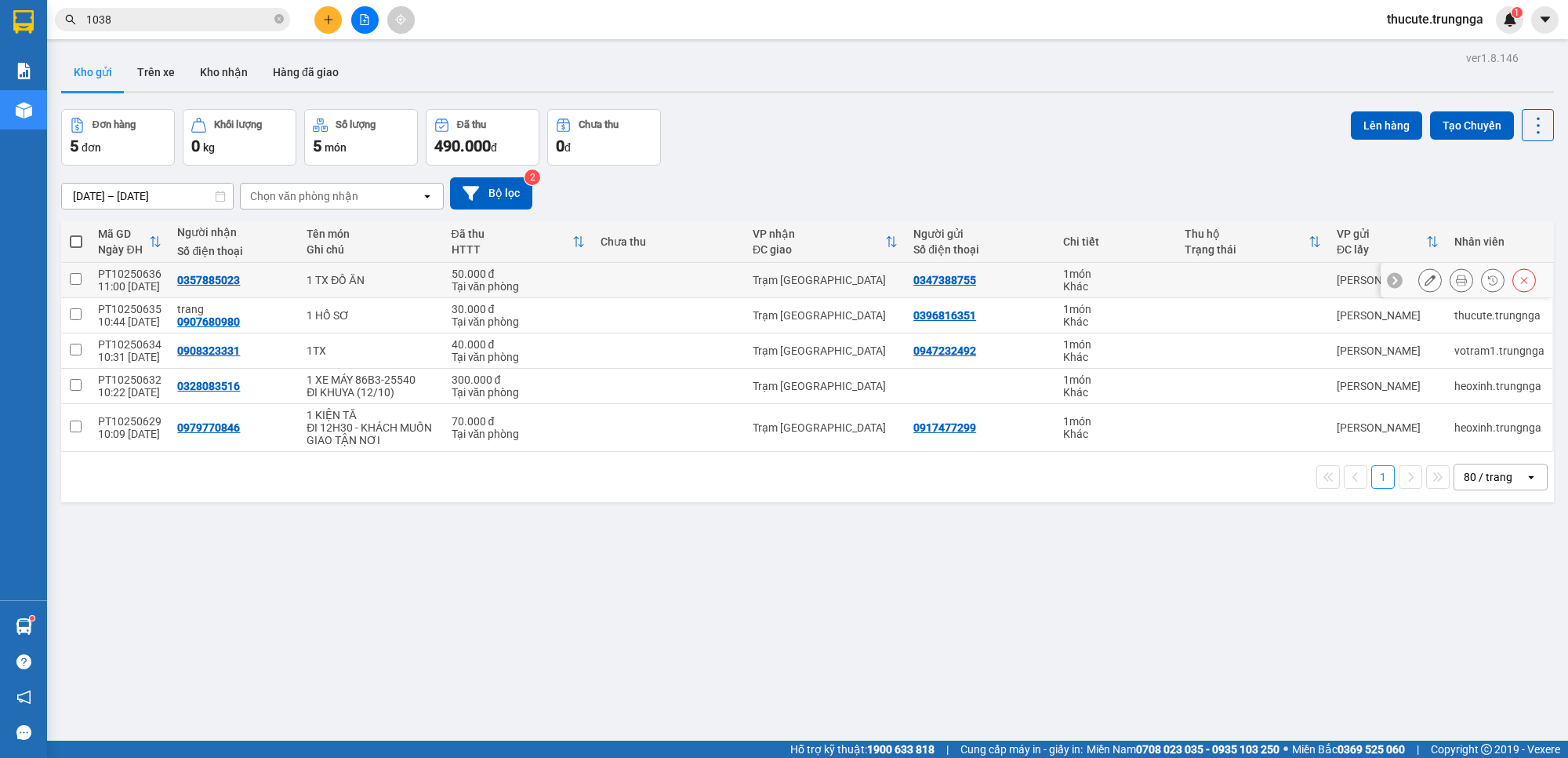
click at [1392, 281] on icon at bounding box center [1461, 280] width 11 height 11
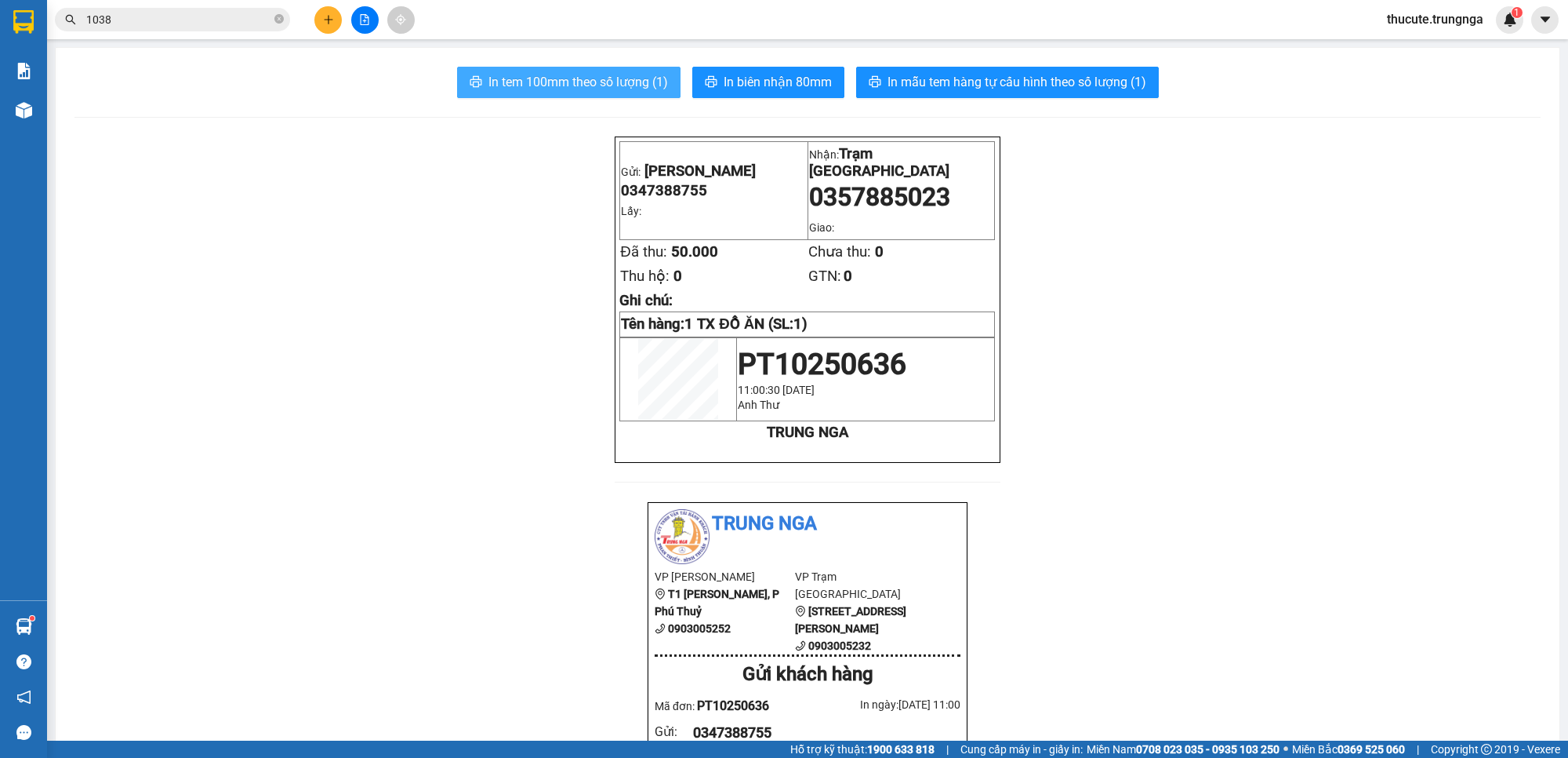
click at [596, 84] on span "In tem 100mm theo số lượng (1)" at bounding box center [578, 82] width 180 height 20
click at [601, 89] on span "In tem 100mm theo số lượng (1)" at bounding box center [578, 82] width 180 height 20
click at [718, 68] on button "In biên nhận 80mm" at bounding box center [769, 82] width 153 height 32
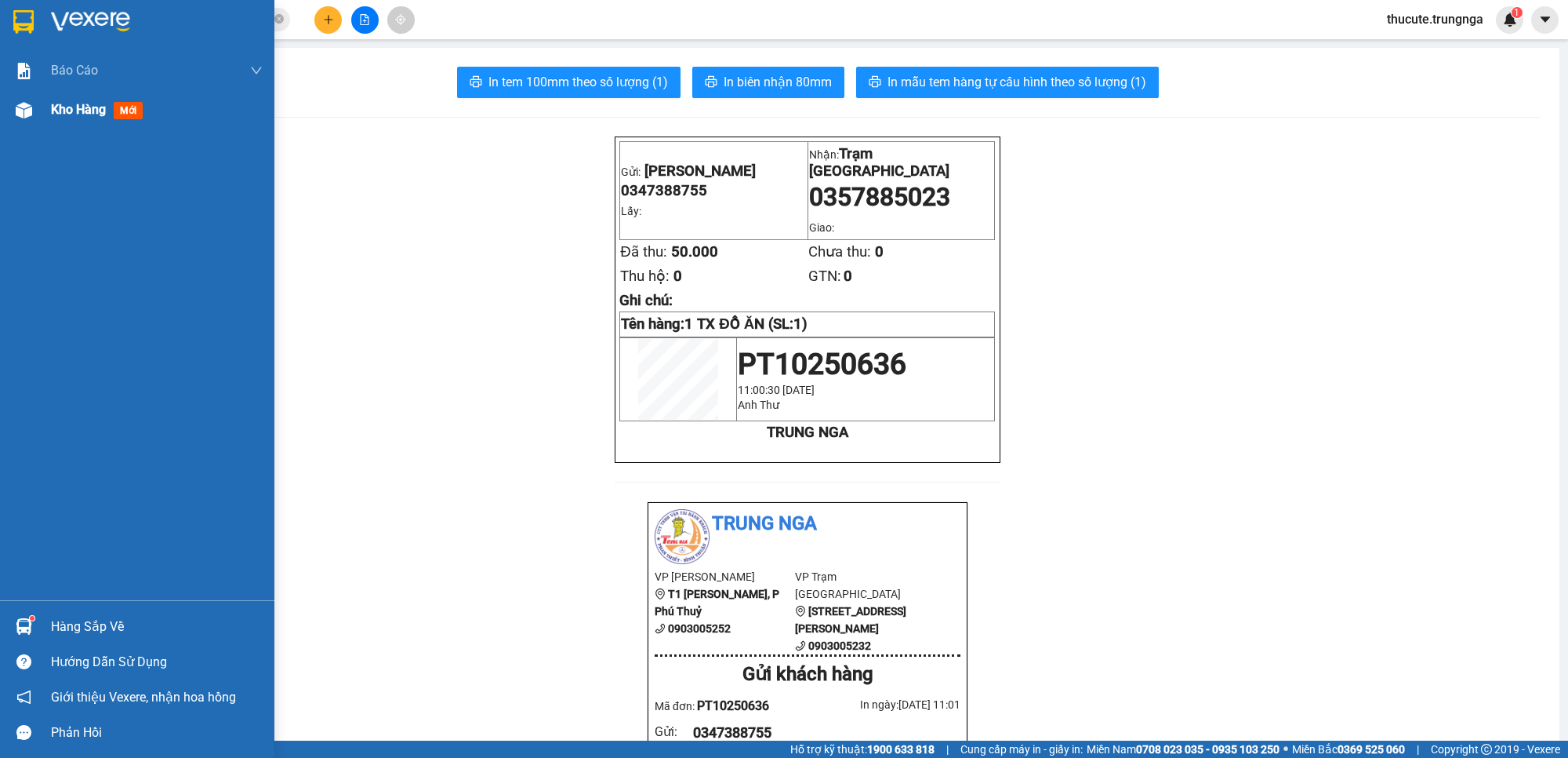
click at [49, 107] on div "Kho hàng mới" at bounding box center [137, 110] width 274 height 39
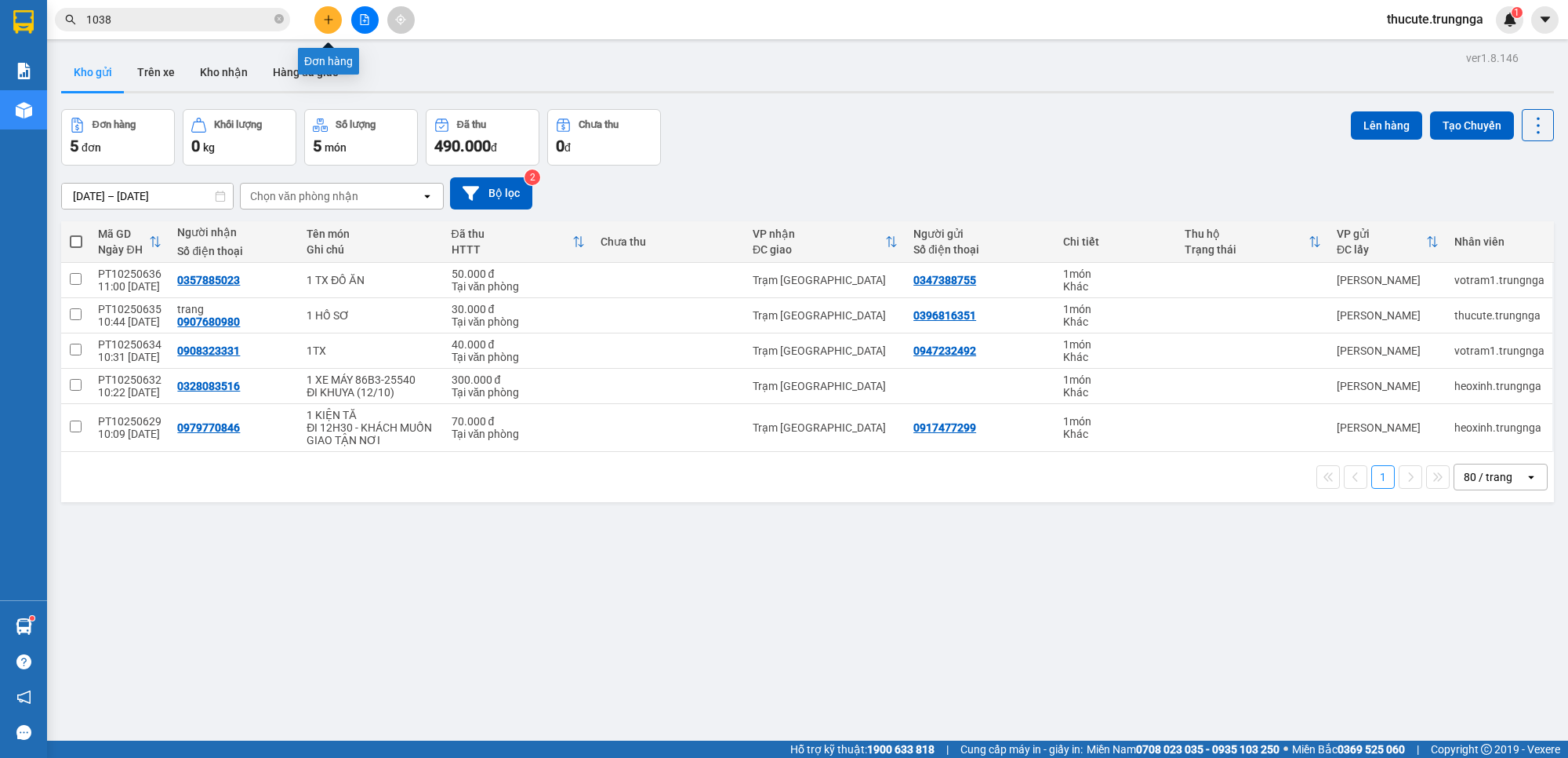
click at [315, 24] on button at bounding box center [328, 20] width 27 height 27
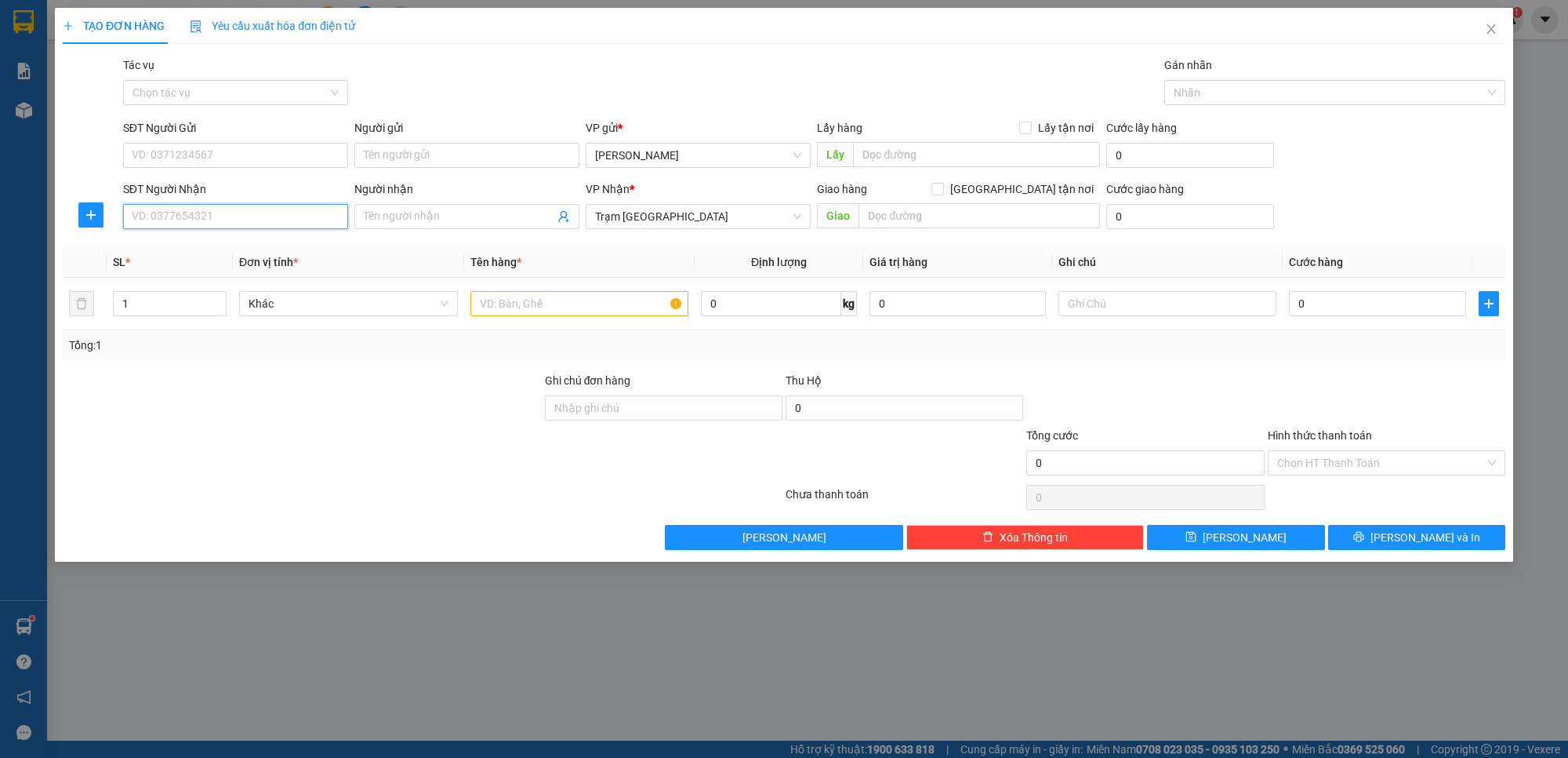
click at [222, 217] on input "SĐT Người Nhận" at bounding box center [235, 216] width 225 height 25
type input "0909512577"
click at [197, 256] on div "0909512577" at bounding box center [236, 249] width 206 height 17
checkbox input "true"
type input "364/56 [PERSON_NAME] , P. [GEOGRAPHIC_DATA], [GEOGRAPHIC_DATA]"
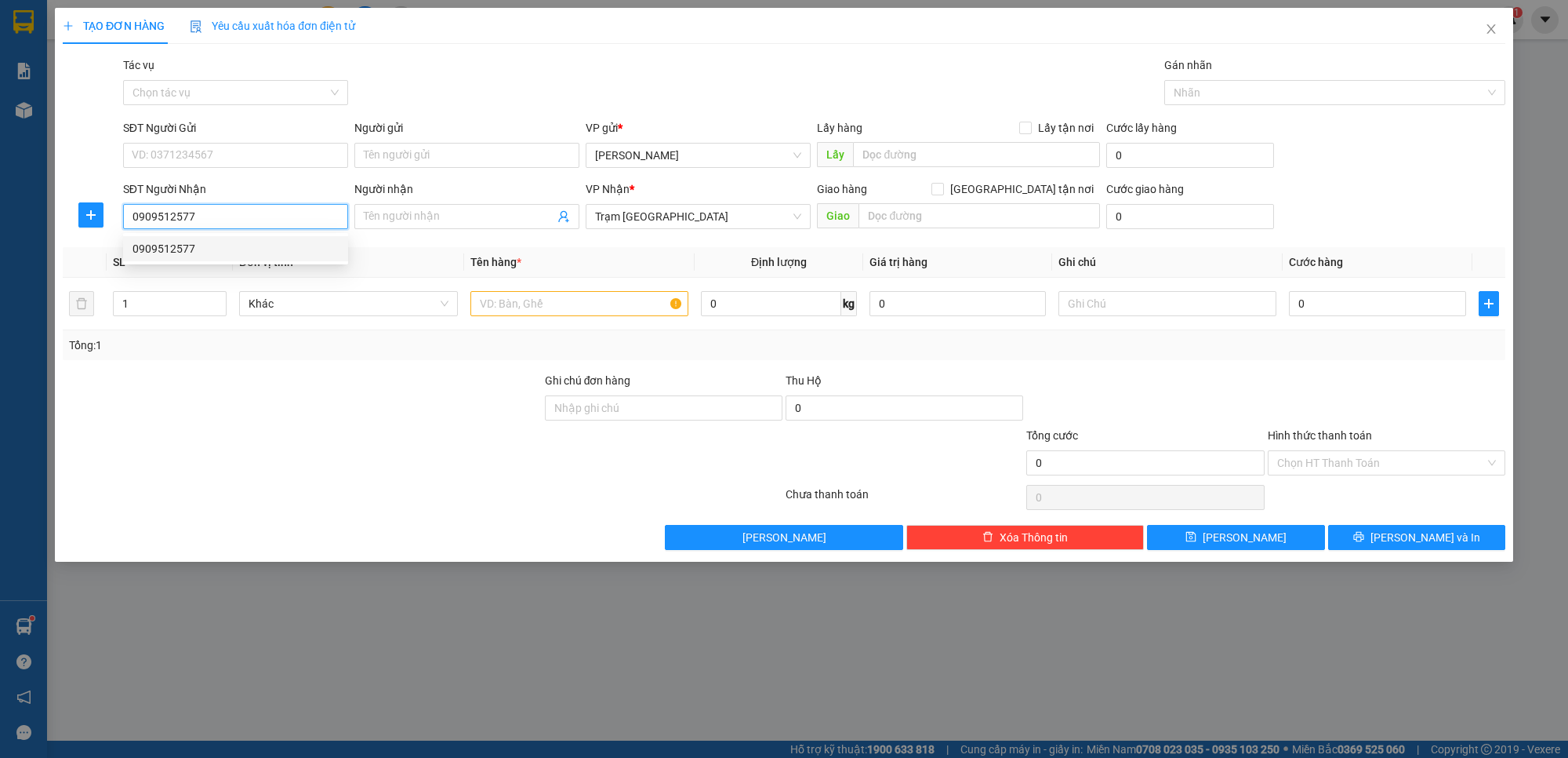
type input "100.000"
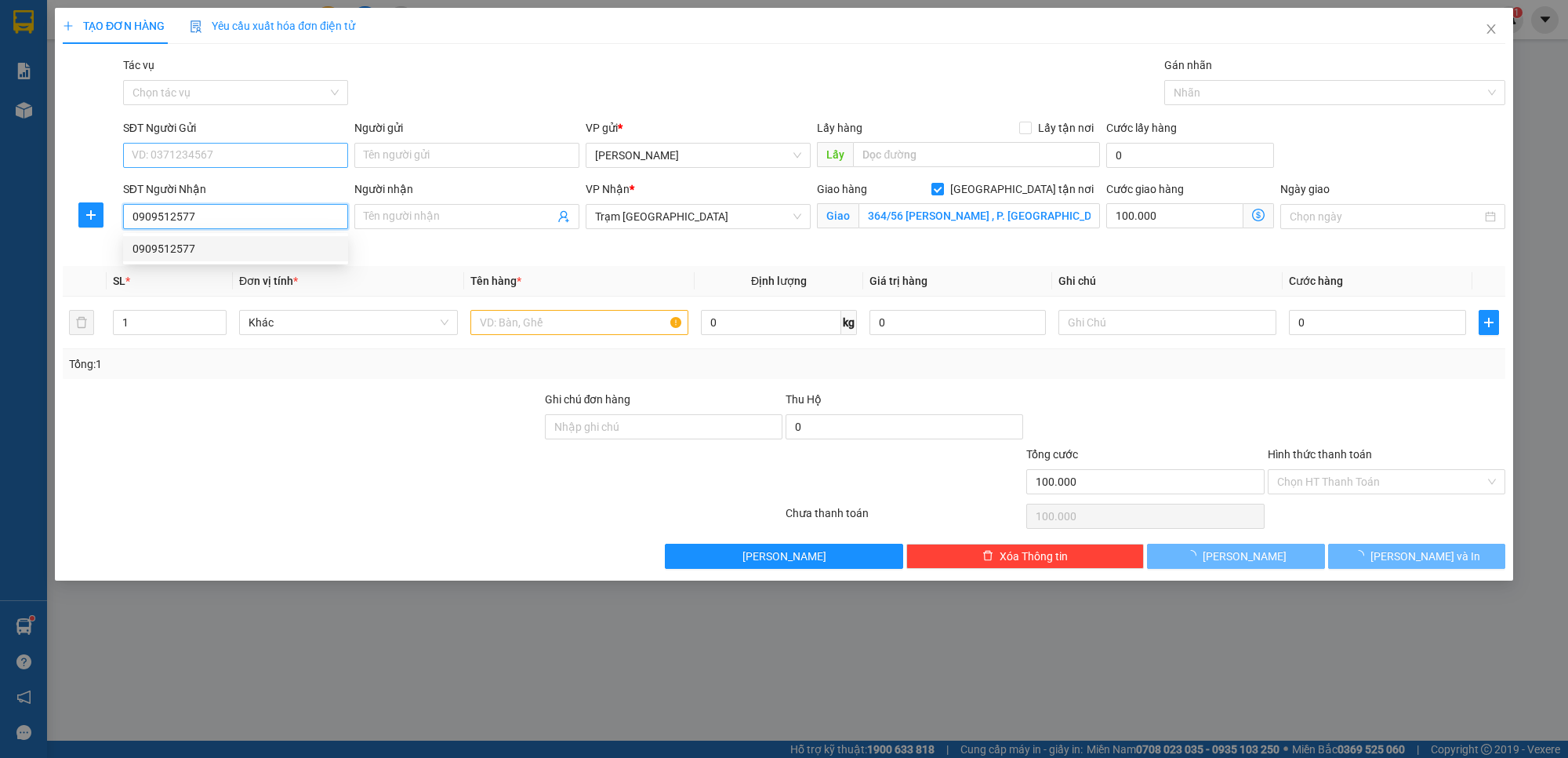
type input "170.000"
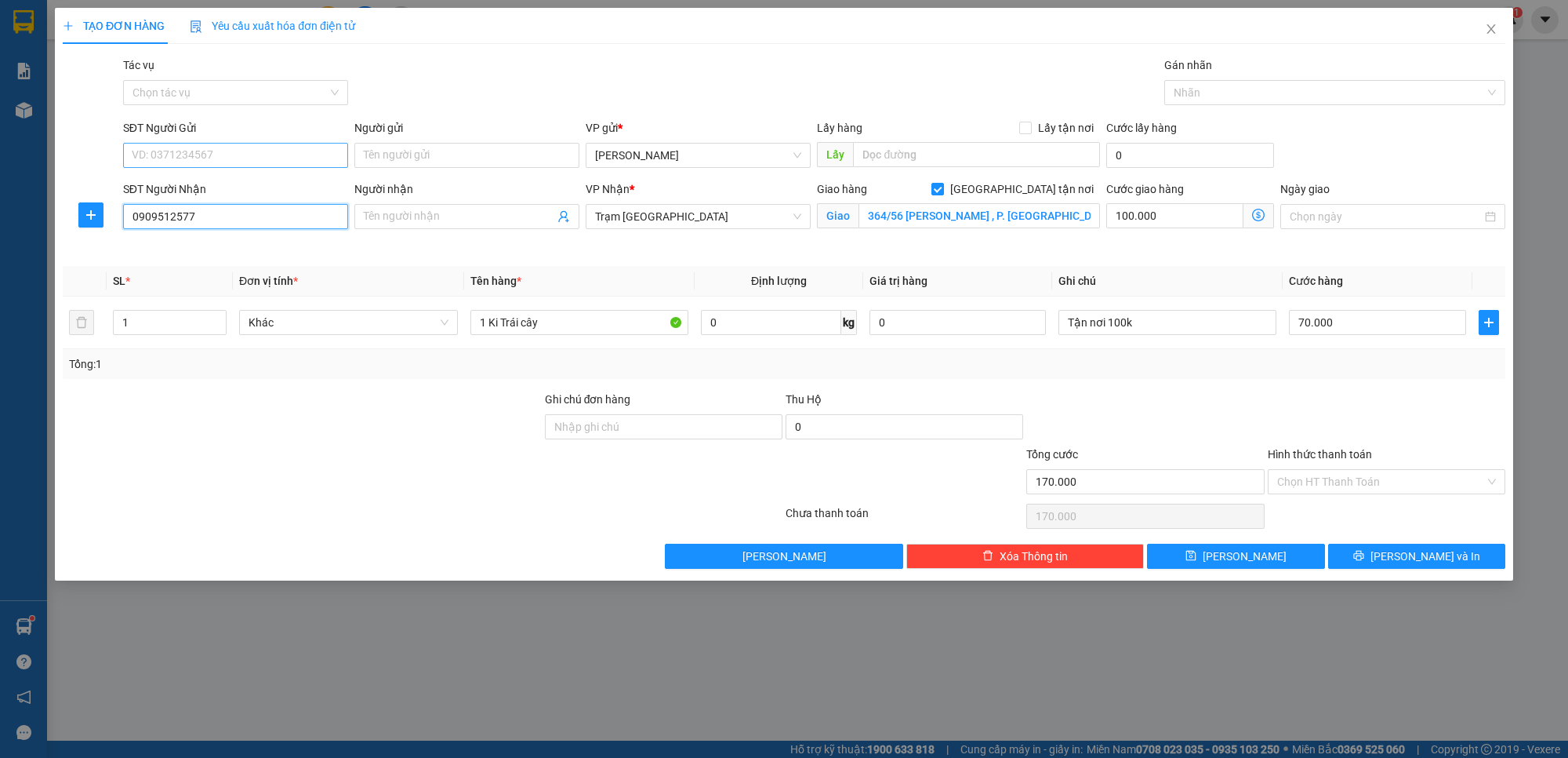
type input "0909512577"
click at [216, 150] on input "SĐT Người Gửi" at bounding box center [235, 154] width 225 height 25
click at [211, 192] on div "0909093693" at bounding box center [236, 188] width 206 height 17
type input "0909093693"
click at [1345, 488] on input "Hình thức thanh toán" at bounding box center [1381, 482] width 208 height 24
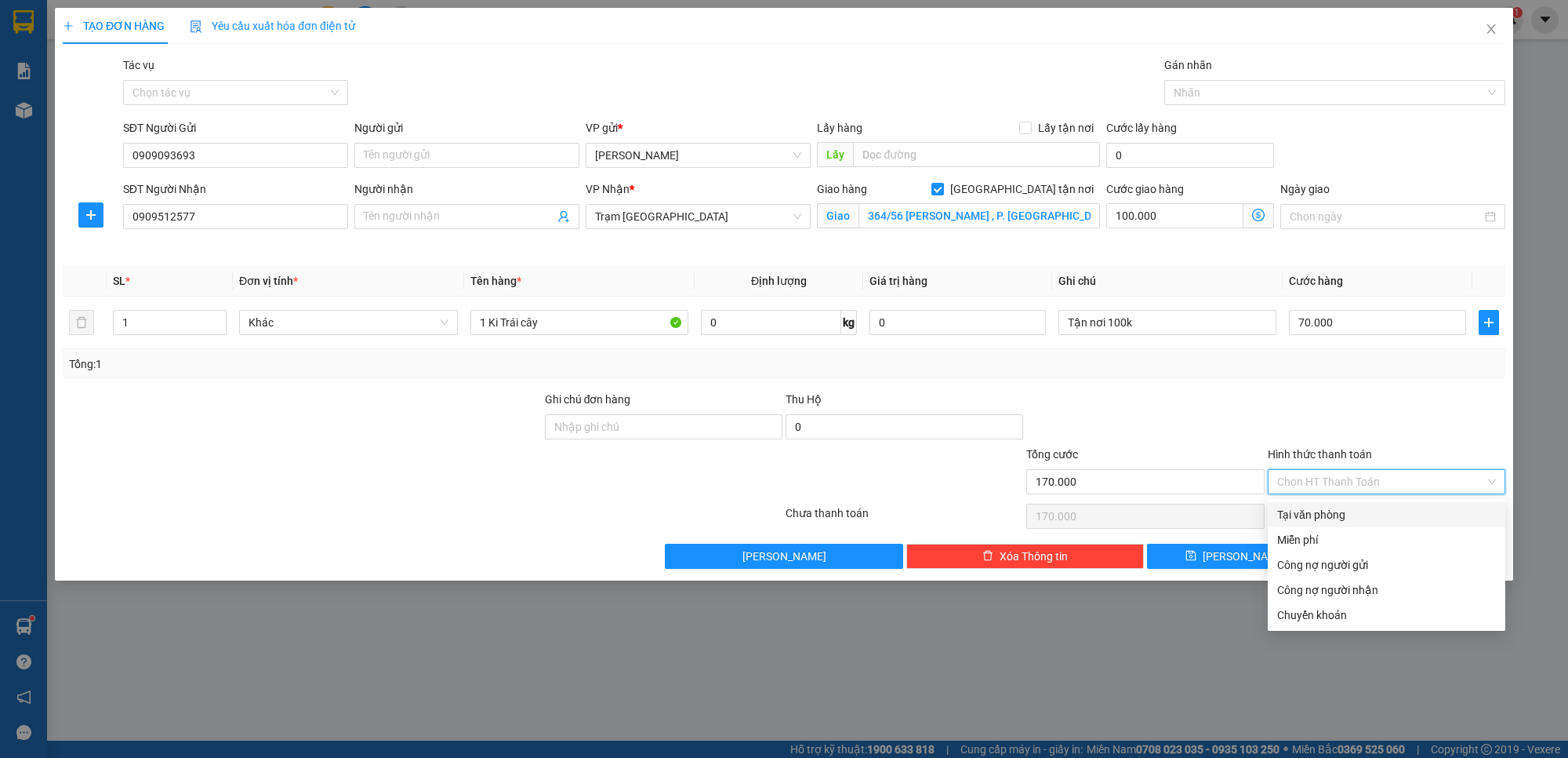
click at [1335, 512] on div "Tại văn phòng" at bounding box center [1386, 515] width 219 height 17
type input "0"
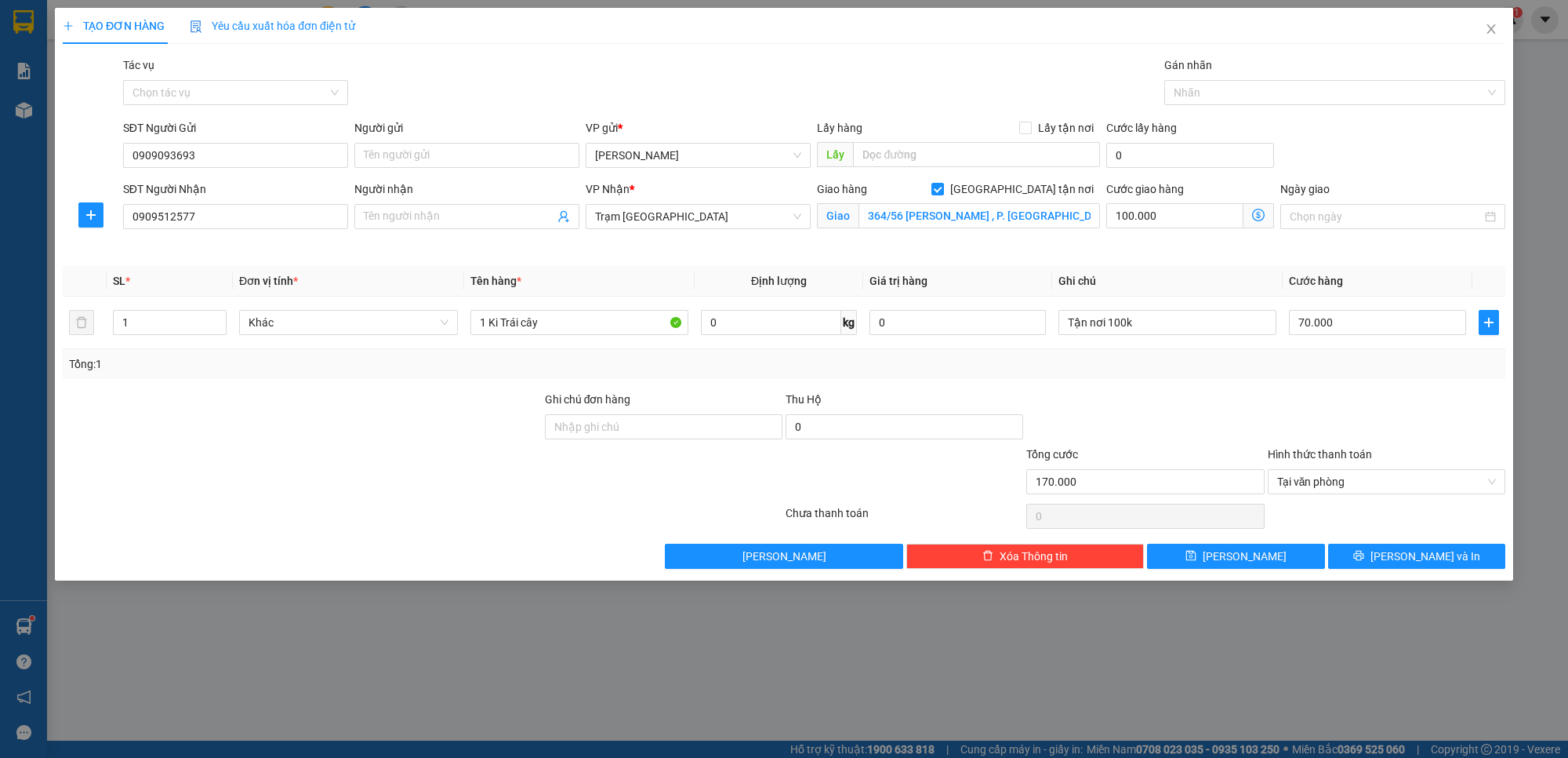
click at [1291, 404] on div at bounding box center [1386, 418] width 241 height 55
click at [1392, 561] on span "[PERSON_NAME] và In" at bounding box center [1426, 556] width 110 height 17
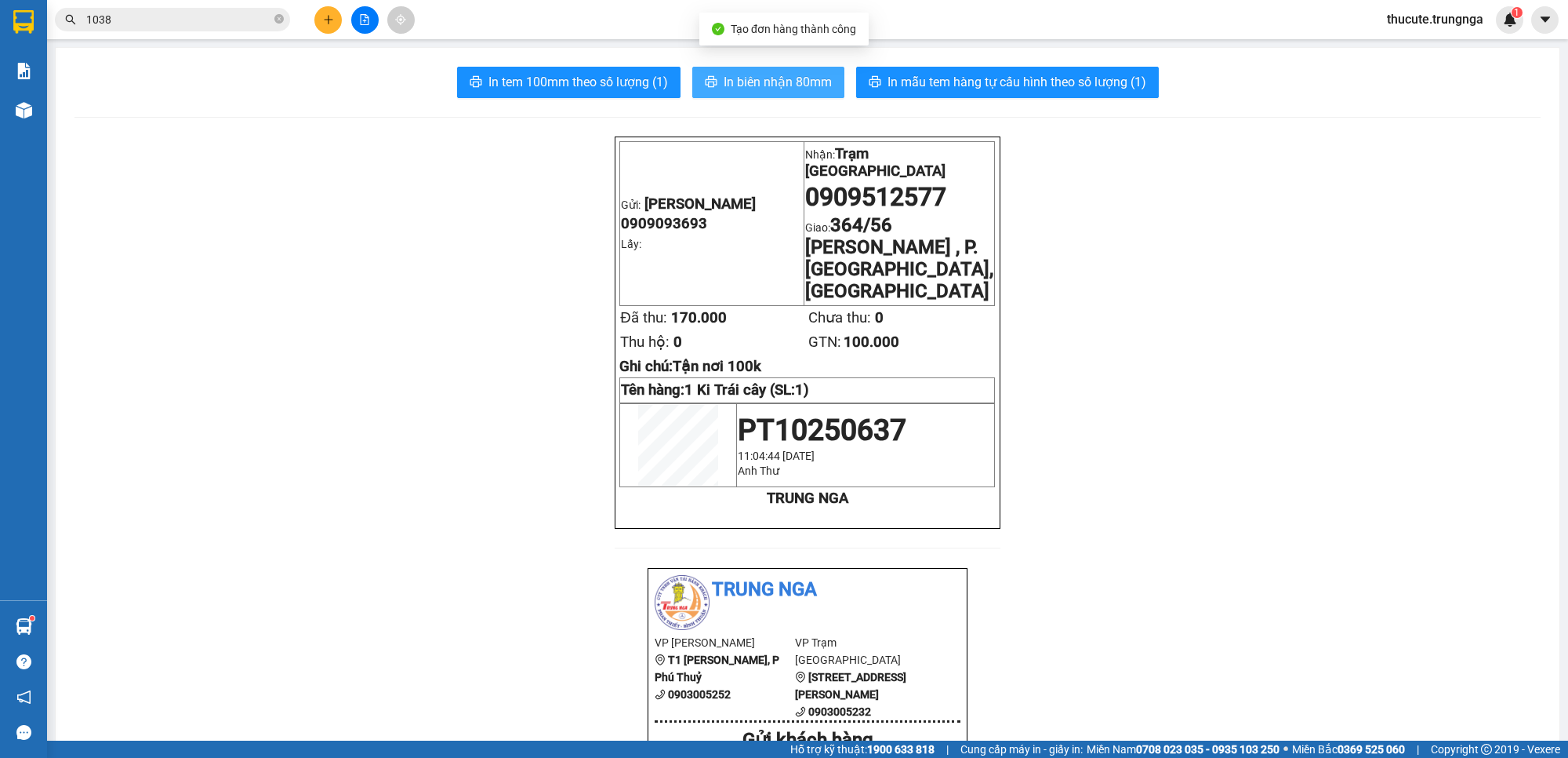
click at [761, 84] on span "In biên nhận 80mm" at bounding box center [777, 82] width 108 height 20
click at [580, 75] on span "In tem 100mm theo số lượng (1)" at bounding box center [578, 82] width 180 height 20
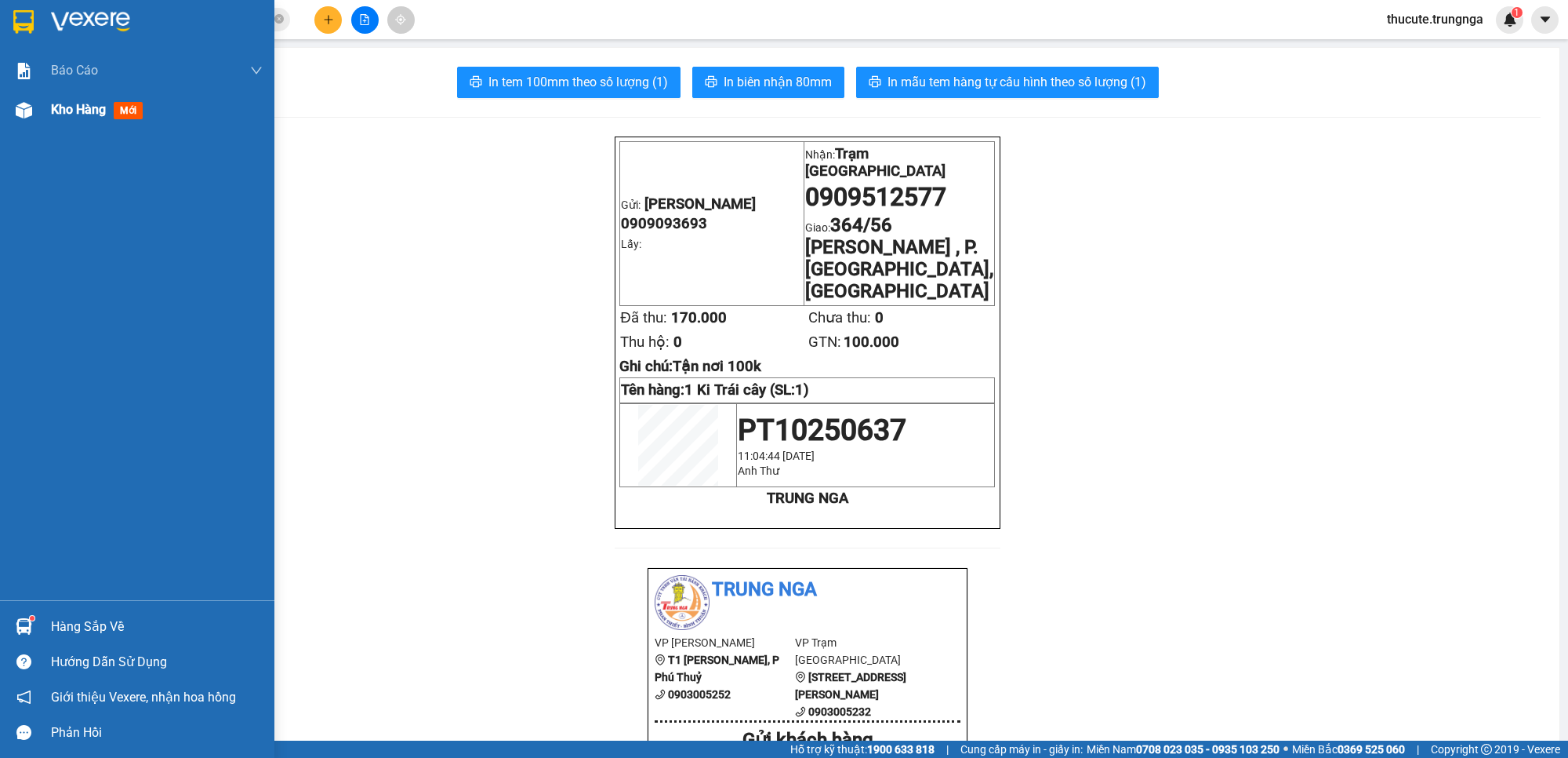
click at [102, 112] on span "Kho hàng" at bounding box center [78, 109] width 55 height 14
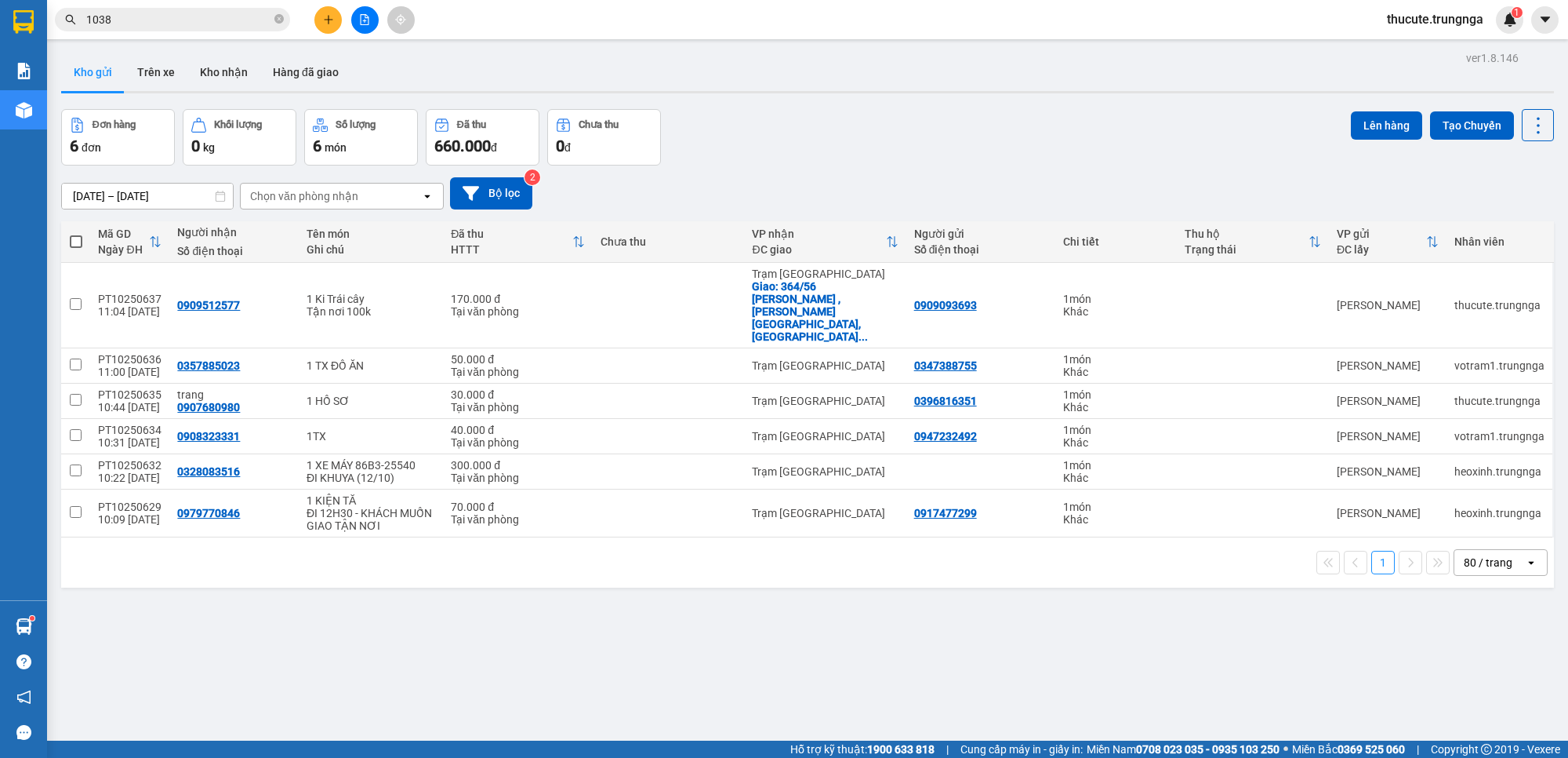
click at [331, 22] on icon "plus" at bounding box center [328, 20] width 11 height 11
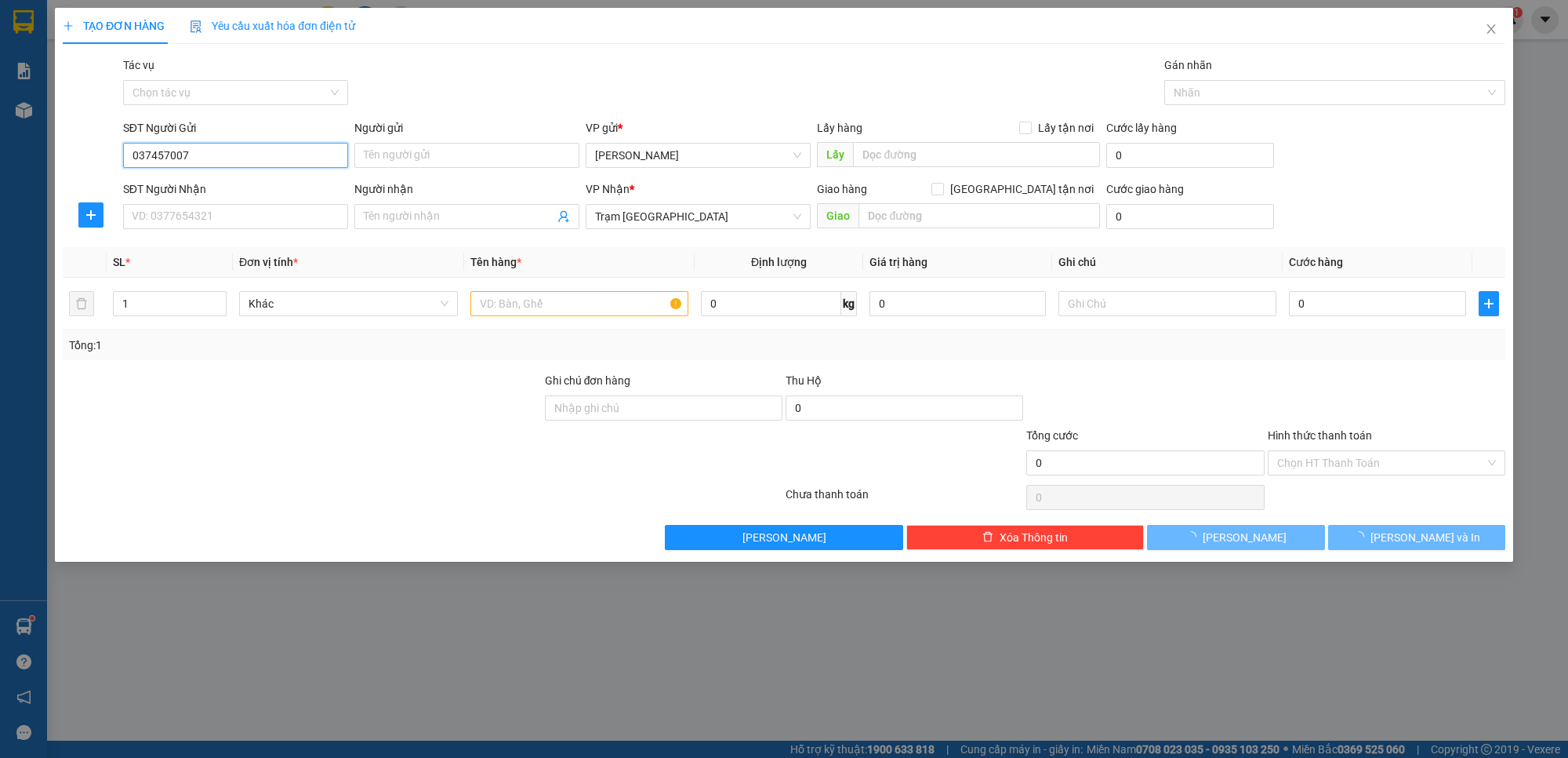
type input "0374570076"
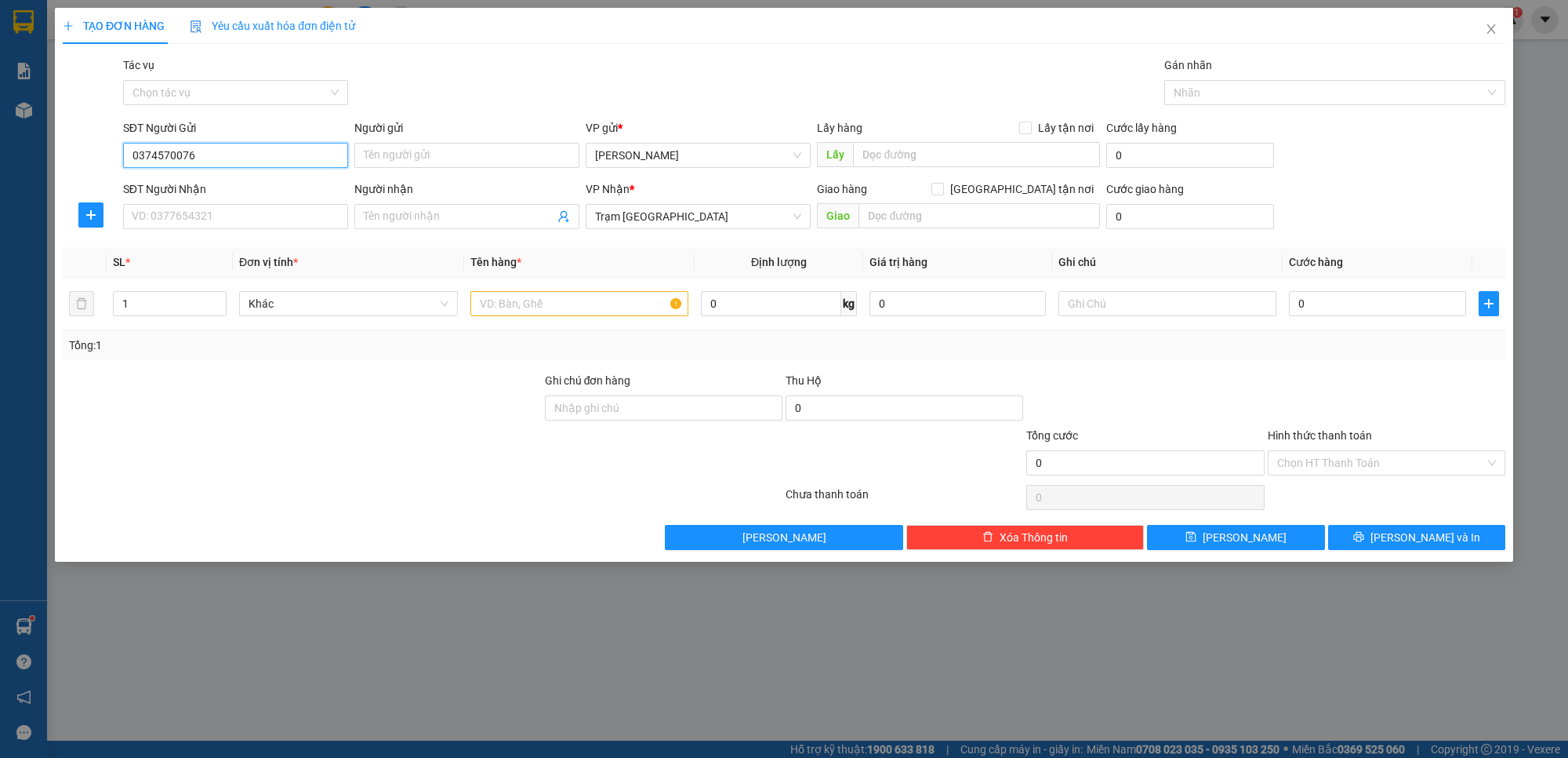
click at [200, 162] on input "0374570076" at bounding box center [235, 154] width 225 height 25
click at [209, 211] on input "SĐT Người Nhận" at bounding box center [235, 216] width 225 height 25
paste input "0374570076"
type input "0374570076"
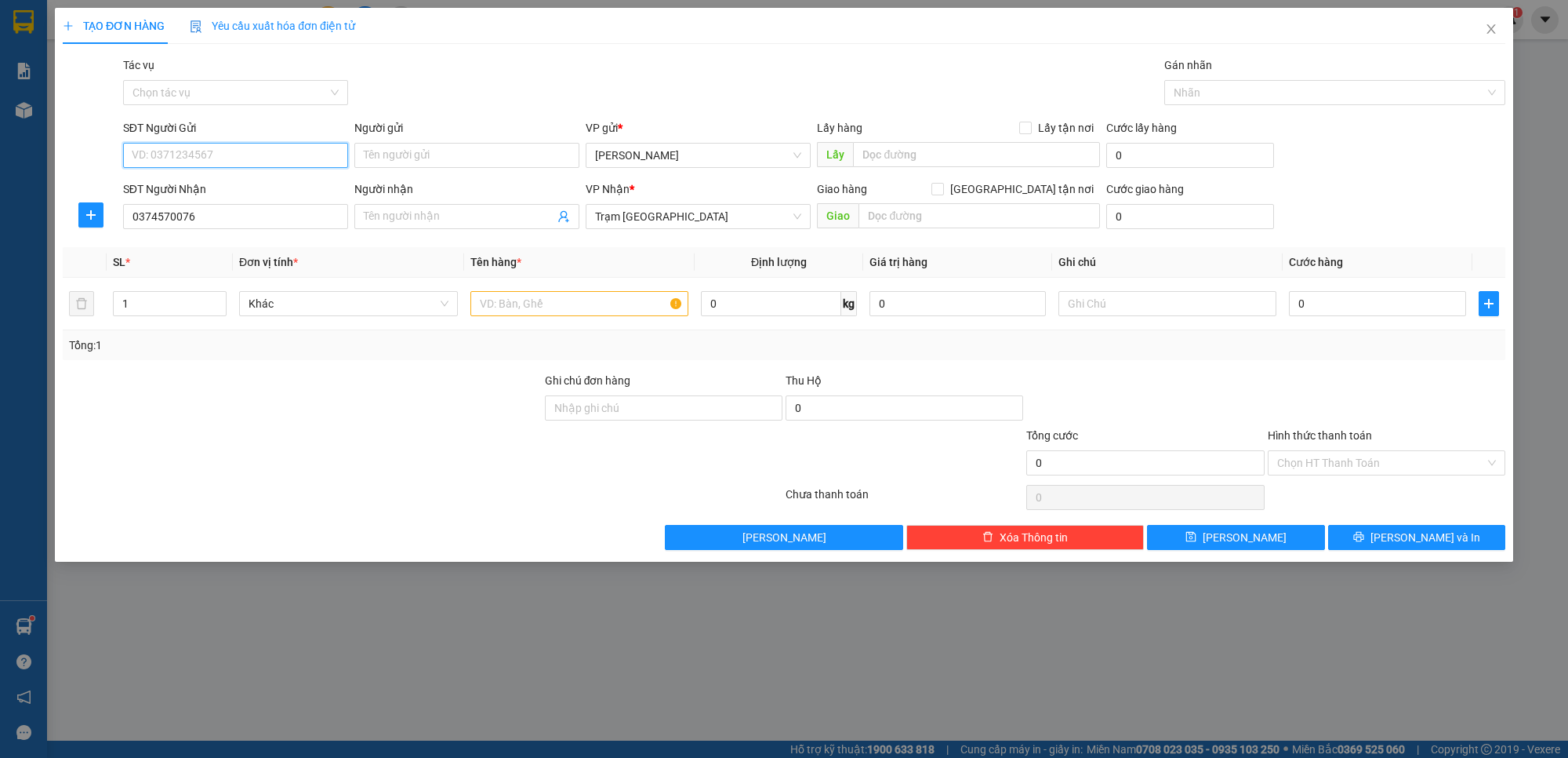
click at [220, 155] on input "SĐT Người Gửi" at bounding box center [235, 154] width 225 height 25
type input "0955128068"
click at [499, 303] on input "text" at bounding box center [579, 303] width 219 height 25
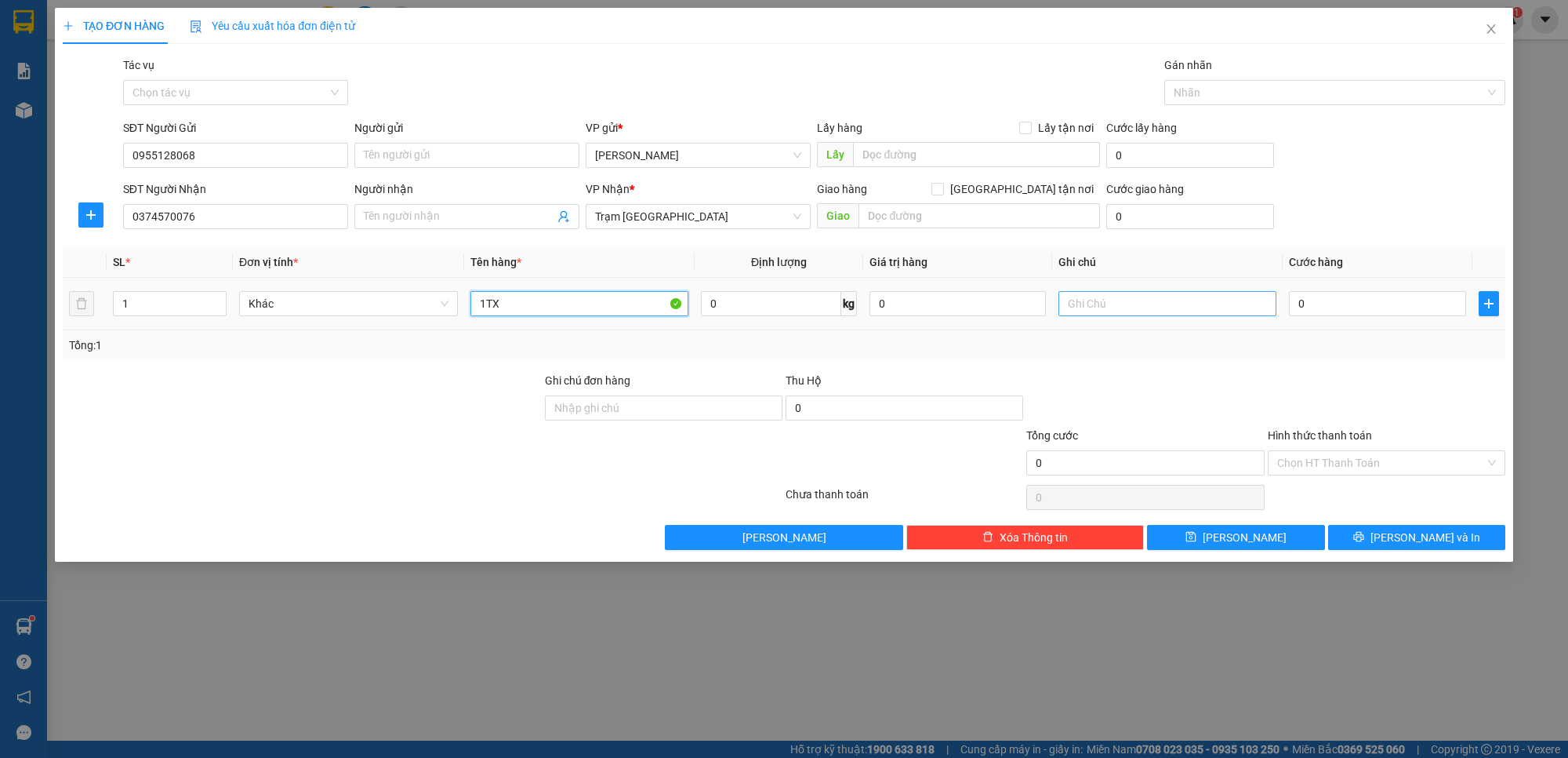
type input "1TX"
click at [1087, 307] on input "text" at bounding box center [1167, 303] width 219 height 25
click at [986, 237] on div "Transit Pickup Surcharge Ids Transit Deliver Surcharge Ids Transit Deliver Surc…" at bounding box center [784, 303] width 1443 height 494
click at [978, 224] on input "text" at bounding box center [979, 215] width 241 height 25
type input "tân thới hiệp , q12"
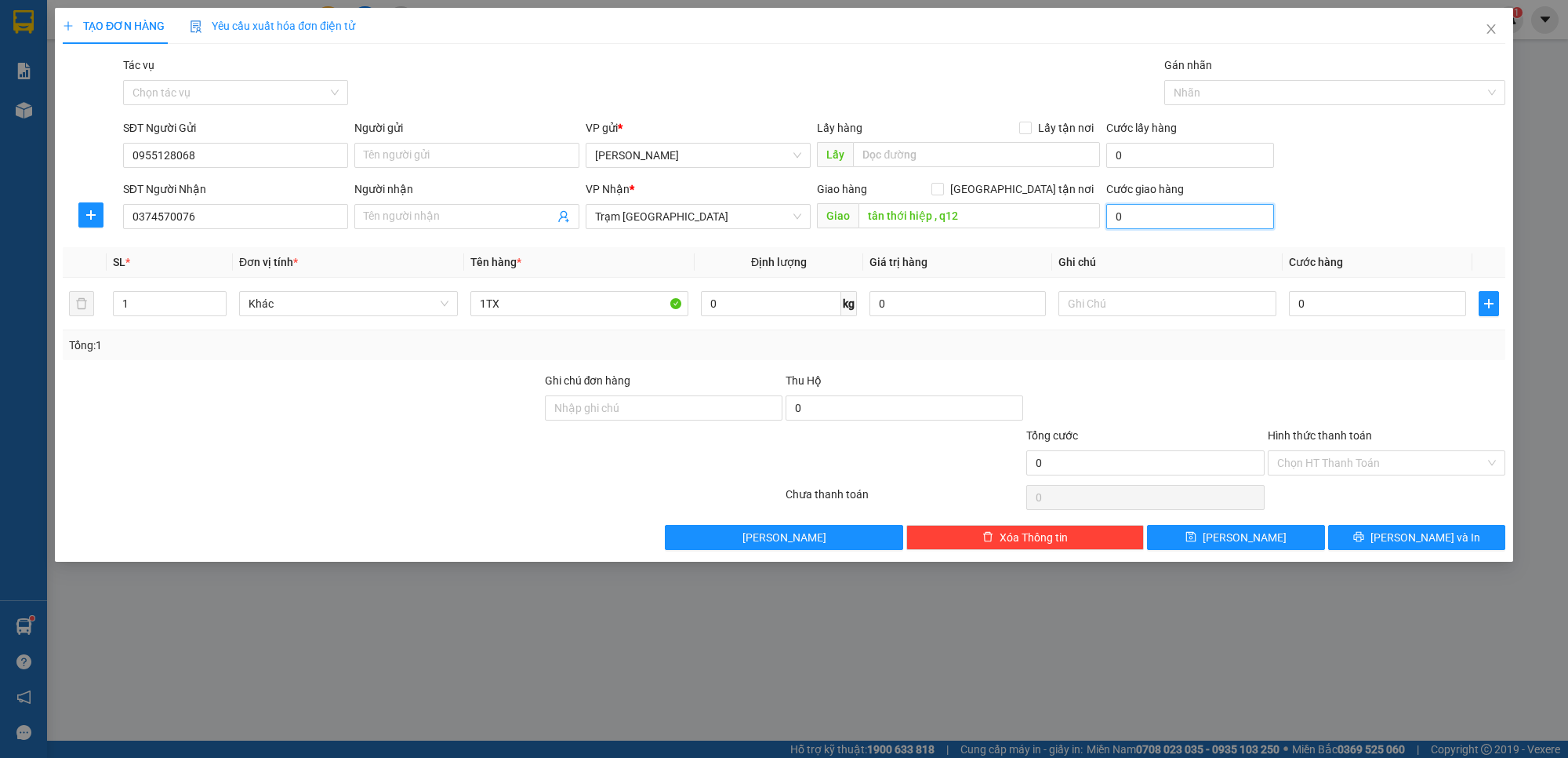
click at [1177, 224] on input "0" at bounding box center [1190, 216] width 167 height 25
type input "1"
type input "10"
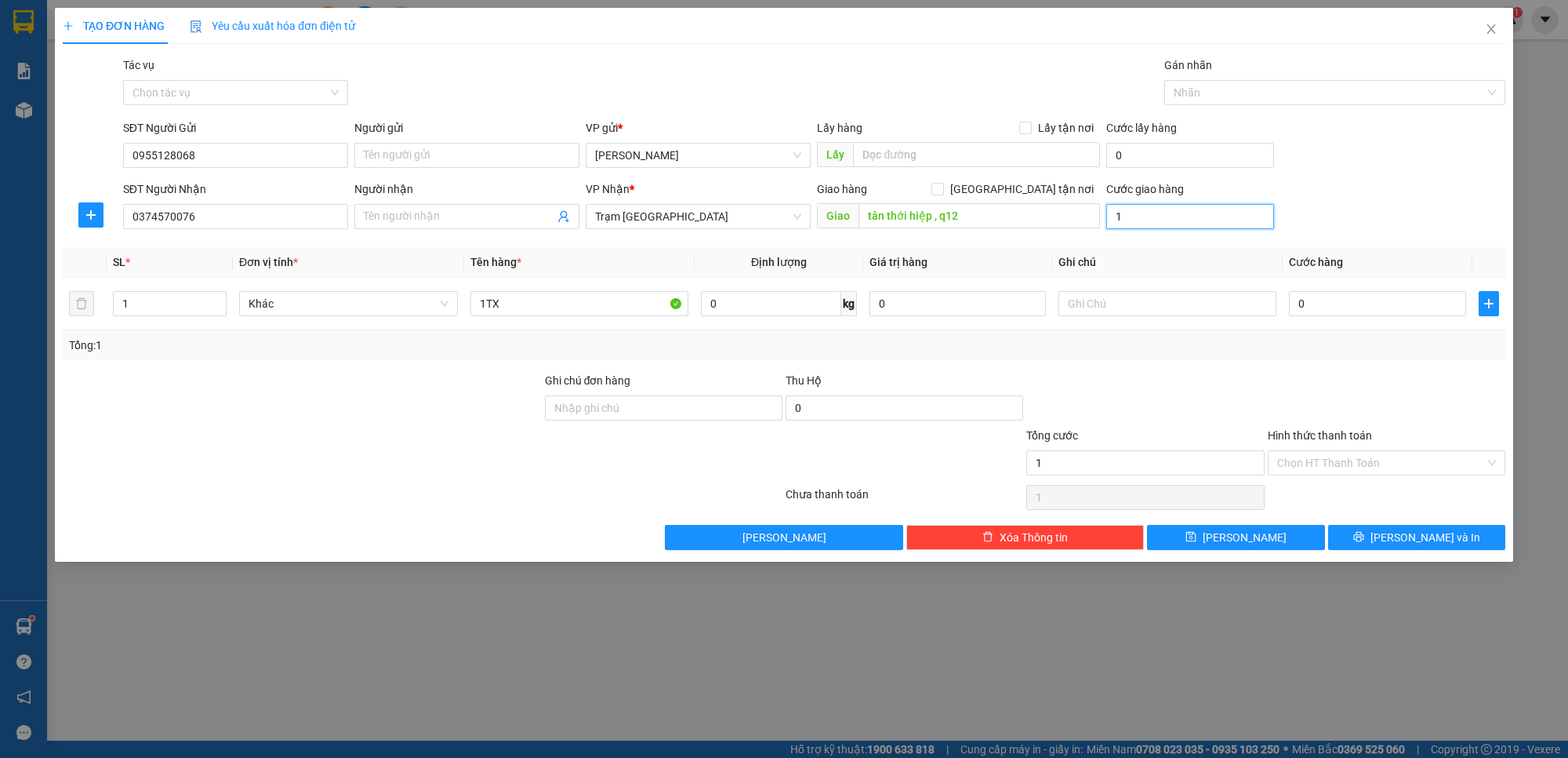
type input "10"
type input "1"
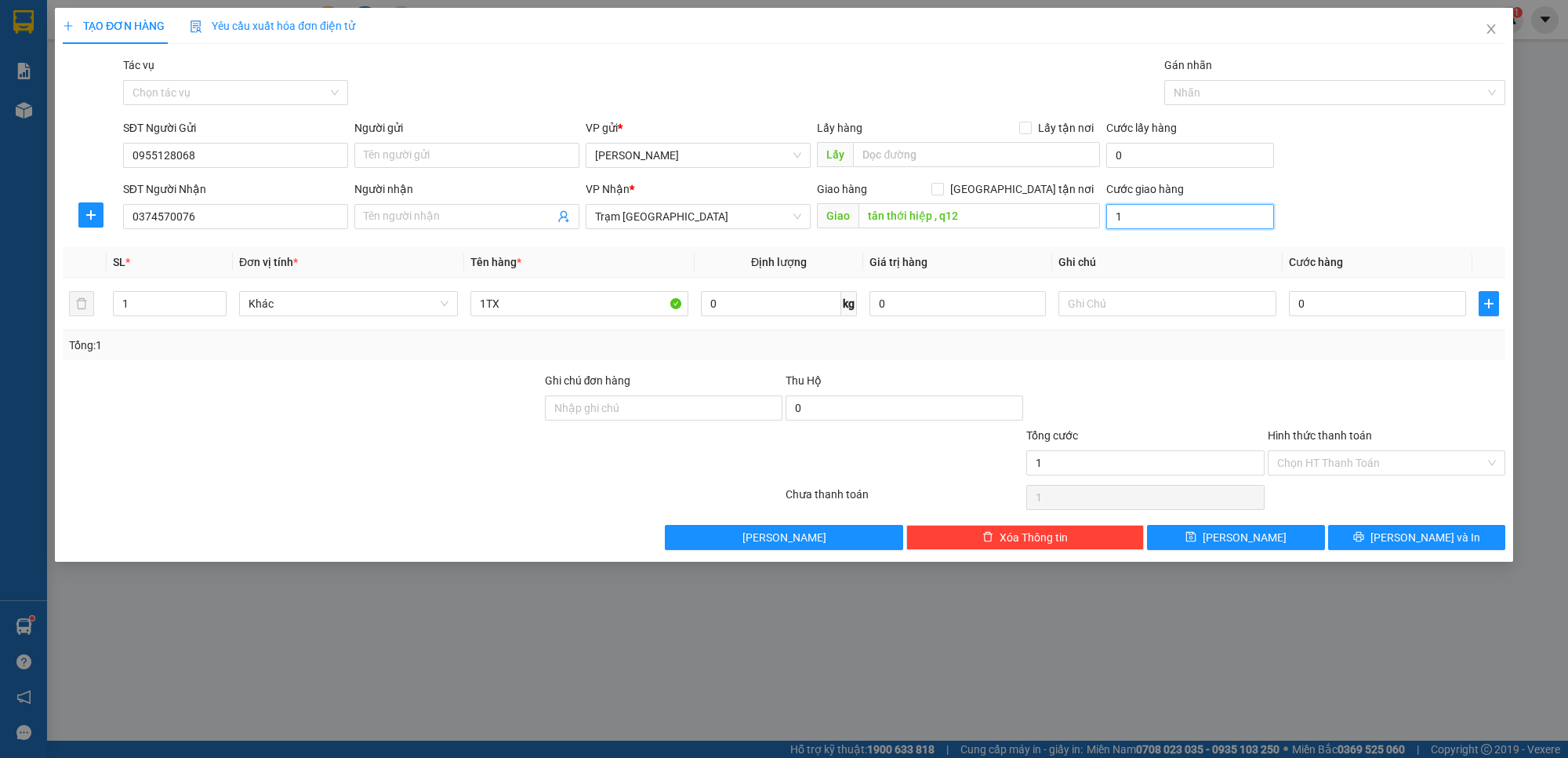
type input "15"
type input "150"
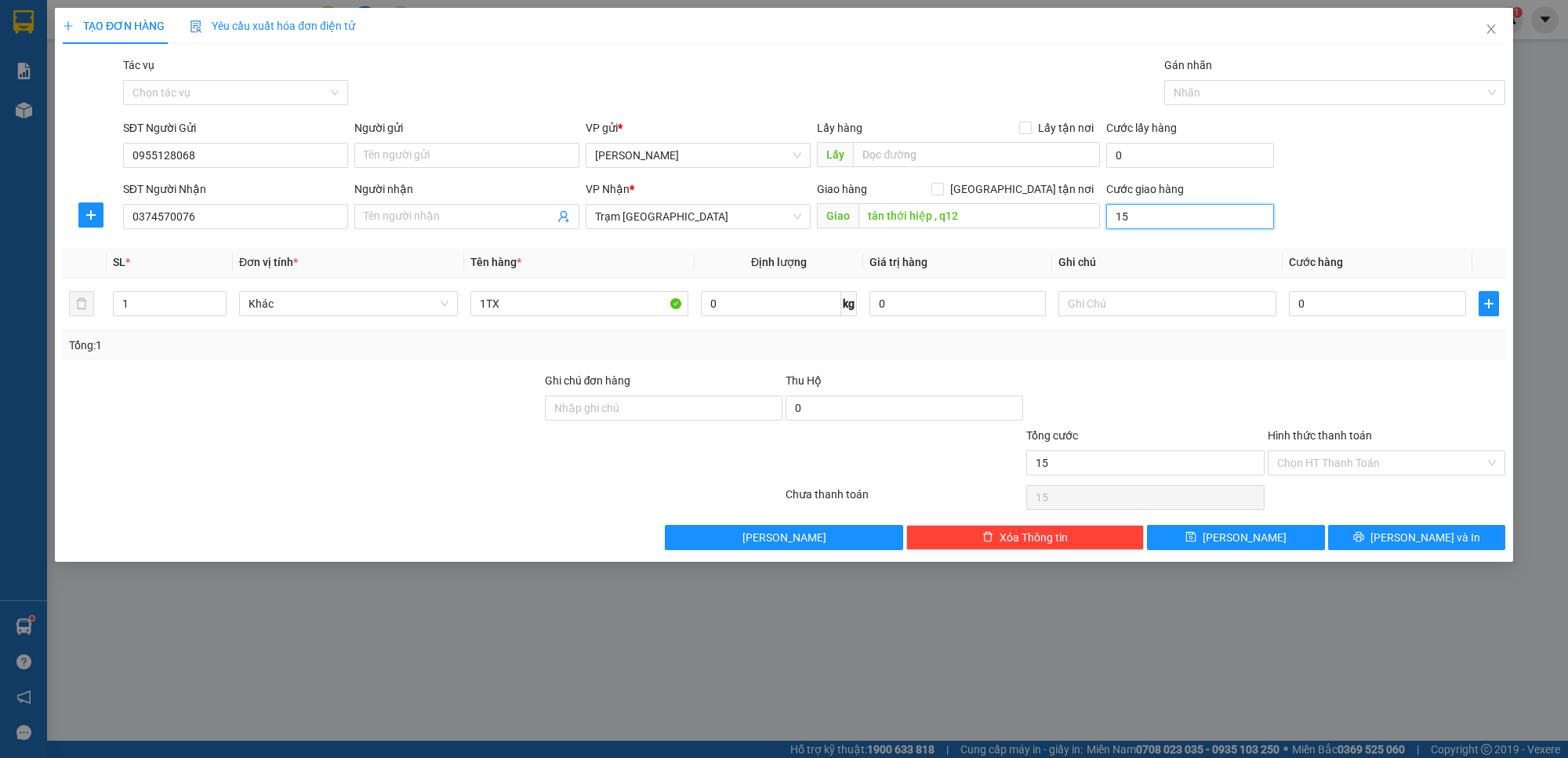
type input "150"
type input "150.000"
click at [1392, 174] on div "SĐT Người Gửi 0955128068 Người gửi Tên người gửi VP gửi * Phan Thiết Lấy hàng L…" at bounding box center [815, 147] width 1389 height 55
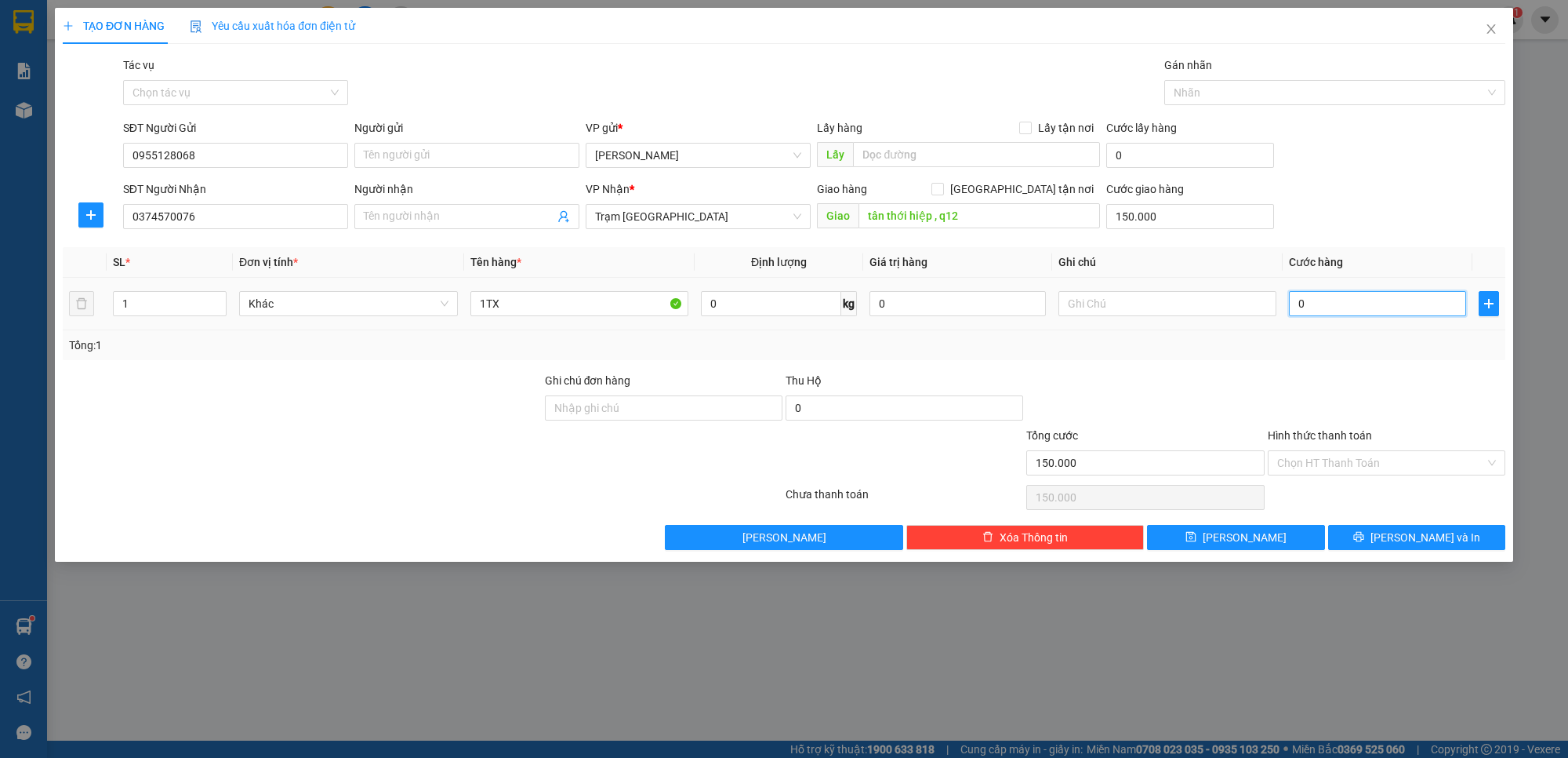
click at [1343, 292] on input "0" at bounding box center [1377, 303] width 176 height 25
click at [1342, 300] on input "0" at bounding box center [1377, 303] width 176 height 25
type input "6"
type input "150.006"
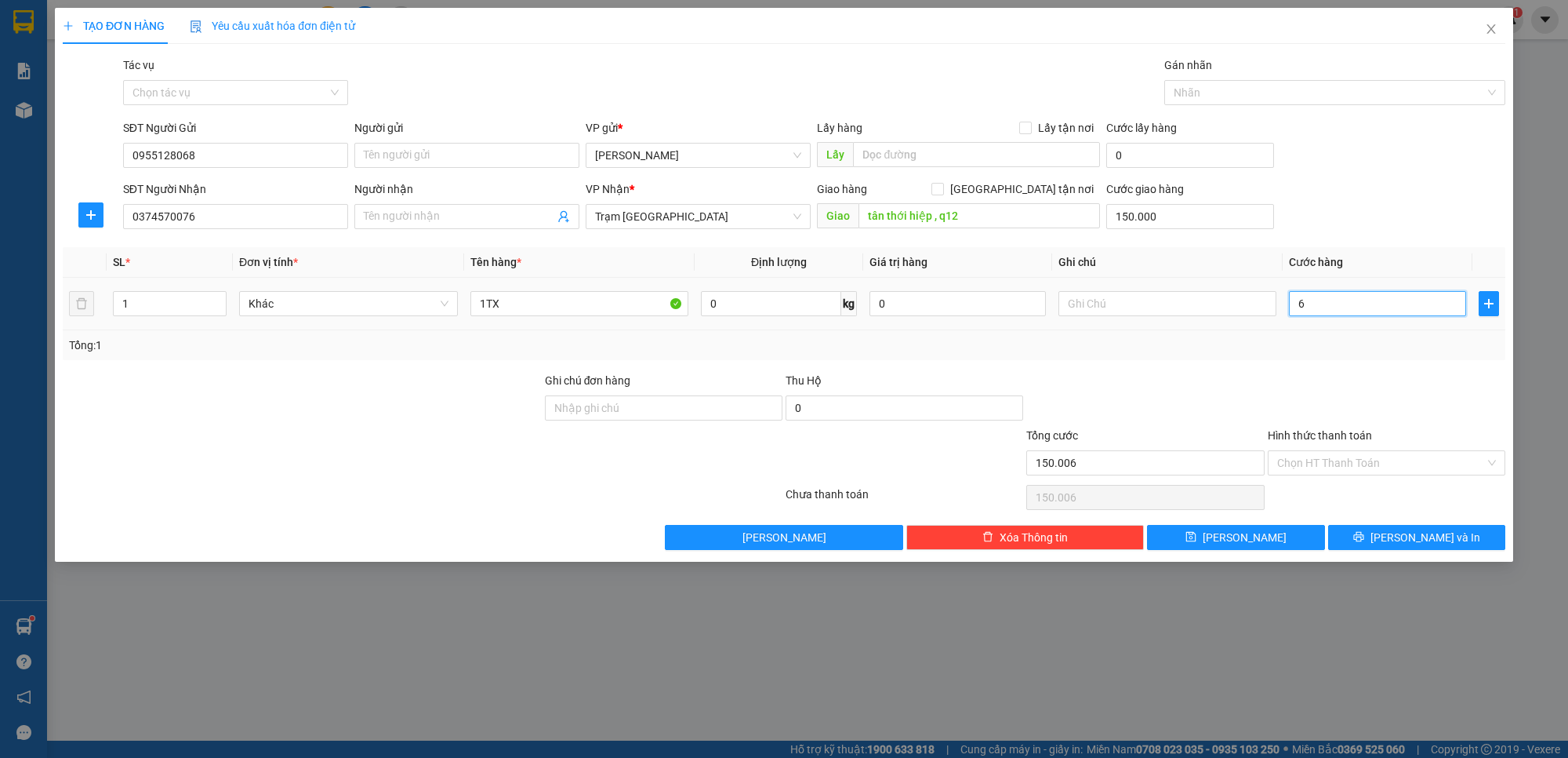
type input "60"
type input "150.060"
type input "60.000"
type input "210.000"
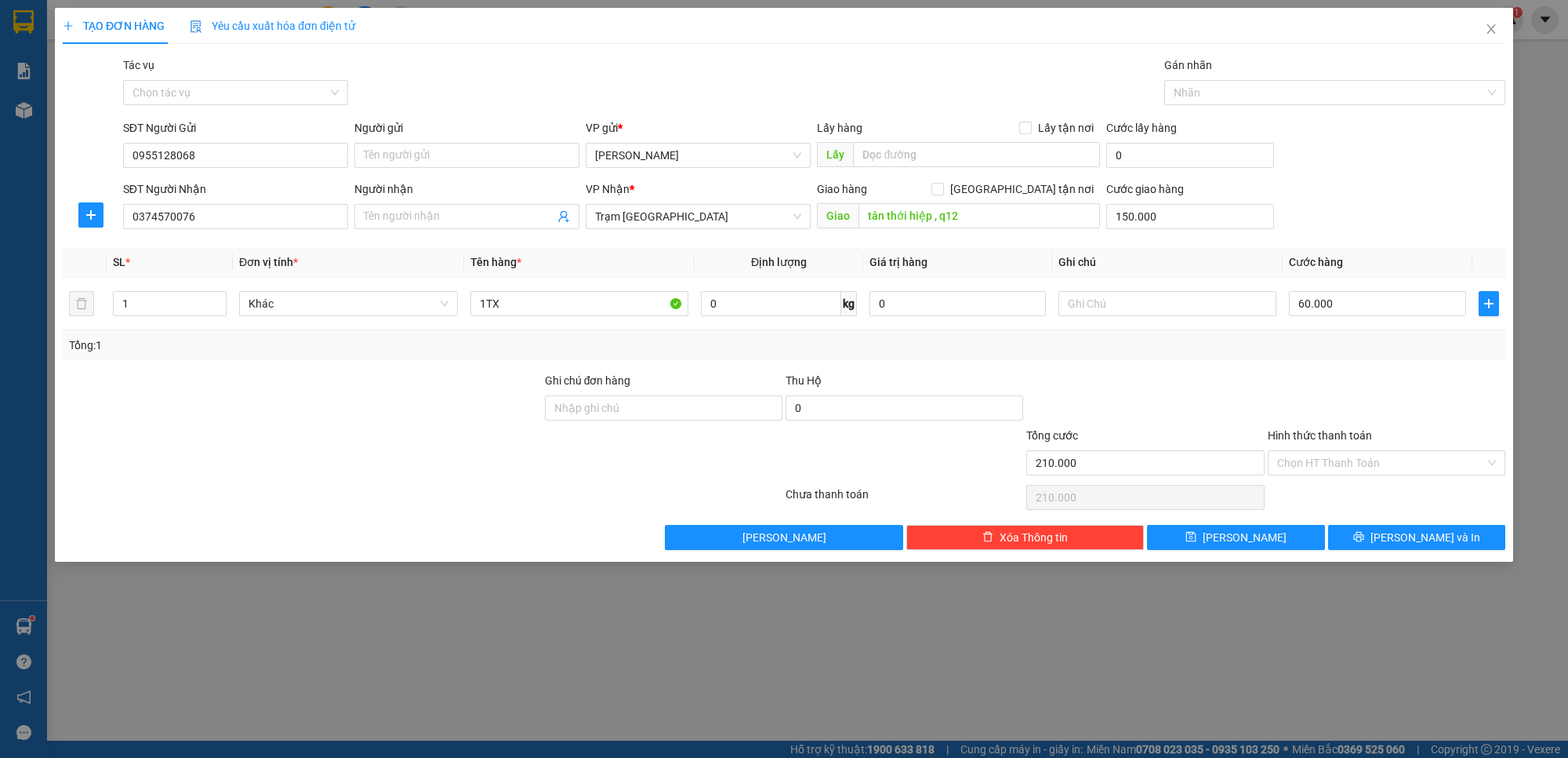
click at [1357, 363] on div "Transit Pickup Surcharge Ids Transit Deliver Surcharge Ids Transit Deliver Surc…" at bounding box center [784, 303] width 1443 height 494
drag, startPoint x: 1335, startPoint y: 464, endPoint x: 1322, endPoint y: 460, distance: 13.6
click at [1335, 465] on input "Hình thức thanh toán" at bounding box center [1381, 463] width 208 height 24
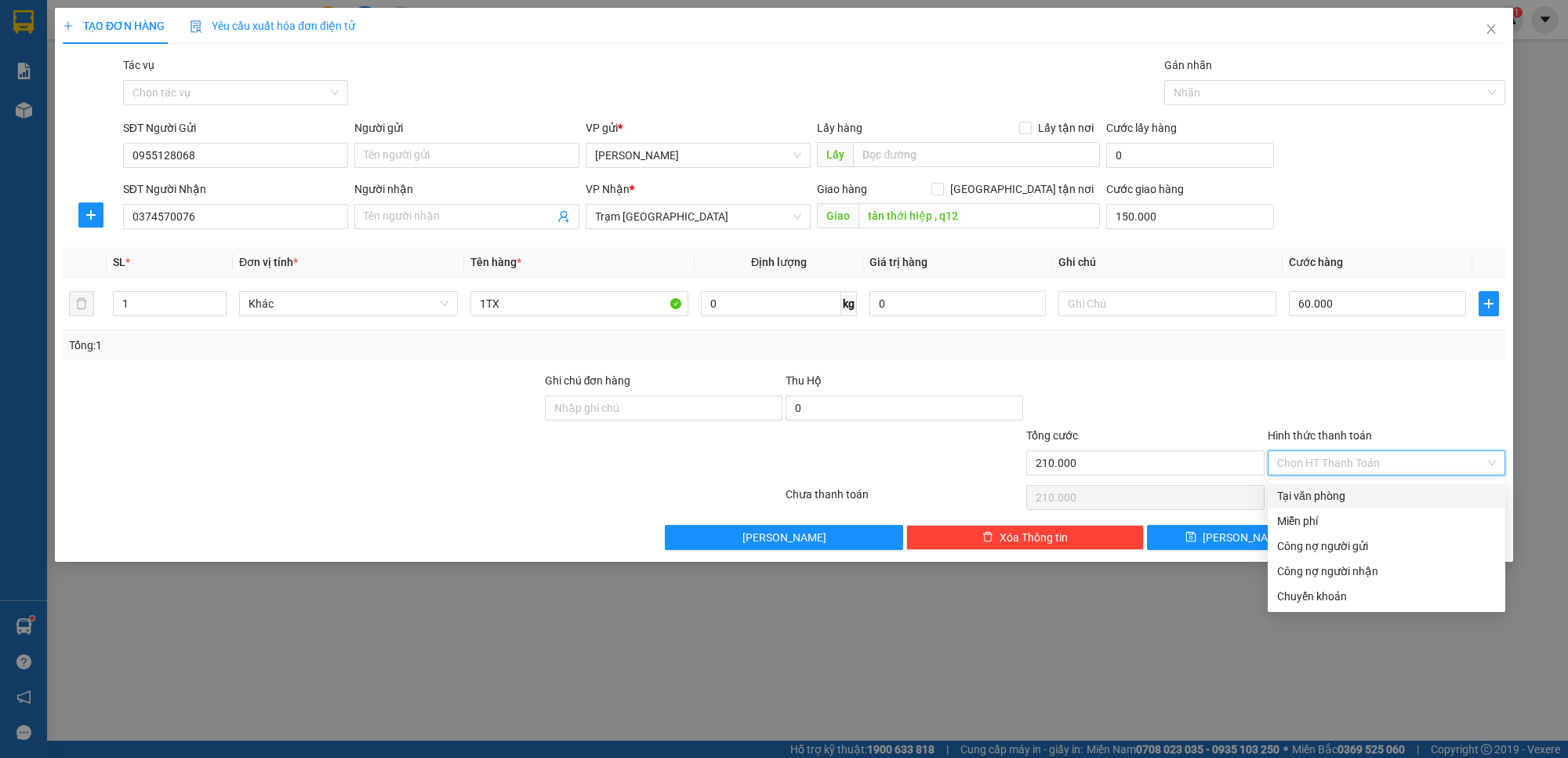
click at [1296, 485] on div "Tại văn phòng" at bounding box center [1386, 495] width 238 height 25
type input "0"
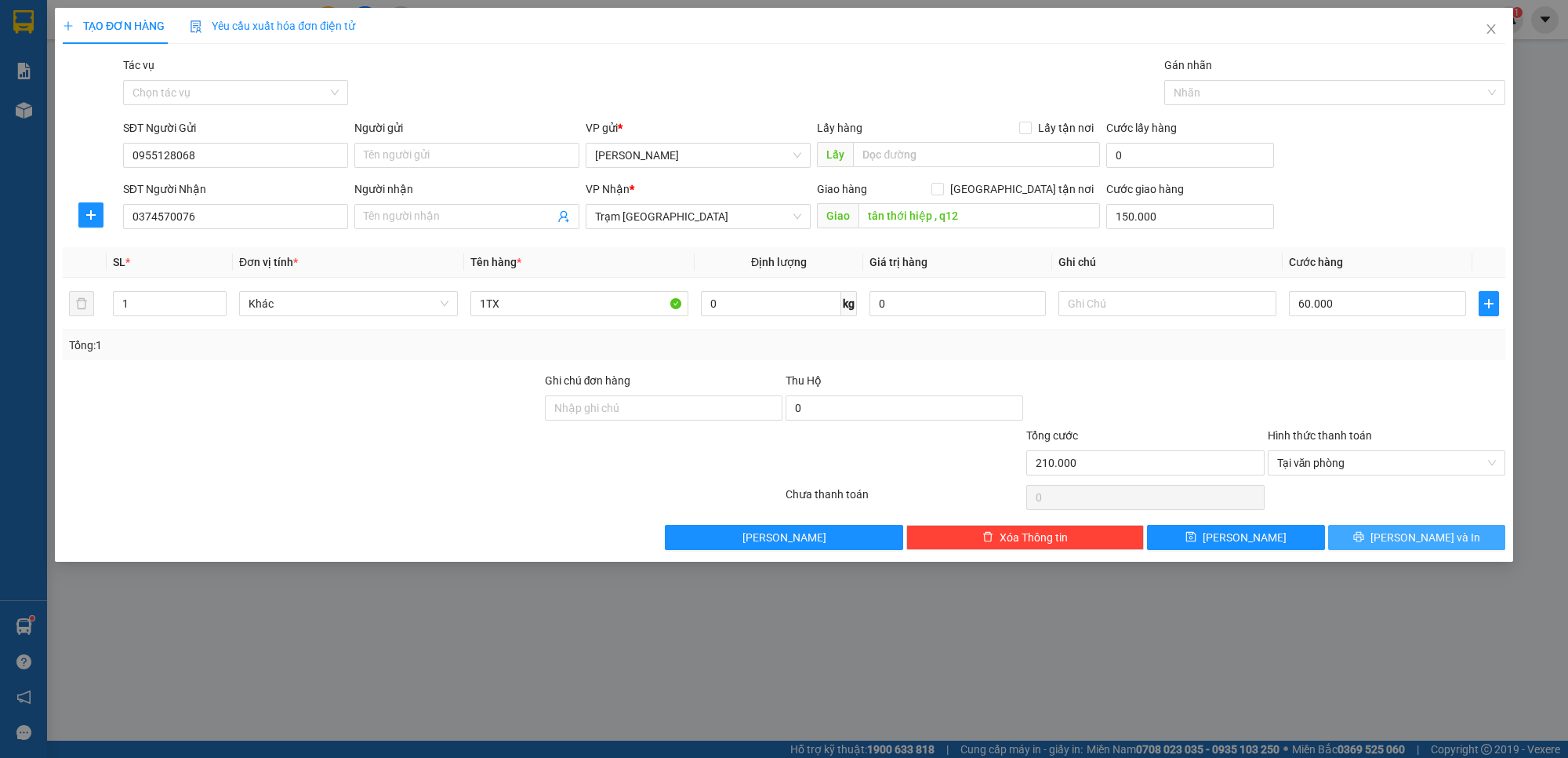
click at [1392, 543] on span "[PERSON_NAME] và In" at bounding box center [1426, 537] width 110 height 17
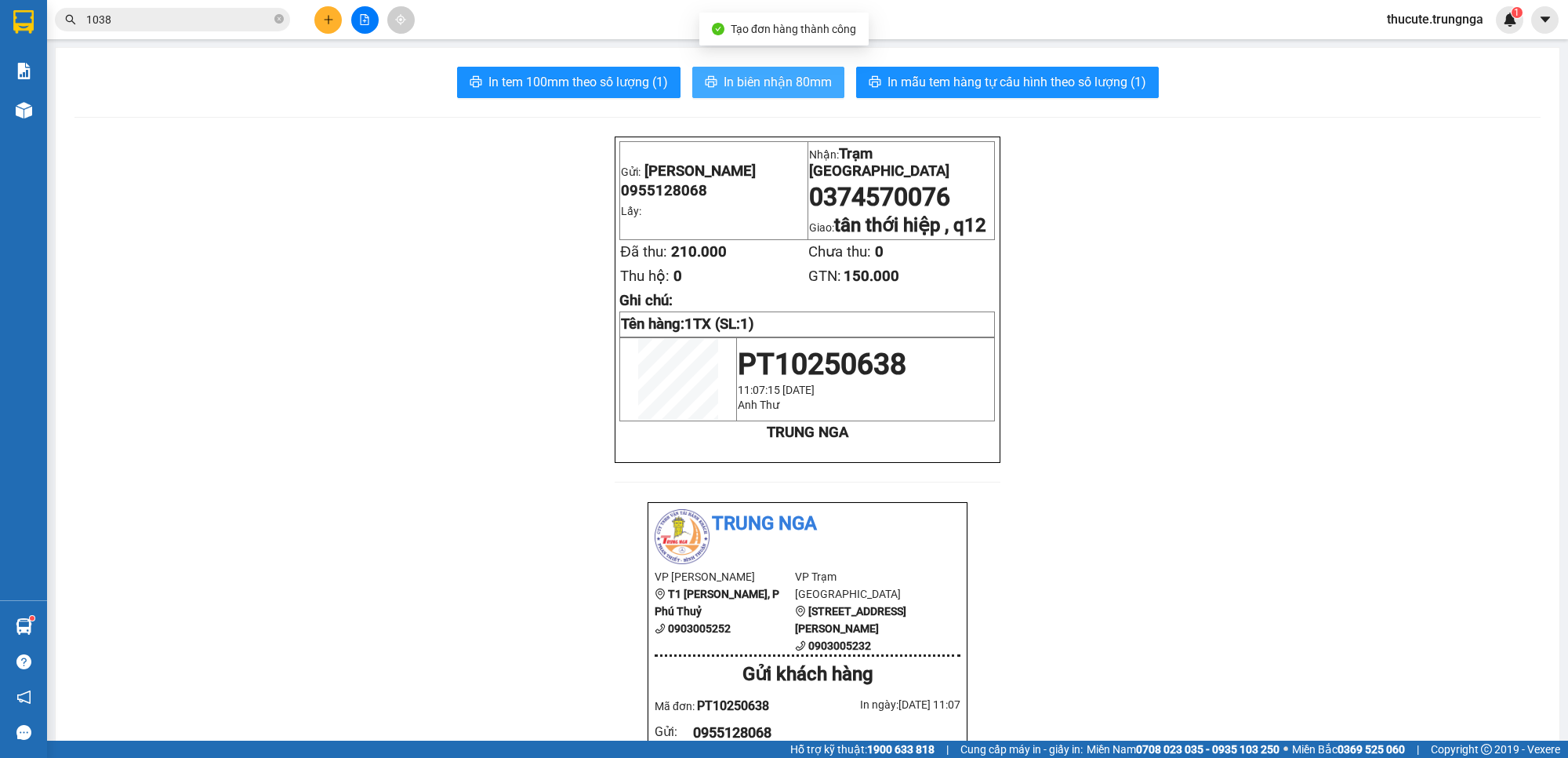
click at [752, 84] on span "In biên nhận 80mm" at bounding box center [777, 82] width 108 height 20
click at [634, 71] on button "In tem 100mm theo số lượng (1)" at bounding box center [568, 82] width 223 height 32
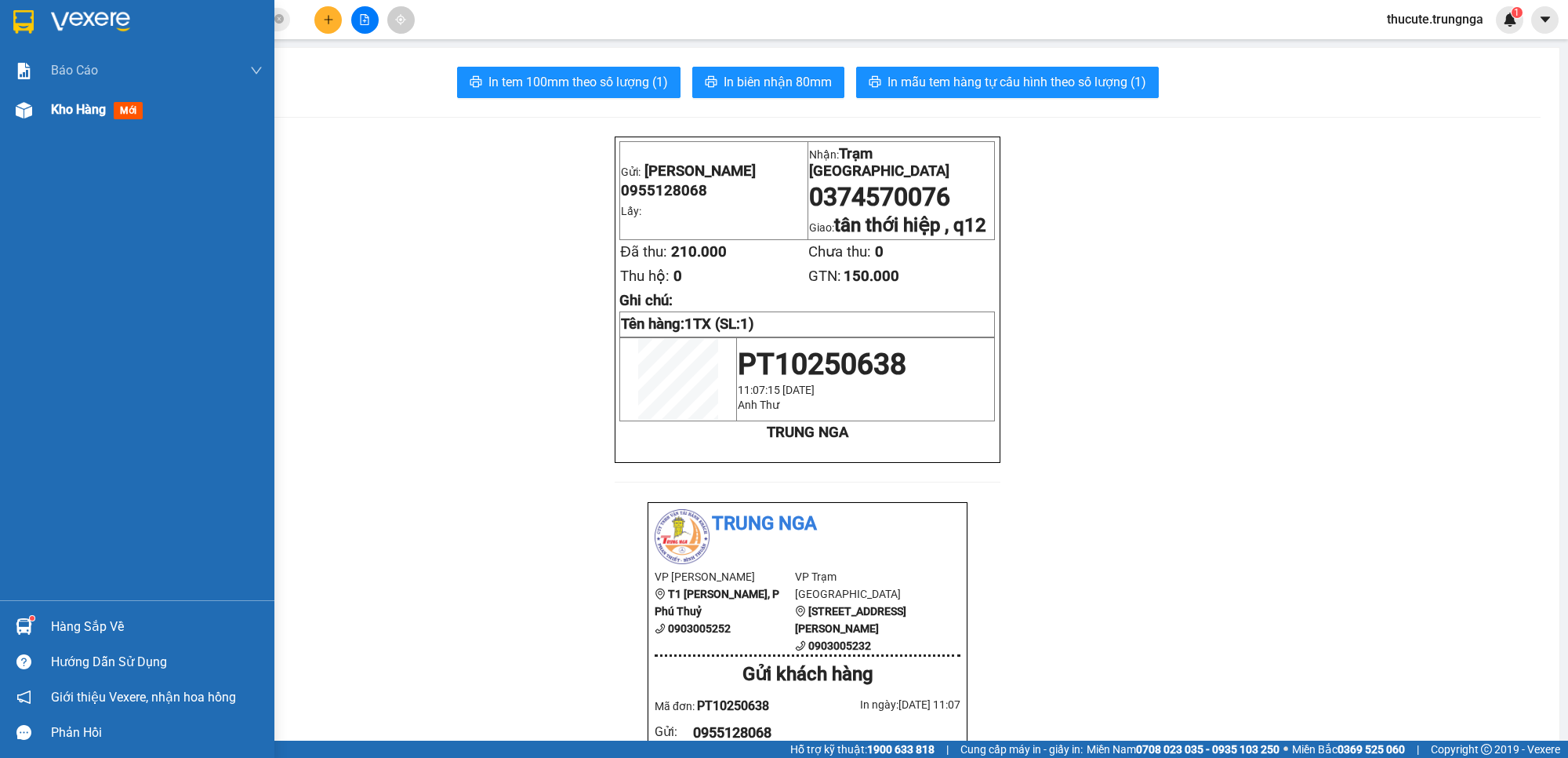
click at [20, 103] on img at bounding box center [23, 110] width 16 height 16
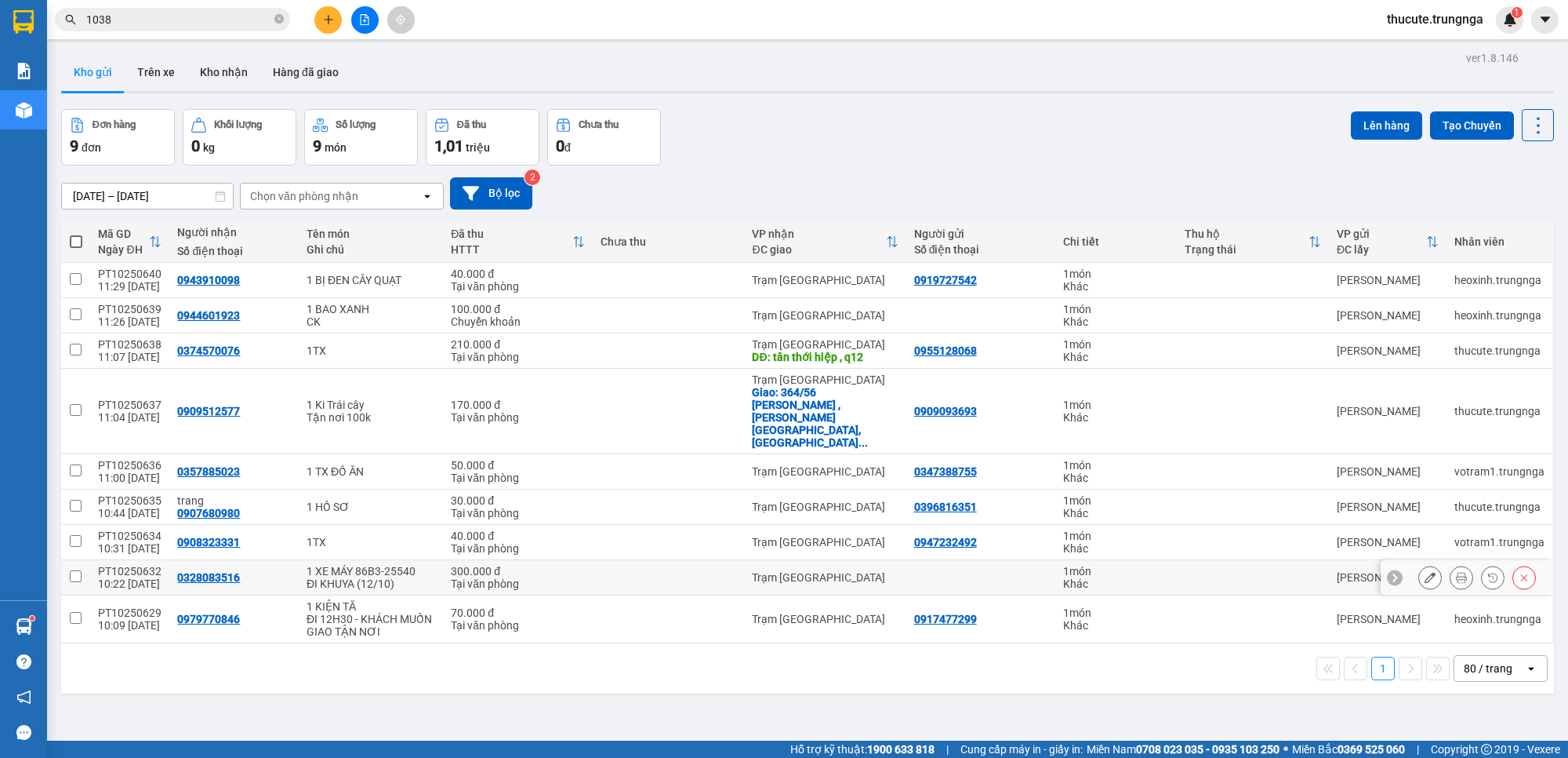
click at [1392, 572] on icon at bounding box center [1461, 577] width 11 height 11
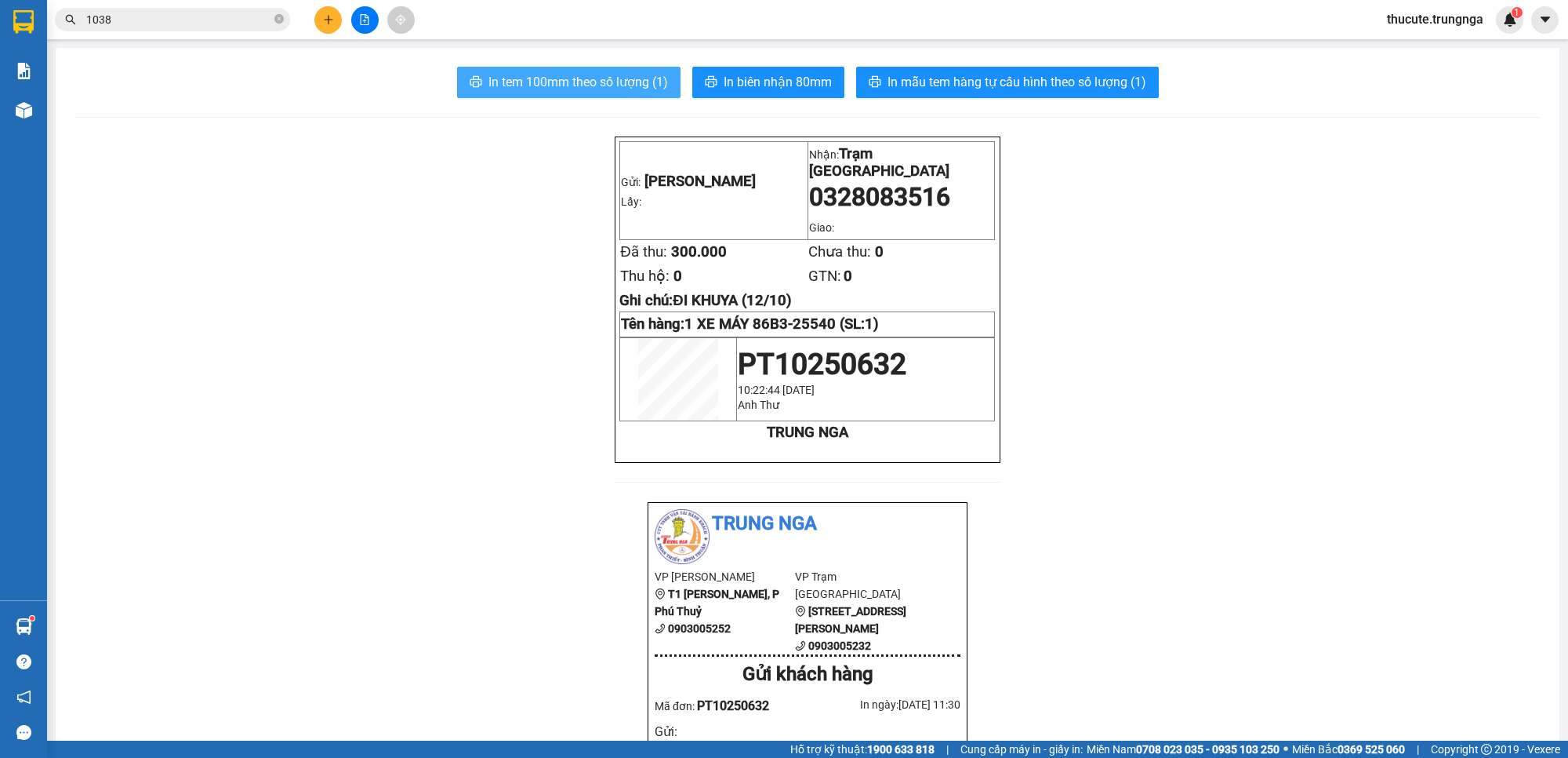
click at [562, 84] on span "In tem 100mm theo số lượng (1)" at bounding box center [578, 82] width 180 height 20
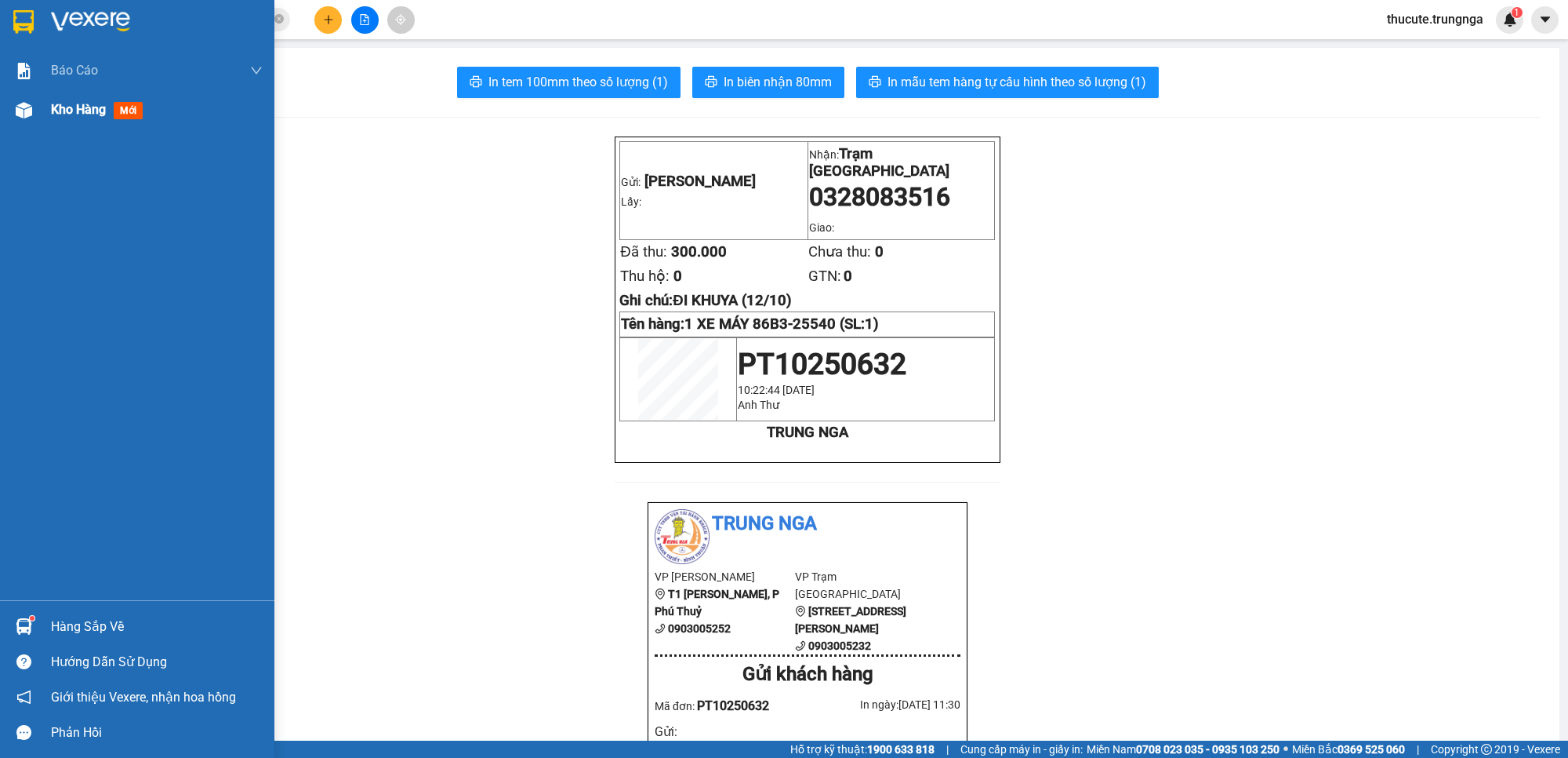
click at [81, 103] on span "Kho hàng" at bounding box center [78, 109] width 55 height 14
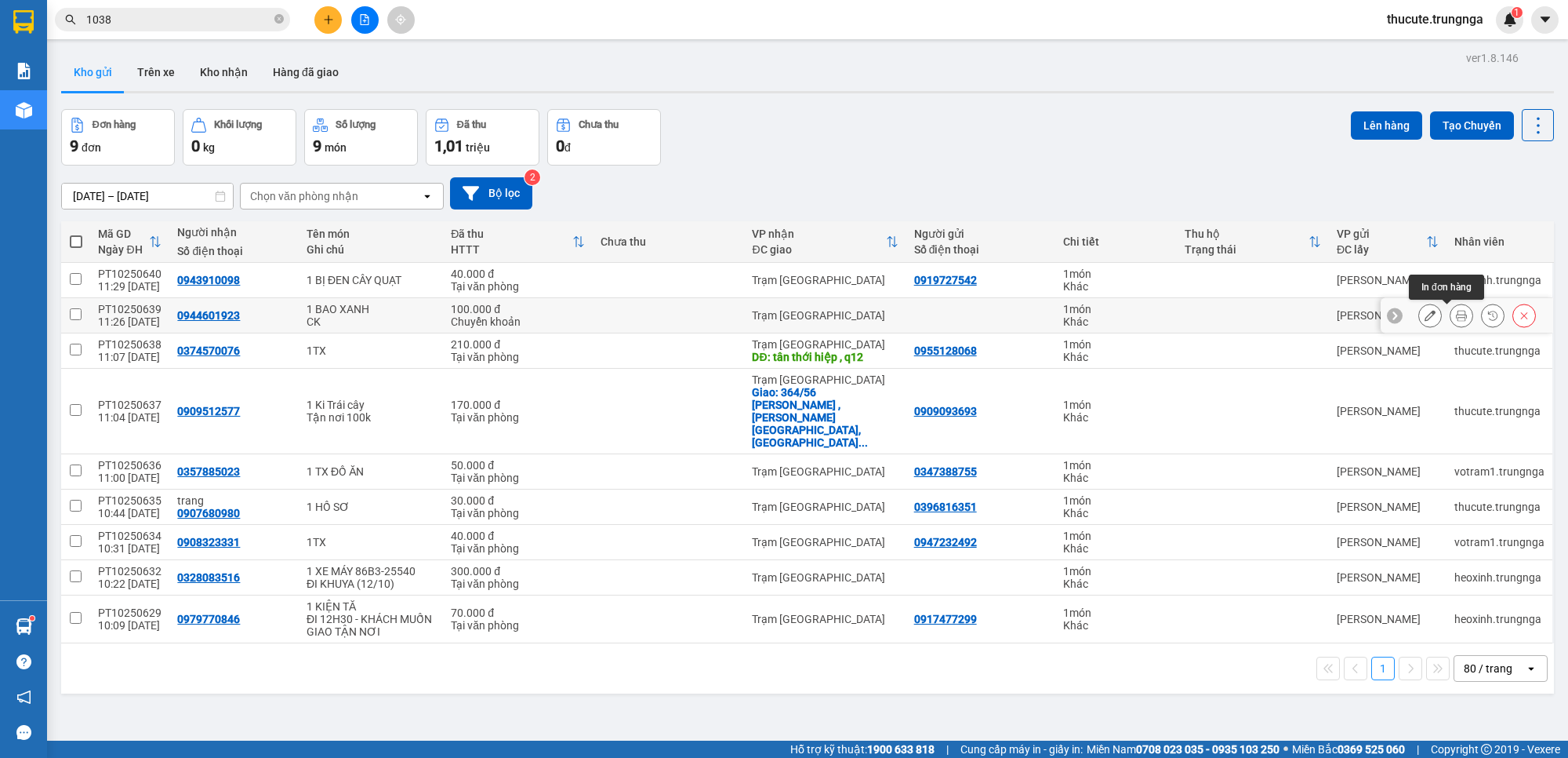
click at [1392, 312] on icon at bounding box center [1461, 315] width 11 height 11
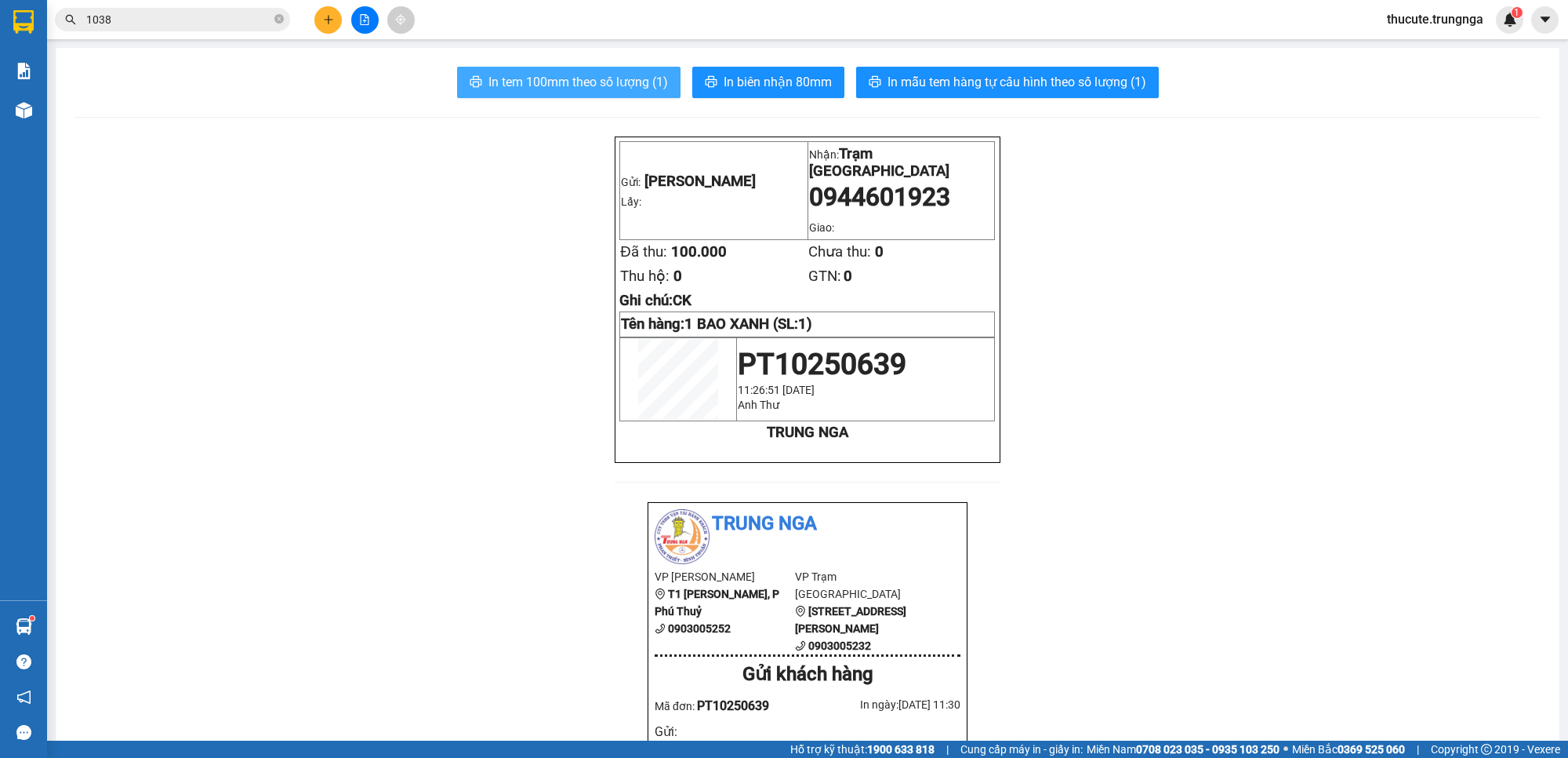
click at [565, 80] on span "In tem 100mm theo số lượng (1)" at bounding box center [578, 82] width 180 height 20
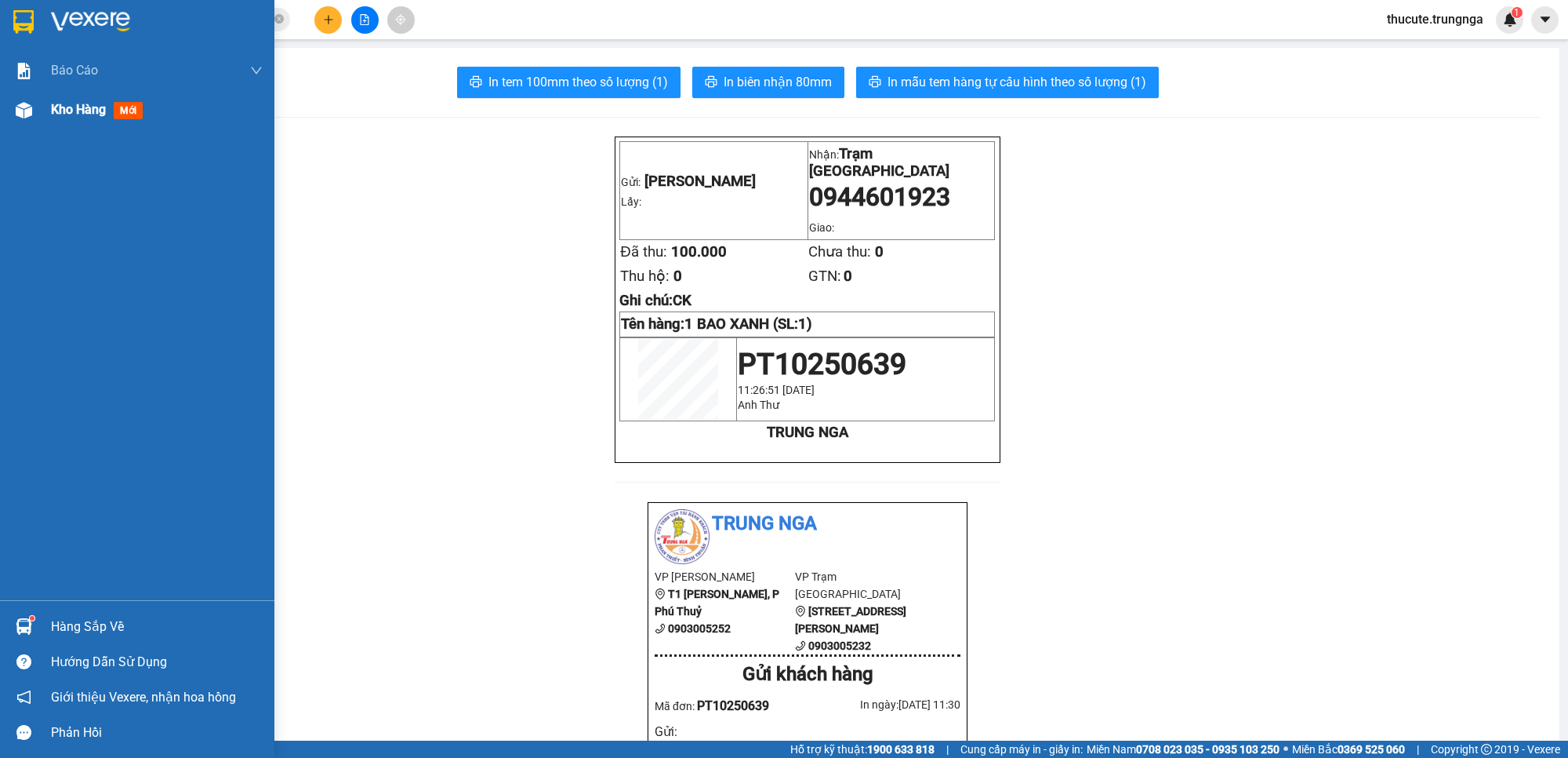
click at [27, 123] on div at bounding box center [24, 110] width 27 height 27
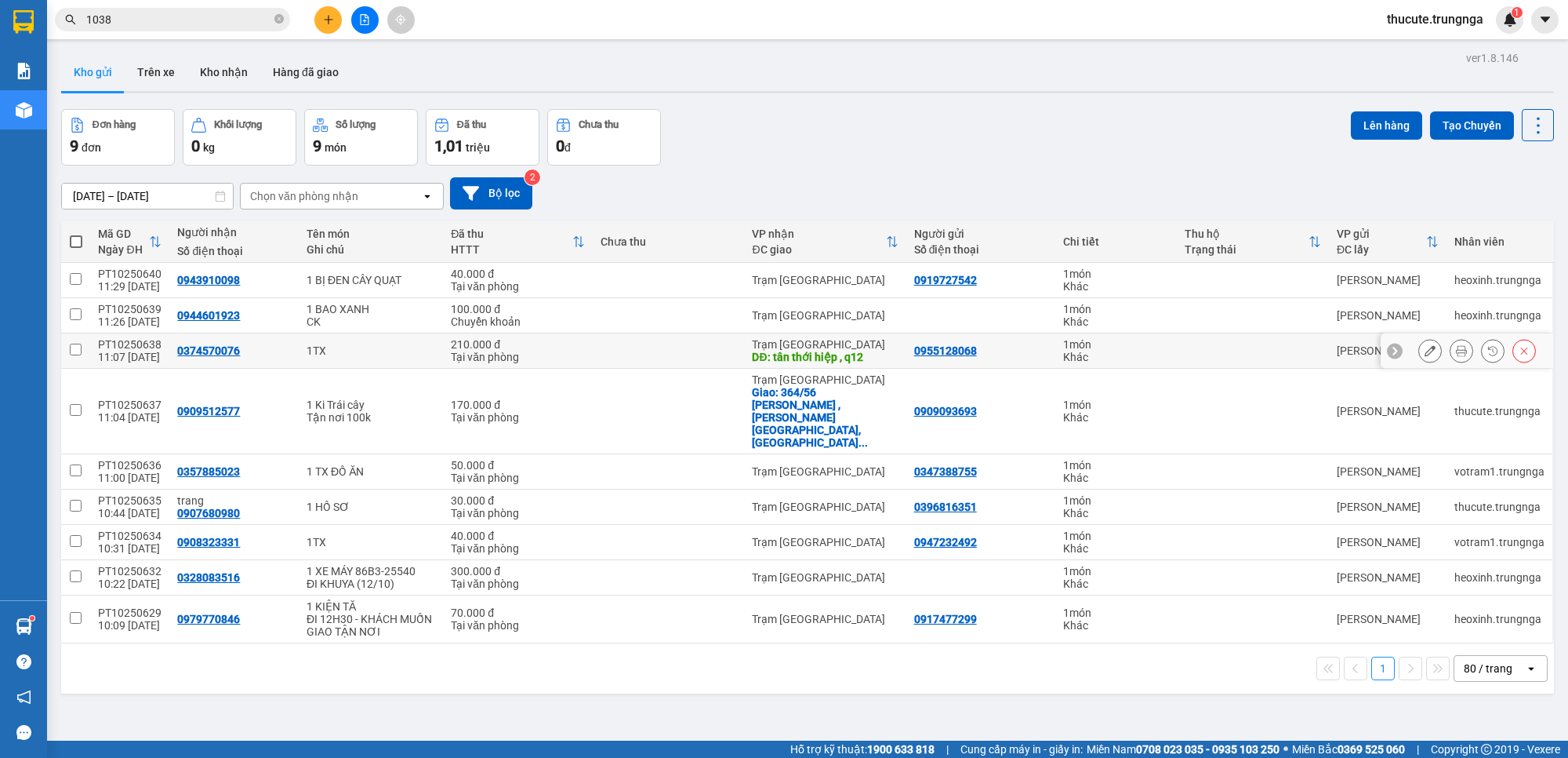
click at [1392, 349] on icon at bounding box center [1430, 350] width 11 height 11
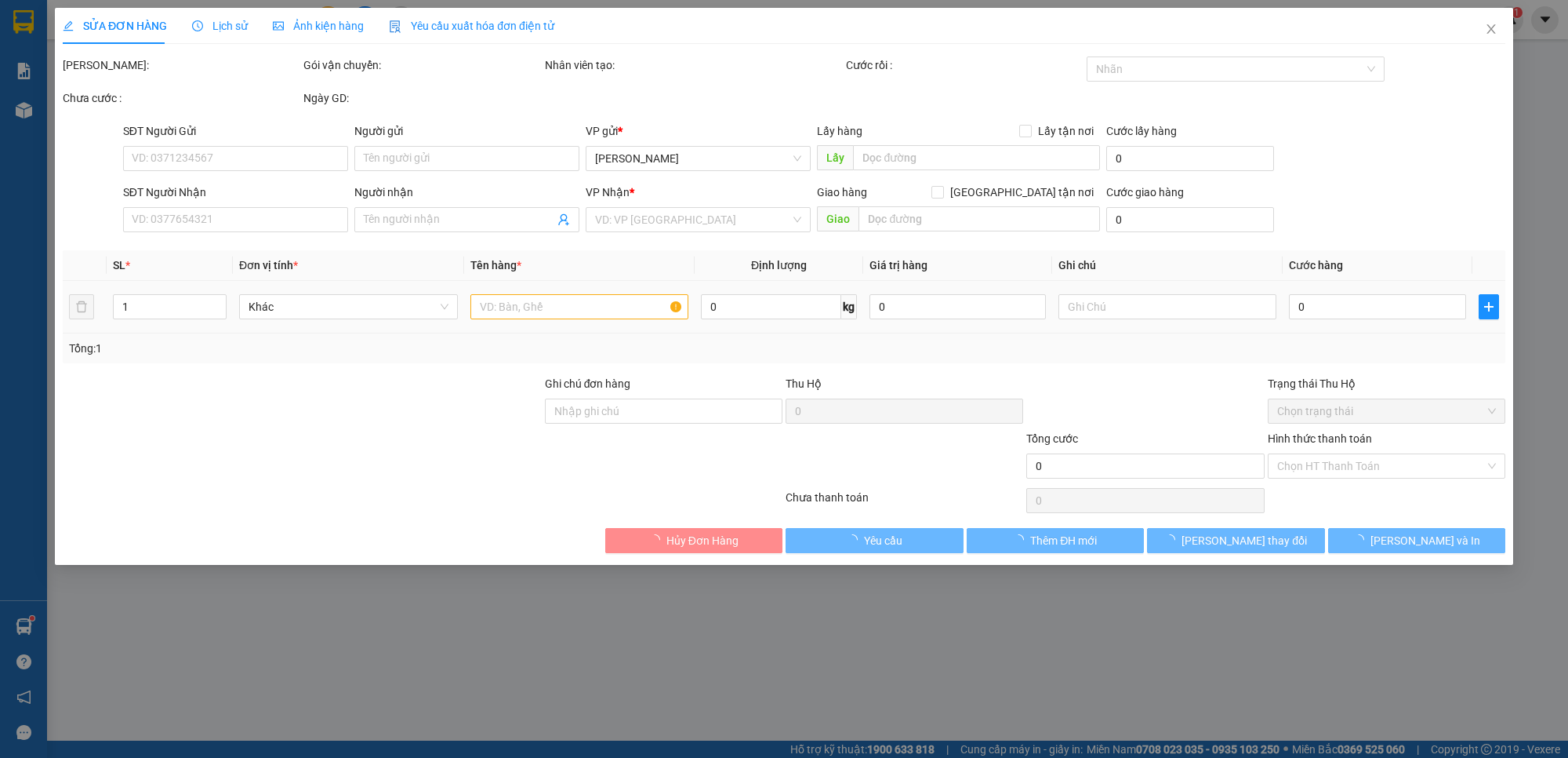
type input "0955128068"
type input "0374570076"
type input "tân thới hiệp , q12"
type input "150.000"
type input "210.000"
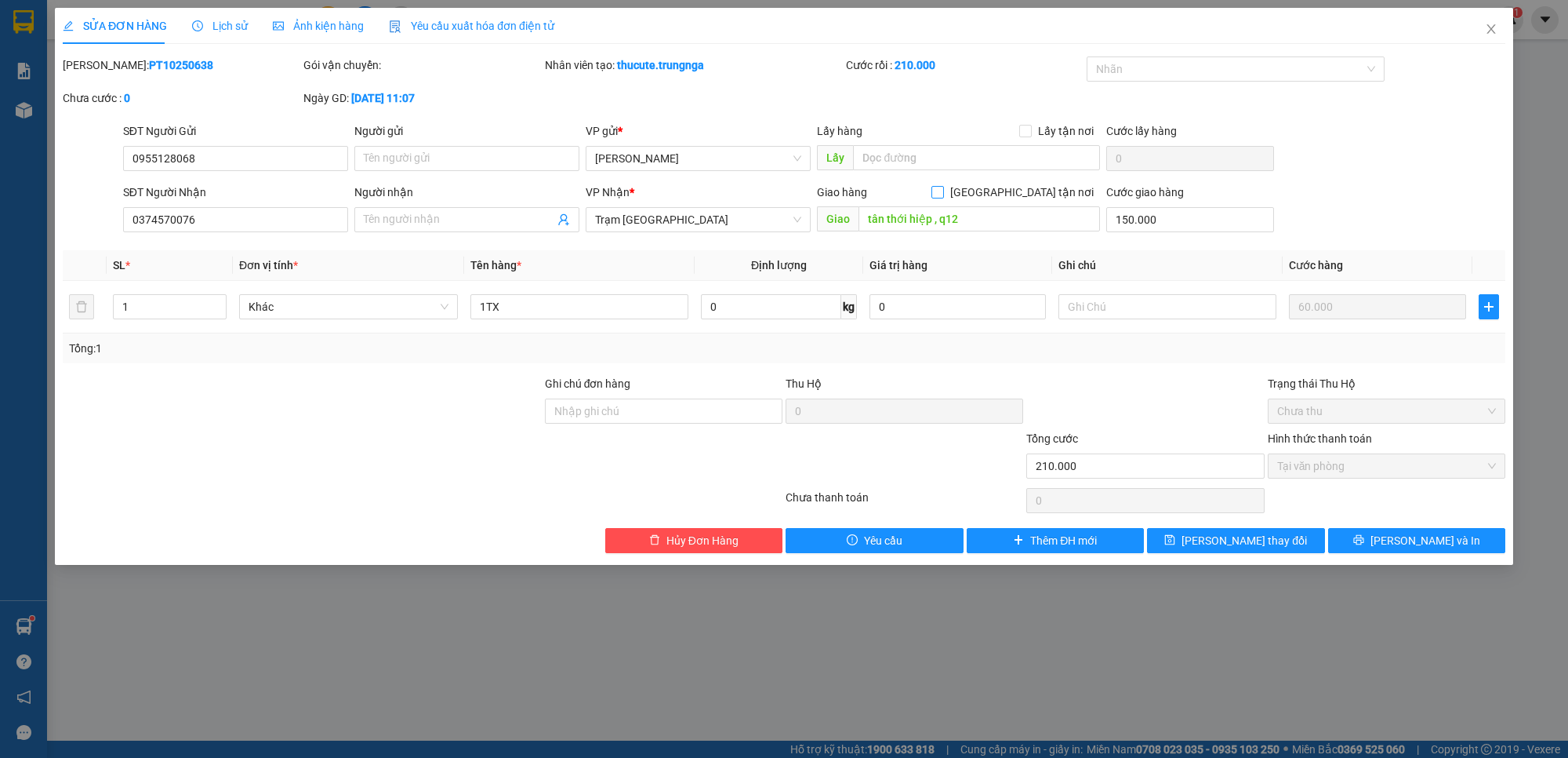
click at [1029, 188] on span "[GEOGRAPHIC_DATA] tận nơi" at bounding box center [1022, 192] width 156 height 17
click at [943, 188] on input "[GEOGRAPHIC_DATA] tận nơi" at bounding box center [937, 191] width 11 height 11
checkbox input "true"
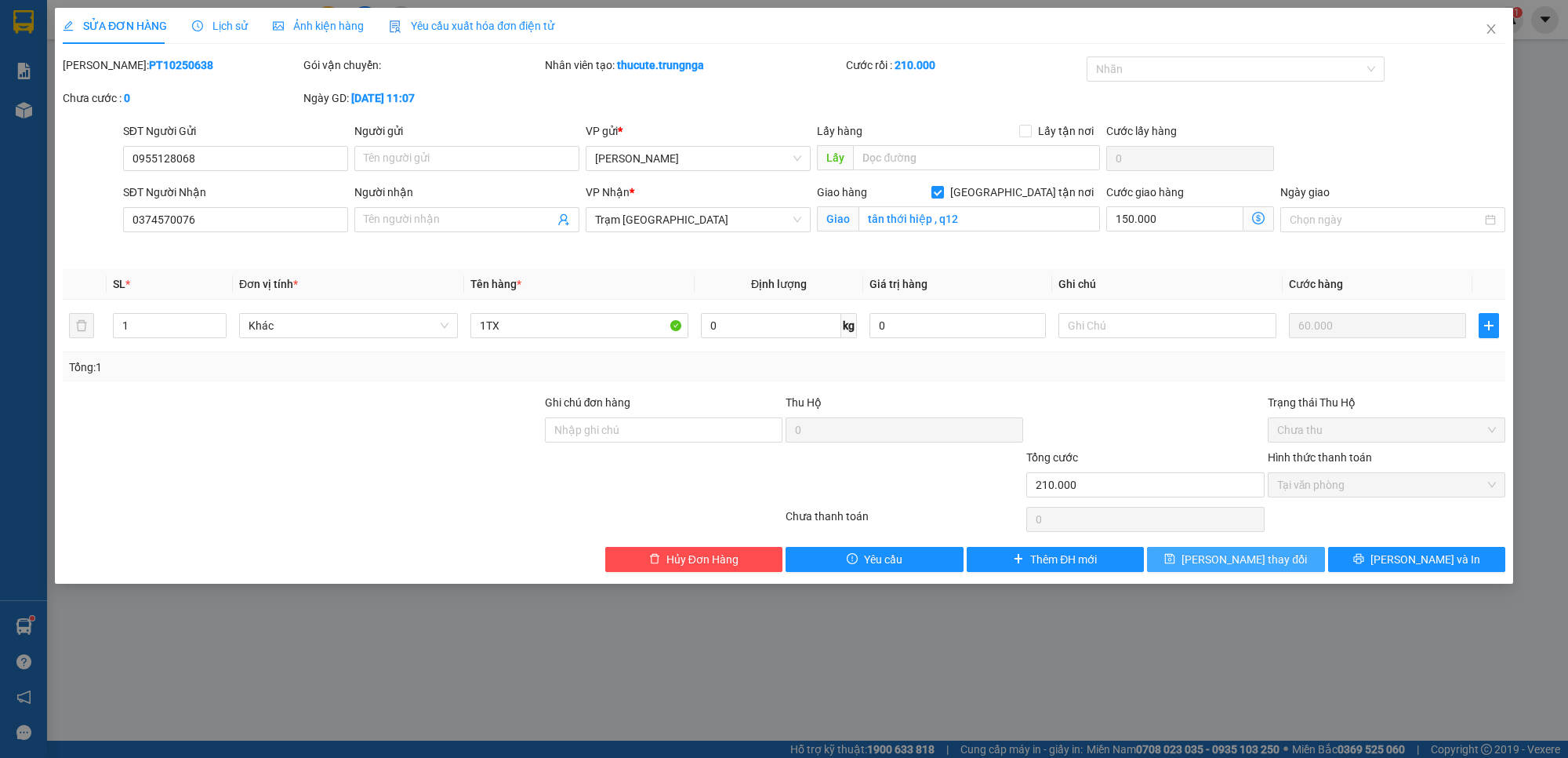
click at [1243, 563] on span "[PERSON_NAME] thay đổi" at bounding box center [1244, 559] width 125 height 17
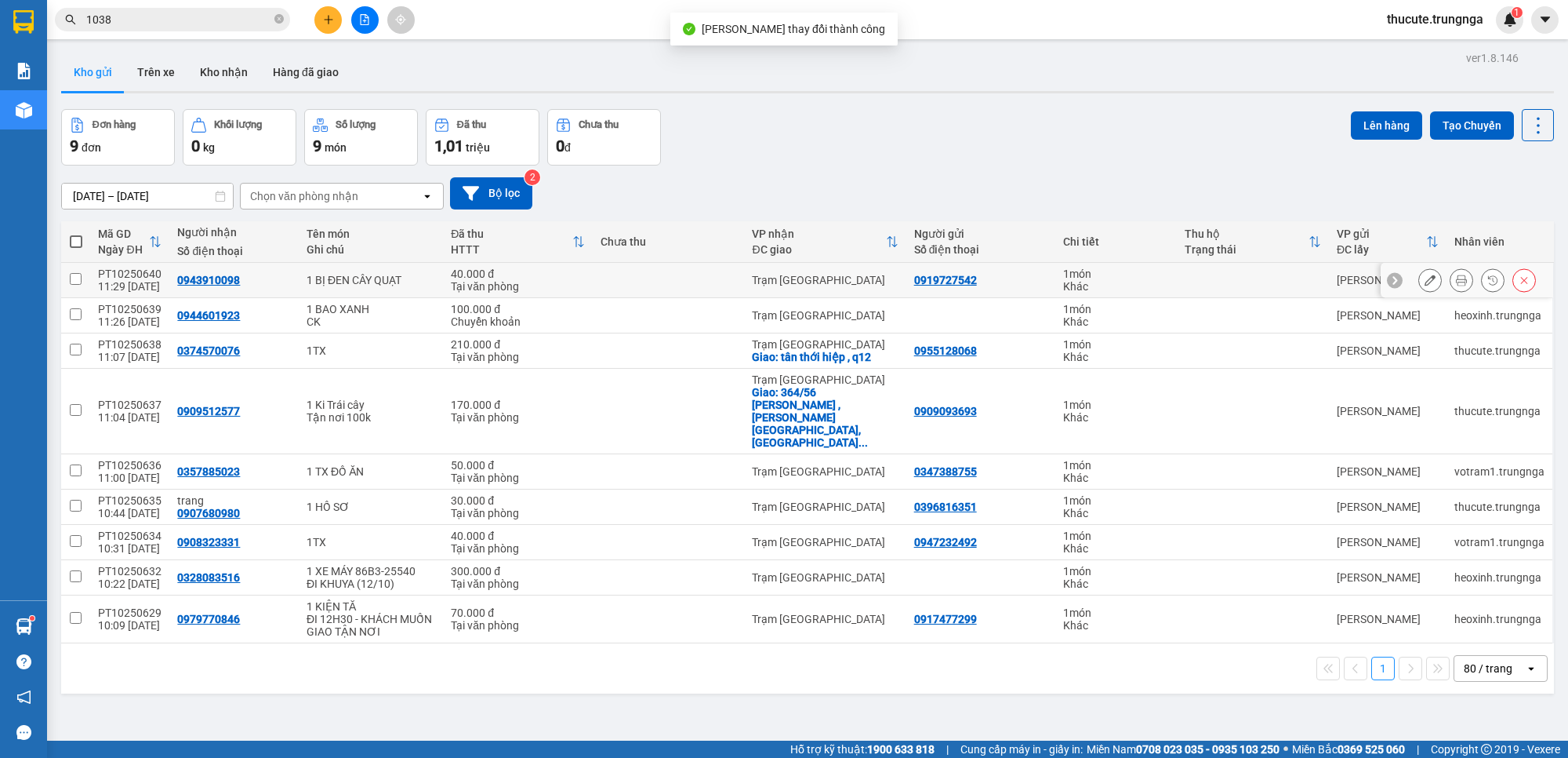
click at [1392, 281] on button at bounding box center [1461, 281] width 22 height 27
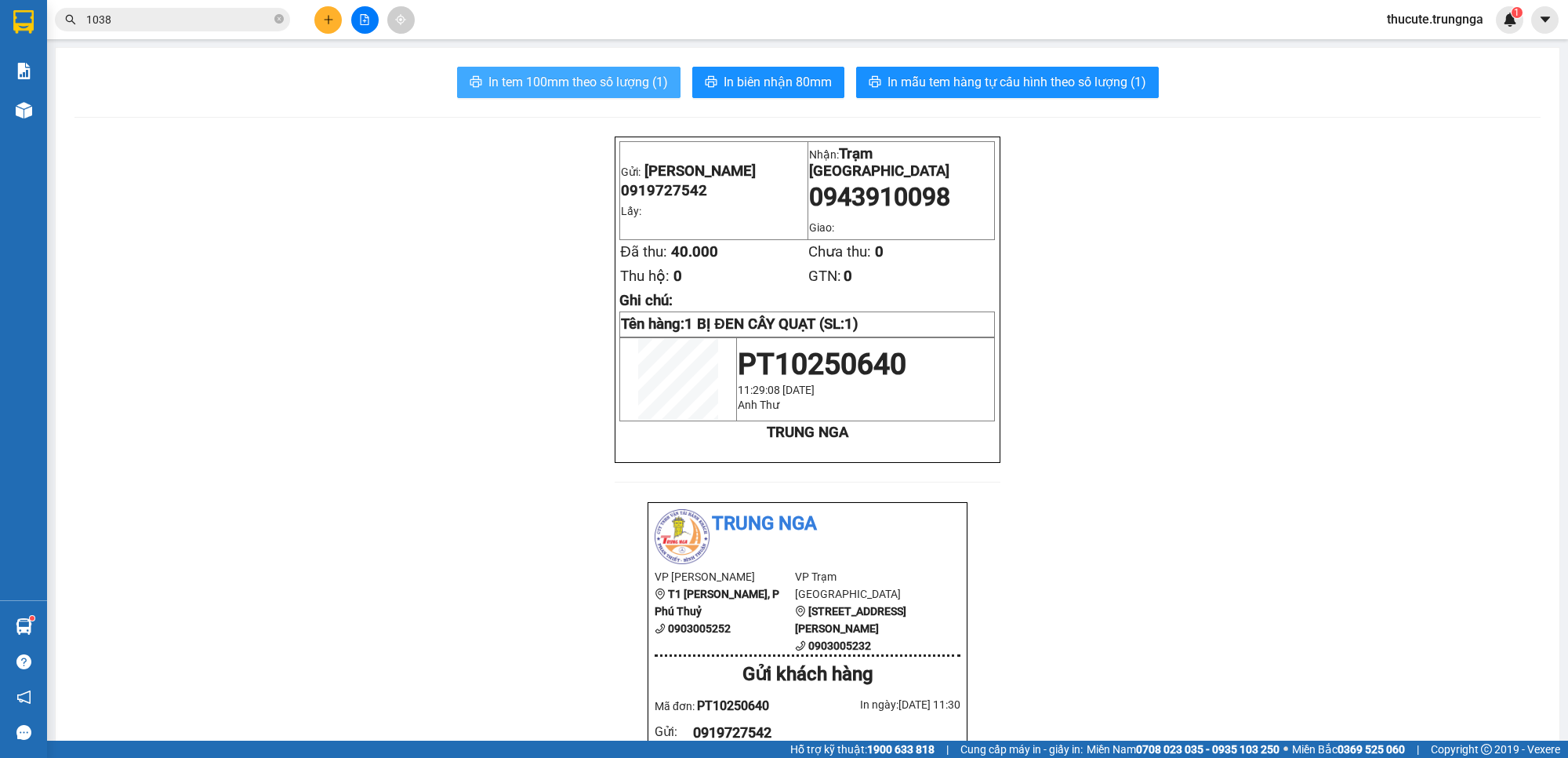
click at [576, 75] on span "In tem 100mm theo số lượng (1)" at bounding box center [578, 82] width 180 height 20
click at [162, 25] on input "1038" at bounding box center [178, 20] width 185 height 17
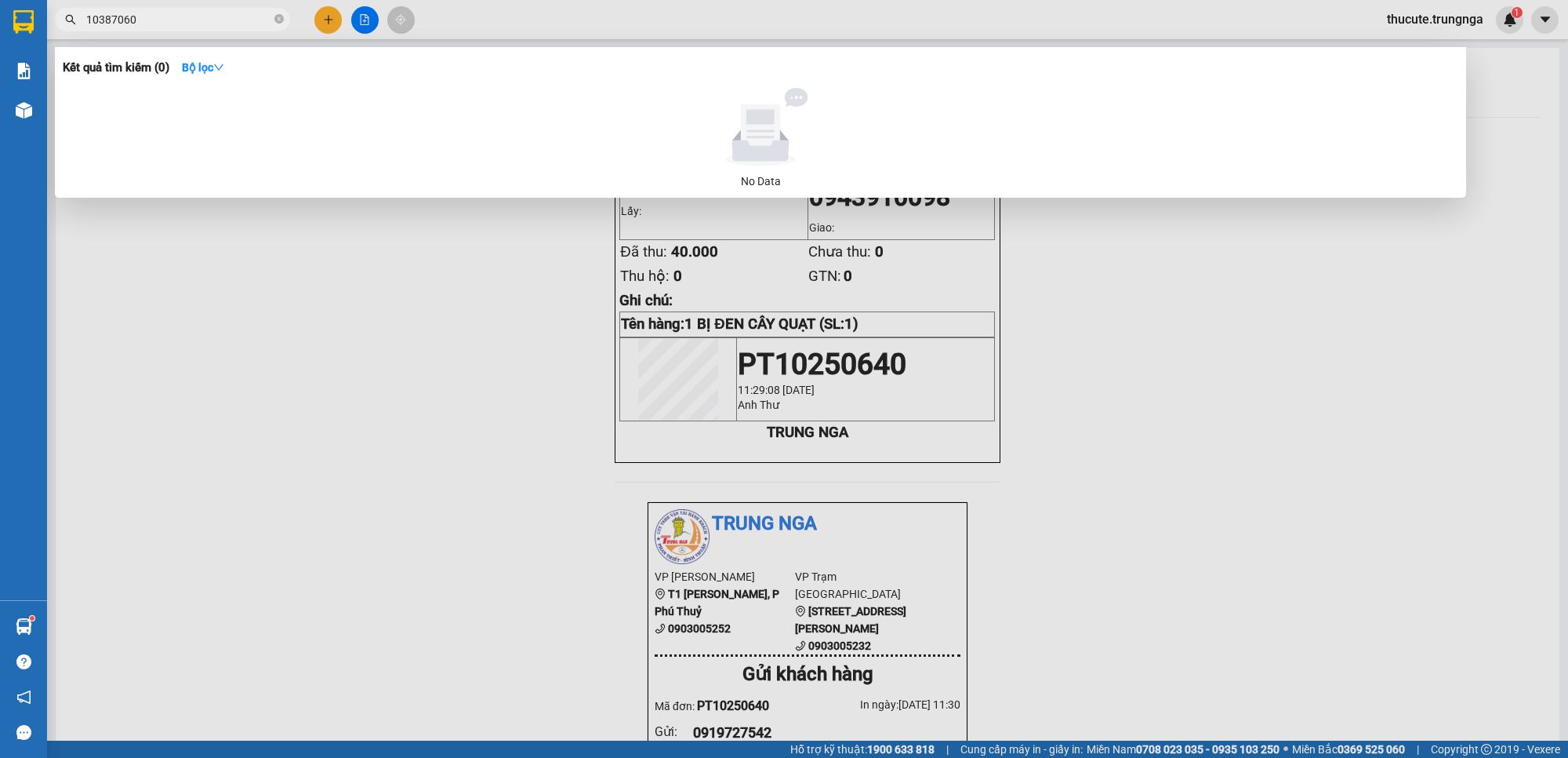
click at [167, 22] on input "10387060" at bounding box center [178, 20] width 185 height 17
click at [169, 22] on input "10387060" at bounding box center [178, 20] width 185 height 17
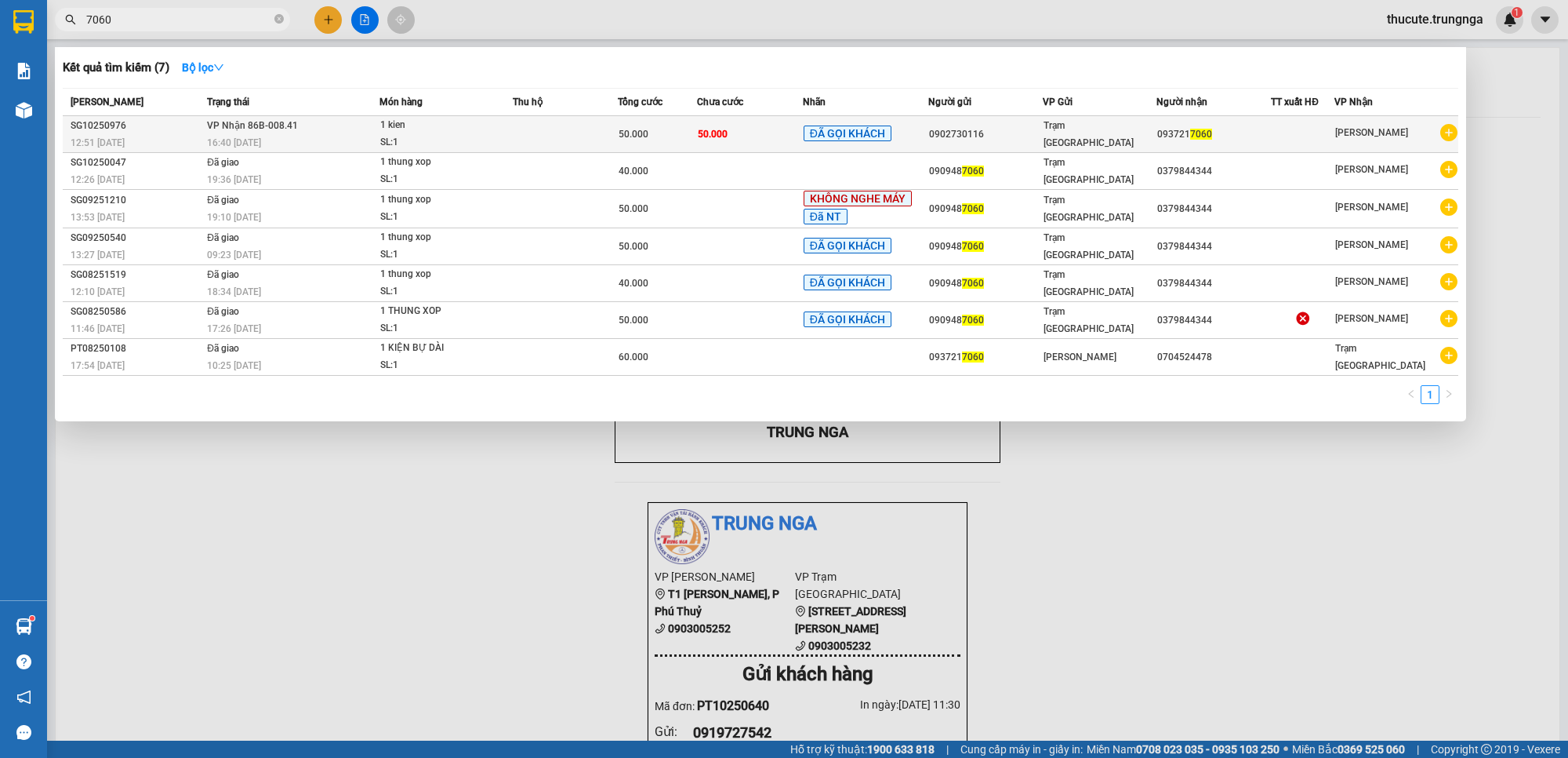
type input "7060"
click at [868, 126] on span "ĐÃ GỌI KHÁCH" at bounding box center [847, 133] width 88 height 15
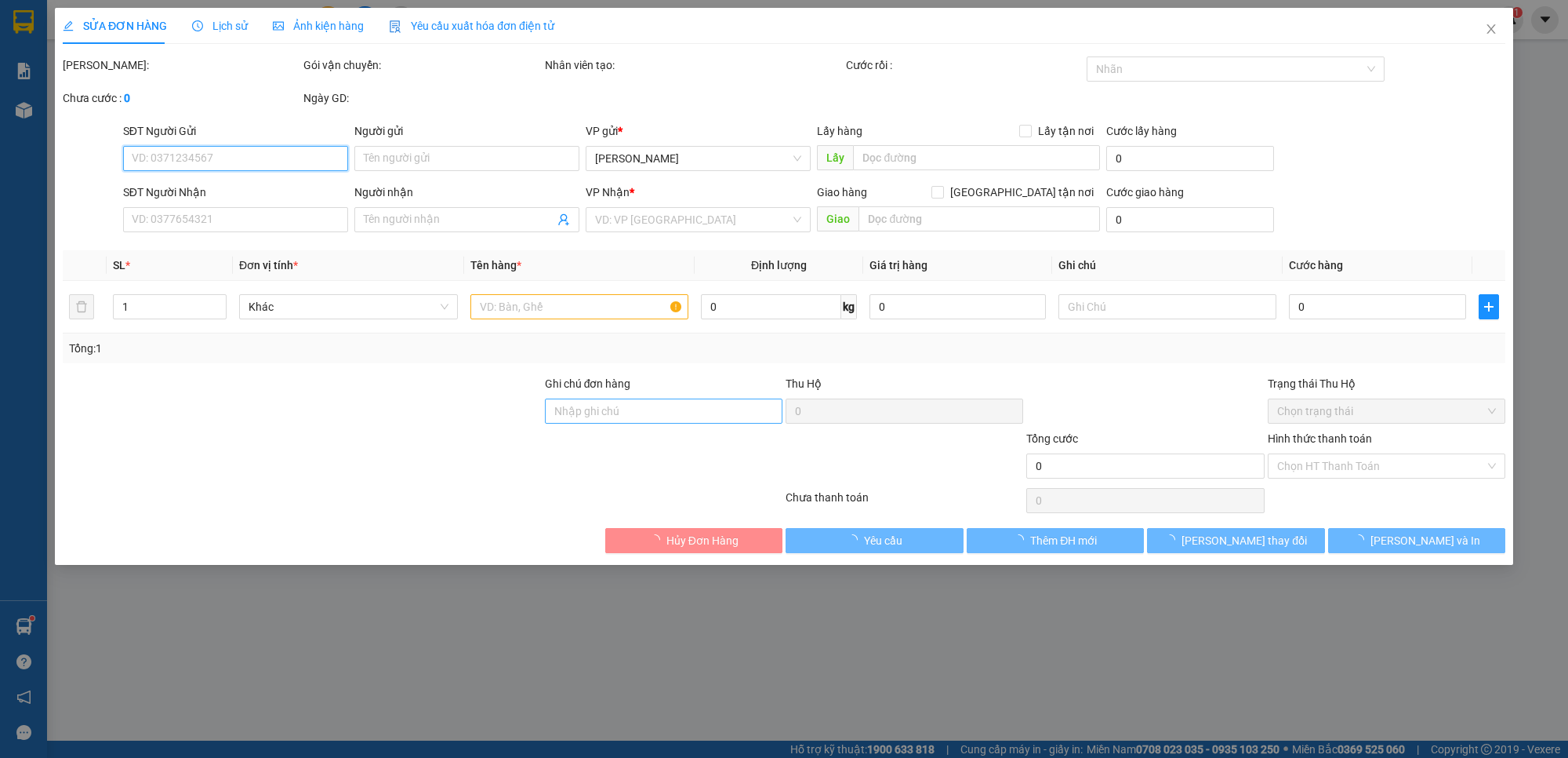
type input "0902730116"
type input "0937217060"
type input "50.000"
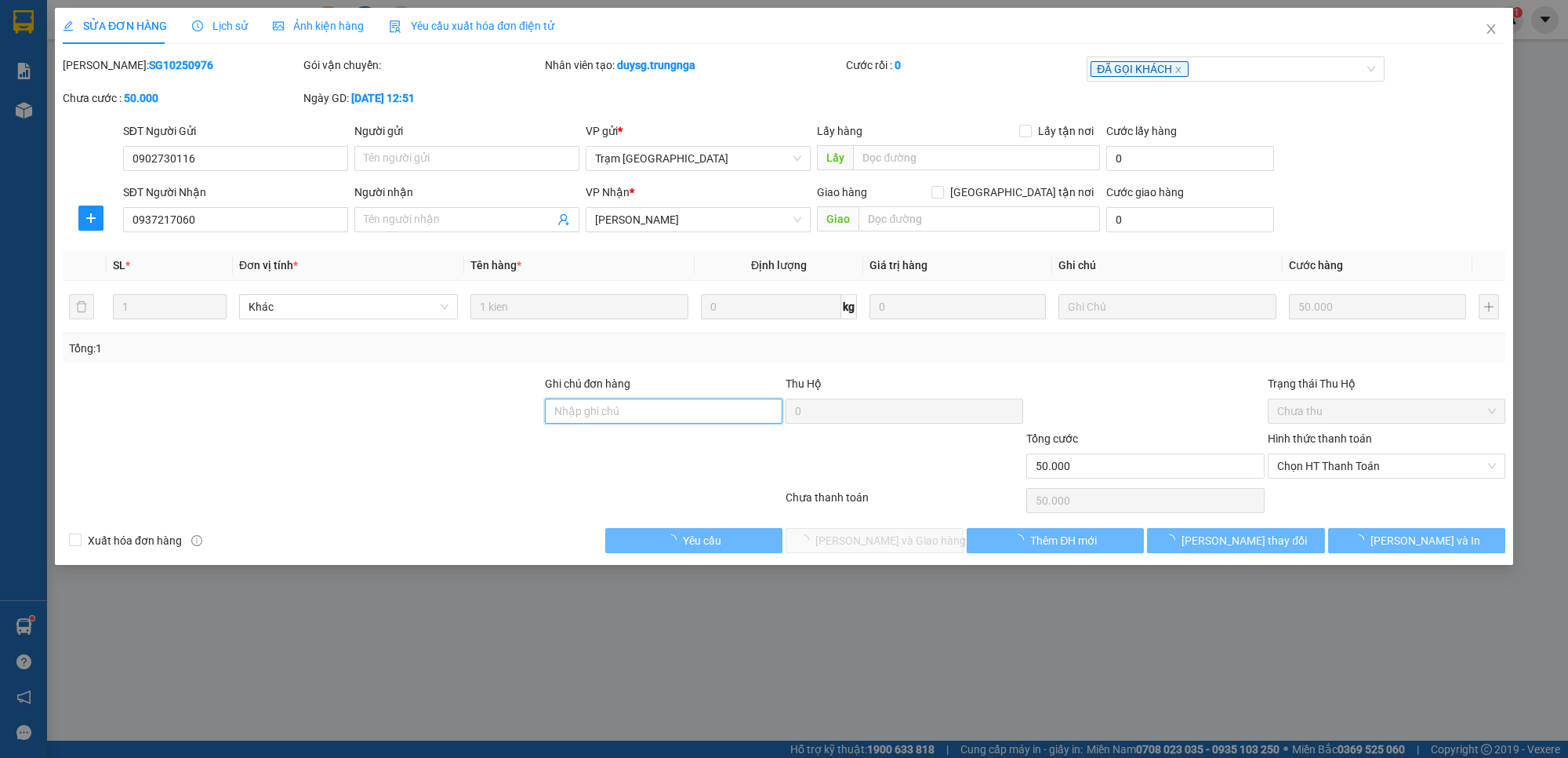
click at [610, 406] on input "Ghi chú đơn hàng" at bounding box center [664, 410] width 238 height 25
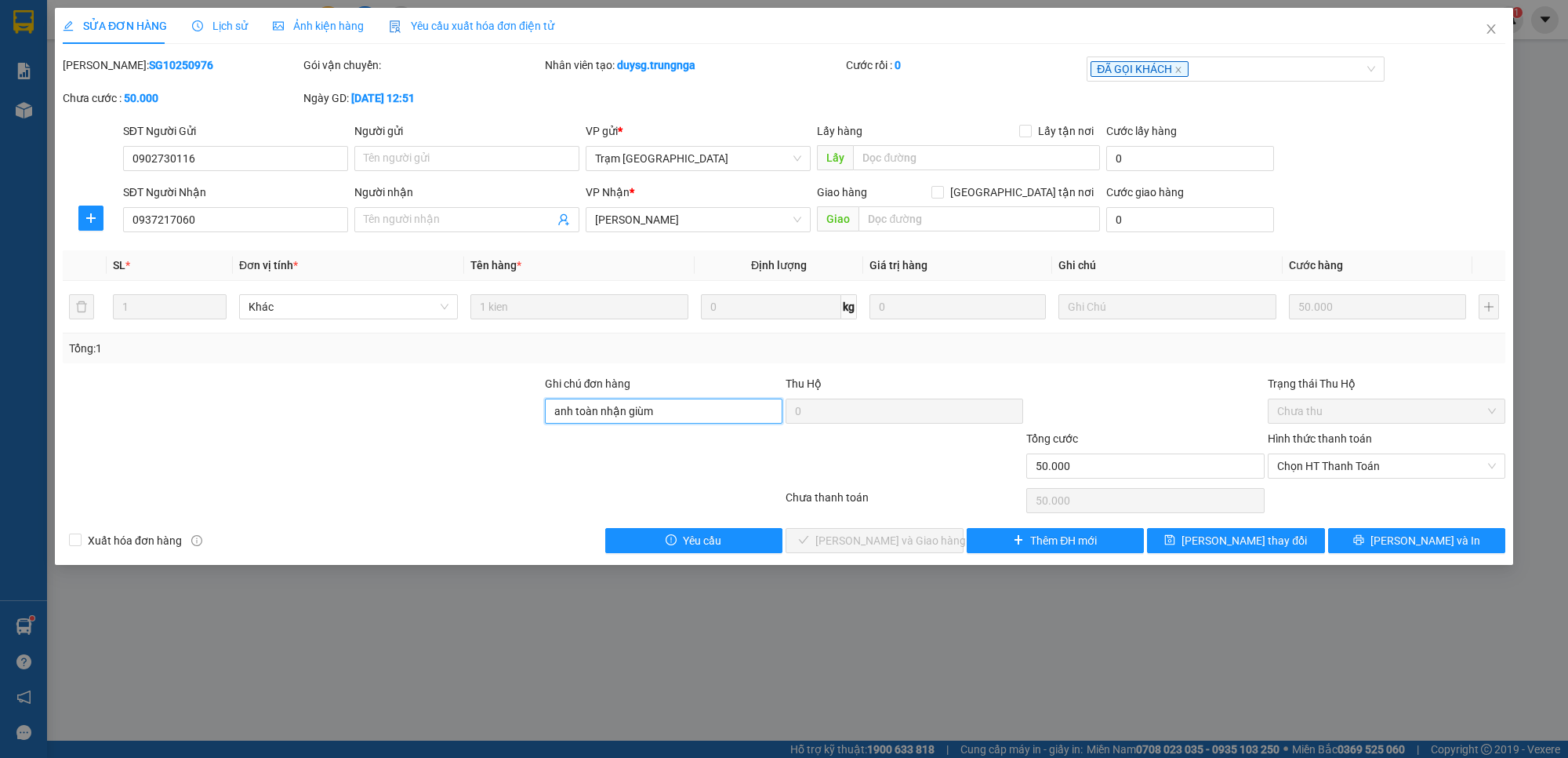
type input "anh toàn nhận giùm"
click at [1265, 540] on span "[PERSON_NAME] thay đổi" at bounding box center [1244, 541] width 125 height 17
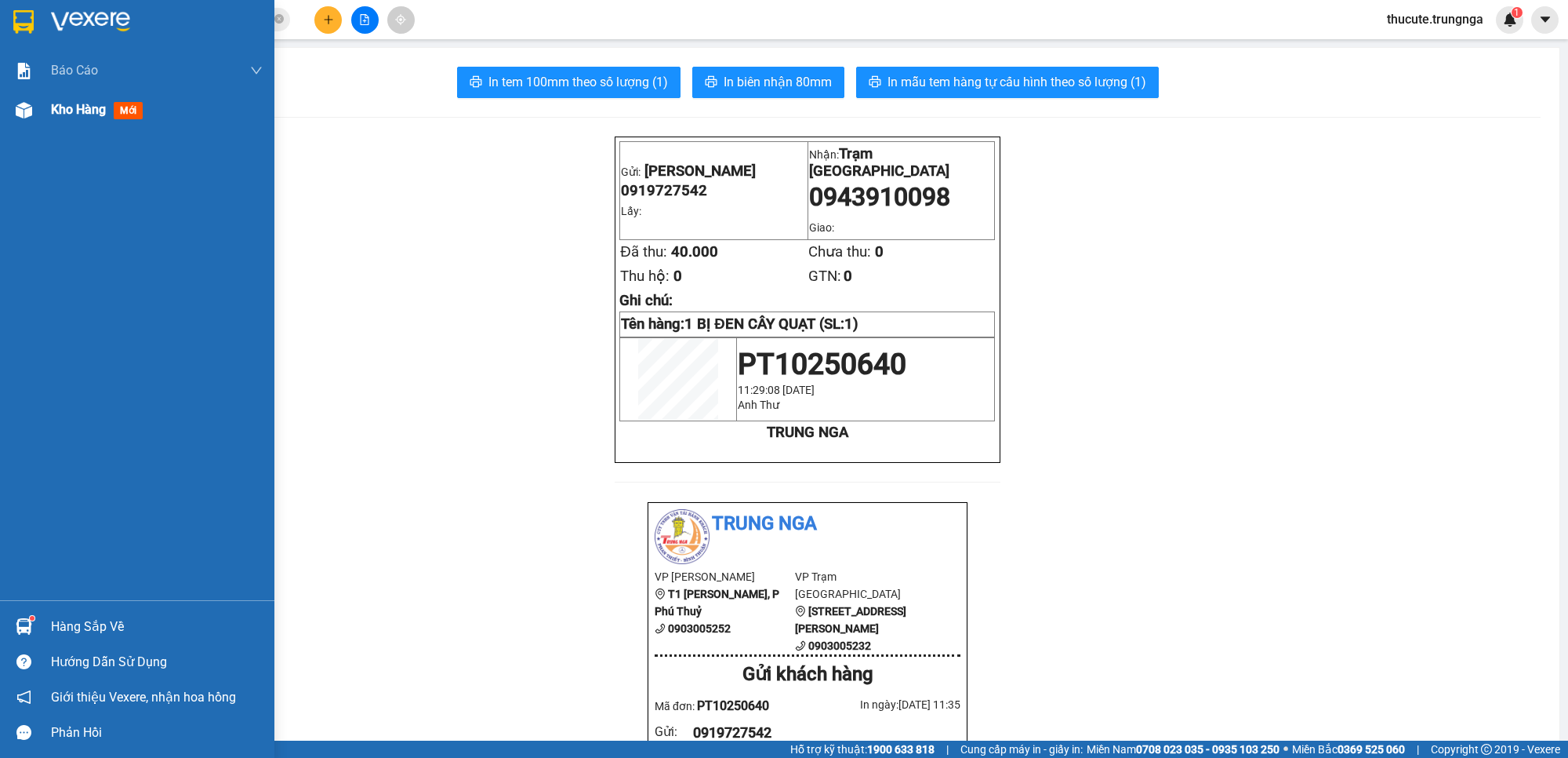
click at [78, 118] on div "Kho hàng mới" at bounding box center [100, 109] width 98 height 20
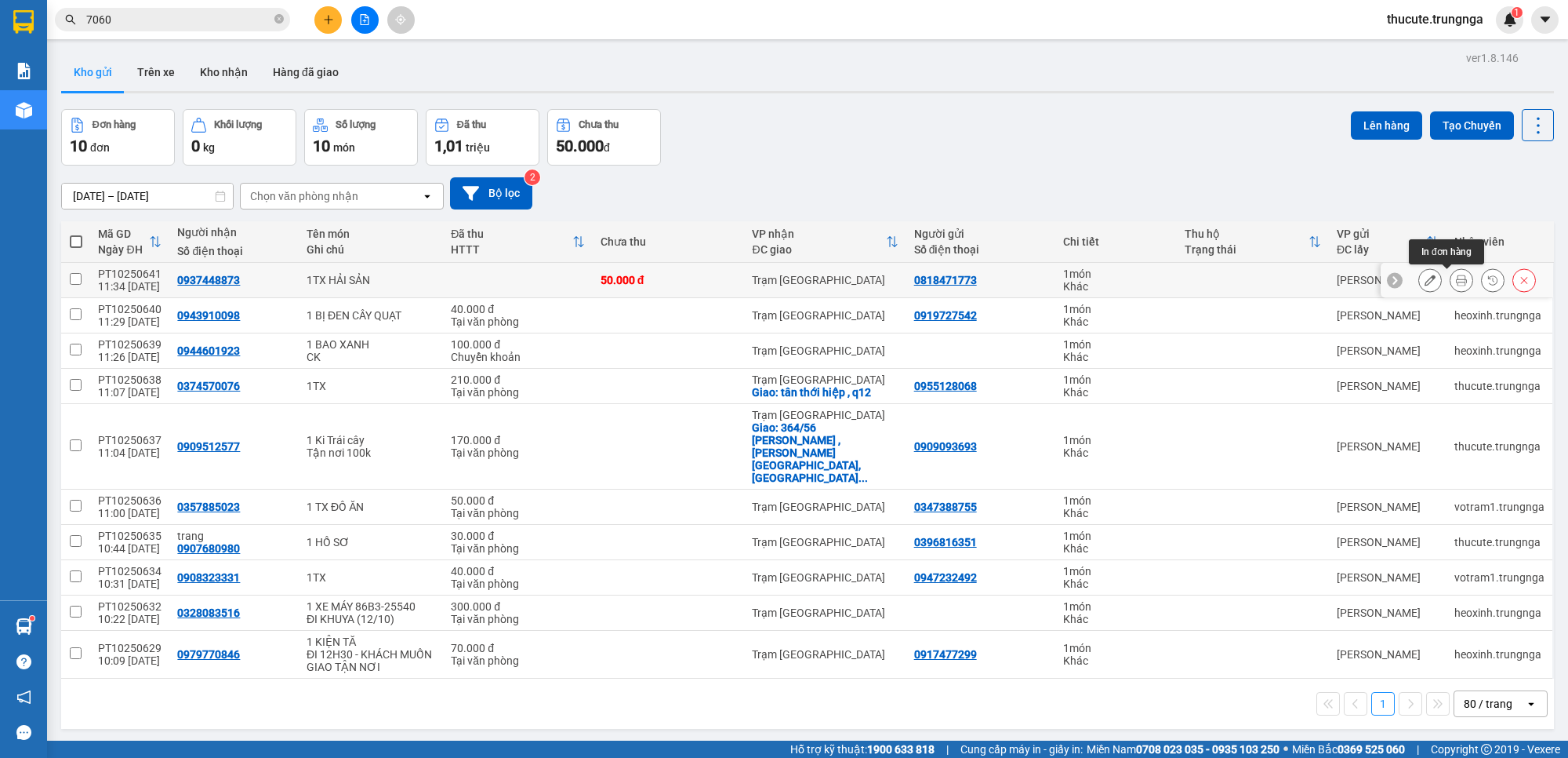
click at [1392, 275] on icon at bounding box center [1461, 280] width 11 height 11
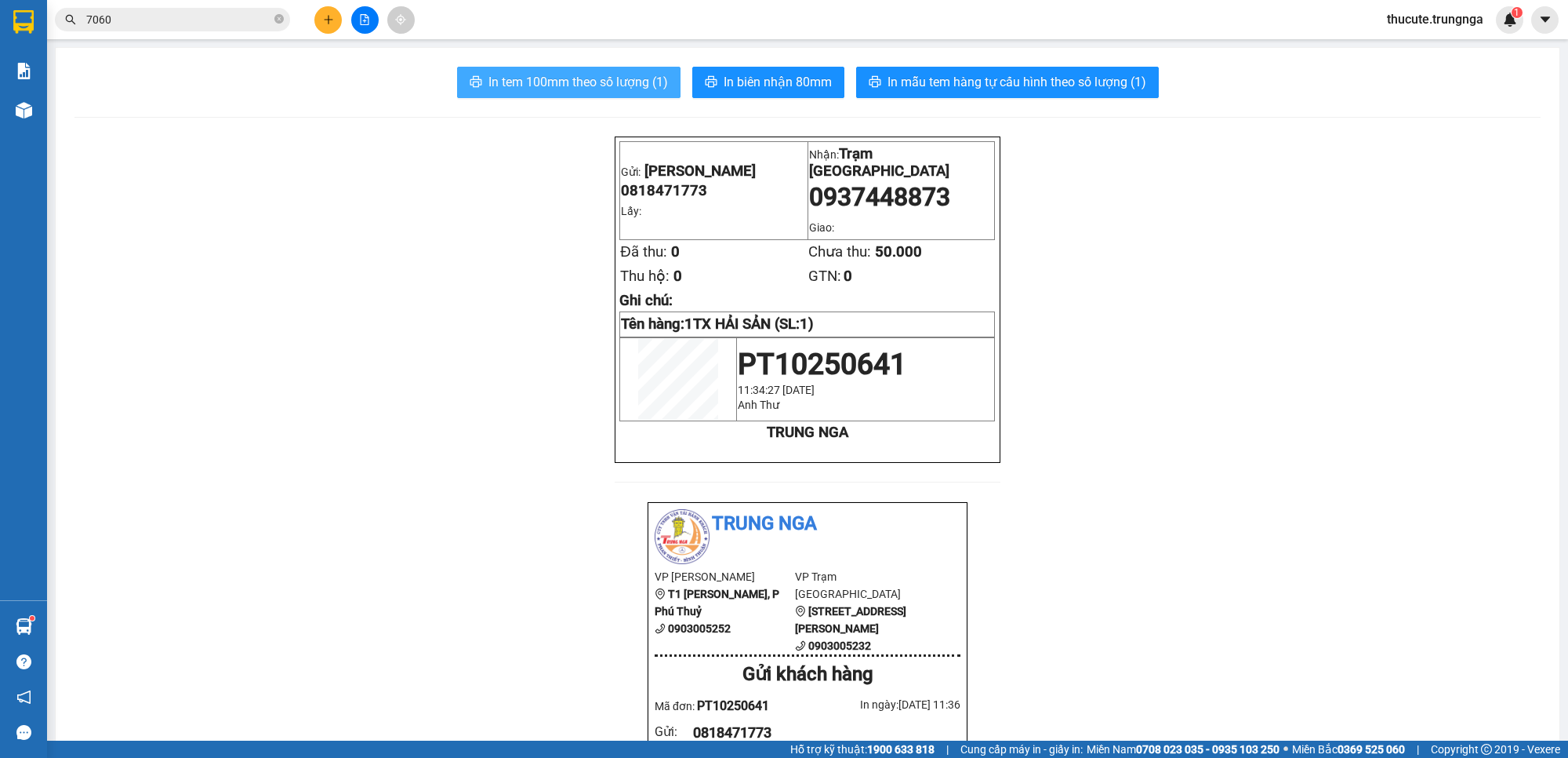
click at [604, 84] on span "In tem 100mm theo số lượng (1)" at bounding box center [578, 82] width 180 height 20
click at [320, 14] on button at bounding box center [328, 20] width 27 height 27
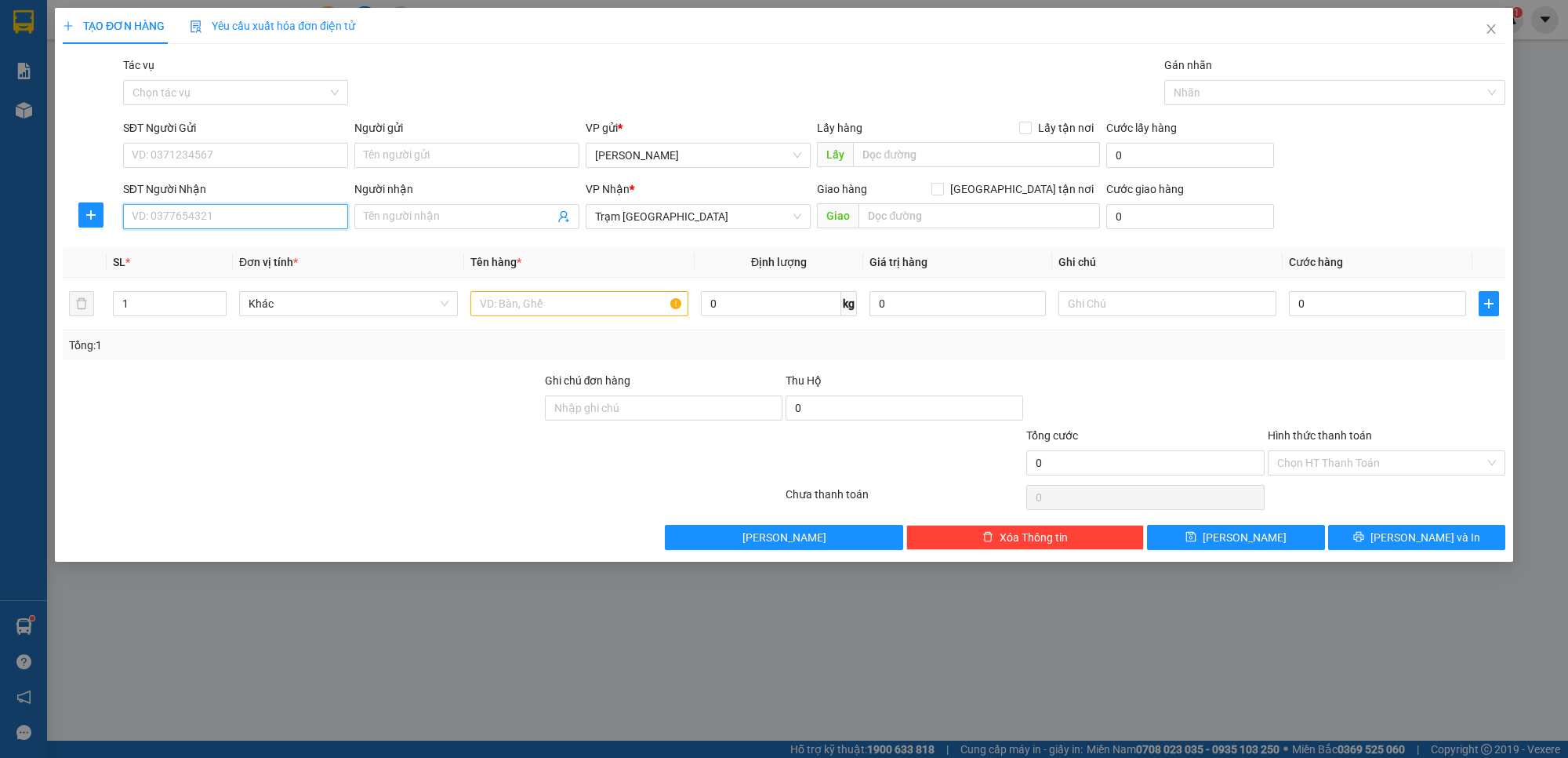
click at [268, 216] on input "SĐT Người Nhận" at bounding box center [235, 216] width 225 height 25
type input "0899486075"
click at [233, 263] on div "0899486075 0899486075" at bounding box center [235, 248] width 225 height 32
click at [233, 257] on th "Đơn vị tính *" at bounding box center [348, 263] width 231 height 31
click at [167, 153] on input "SĐT Người Gửi" at bounding box center [235, 154] width 225 height 25
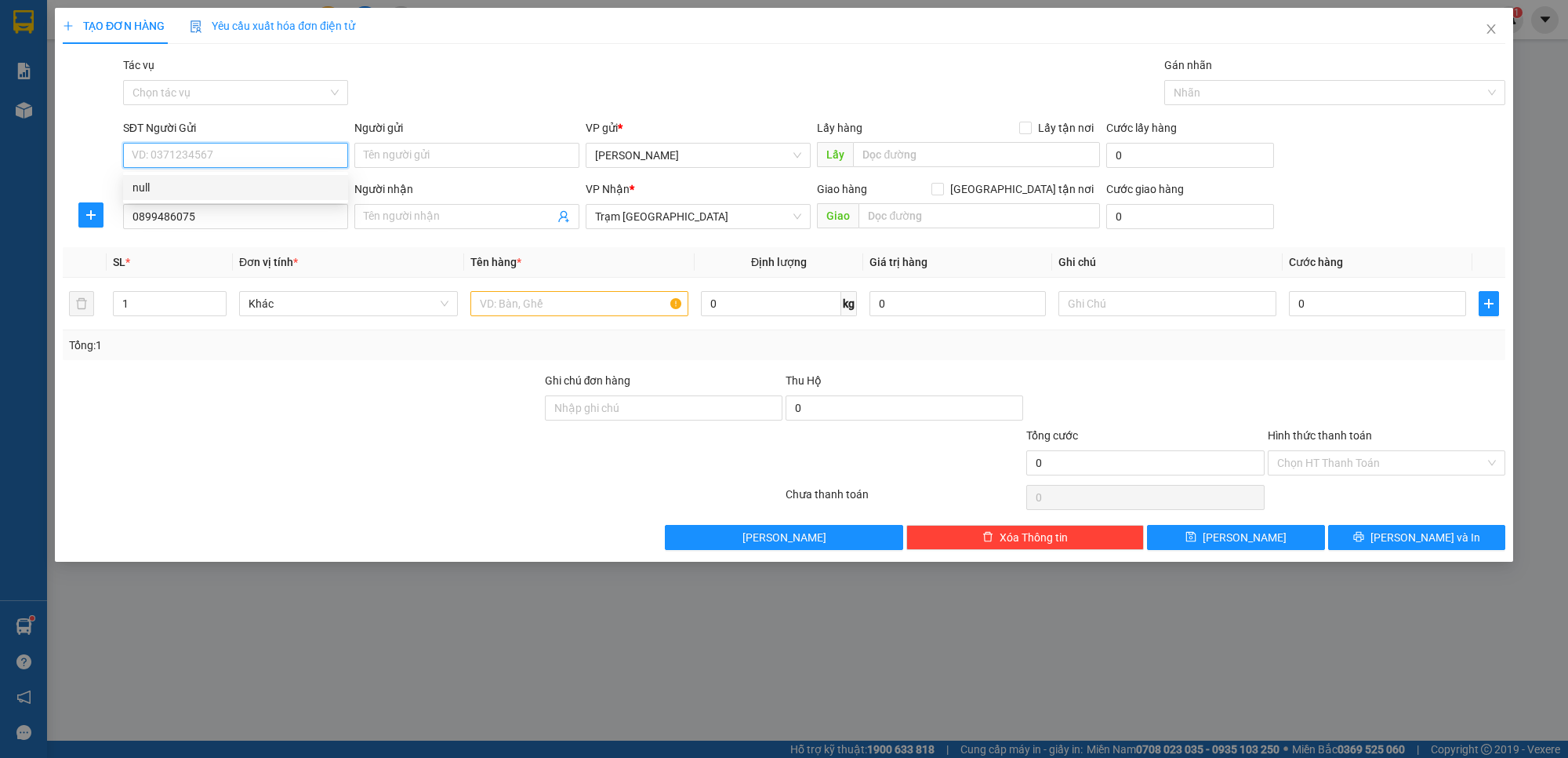
click at [238, 157] on input "SĐT Người Gửi" at bounding box center [235, 154] width 225 height 25
click at [542, 310] on input "text" at bounding box center [579, 303] width 219 height 25
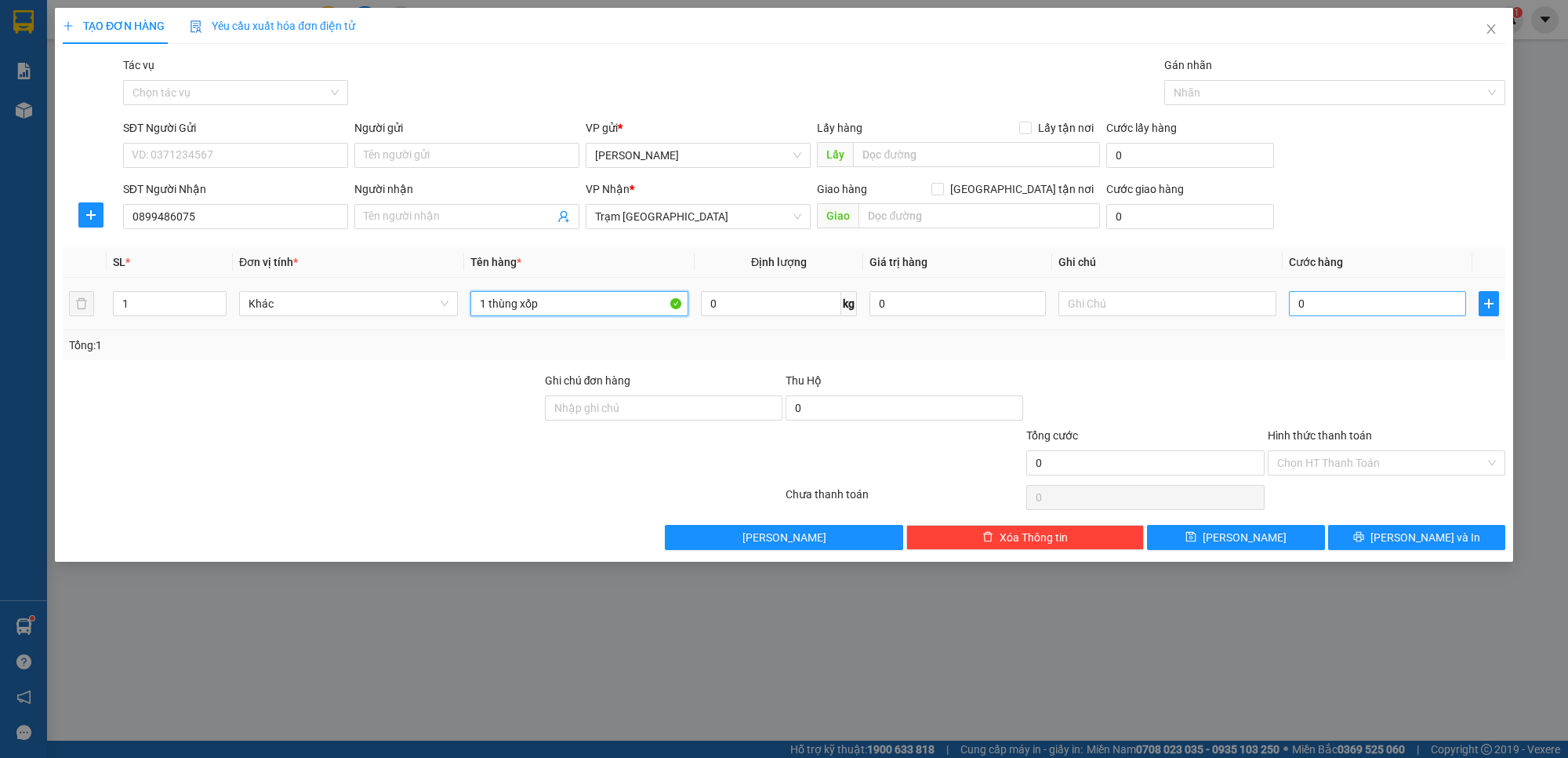
type input "1 thùng xốp"
click at [1322, 291] on input "0" at bounding box center [1377, 303] width 176 height 25
type input "5"
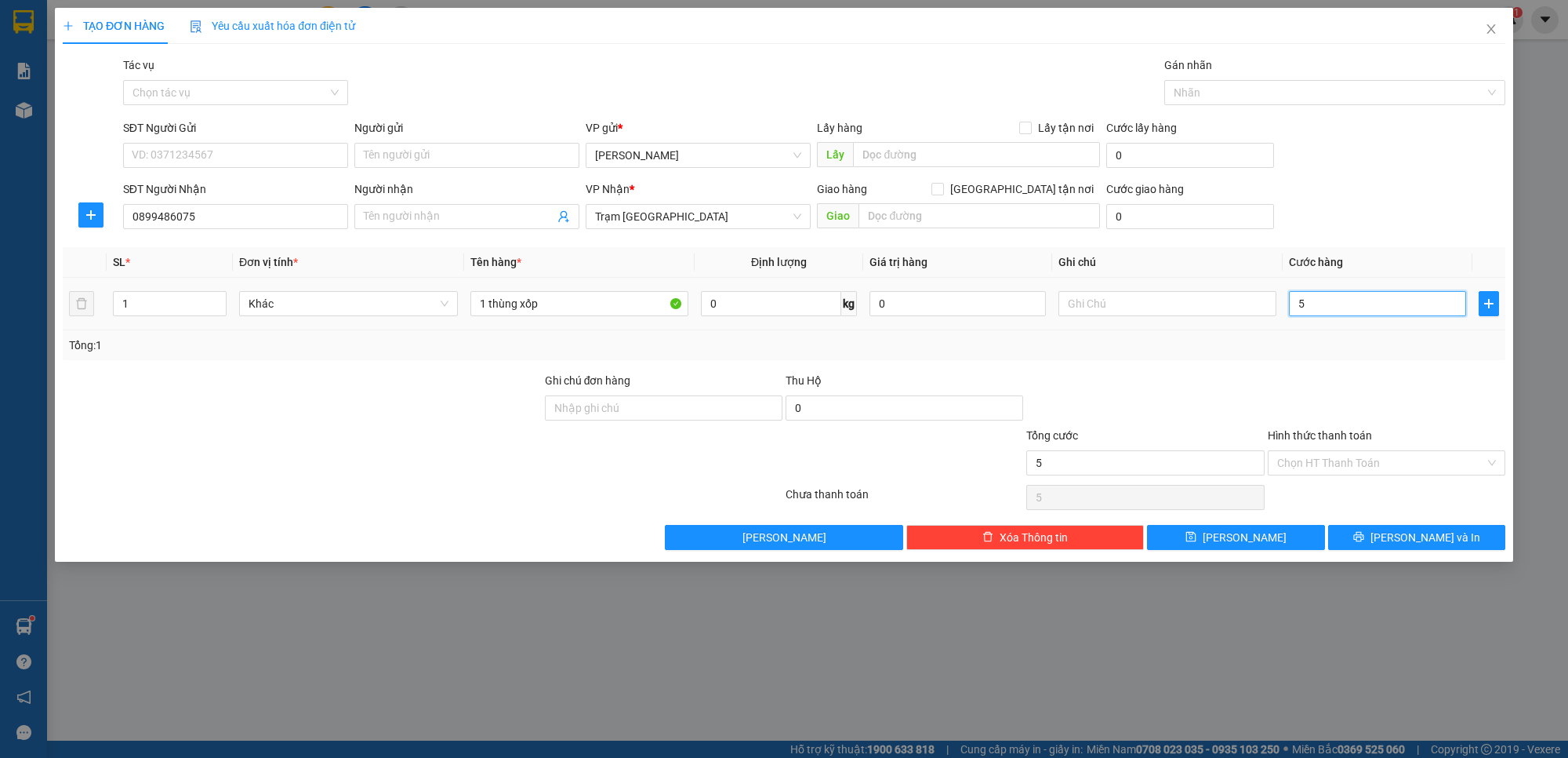
type input "50"
type input "50.000"
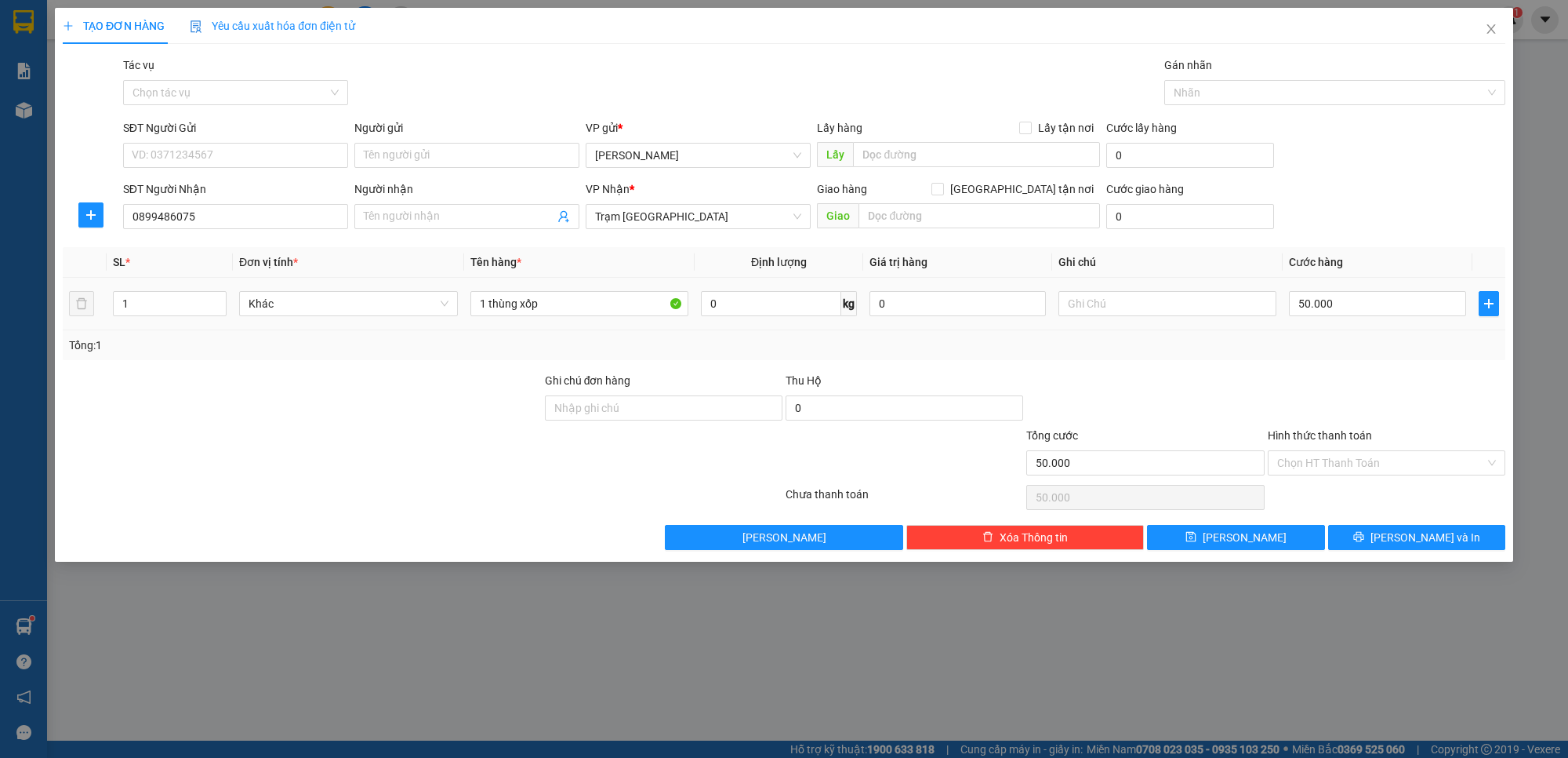
click at [1304, 338] on div "Tổng: 1" at bounding box center [784, 345] width 1430 height 17
click at [1293, 466] on input "Hình thức thanh toán" at bounding box center [1381, 463] width 208 height 24
click at [1241, 391] on div at bounding box center [1145, 399] width 241 height 55
click at [1115, 377] on div at bounding box center [1145, 399] width 241 height 55
click at [1367, 453] on input "Hình thức thanh toán" at bounding box center [1381, 463] width 208 height 24
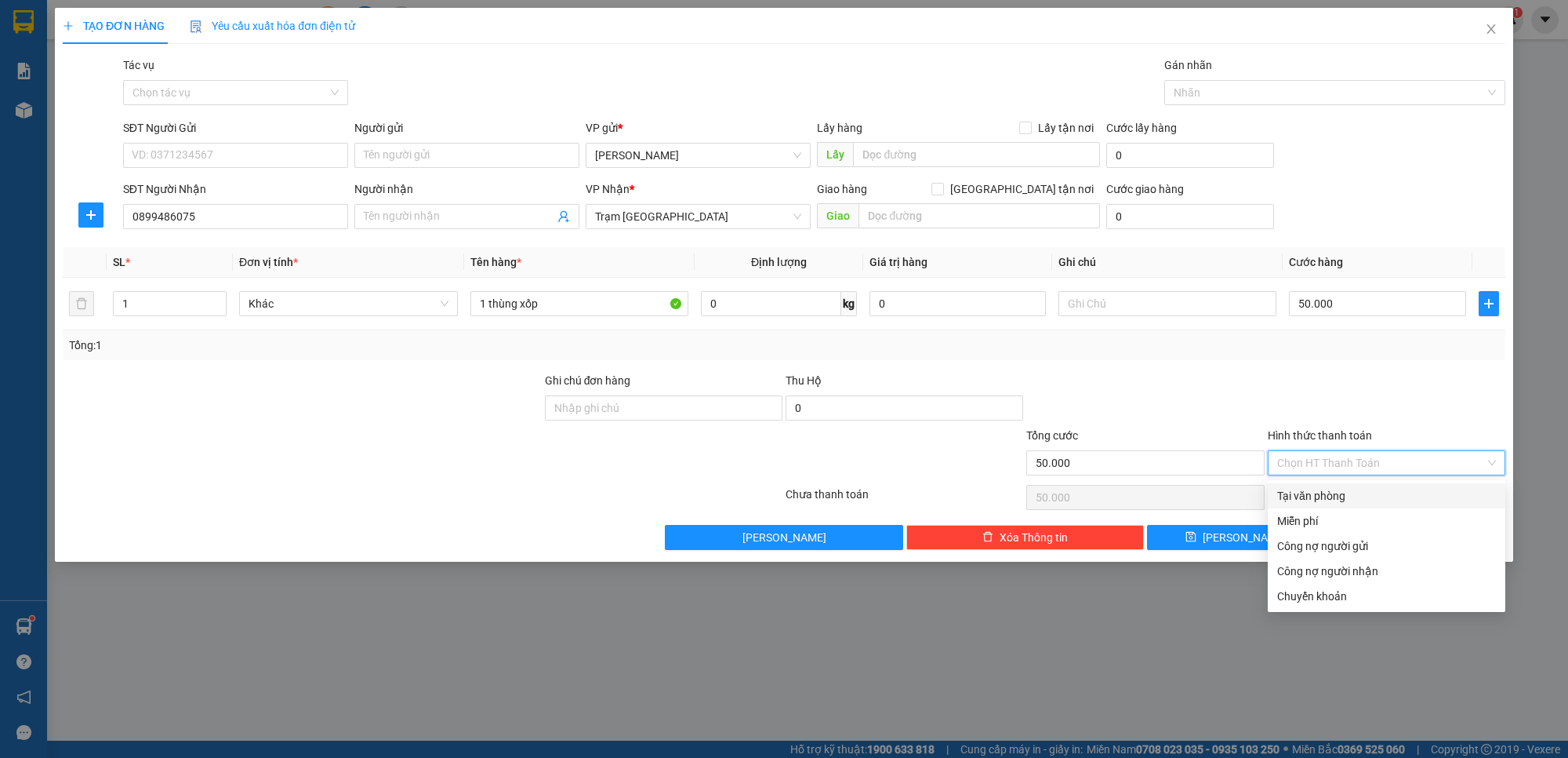
click at [1346, 487] on div "Tại văn phòng" at bounding box center [1386, 495] width 219 height 17
type input "0"
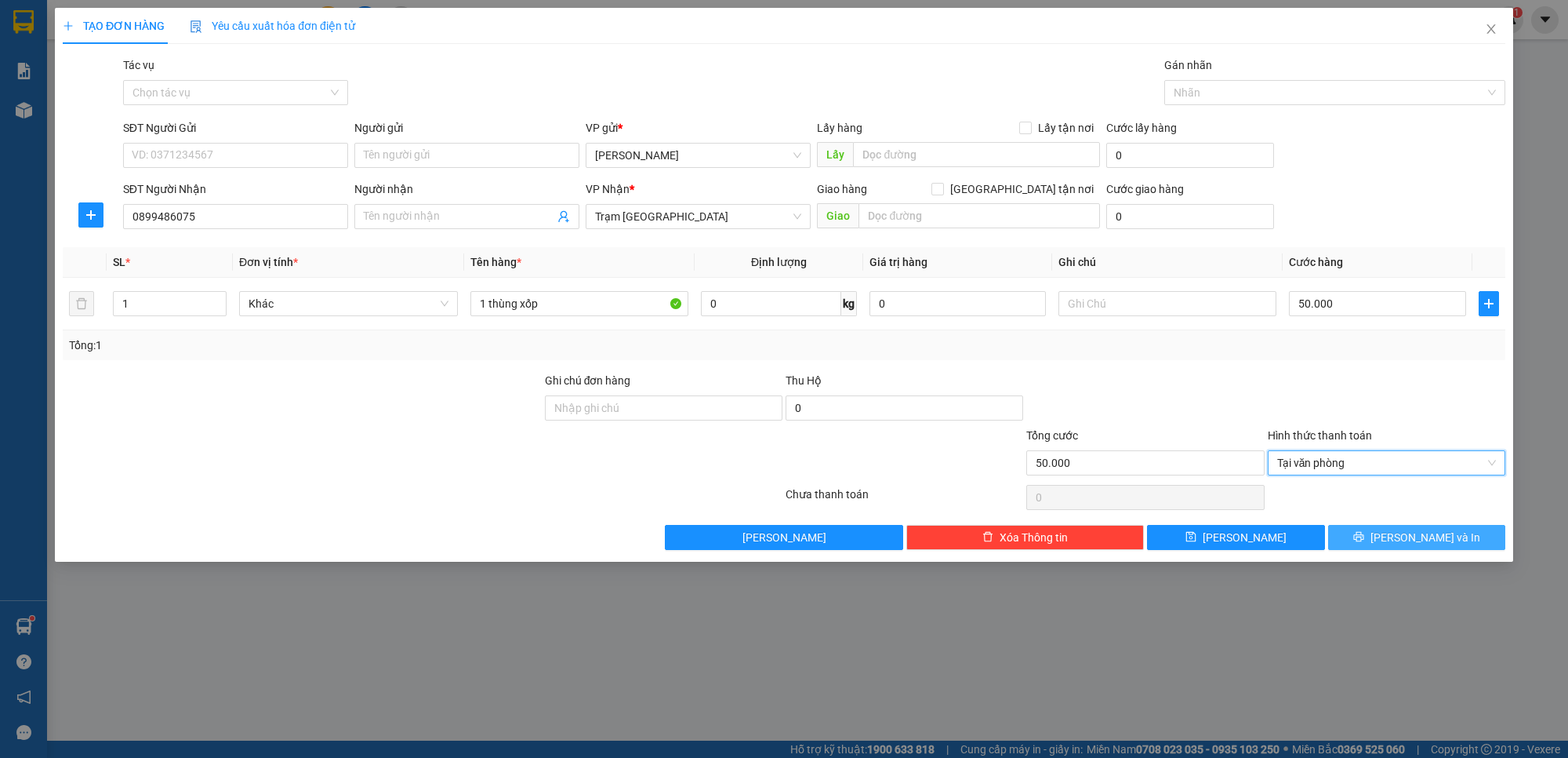
click at [1392, 541] on span "[PERSON_NAME] và In" at bounding box center [1426, 537] width 110 height 17
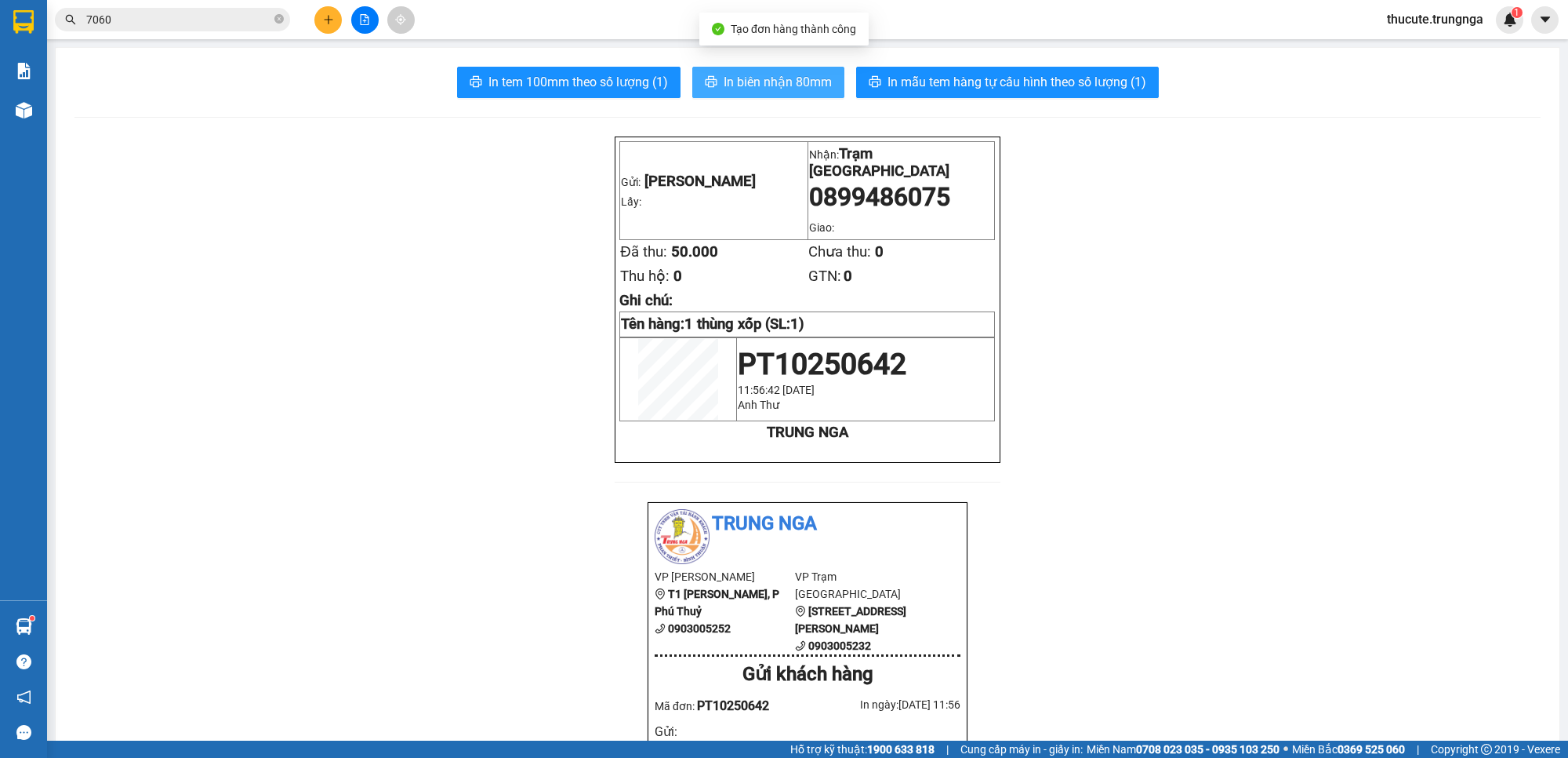
click at [758, 78] on span "In biên nhận 80mm" at bounding box center [777, 82] width 108 height 20
click at [556, 67] on button "In tem 100mm theo số lượng (1)" at bounding box center [568, 82] width 223 height 32
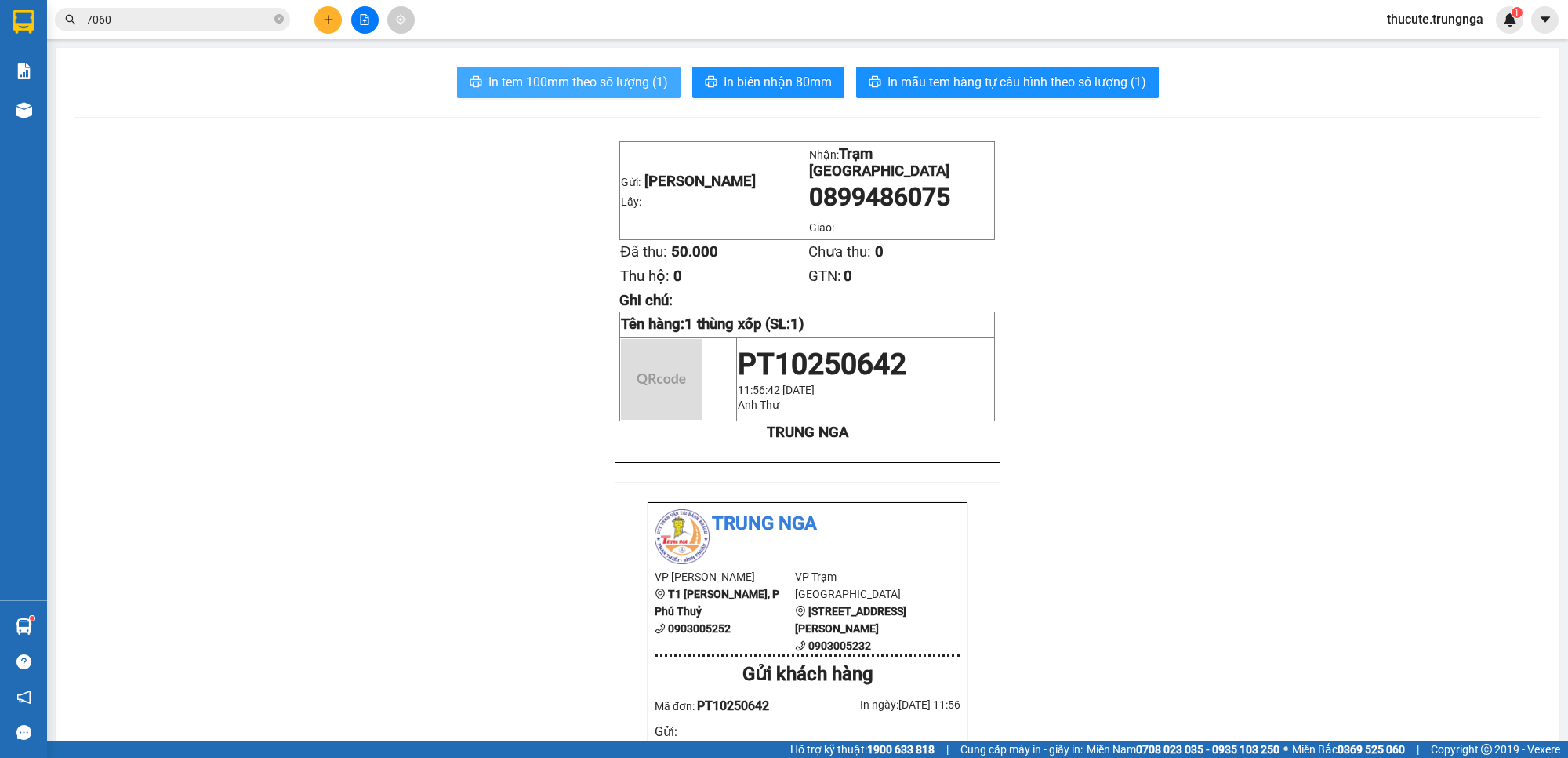
click at [556, 67] on button "In tem 100mm theo số lượng (1)" at bounding box center [568, 82] width 223 height 32
click at [510, 72] on span "In tem 100mm theo số lượng (1)" at bounding box center [578, 82] width 180 height 20
click at [320, 21] on button at bounding box center [328, 20] width 27 height 27
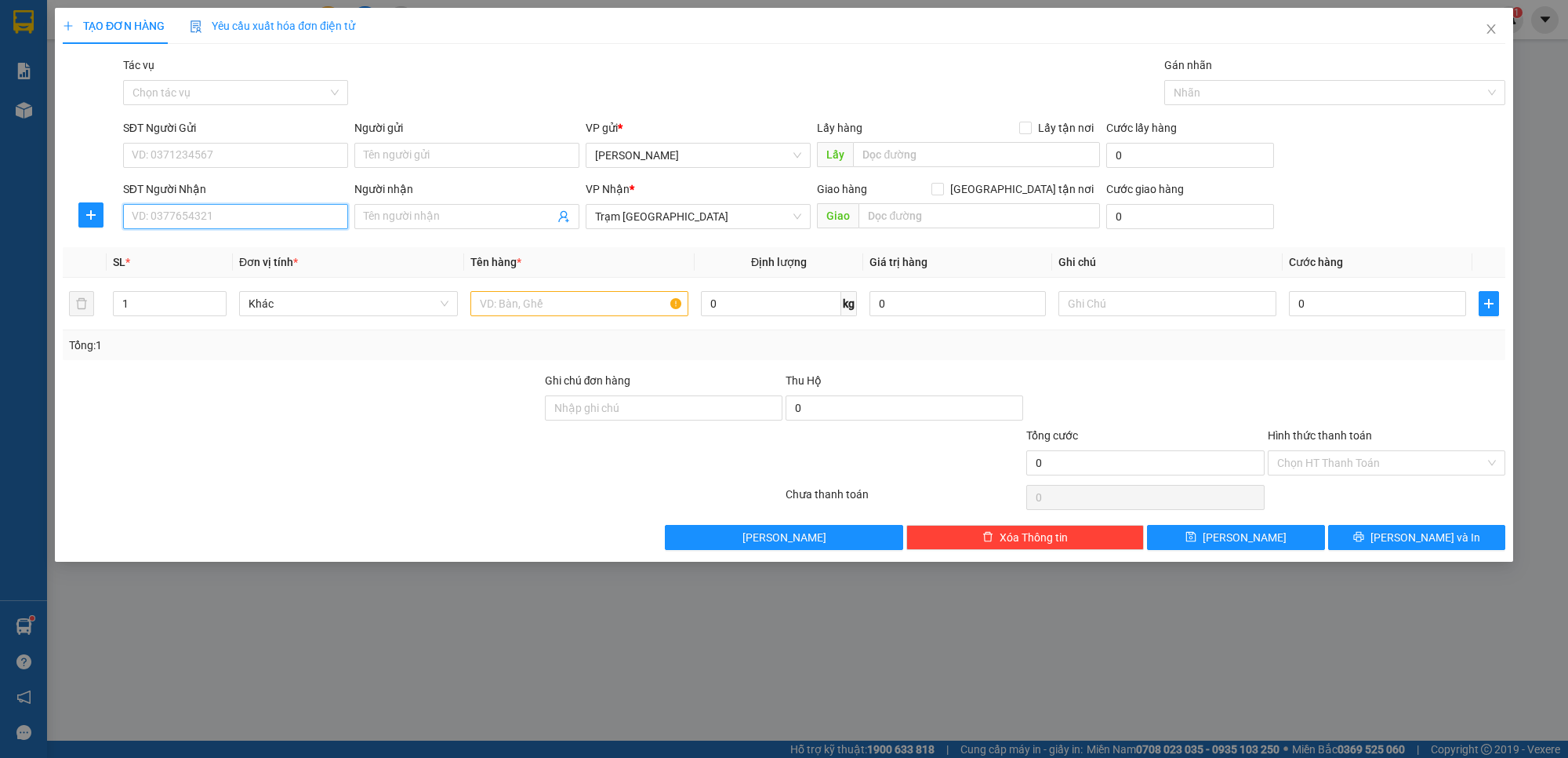
click at [201, 210] on input "SĐT Người Nhận" at bounding box center [235, 216] width 225 height 25
type input "0933853171"
click at [551, 316] on input "text" at bounding box center [579, 303] width 219 height 25
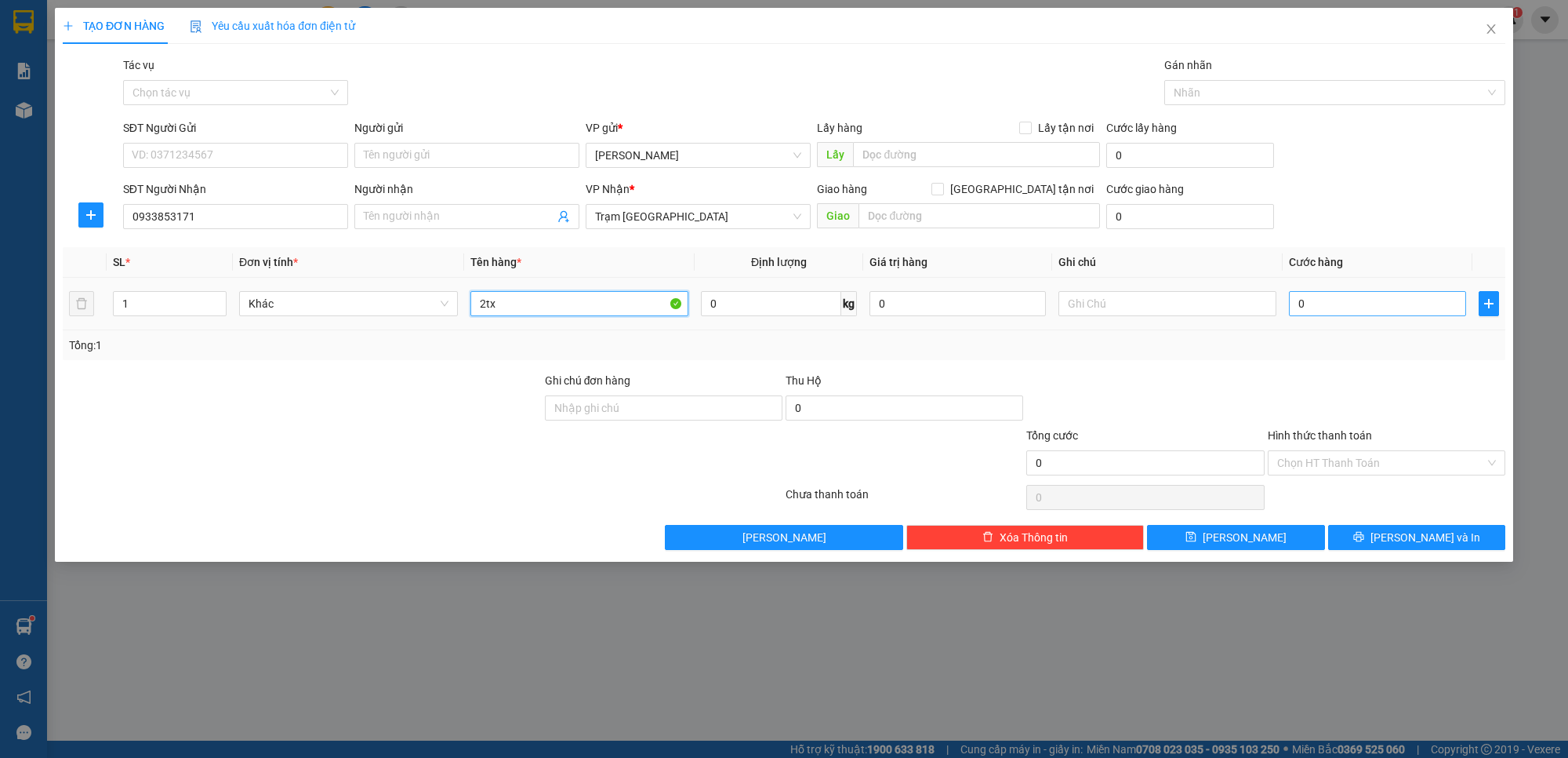
type input "2tx"
click at [1381, 297] on input "0" at bounding box center [1377, 303] width 176 height 25
type input "6"
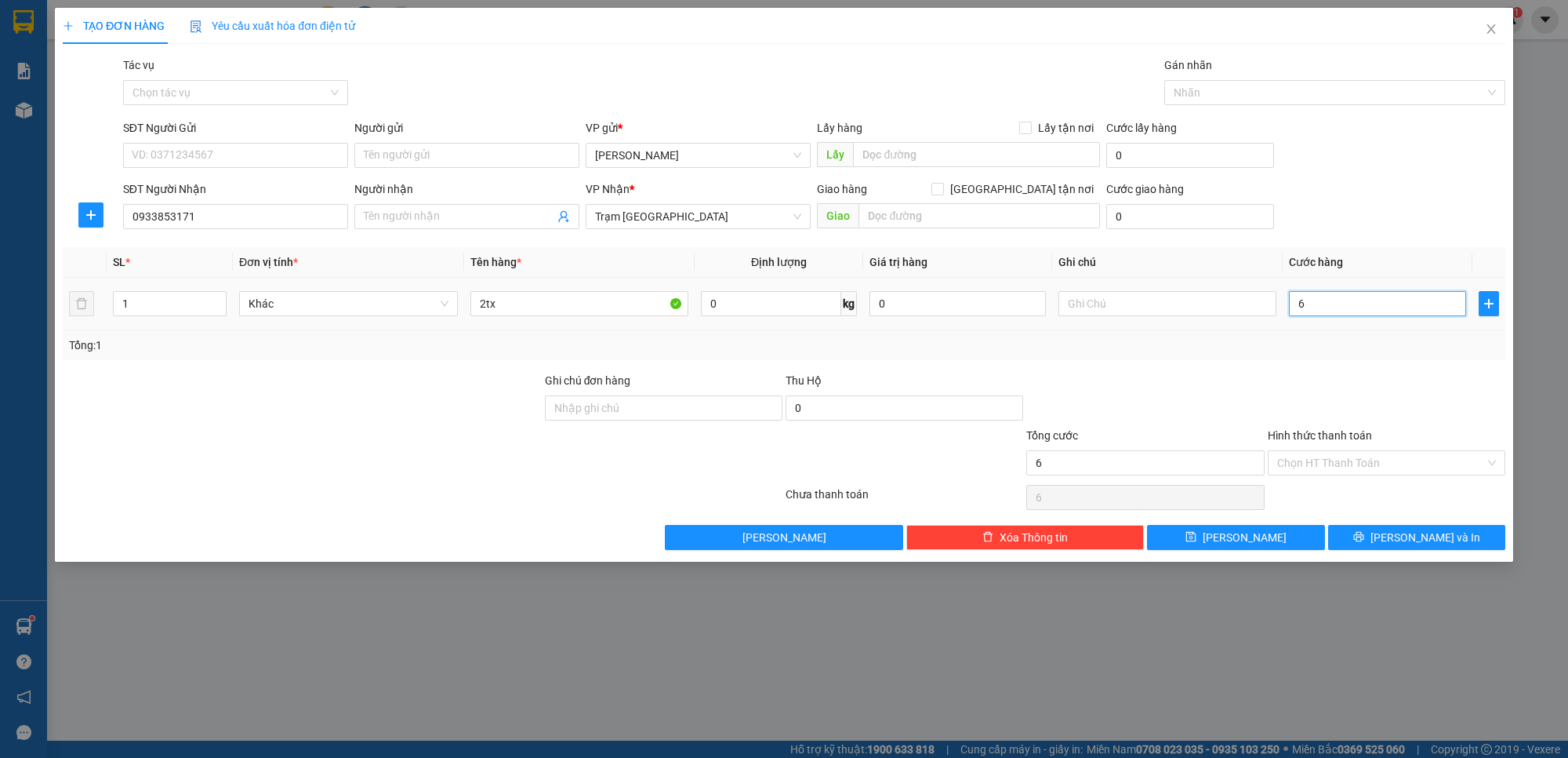
type input "60"
type input "60.000"
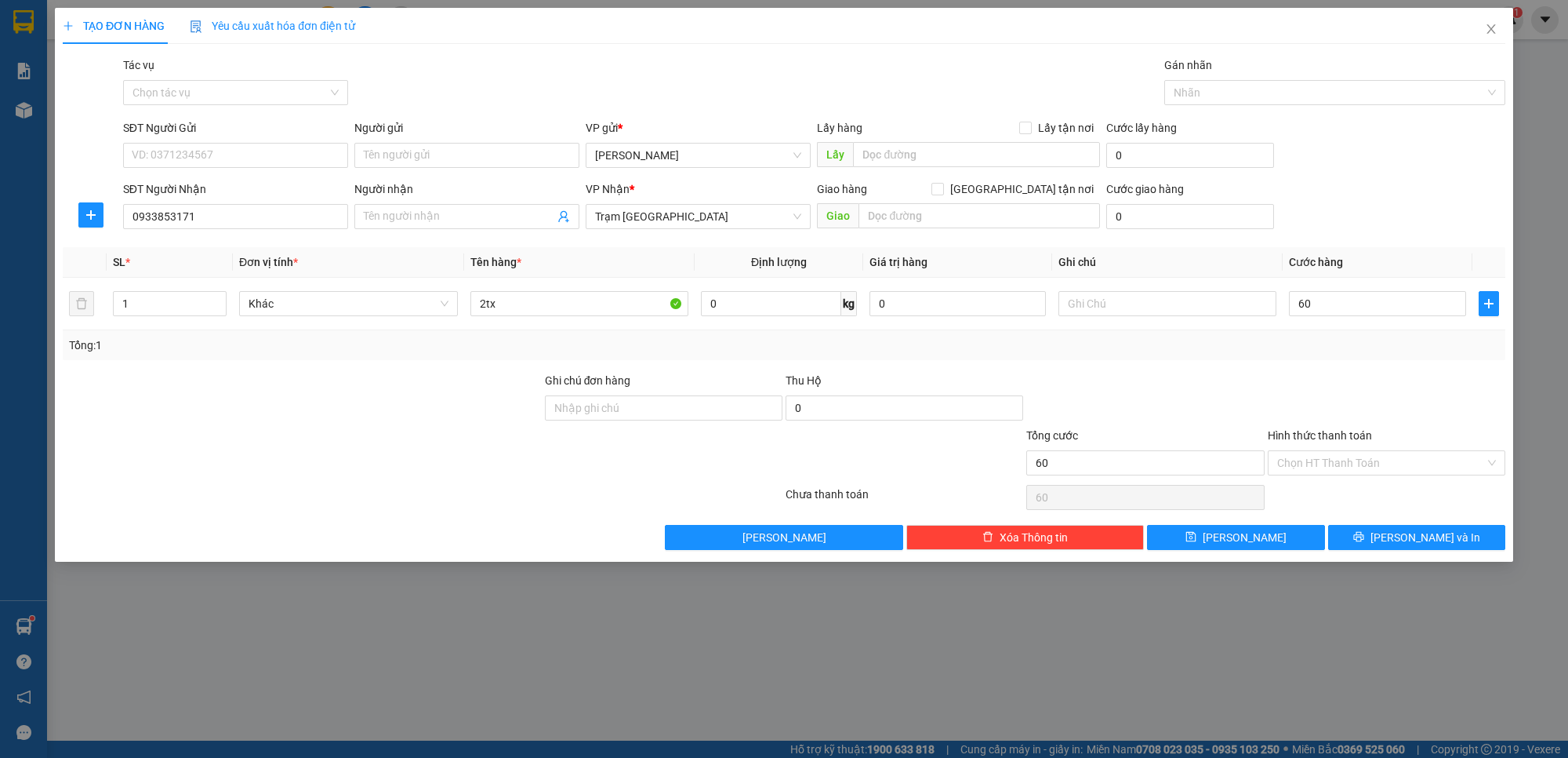
type input "60.000"
click at [1386, 380] on div at bounding box center [1386, 399] width 241 height 55
click at [1378, 456] on input "Hình thức thanh toán" at bounding box center [1381, 463] width 208 height 24
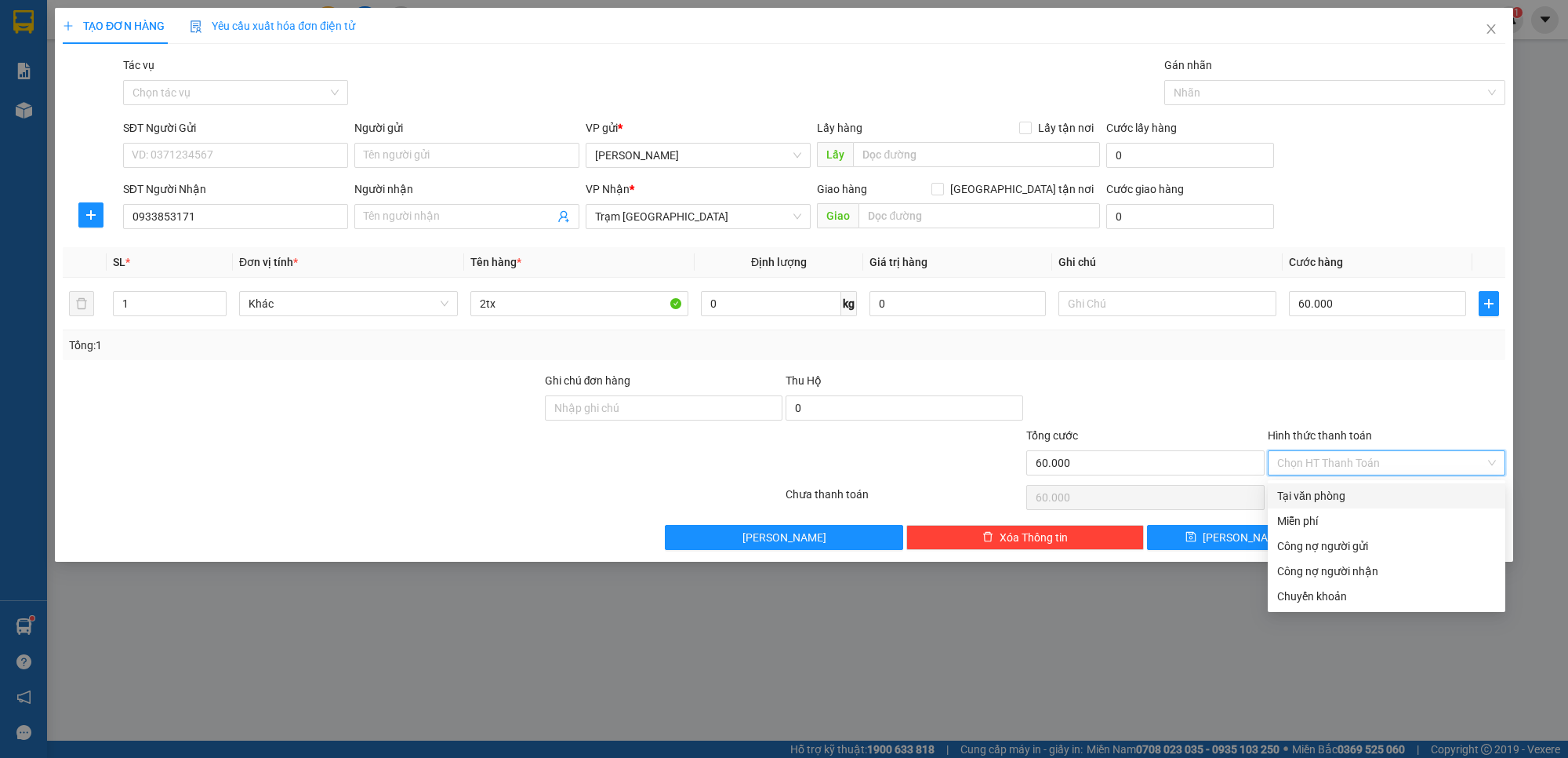
click at [1326, 394] on div at bounding box center [1386, 399] width 241 height 55
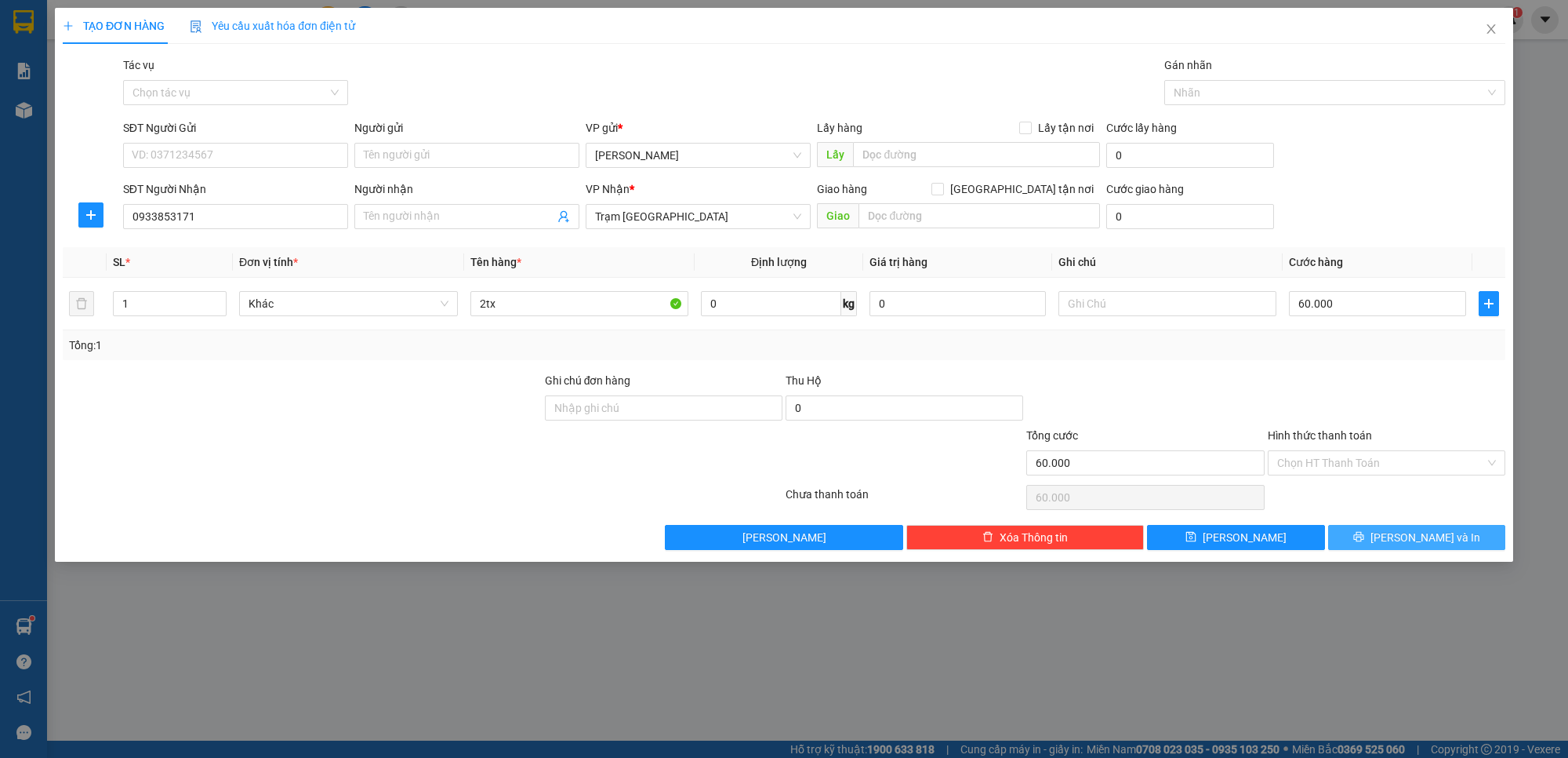
click at [1392, 537] on button "[PERSON_NAME] và In" at bounding box center [1417, 537] width 178 height 25
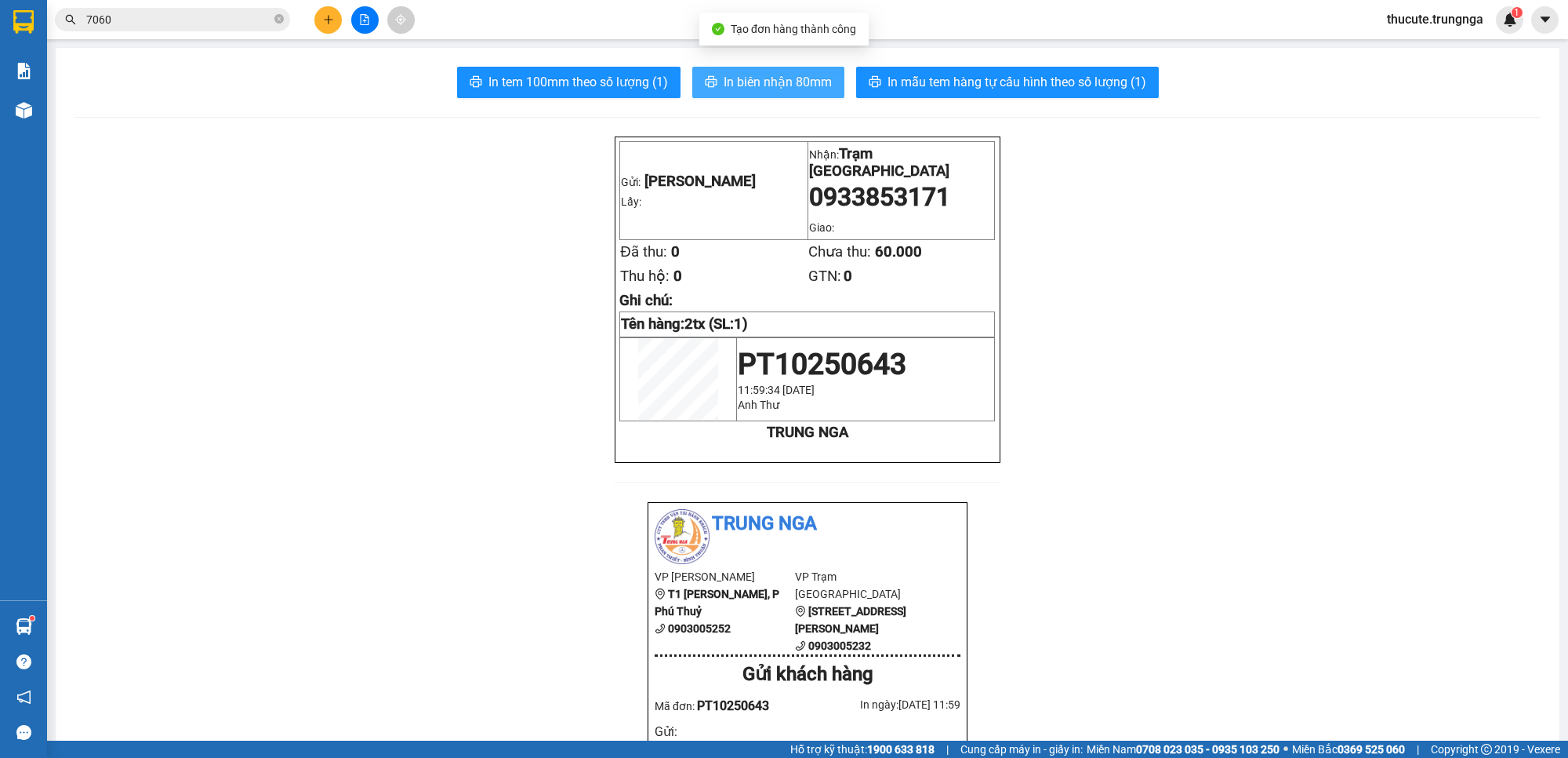
click at [796, 94] on button "In biên nhận 80mm" at bounding box center [769, 82] width 153 height 32
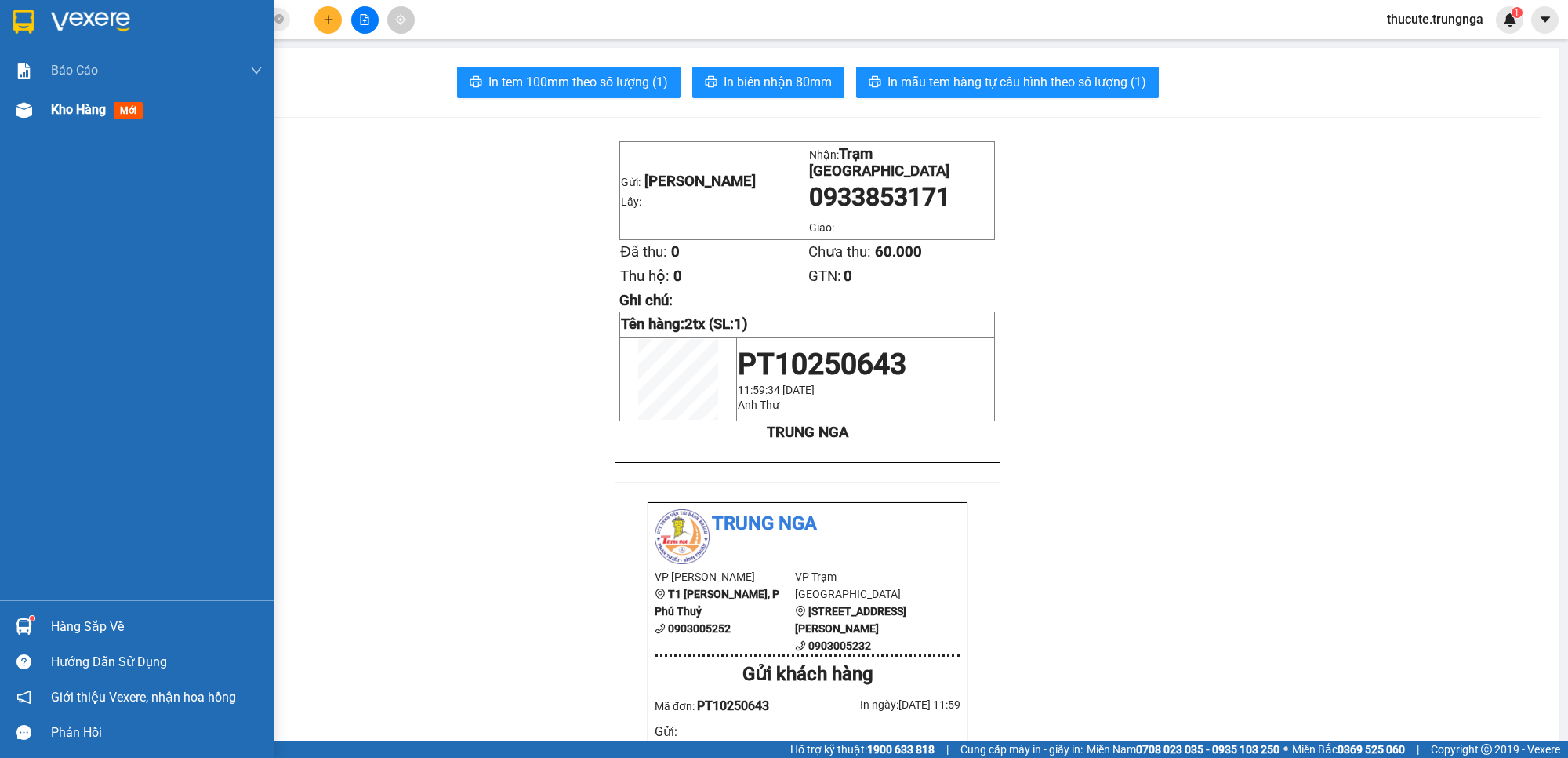
click at [36, 103] on div at bounding box center [24, 110] width 27 height 27
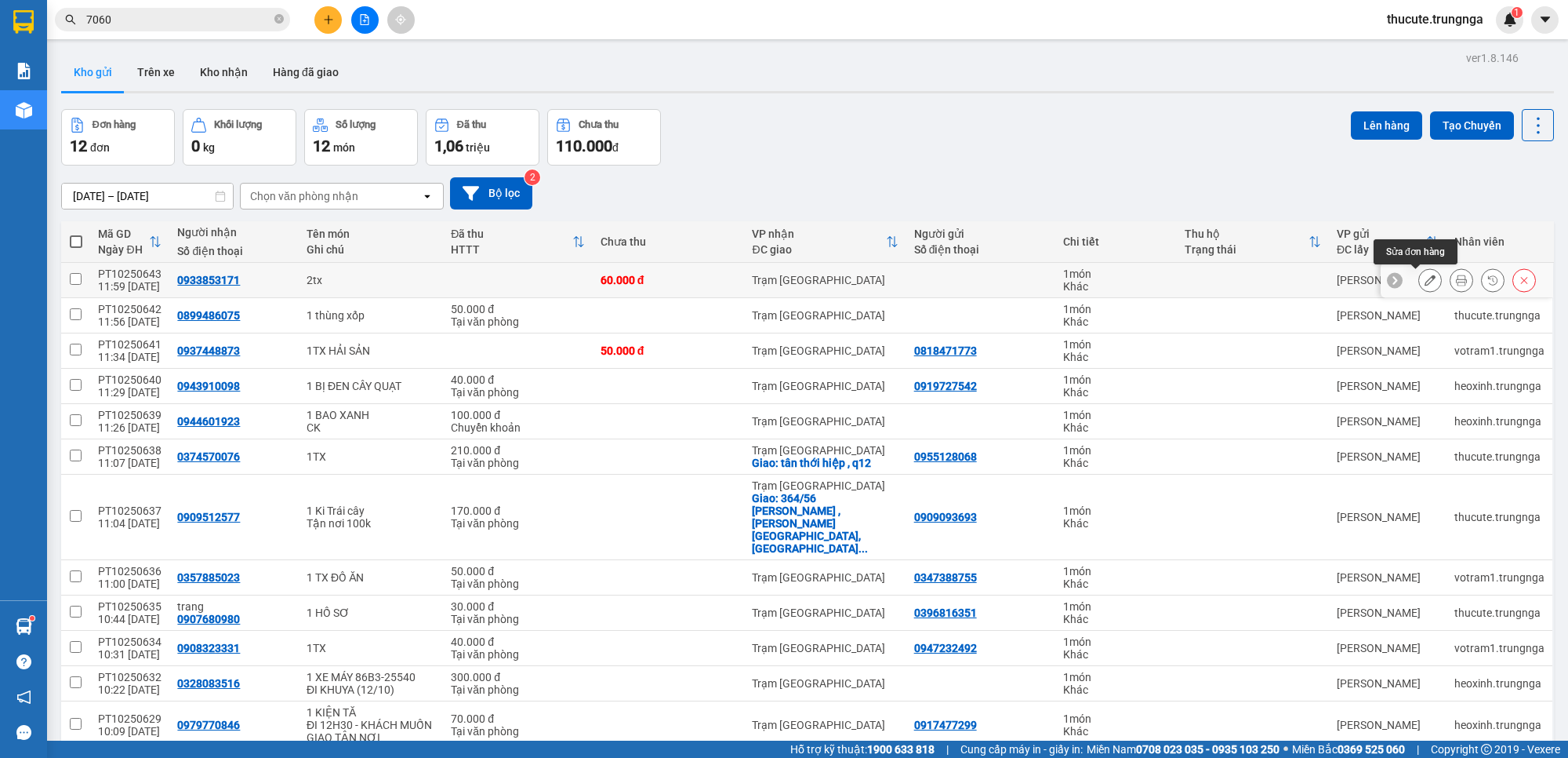
click at [1392, 277] on button at bounding box center [1431, 281] width 22 height 27
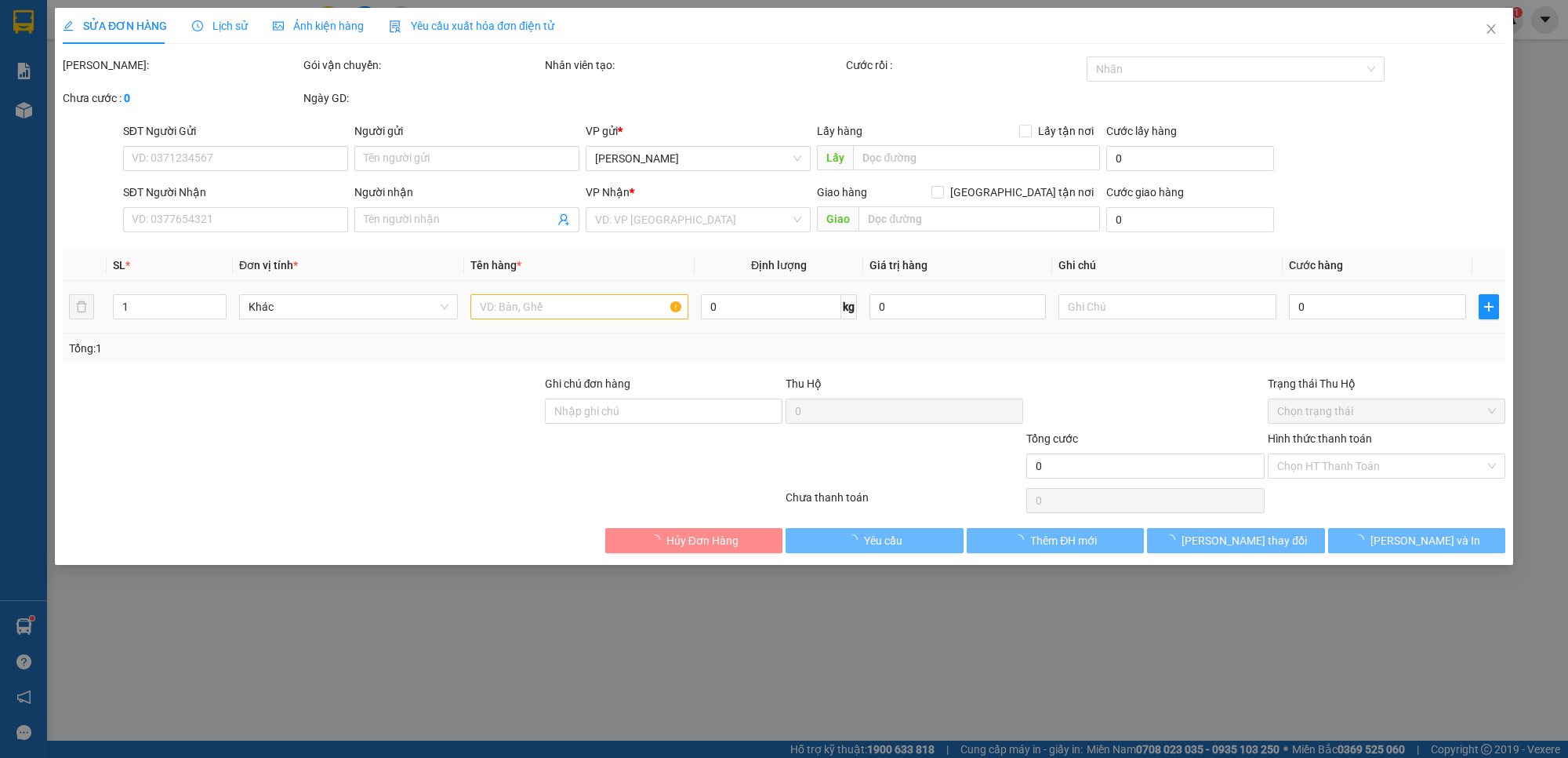
type input "0933853171"
type input "60.000"
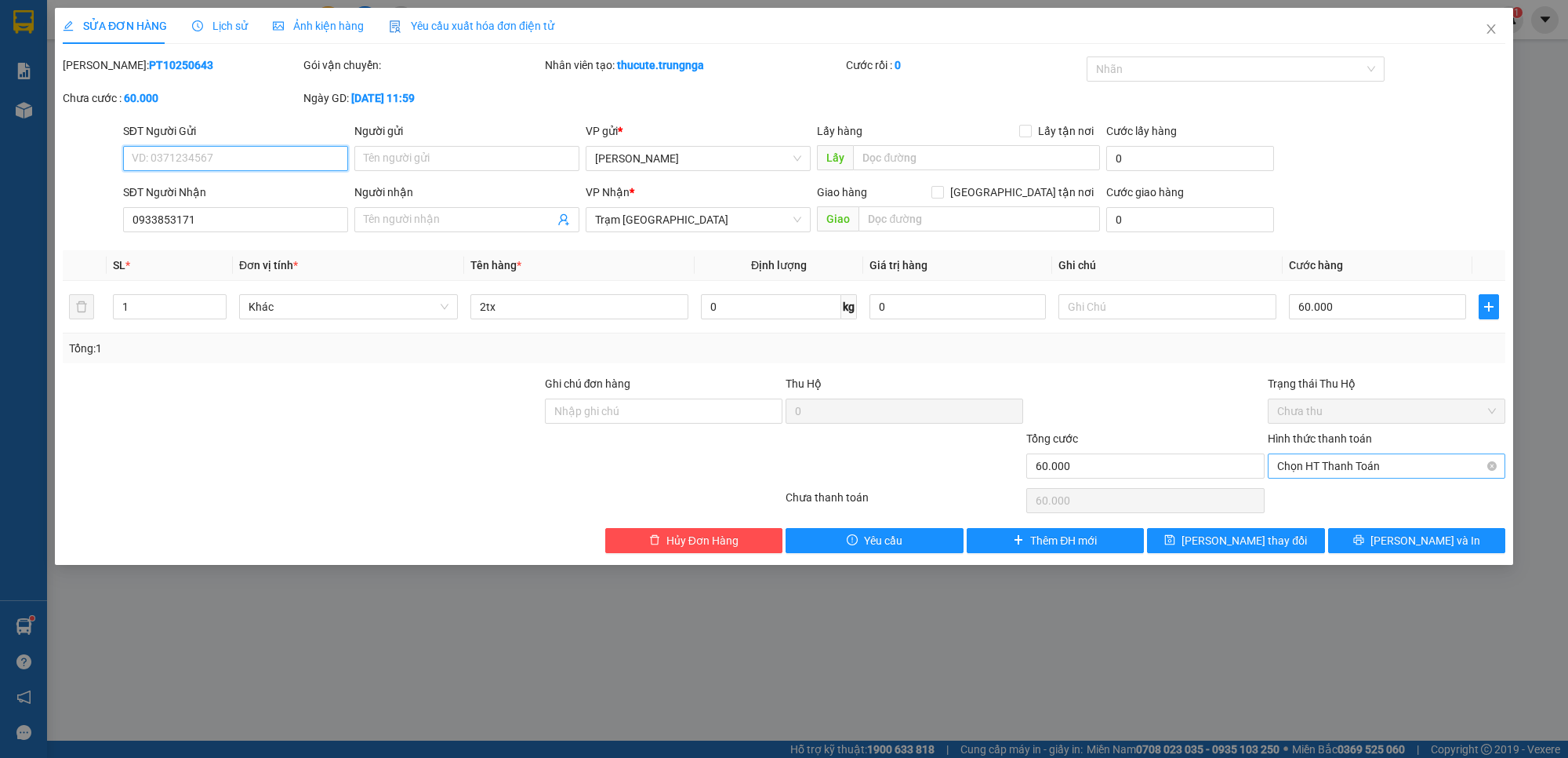
click at [1358, 460] on span "Chọn HT Thanh Toán" at bounding box center [1386, 466] width 219 height 24
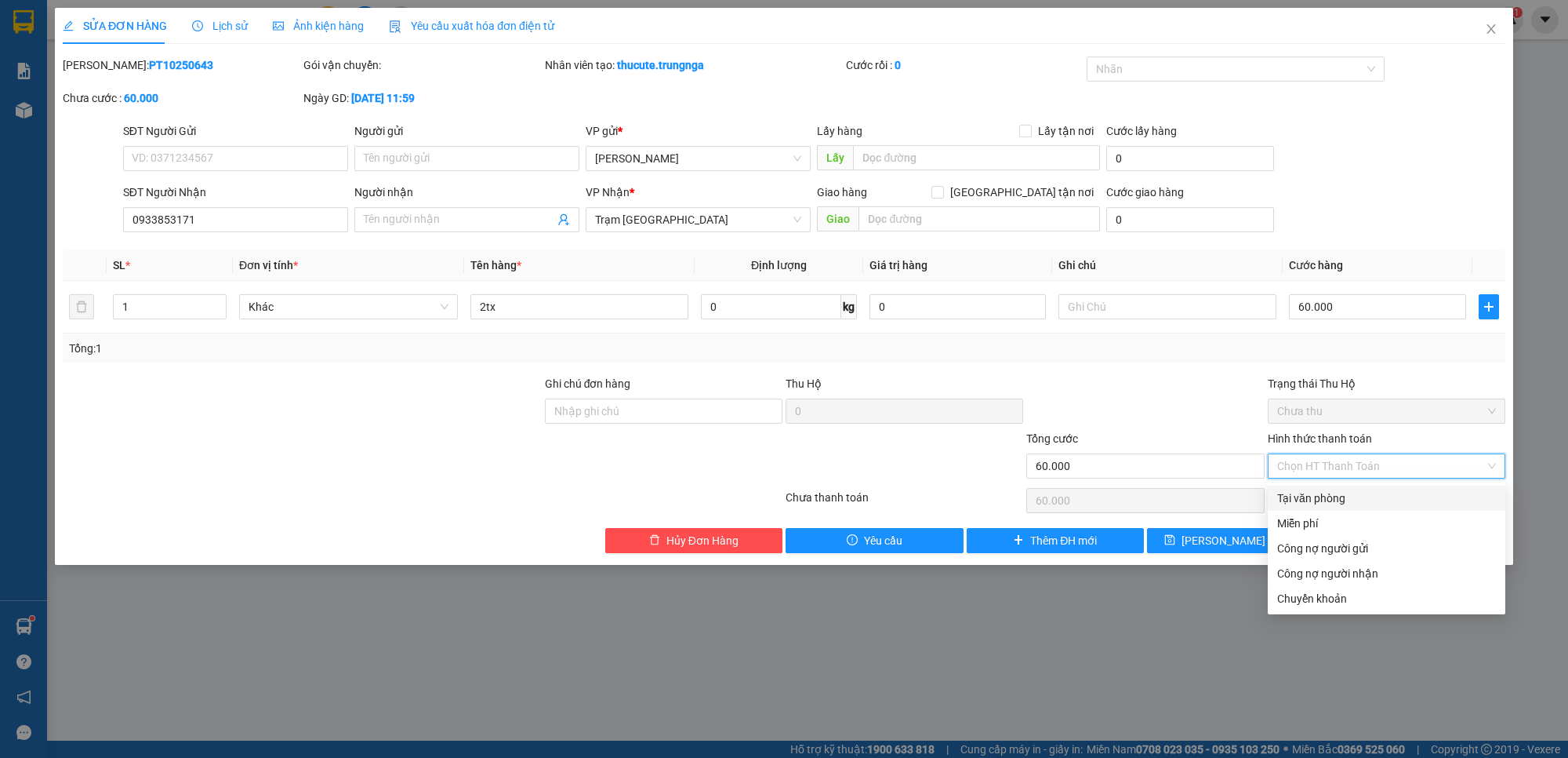
click at [1314, 493] on div "Tại văn phòng" at bounding box center [1386, 498] width 219 height 17
type input "0"
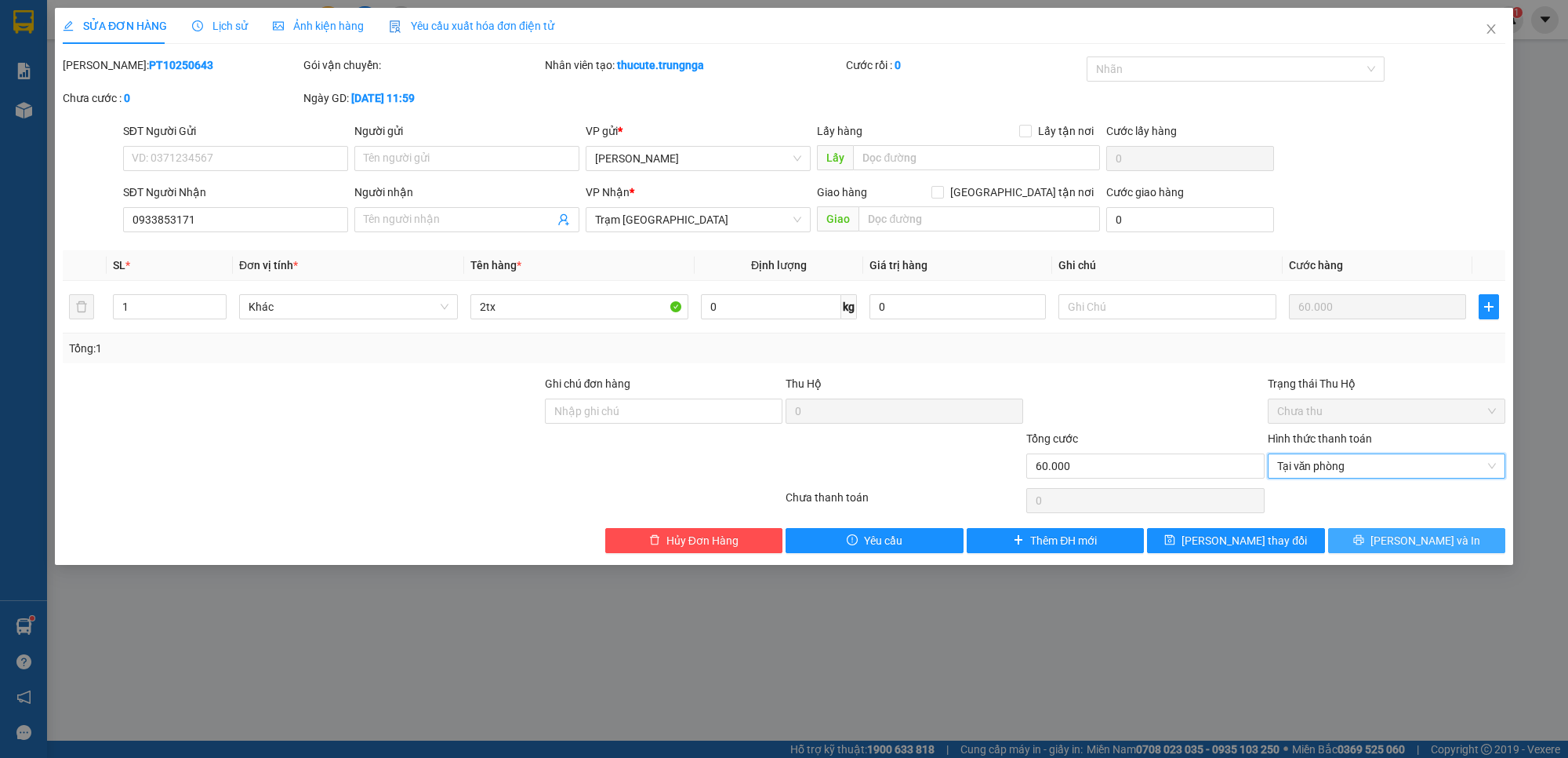
click at [1370, 537] on button "[PERSON_NAME] và In" at bounding box center [1417, 540] width 178 height 25
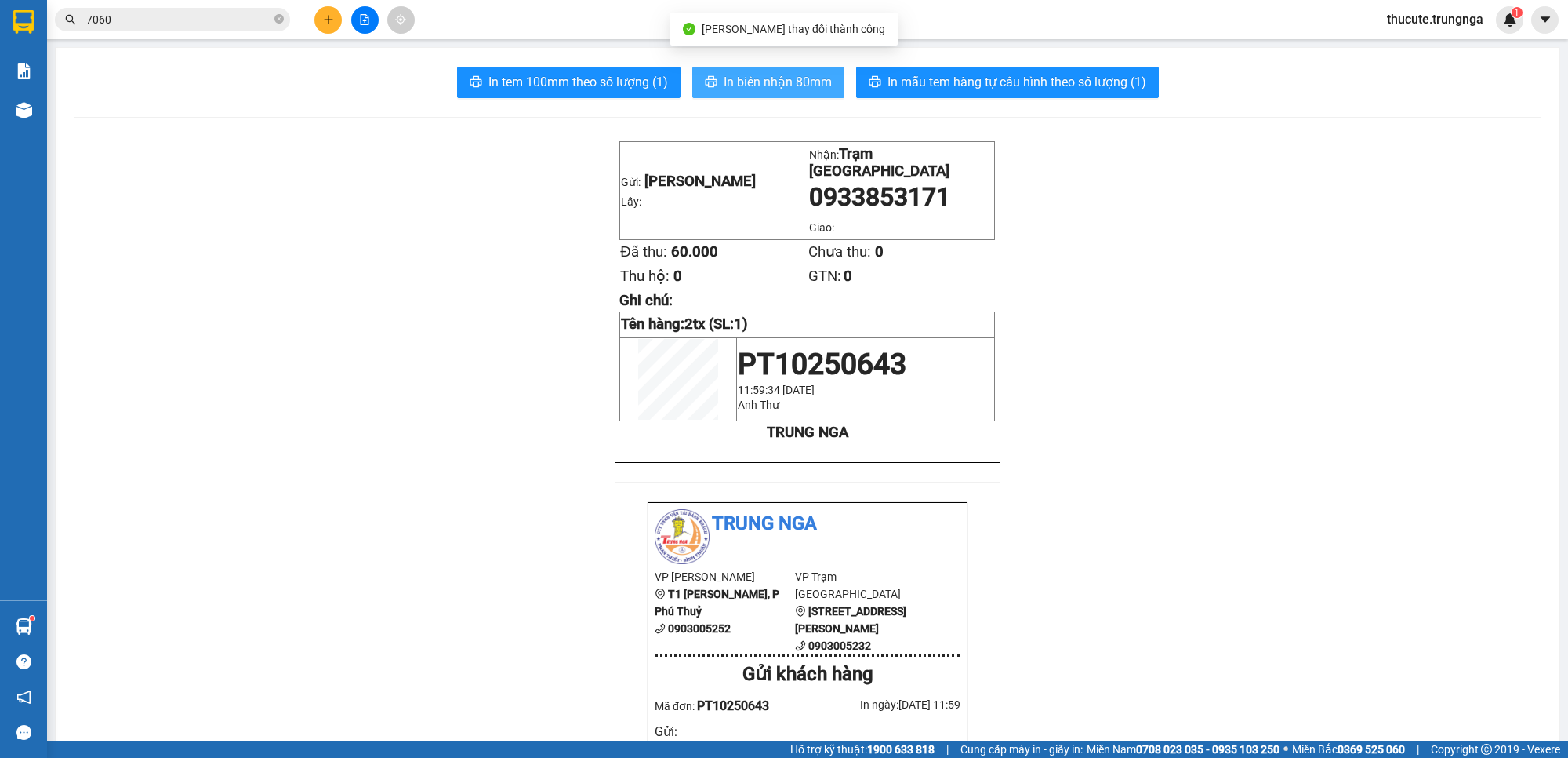
click at [751, 76] on span "In biên nhận 80mm" at bounding box center [777, 82] width 108 height 20
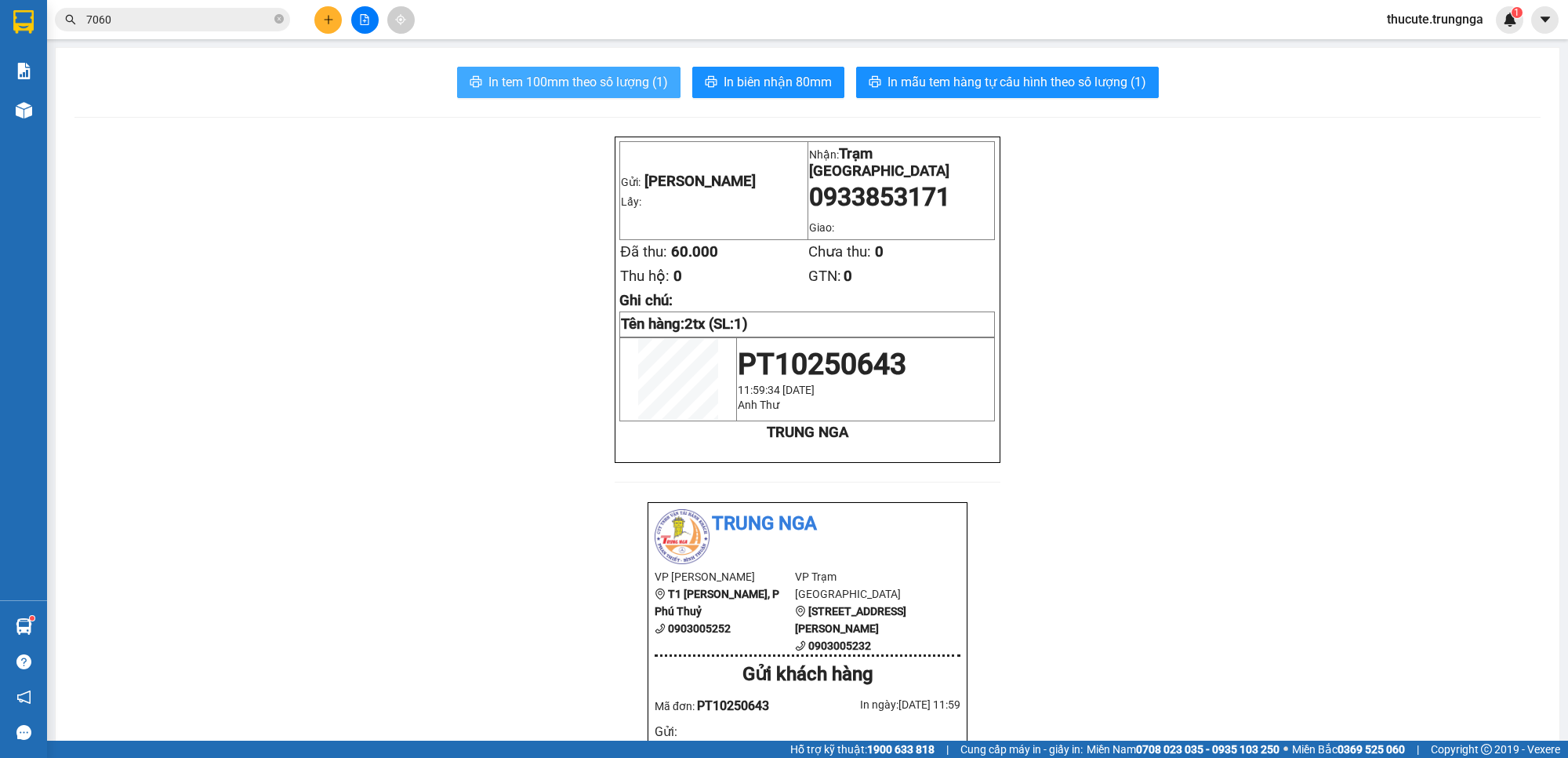
click at [550, 78] on span "In tem 100mm theo số lượng (1)" at bounding box center [578, 82] width 180 height 20
click at [544, 76] on span "In tem 100mm theo số lượng (1)" at bounding box center [578, 82] width 180 height 20
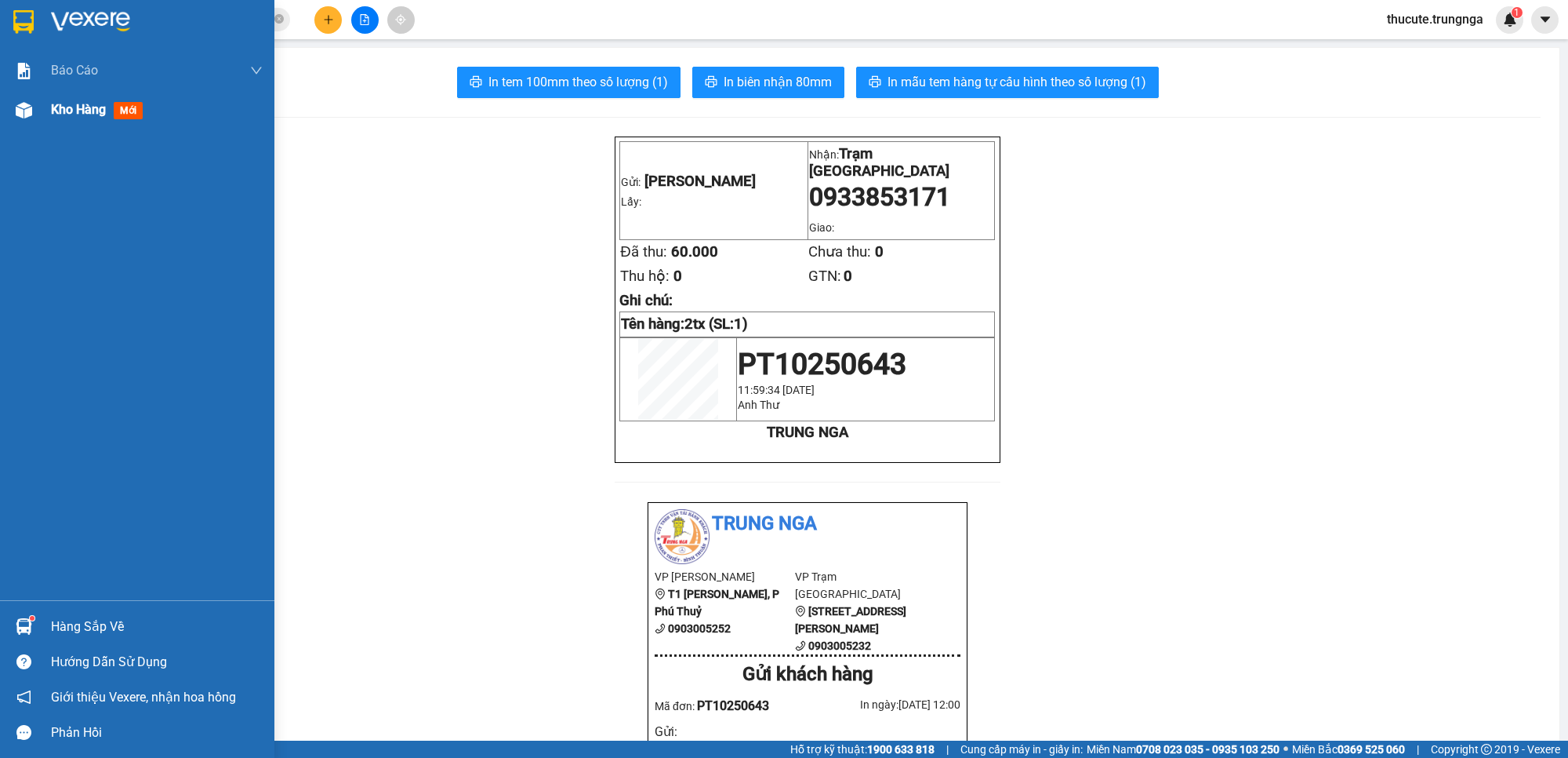
click at [42, 108] on div "Kho hàng mới" at bounding box center [137, 110] width 274 height 39
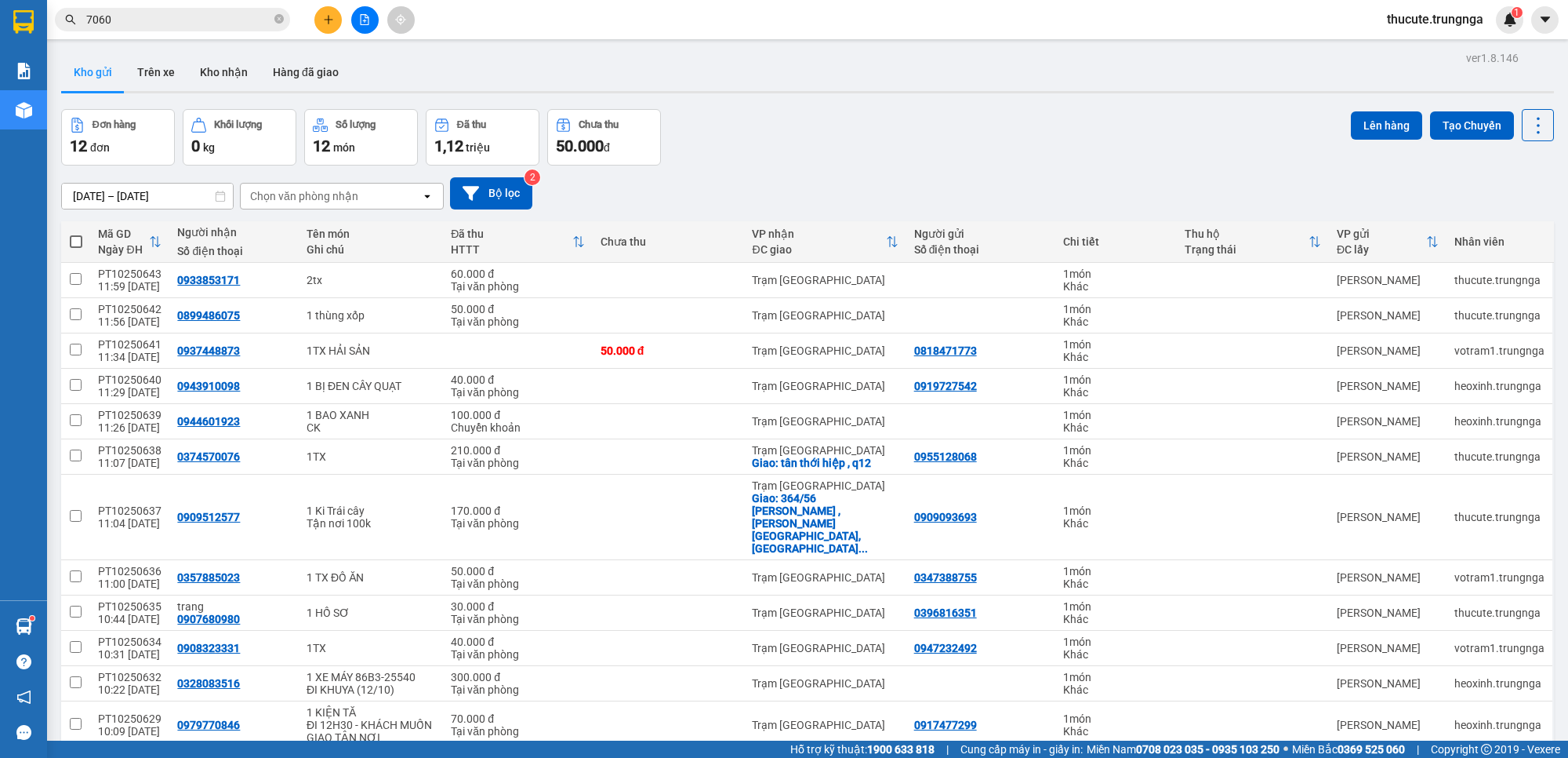
click at [199, 24] on input "7060" at bounding box center [178, 20] width 185 height 17
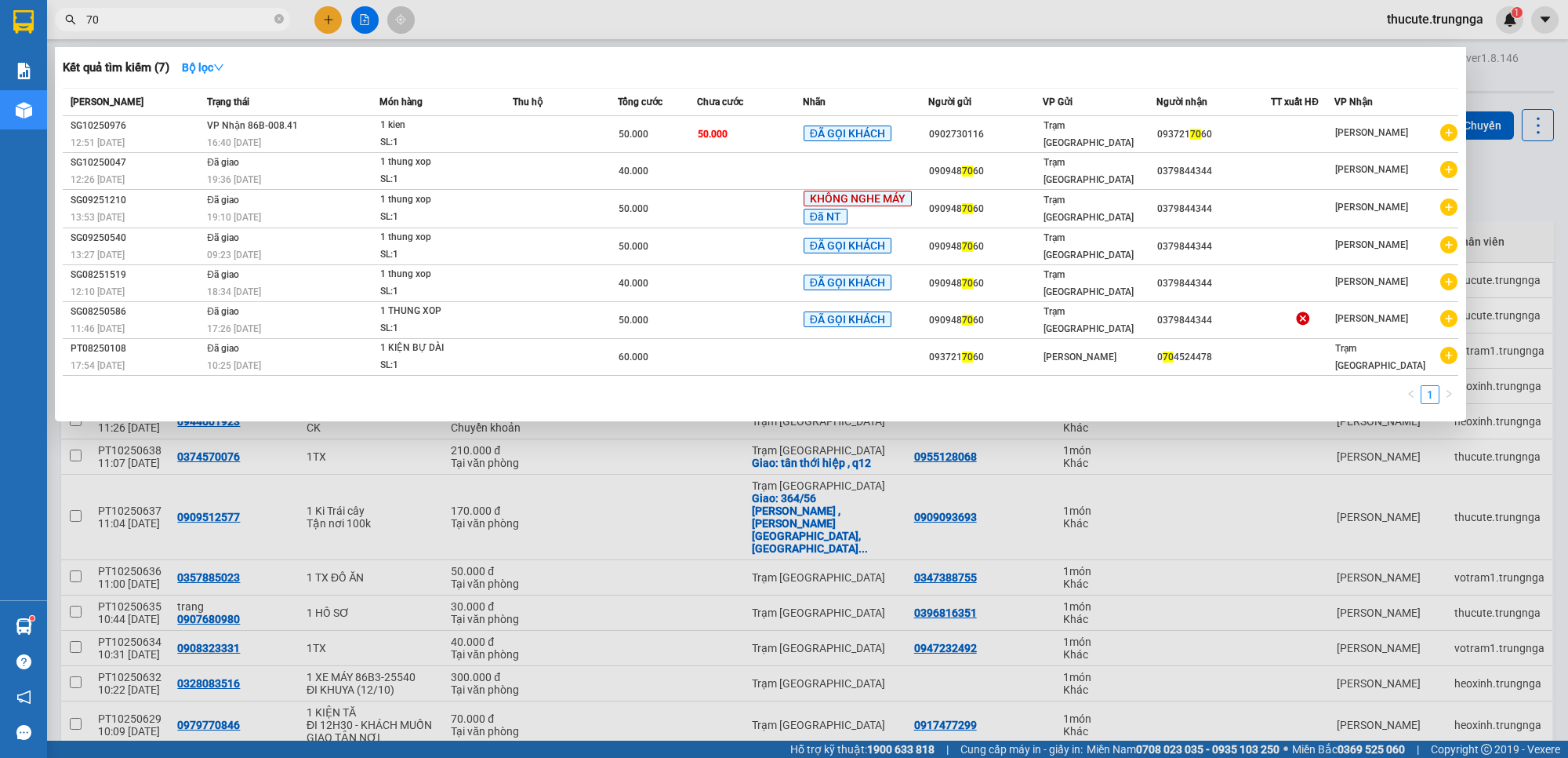
type input "7"
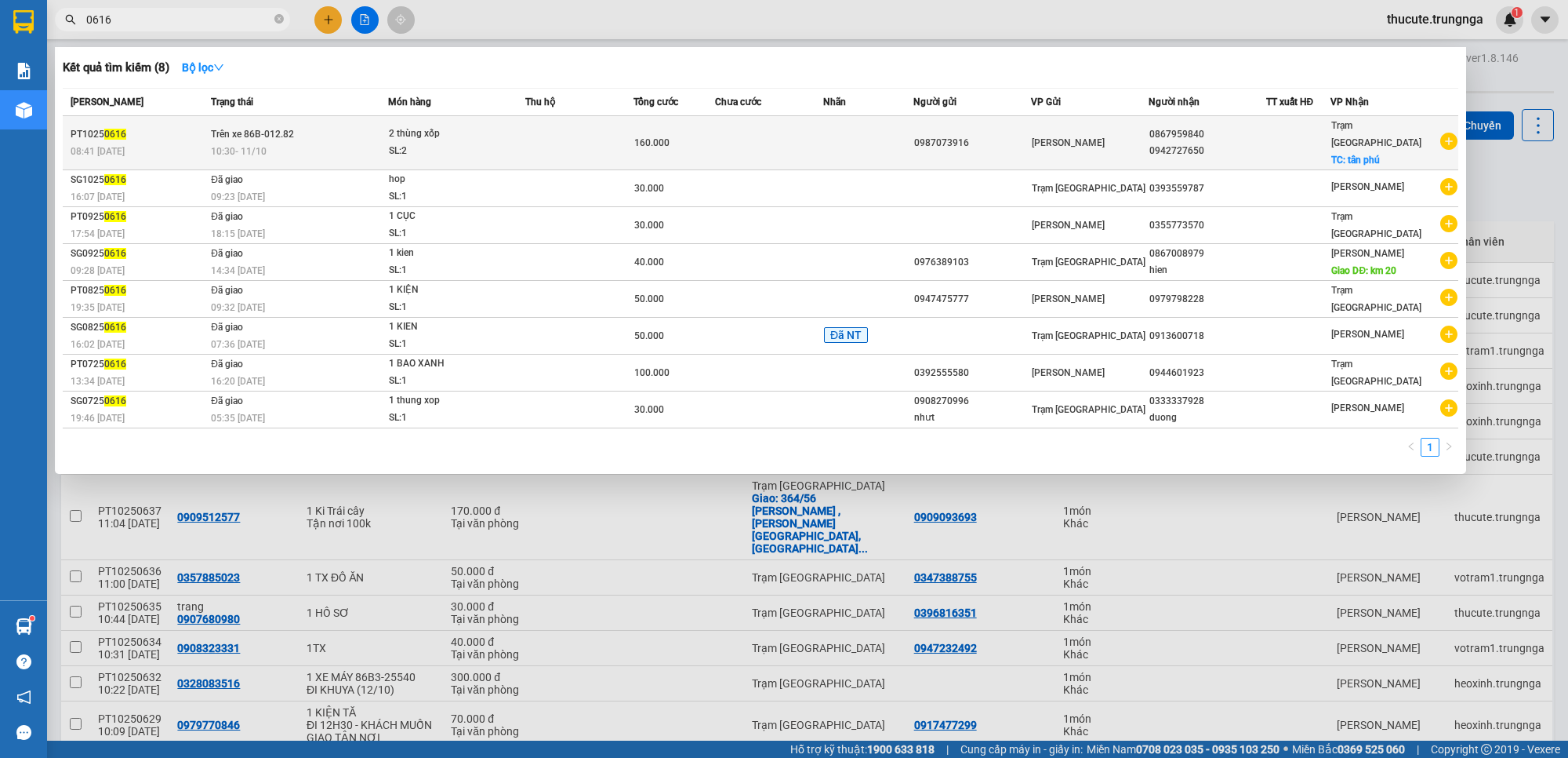
type input "0616"
click at [475, 142] on div "SL: 2" at bounding box center [447, 151] width 118 height 17
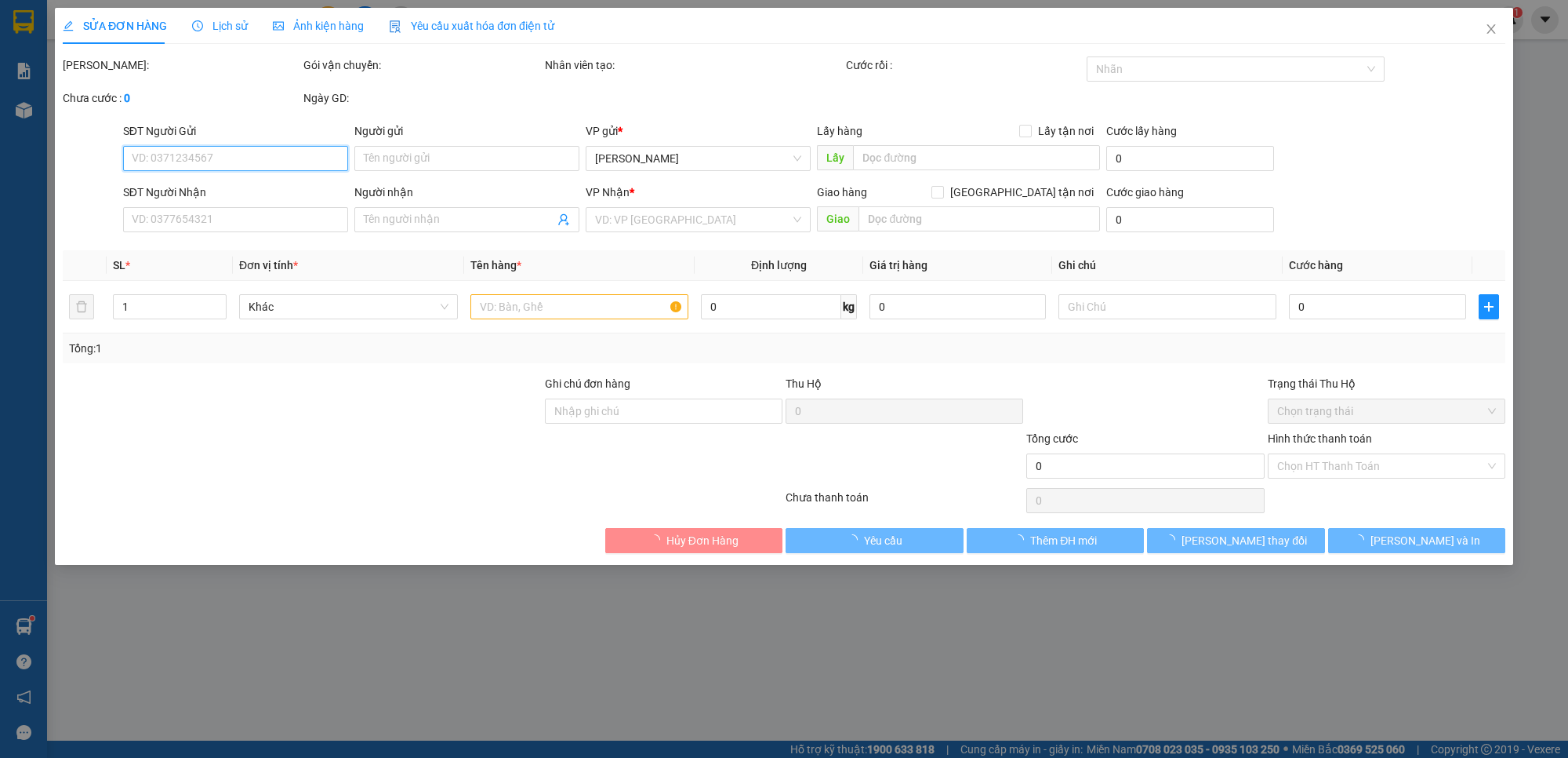
type input "0987073916"
type input "0867959840"
type input "0942727650"
checkbox input "true"
type input "tân phú"
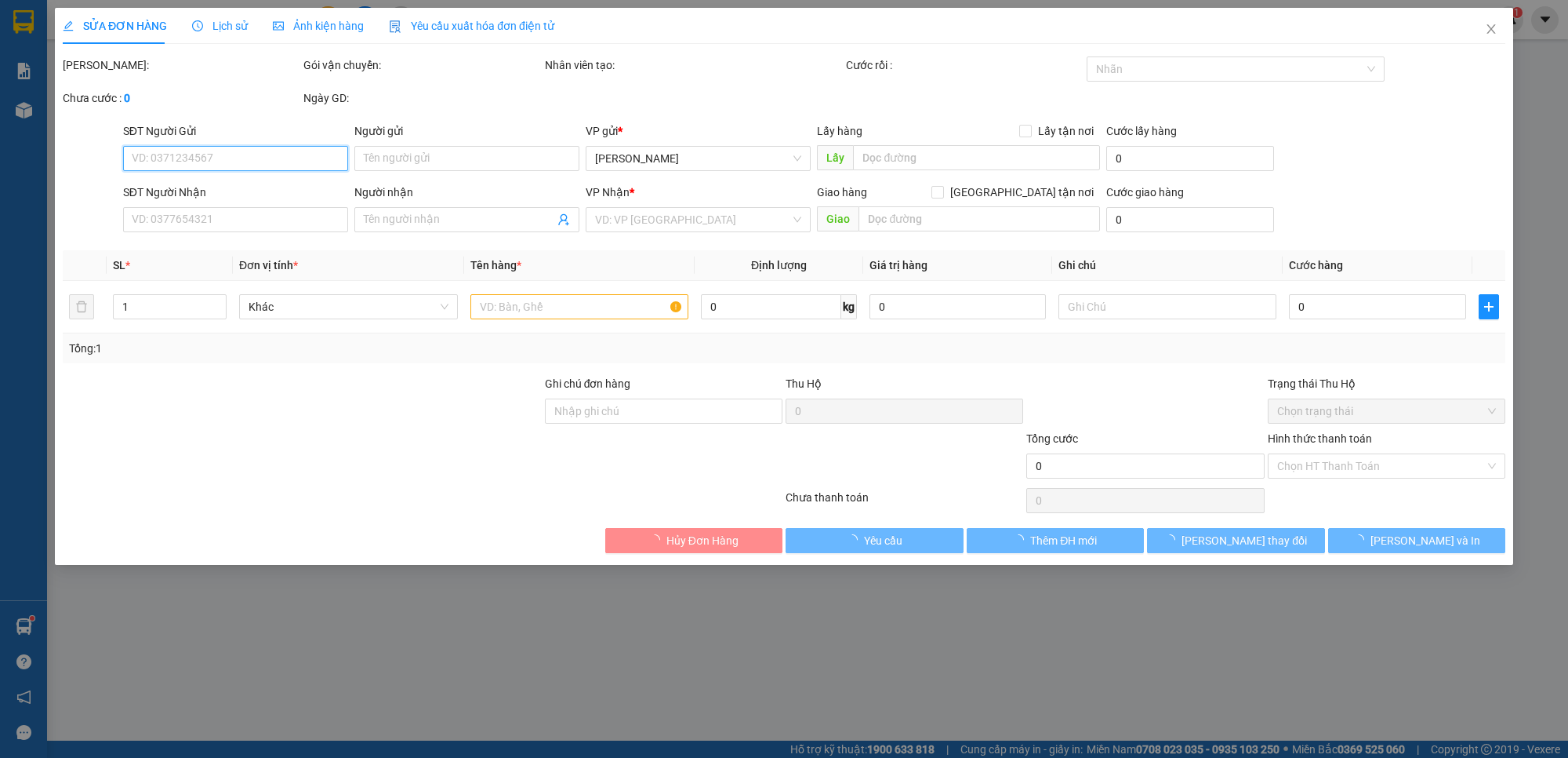
type input "160.000"
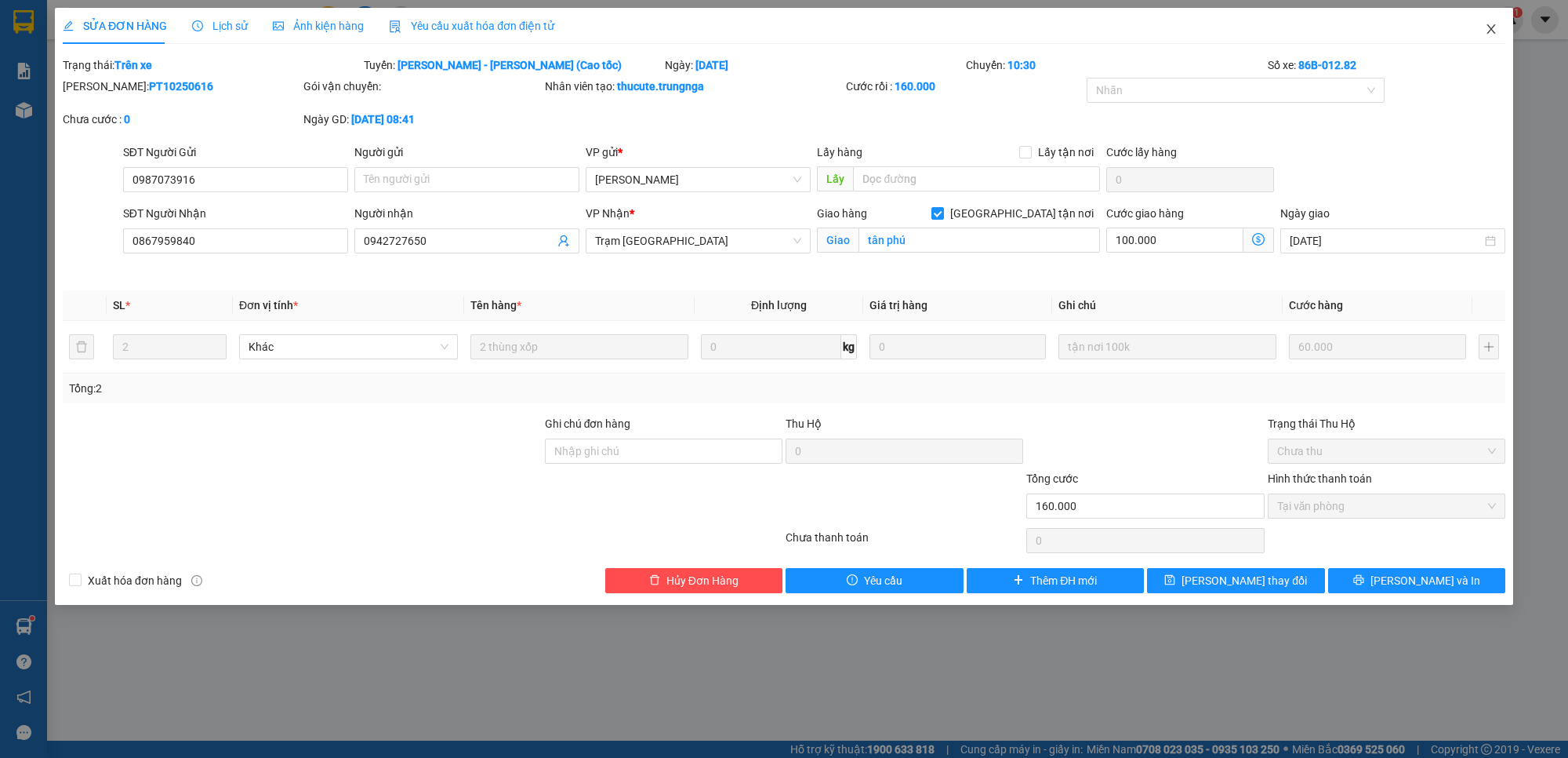
click at [1392, 32] on span "Close" at bounding box center [1491, 30] width 44 height 44
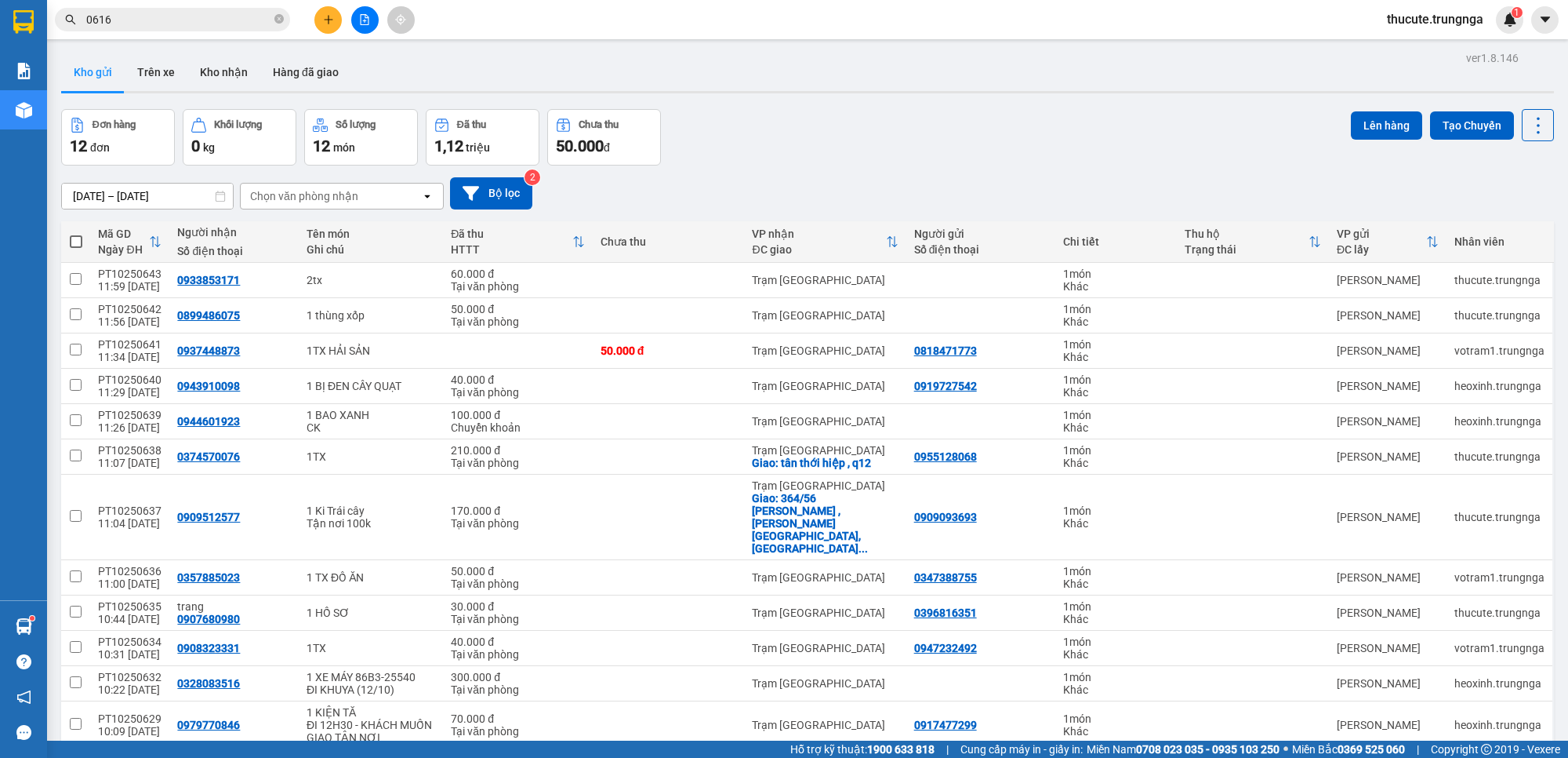
click at [177, 6] on div "Kết quả tìm kiếm ( 8 ) Bộ lọc Mã ĐH Trạng thái Món hàng Thu hộ Tổng cước Chưa c…" at bounding box center [153, 20] width 306 height 27
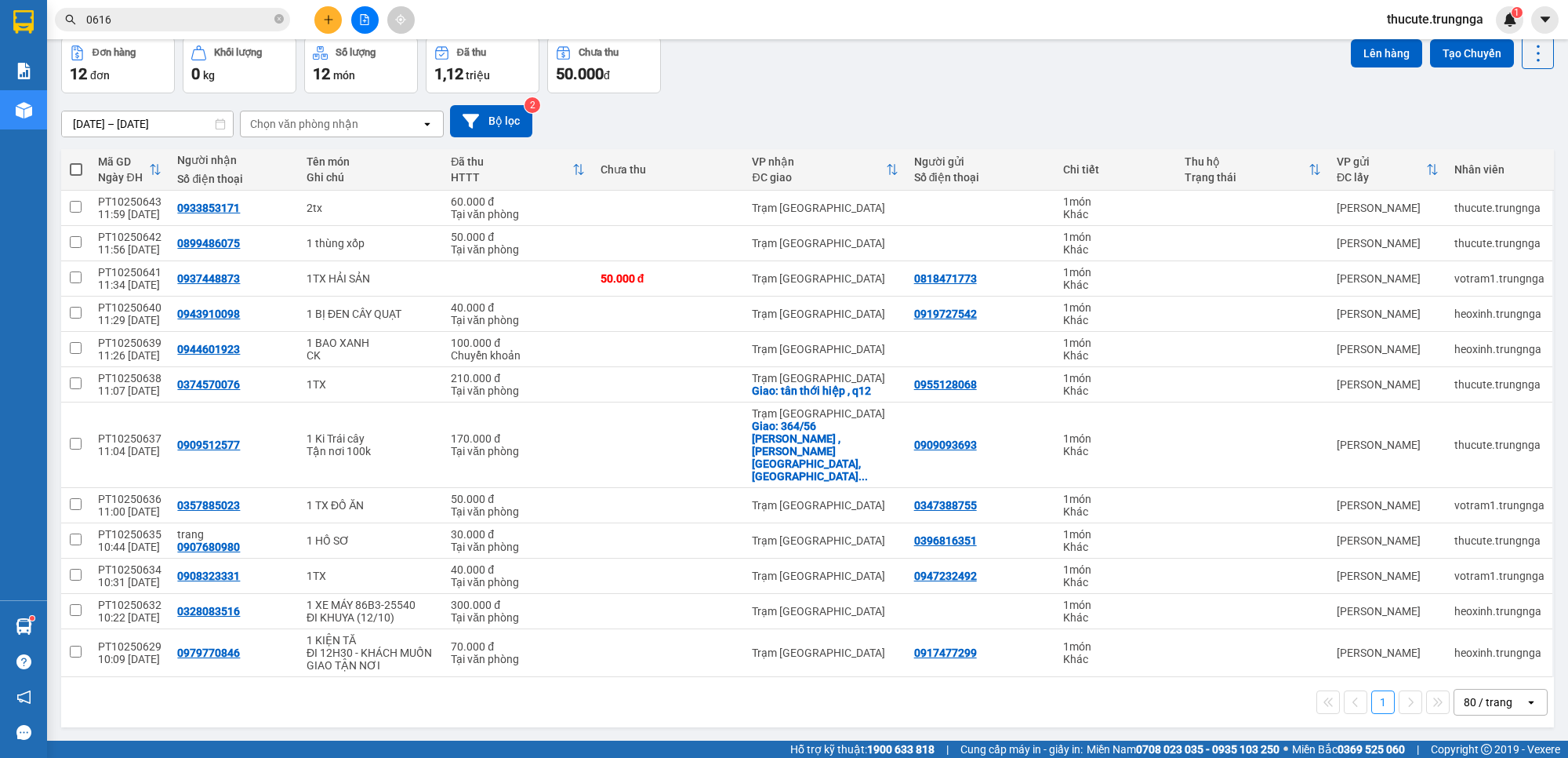
click at [1469, 690] on div "80 / trang" at bounding box center [1490, 702] width 71 height 25
click at [1467, 636] on span "100 / trang" at bounding box center [1479, 633] width 56 height 15
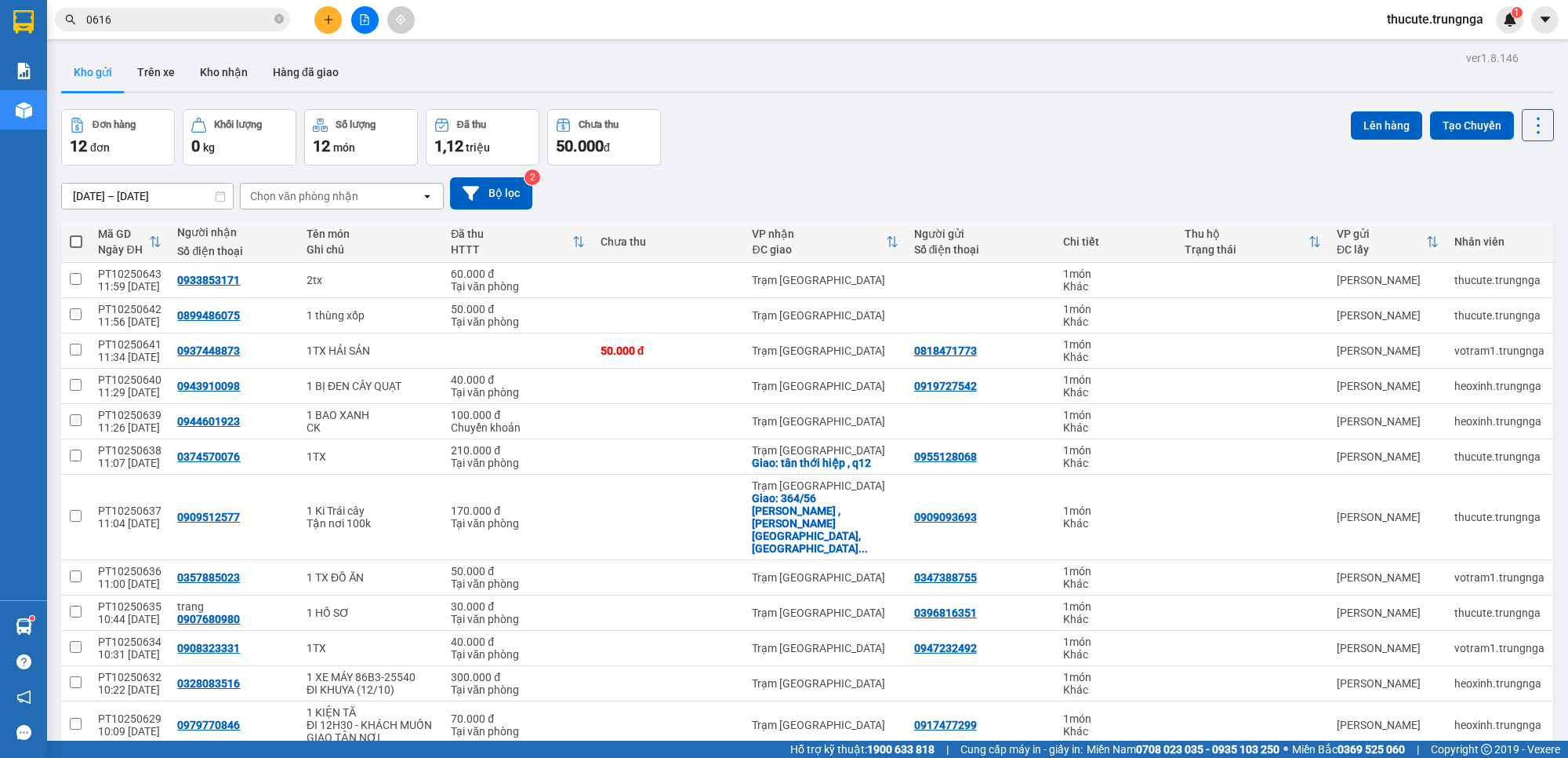
click at [84, 236] on th at bounding box center [76, 241] width 29 height 42
click at [77, 237] on span at bounding box center [76, 241] width 13 height 13
click at [76, 234] on input "checkbox" at bounding box center [76, 234] width 0 height 0
checkbox input "true"
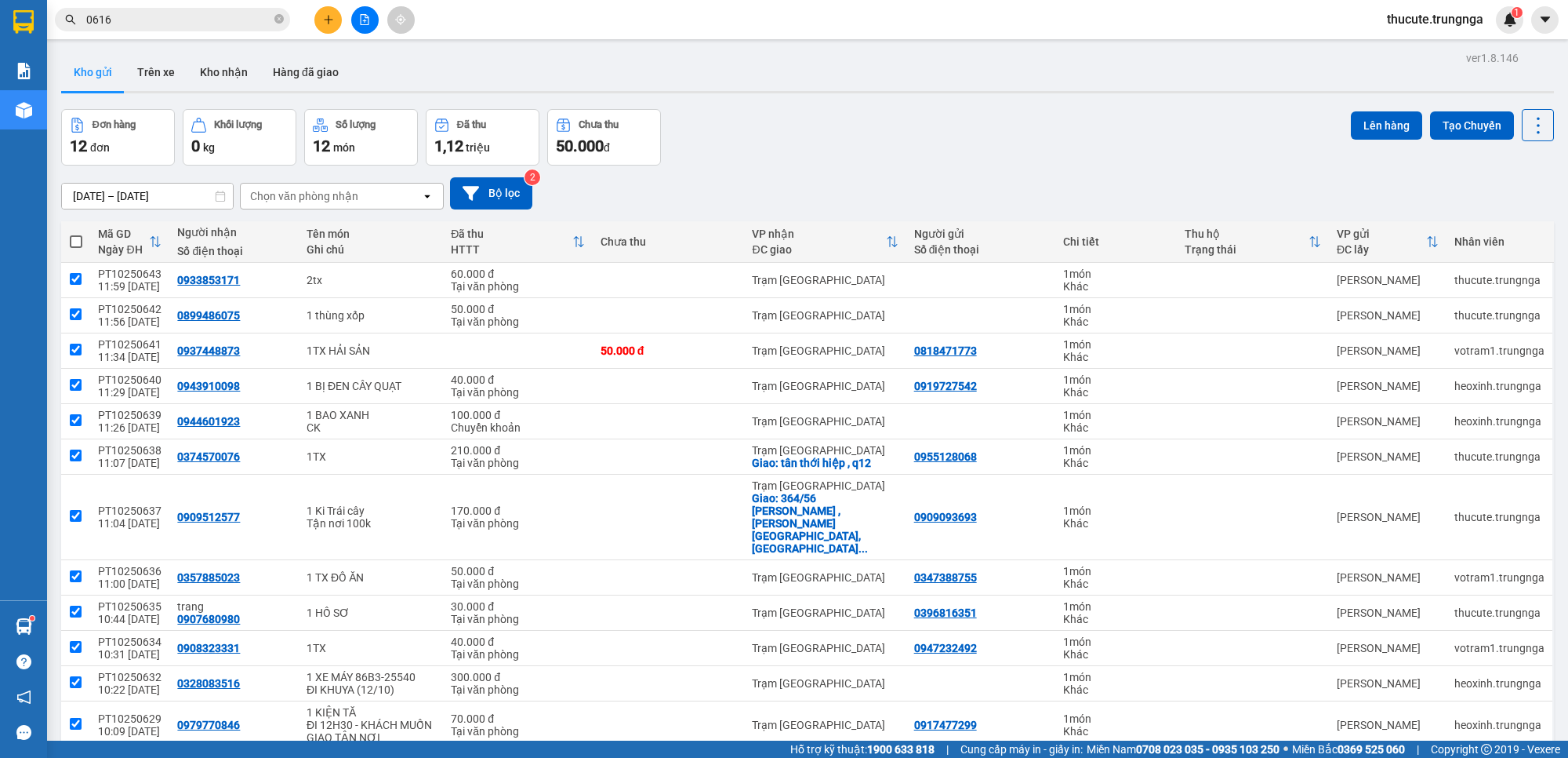
checkbox input "true"
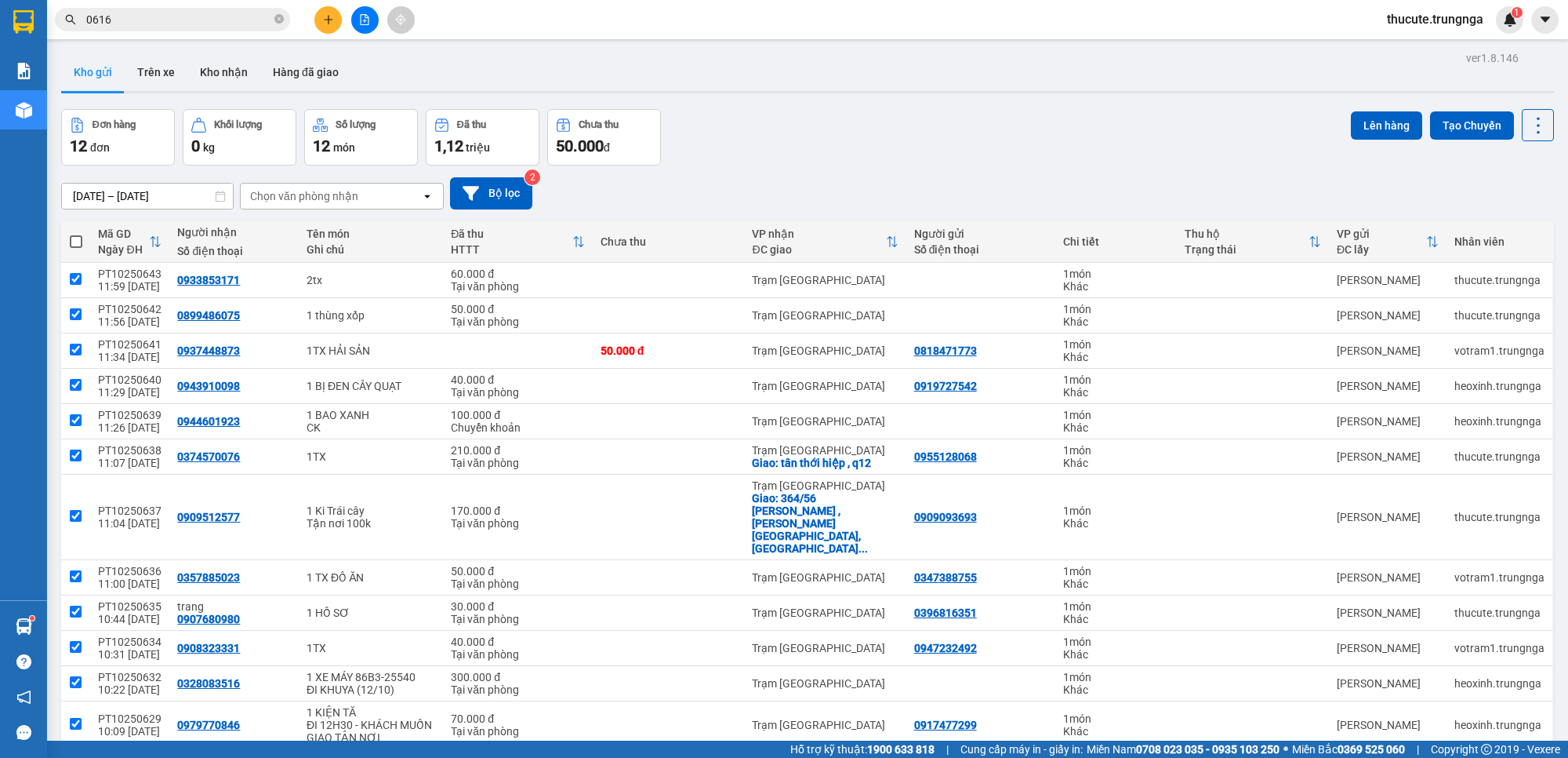
checkbox input "true"
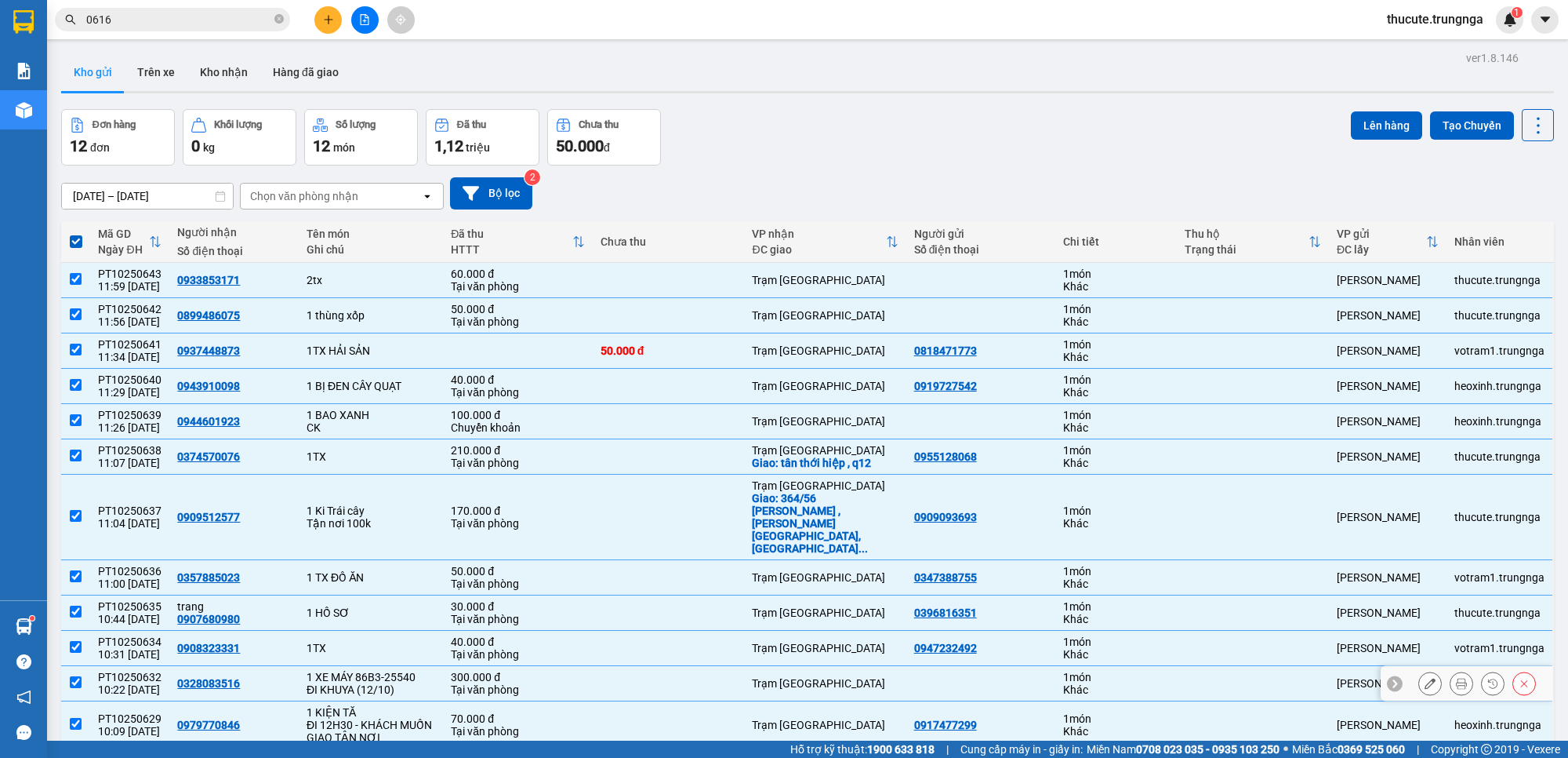
click at [72, 676] on input "checkbox" at bounding box center [76, 682] width 12 height 12
checkbox input "false"
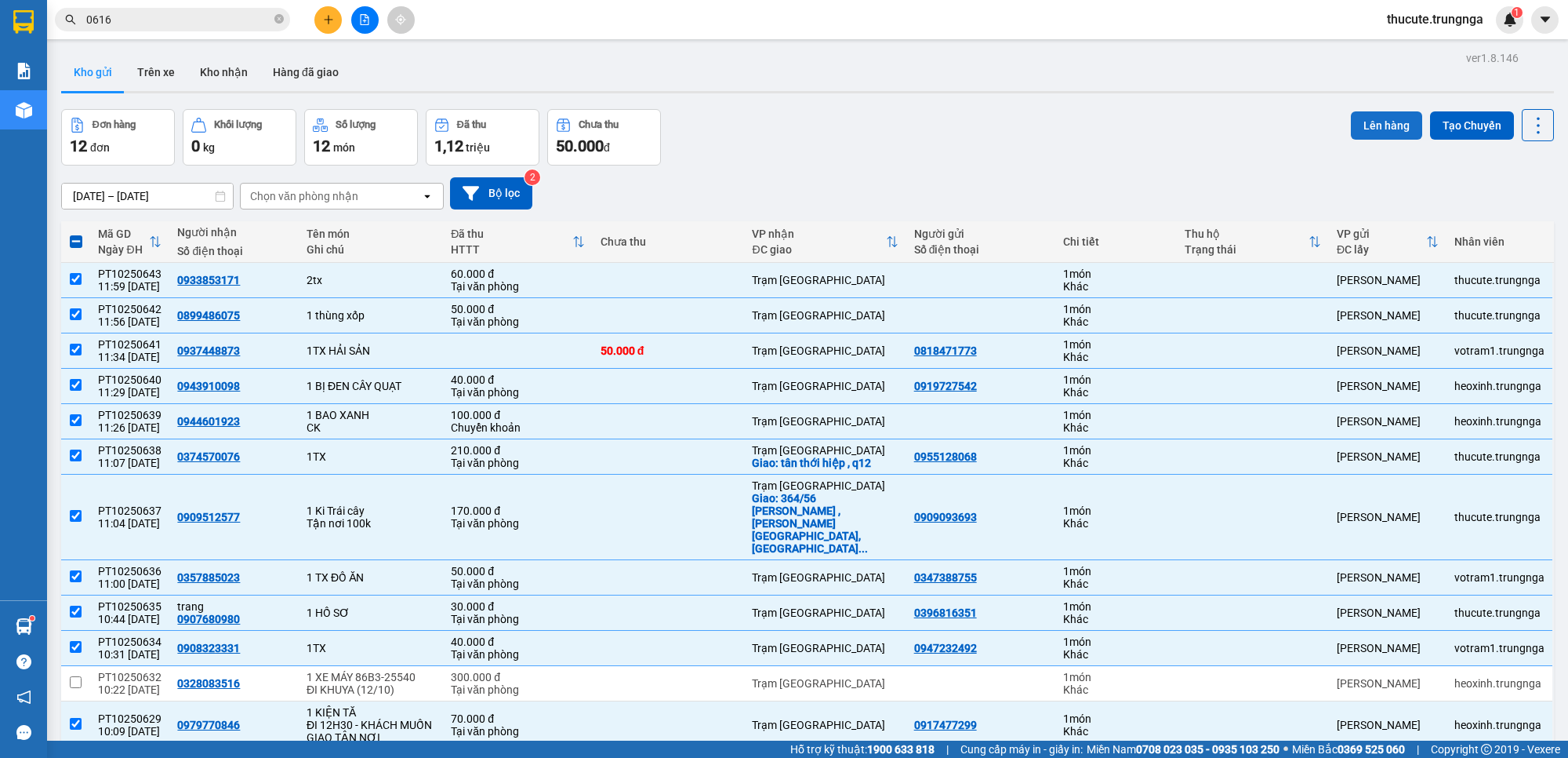
click at [1359, 132] on button "Lên hàng" at bounding box center [1387, 125] width 72 height 28
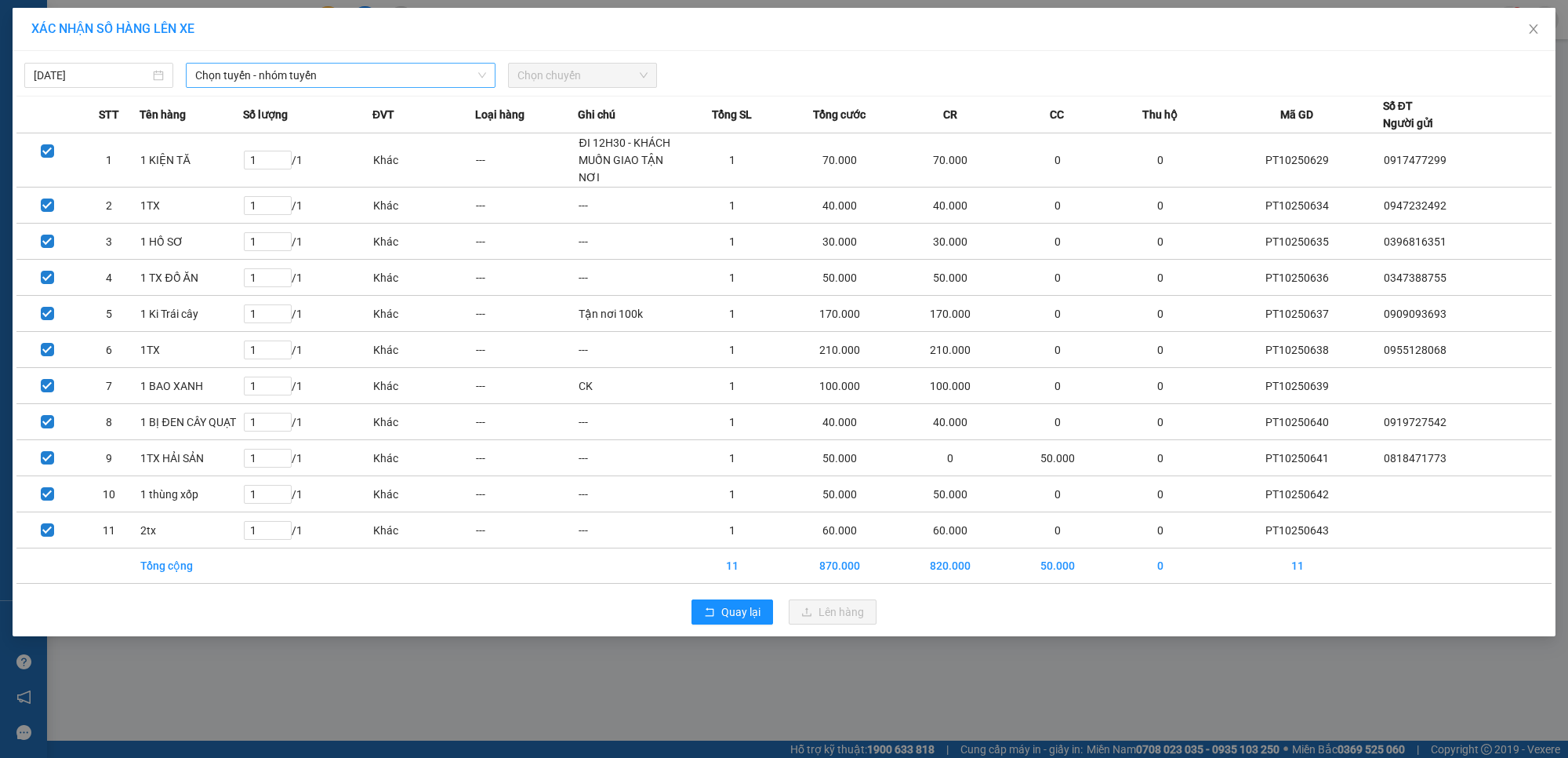
click at [287, 84] on span "Chọn tuyến - nhóm tuyến" at bounding box center [340, 76] width 291 height 24
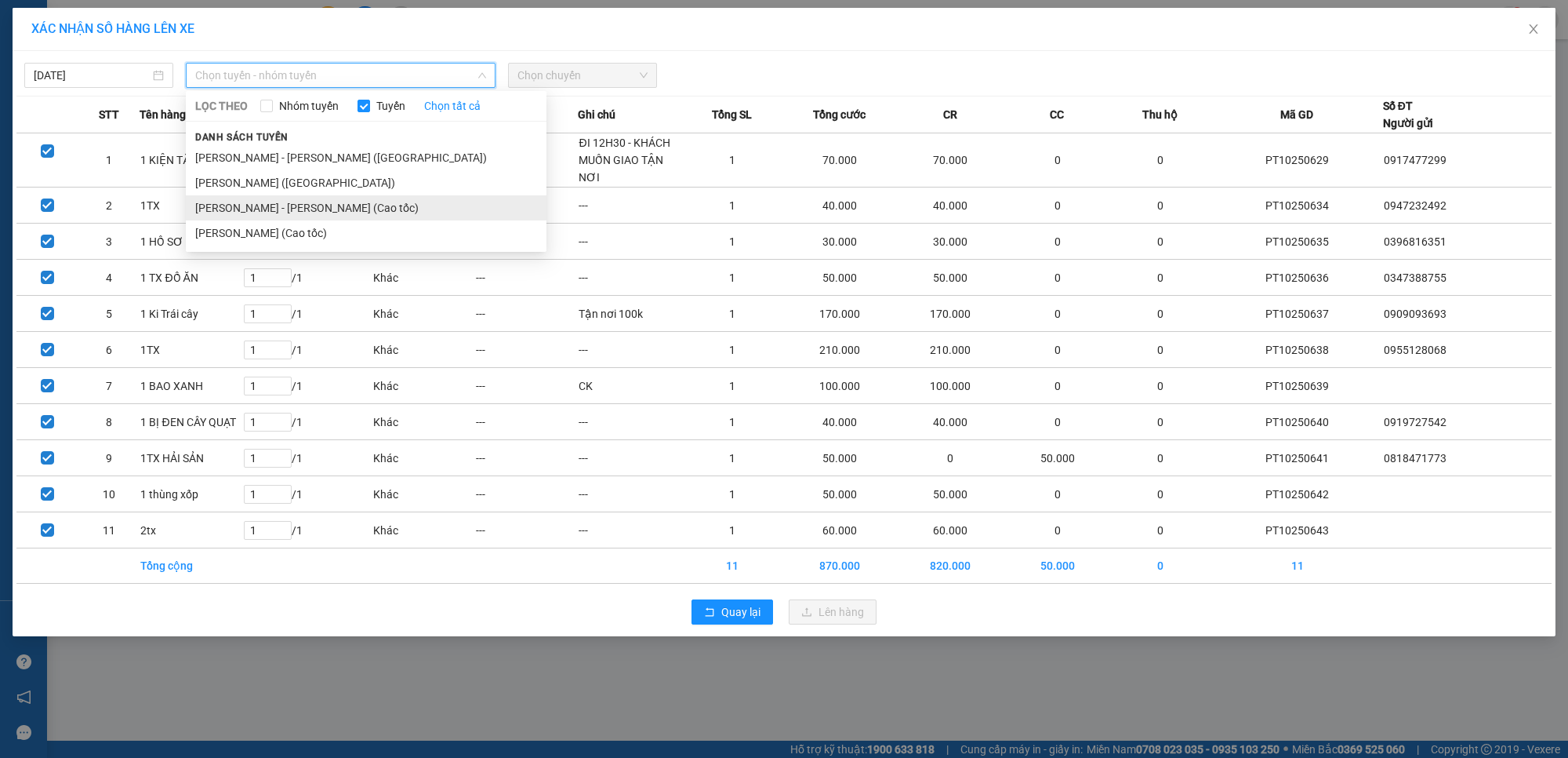
click at [245, 208] on li "[PERSON_NAME] - [PERSON_NAME] (Cao tốc)" at bounding box center [366, 207] width 360 height 25
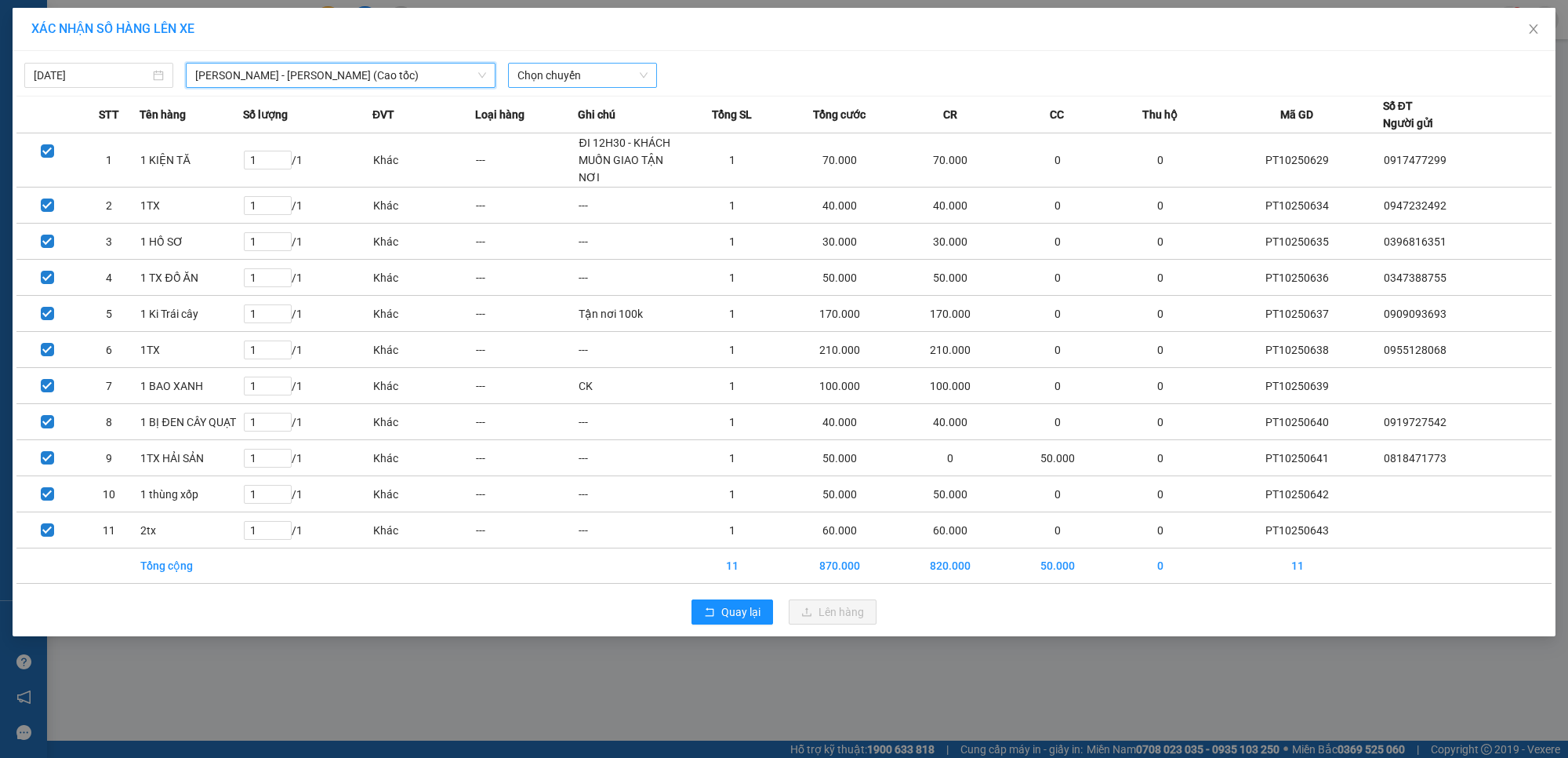
click at [596, 72] on span "Chọn chuyến" at bounding box center [582, 76] width 130 height 24
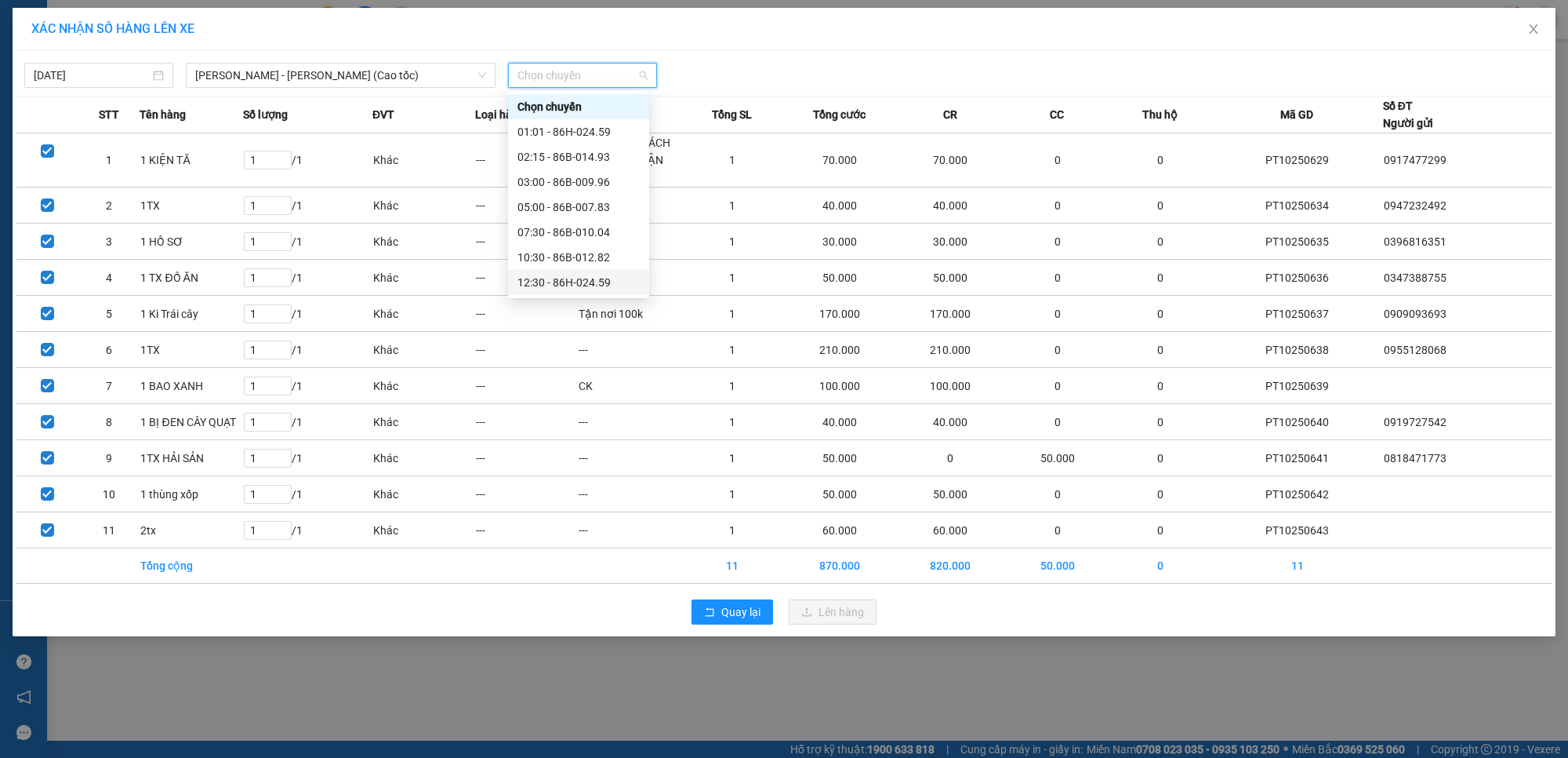
click at [551, 281] on div "12:30 - 86H-024.59" at bounding box center [579, 282] width 123 height 17
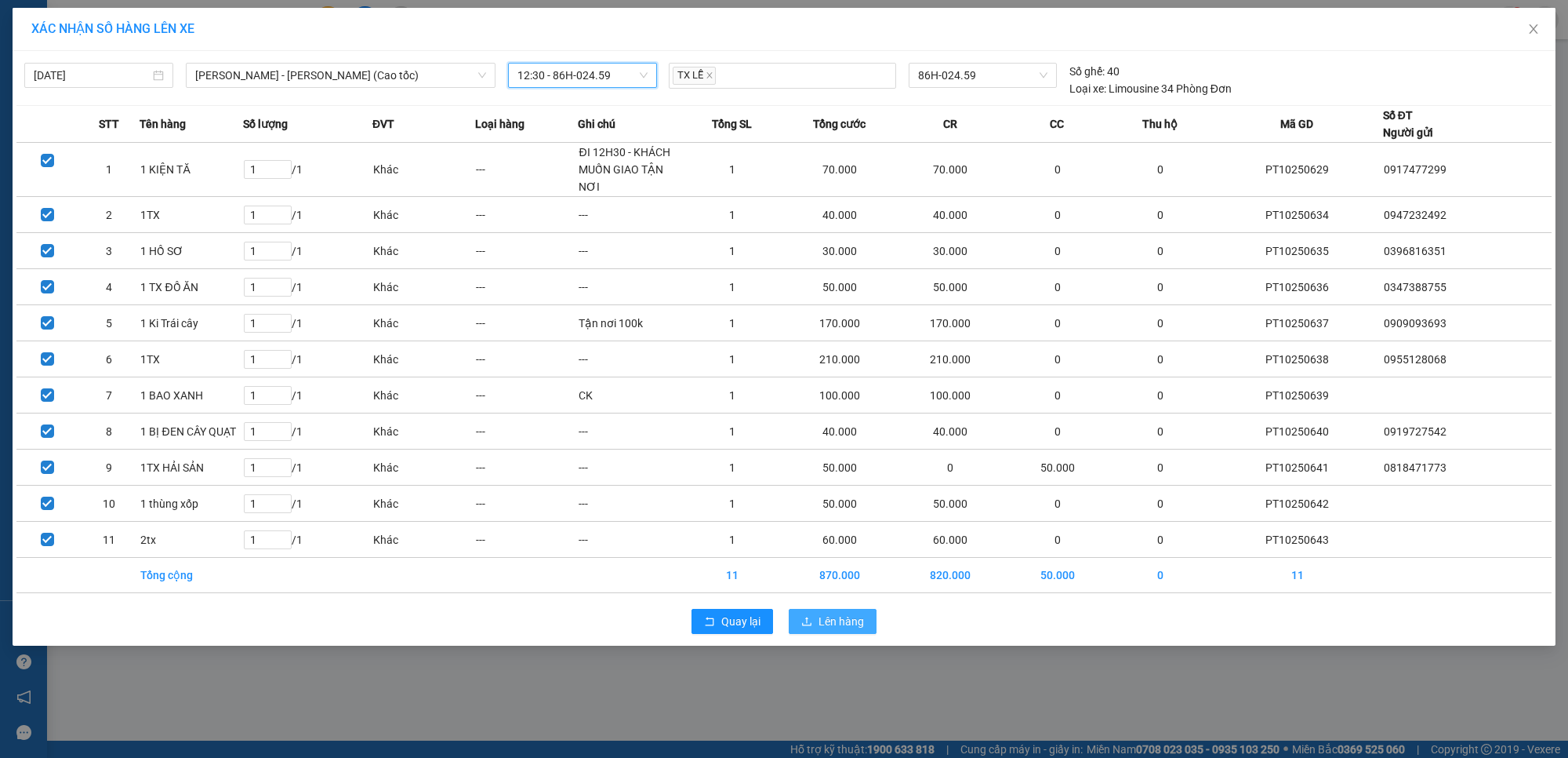
click at [844, 615] on span "Lên hàng" at bounding box center [841, 622] width 45 height 17
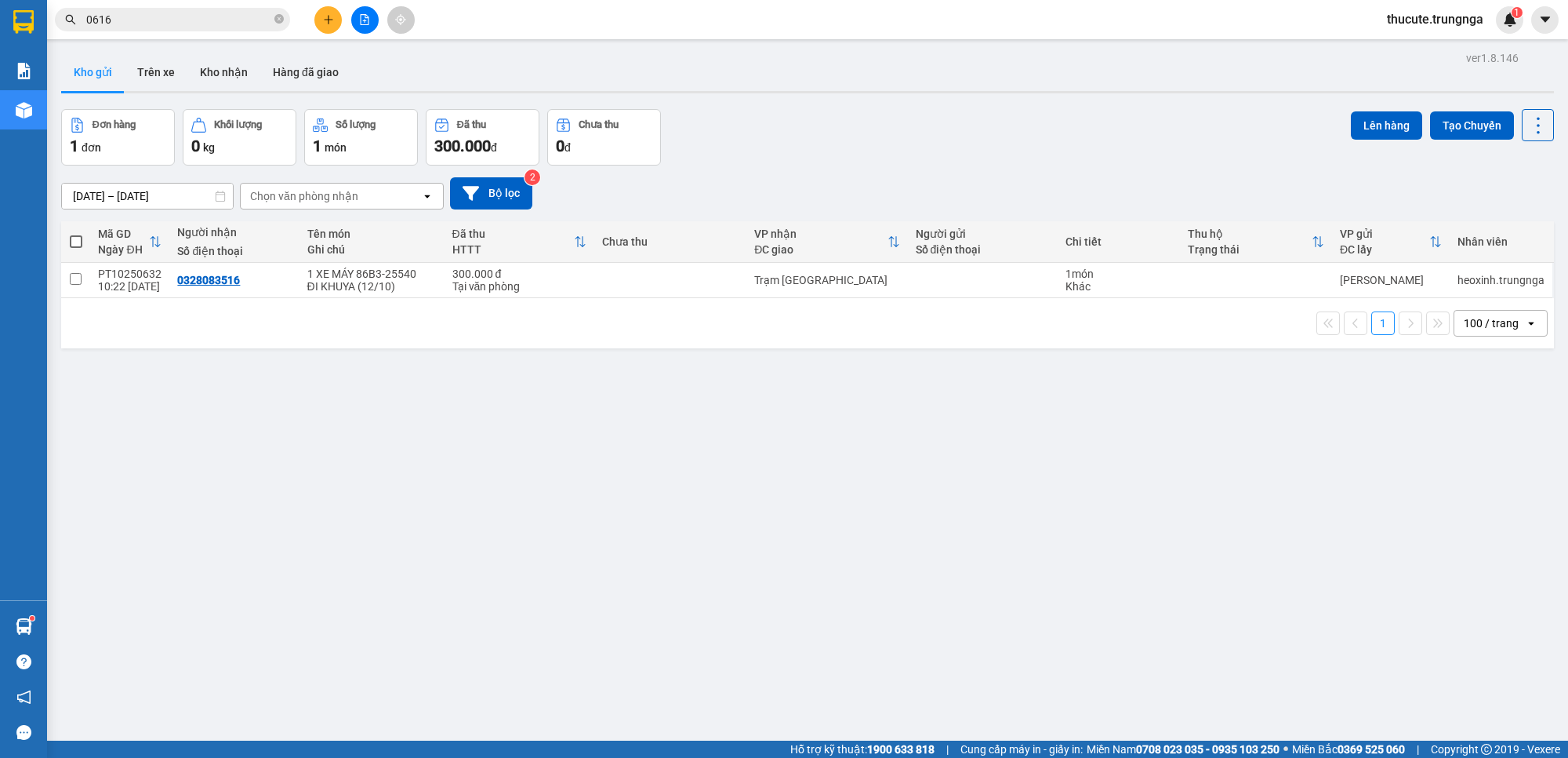
click at [363, 17] on icon "file-add" at bounding box center [364, 20] width 11 height 11
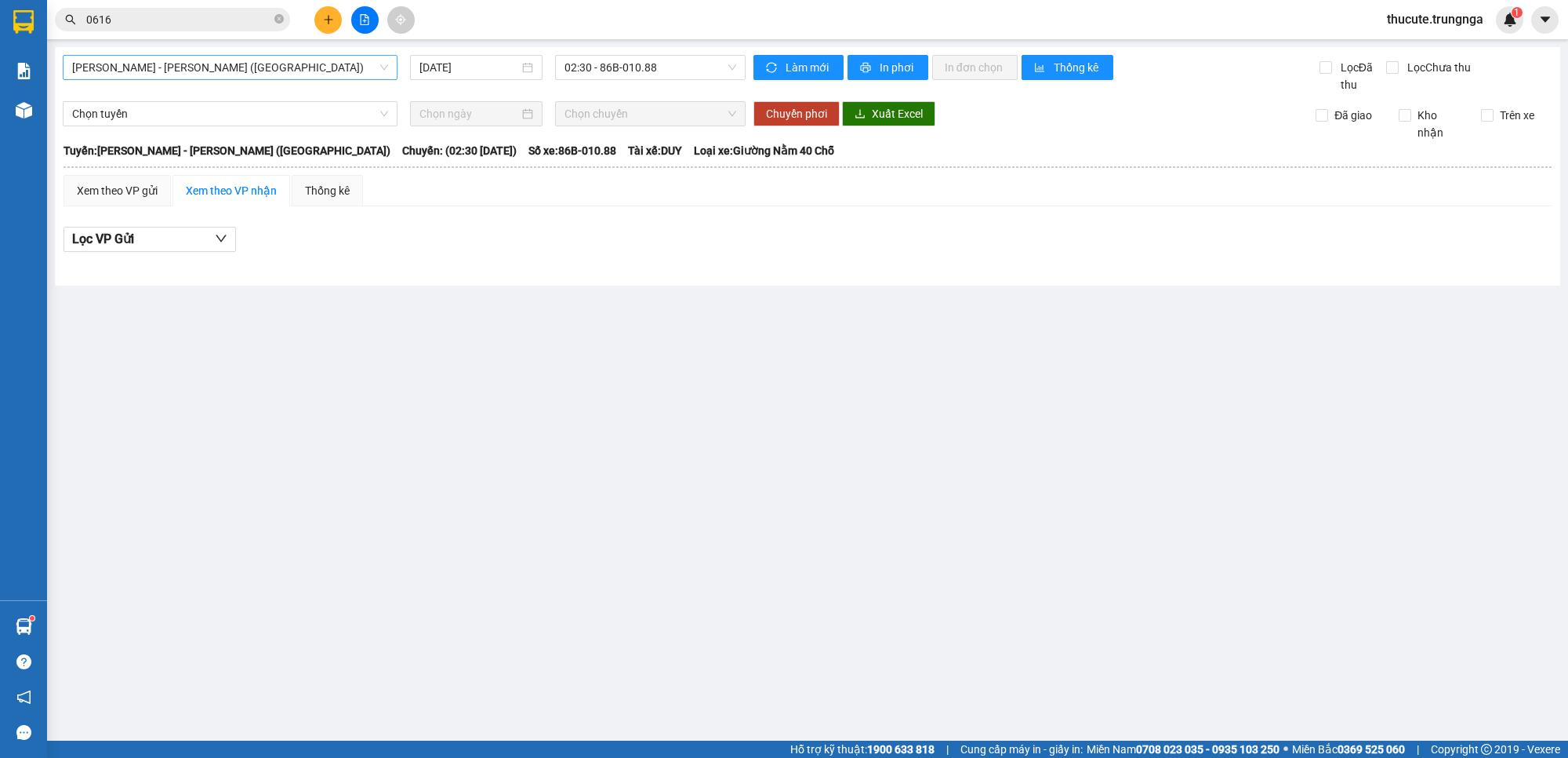
click at [241, 71] on span "Phan Thiết - Hồ Chí Minh (Ghế)" at bounding box center [230, 67] width 316 height 24
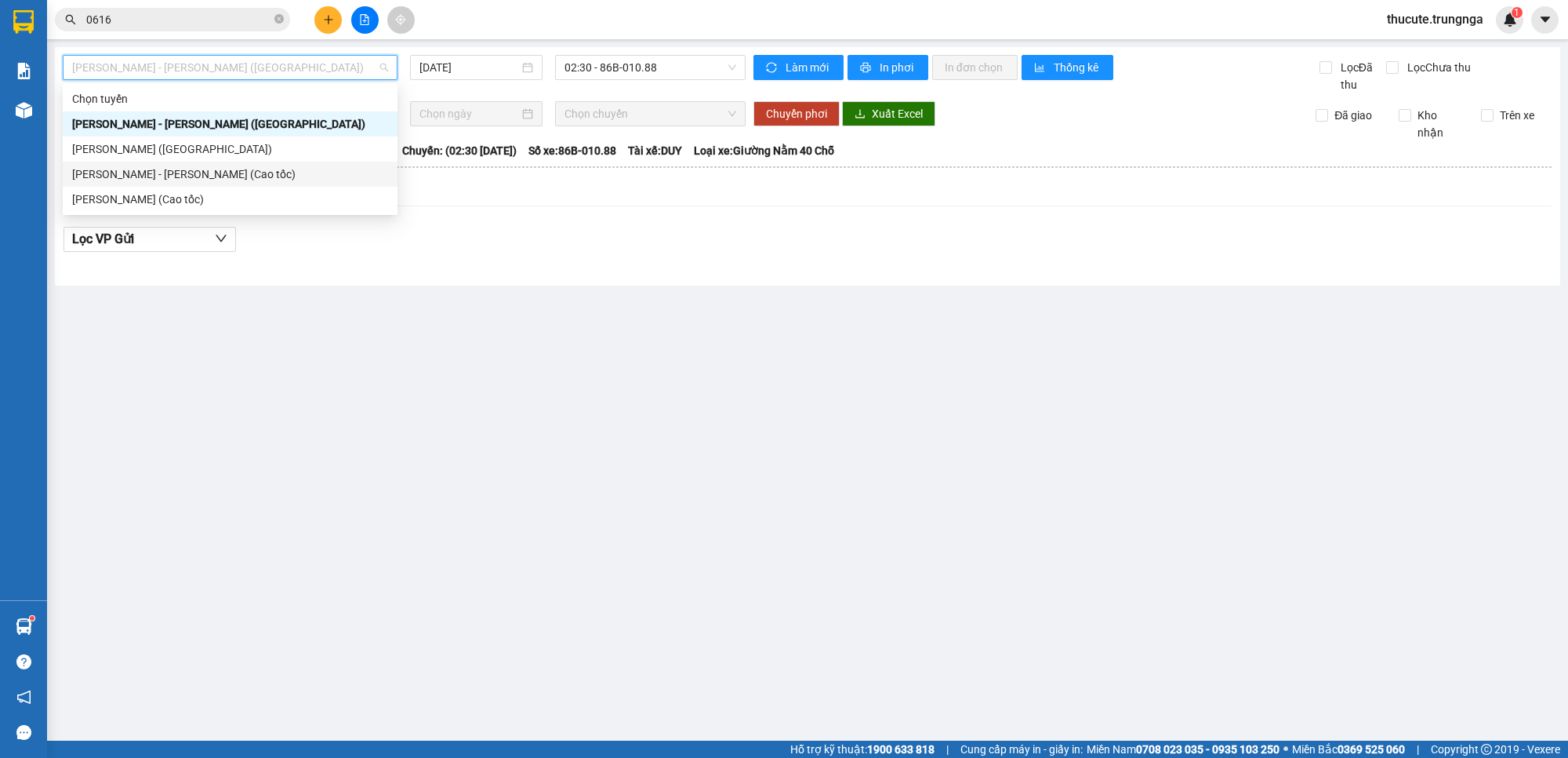
click at [193, 172] on div "[PERSON_NAME] - [PERSON_NAME] (Cao tốc)" at bounding box center [230, 174] width 316 height 17
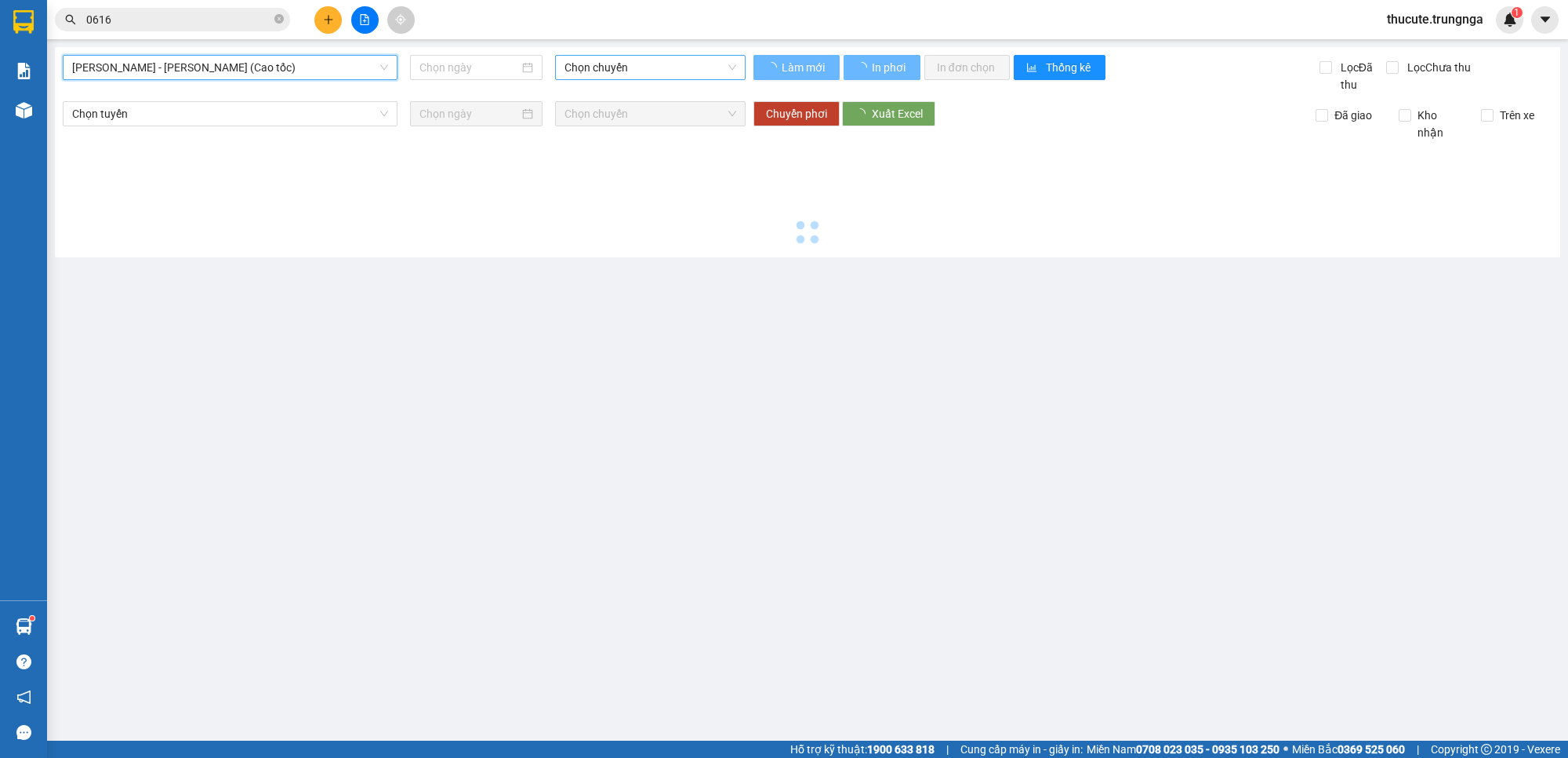
type input "[DATE]"
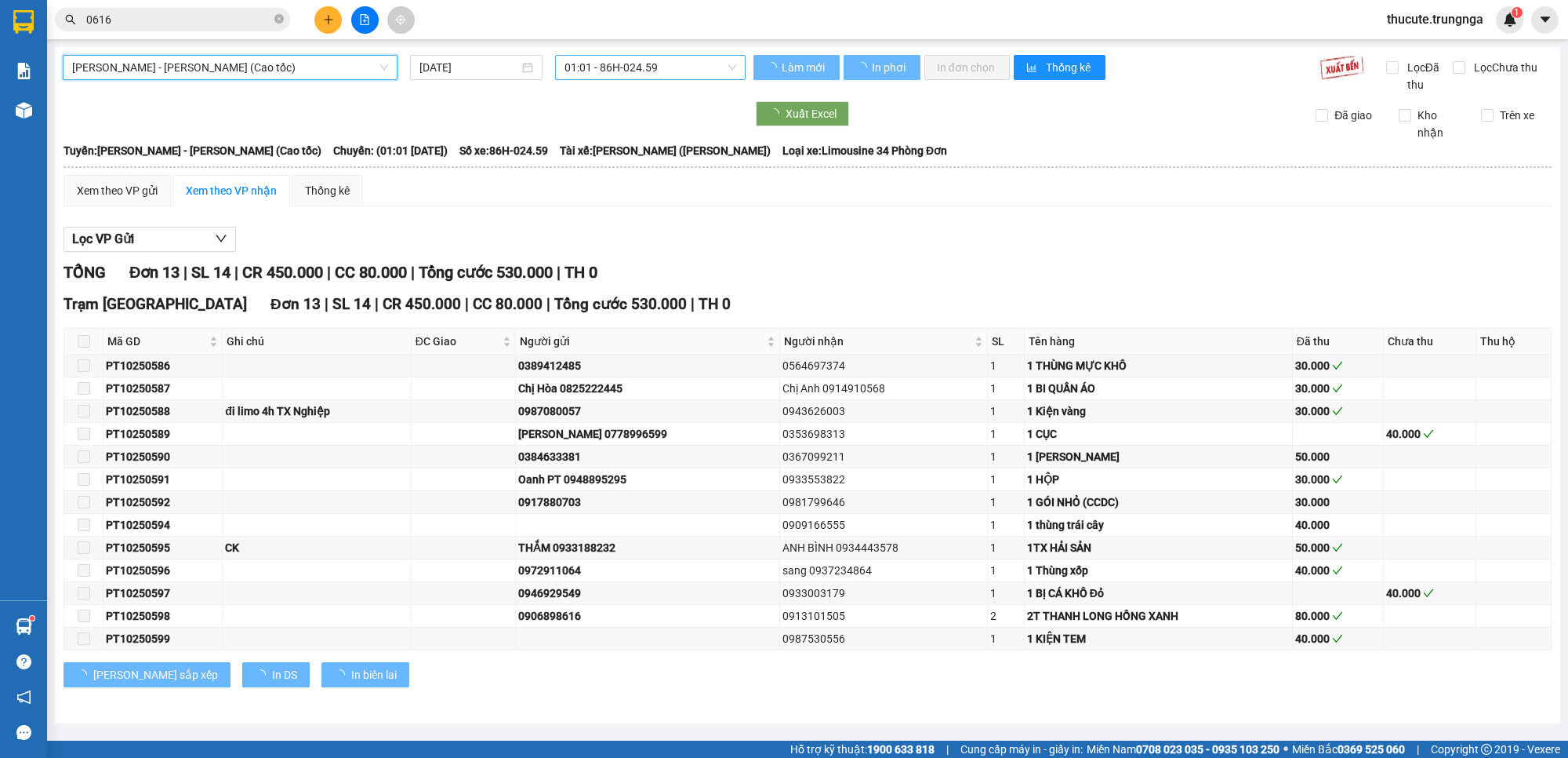
click at [581, 69] on span "01:01 - 86H-024.59" at bounding box center [651, 67] width 172 height 24
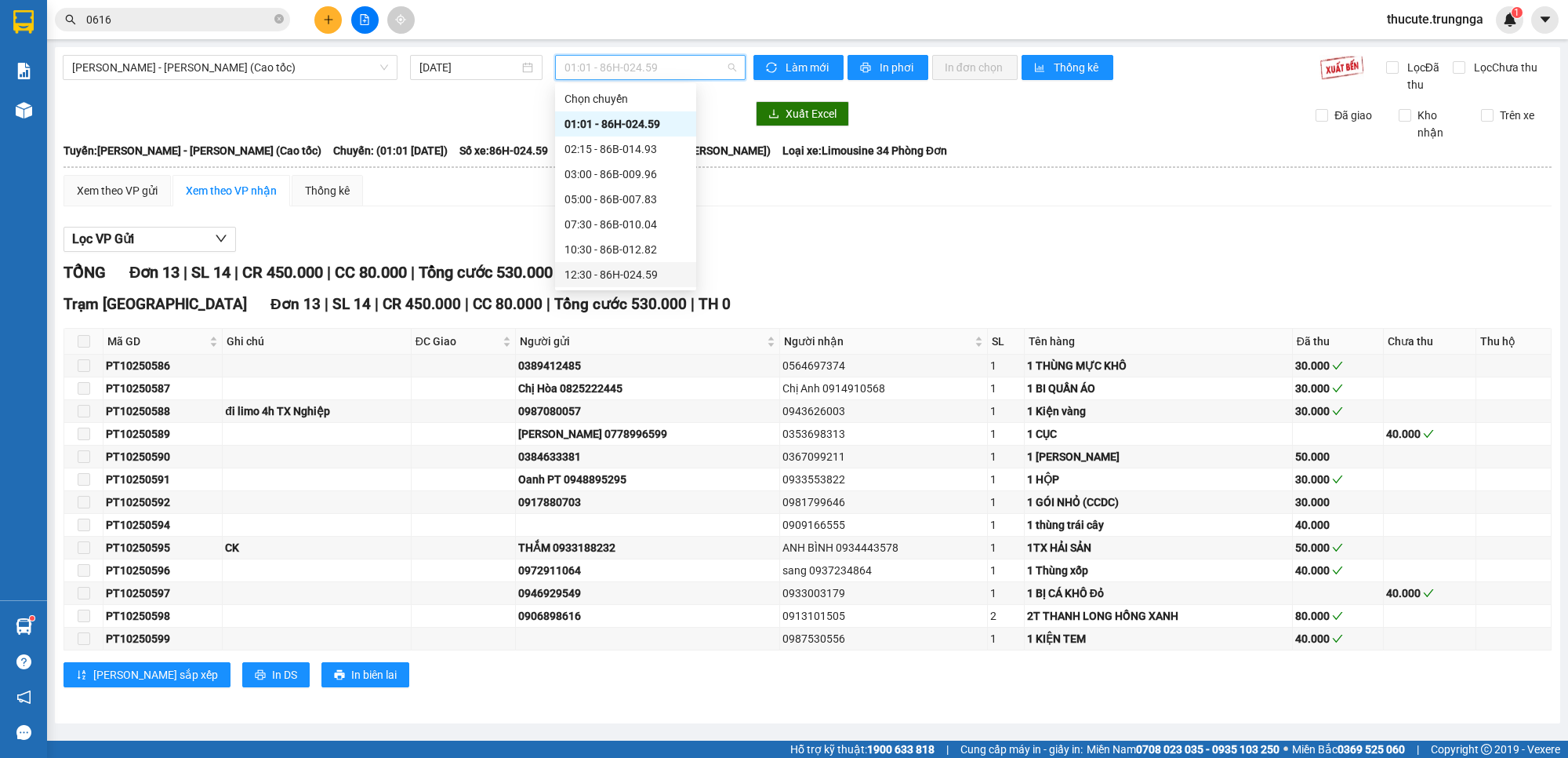
click at [600, 281] on div "12:30 - 86H-024.59" at bounding box center [626, 275] width 123 height 17
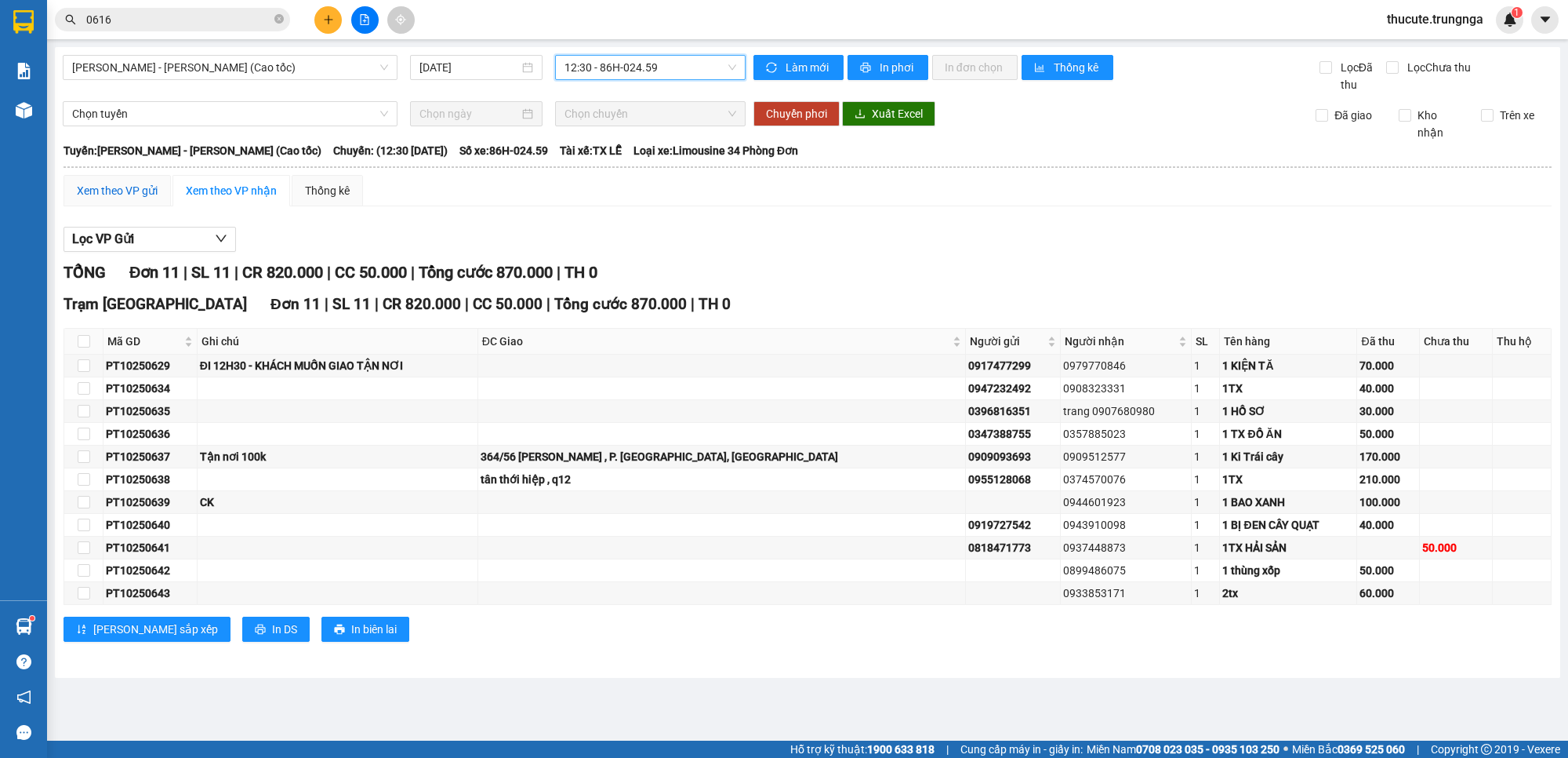
click at [115, 187] on div "Xem theo VP gửi" at bounding box center [117, 190] width 81 height 17
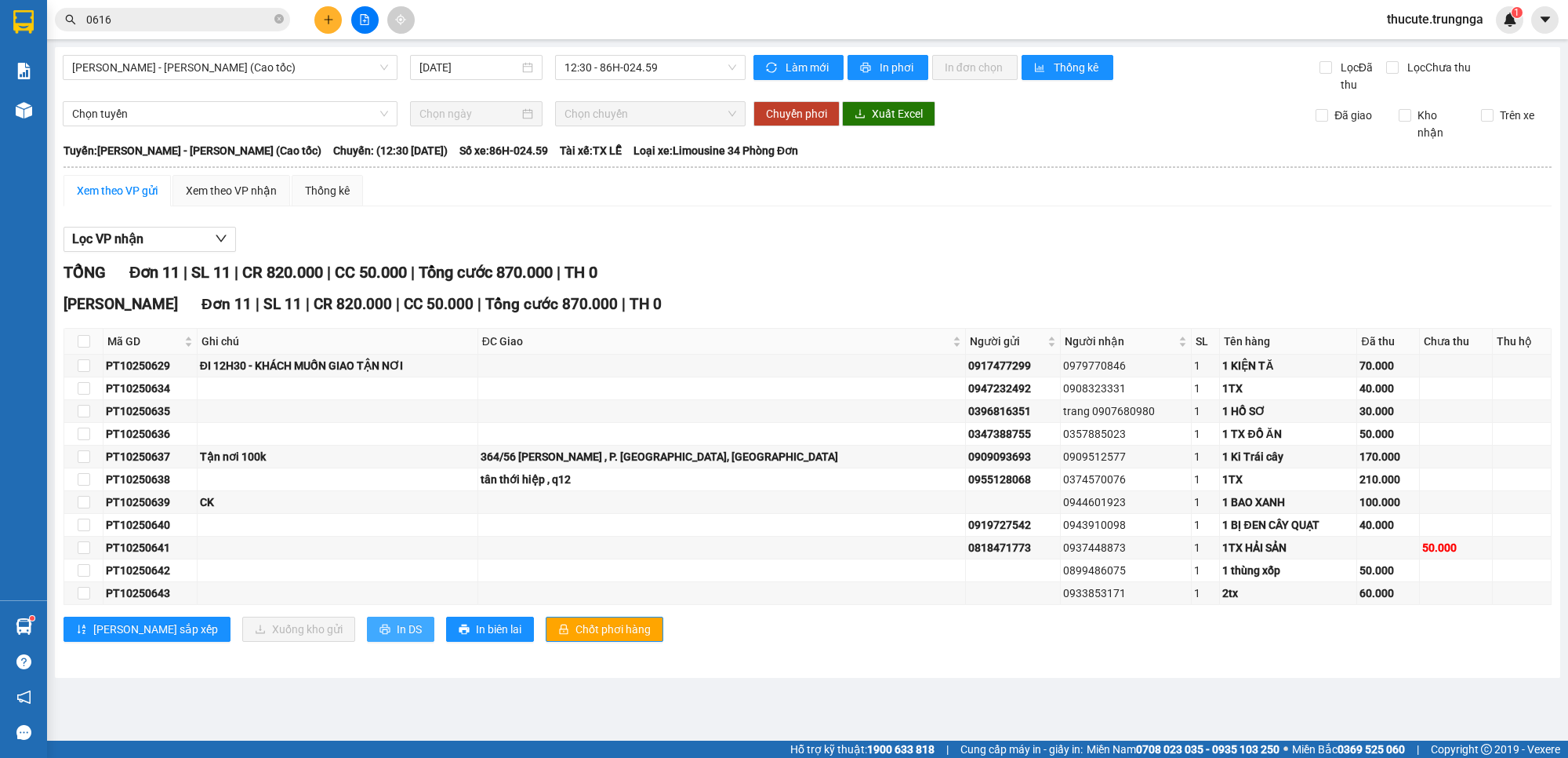
drag, startPoint x: 321, startPoint y: 633, endPoint x: 320, endPoint y: 624, distance: 9.1
click at [379, 633] on icon "printer" at bounding box center [384, 629] width 11 height 11
click at [1005, 240] on div "Lọc VP nhận" at bounding box center [808, 240] width 1489 height 26
click at [342, 14] on div at bounding box center [365, 20] width 118 height 27
click at [335, 14] on button at bounding box center [328, 20] width 27 height 27
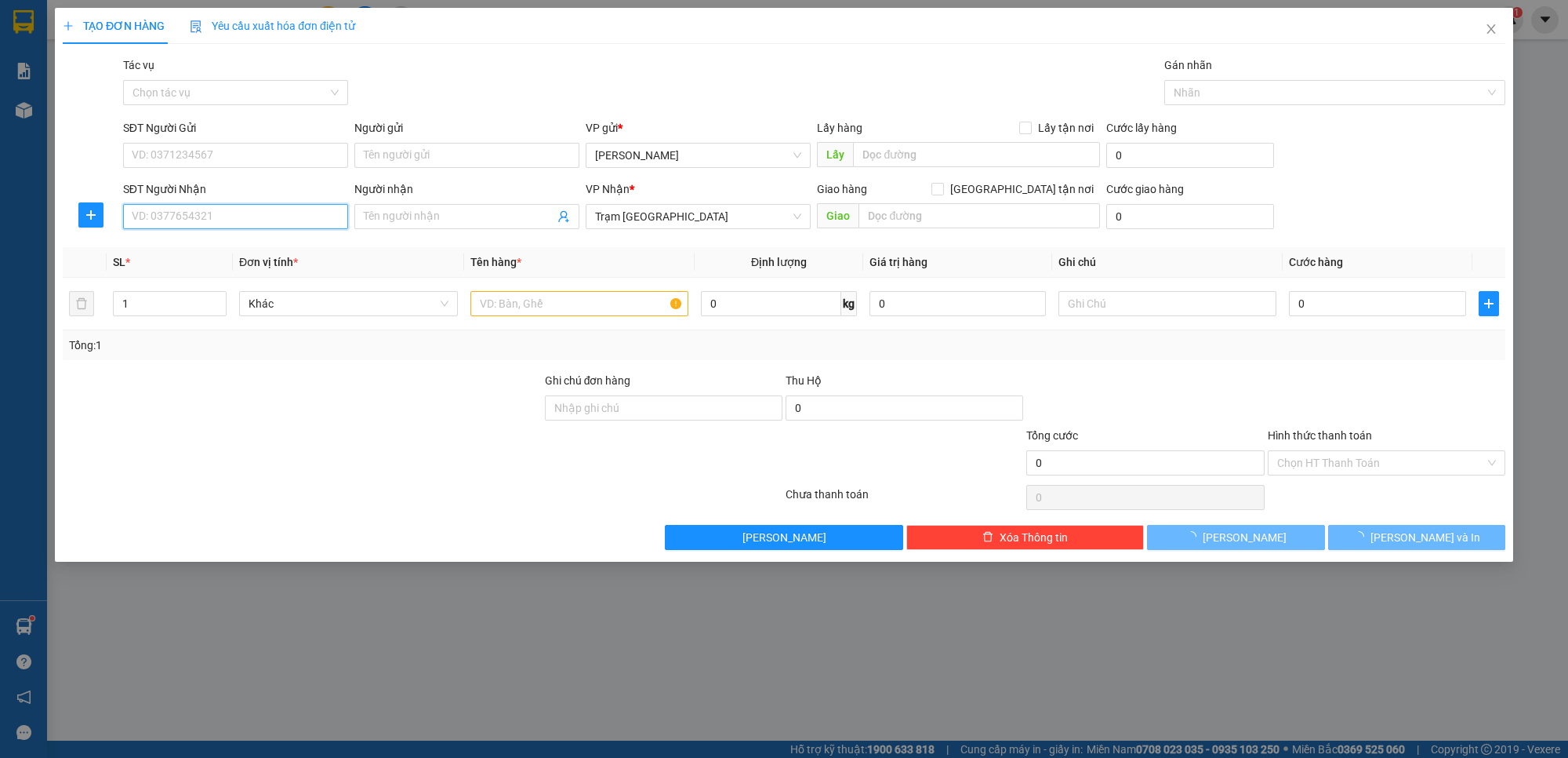
click at [259, 222] on input "SĐT Người Nhận" at bounding box center [235, 216] width 225 height 25
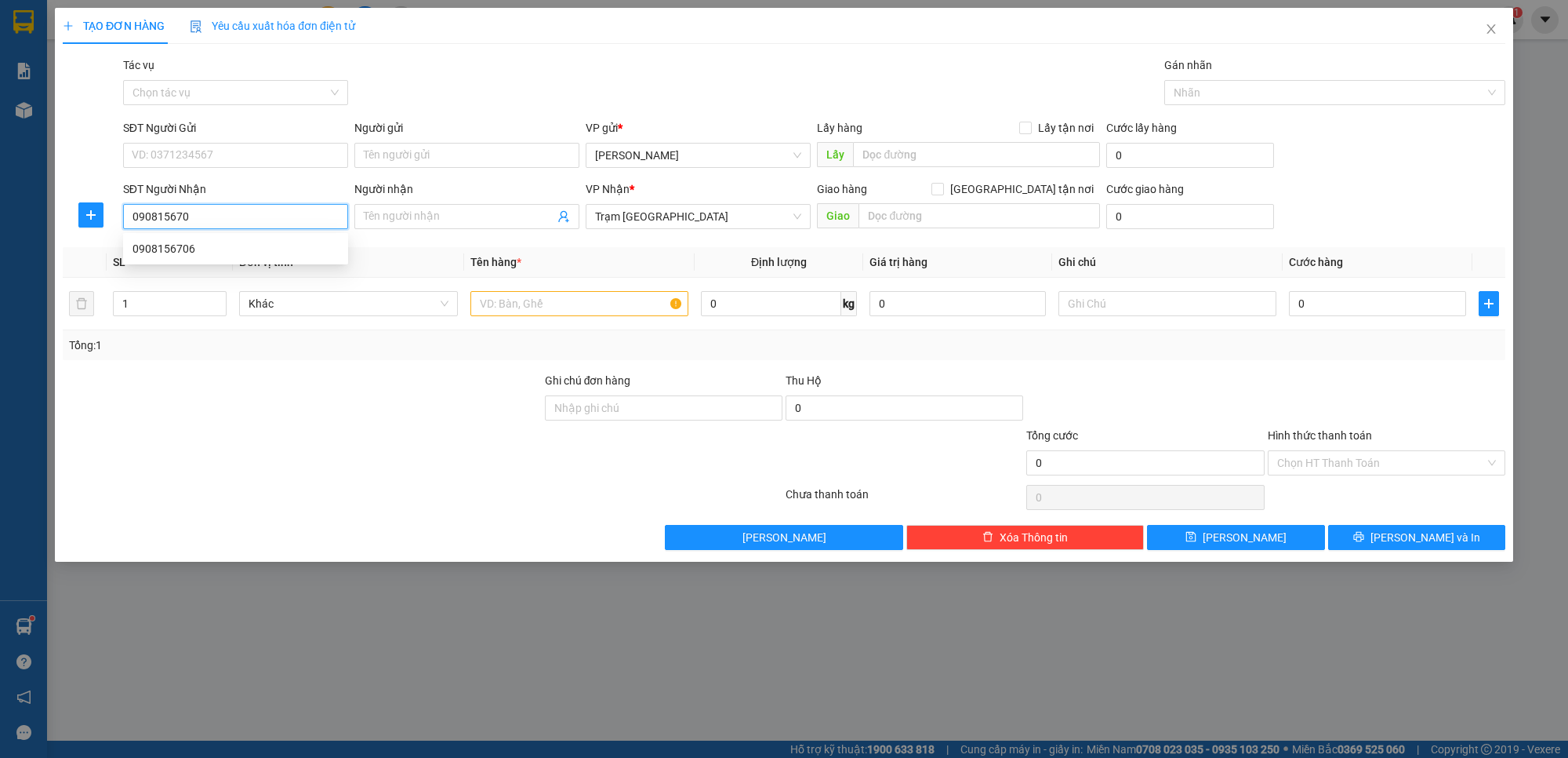
type input "0908156706"
click at [251, 248] on div "0908156706" at bounding box center [236, 249] width 206 height 17
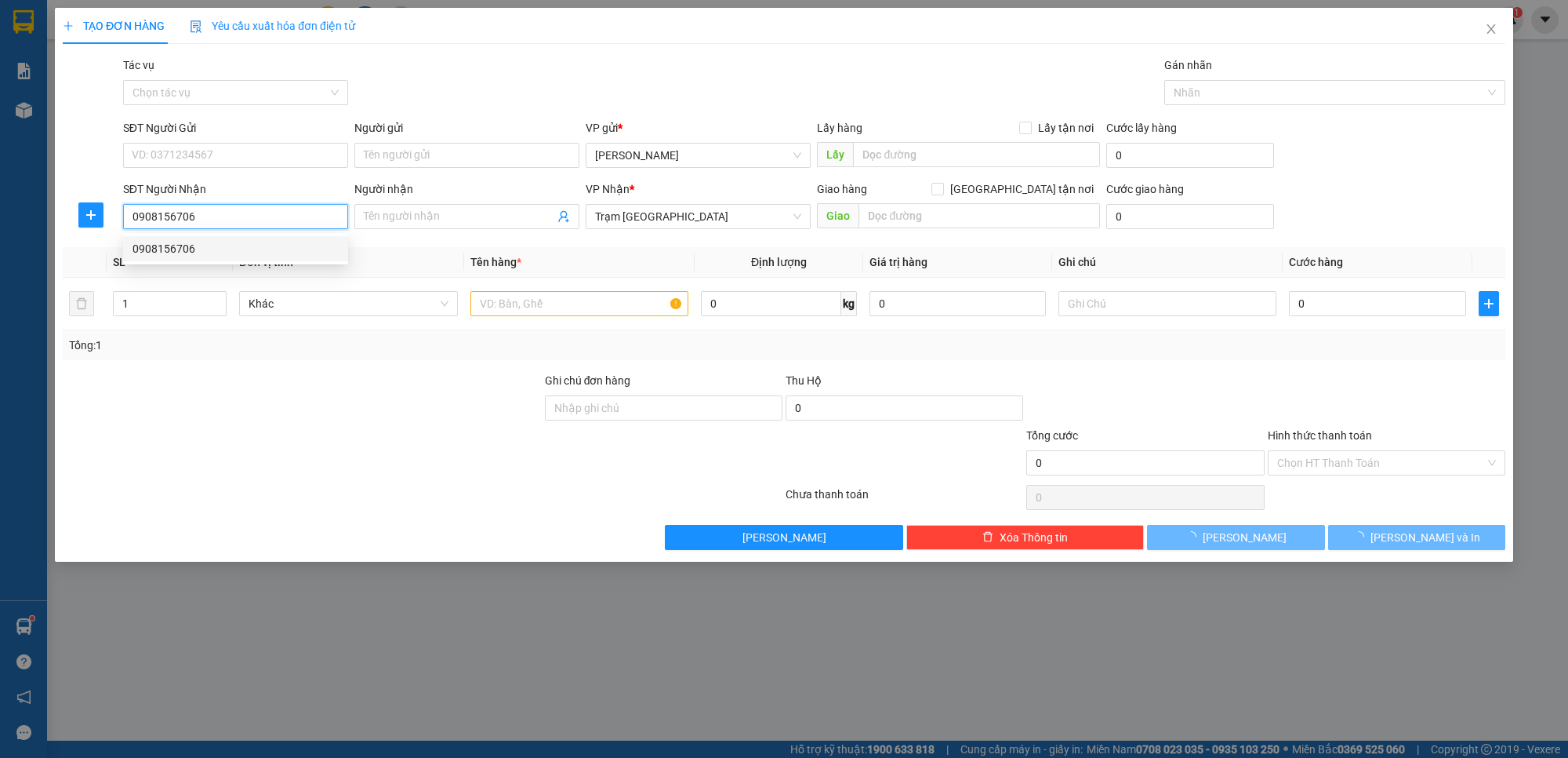
type input "40.000"
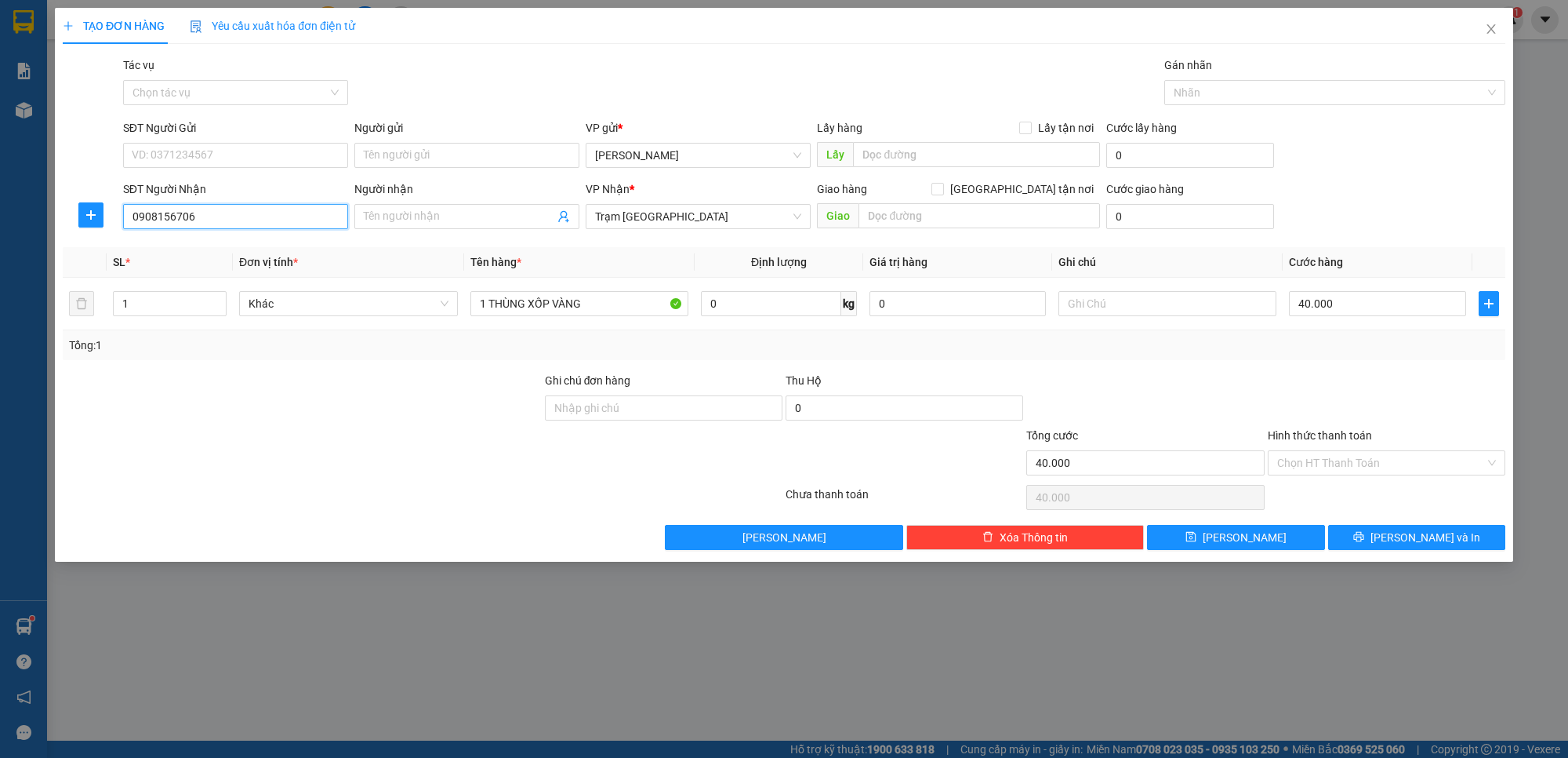
type input "0908156706"
click at [241, 142] on div "SĐT Người Gửi" at bounding box center [235, 131] width 225 height 24
click at [244, 154] on input "SĐT Người Gửi" at bounding box center [235, 154] width 225 height 25
click at [228, 187] on div "0933239532" at bounding box center [236, 188] width 206 height 17
type input "0933239532"
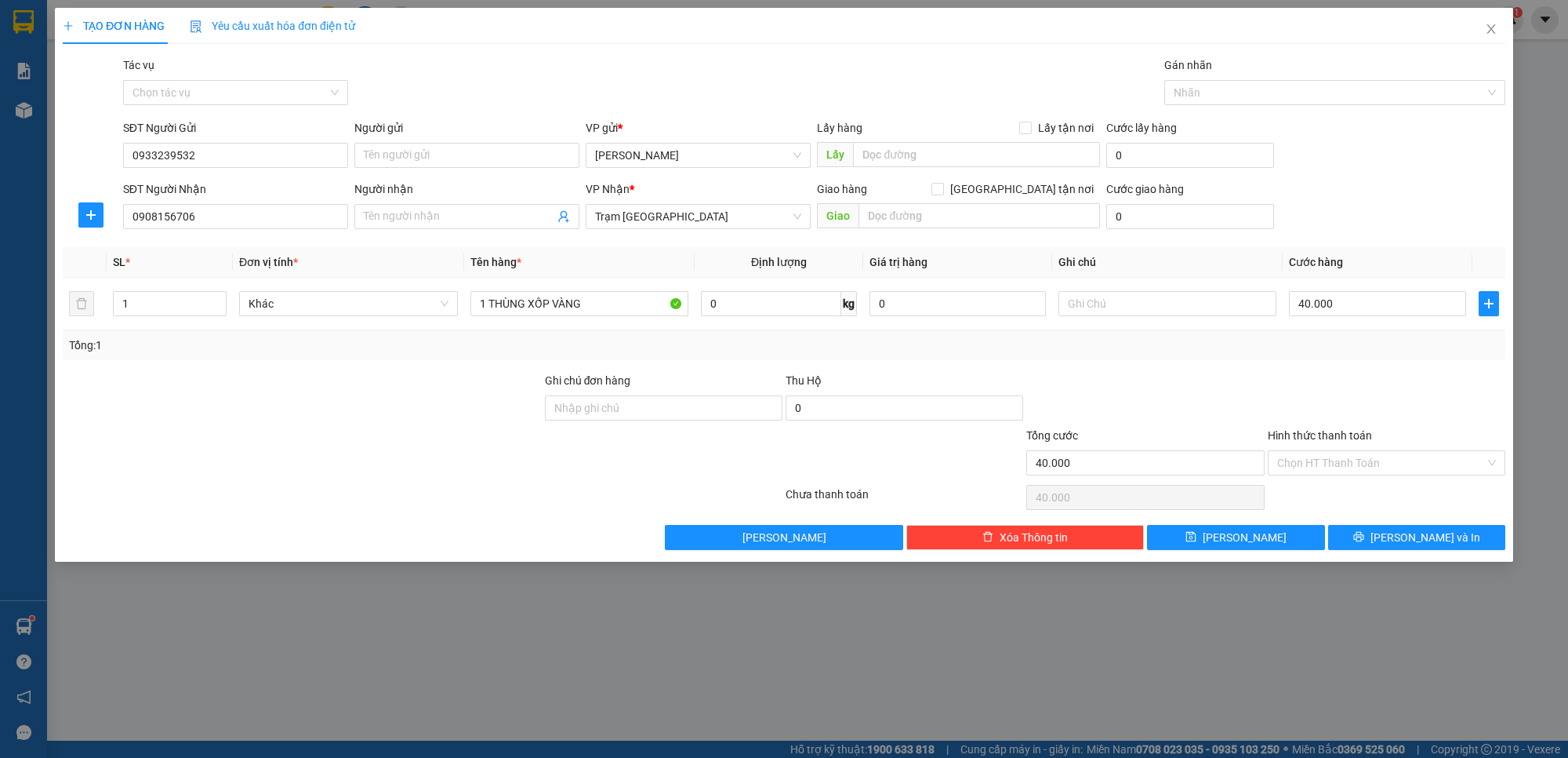
click at [1212, 357] on div "Tổng: 1" at bounding box center [784, 344] width 1443 height 30
click at [1346, 457] on input "Hình thức thanh toán" at bounding box center [1381, 463] width 208 height 24
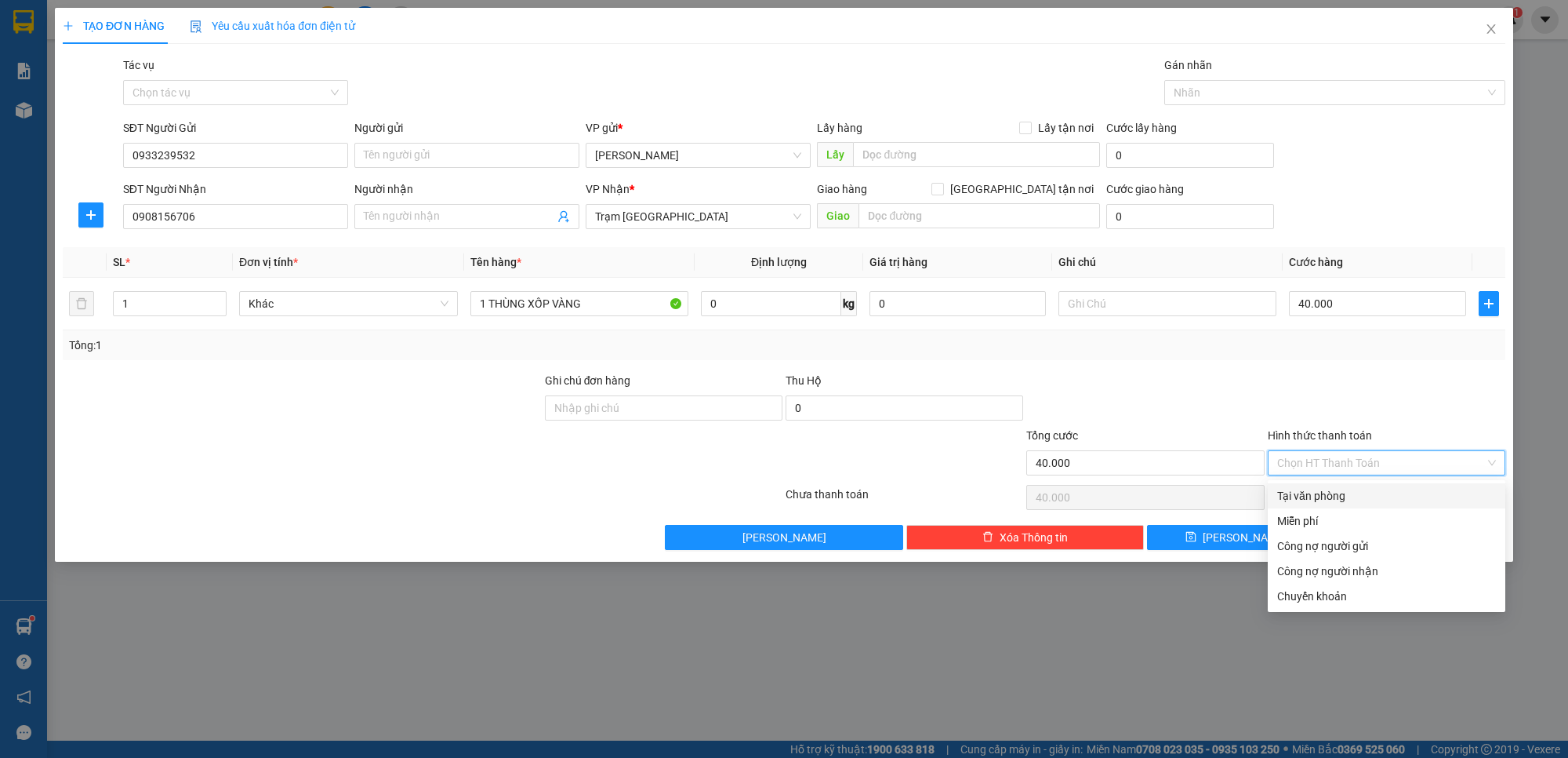
click at [1328, 493] on div "Tại văn phòng" at bounding box center [1386, 495] width 219 height 17
type input "0"
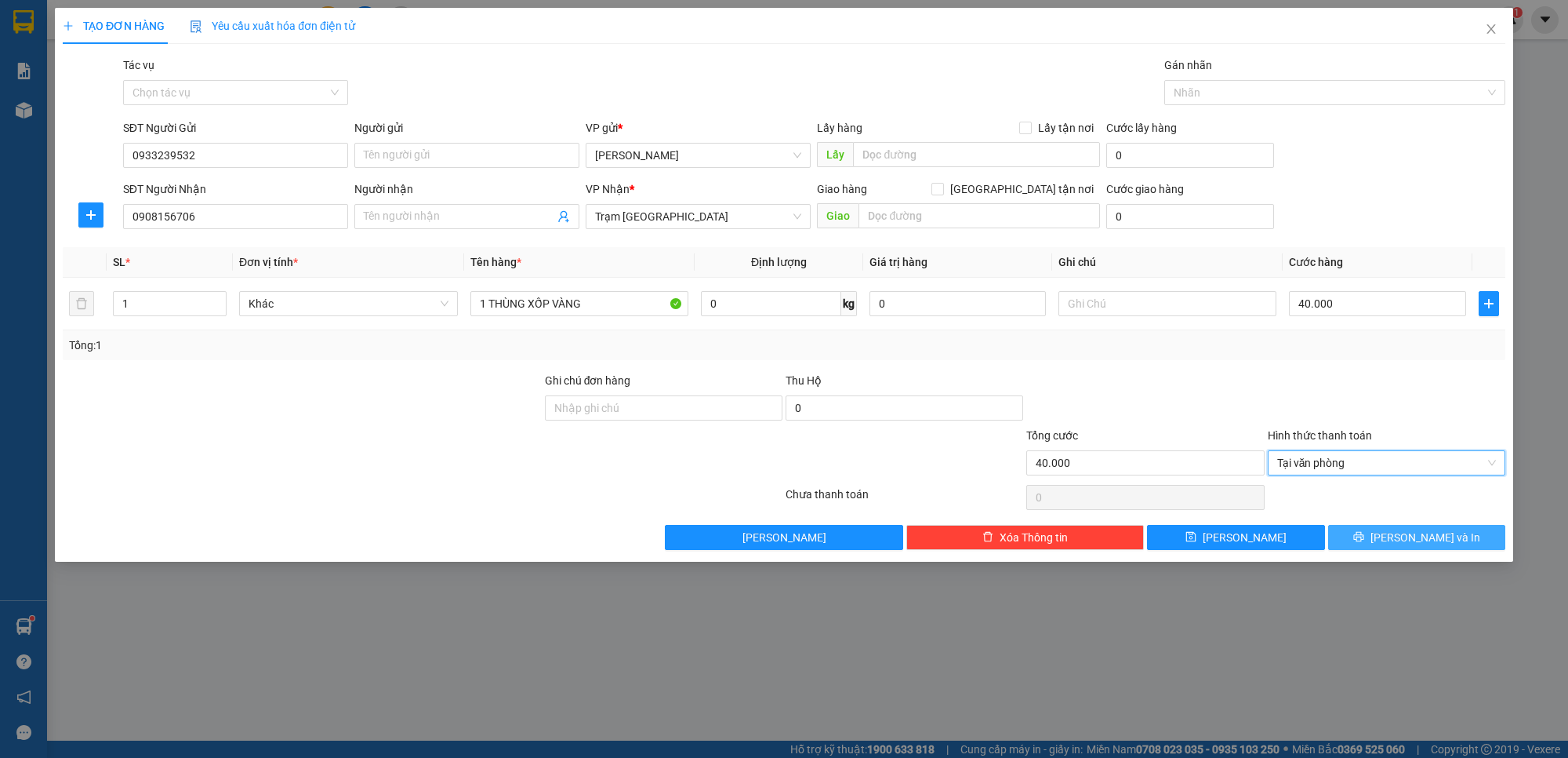
click at [1409, 537] on span "[PERSON_NAME] và In" at bounding box center [1426, 537] width 110 height 17
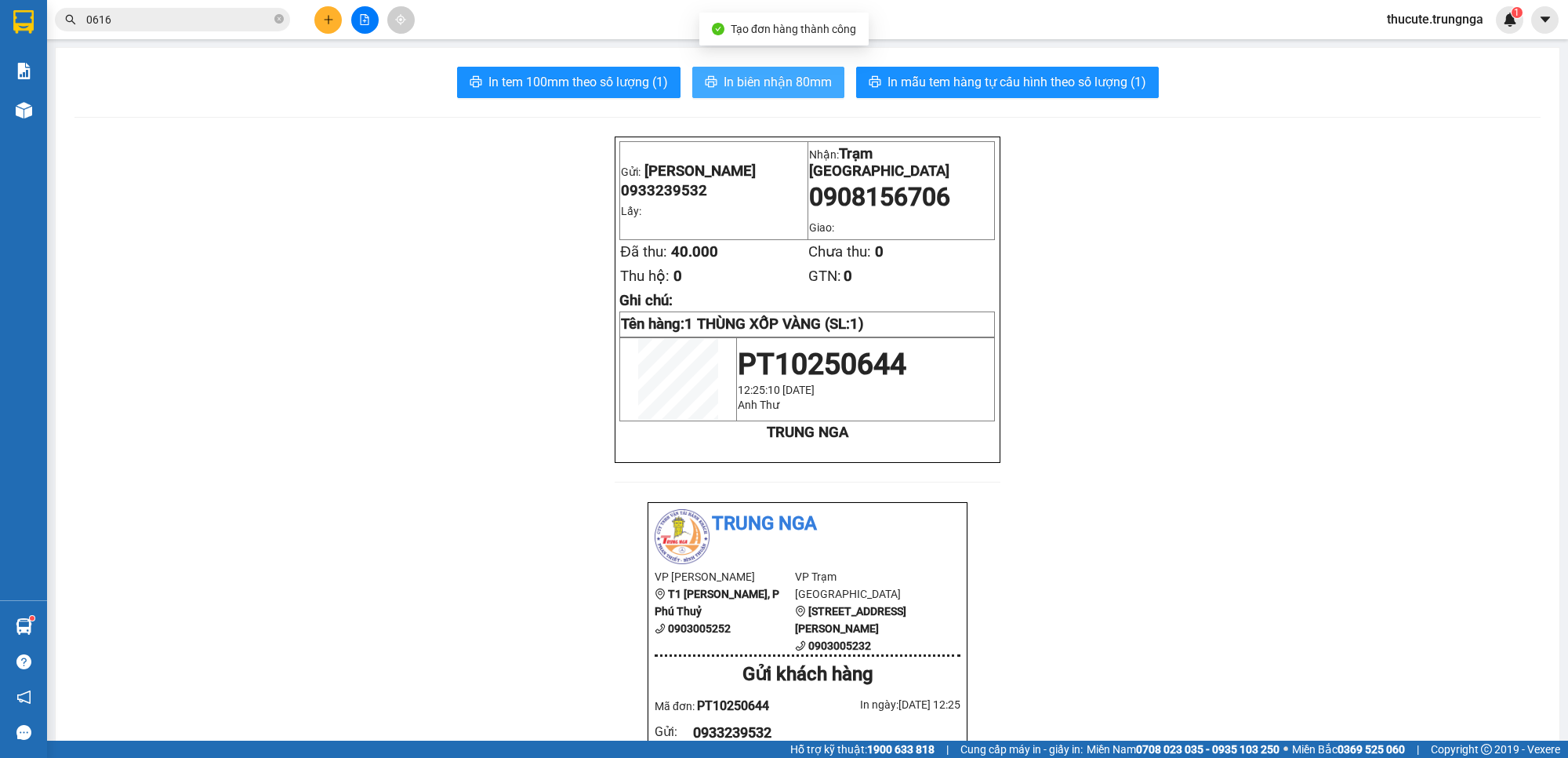
click at [791, 67] on button "In biên nhận 80mm" at bounding box center [769, 82] width 153 height 32
click at [532, 68] on button "In tem 100mm theo số lượng (1)" at bounding box center [568, 82] width 223 height 32
click at [597, 92] on span "In tem 100mm theo số lượng (1)" at bounding box center [578, 82] width 180 height 20
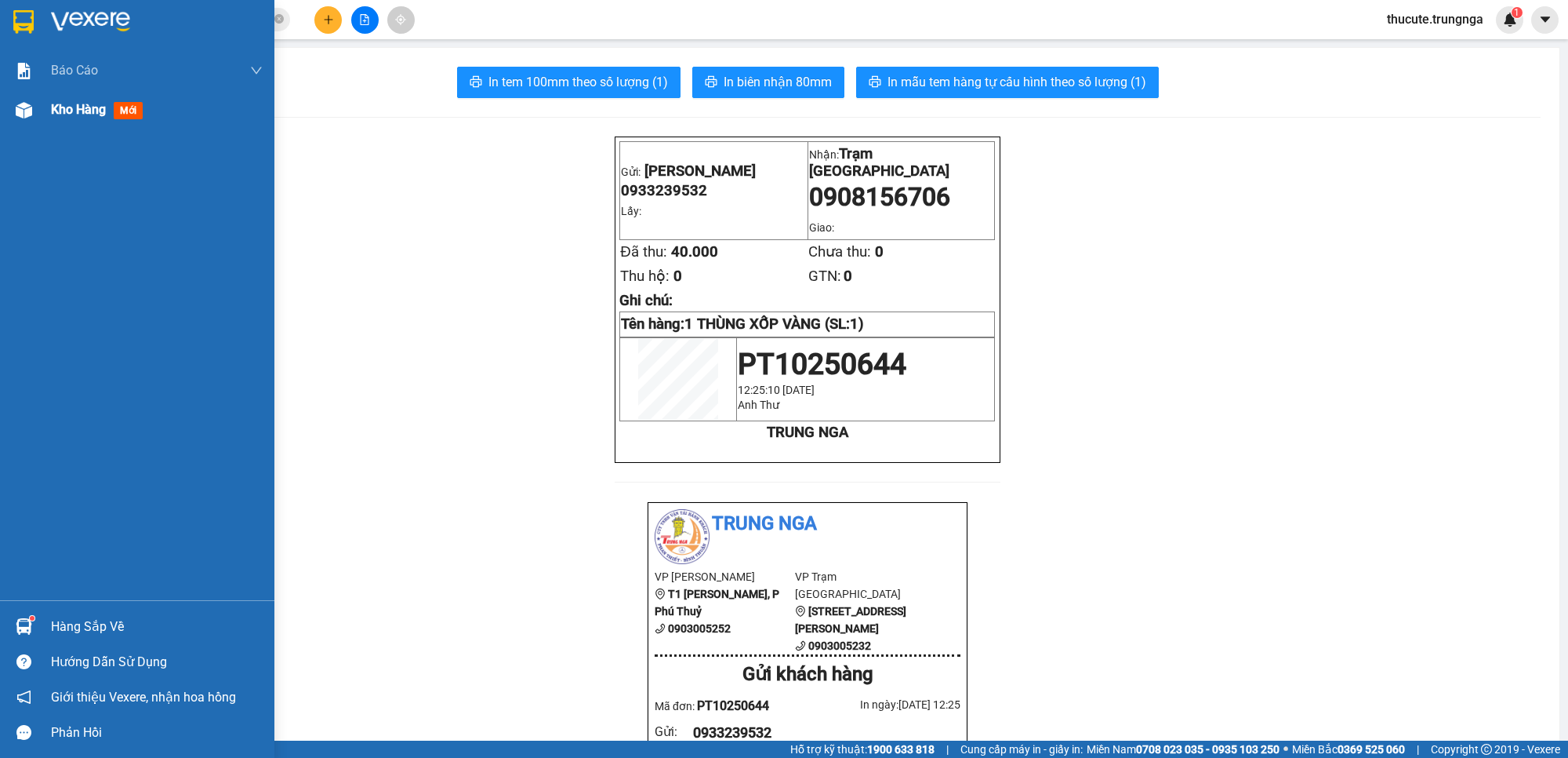
click at [74, 111] on span "Kho hàng" at bounding box center [78, 109] width 55 height 14
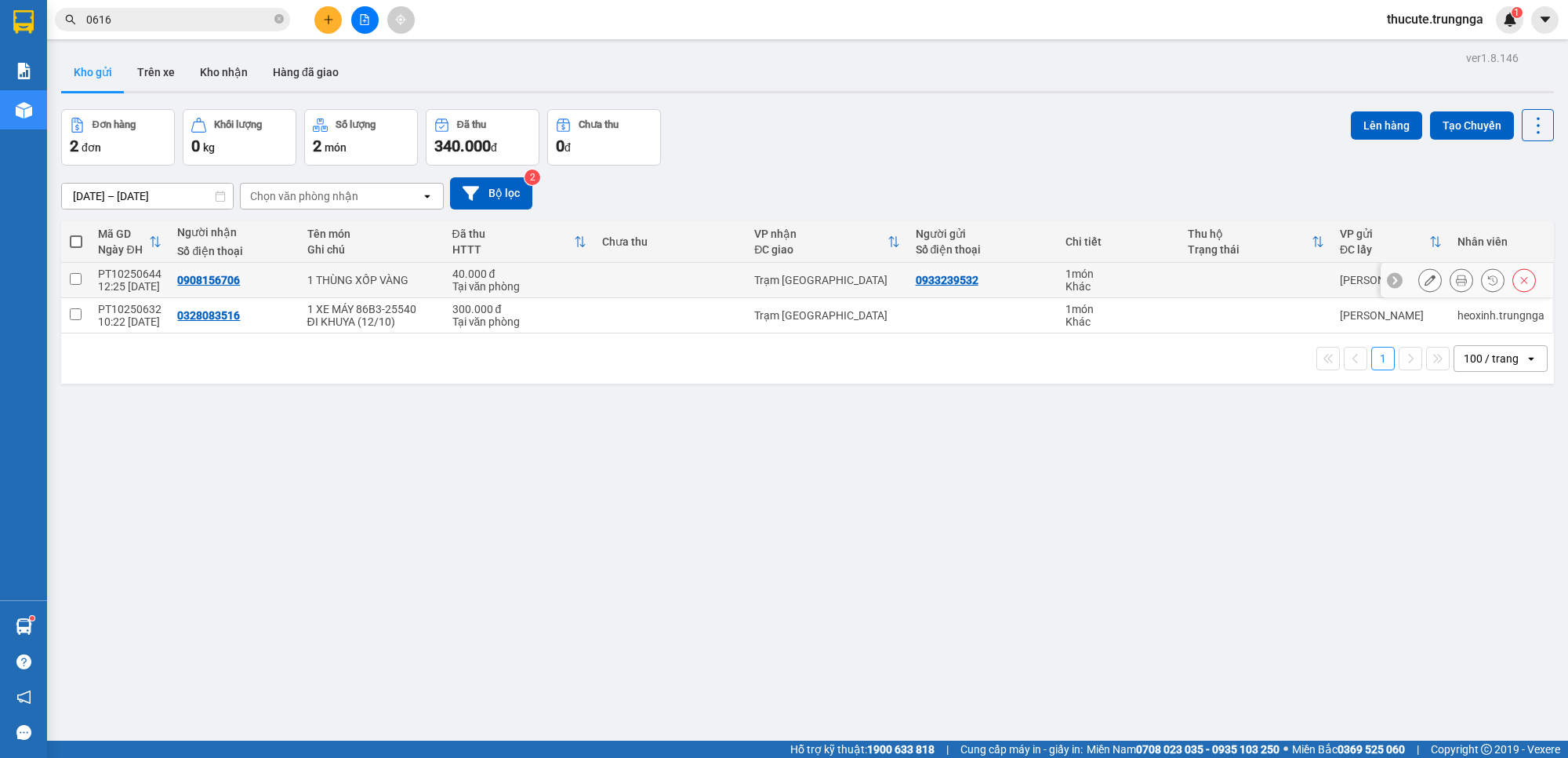
click at [181, 288] on td "0908156706" at bounding box center [234, 280] width 130 height 35
checkbox input "true"
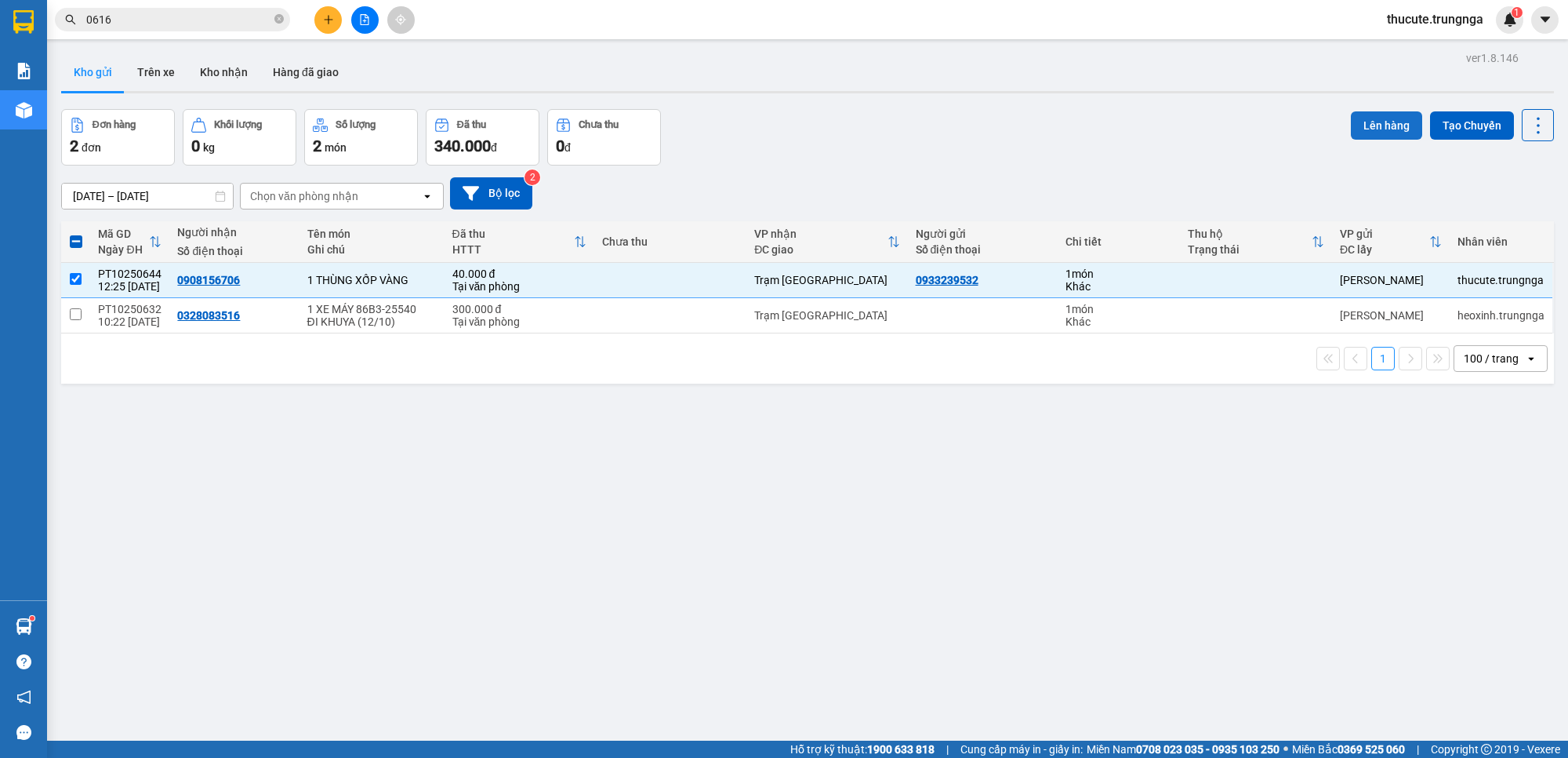
click at [1355, 119] on button "Lên hàng" at bounding box center [1387, 125] width 72 height 28
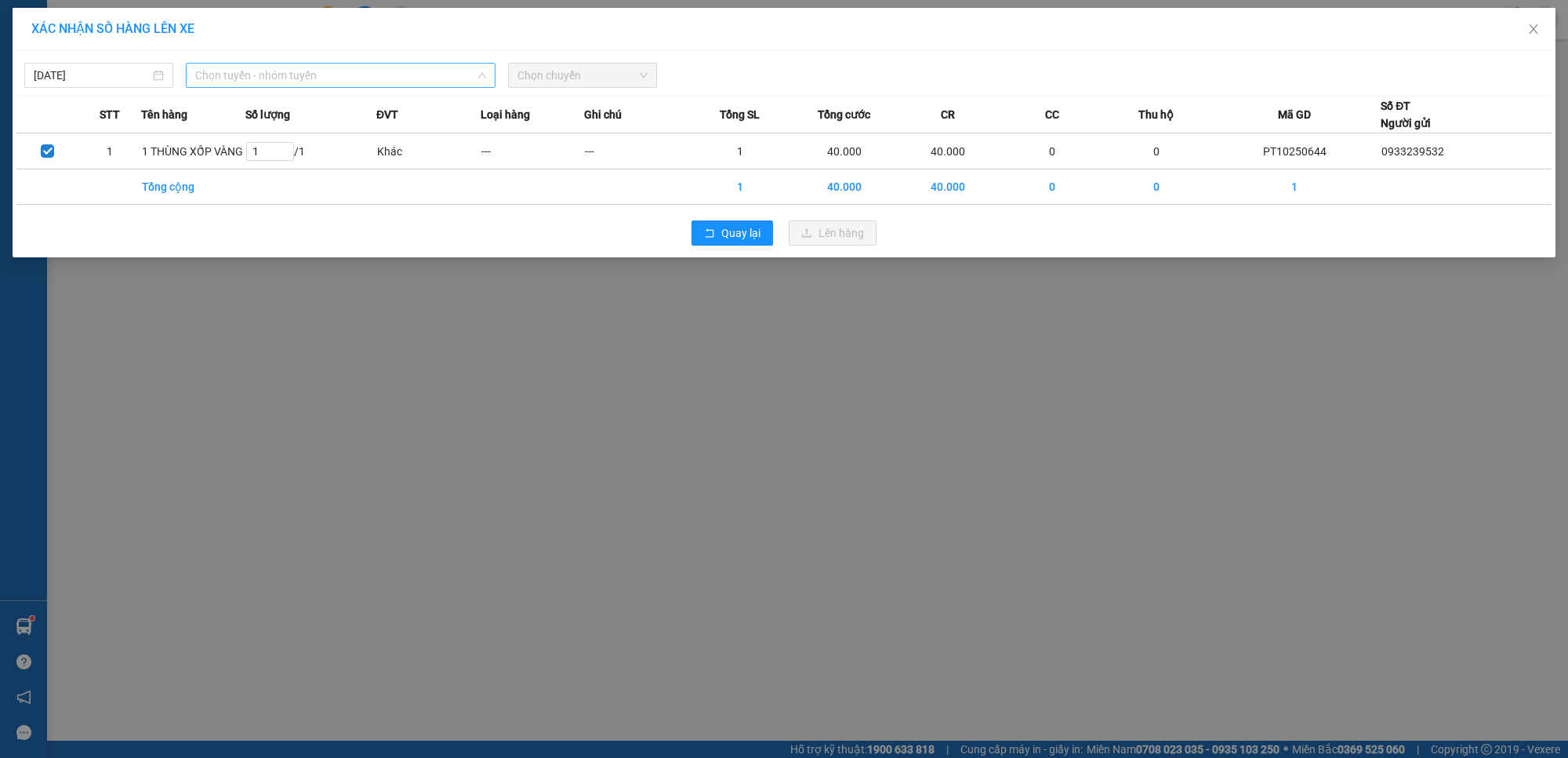
click at [389, 72] on span "Chọn tuyến - nhóm tuyến" at bounding box center [340, 76] width 291 height 24
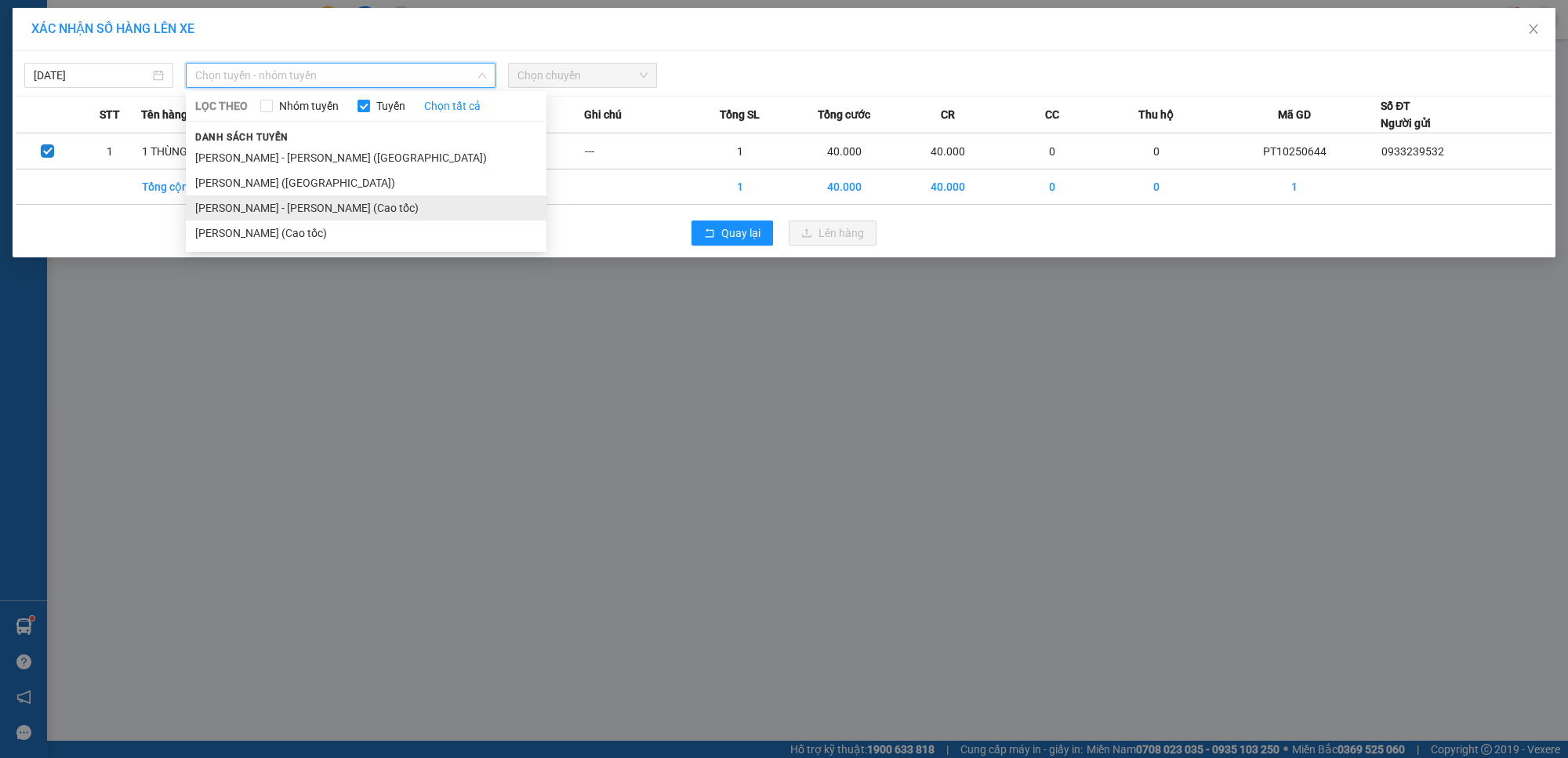
click at [348, 217] on li "[PERSON_NAME] - [PERSON_NAME] (Cao tốc)" at bounding box center [366, 207] width 360 height 25
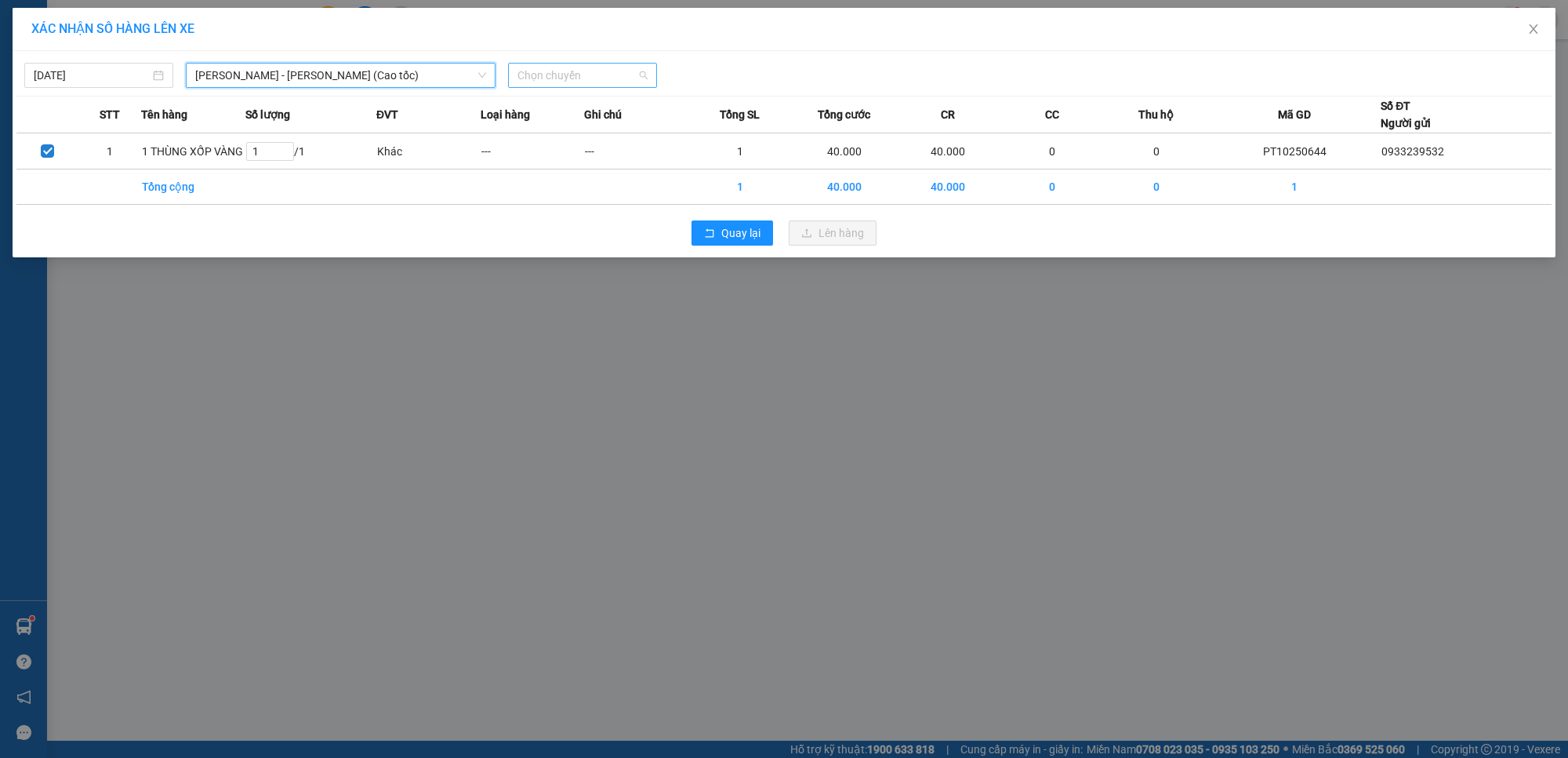
click at [620, 72] on span "Chọn chuyến" at bounding box center [582, 76] width 130 height 24
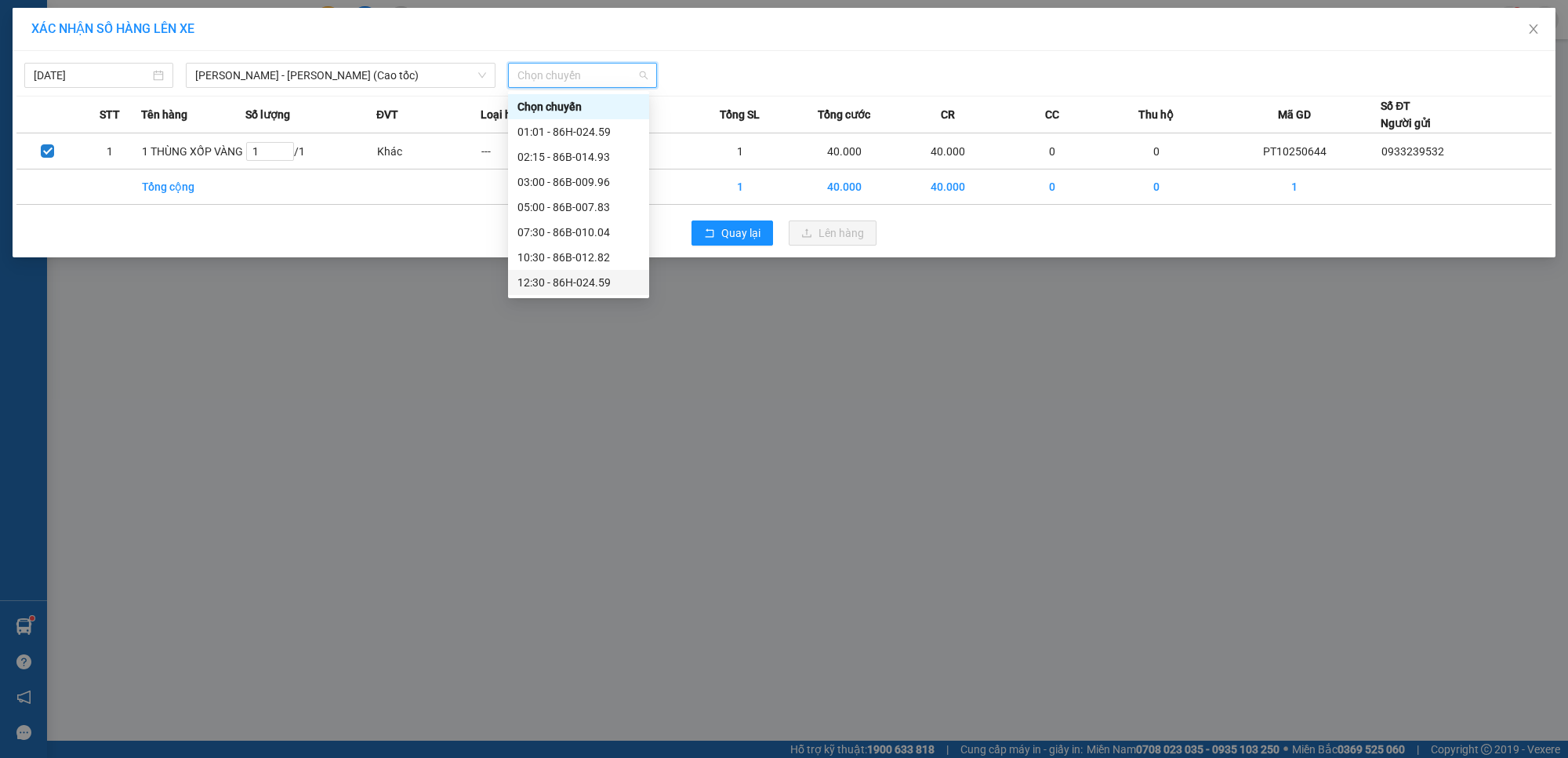
click at [568, 276] on div "12:30 - 86H-024.59" at bounding box center [579, 282] width 123 height 17
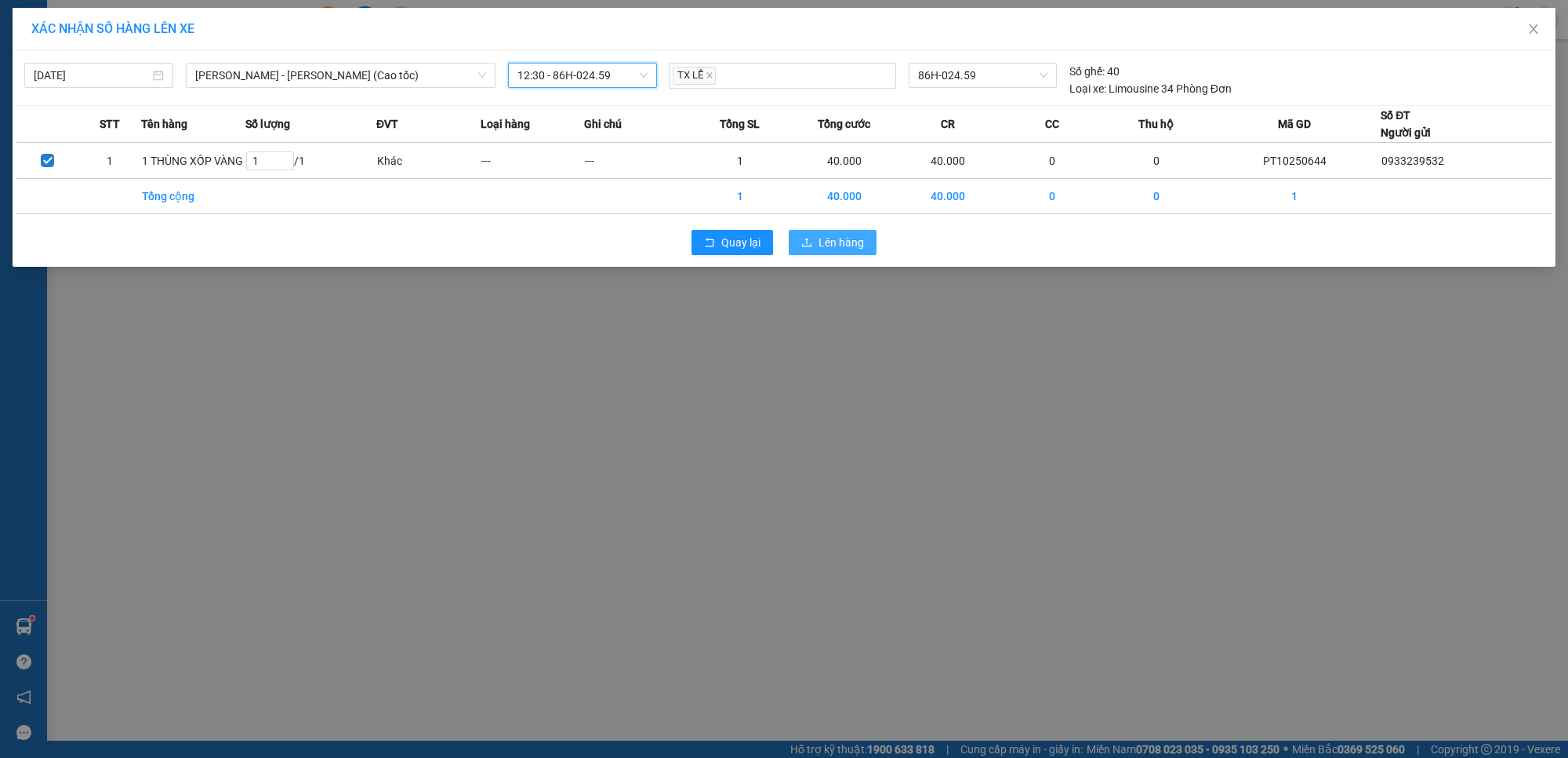
click at [819, 247] on span "Lên hàng" at bounding box center [841, 242] width 45 height 17
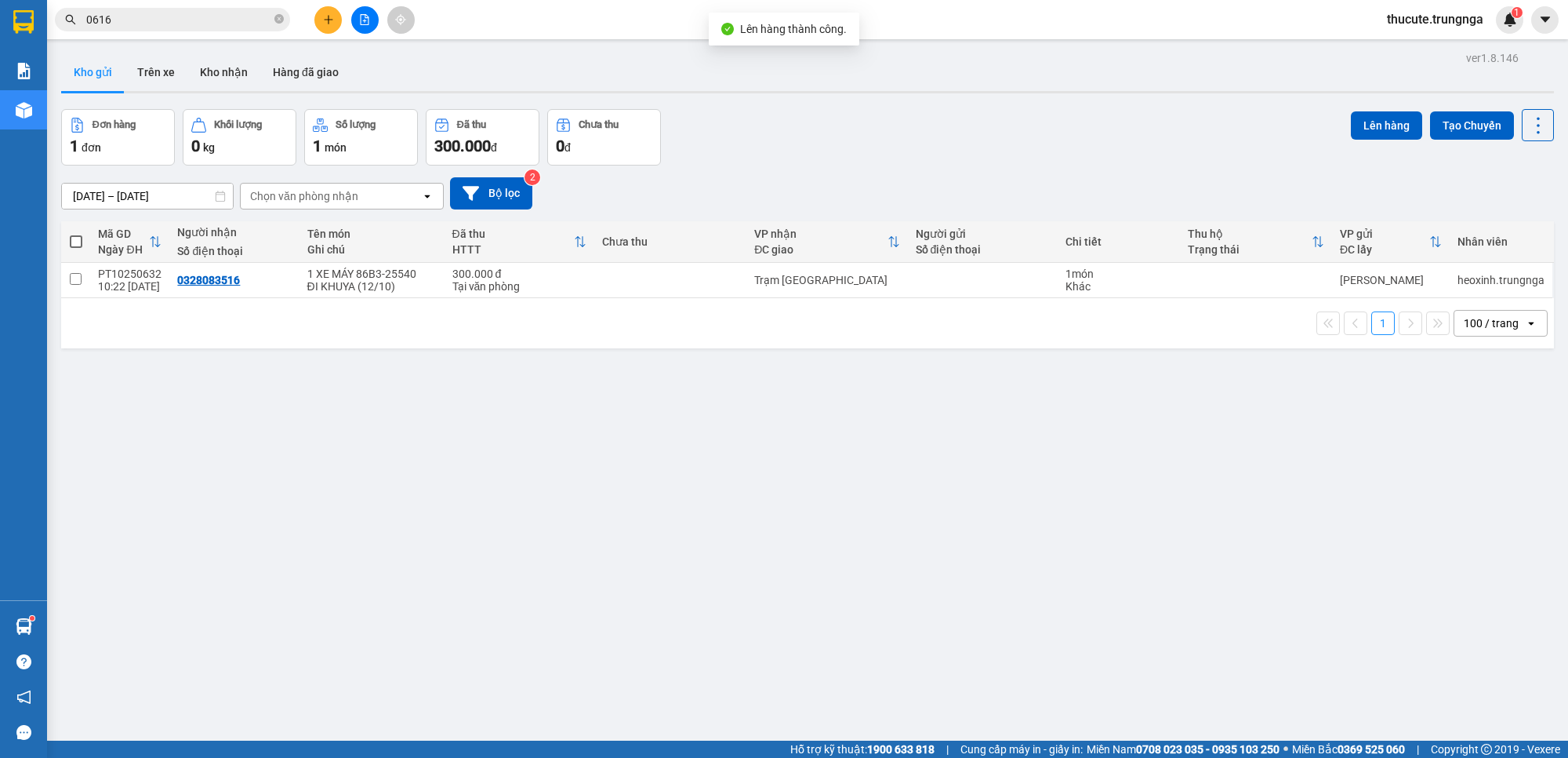
click at [357, 25] on button at bounding box center [365, 20] width 27 height 27
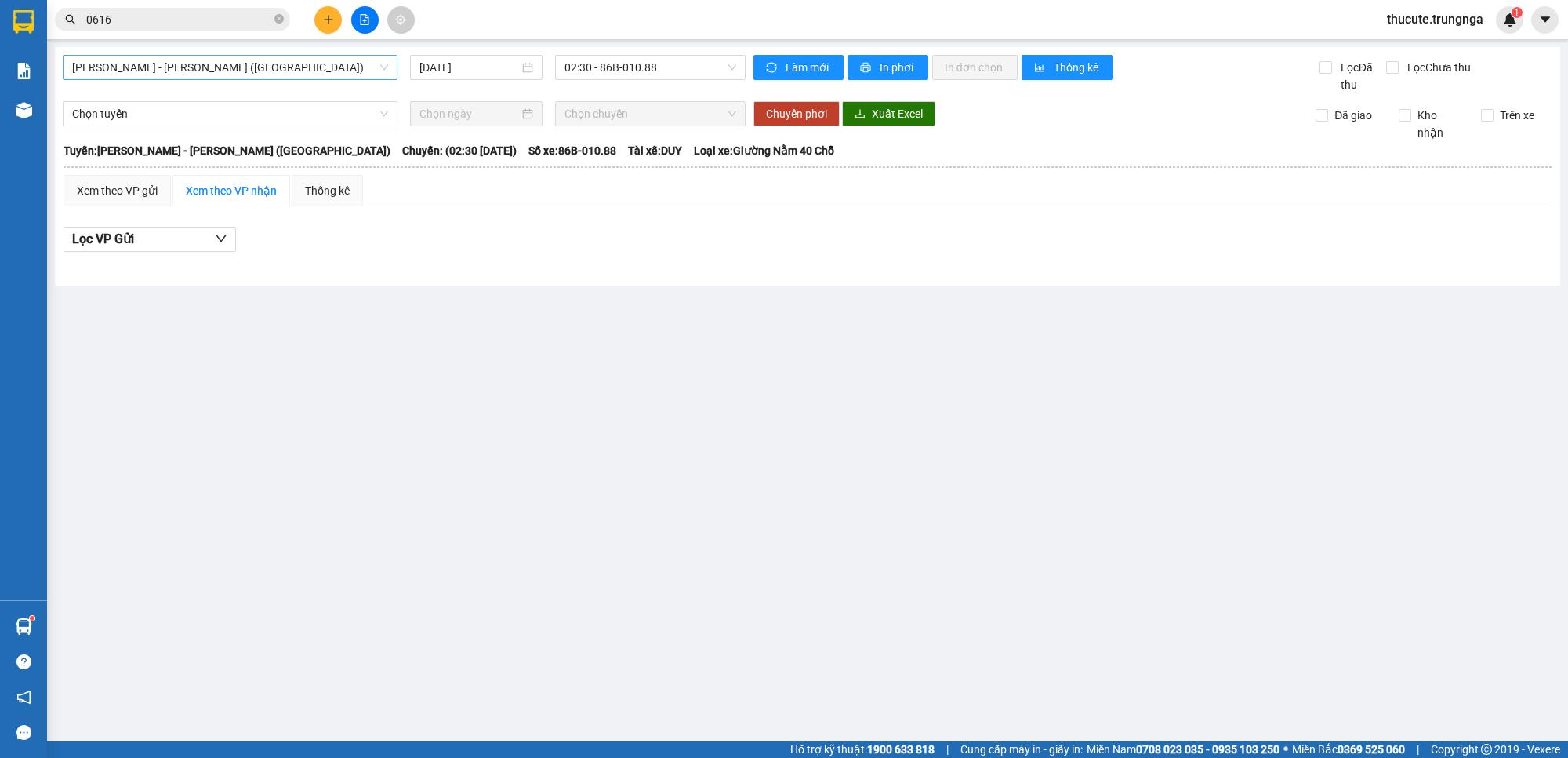
click at [282, 67] on span "Phan Thiết - Hồ Chí Minh (Ghế)" at bounding box center [230, 67] width 316 height 24
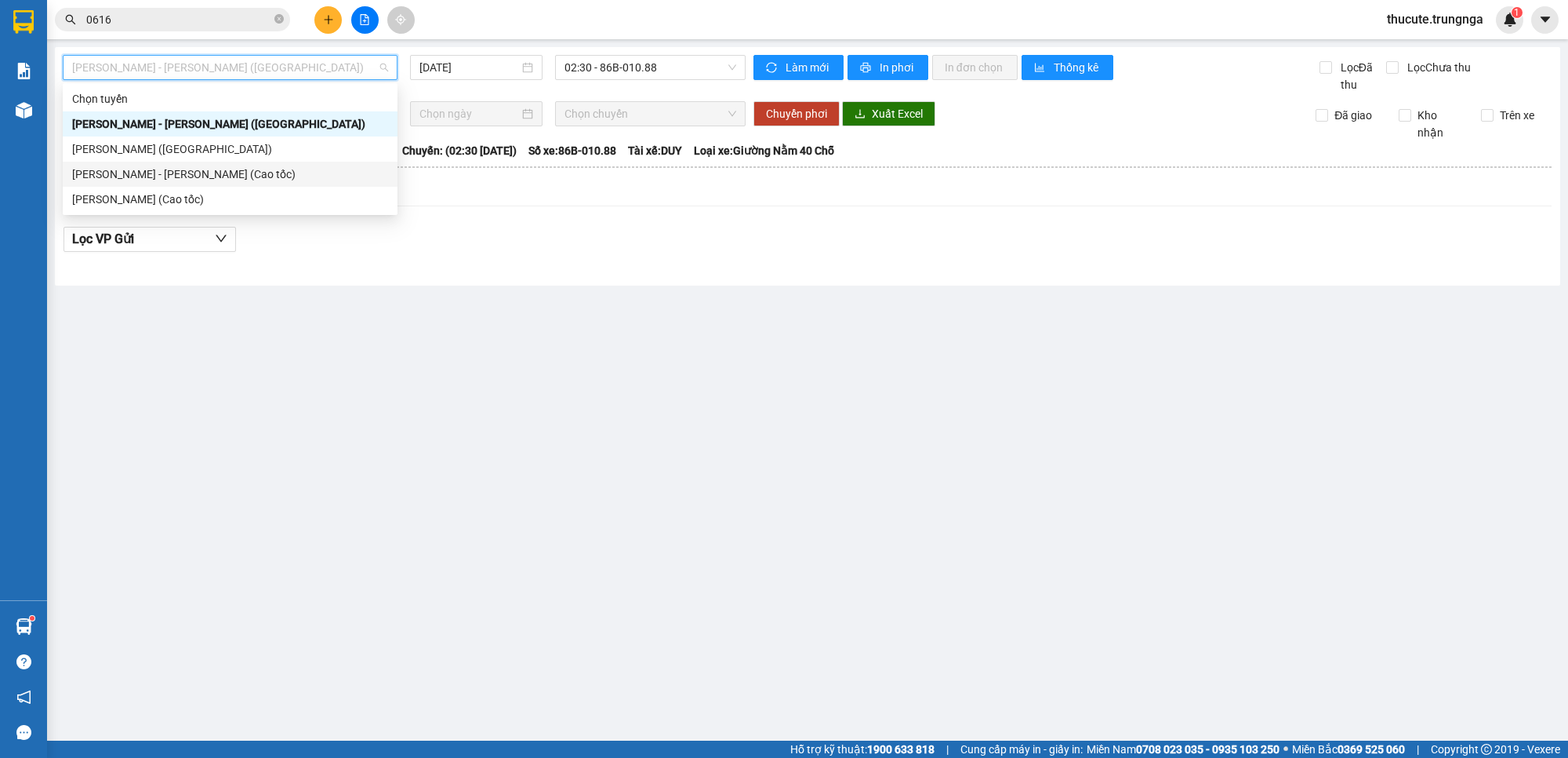
click at [245, 182] on div "[PERSON_NAME] - [PERSON_NAME] (Cao tốc)" at bounding box center [230, 174] width 335 height 25
type input "[DATE]"
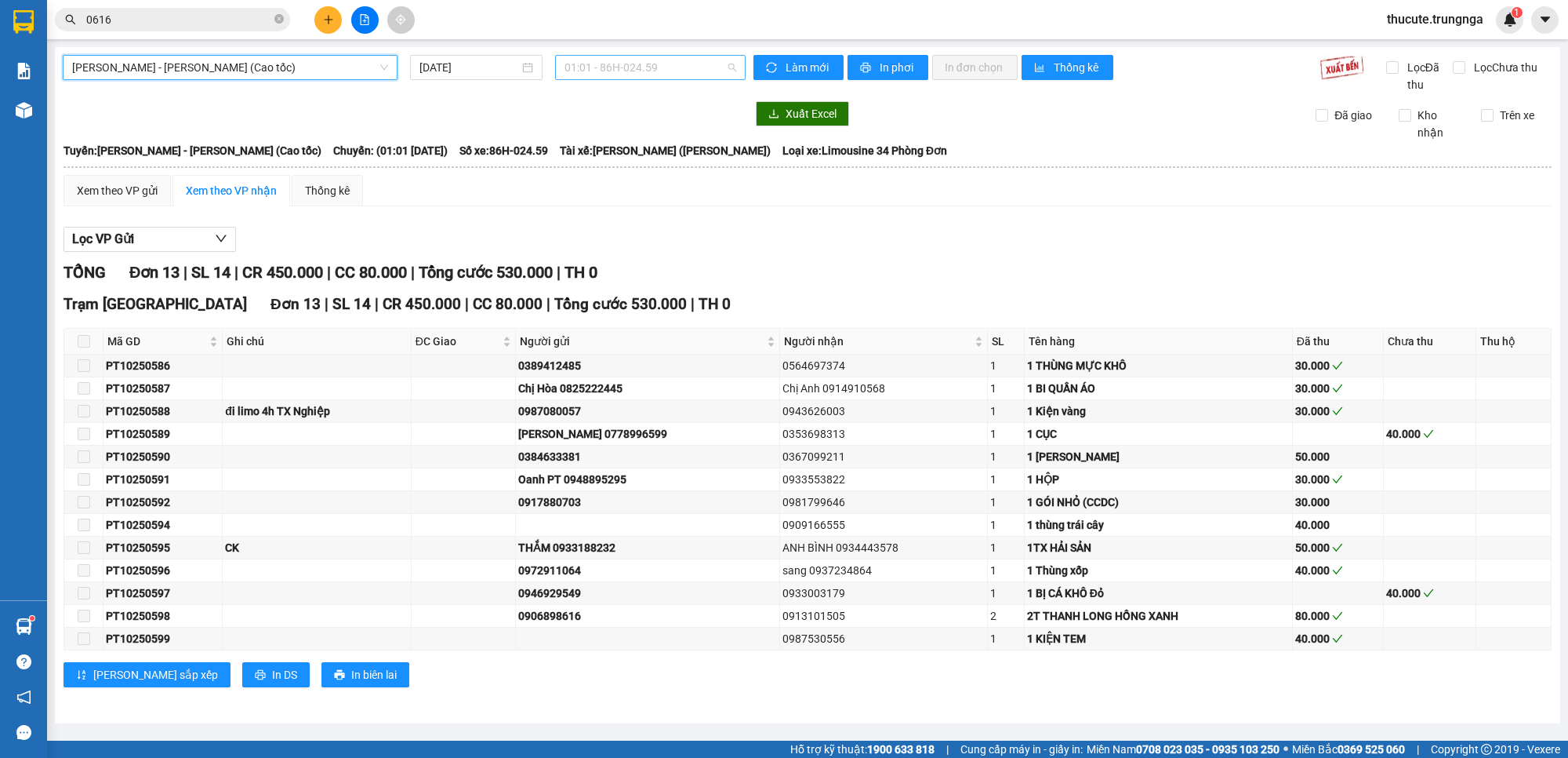
click at [585, 68] on span "01:01 - 86H-024.59" at bounding box center [651, 67] width 172 height 24
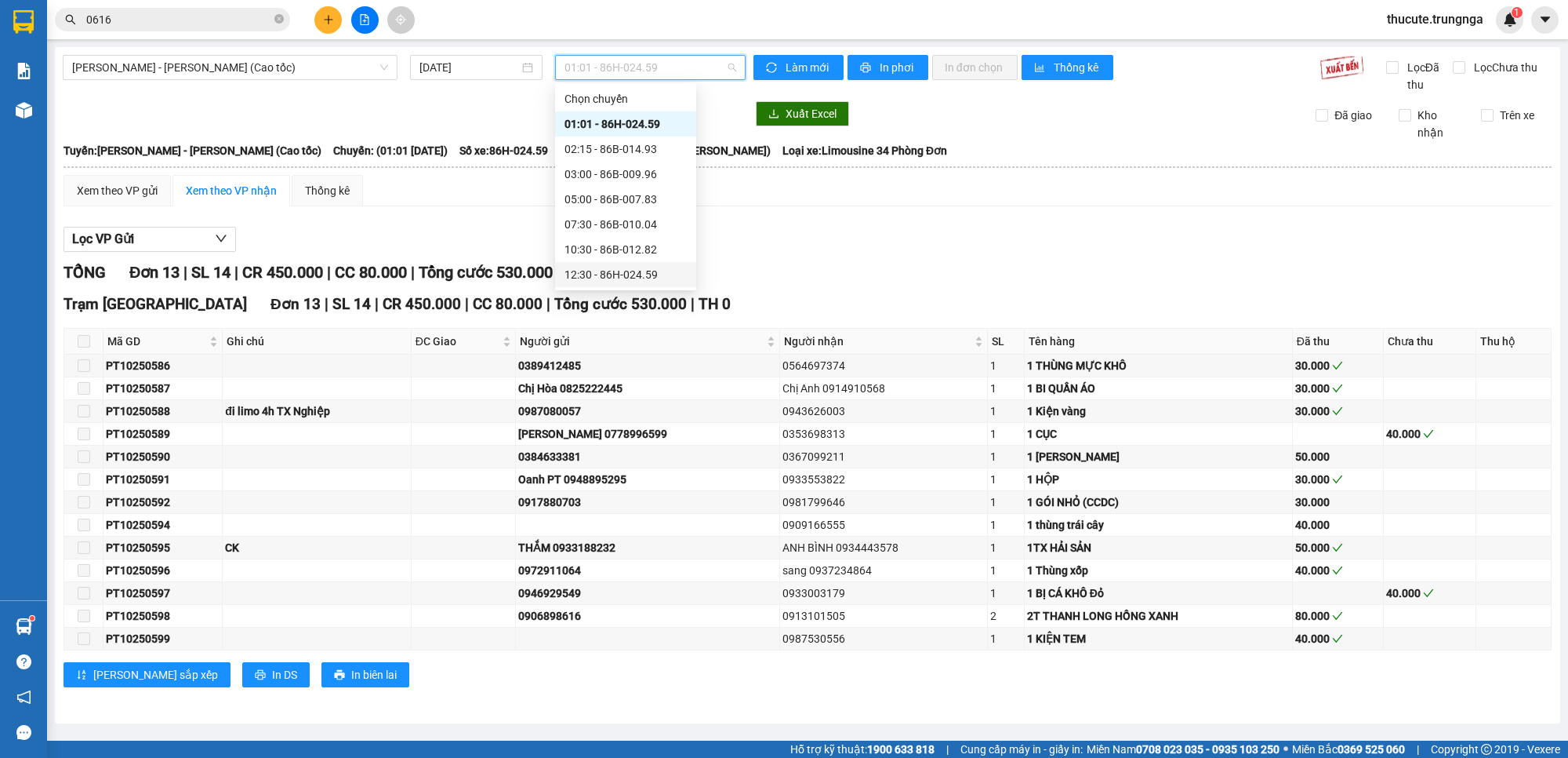
click at [598, 273] on div "12:30 - 86H-024.59" at bounding box center [626, 275] width 123 height 17
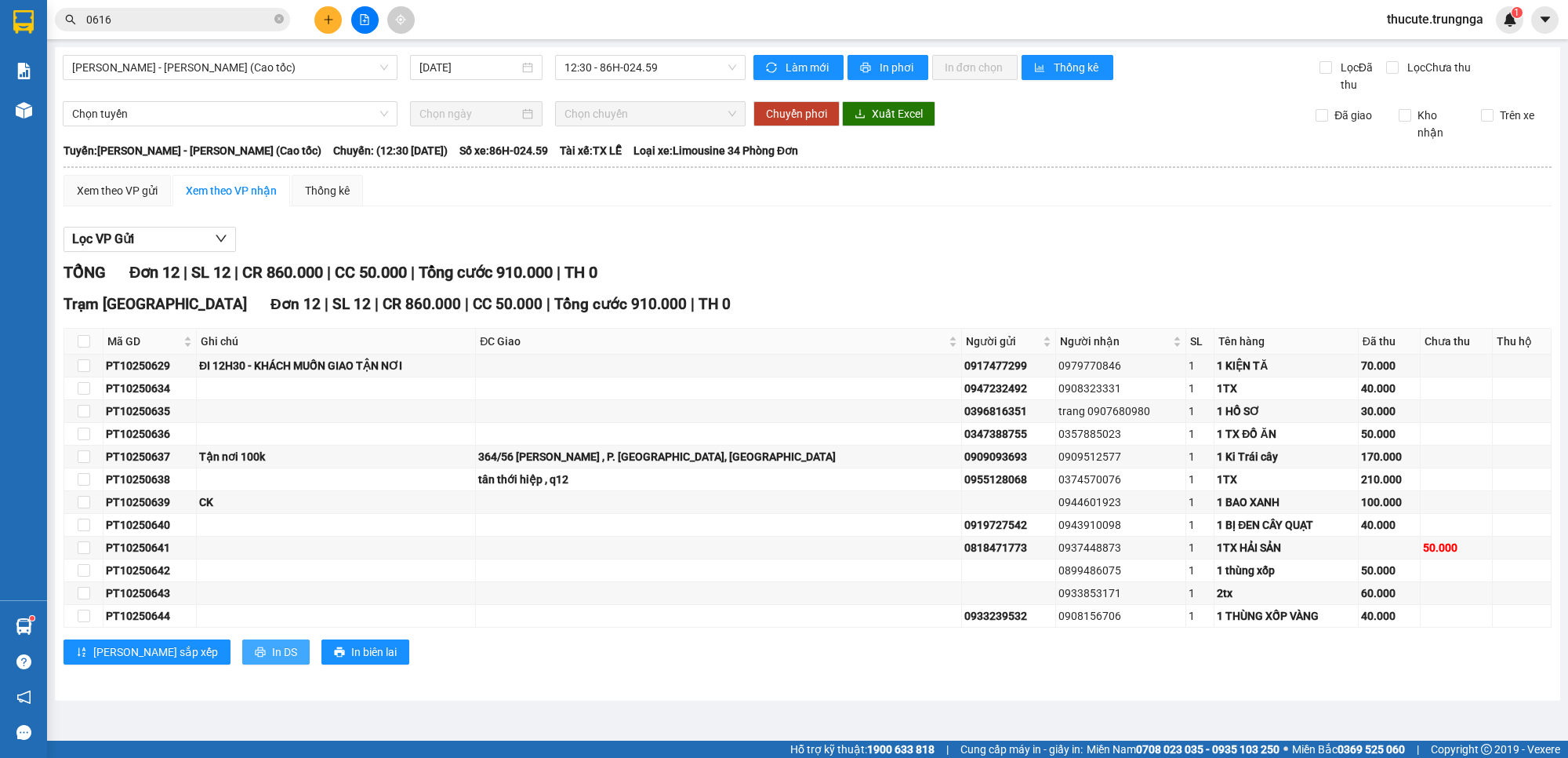
click at [272, 645] on span "In DS" at bounding box center [284, 652] width 25 height 17
drag, startPoint x: 172, startPoint y: 480, endPoint x: 142, endPoint y: 483, distance: 30.1
click at [142, 483] on div "PT10250638" at bounding box center [149, 479] width 88 height 17
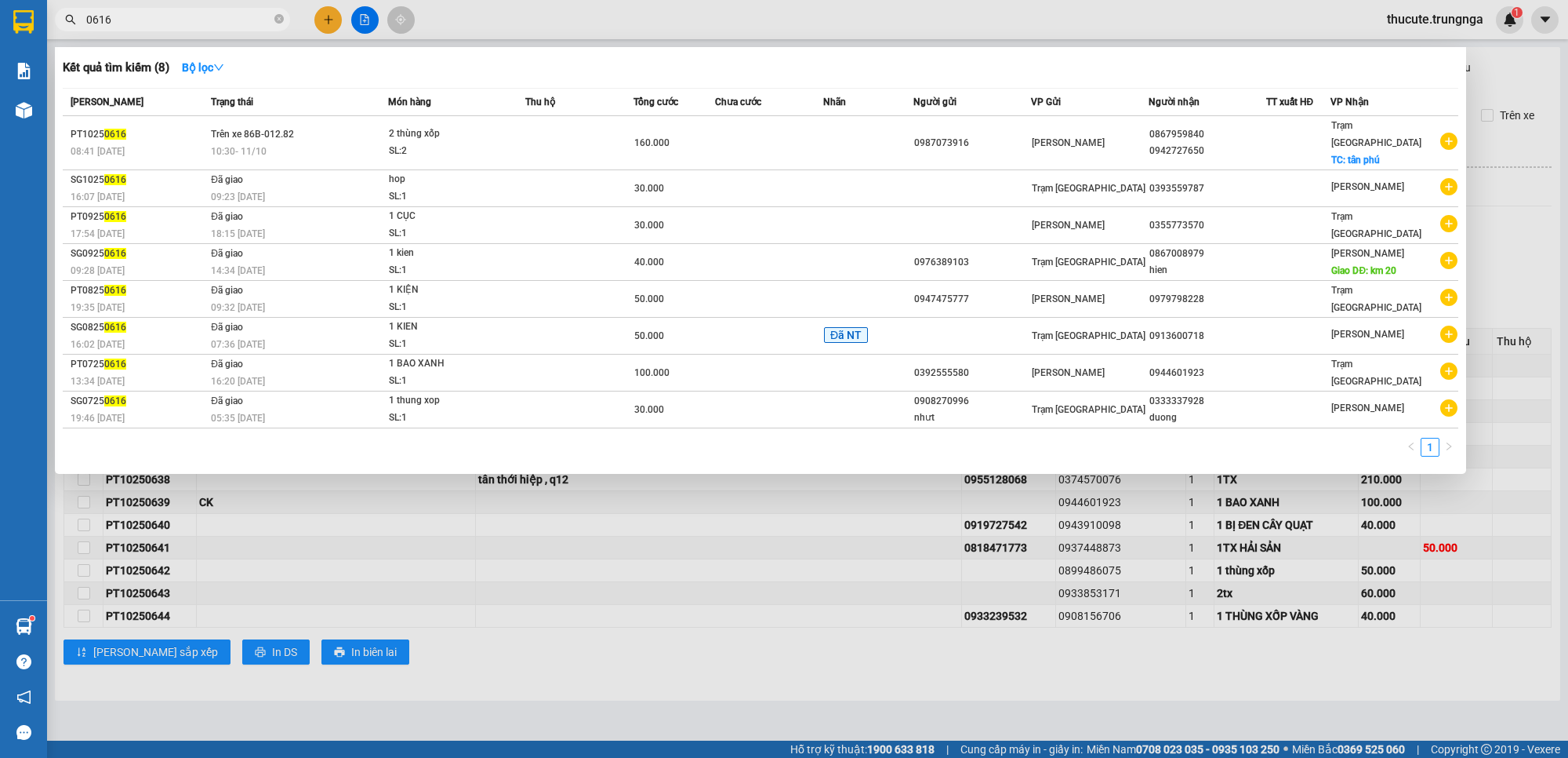
click at [164, 11] on input "0616" at bounding box center [178, 20] width 185 height 17
click at [165, 11] on input "0616" at bounding box center [178, 20] width 185 height 17
paste input "38"
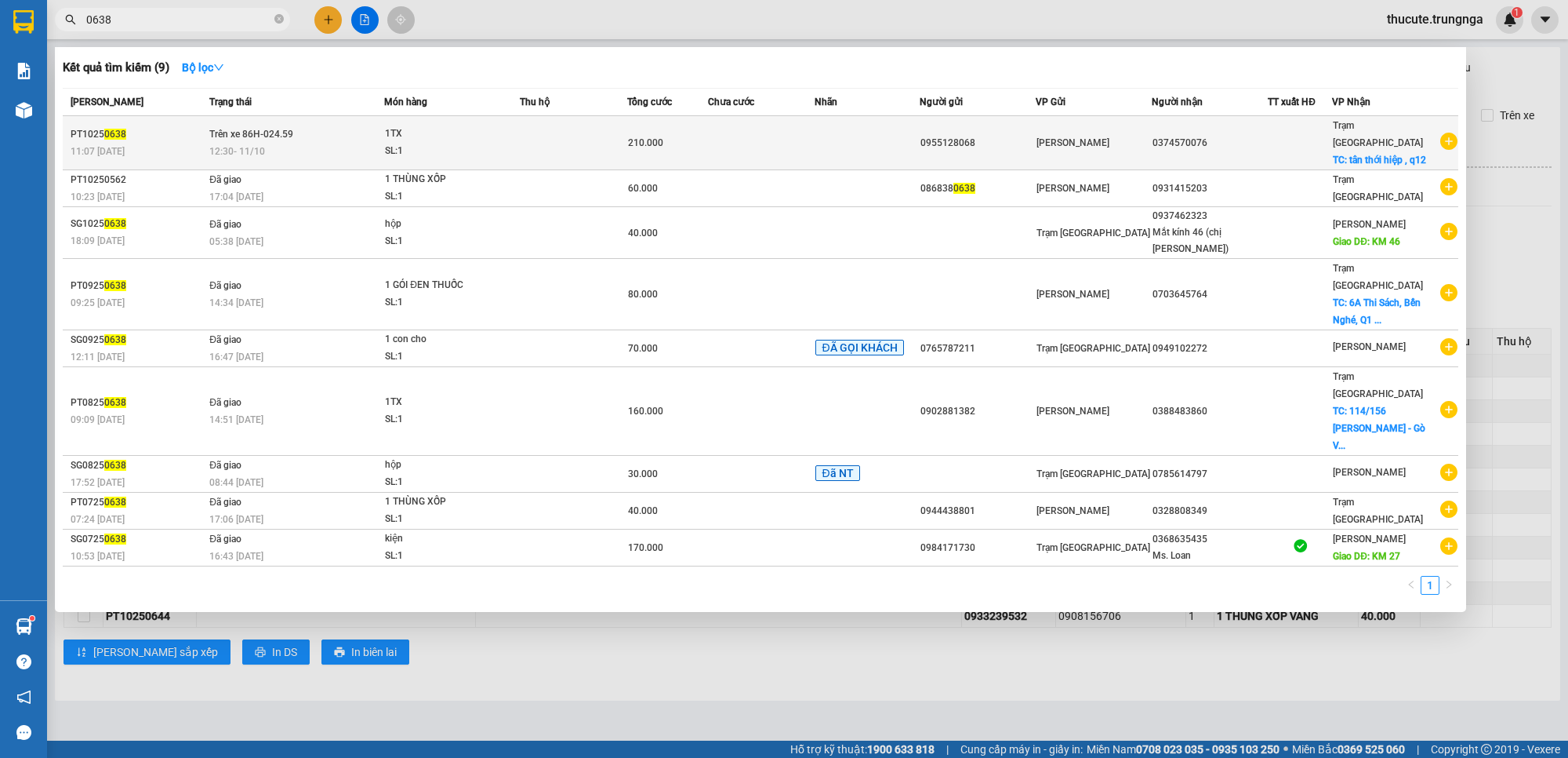
type input "0638"
click at [310, 127] on td "Trên xe 86H-024.59 12:30 - 11/10" at bounding box center [295, 142] width 179 height 54
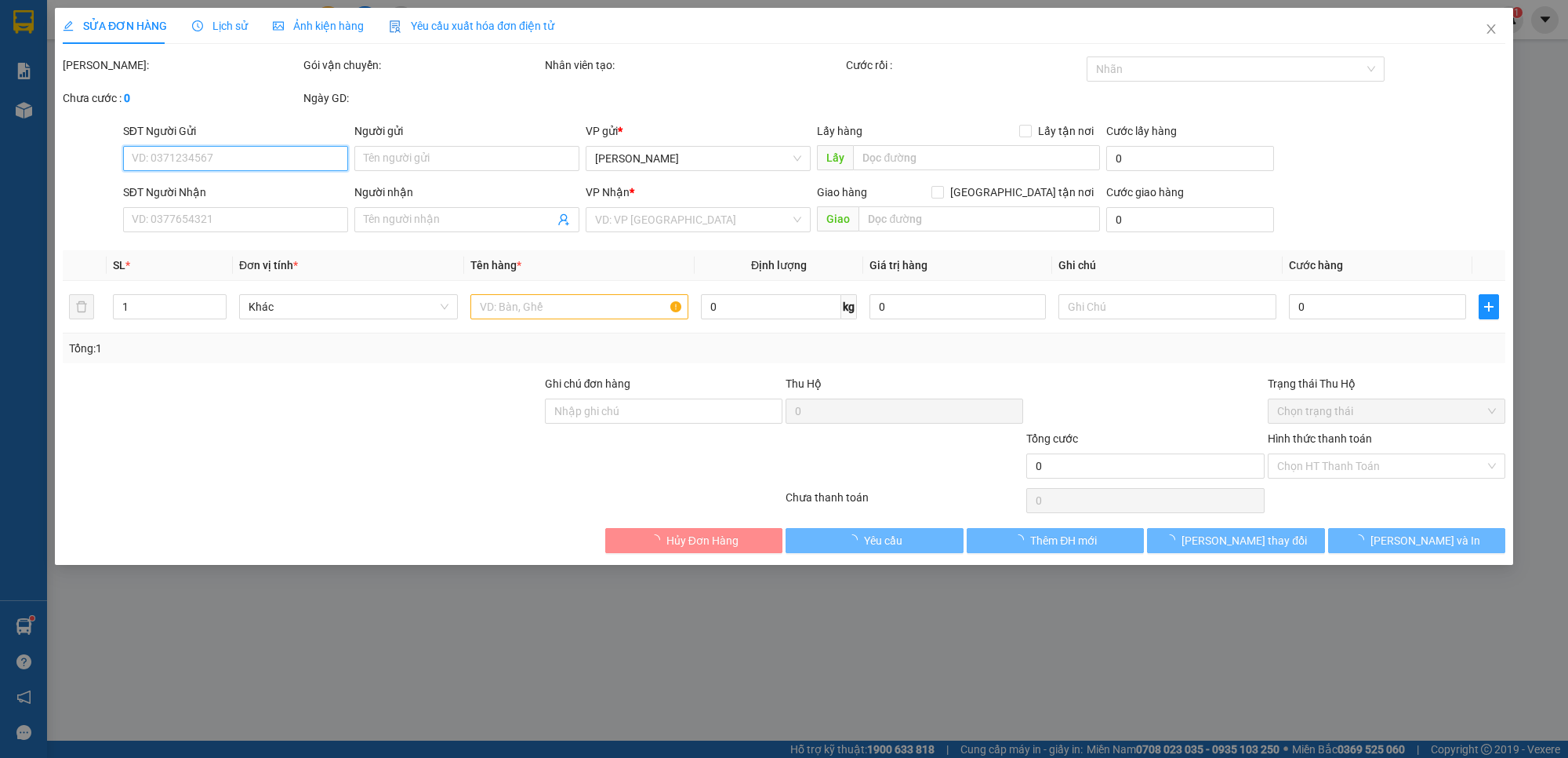
type input "0955128068"
type input "0374570076"
checkbox input "true"
type input "tân thới hiệp , q12"
type input "210.000"
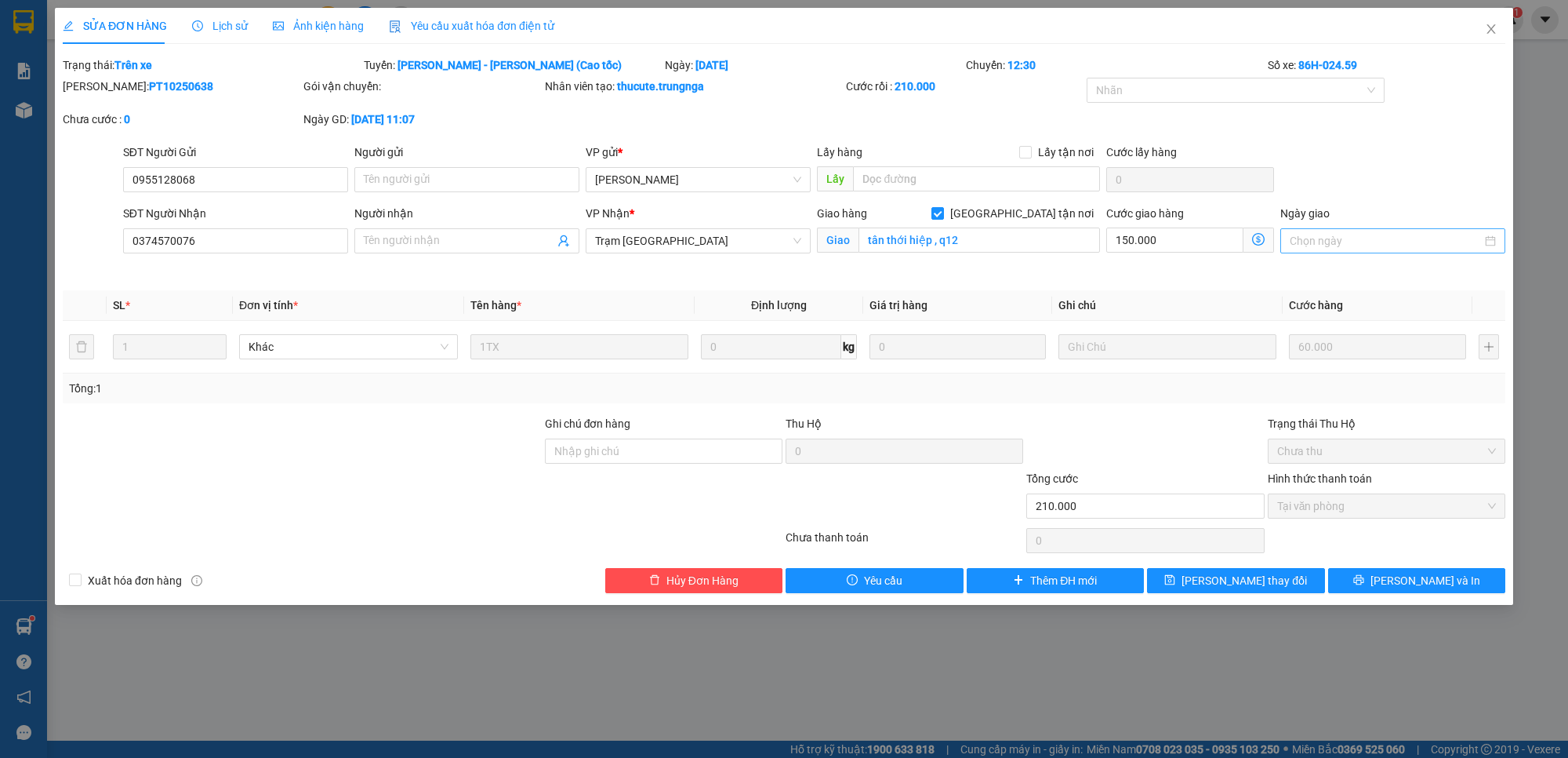
click at [1347, 235] on input "Ngày giao" at bounding box center [1386, 240] width 192 height 17
type input "17/10/2025"
type input "[DATE]"
click at [1469, 355] on div "11" at bounding box center [1473, 356] width 19 height 19
click at [1402, 137] on div "Mã ĐH: PT10250638 Gói vận chuyển: Nhân viên tạo: thucute.trungnga Cước rồi : 21…" at bounding box center [784, 110] width 1446 height 66
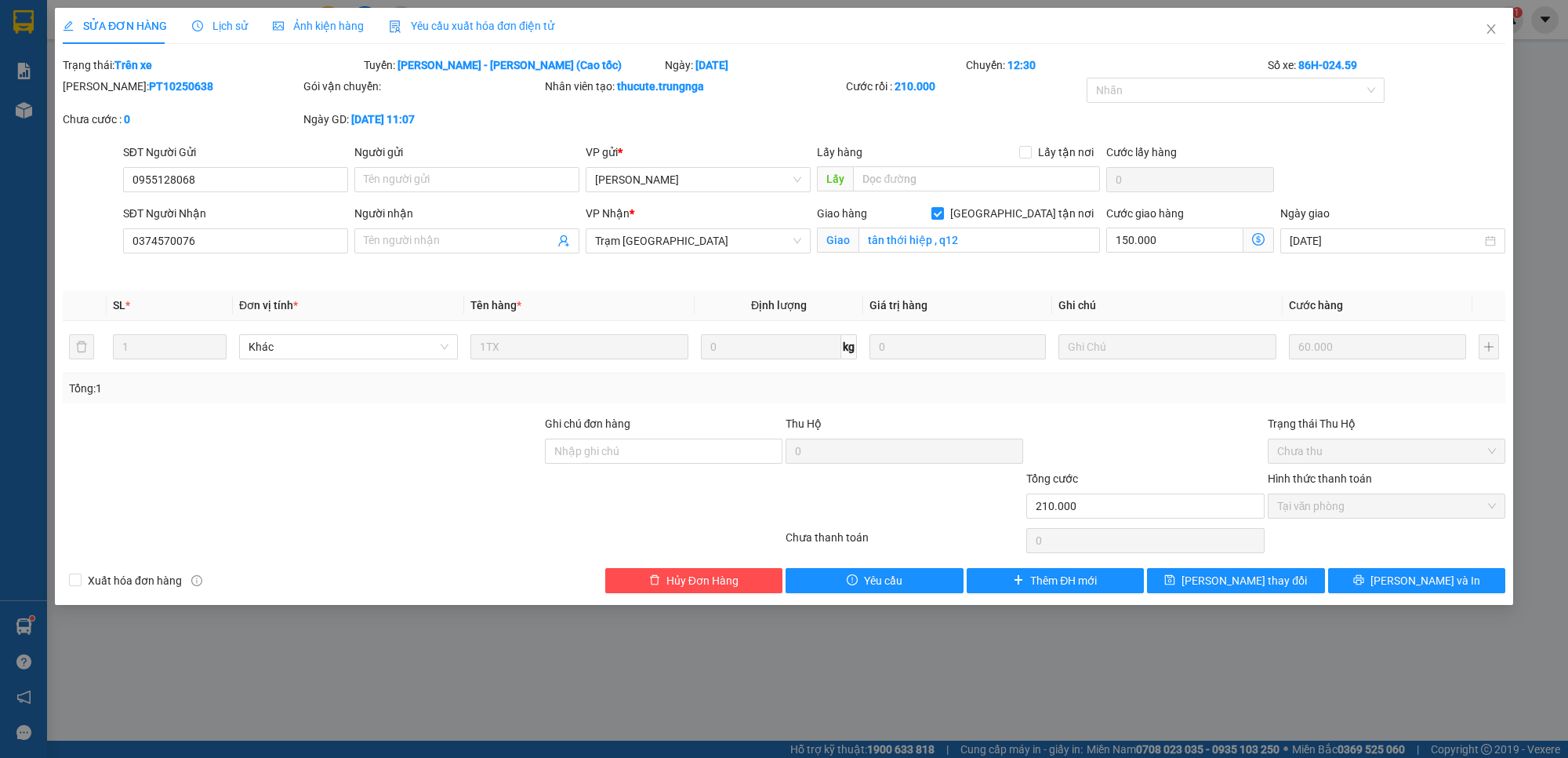
click at [665, 431] on div "Ghi chú đơn hàng" at bounding box center [664, 427] width 238 height 24
click at [656, 448] on input "Ghi chú đơn hàng" at bounding box center [664, 450] width 238 height 25
click at [691, 463] on input "Ghi chú đơn hàng" at bounding box center [664, 450] width 238 height 25
type input "c"
type input "tn 150"
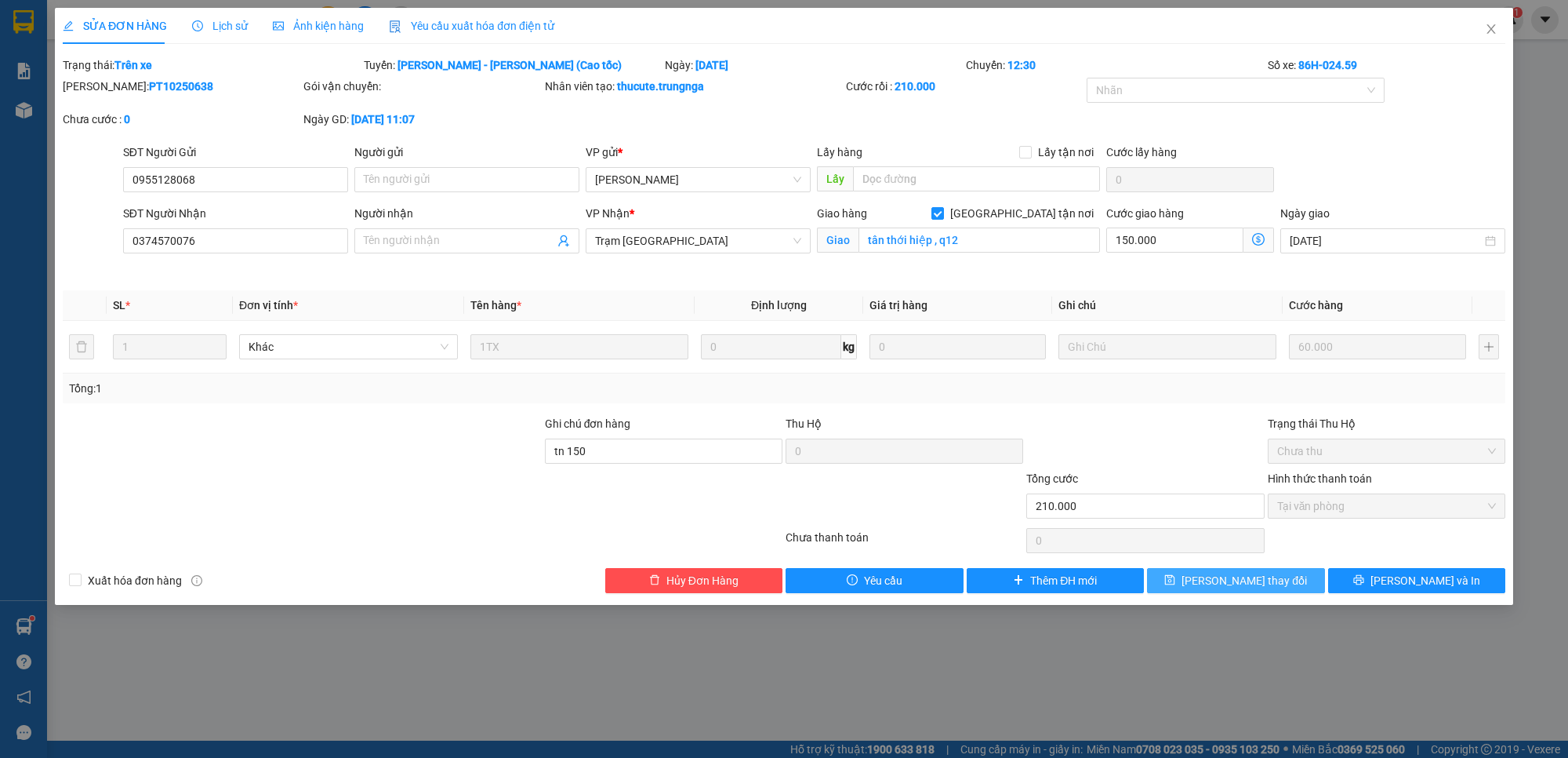
click at [1224, 576] on span "[PERSON_NAME] thay đổi" at bounding box center [1244, 581] width 125 height 17
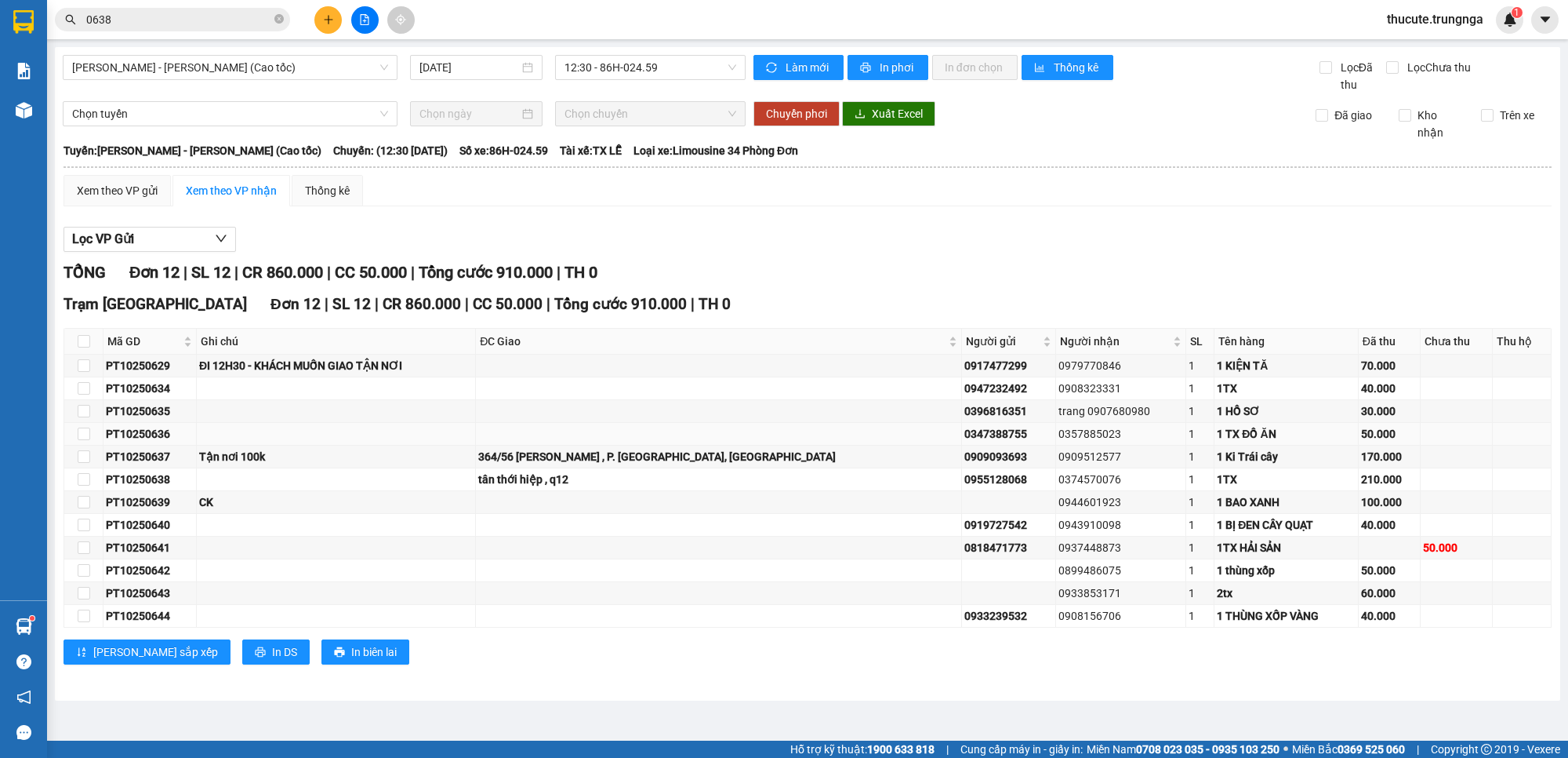
click at [475, 431] on td at bounding box center [337, 434] width 280 height 23
click at [649, 457] on div "364/56 [PERSON_NAME] , P. [GEOGRAPHIC_DATA], [GEOGRAPHIC_DATA]" at bounding box center [718, 456] width 481 height 17
click at [643, 465] on div "364/56 [PERSON_NAME] , P. [GEOGRAPHIC_DATA], [GEOGRAPHIC_DATA]" at bounding box center [718, 456] width 481 height 17
click at [630, 478] on div "tân thới hiệp , q12" at bounding box center [718, 479] width 481 height 17
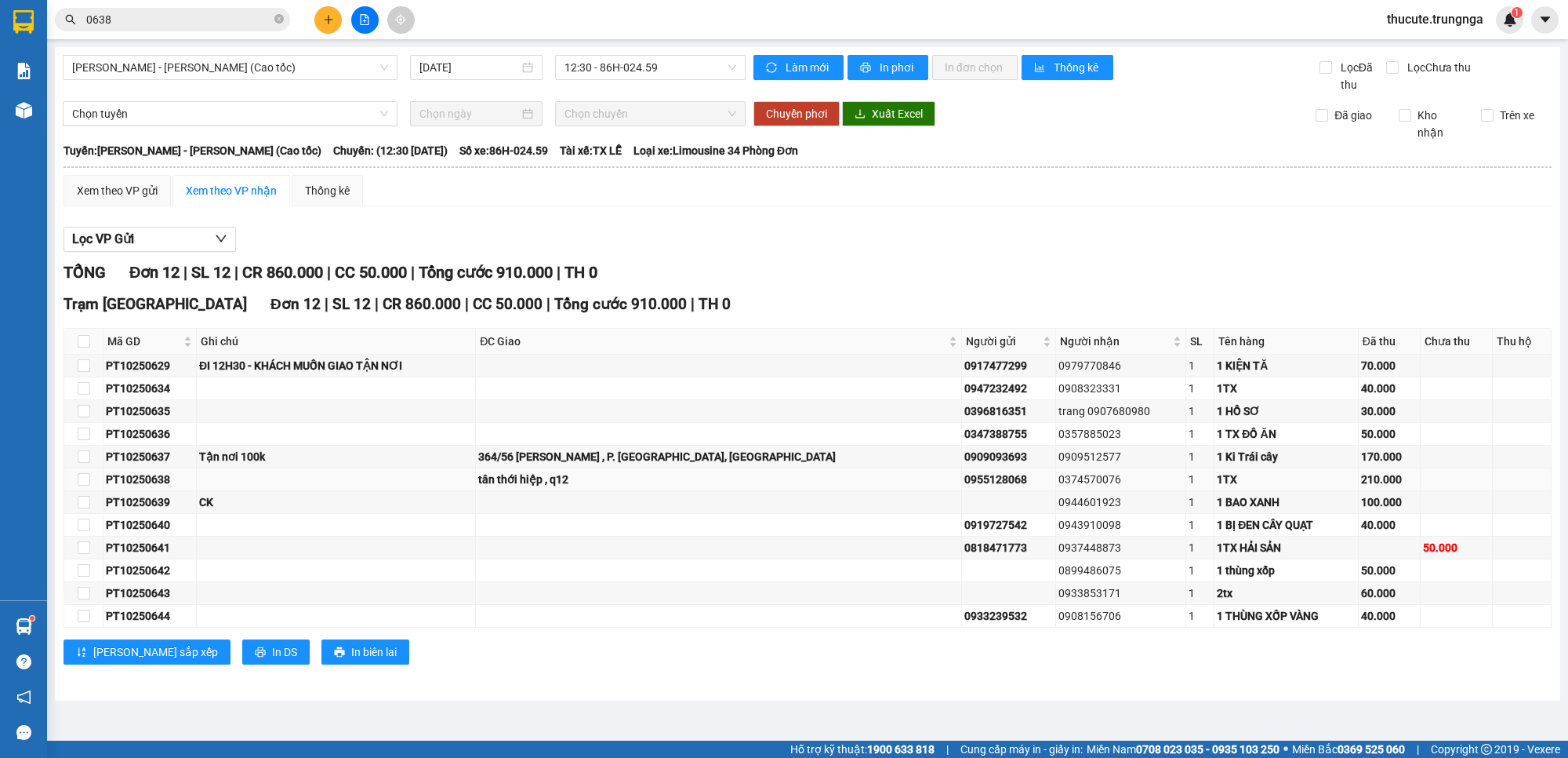
drag, startPoint x: 315, startPoint y: 483, endPoint x: 302, endPoint y: 479, distance: 13.6
click at [309, 483] on td at bounding box center [337, 479] width 280 height 23
drag, startPoint x: 300, startPoint y: 479, endPoint x: 277, endPoint y: 478, distance: 23.0
click at [299, 479] on td at bounding box center [337, 479] width 280 height 23
drag, startPoint x: 277, startPoint y: 478, endPoint x: 167, endPoint y: 485, distance: 110.2
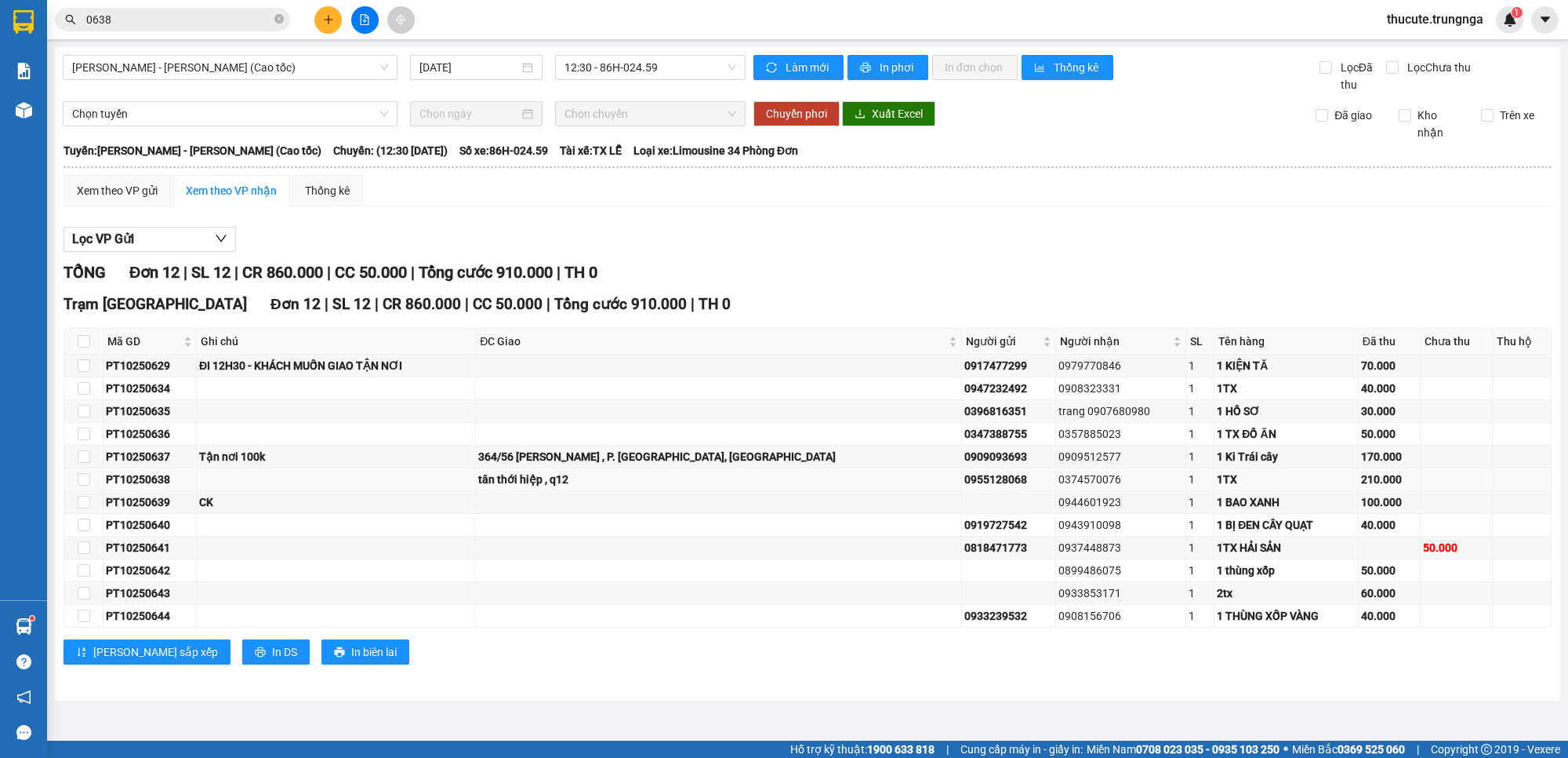
click at [253, 479] on td at bounding box center [337, 479] width 280 height 23
drag, startPoint x: 167, startPoint y: 485, endPoint x: 111, endPoint y: 490, distance: 56.2
click at [158, 488] on div "PT10250638" at bounding box center [149, 479] width 88 height 17
click at [94, 480] on td at bounding box center [84, 479] width 39 height 23
click at [84, 478] on input "checkbox" at bounding box center [84, 479] width 13 height 13
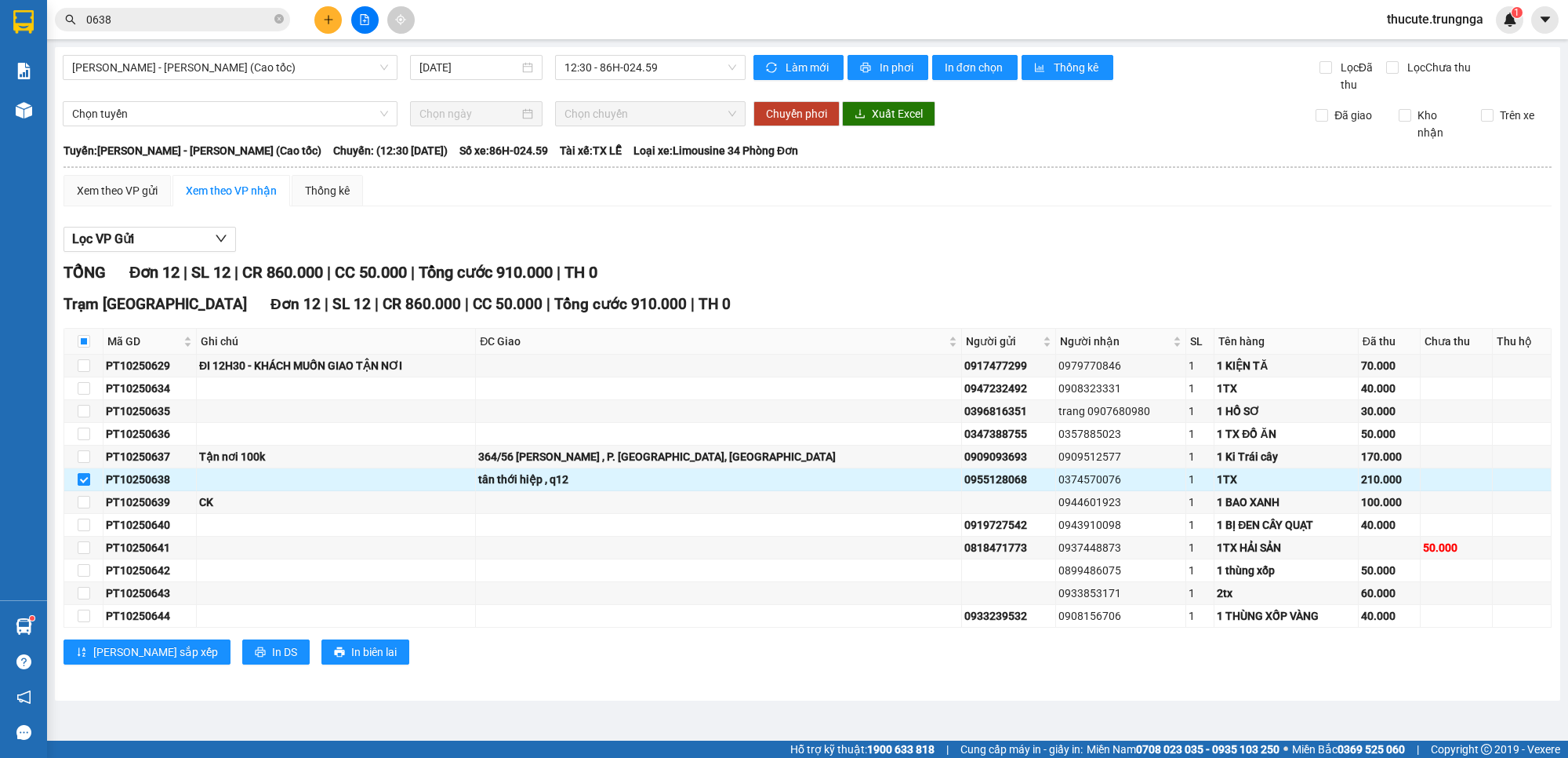
click at [84, 478] on input "checkbox" at bounding box center [84, 479] width 13 height 13
checkbox input "false"
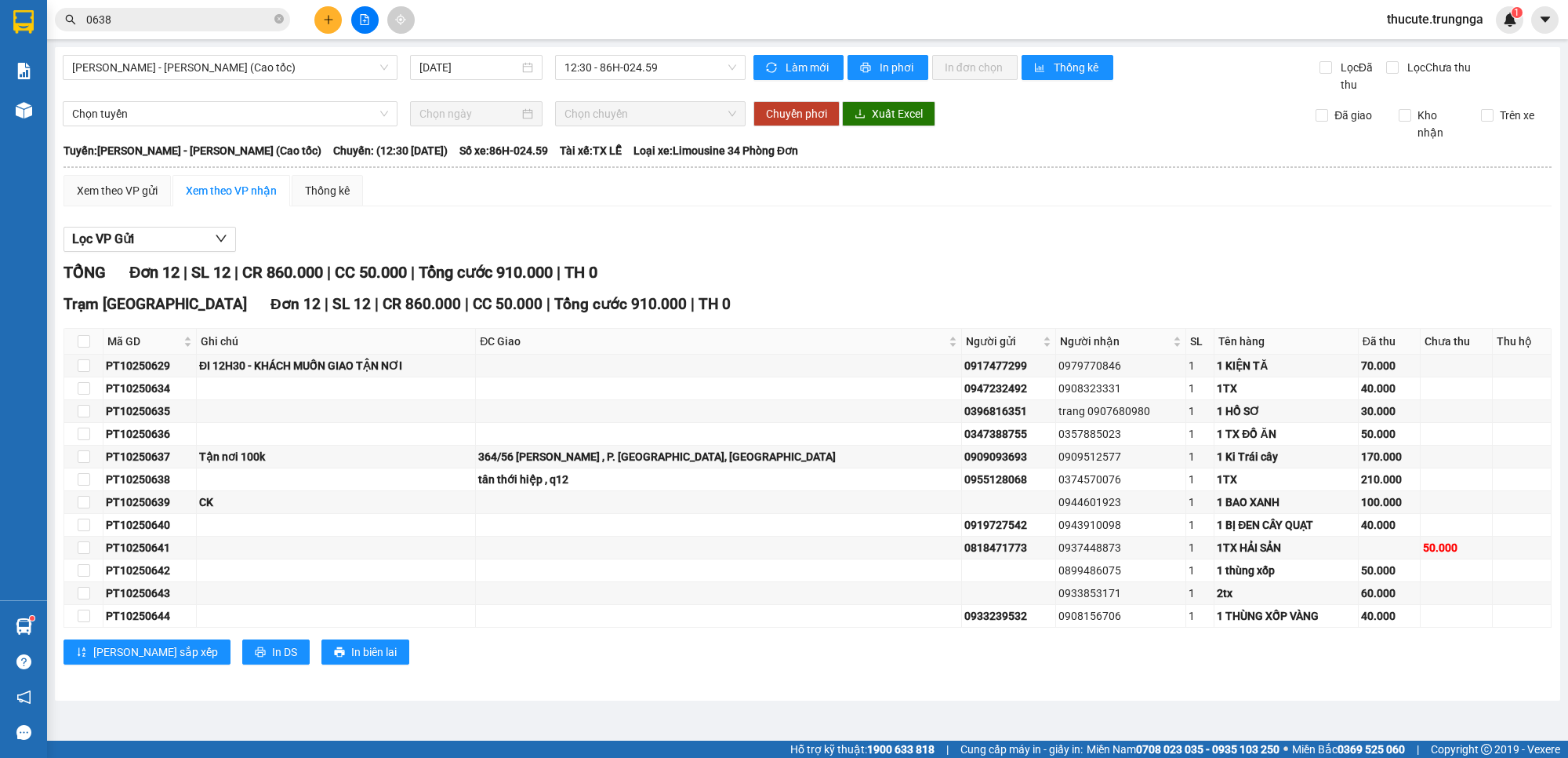
click at [750, 252] on div at bounding box center [808, 252] width 1489 height 1
click at [185, 480] on div "PT10250638" at bounding box center [149, 479] width 88 height 17
click at [159, 20] on input "0638" at bounding box center [178, 20] width 185 height 17
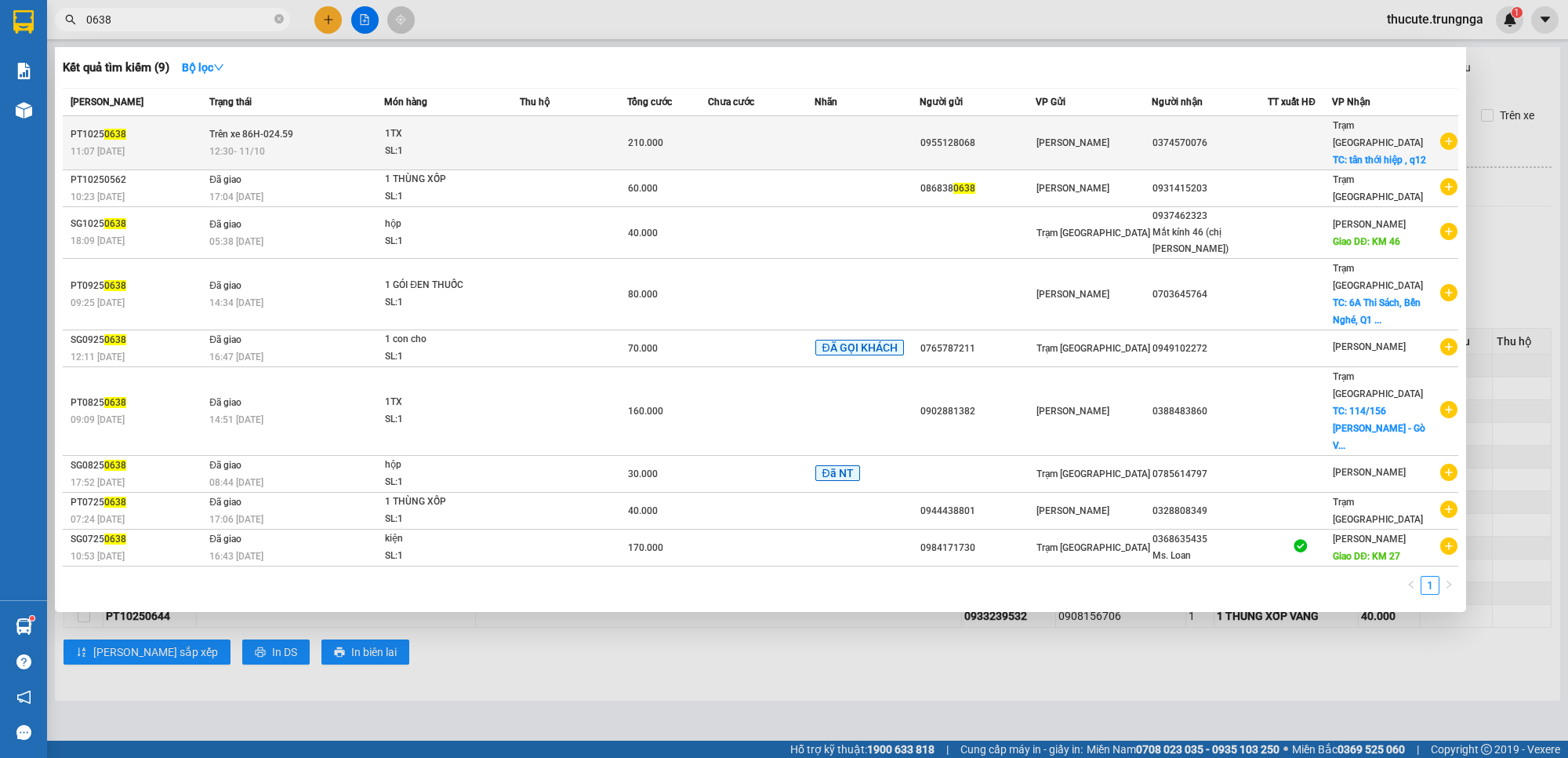
click at [248, 131] on span "Trên xe 86H-024.59" at bounding box center [251, 133] width 84 height 13
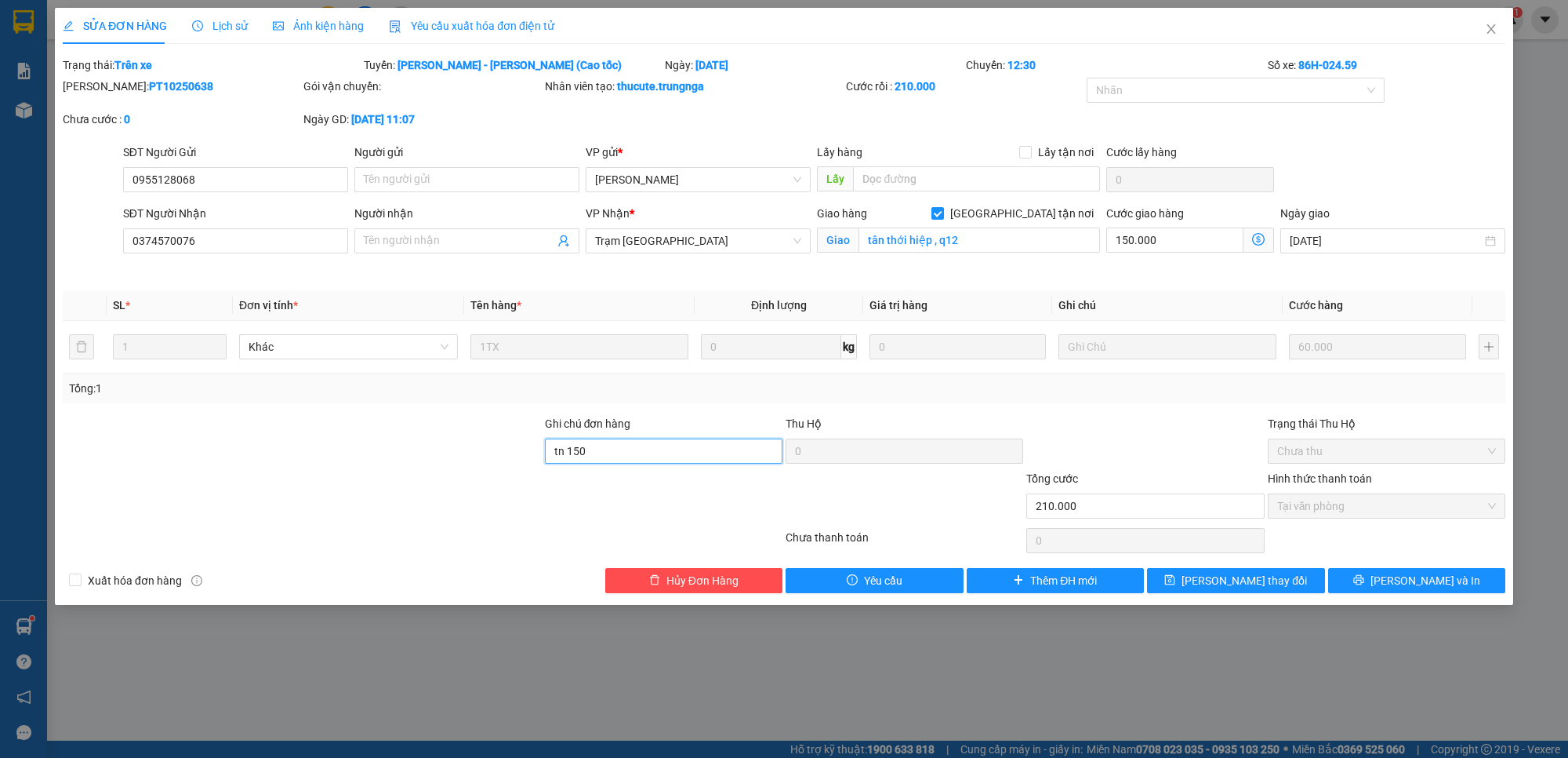
click at [664, 460] on input "tn 150" at bounding box center [664, 450] width 238 height 25
type input "tn 150k"
click at [1175, 585] on icon "save" at bounding box center [1170, 580] width 11 height 11
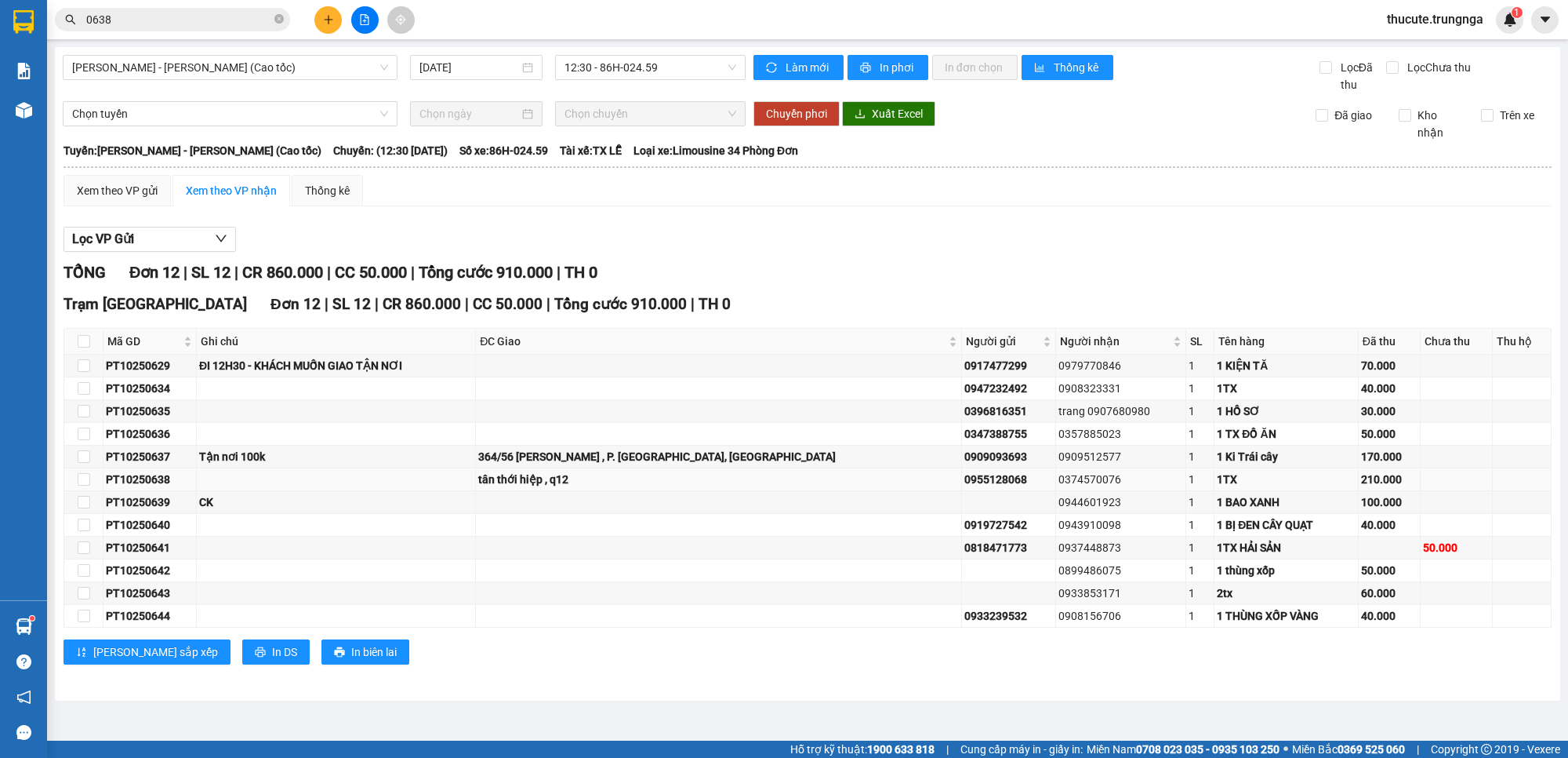
click at [170, 481] on div "PT10250638" at bounding box center [149, 479] width 88 height 17
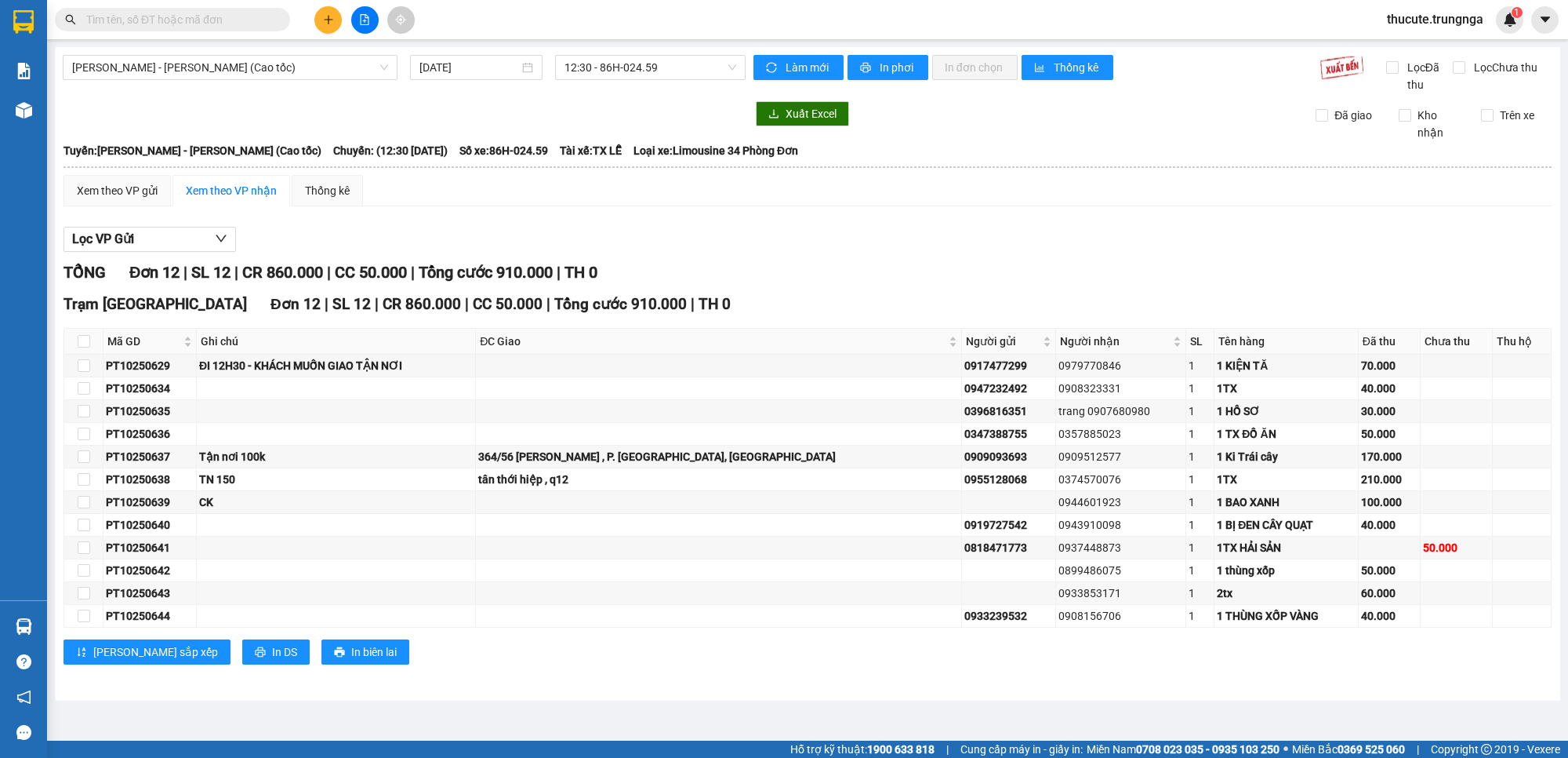
click at [329, 20] on icon "plus" at bounding box center [328, 19] width 9 height 1
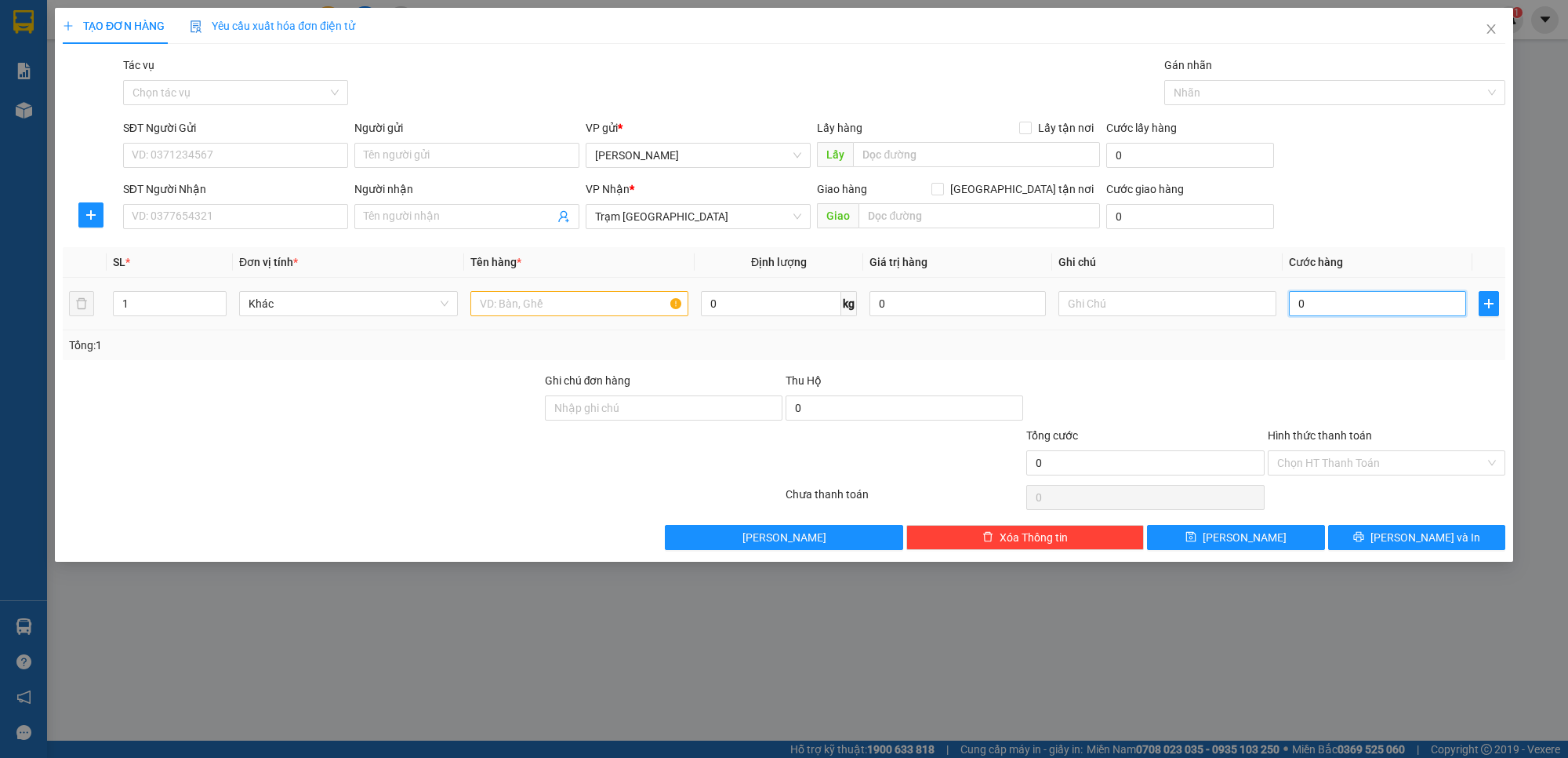
click at [1300, 292] on input "0" at bounding box center [1377, 303] width 176 height 25
type input "6"
type input "60"
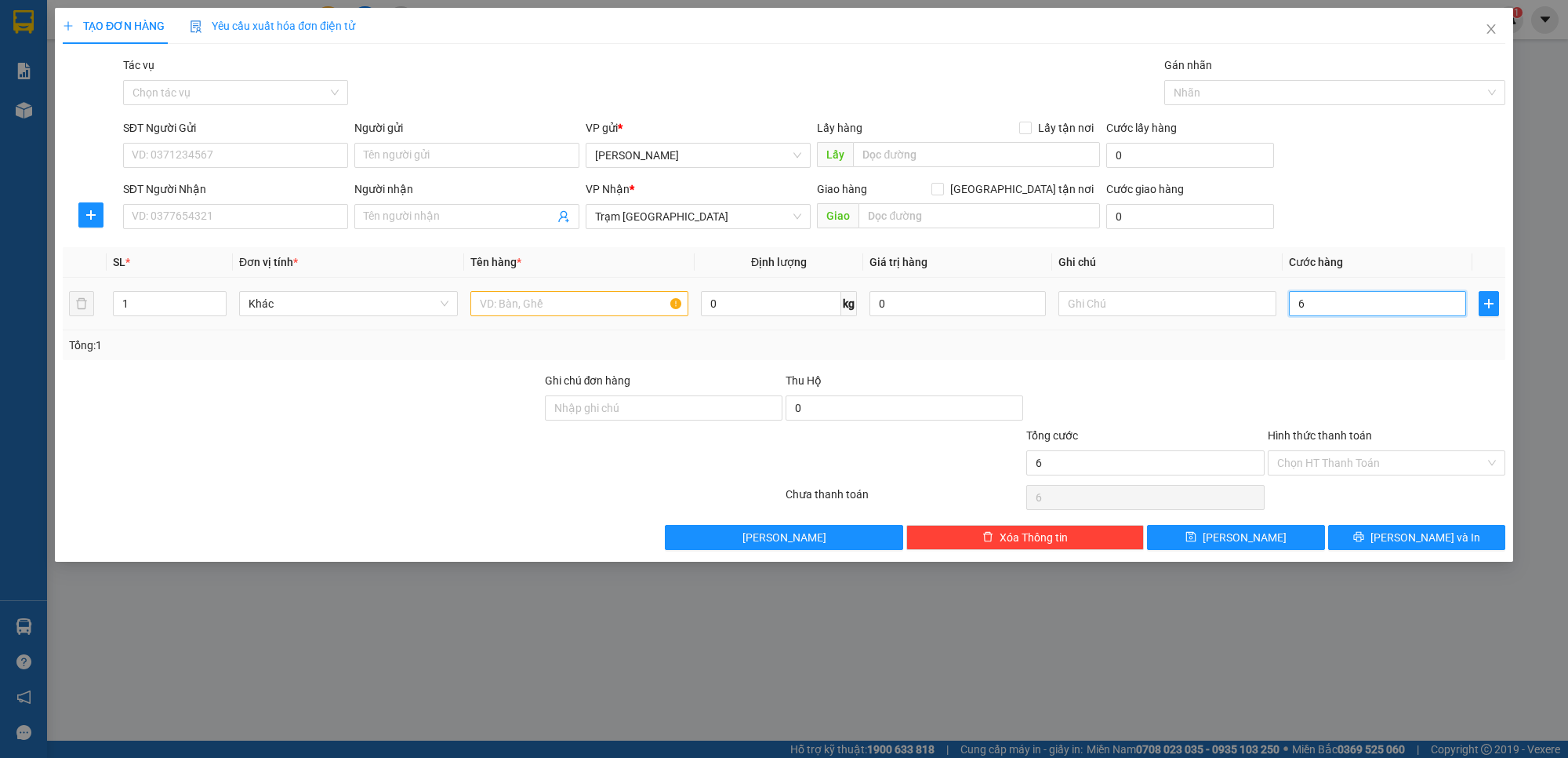
type input "60"
type input "60.000"
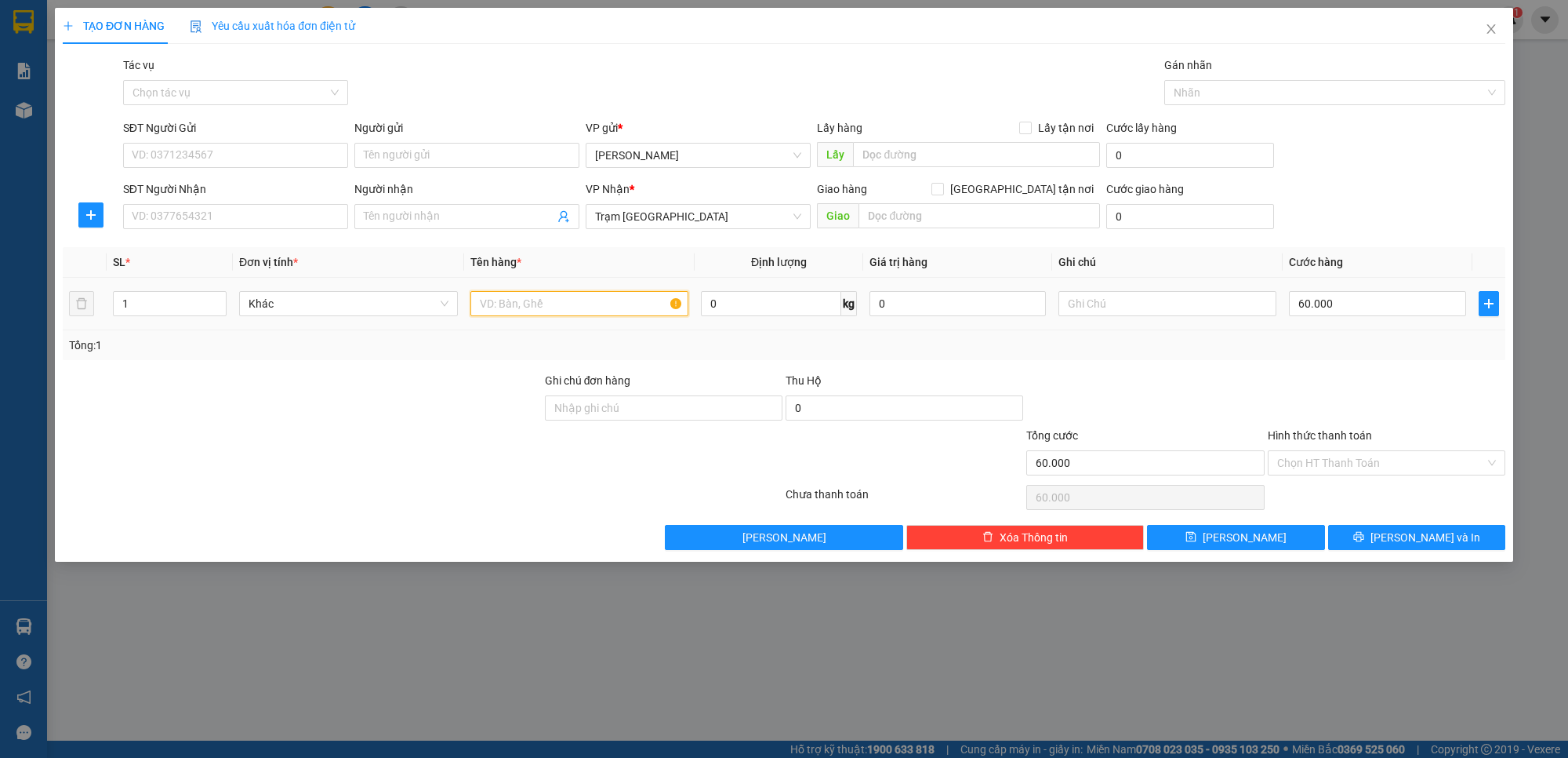
click at [506, 306] on input "text" at bounding box center [579, 303] width 219 height 25
type input "1 thùng xốp"
click at [277, 224] on input "SĐT Người Nhận" at bounding box center [235, 216] width 225 height 25
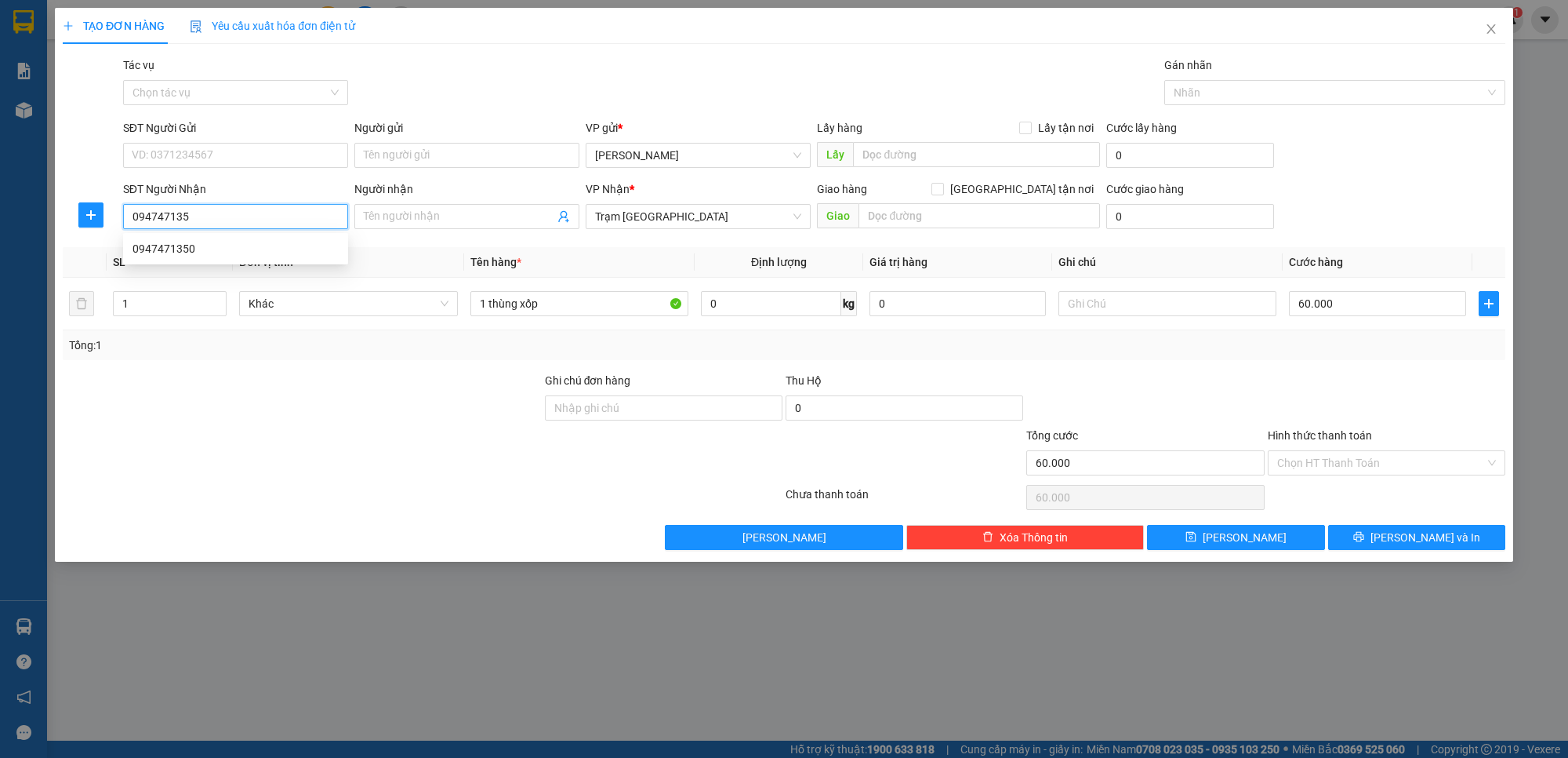
type input "0947471350"
click at [312, 252] on div "0947471350" at bounding box center [236, 249] width 206 height 17
type input "90.000"
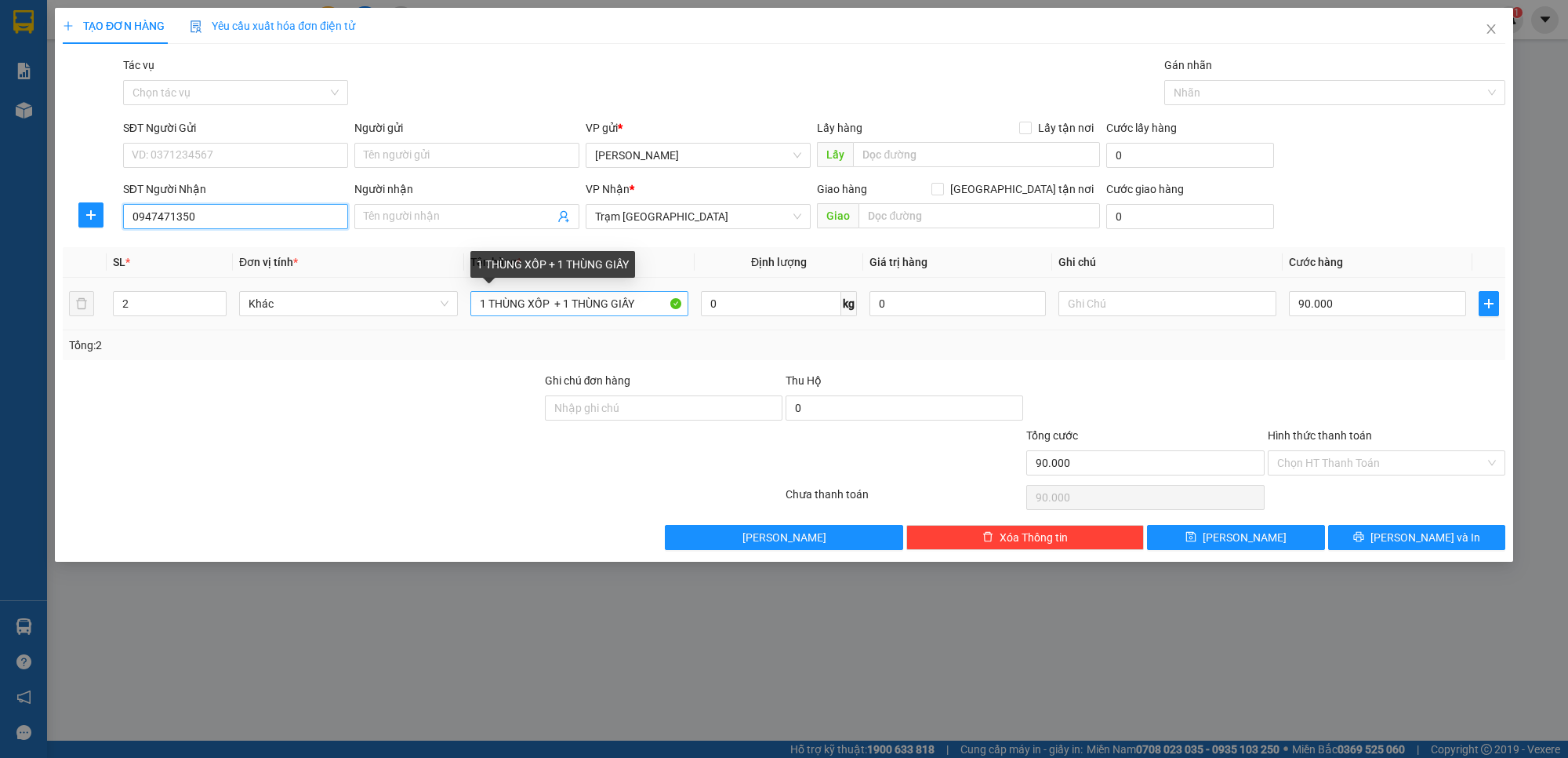
type input "0947471350"
drag, startPoint x: 642, startPoint y: 310, endPoint x: 557, endPoint y: 303, distance: 85.3
click at [557, 303] on input "1 THÙNG XỐP + 1 THÙNG GIẤY" at bounding box center [579, 303] width 219 height 25
type input "1 THÙNG XỐP"
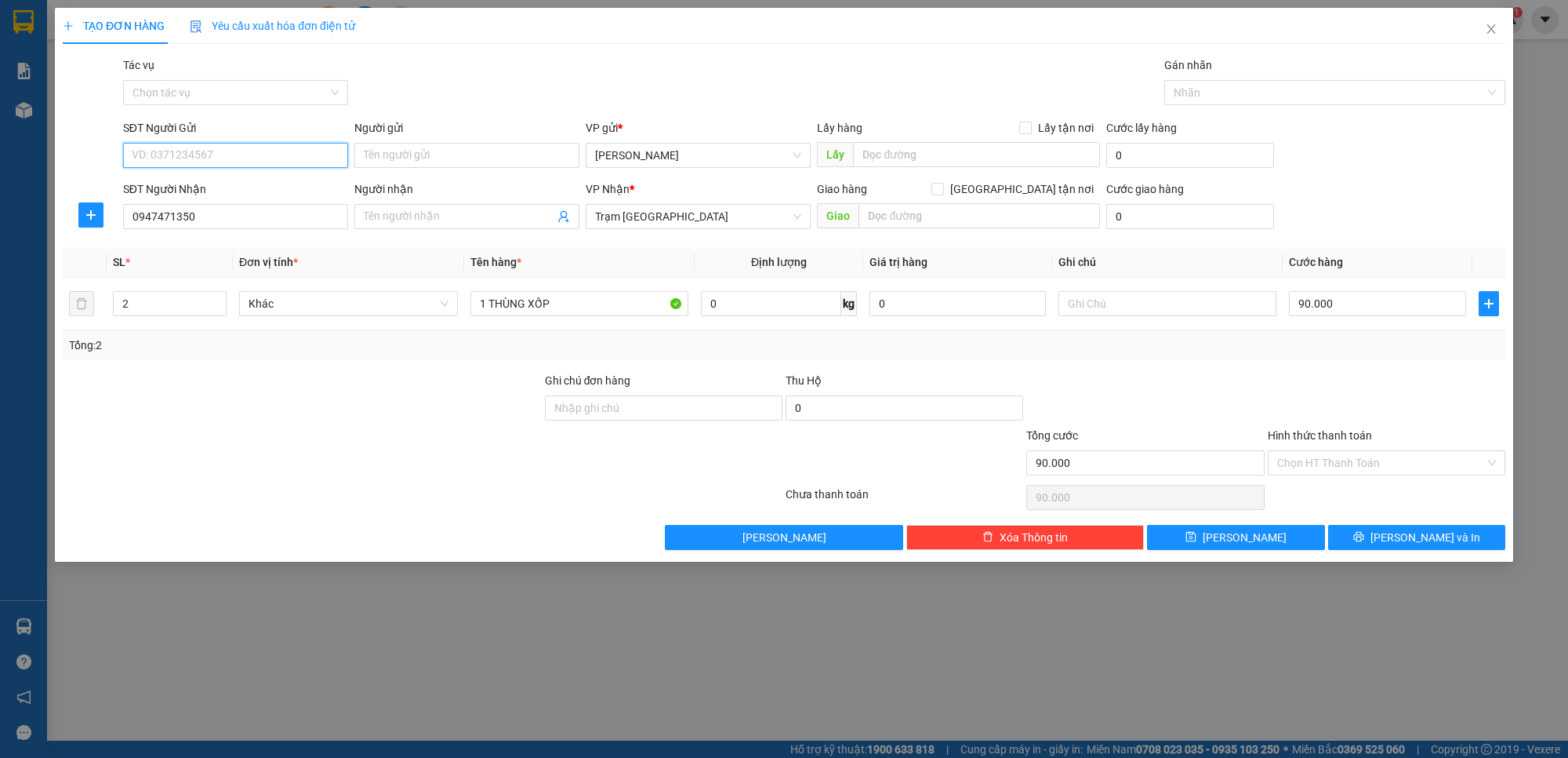
click at [253, 153] on input "SĐT Người Gửi" at bounding box center [235, 154] width 225 height 25
click at [248, 188] on div "0939754797" at bounding box center [236, 188] width 206 height 17
type input "0939754797"
type input "1 THÙNG XỐP + 1 THÙNG GIẤY"
click at [1335, 304] on input "90.000" at bounding box center [1377, 303] width 176 height 25
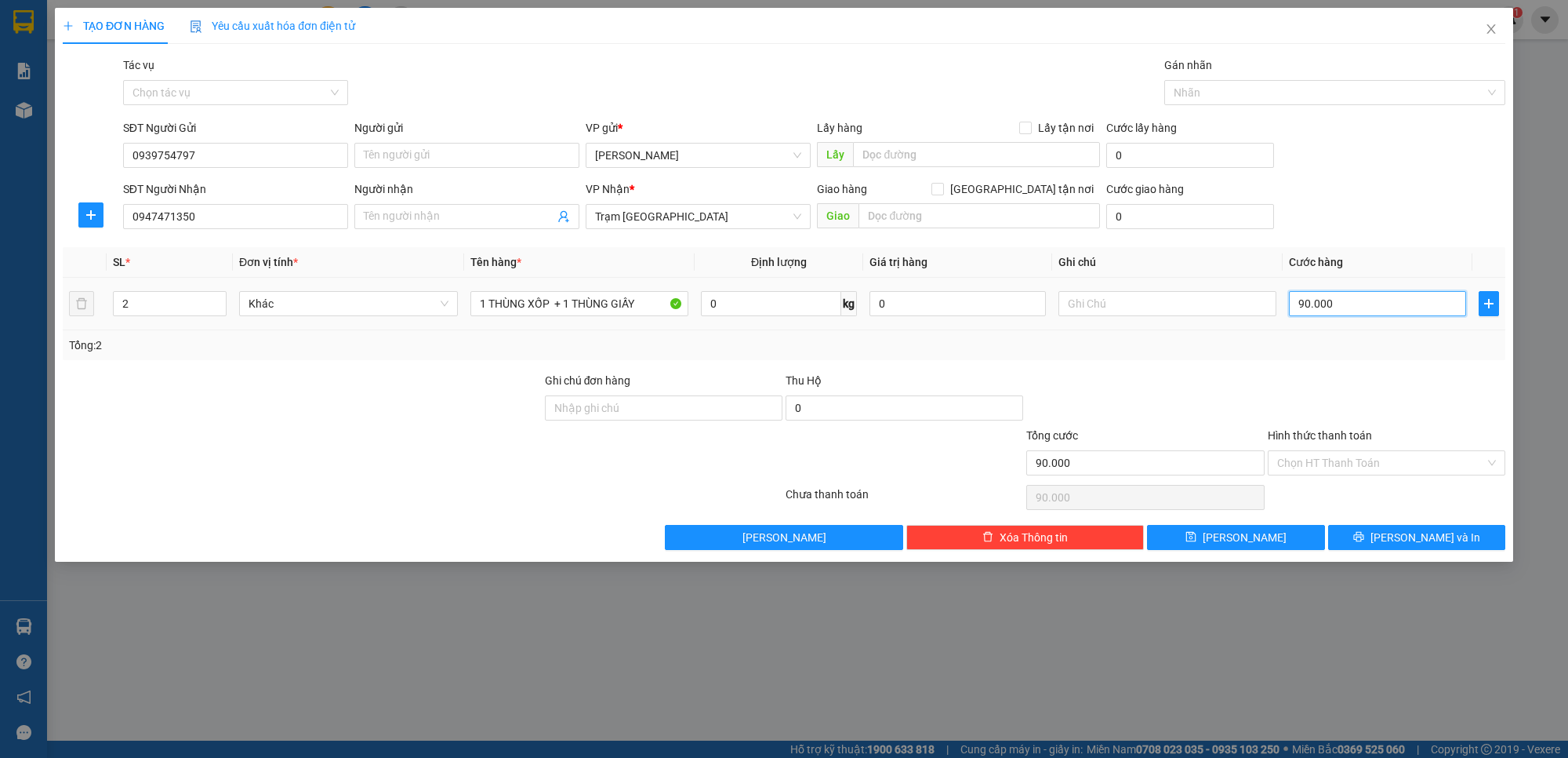
click at [1335, 304] on input "90.000" at bounding box center [1377, 303] width 176 height 25
type input "6"
type input "60"
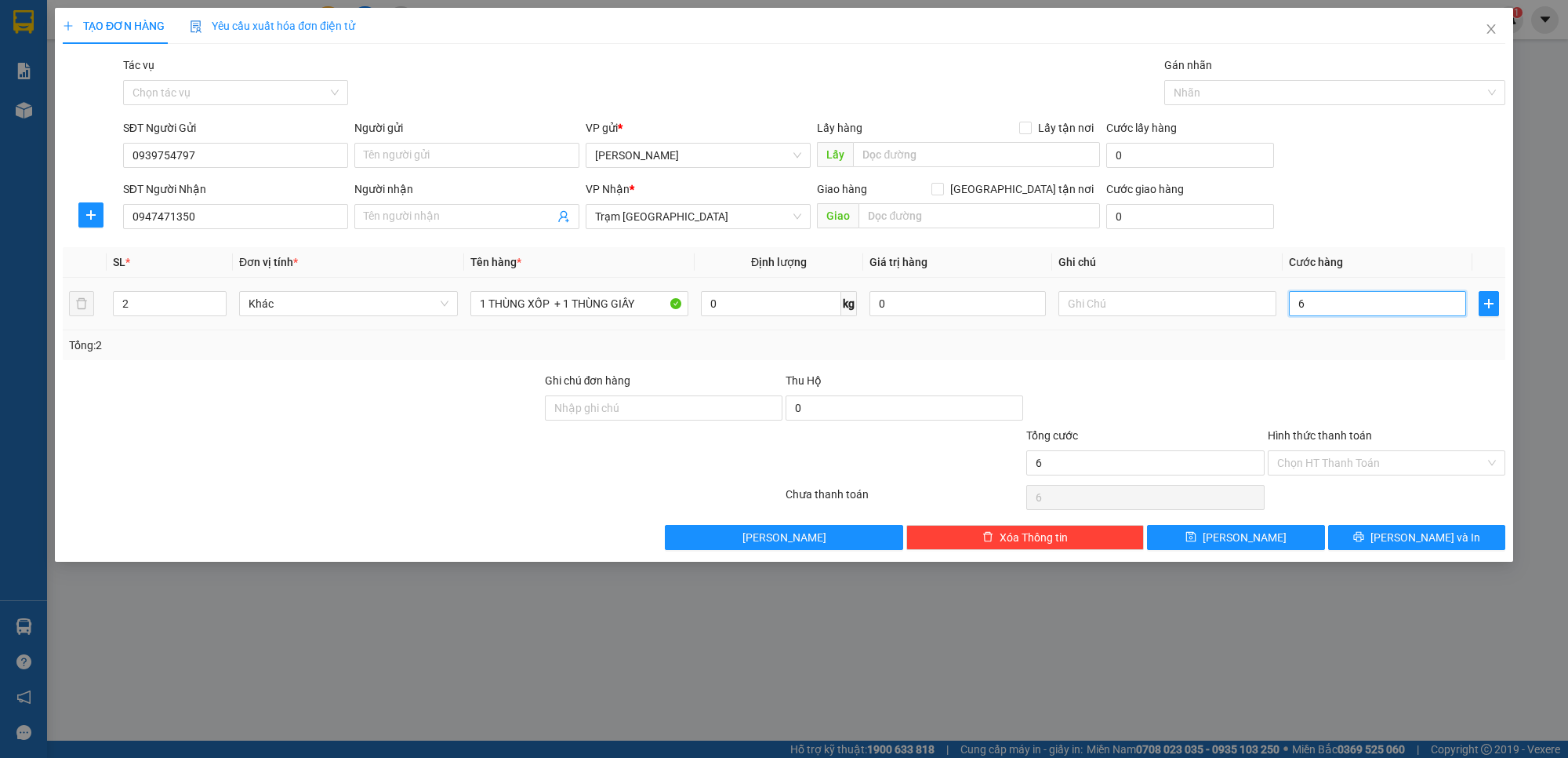
type input "60"
type input "60.000"
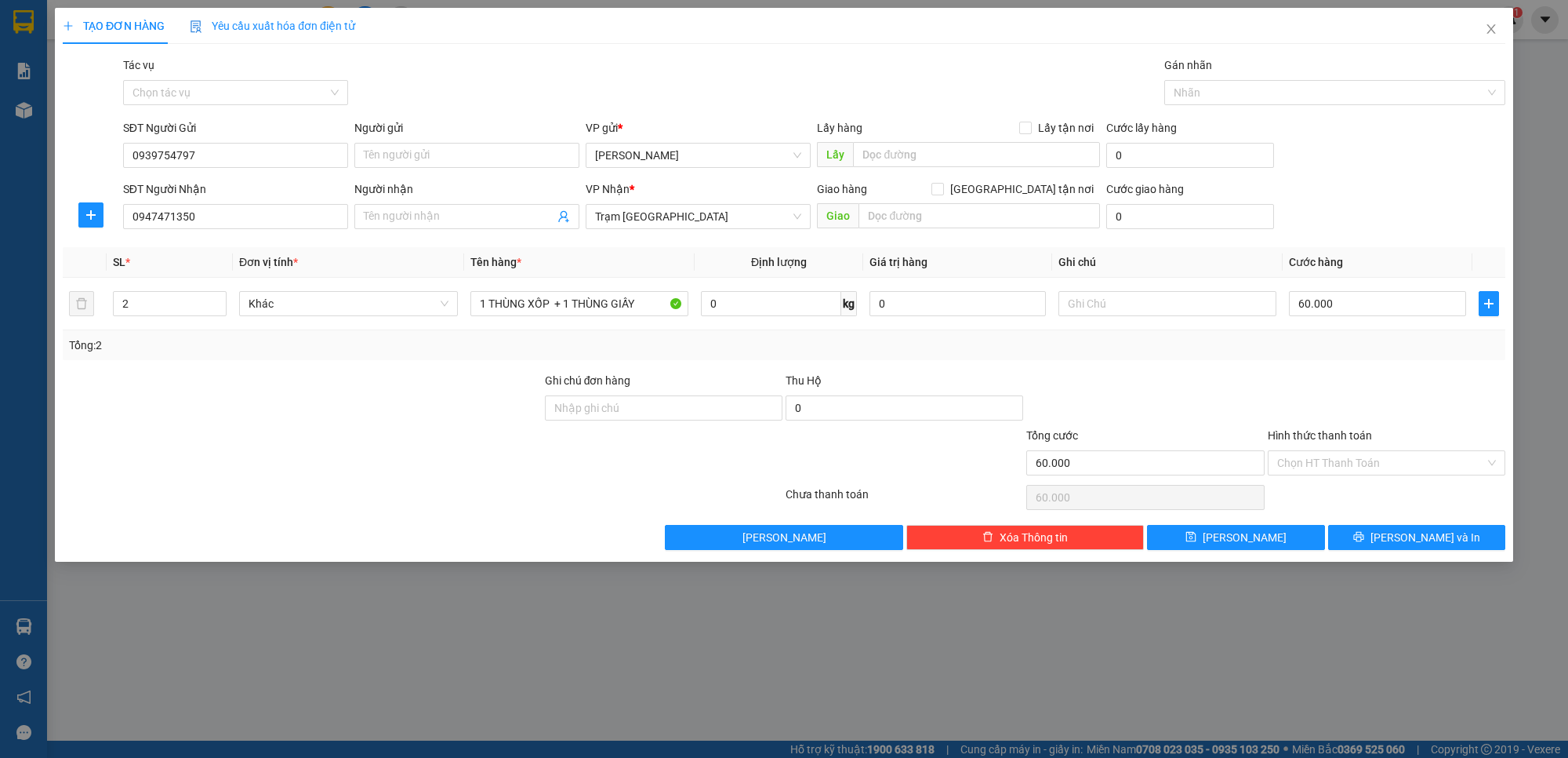
click at [1353, 333] on div "Tổng: 2" at bounding box center [784, 344] width 1443 height 30
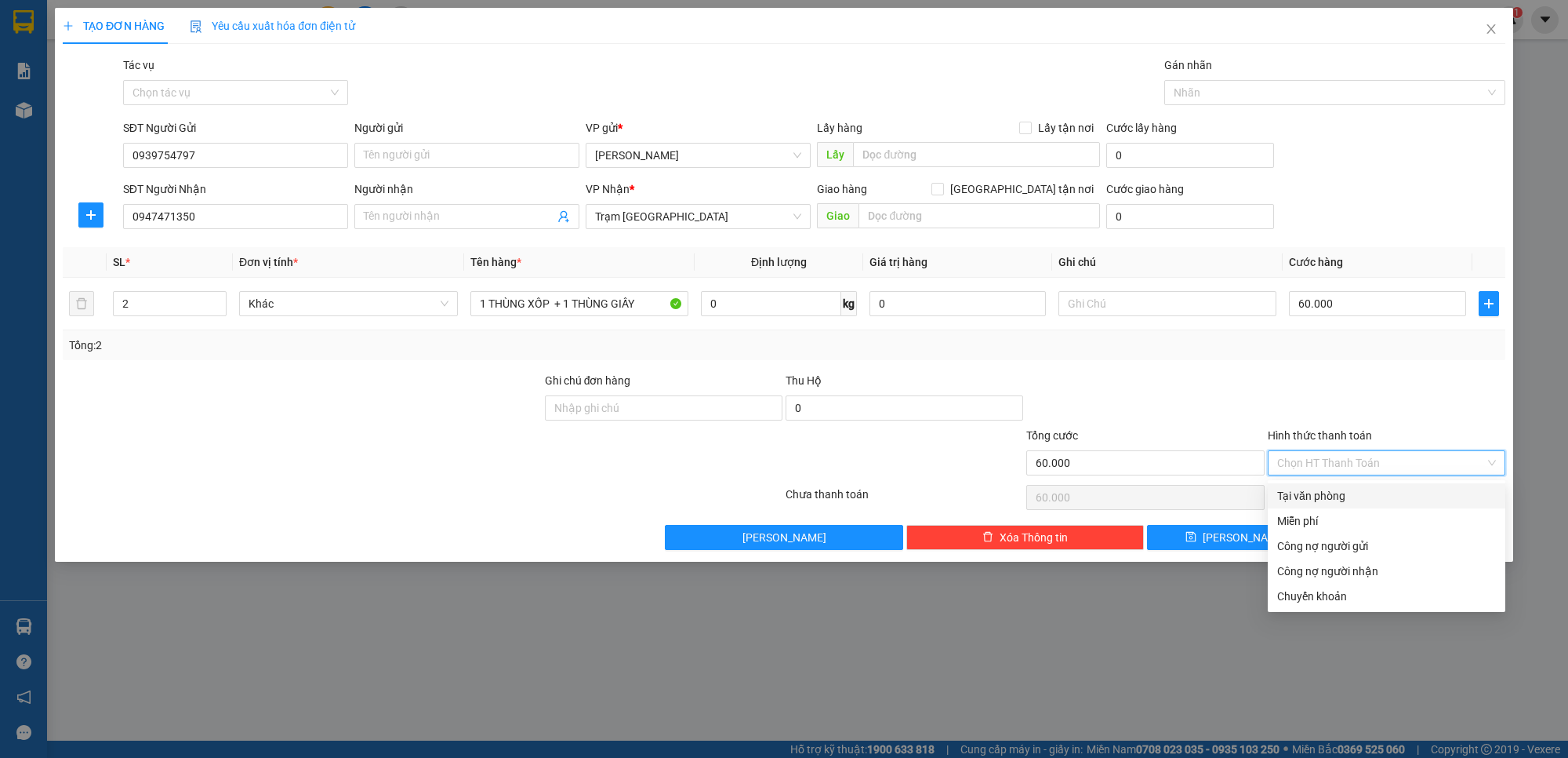
click at [1352, 459] on input "Hình thức thanh toán" at bounding box center [1381, 463] width 208 height 24
click at [1361, 501] on div "Tại văn phòng" at bounding box center [1386, 495] width 219 height 17
type input "0"
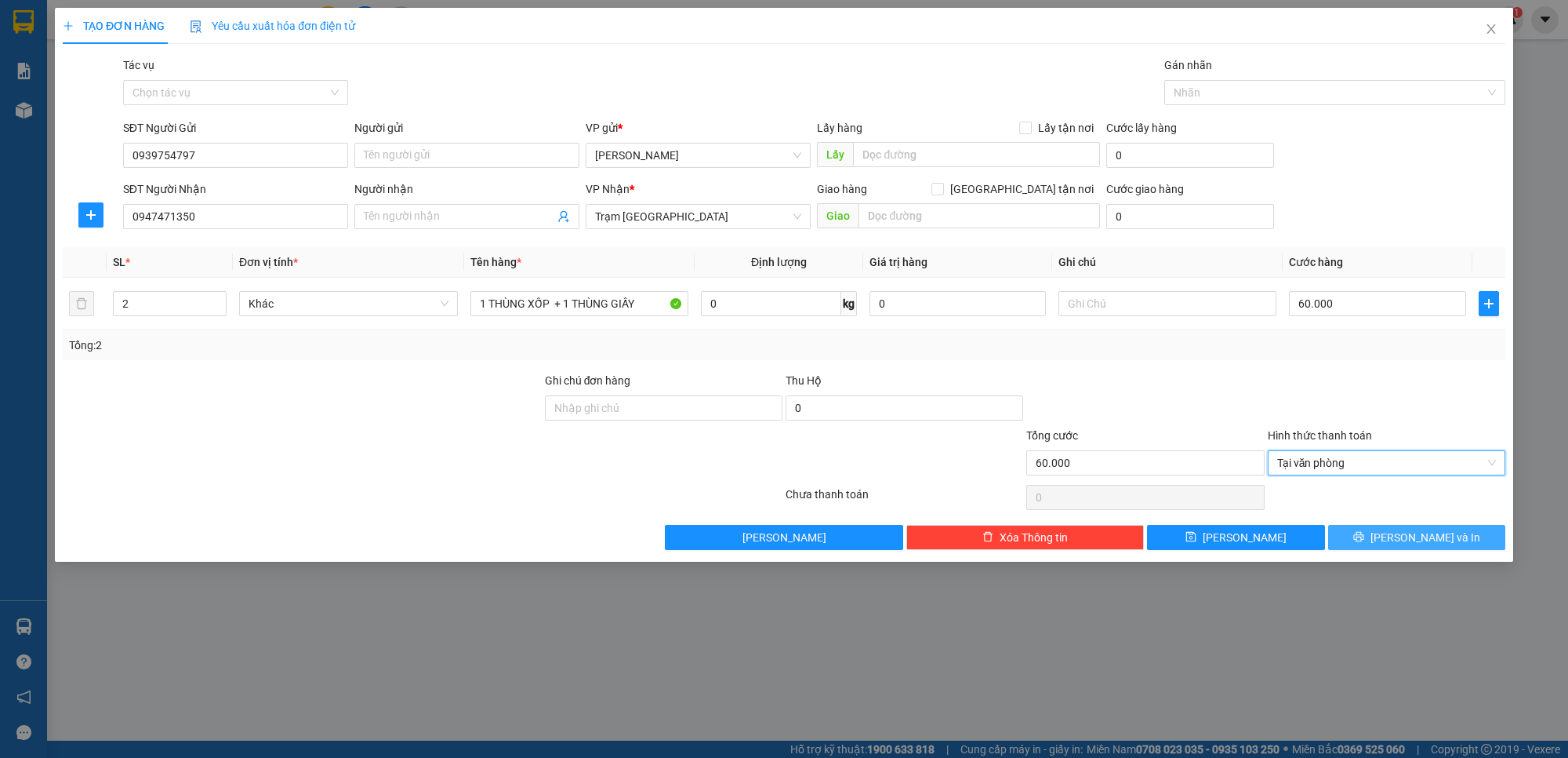
click at [1428, 535] on span "[PERSON_NAME] và In" at bounding box center [1426, 537] width 110 height 17
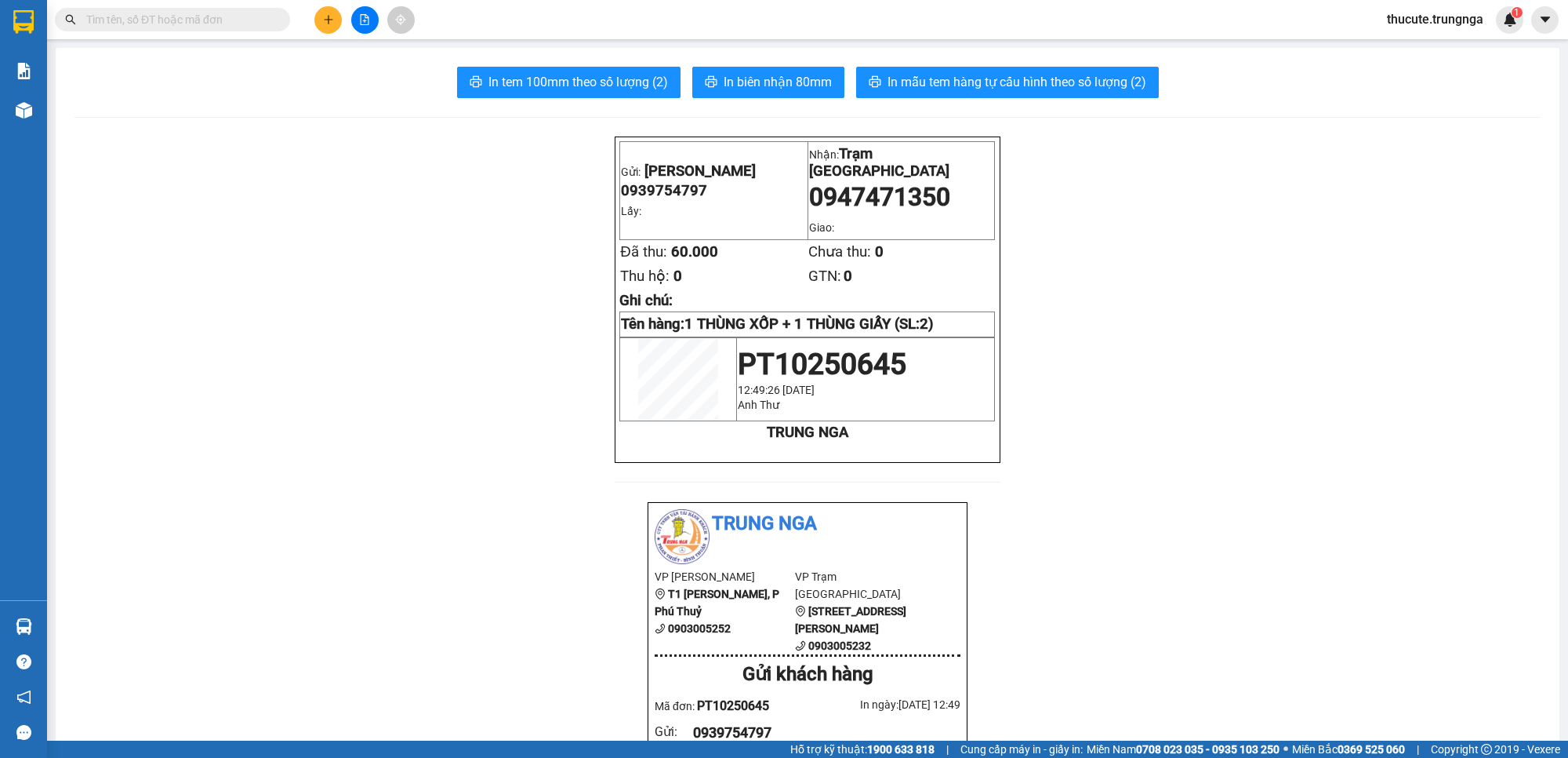
click at [813, 72] on button "In biên nhận 80mm" at bounding box center [769, 82] width 153 height 32
click at [602, 76] on span "In tem 100mm theo số lượng (2)" at bounding box center [578, 82] width 180 height 20
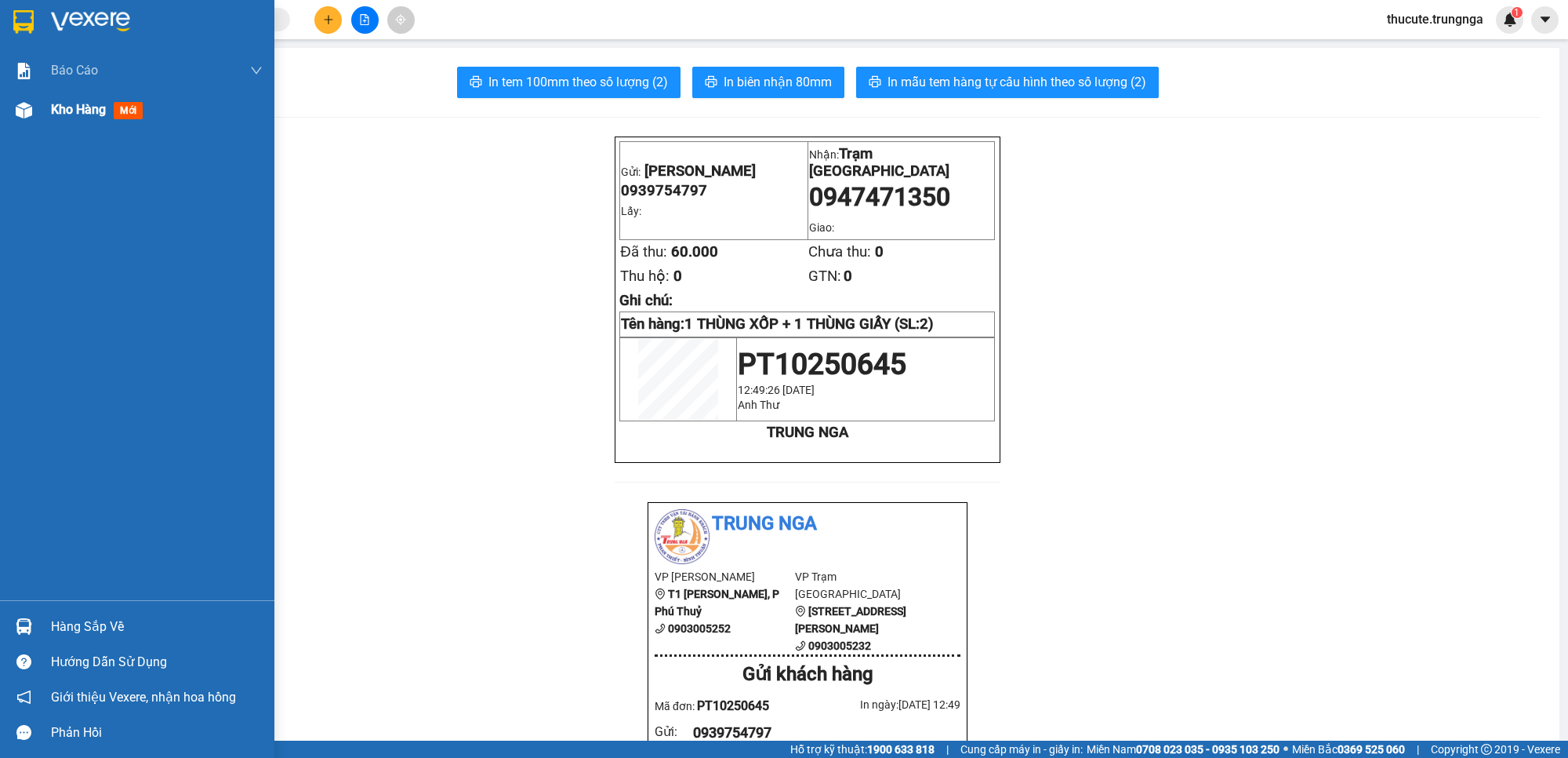
click at [69, 122] on div "Kho hàng mới" at bounding box center [157, 110] width 211 height 39
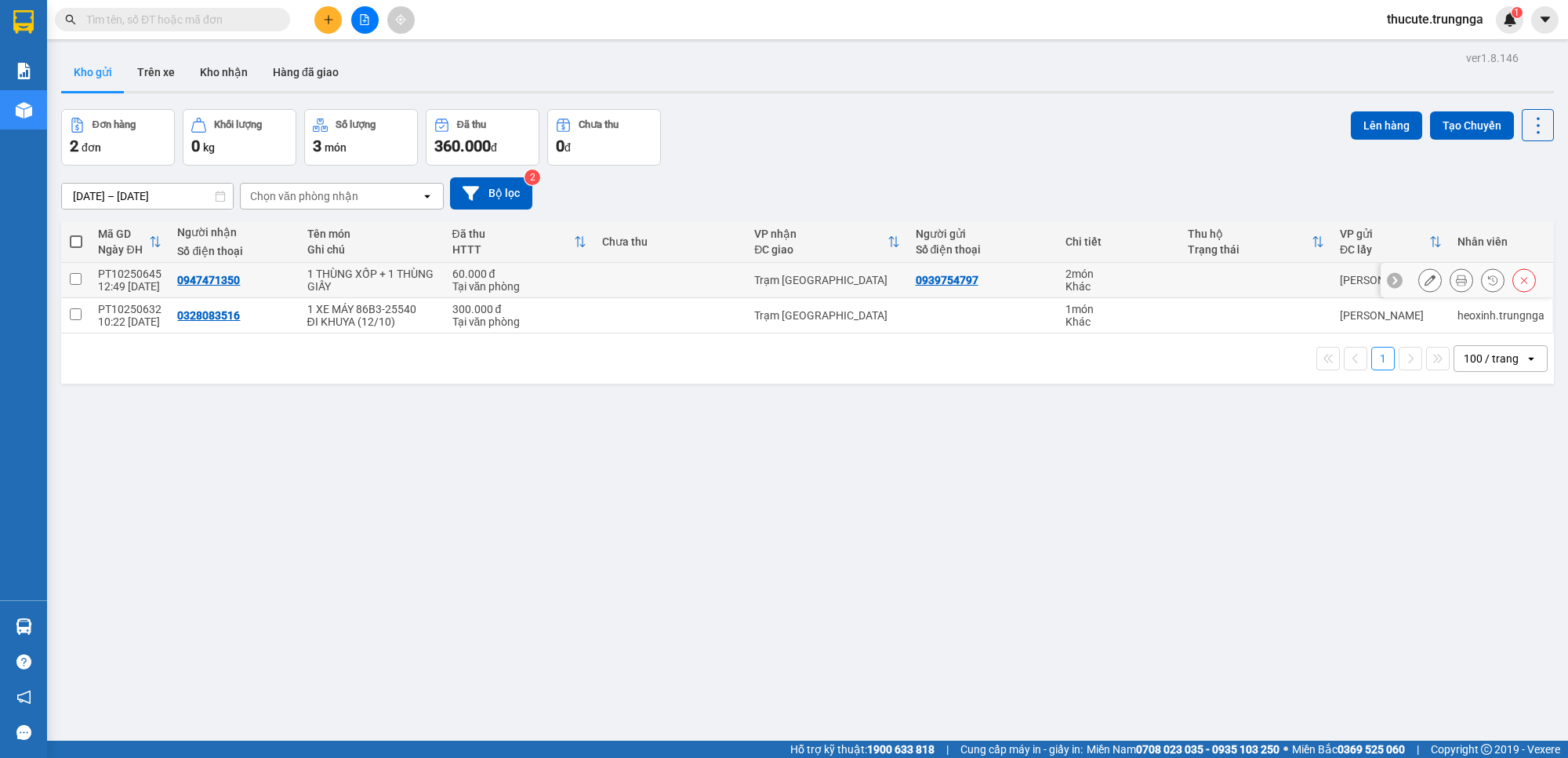
click at [1423, 281] on button at bounding box center [1431, 281] width 22 height 27
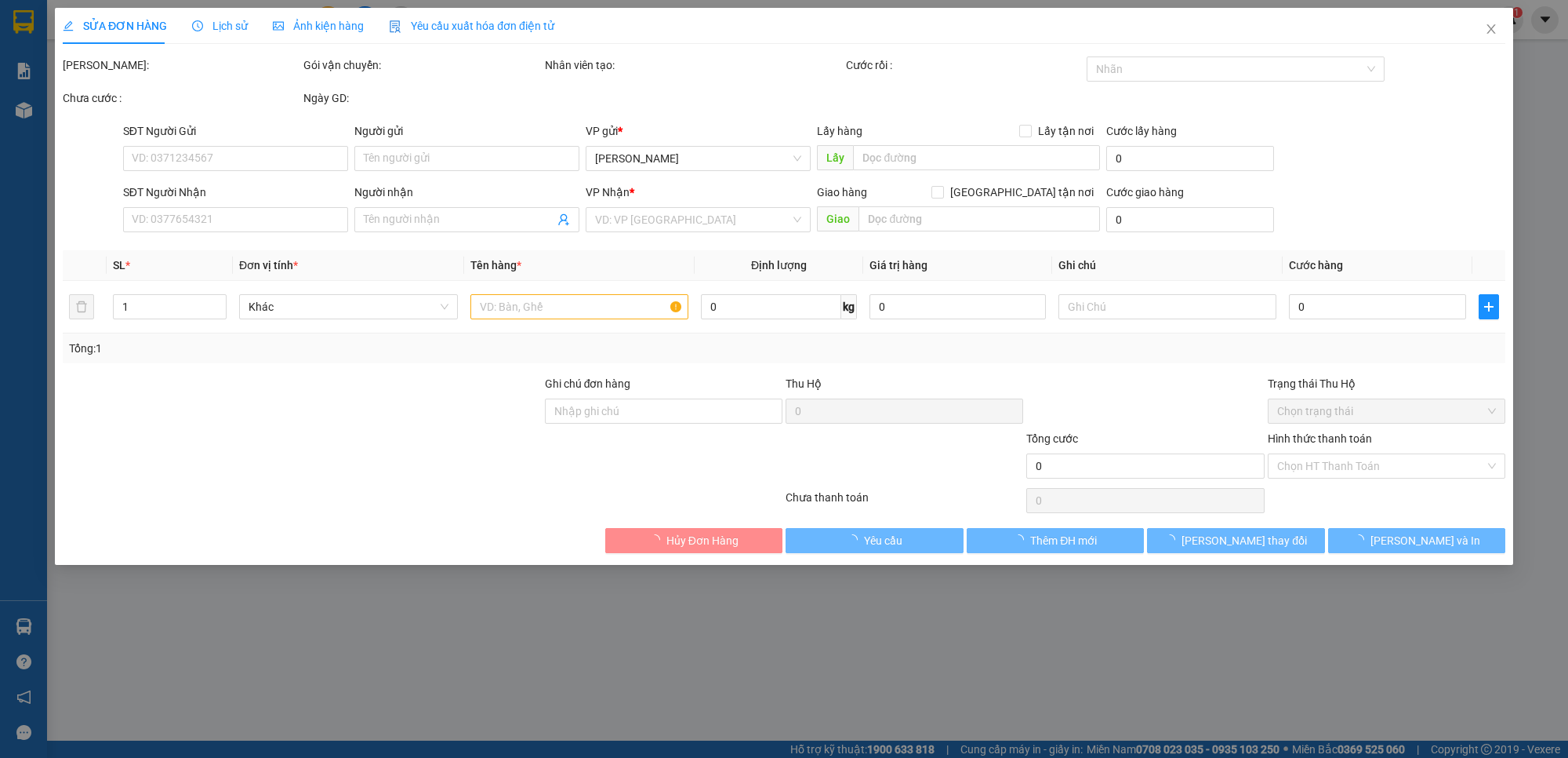
type input "0939754797"
type input "0947471350"
type input "60.000"
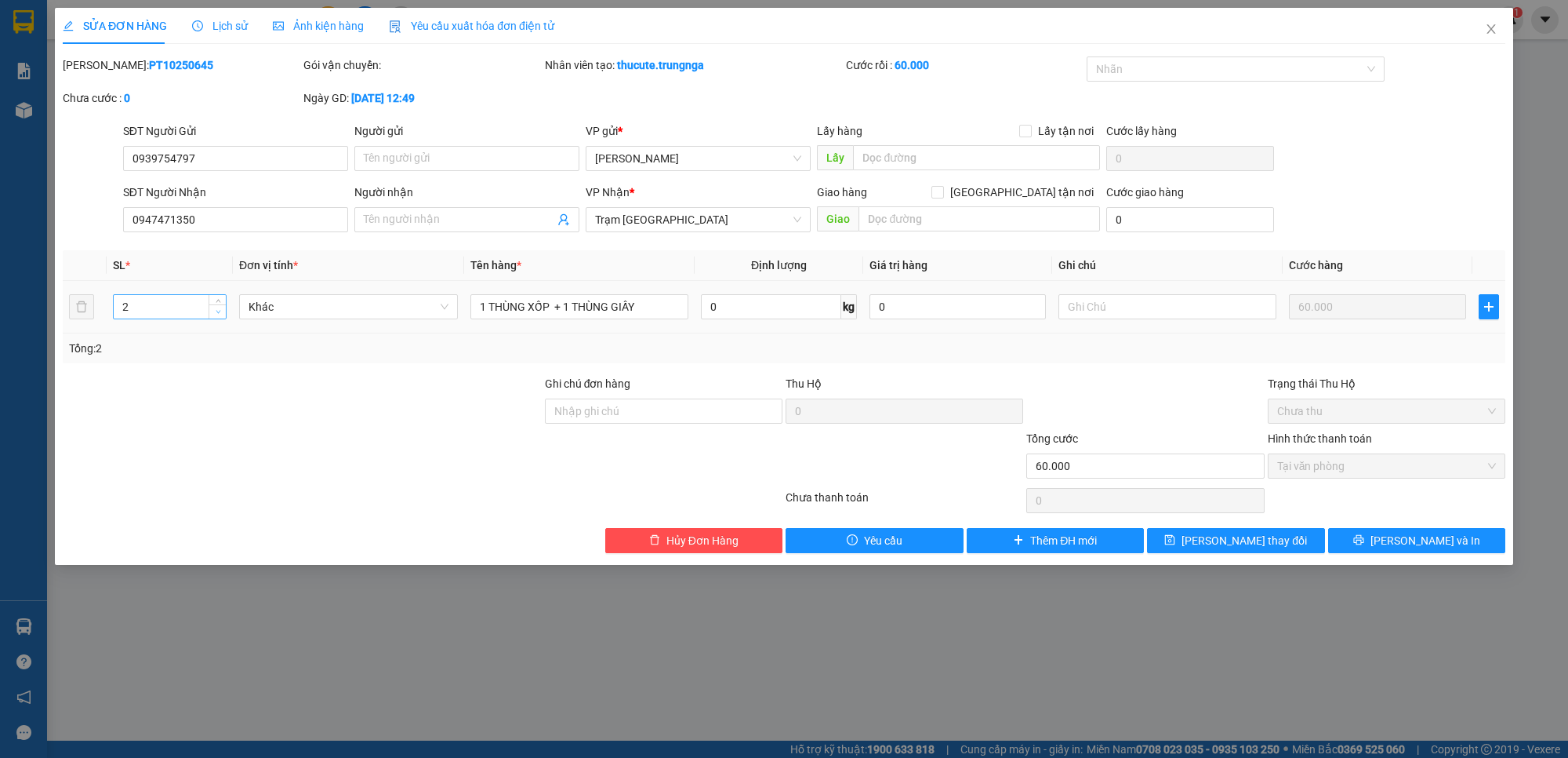
type input "1"
click at [213, 308] on span "down" at bounding box center [217, 312] width 9 height 9
click at [1376, 530] on button "[PERSON_NAME] và In" at bounding box center [1417, 540] width 178 height 25
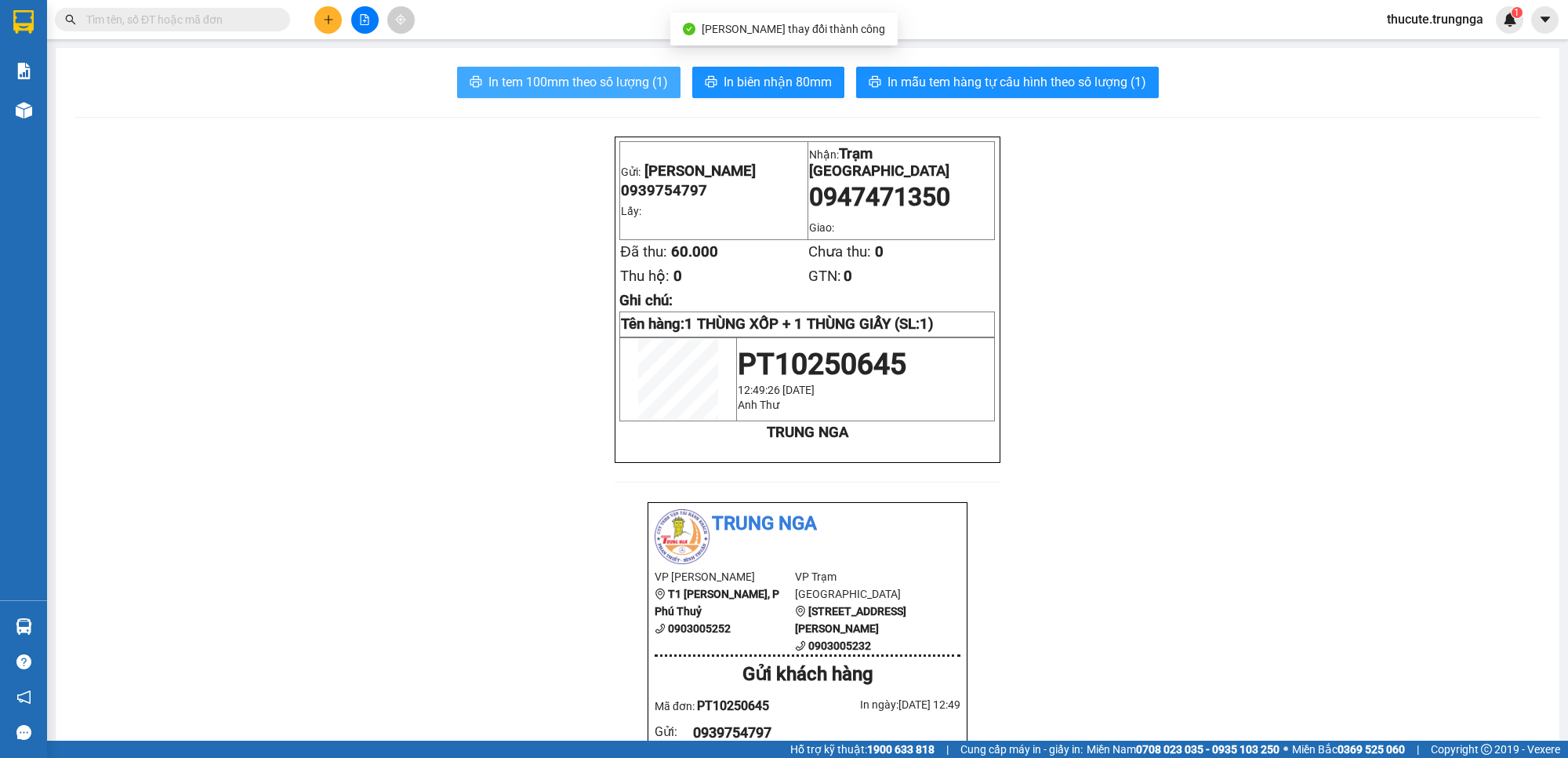
click at [614, 84] on span "In tem 100mm theo số lượng (1)" at bounding box center [578, 82] width 180 height 20
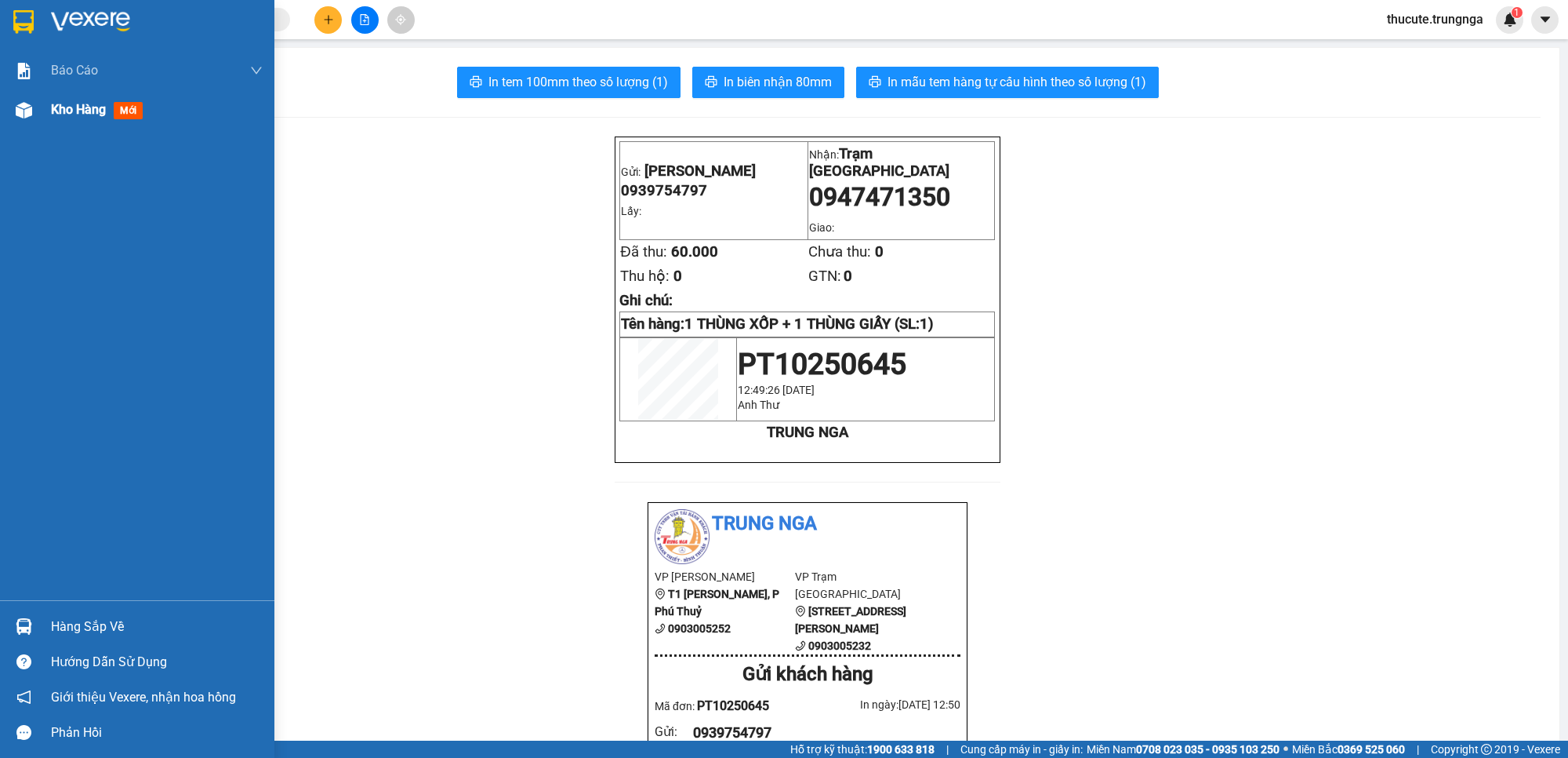
click at [76, 125] on div "Kho hàng mới" at bounding box center [157, 110] width 211 height 39
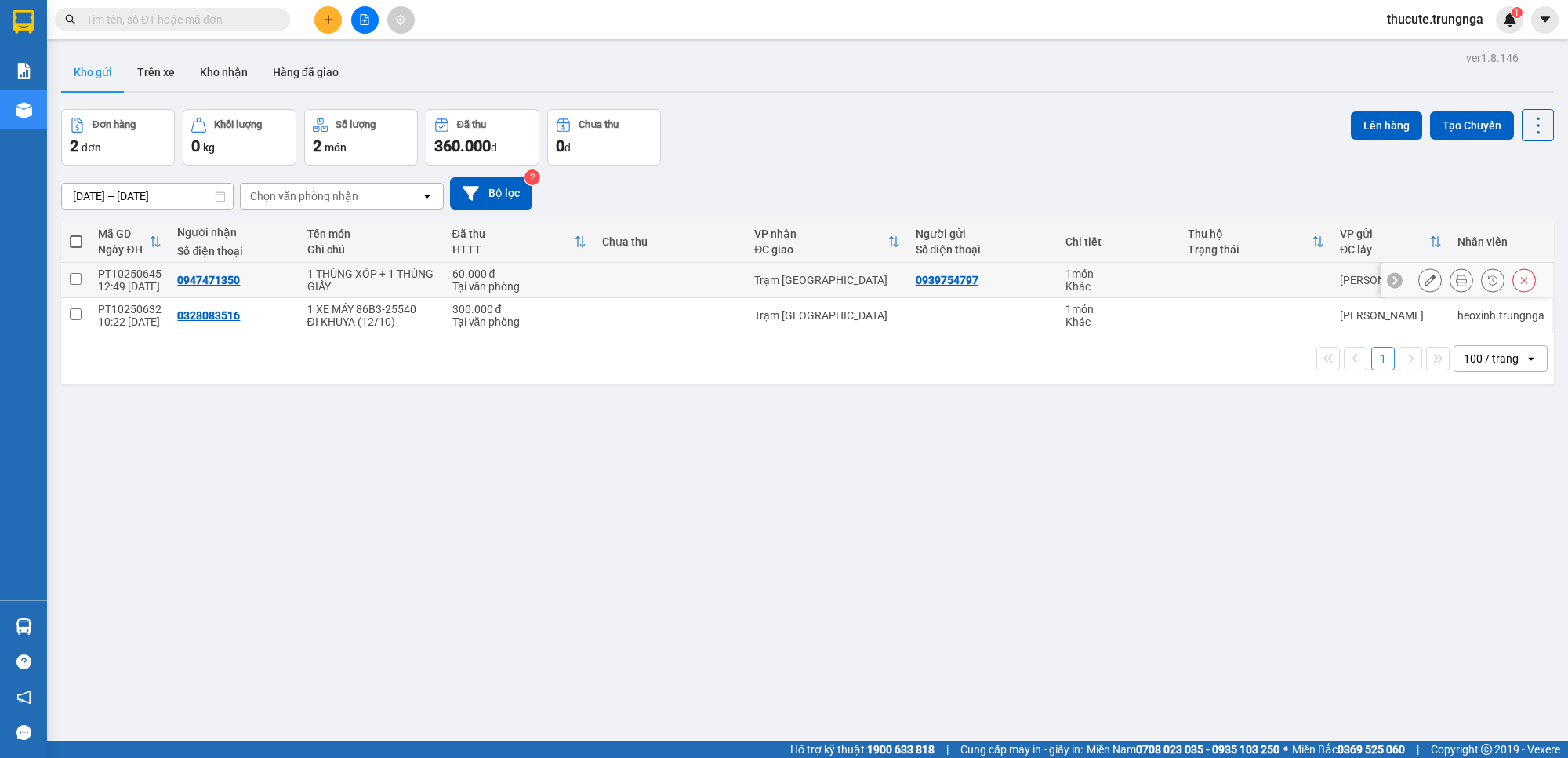
click at [1425, 275] on icon at bounding box center [1430, 280] width 11 height 11
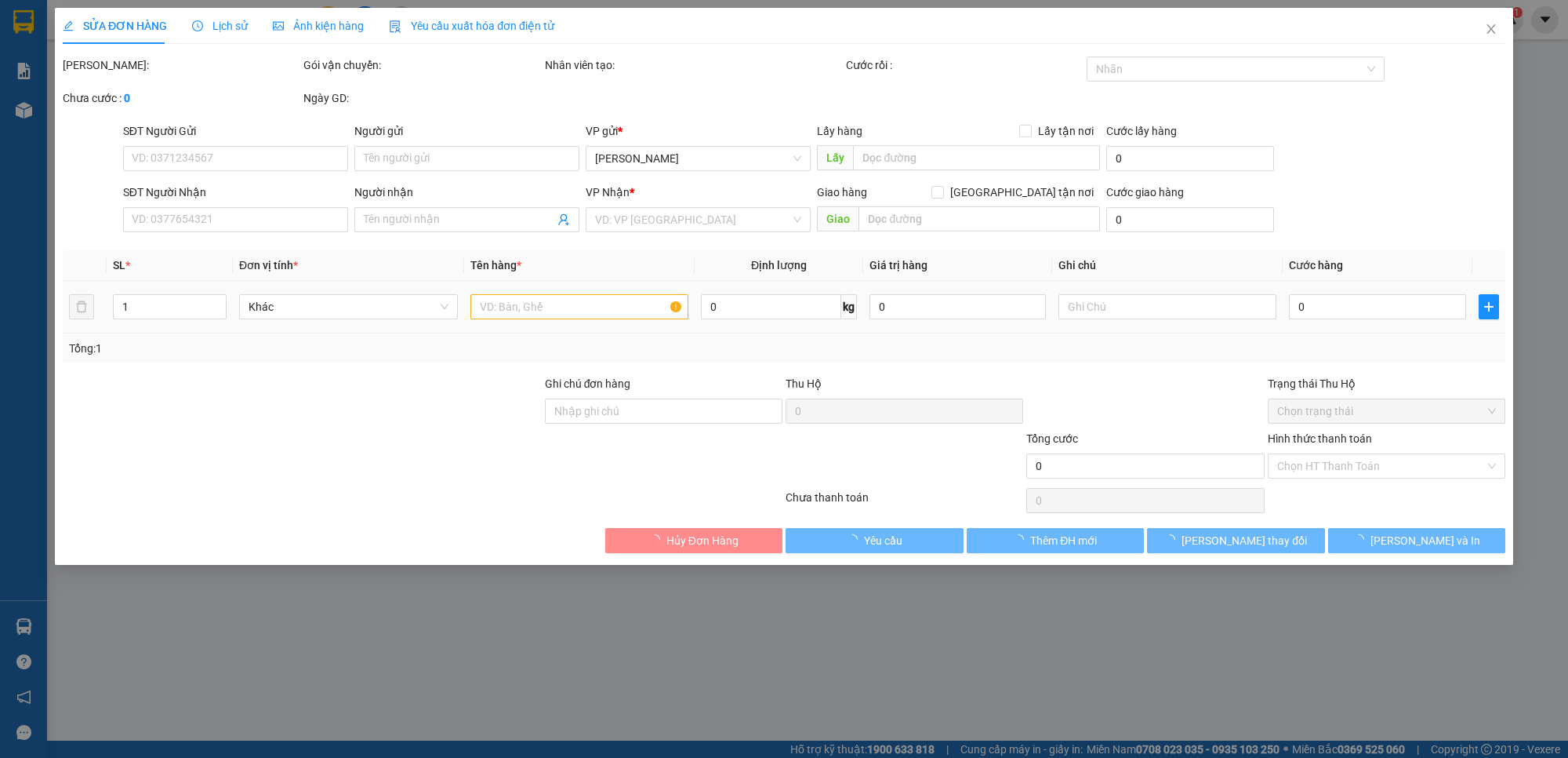
type input "0939754797"
type input "0947471350"
type input "60.000"
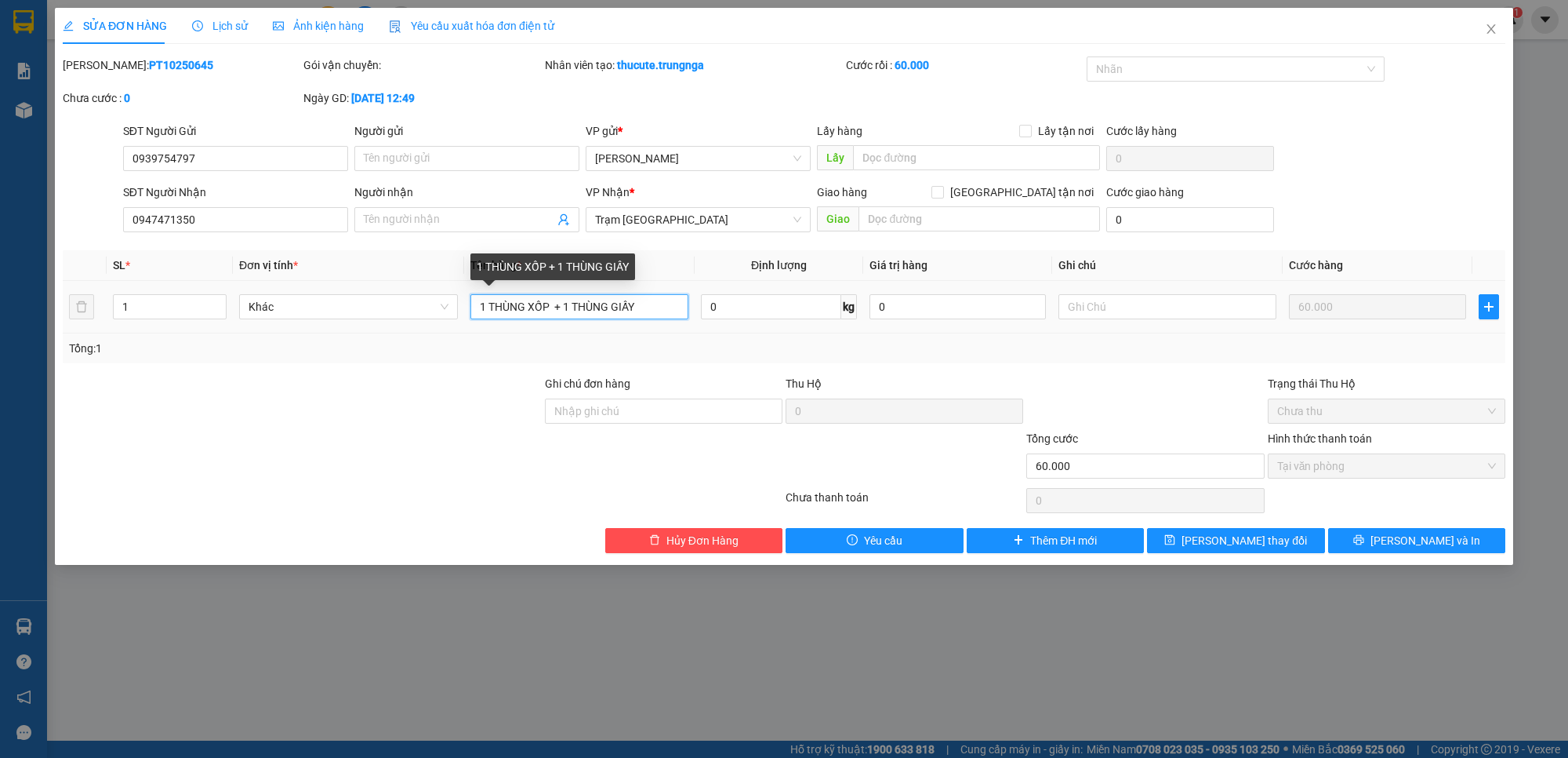
drag, startPoint x: 654, startPoint y: 308, endPoint x: 556, endPoint y: 307, distance: 98.0
click at [556, 307] on input "1 THÙNG XỐP + 1 THÙNG GIẤY" at bounding box center [579, 306] width 219 height 25
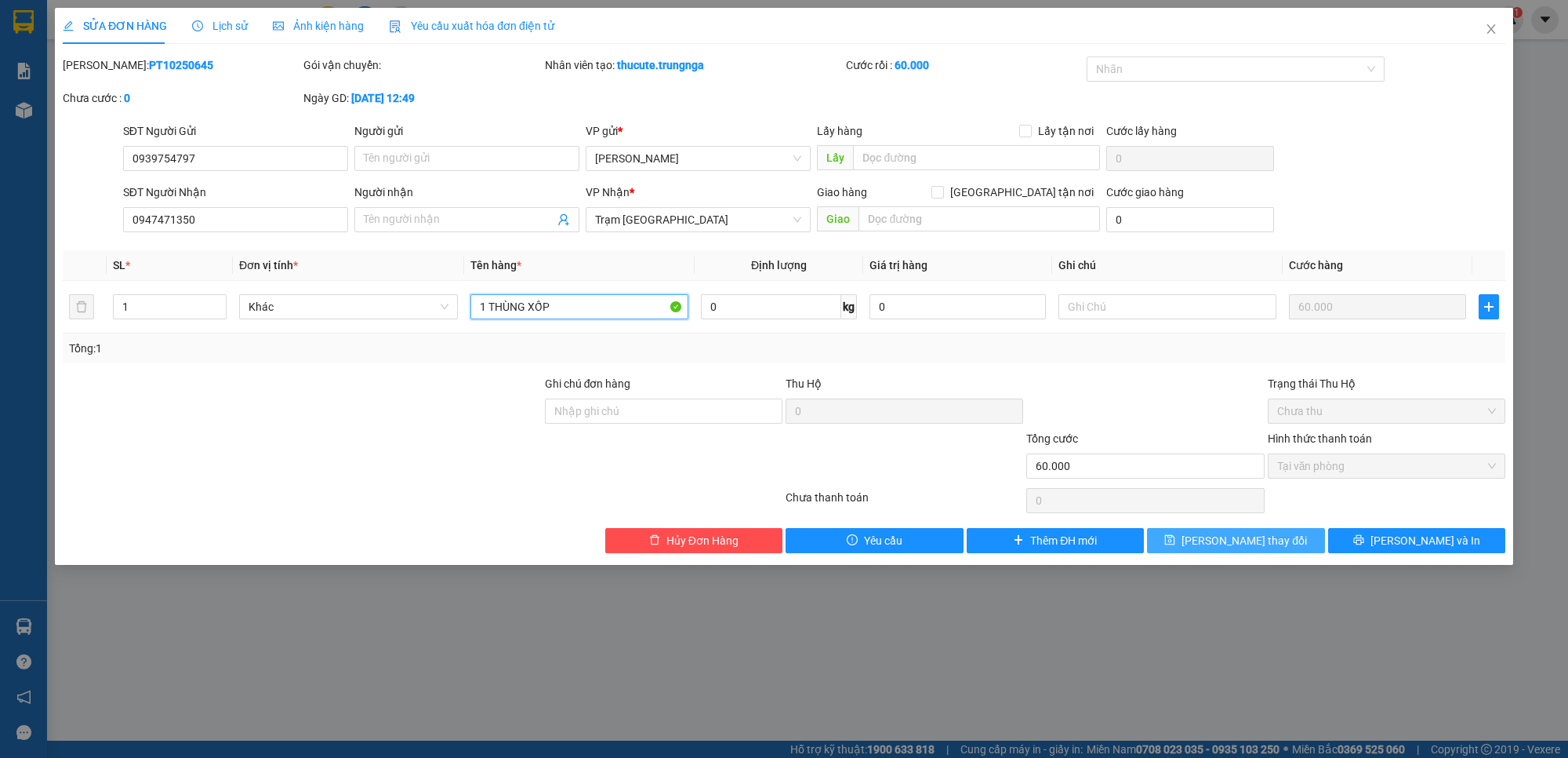
type input "1 THÙNG XỐP"
click at [1247, 547] on span "[PERSON_NAME] thay đổi" at bounding box center [1244, 541] width 125 height 17
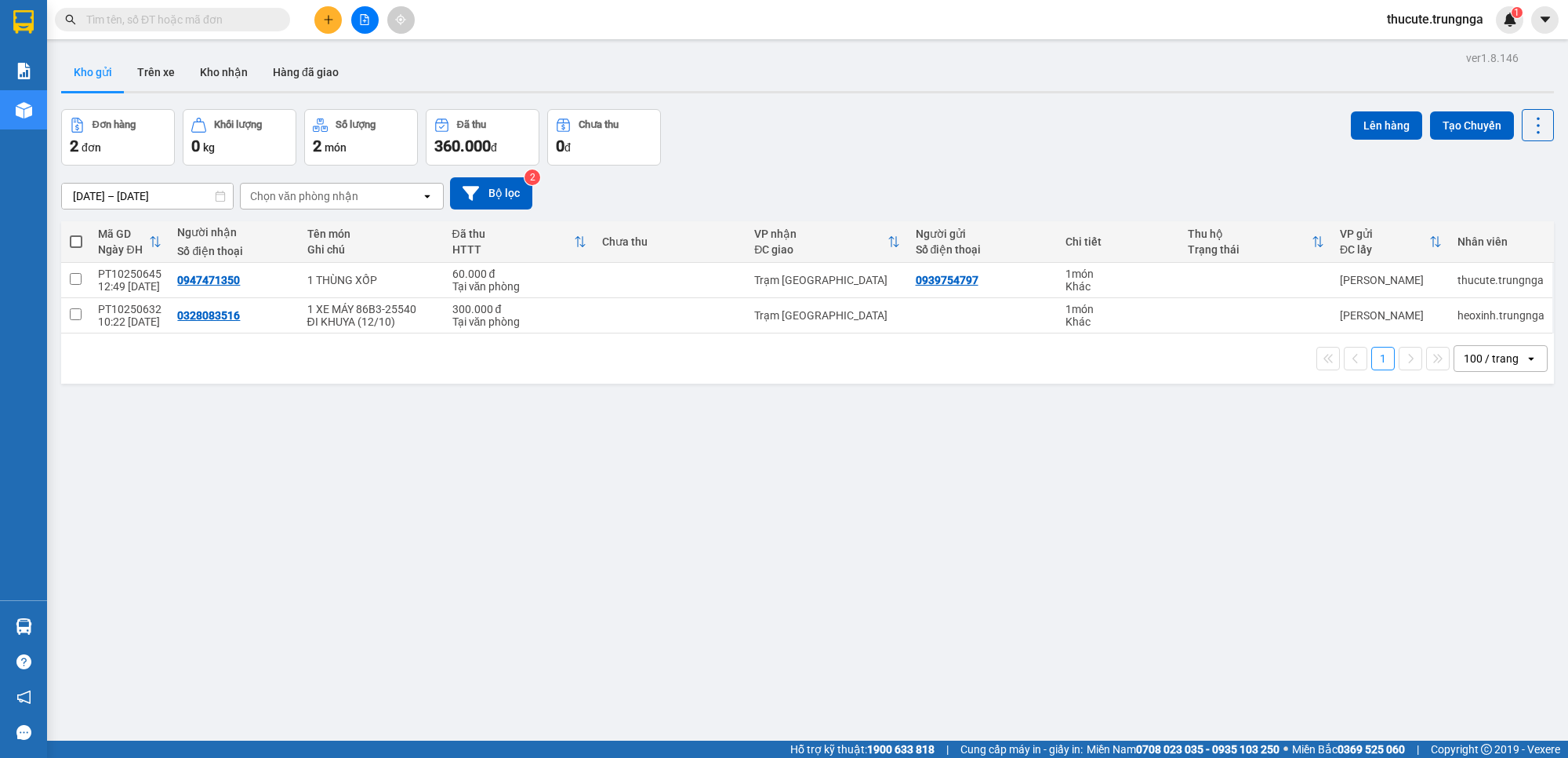
drag, startPoint x: 636, startPoint y: 75, endPoint x: 371, endPoint y: 6, distance: 273.8
click at [635, 75] on div "Kho gửi Trên xe Kho nhận Hàng đã giao" at bounding box center [808, 74] width 1493 height 42
click at [218, 30] on span at bounding box center [172, 20] width 235 height 24
click at [232, 18] on input "text" at bounding box center [178, 20] width 185 height 17
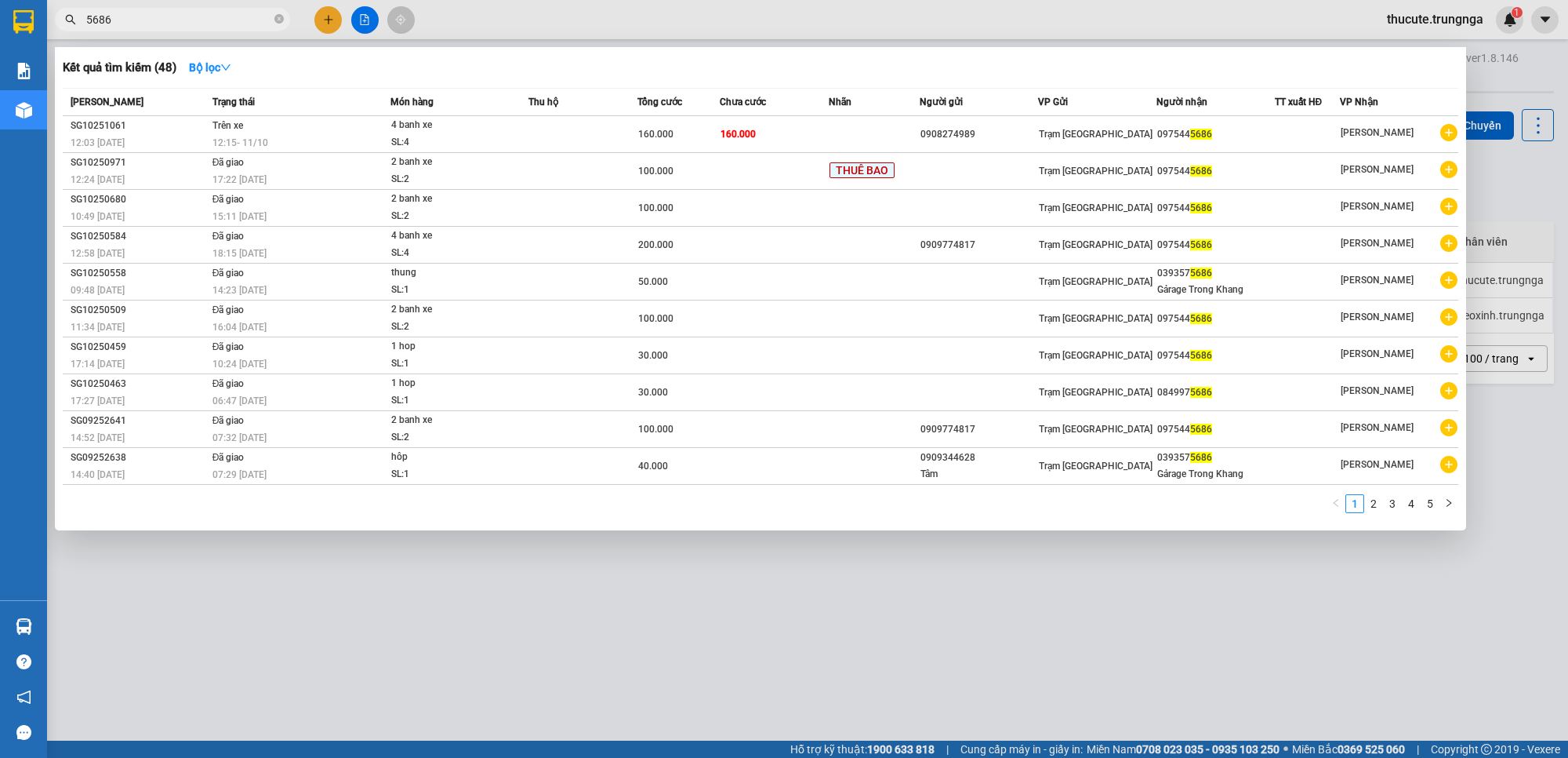
type input "5686"
